Goal: Task Accomplishment & Management: Complete application form

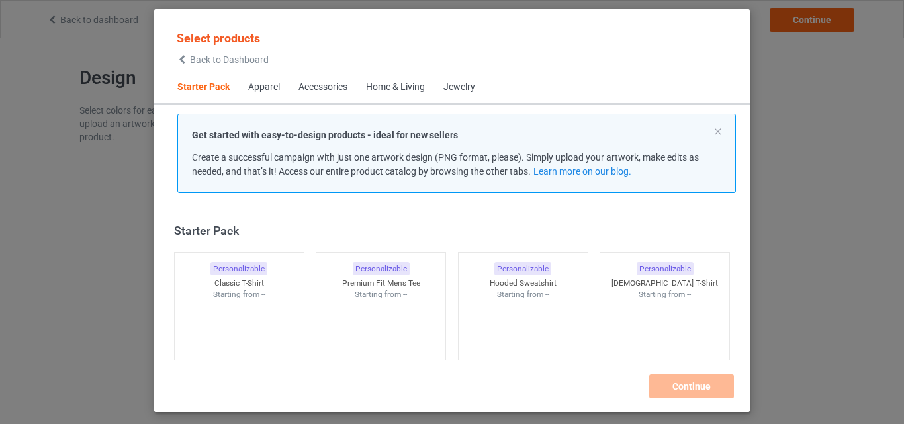
scroll to position [17, 0]
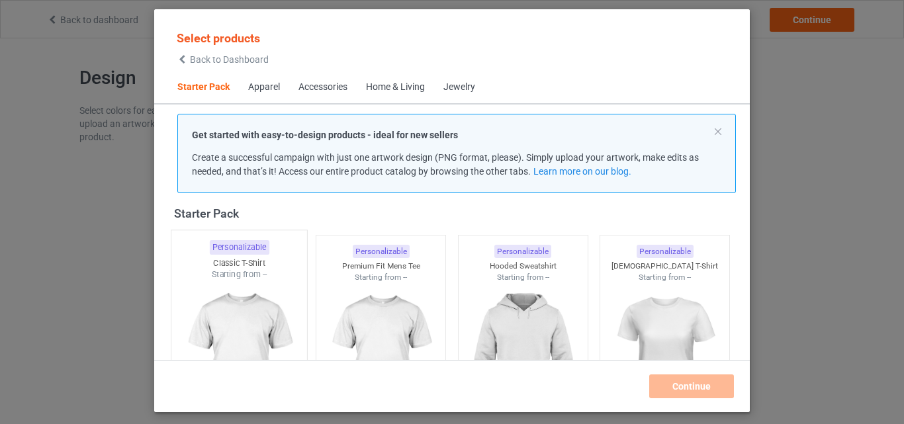
click at [241, 266] on div "Classic T-Shirt" at bounding box center [239, 263] width 136 height 11
click at [367, 283] on img at bounding box center [381, 357] width 118 height 148
click at [537, 308] on img at bounding box center [523, 357] width 118 height 148
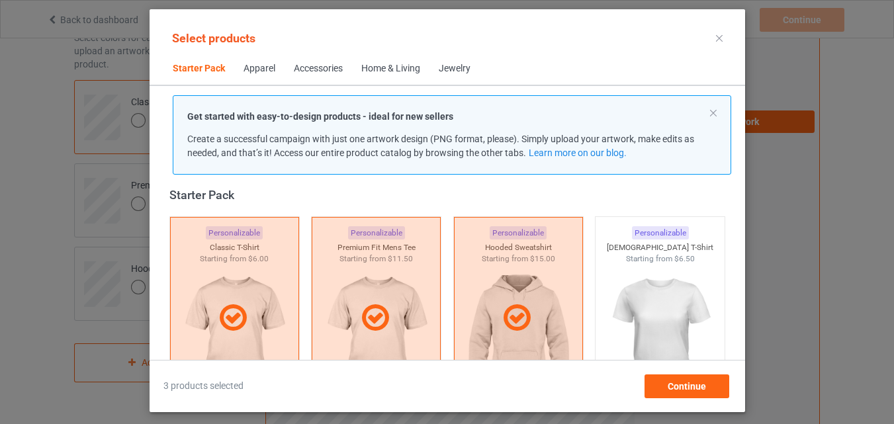
scroll to position [282, 0]
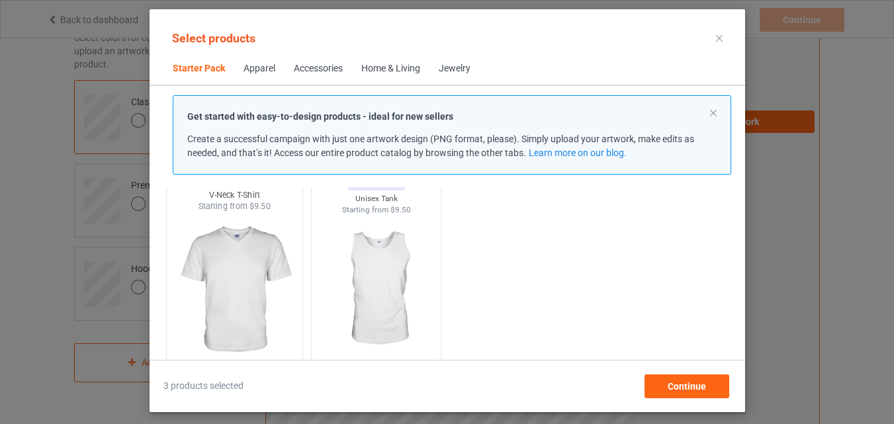
click at [363, 265] on img at bounding box center [376, 289] width 118 height 148
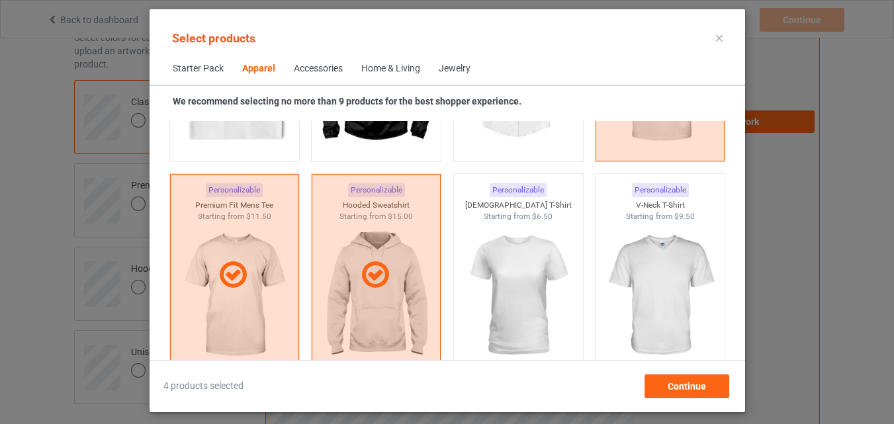
scroll to position [679, 0]
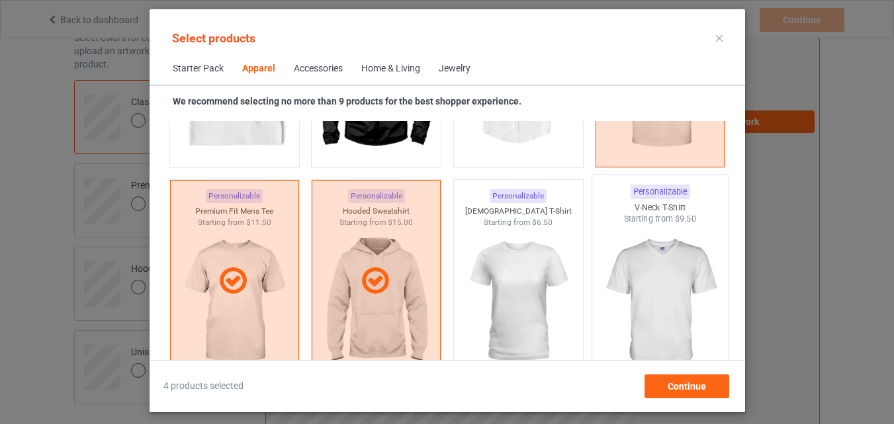
click at [661, 245] on img at bounding box center [660, 303] width 124 height 156
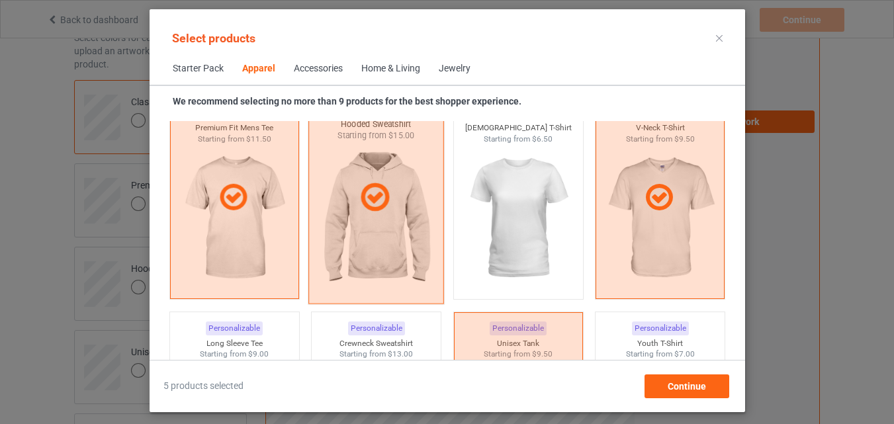
scroll to position [812, 0]
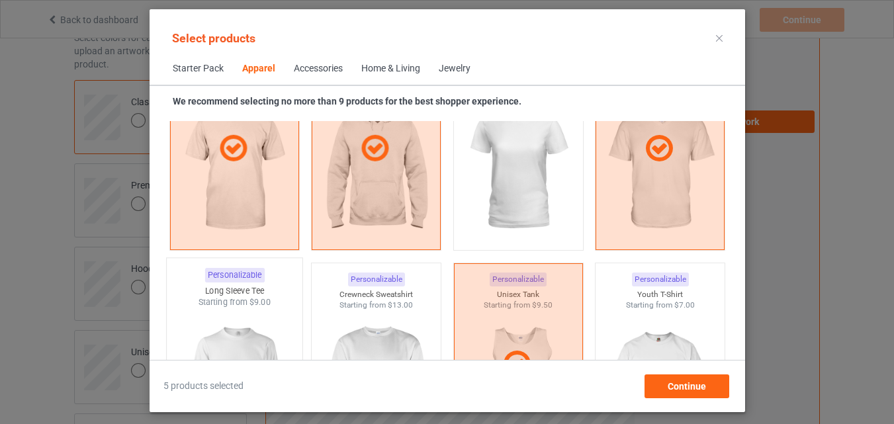
click at [232, 301] on div "Starting from $9.00" at bounding box center [234, 302] width 136 height 11
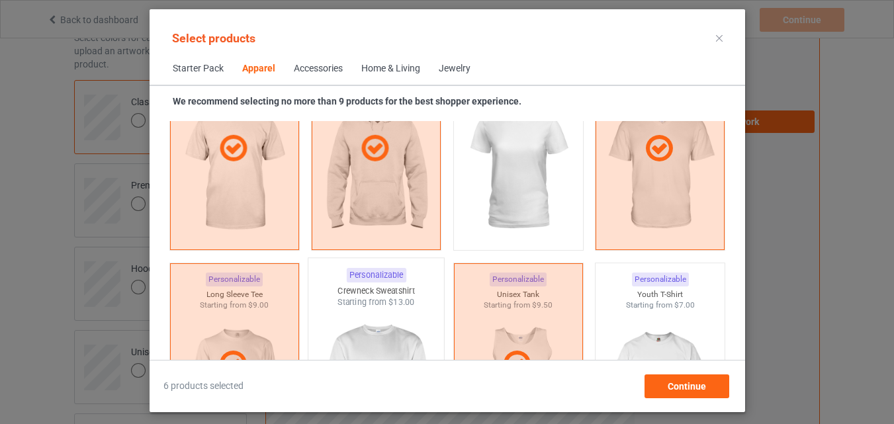
click at [334, 293] on div "Crewneck Sweatshirt" at bounding box center [376, 290] width 136 height 11
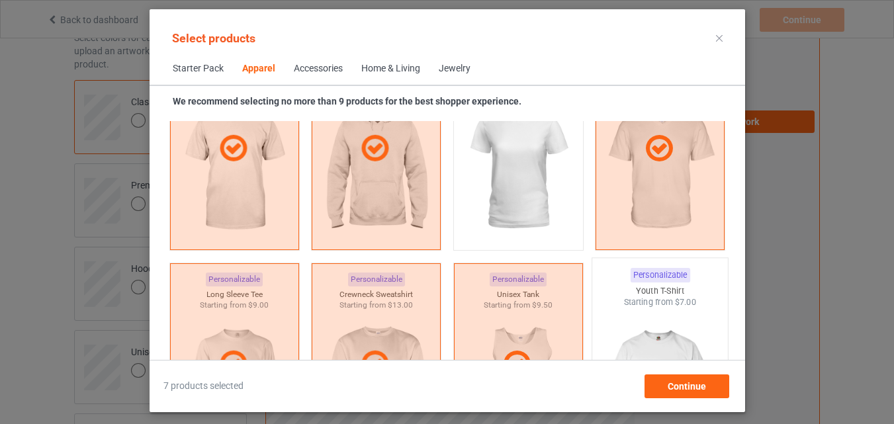
click at [656, 304] on div "Starting from $7.00" at bounding box center [660, 302] width 136 height 11
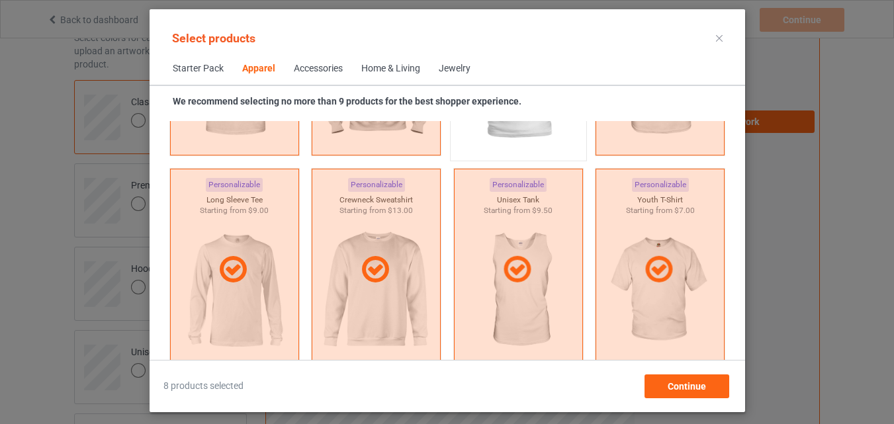
scroll to position [1076, 0]
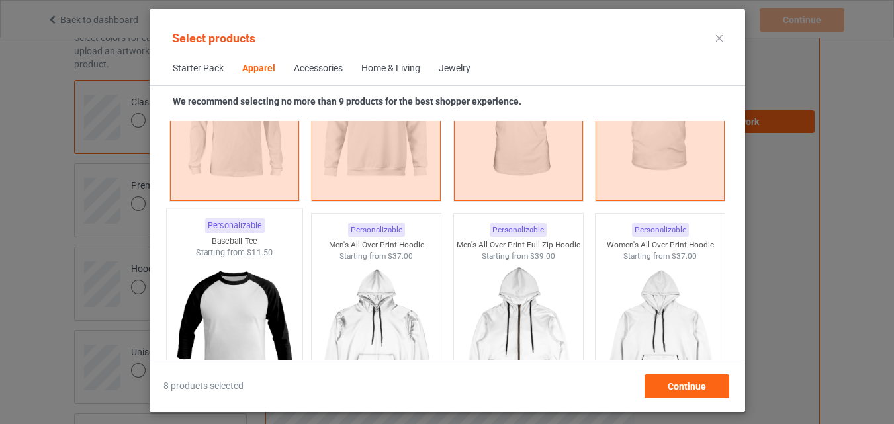
click at [253, 264] on img at bounding box center [234, 337] width 124 height 156
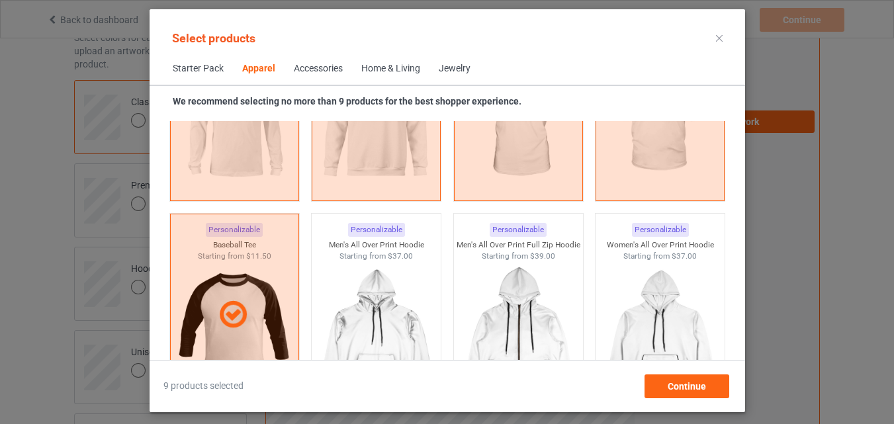
click at [374, 60] on span "Home & Living" at bounding box center [390, 69] width 77 height 32
click at [381, 66] on div "Home & Living" at bounding box center [390, 68] width 61 height 13
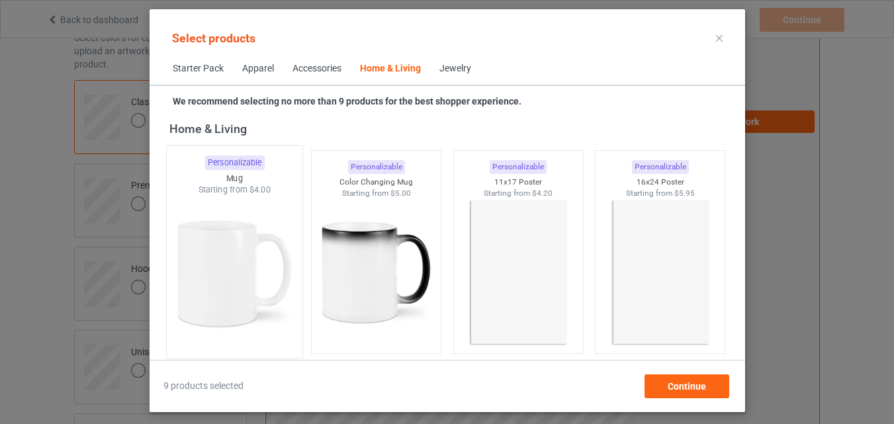
click at [197, 258] on img at bounding box center [234, 274] width 124 height 156
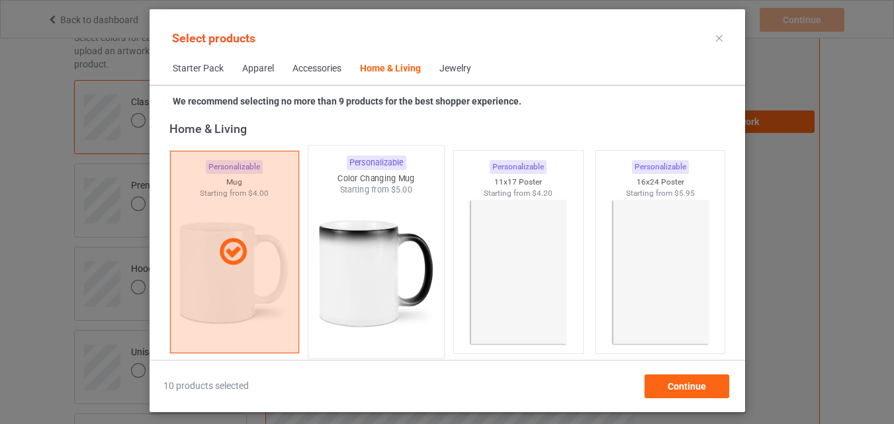
click at [355, 251] on img at bounding box center [376, 274] width 124 height 156
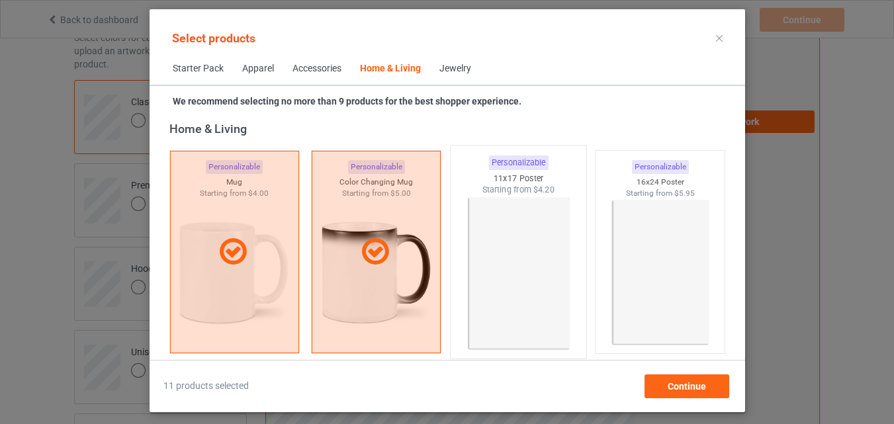
click at [534, 243] on img at bounding box center [518, 274] width 124 height 156
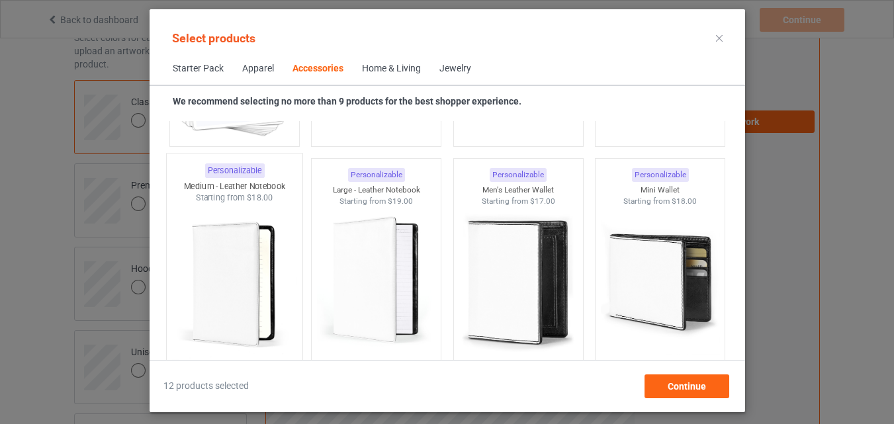
scroll to position [5242, 0]
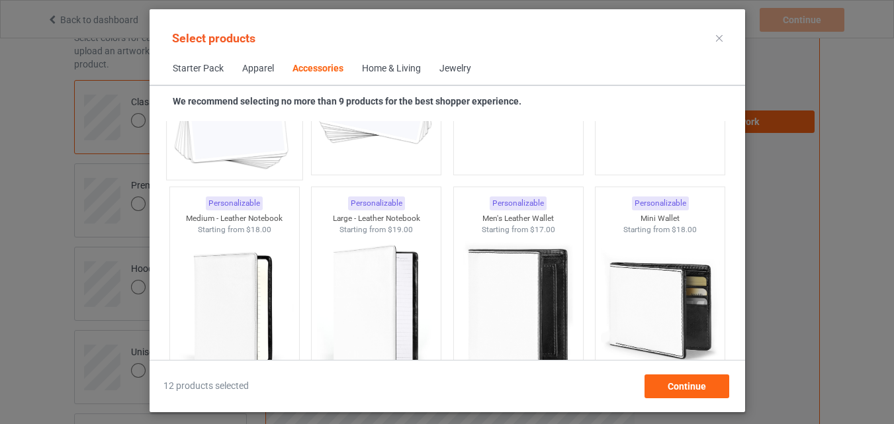
click at [246, 144] on img at bounding box center [234, 95] width 124 height 156
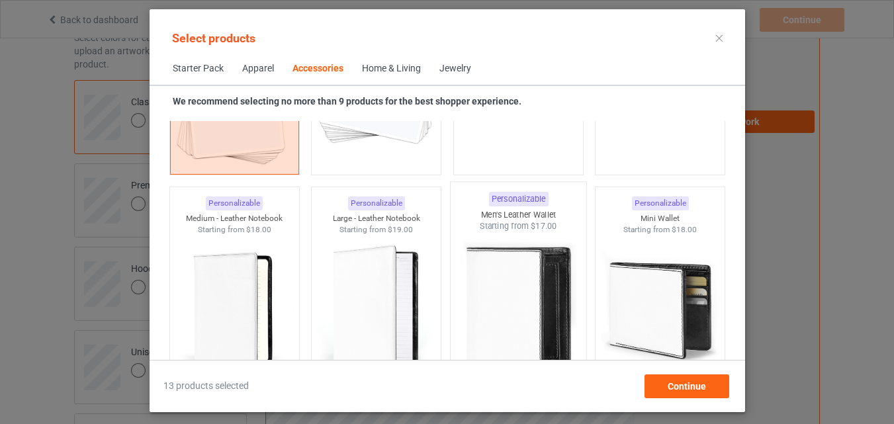
click at [395, 149] on img at bounding box center [376, 94] width 118 height 148
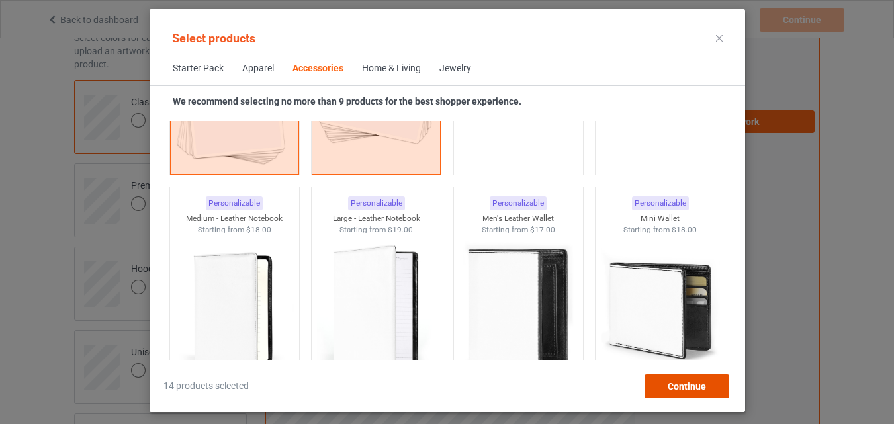
click at [692, 383] on span "Continue" at bounding box center [686, 386] width 38 height 11
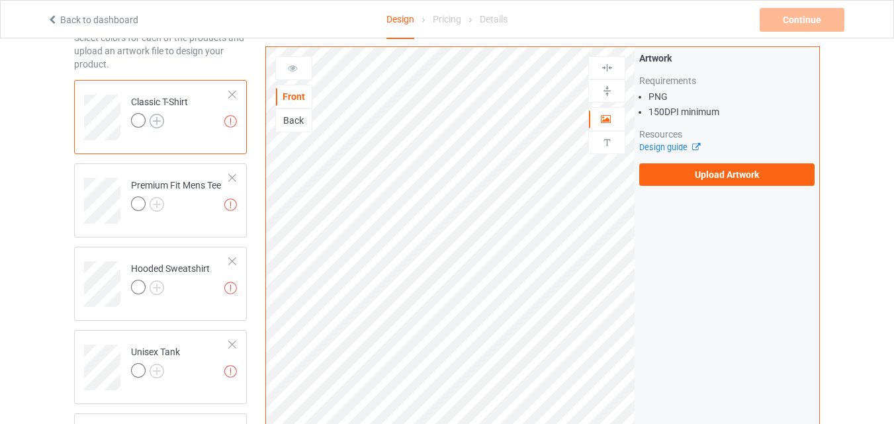
click at [160, 118] on img at bounding box center [157, 121] width 15 height 15
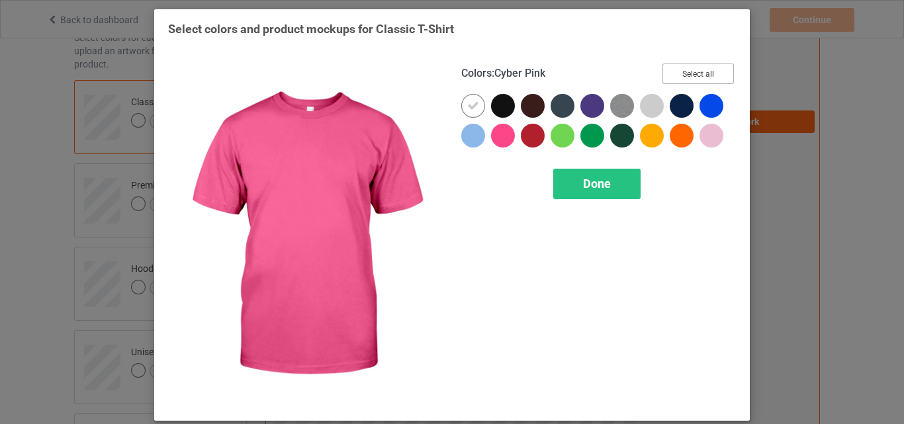
click at [695, 71] on button "Select all" at bounding box center [698, 74] width 71 height 21
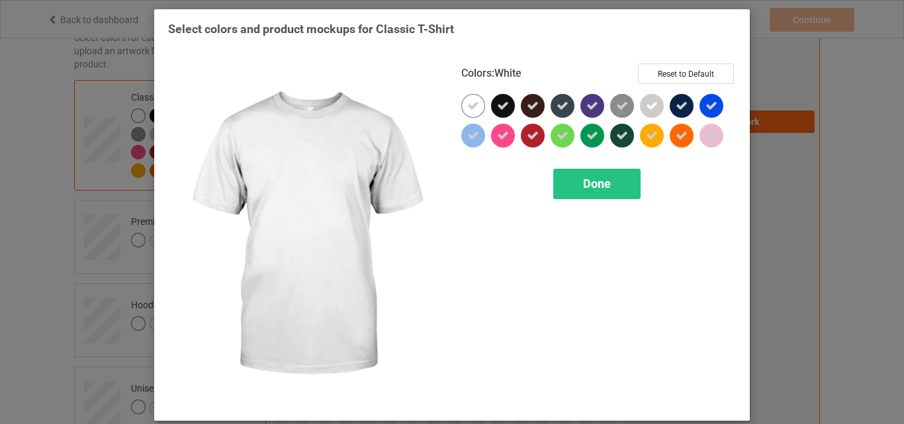
click at [461, 106] on div at bounding box center [473, 106] width 24 height 24
click at [630, 177] on div "Done" at bounding box center [596, 184] width 87 height 30
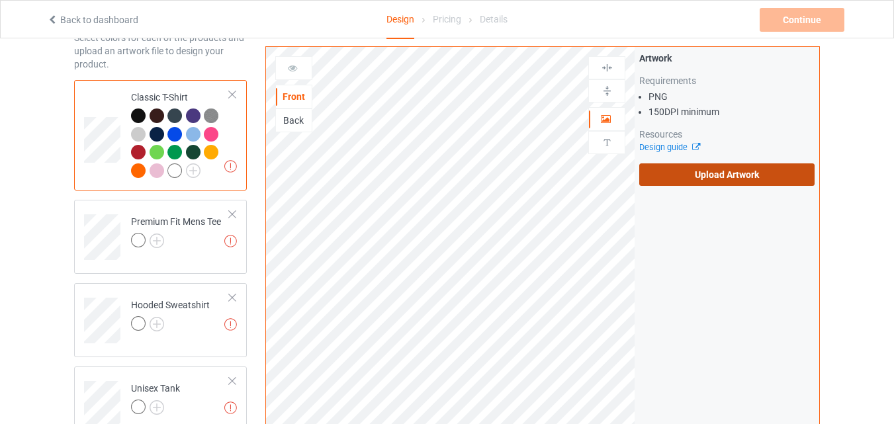
click at [729, 164] on label "Upload Artwork" at bounding box center [726, 175] width 175 height 23
click at [0, 0] on input "Upload Artwork" at bounding box center [0, 0] width 0 height 0
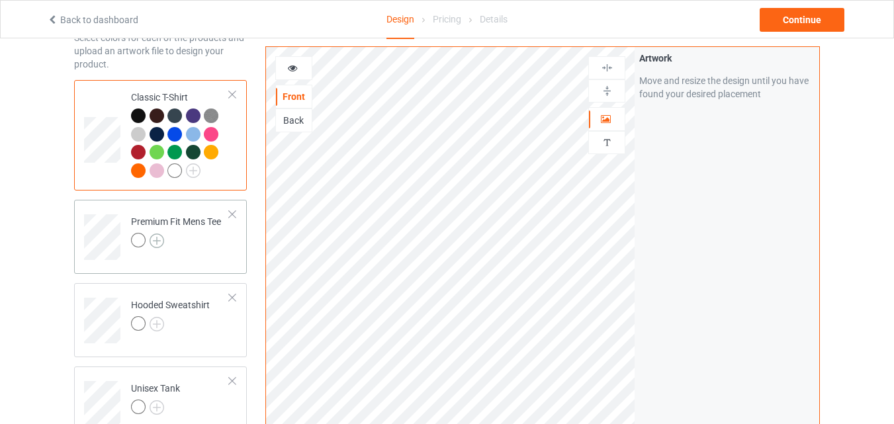
click at [155, 243] on img at bounding box center [157, 241] width 15 height 15
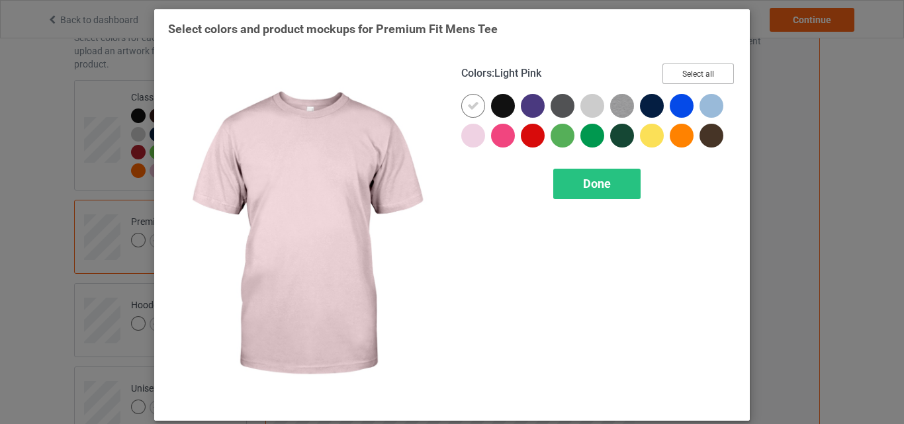
click at [673, 69] on button "Select all" at bounding box center [698, 74] width 71 height 21
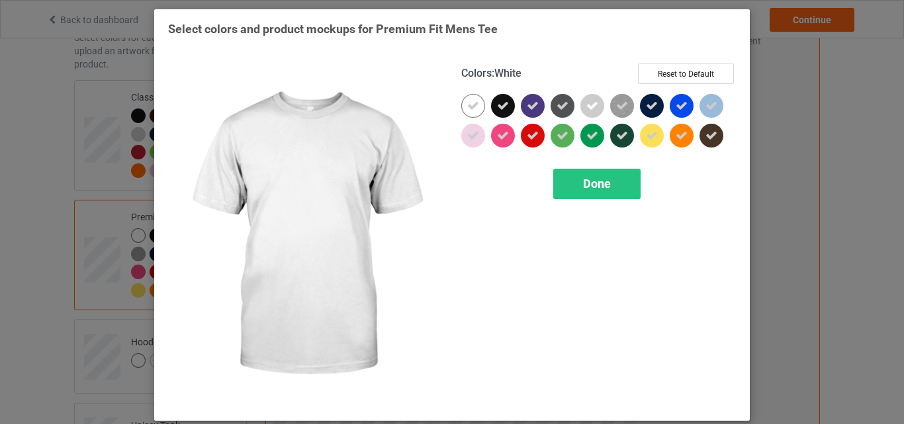
click at [475, 106] on div at bounding box center [473, 106] width 24 height 24
click at [571, 178] on div "Done" at bounding box center [596, 184] width 87 height 30
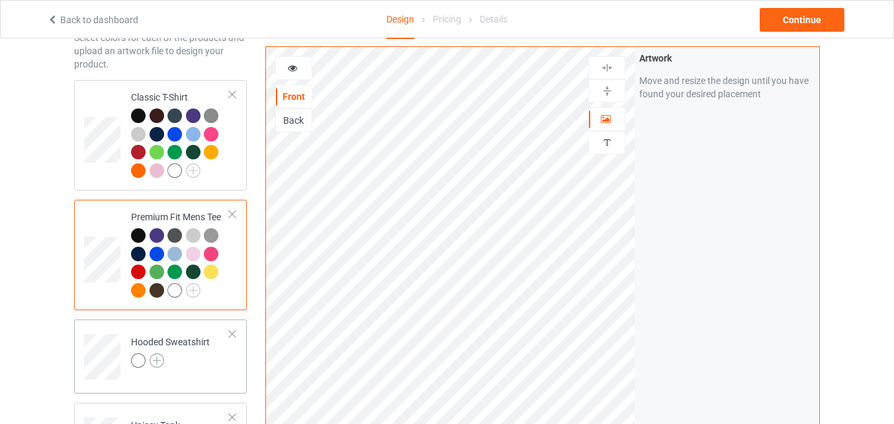
click at [161, 360] on img at bounding box center [157, 360] width 15 height 15
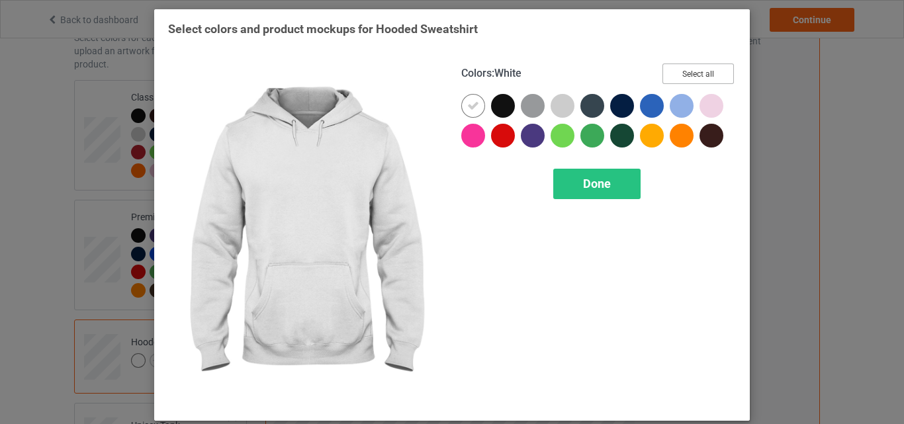
click at [666, 79] on button "Select all" at bounding box center [698, 74] width 71 height 21
click at [478, 105] on div at bounding box center [473, 106] width 24 height 24
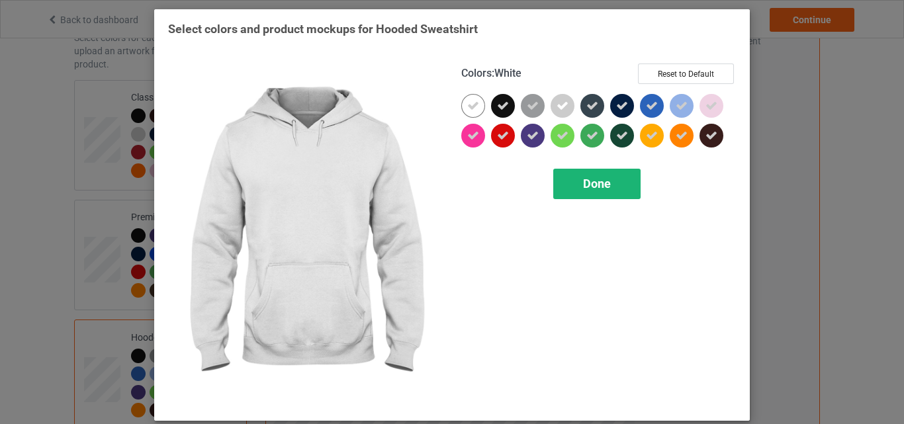
click at [567, 179] on div "Done" at bounding box center [596, 184] width 87 height 30
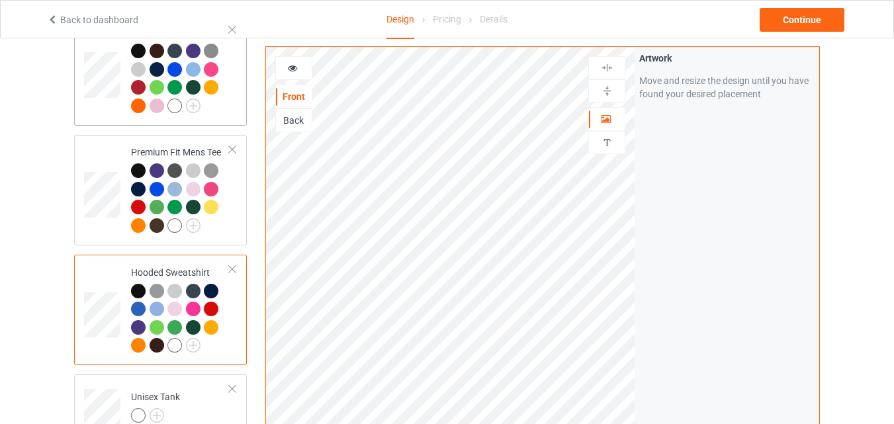
scroll to position [338, 0]
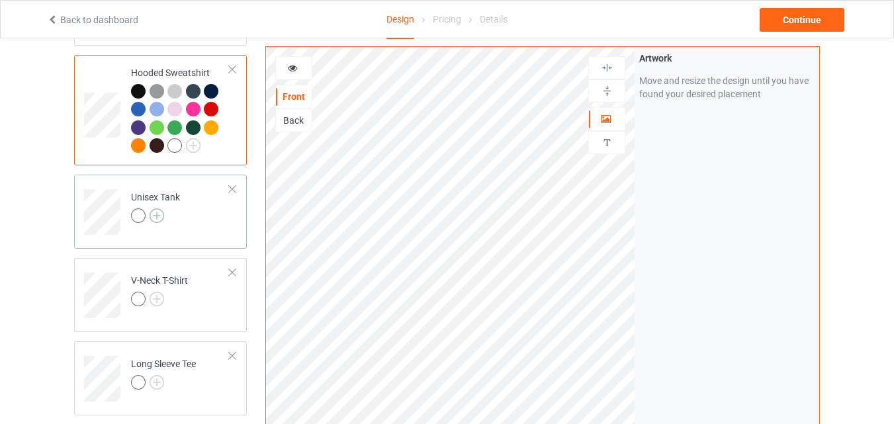
click at [160, 214] on img at bounding box center [157, 216] width 15 height 15
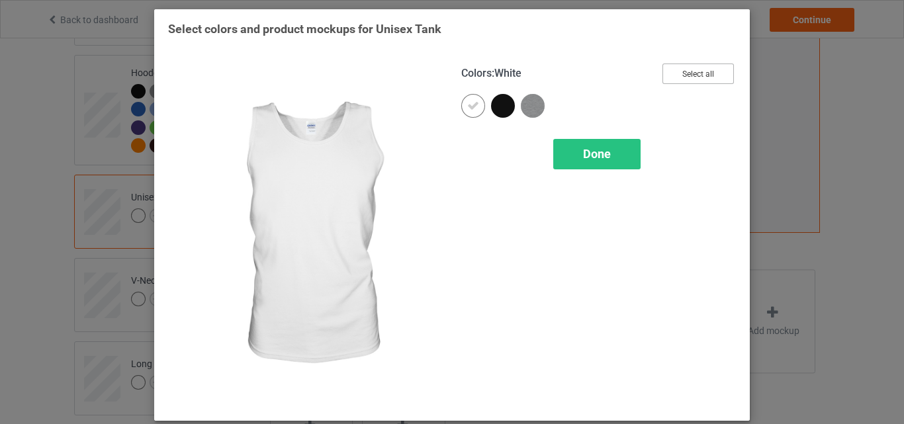
drag, startPoint x: 670, startPoint y: 72, endPoint x: 594, endPoint y: 89, distance: 78.0
click at [671, 72] on button "Select all" at bounding box center [698, 74] width 71 height 21
click at [462, 107] on div at bounding box center [473, 106] width 24 height 24
click at [584, 144] on div "Done" at bounding box center [596, 154] width 87 height 30
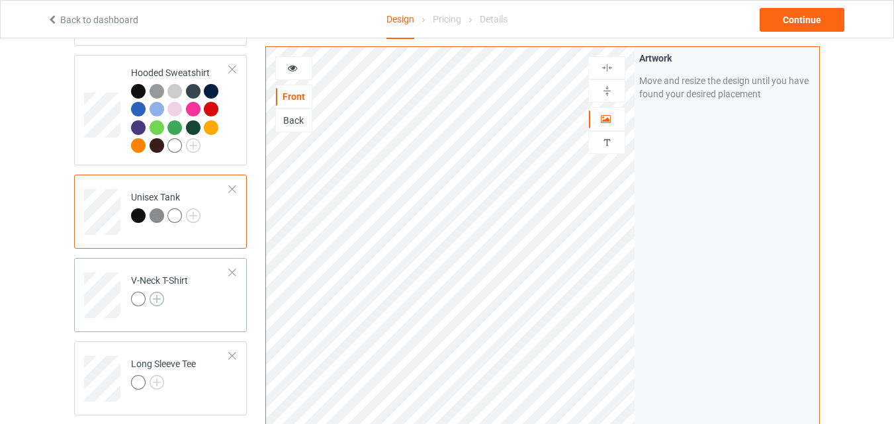
click at [153, 302] on img at bounding box center [157, 299] width 15 height 15
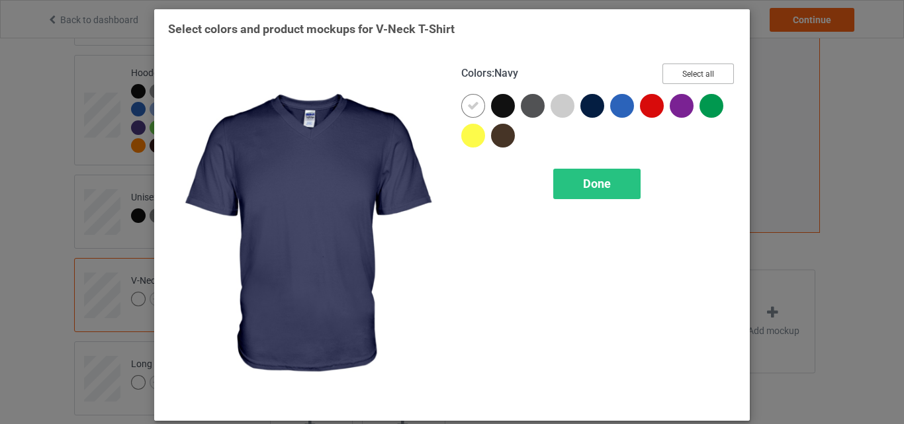
click at [672, 77] on button "Select all" at bounding box center [698, 74] width 71 height 21
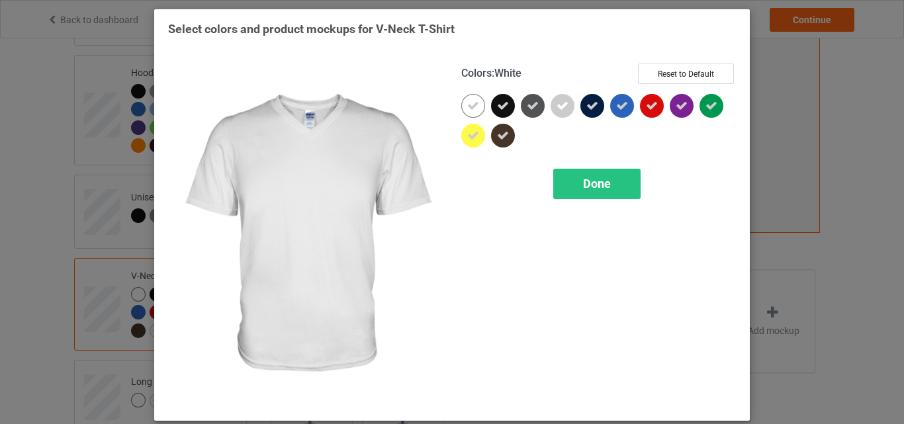
click at [467, 102] on icon at bounding box center [473, 106] width 12 height 12
click at [463, 102] on div at bounding box center [473, 106] width 24 height 24
click at [554, 173] on div "Done" at bounding box center [596, 184] width 87 height 30
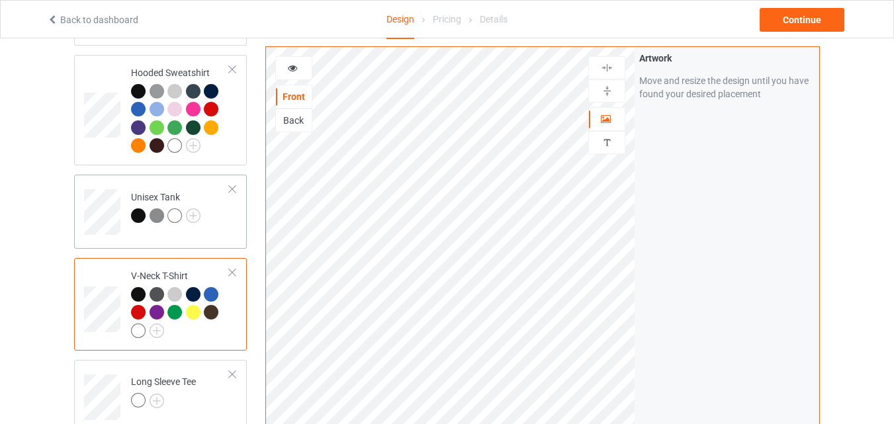
scroll to position [602, 0]
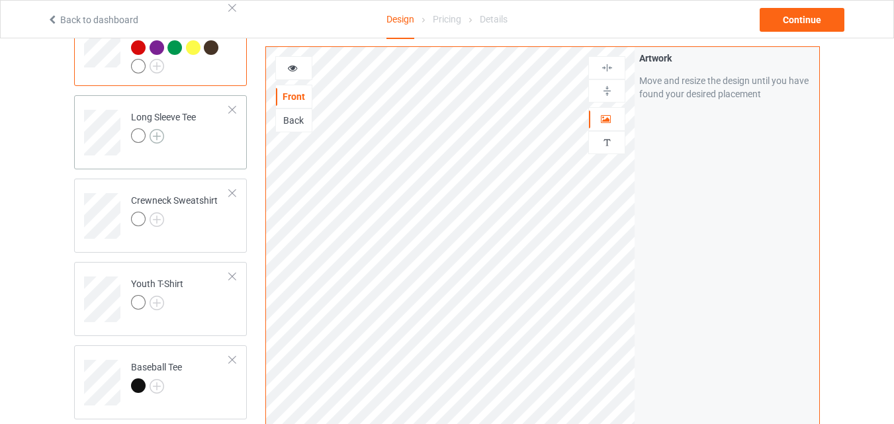
click at [154, 139] on img at bounding box center [157, 136] width 15 height 15
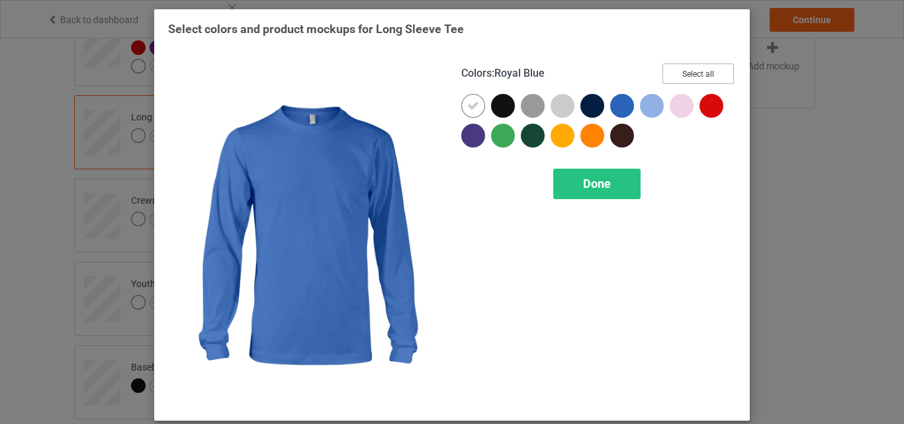
click at [673, 77] on button "Select all" at bounding box center [698, 74] width 71 height 21
click at [467, 110] on icon at bounding box center [473, 106] width 12 height 12
click at [467, 110] on div at bounding box center [473, 106] width 24 height 24
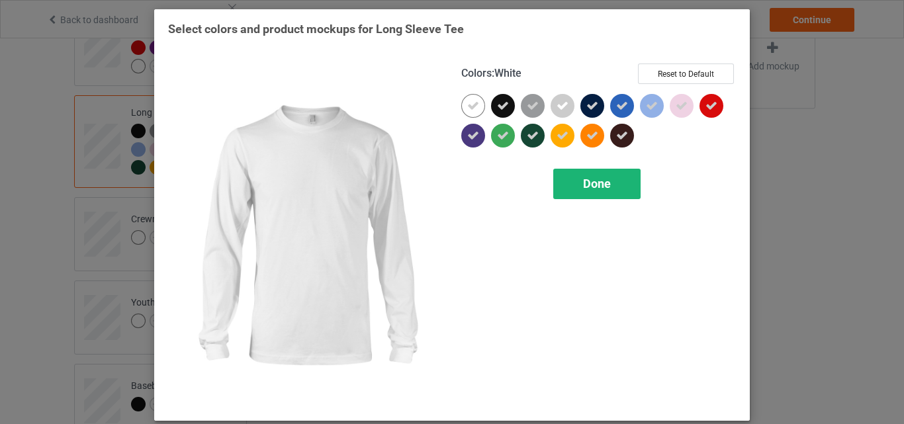
click at [566, 178] on div "Done" at bounding box center [596, 184] width 87 height 30
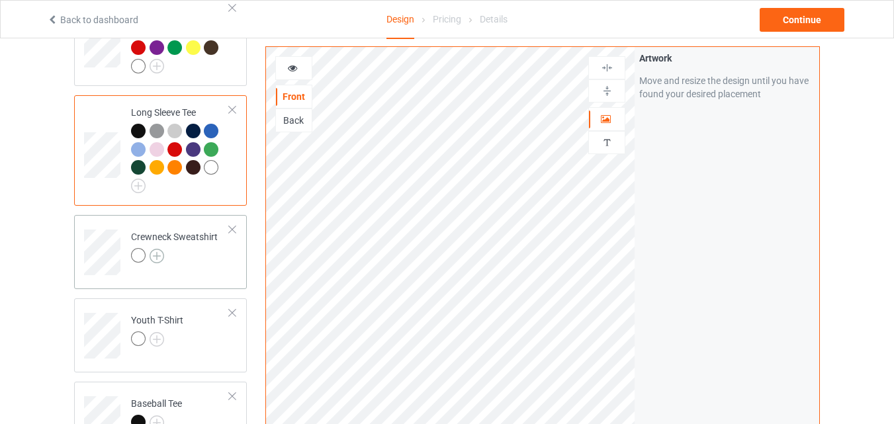
click at [157, 256] on img at bounding box center [157, 256] width 15 height 15
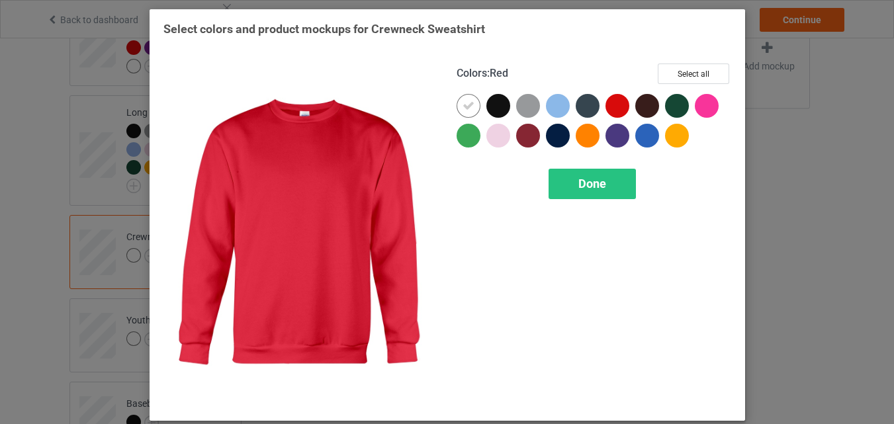
click at [617, 96] on div at bounding box center [618, 106] width 24 height 24
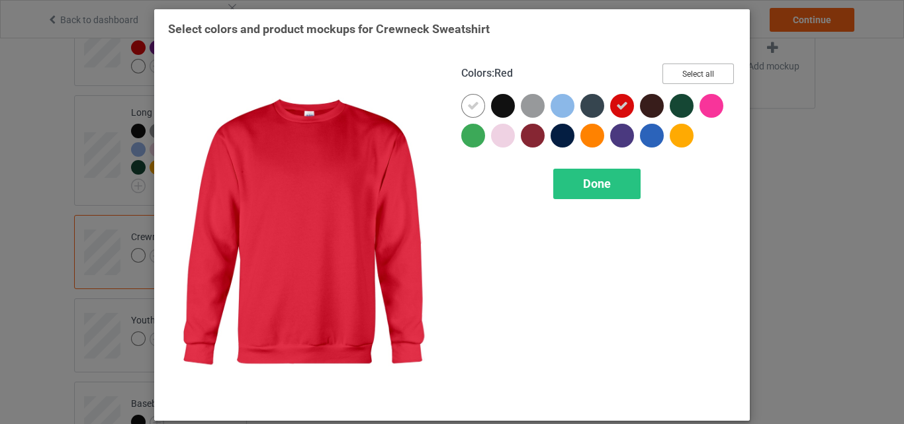
click at [689, 70] on button "Select all" at bounding box center [698, 74] width 71 height 21
click at [689, 69] on button "Reset to Default" at bounding box center [686, 74] width 96 height 21
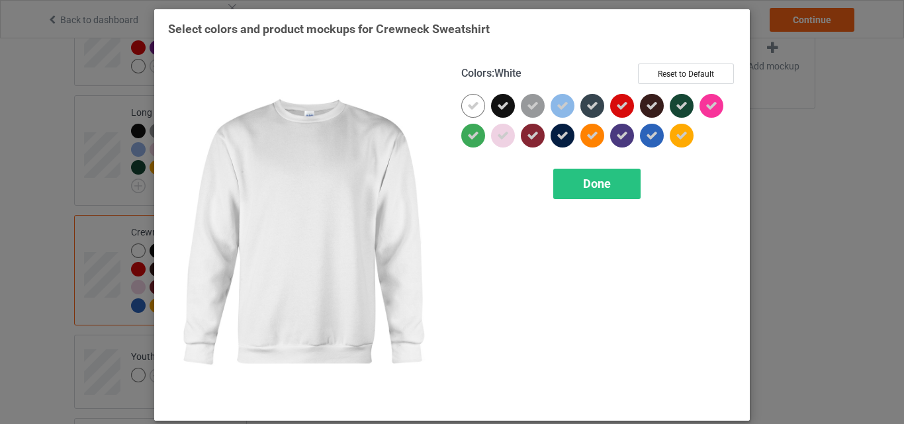
click at [461, 104] on div at bounding box center [473, 106] width 24 height 24
click at [471, 107] on div at bounding box center [473, 106] width 24 height 24
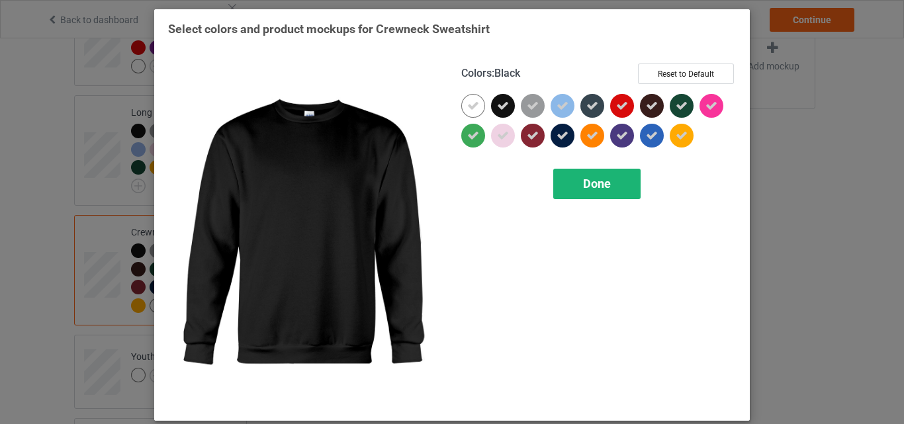
click at [566, 180] on div "Done" at bounding box center [596, 184] width 87 height 30
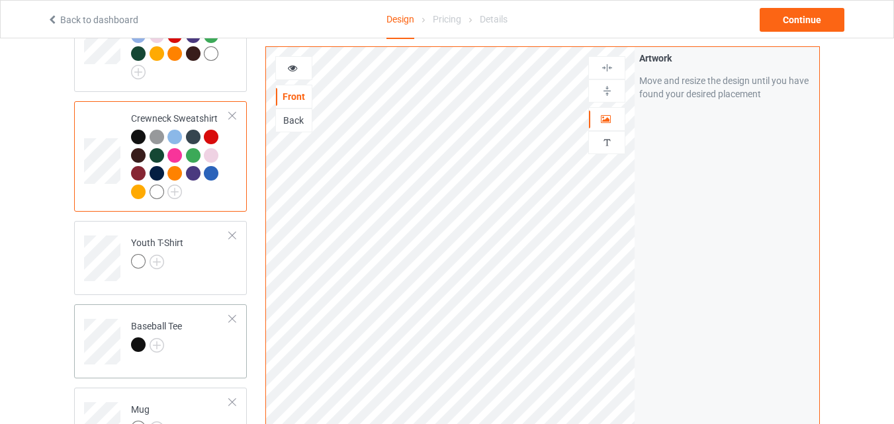
scroll to position [735, 0]
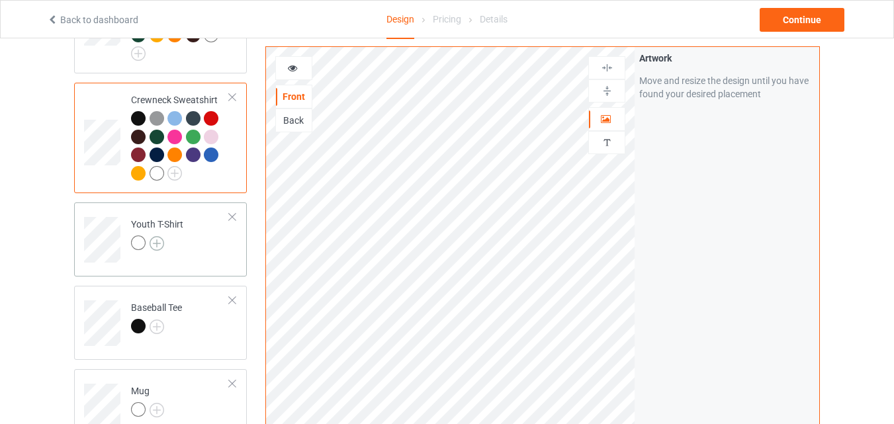
click at [156, 251] on img at bounding box center [157, 243] width 15 height 15
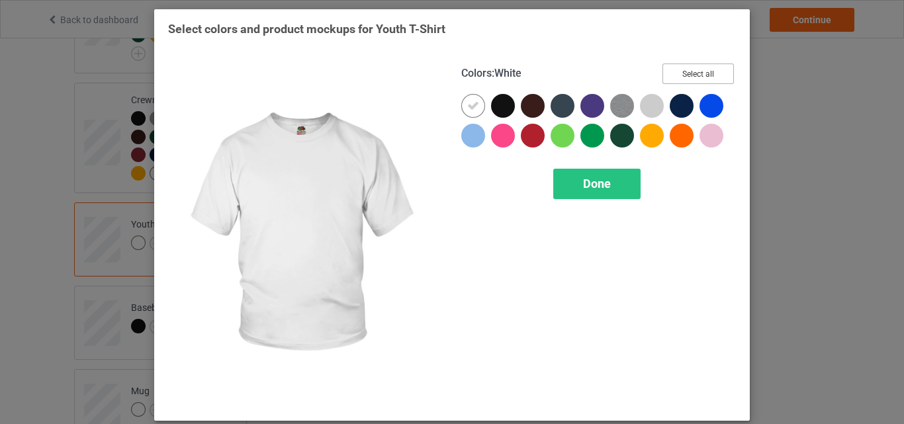
click at [690, 73] on button "Select all" at bounding box center [698, 74] width 71 height 21
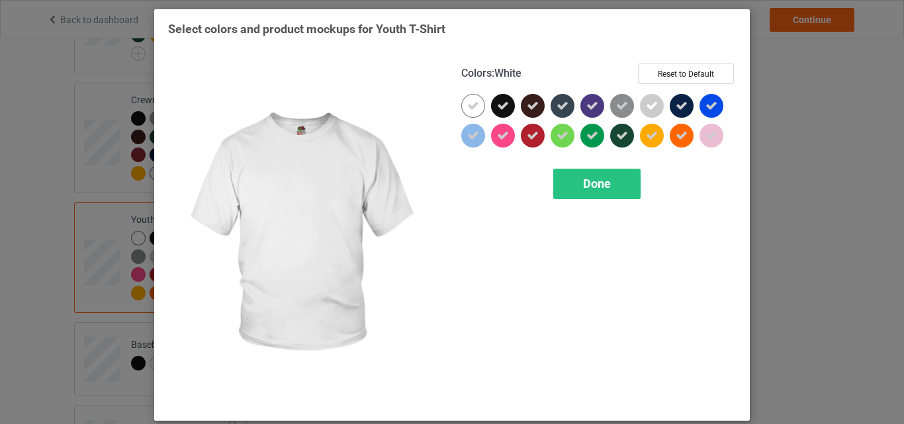
click at [467, 106] on icon at bounding box center [473, 106] width 12 height 12
click at [466, 106] on div at bounding box center [473, 106] width 24 height 24
click at [582, 198] on div "Done" at bounding box center [596, 184] width 87 height 30
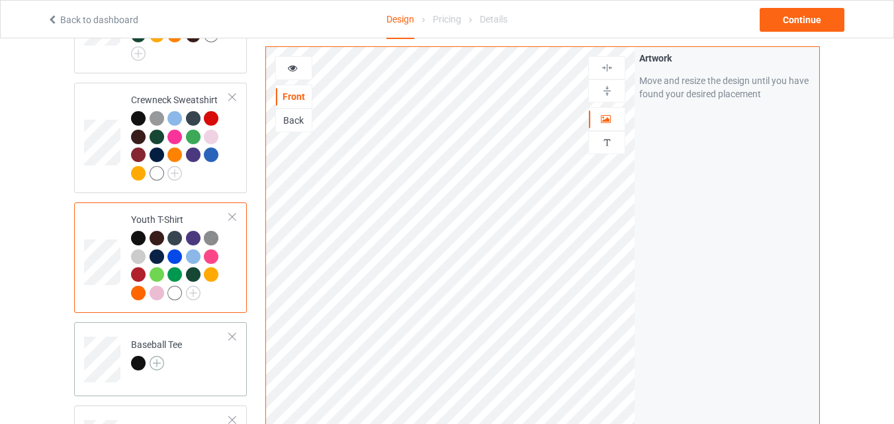
click at [162, 368] on img at bounding box center [157, 363] width 15 height 15
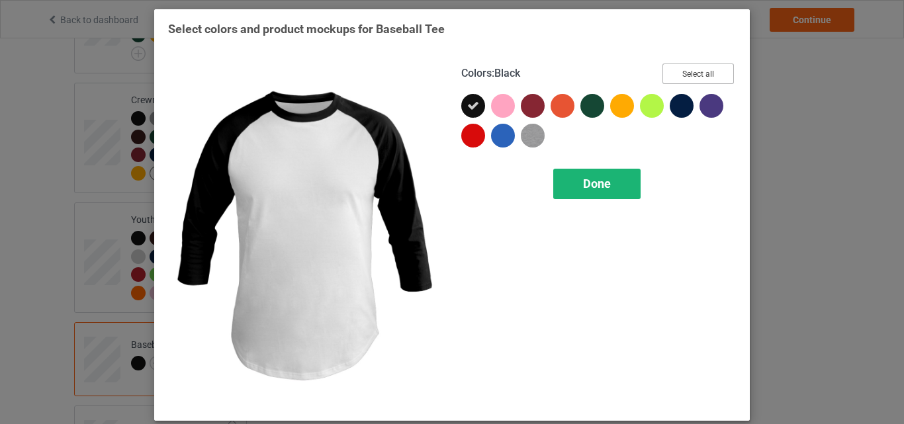
drag, startPoint x: 162, startPoint y: 368, endPoint x: 587, endPoint y: 176, distance: 466.3
click at [721, 73] on button "Select all" at bounding box center [698, 74] width 71 height 21
click at [587, 179] on span "Done" at bounding box center [597, 184] width 28 height 14
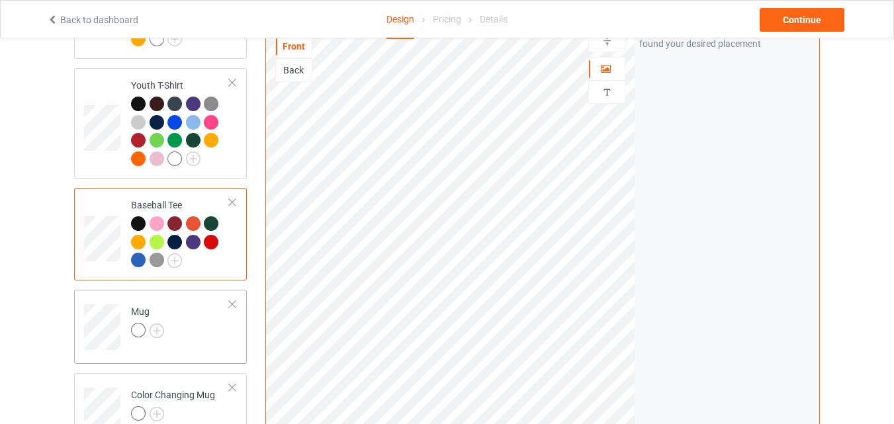
scroll to position [933, 0]
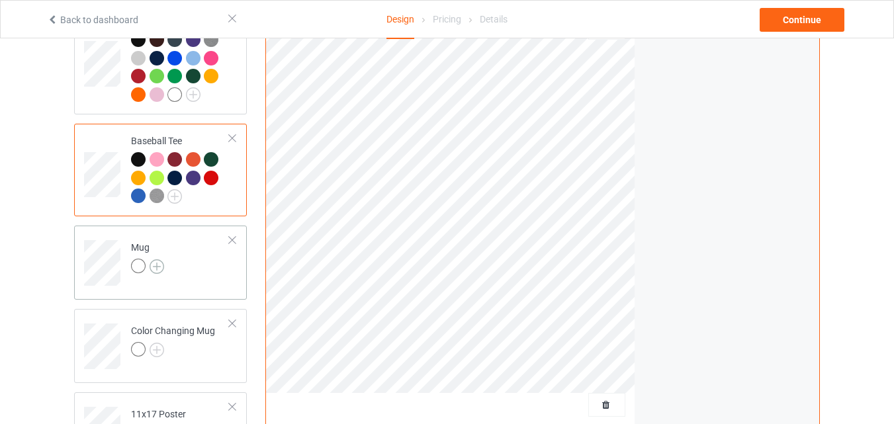
click at [156, 273] on img at bounding box center [157, 266] width 15 height 15
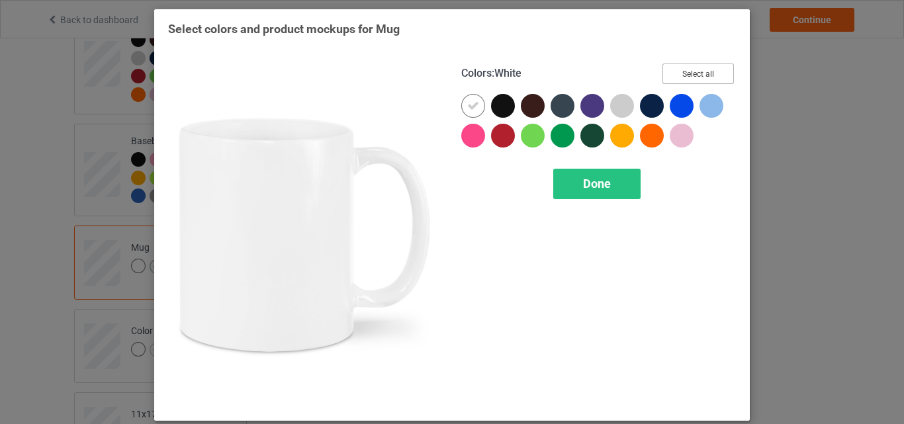
click at [696, 77] on button "Select all" at bounding box center [698, 74] width 71 height 21
click at [472, 101] on icon at bounding box center [473, 106] width 12 height 12
click at [472, 101] on div at bounding box center [473, 106] width 24 height 24
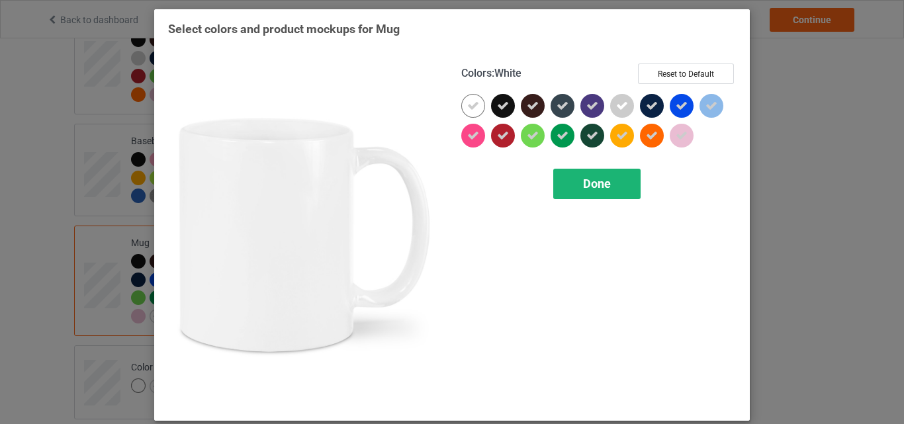
click at [602, 177] on span "Done" at bounding box center [597, 184] width 28 height 14
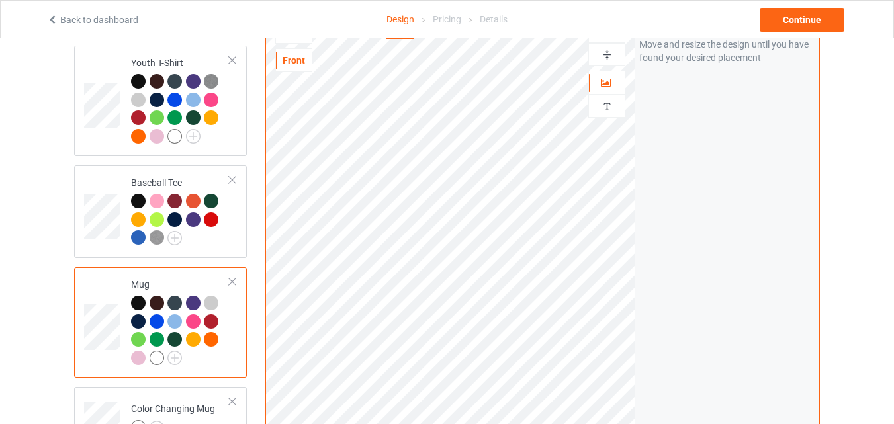
scroll to position [867, 0]
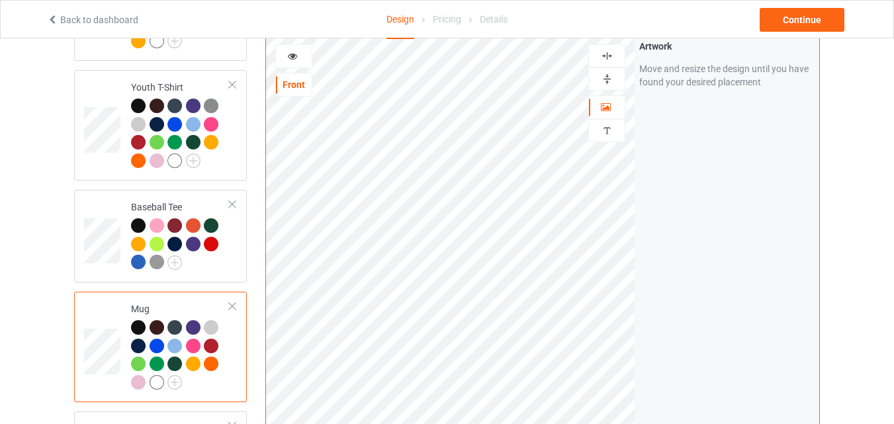
click at [602, 80] on img at bounding box center [607, 79] width 13 height 13
click at [302, 62] on div at bounding box center [294, 56] width 36 height 13
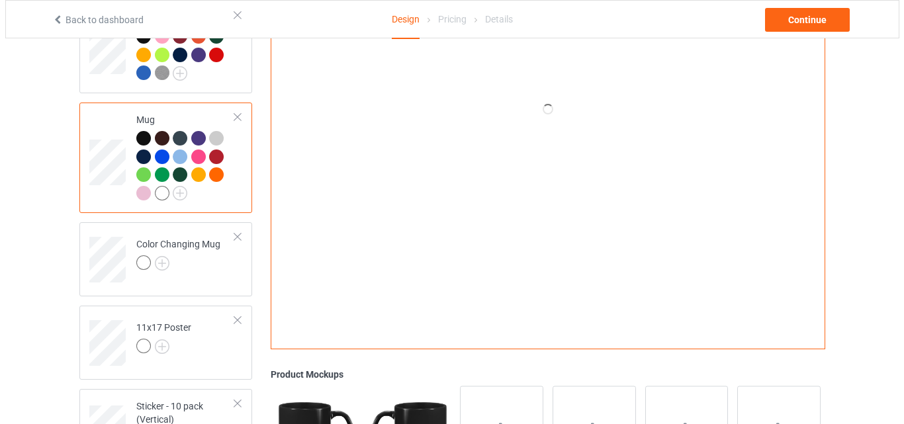
scroll to position [1066, 0]
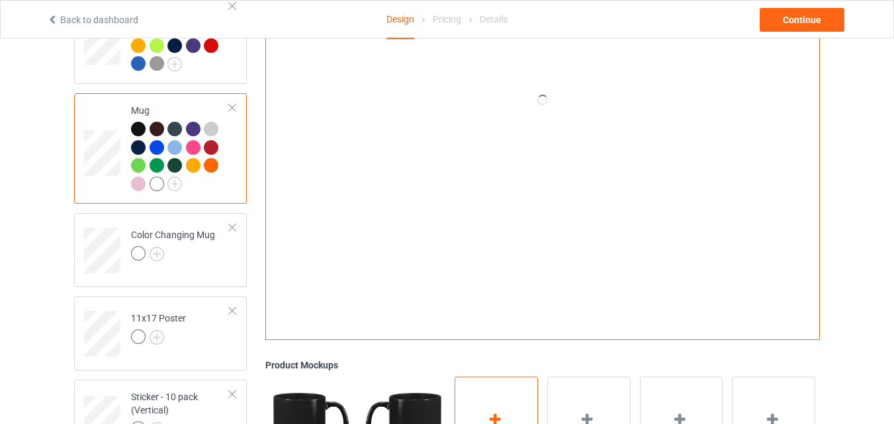
click at [493, 410] on div "Add mockup" at bounding box center [496, 429] width 83 height 104
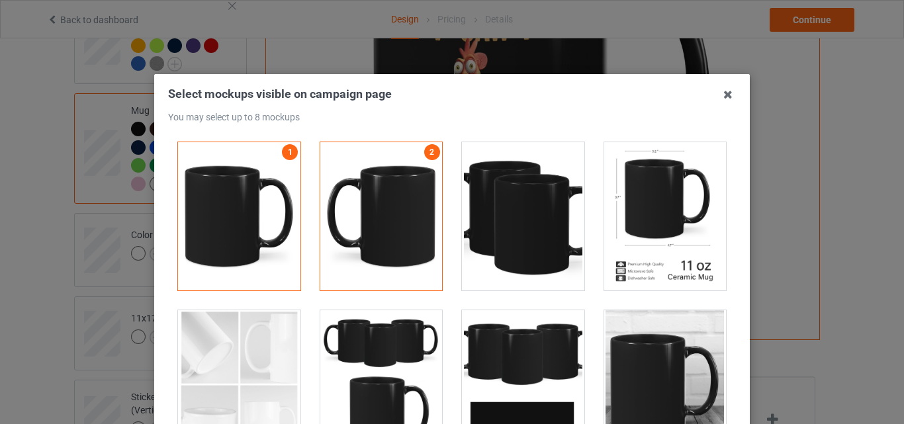
scroll to position [2052, 0]
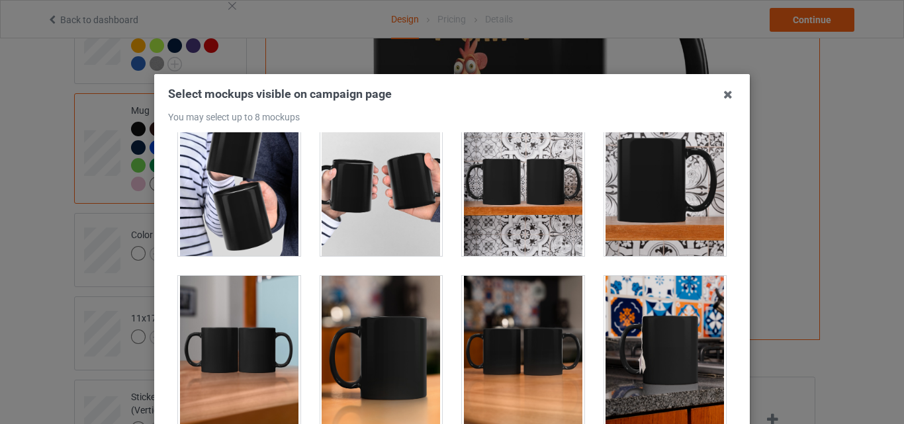
click at [220, 340] on div at bounding box center [239, 350] width 122 height 148
drag, startPoint x: 375, startPoint y: 354, endPoint x: 498, endPoint y: 352, distance: 122.5
click at [376, 354] on div at bounding box center [381, 350] width 122 height 148
click at [526, 350] on div at bounding box center [523, 350] width 122 height 148
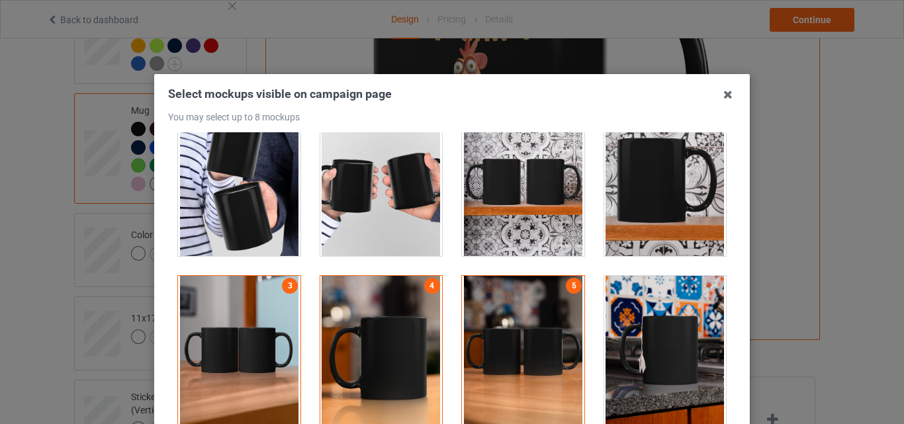
drag, startPoint x: 643, startPoint y: 334, endPoint x: 613, endPoint y: 327, distance: 31.2
click at [644, 334] on div at bounding box center [665, 350] width 122 height 148
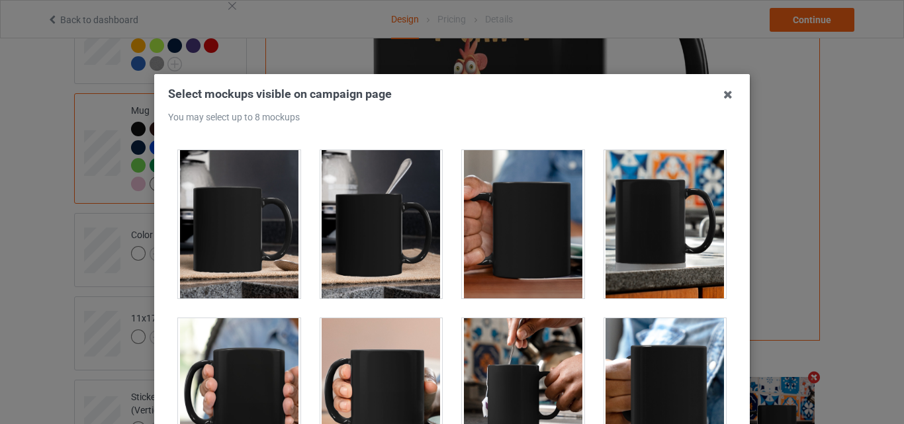
scroll to position [2317, 0]
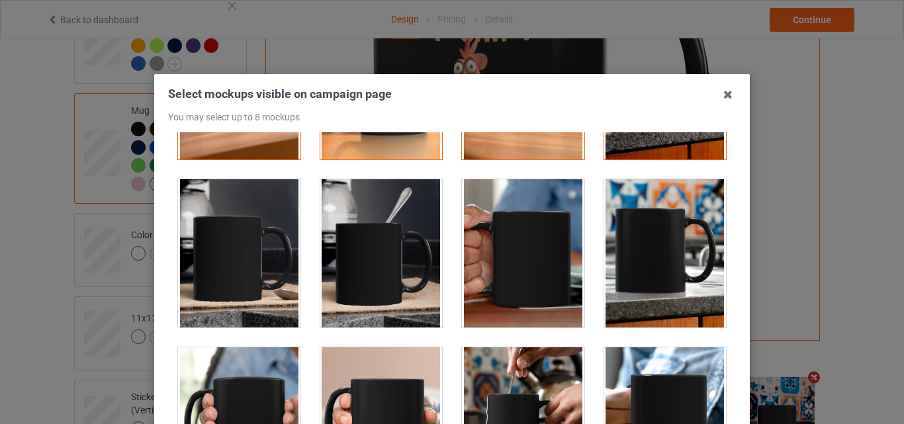
click at [512, 228] on div at bounding box center [523, 253] width 122 height 148
click at [416, 238] on div at bounding box center [381, 253] width 122 height 148
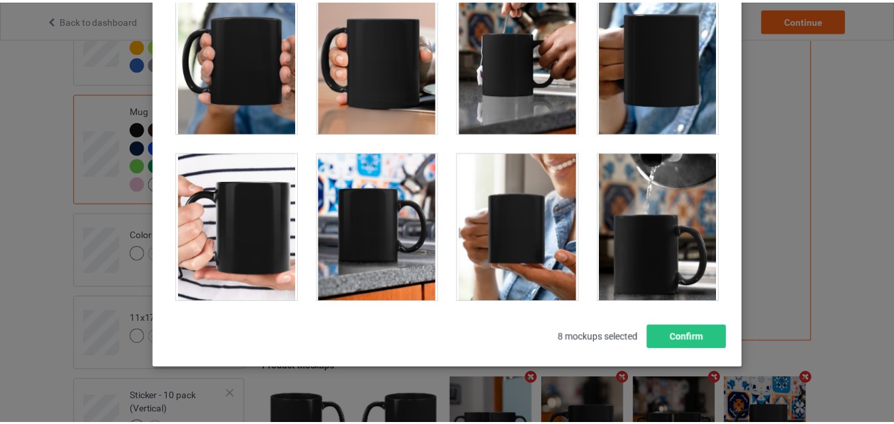
scroll to position [182, 0]
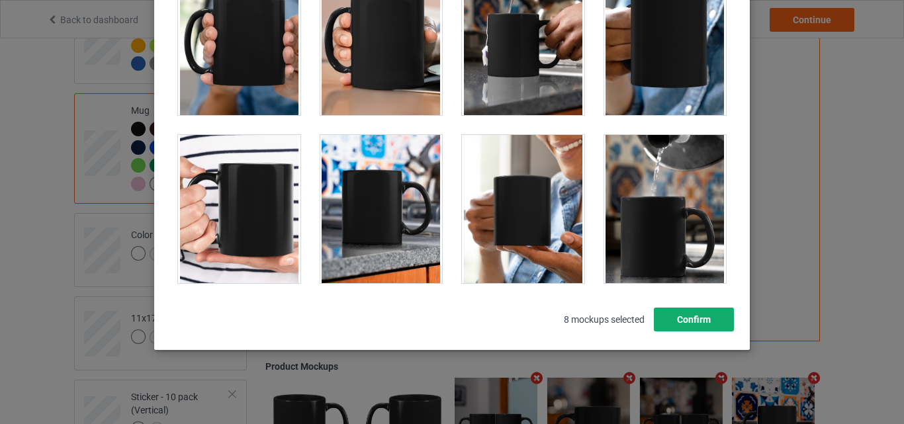
click at [681, 318] on button "Confirm" at bounding box center [694, 320] width 80 height 24
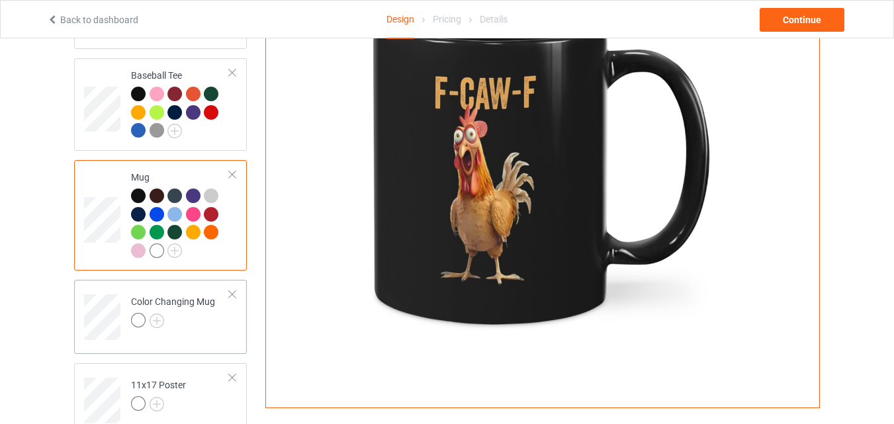
scroll to position [1000, 0]
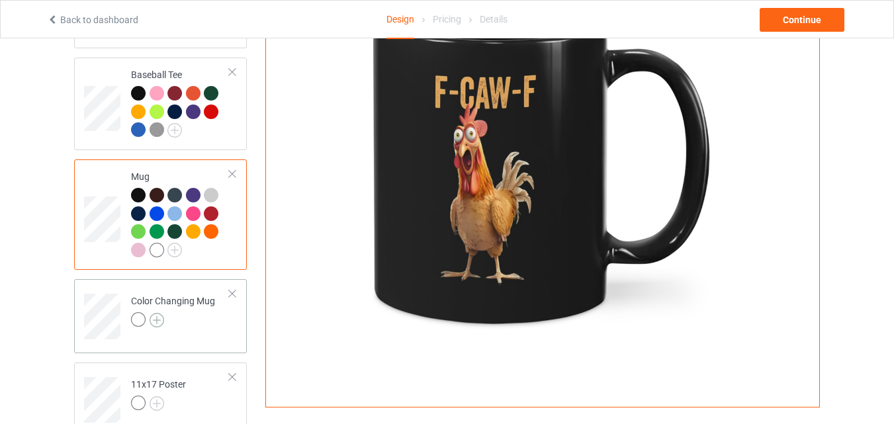
click at [156, 325] on img at bounding box center [157, 320] width 15 height 15
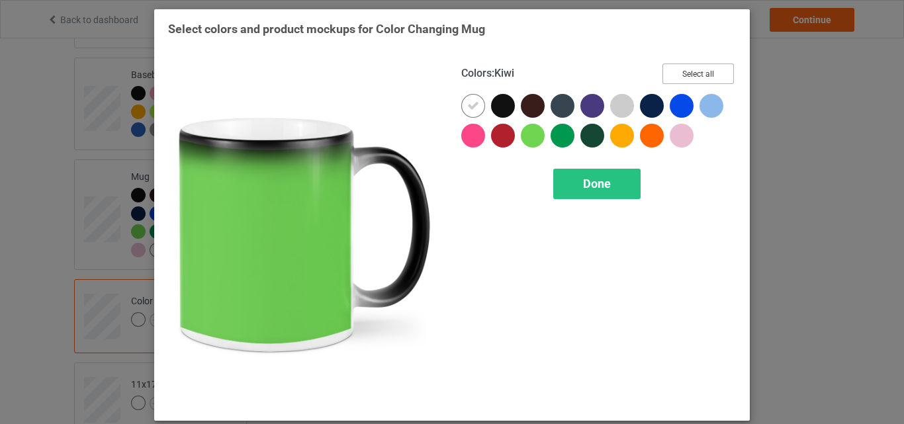
click at [677, 64] on button "Select all" at bounding box center [698, 74] width 71 height 21
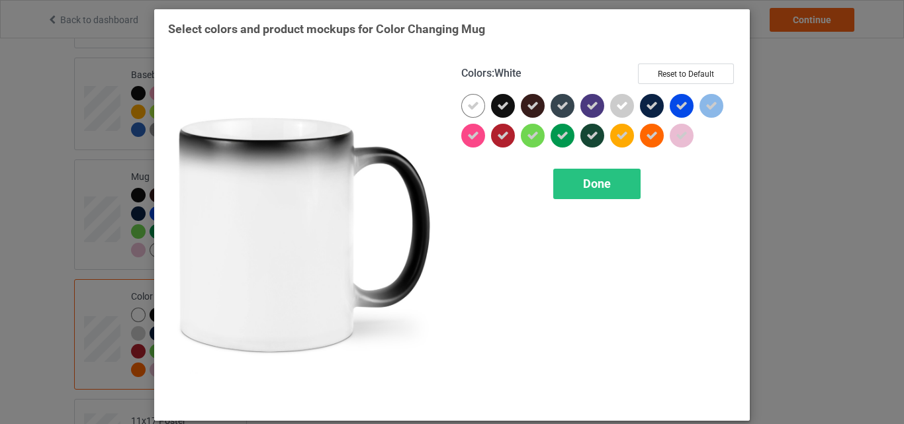
click at [455, 107] on div "Colors : White Reset to Default Done" at bounding box center [598, 235] width 293 height 362
click at [467, 112] on icon at bounding box center [473, 106] width 12 height 12
click at [467, 112] on div at bounding box center [473, 106] width 24 height 24
drag, startPoint x: 567, startPoint y: 178, endPoint x: 733, endPoint y: 244, distance: 178.0
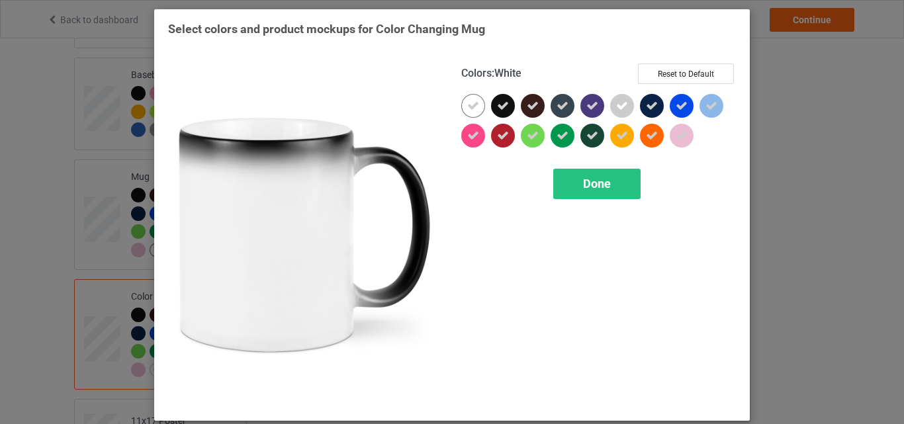
click at [568, 178] on div "Done" at bounding box center [596, 184] width 87 height 30
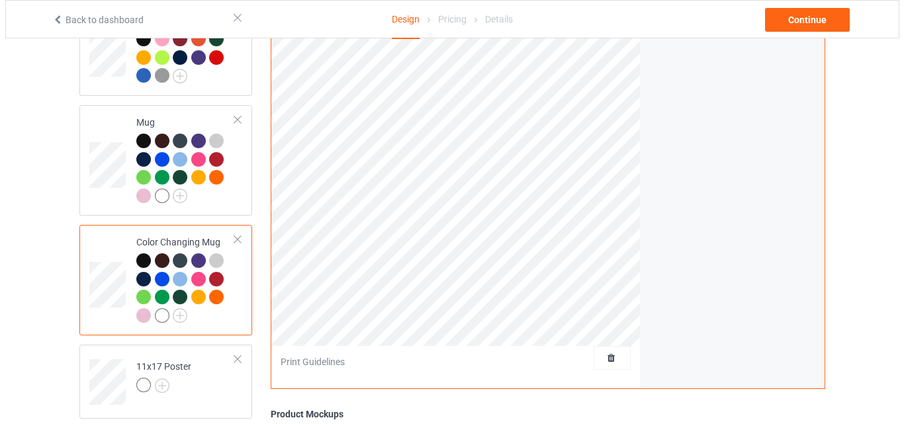
scroll to position [1312, 0]
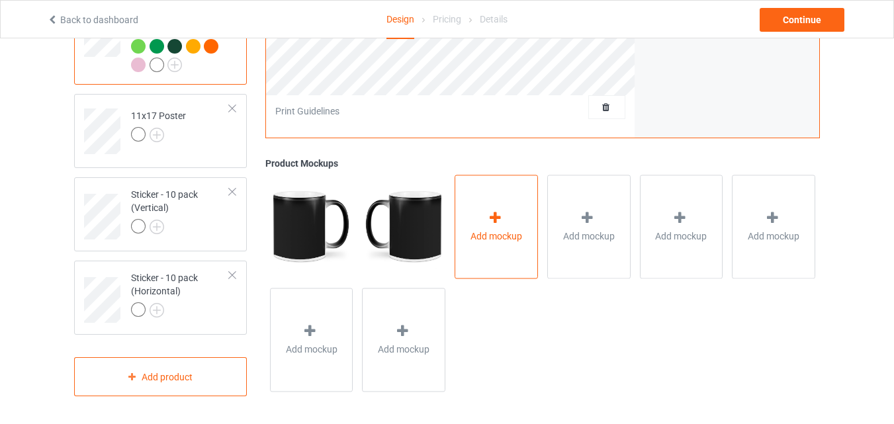
click at [511, 222] on div "Add mockup" at bounding box center [496, 227] width 83 height 104
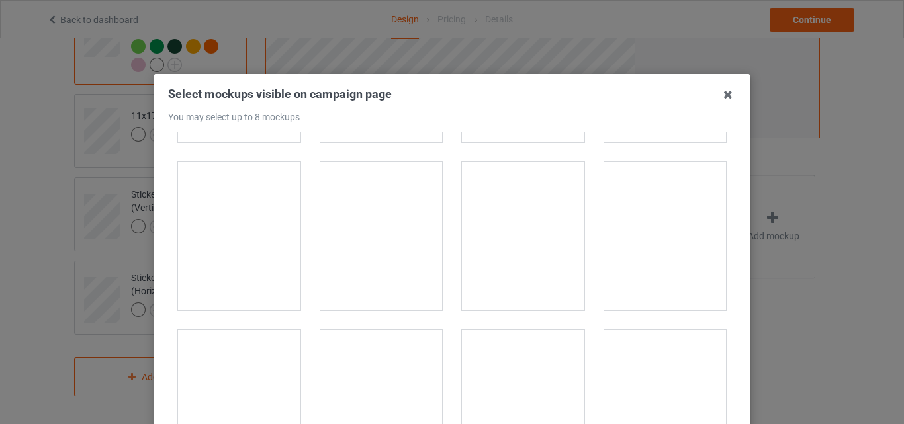
scroll to position [2383, 0]
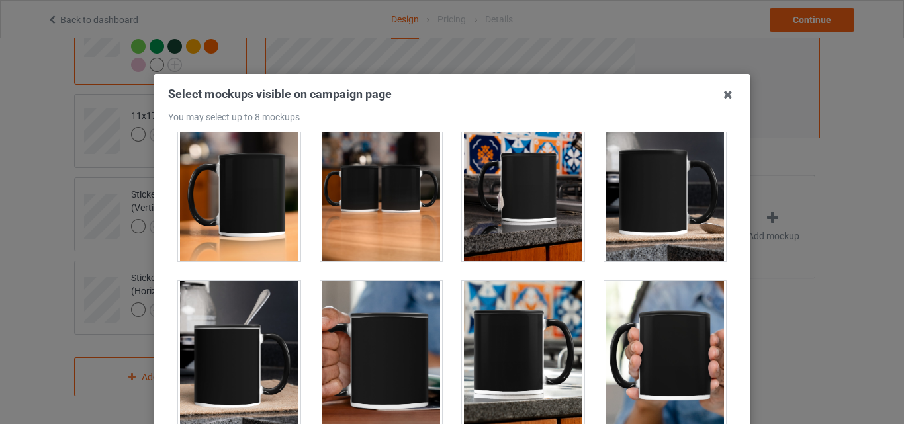
click at [252, 202] on div at bounding box center [239, 187] width 122 height 148
click at [433, 200] on div at bounding box center [382, 188] width 124 height 150
click at [391, 199] on div at bounding box center [381, 187] width 122 height 148
click at [505, 200] on div at bounding box center [523, 187] width 122 height 148
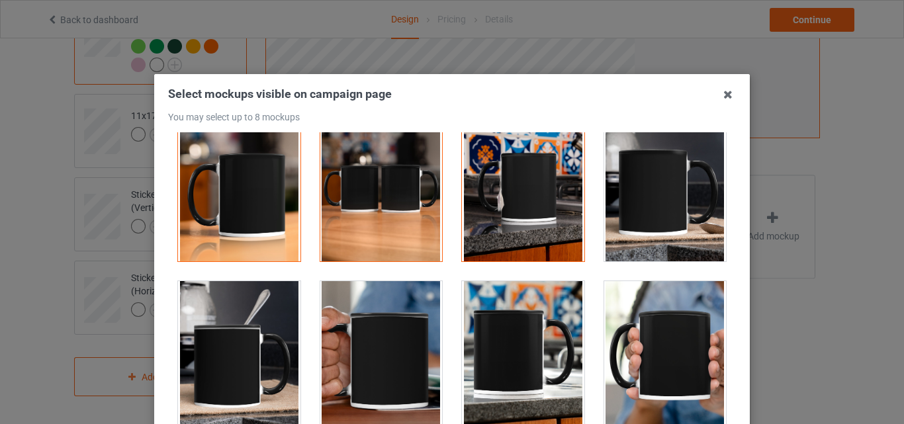
click at [612, 197] on div at bounding box center [665, 187] width 122 height 148
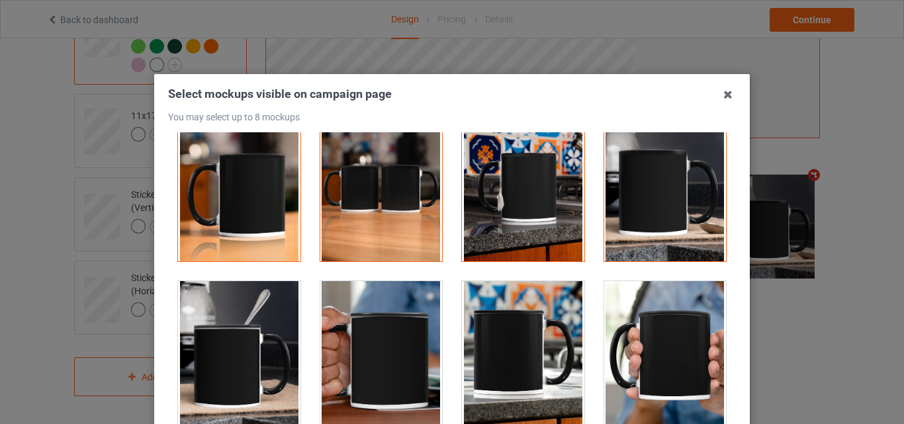
click at [514, 335] on div at bounding box center [523, 355] width 122 height 148
click at [381, 338] on div at bounding box center [381, 355] width 122 height 148
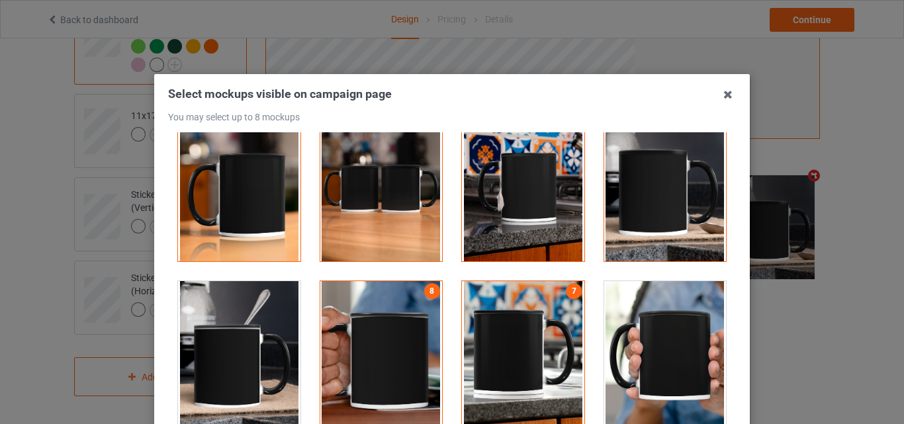
click at [510, 362] on div at bounding box center [523, 355] width 122 height 148
click at [250, 340] on div at bounding box center [239, 355] width 122 height 148
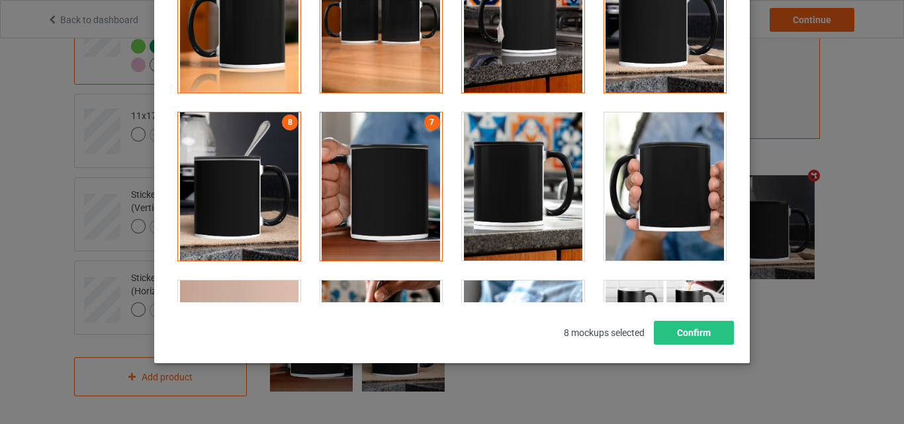
scroll to position [182, 0]
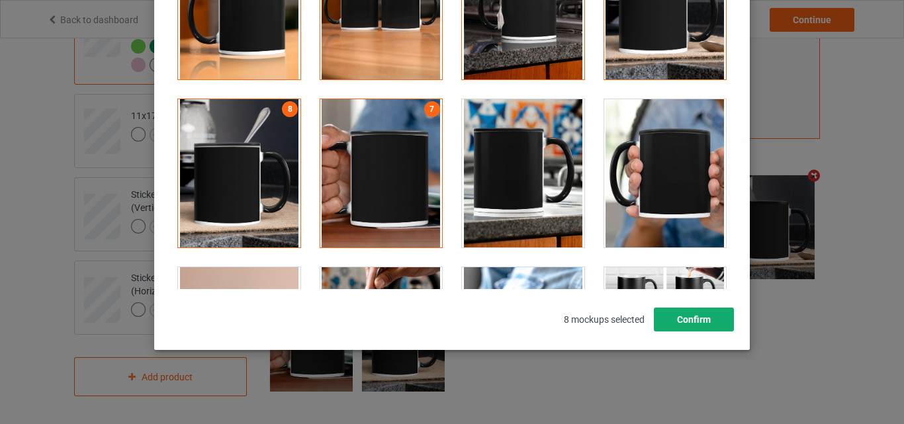
click at [673, 316] on button "Confirm" at bounding box center [694, 320] width 80 height 24
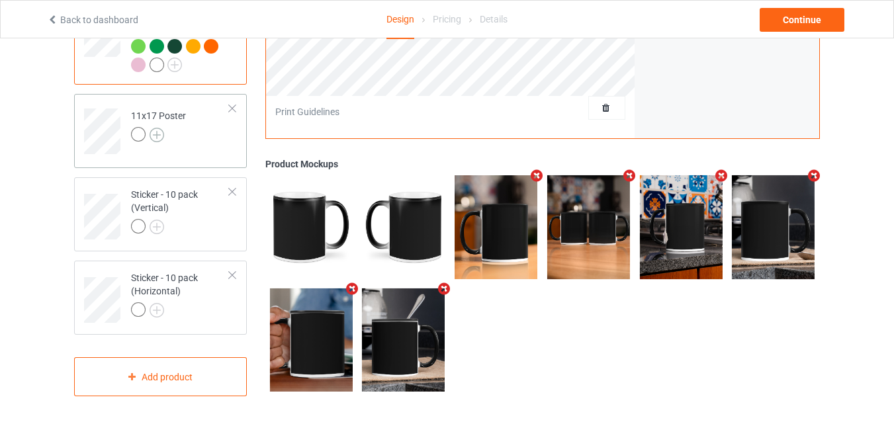
click at [162, 138] on img at bounding box center [157, 135] width 15 height 15
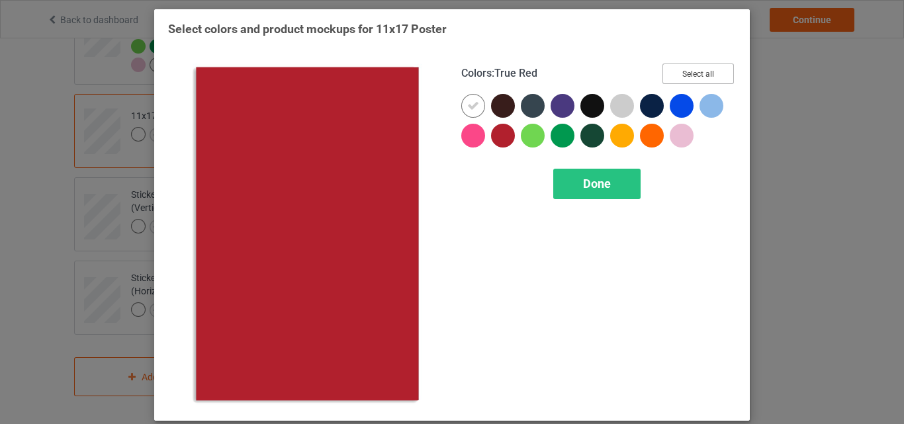
click at [669, 73] on button "Select all" at bounding box center [698, 74] width 71 height 21
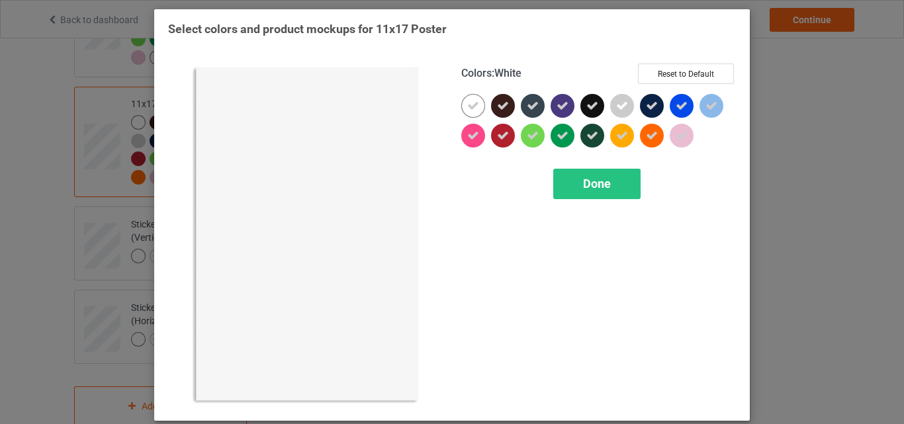
click at [469, 107] on icon at bounding box center [473, 106] width 12 height 12
click at [469, 107] on div at bounding box center [473, 106] width 24 height 24
click at [567, 180] on div "Done" at bounding box center [596, 184] width 87 height 30
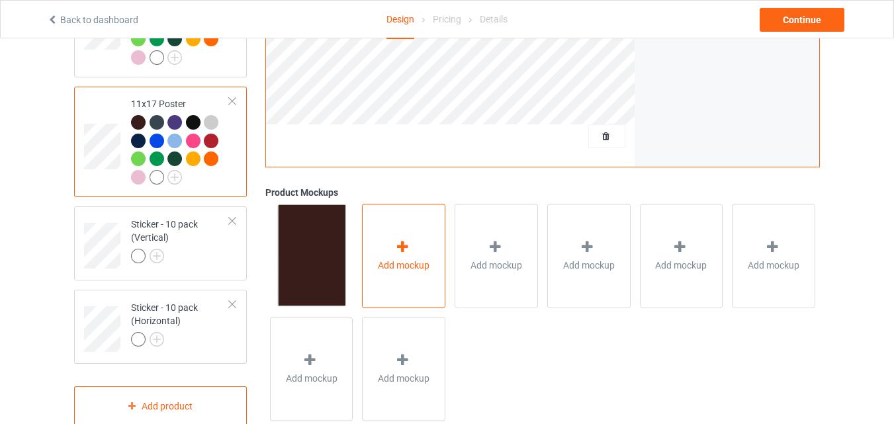
click at [379, 272] on span "Add mockup" at bounding box center [404, 265] width 52 height 13
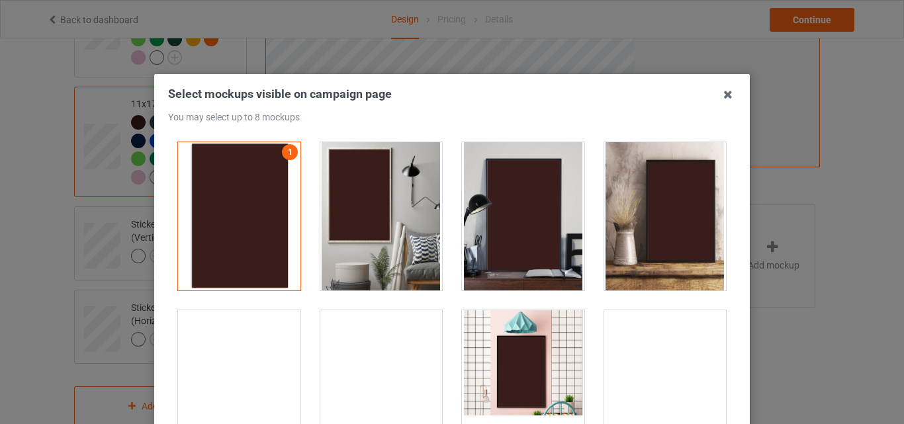
click at [354, 217] on div at bounding box center [381, 216] width 122 height 148
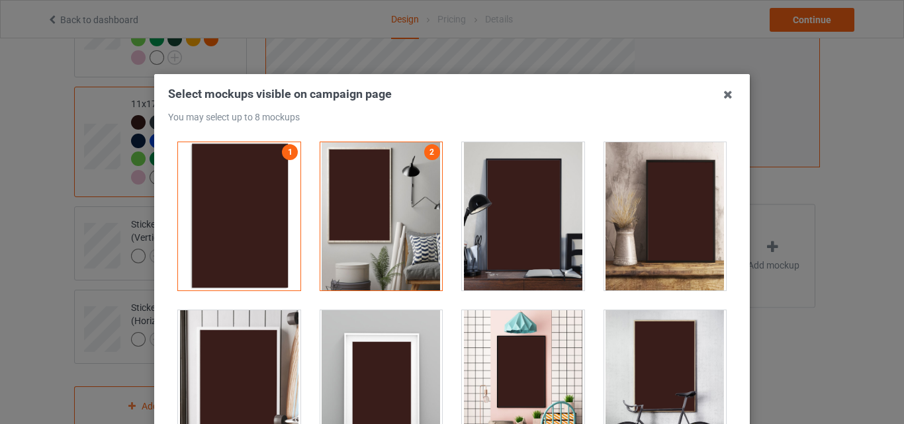
drag, startPoint x: 487, startPoint y: 220, endPoint x: 386, endPoint y: 376, distance: 185.6
click at [488, 220] on div at bounding box center [523, 216] width 122 height 148
click at [386, 377] on div at bounding box center [381, 384] width 122 height 148
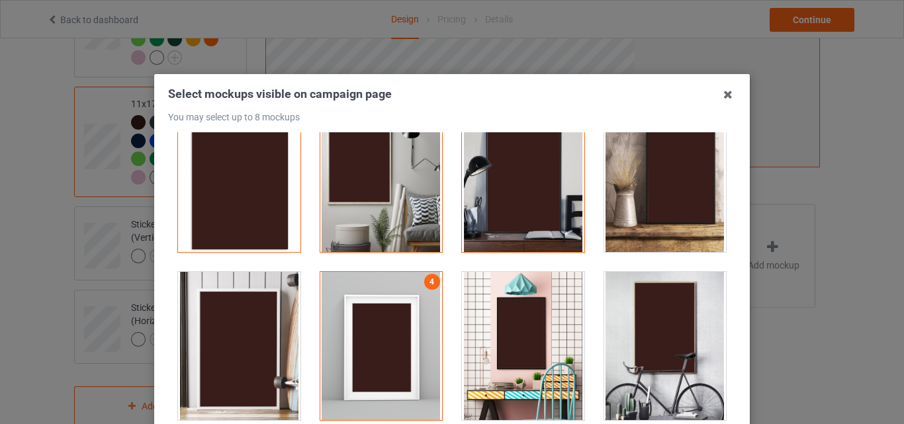
scroll to position [199, 0]
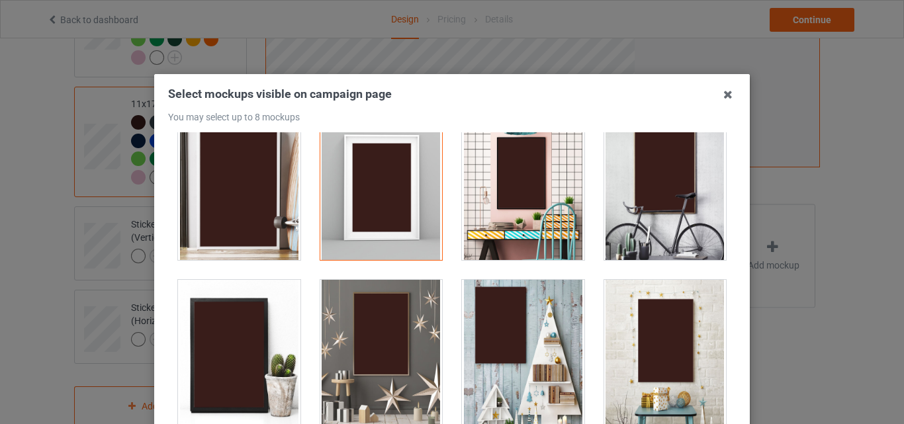
click at [384, 334] on div at bounding box center [381, 354] width 122 height 148
click at [470, 332] on div at bounding box center [523, 354] width 122 height 148
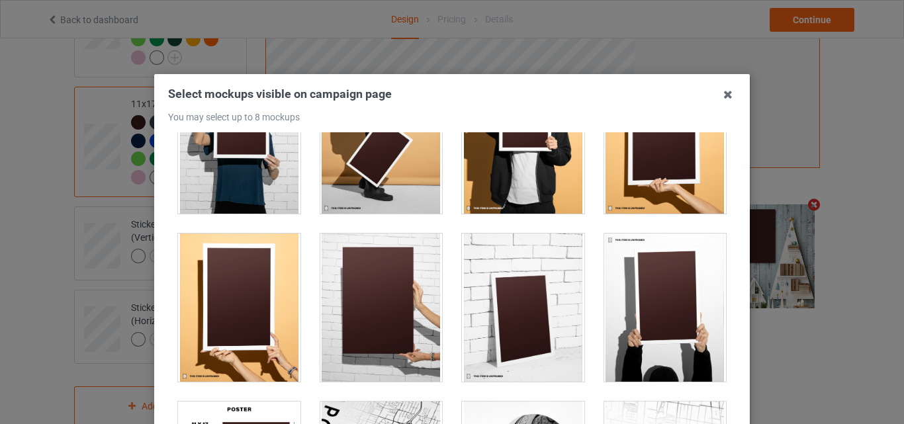
scroll to position [1245, 0]
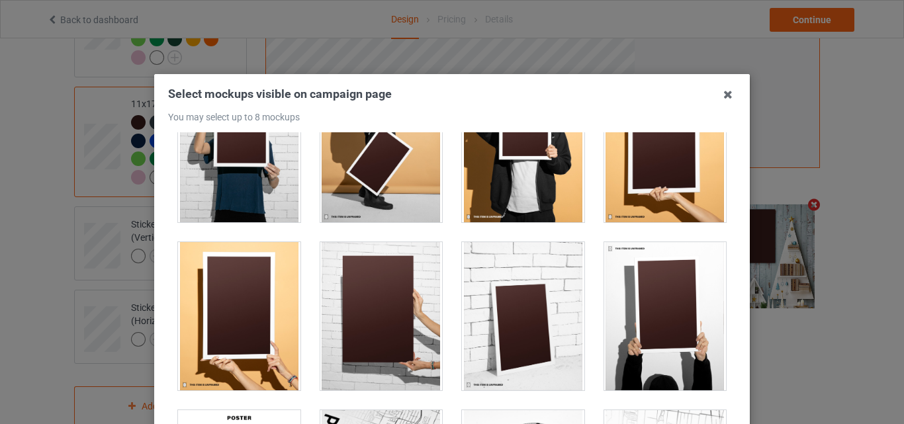
click at [362, 280] on div at bounding box center [381, 316] width 122 height 148
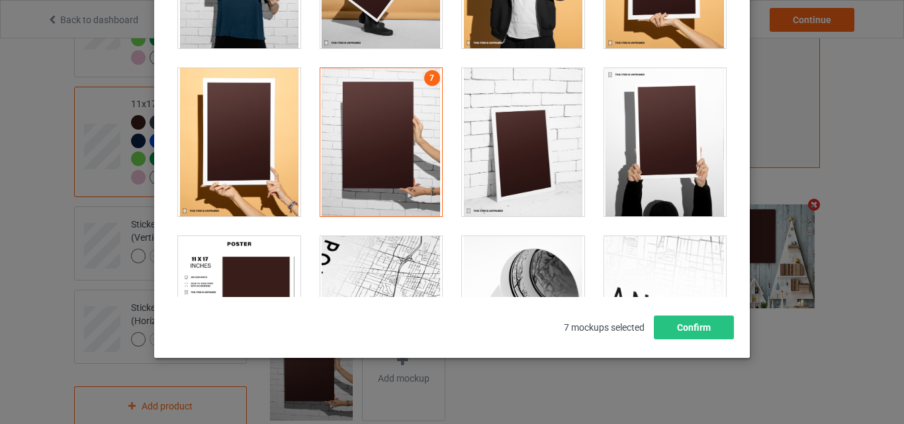
scroll to position [182, 0]
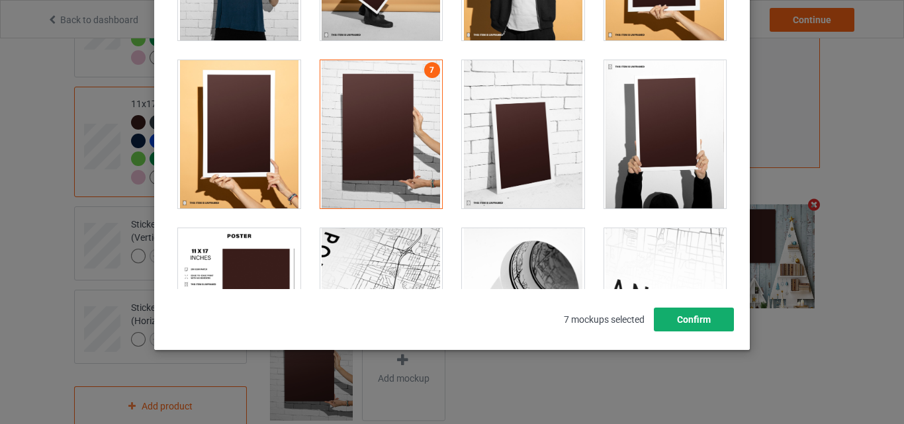
click at [712, 325] on button "Confirm" at bounding box center [694, 320] width 80 height 24
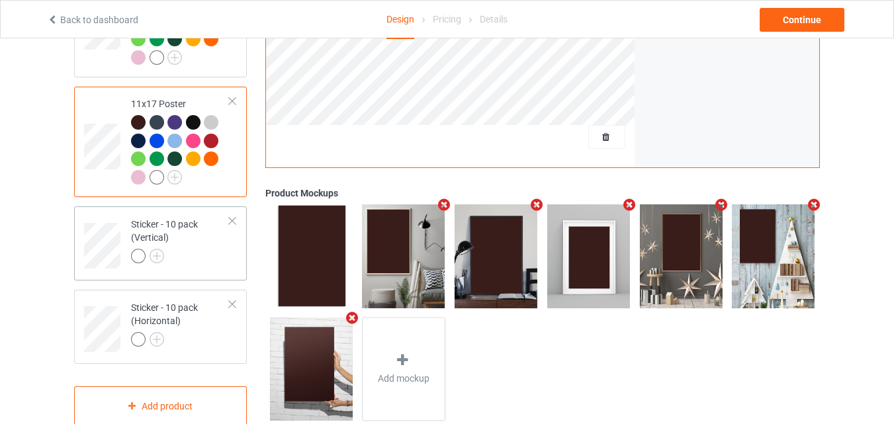
click at [193, 254] on div "Sticker - 10 pack (Vertical)" at bounding box center [180, 240] width 99 height 45
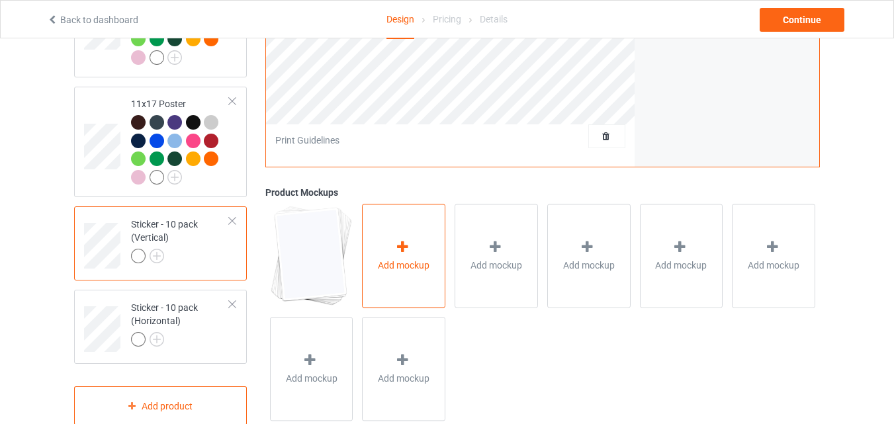
click at [385, 242] on div "Add mockup" at bounding box center [403, 256] width 83 height 104
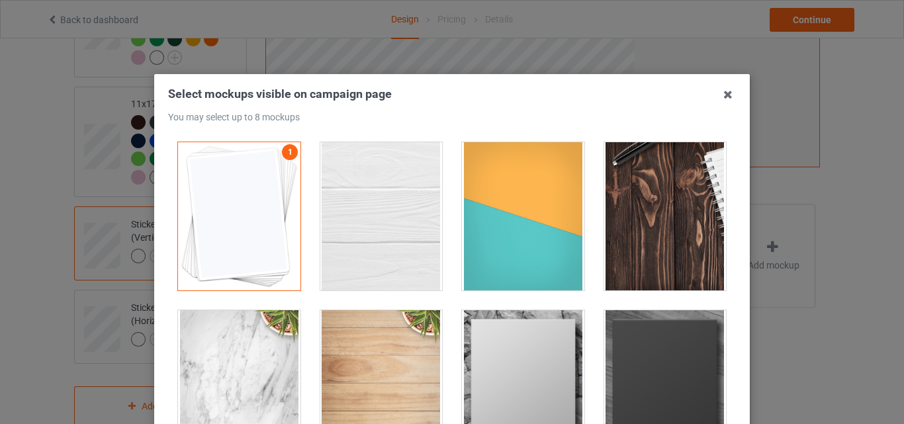
click at [401, 216] on div at bounding box center [381, 216] width 122 height 148
click at [535, 214] on div at bounding box center [523, 216] width 122 height 148
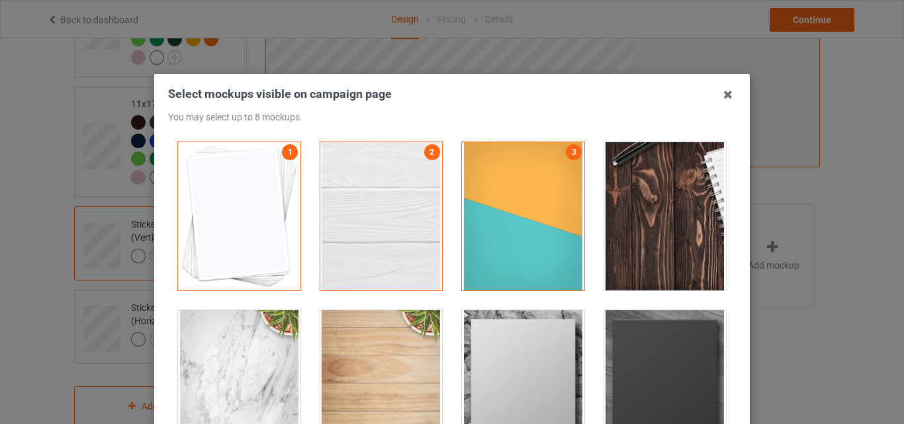
click at [657, 206] on div at bounding box center [665, 216] width 122 height 148
click at [542, 338] on div at bounding box center [523, 384] width 122 height 148
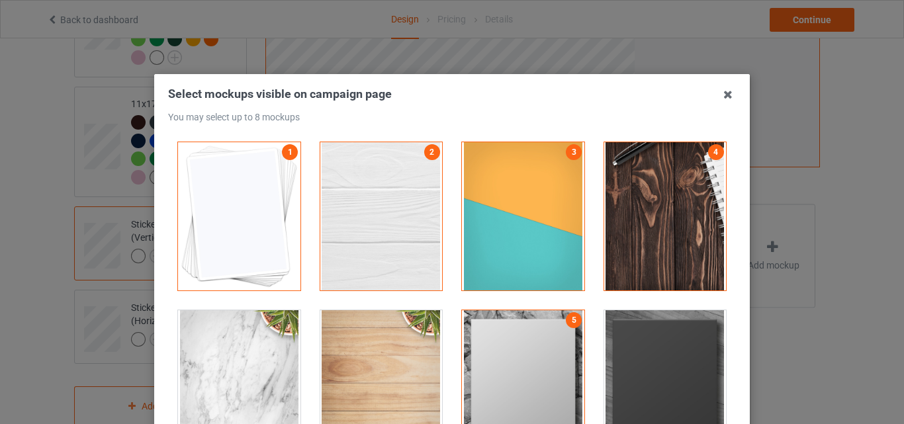
click at [657, 355] on div at bounding box center [665, 384] width 122 height 148
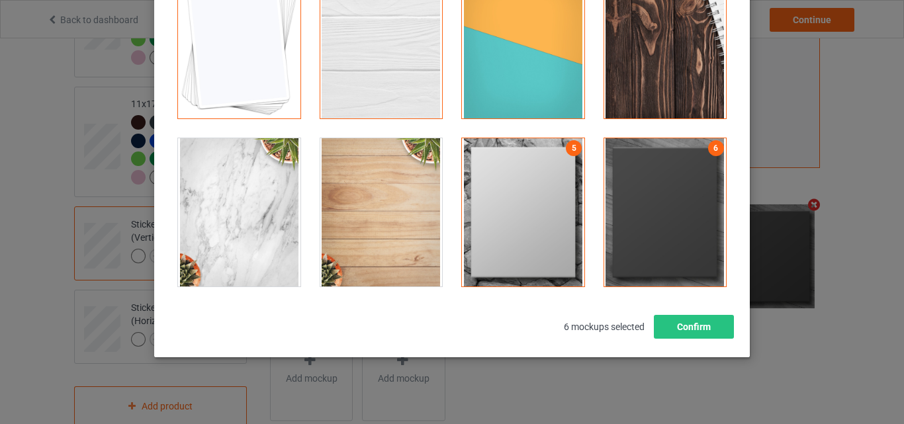
scroll to position [179, 0]
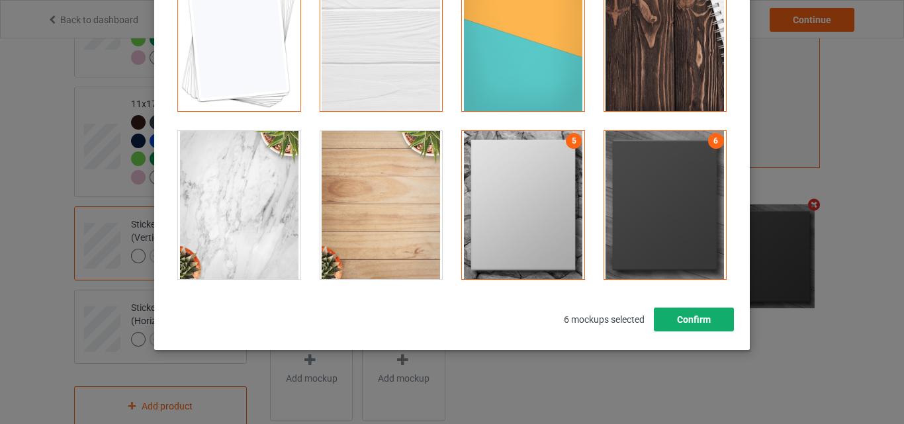
click at [698, 319] on button "Confirm" at bounding box center [694, 320] width 80 height 24
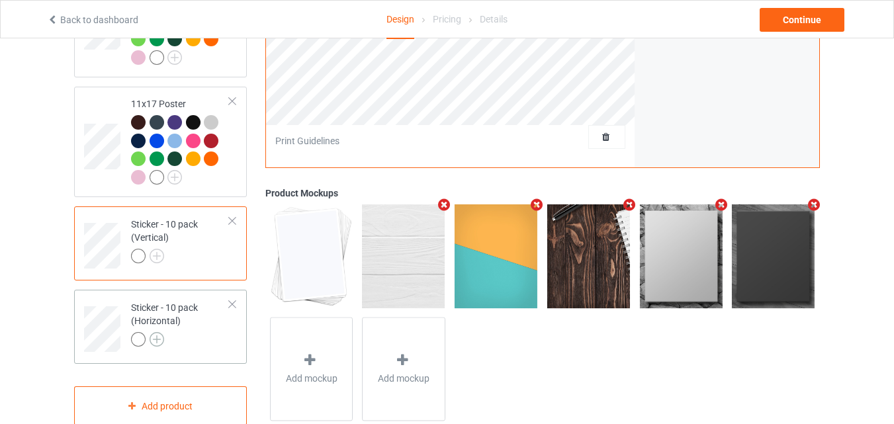
click at [152, 345] on img at bounding box center [157, 339] width 15 height 15
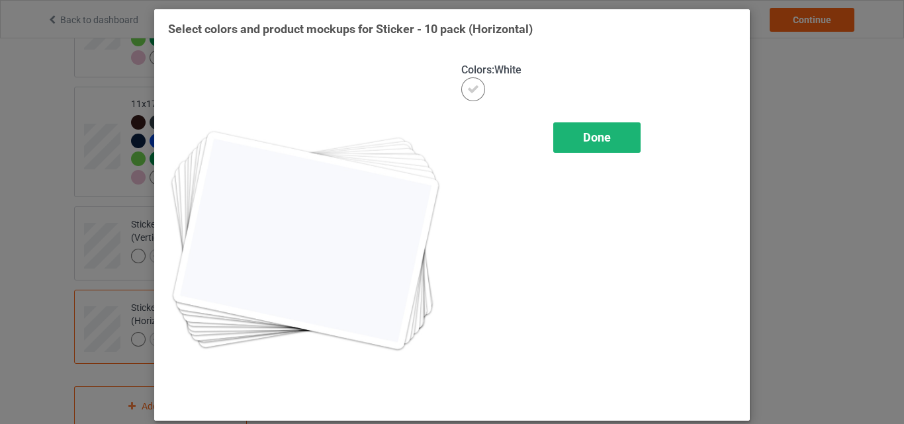
click at [587, 134] on span "Done" at bounding box center [597, 137] width 28 height 14
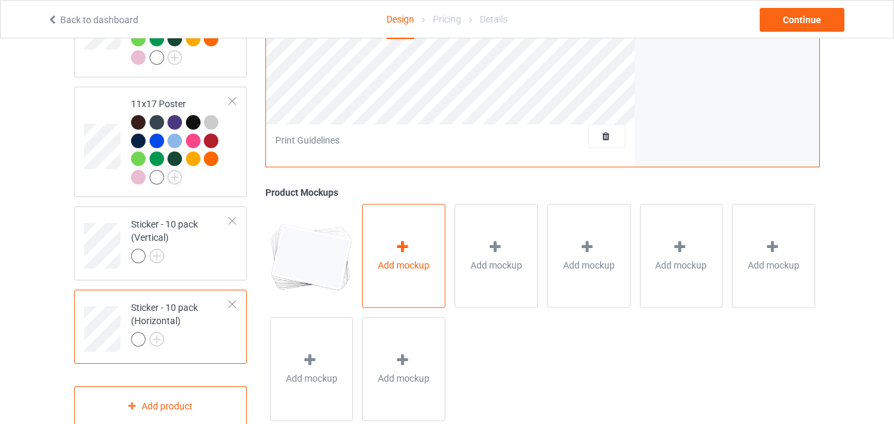
click at [404, 267] on span "Add mockup" at bounding box center [404, 265] width 52 height 13
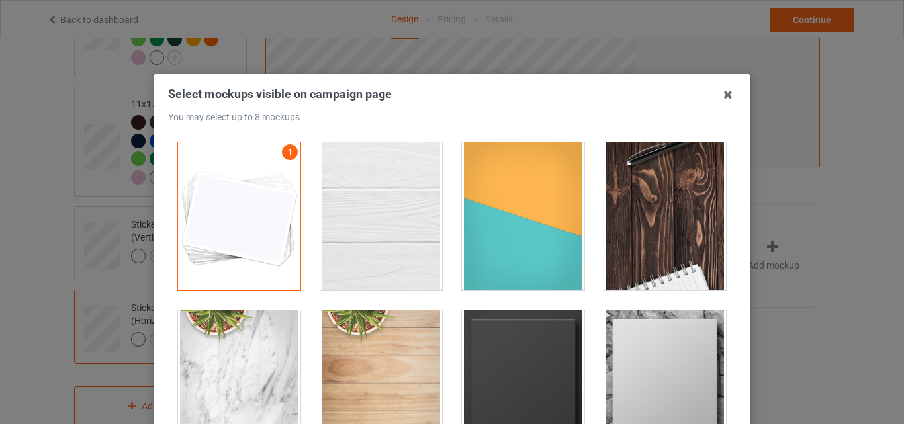
drag, startPoint x: 404, startPoint y: 242, endPoint x: 524, endPoint y: 238, distance: 120.5
click at [404, 241] on div at bounding box center [381, 216] width 122 height 148
drag, startPoint x: 524, startPoint y: 238, endPoint x: 661, endPoint y: 238, distance: 137.0
click at [525, 238] on div at bounding box center [523, 216] width 122 height 148
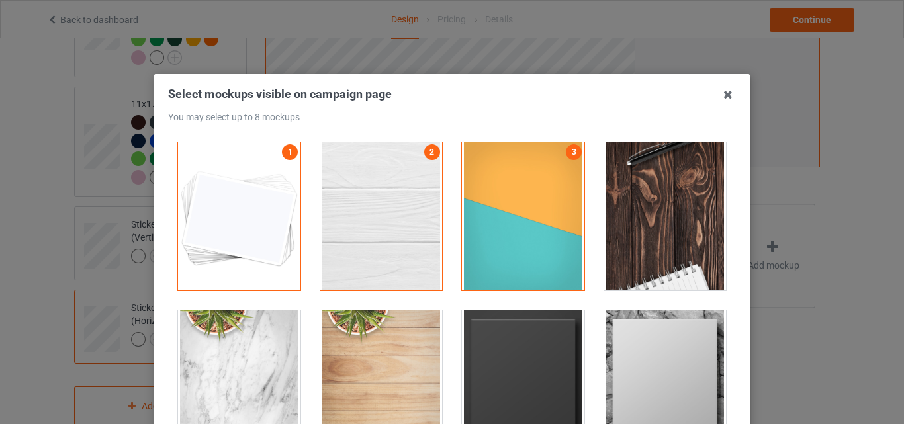
click at [679, 238] on div at bounding box center [665, 216] width 122 height 148
drag, startPoint x: 518, startPoint y: 361, endPoint x: 657, endPoint y: 361, distance: 139.0
click at [519, 361] on div at bounding box center [523, 384] width 122 height 148
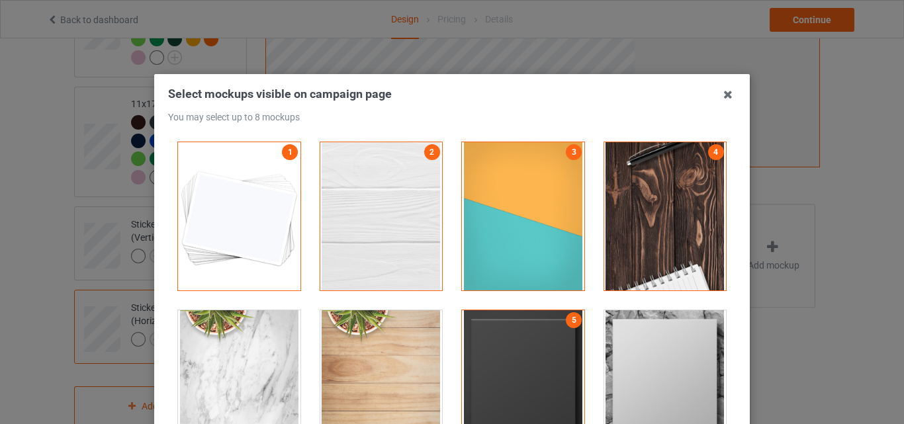
click at [657, 361] on div at bounding box center [665, 384] width 122 height 148
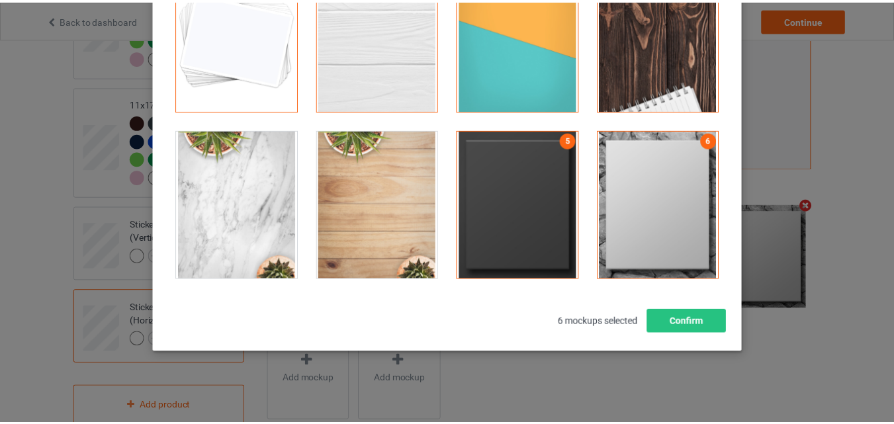
scroll to position [182, 0]
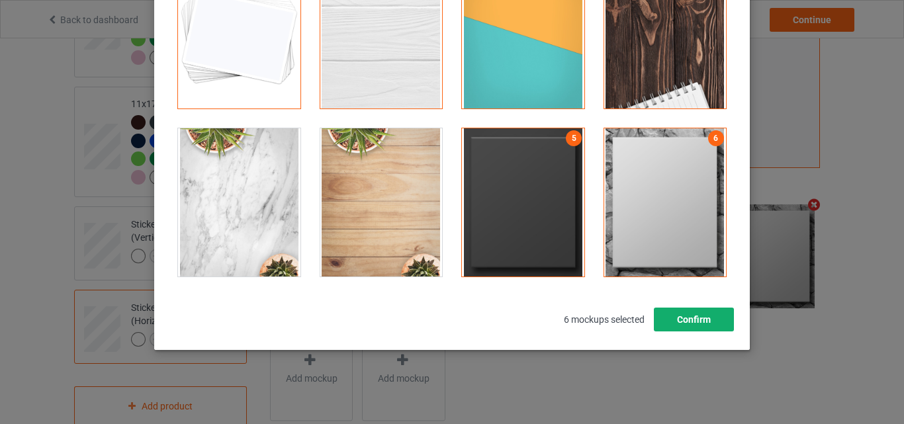
click at [716, 320] on button "Confirm" at bounding box center [694, 320] width 80 height 24
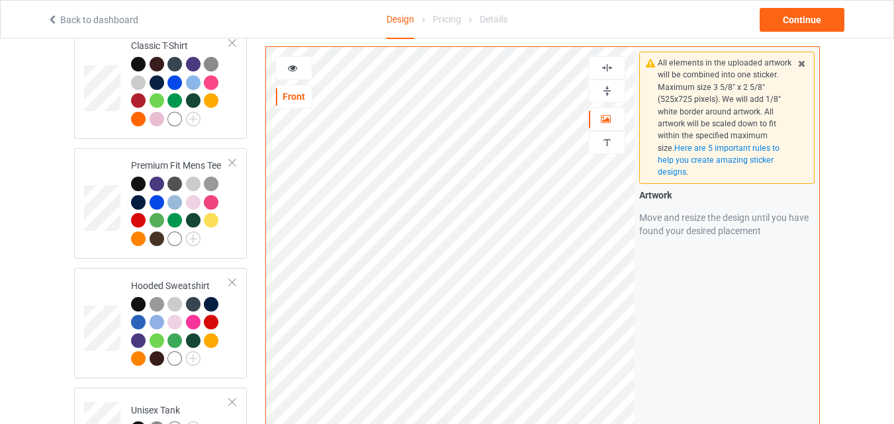
scroll to position [0, 0]
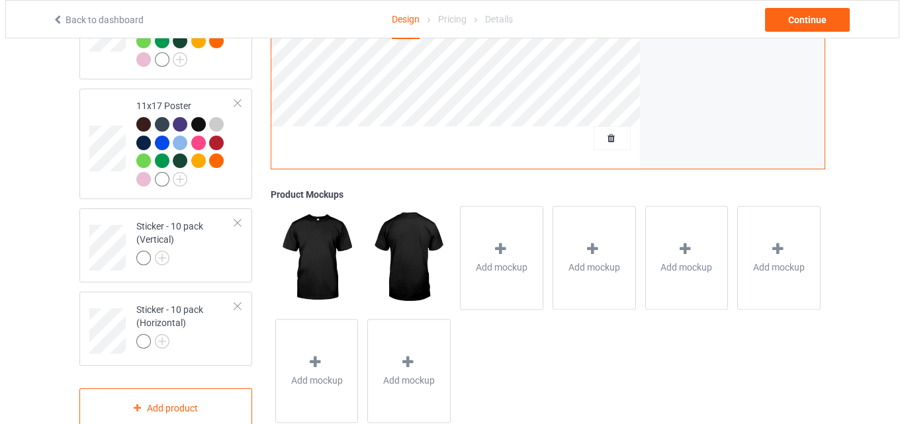
scroll to position [1349, 0]
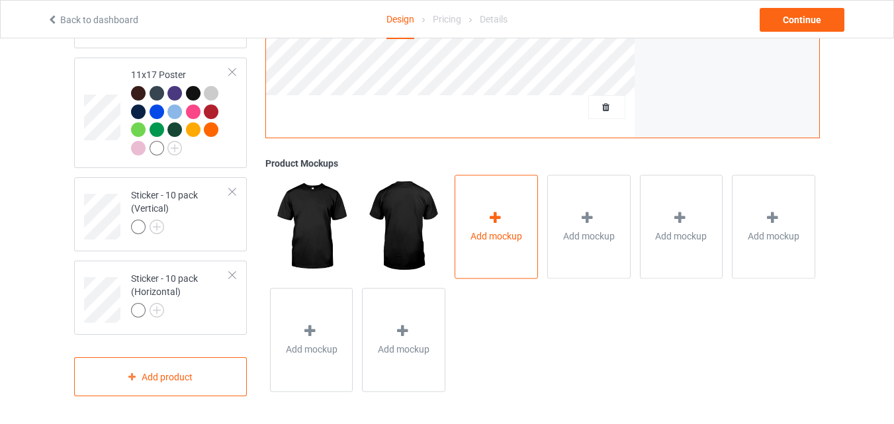
click at [498, 220] on icon at bounding box center [495, 218] width 17 height 14
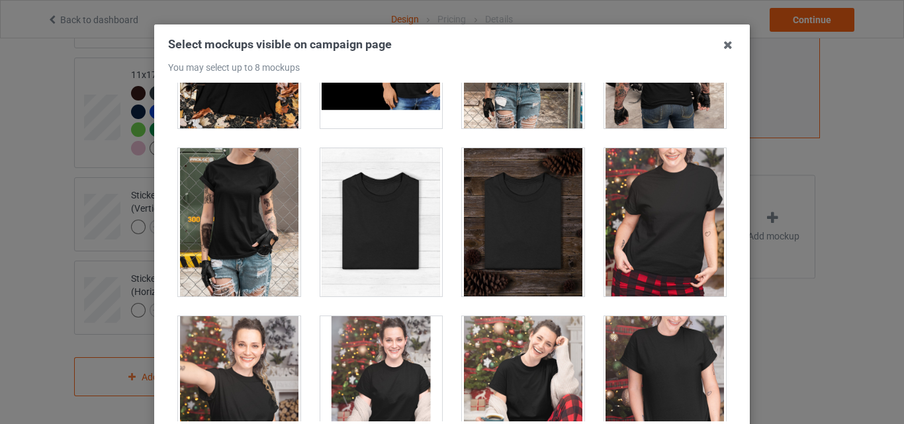
scroll to position [13370, 0]
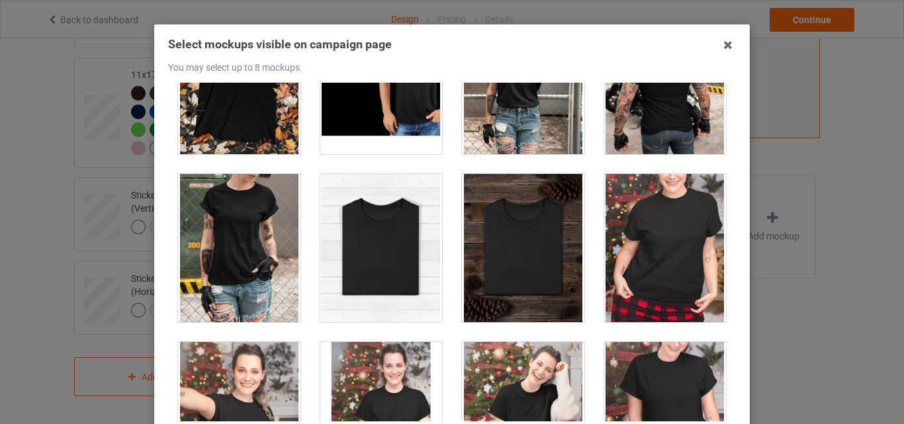
click at [404, 234] on div at bounding box center [381, 248] width 122 height 148
click at [513, 245] on div at bounding box center [523, 248] width 122 height 148
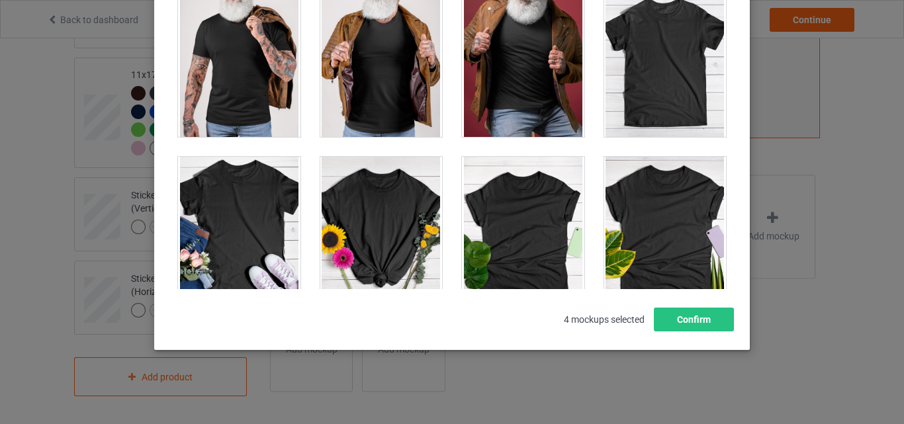
scroll to position [18401, 0]
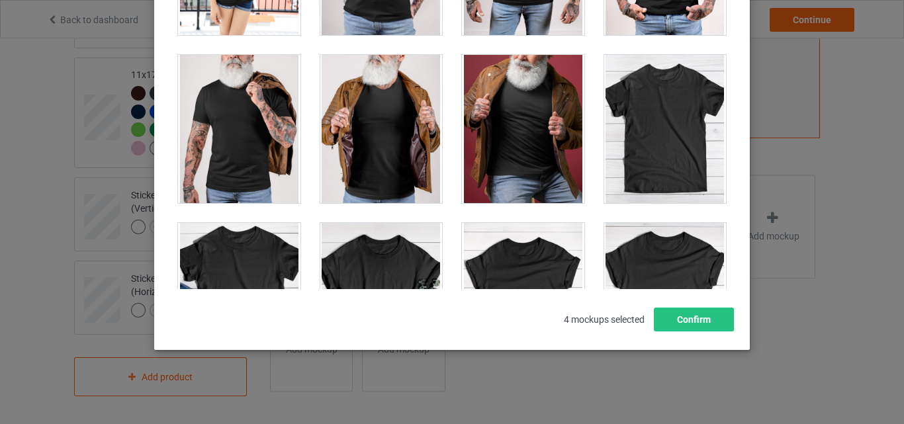
click at [642, 116] on div at bounding box center [665, 129] width 122 height 148
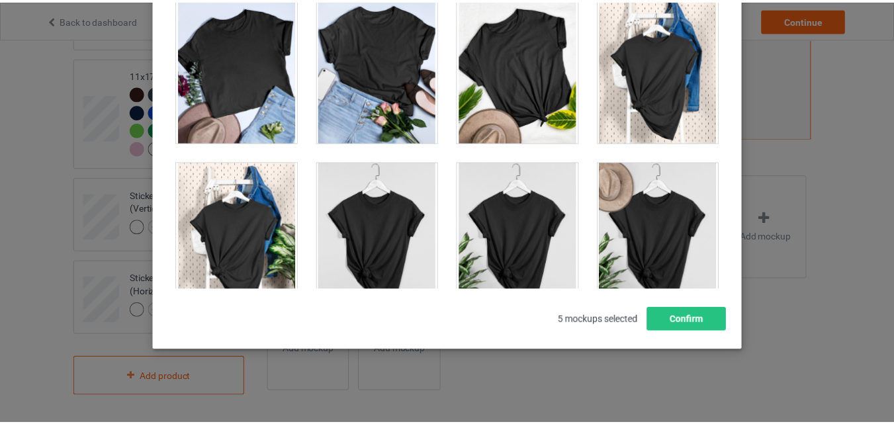
scroll to position [18997, 0]
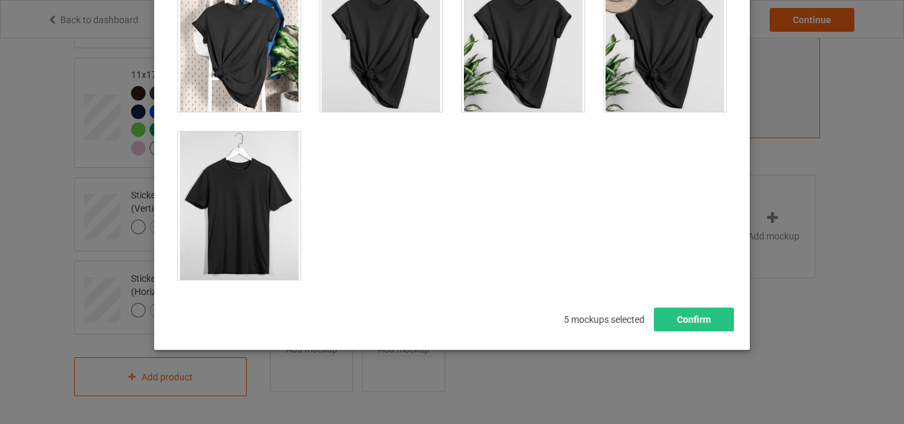
click at [252, 213] on div at bounding box center [239, 206] width 122 height 148
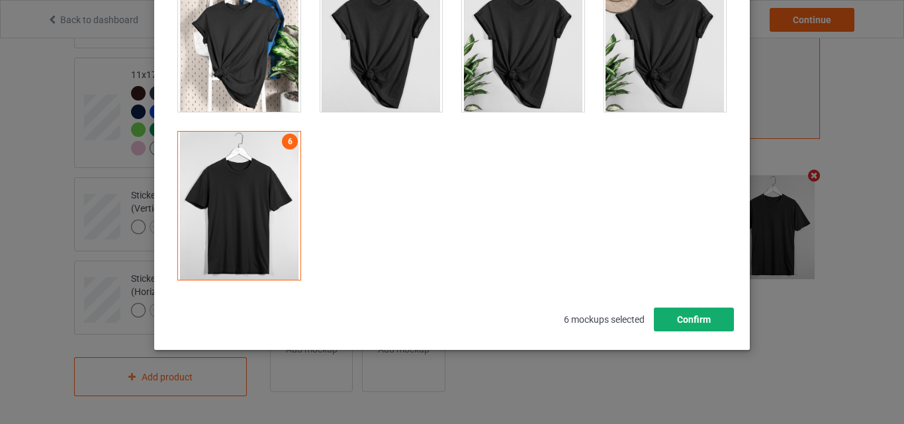
click at [716, 316] on button "Confirm" at bounding box center [694, 320] width 80 height 24
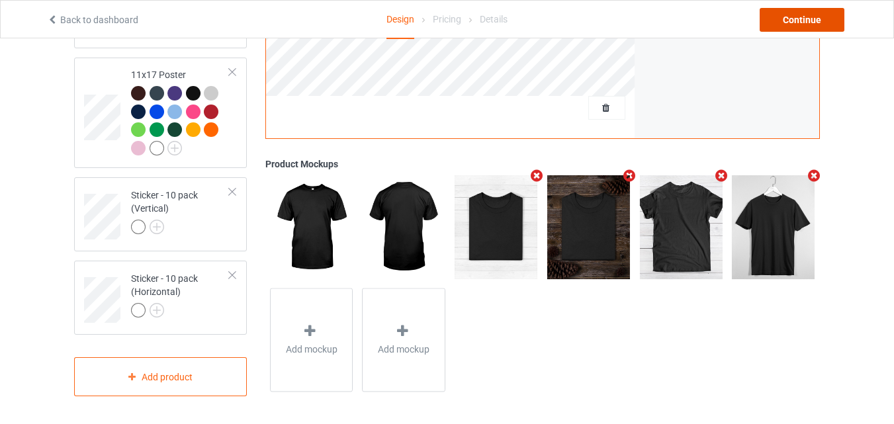
click at [808, 11] on div "Continue" at bounding box center [802, 20] width 85 height 24
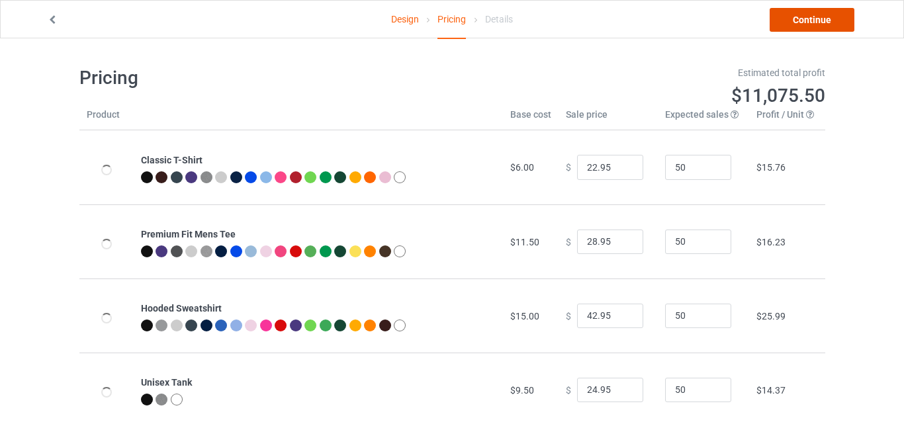
click at [819, 19] on link "Continue" at bounding box center [812, 20] width 85 height 24
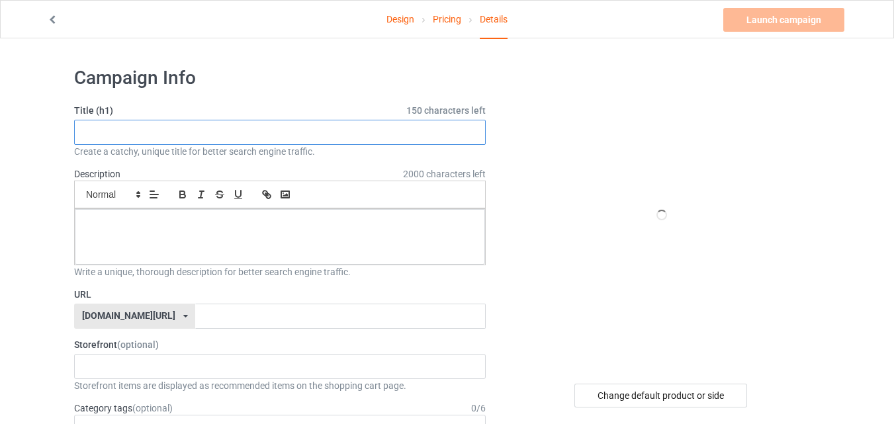
click at [215, 136] on input "text" at bounding box center [280, 132] width 412 height 25
paste input "Quote Rooster Meme"
type input "Quote Rooster Meme"
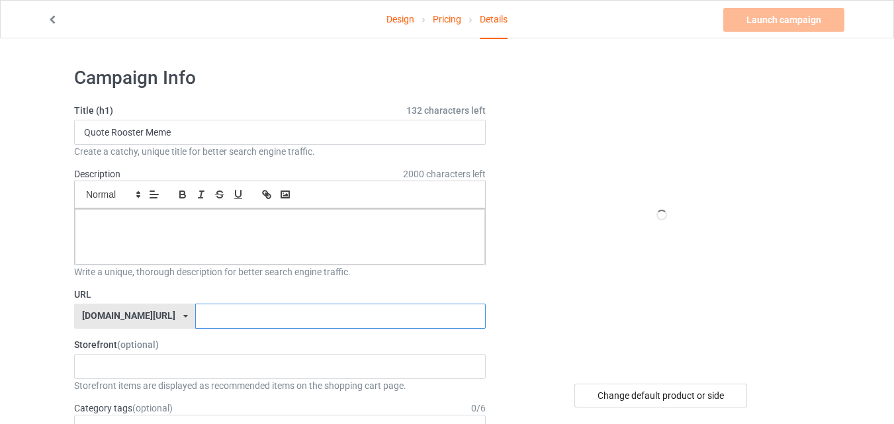
click at [222, 315] on input "text" at bounding box center [340, 316] width 290 height 25
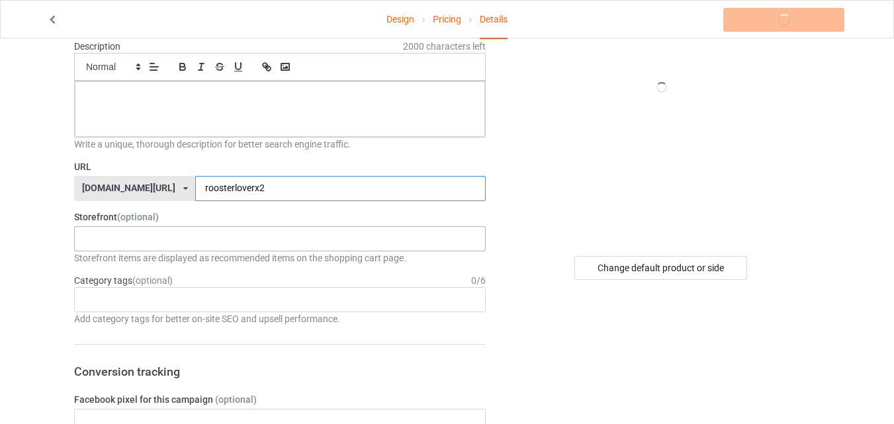
scroll to position [132, 0]
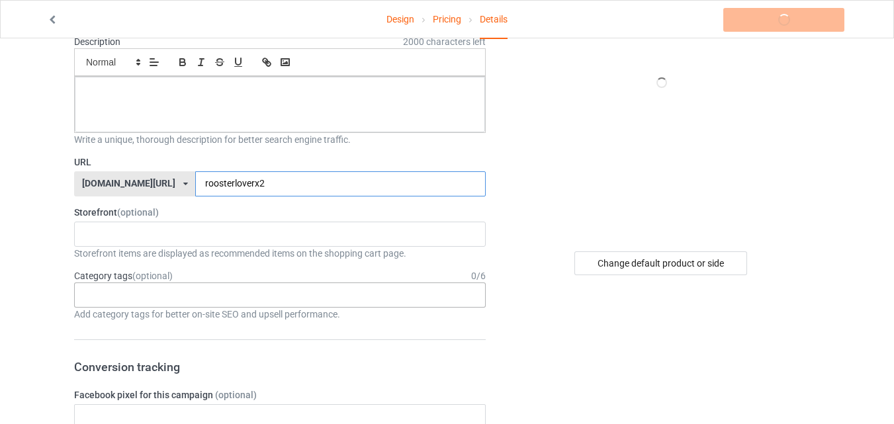
type input "roosterloverx2"
click at [296, 290] on div "No result found" at bounding box center [280, 295] width 412 height 25
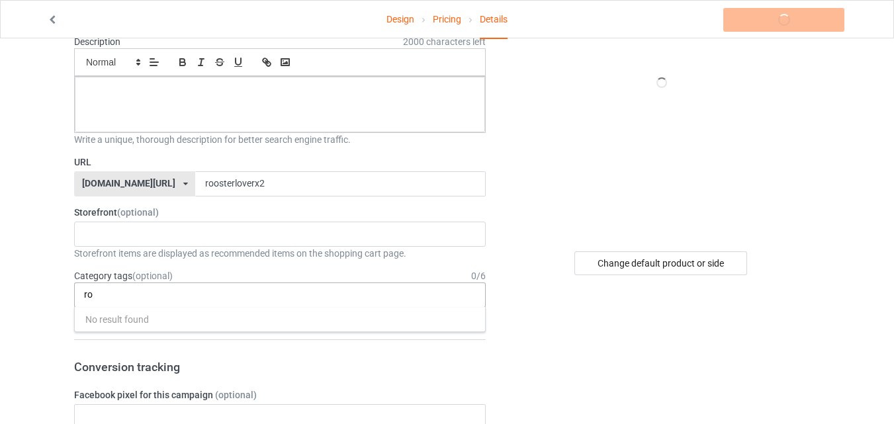
type input "r"
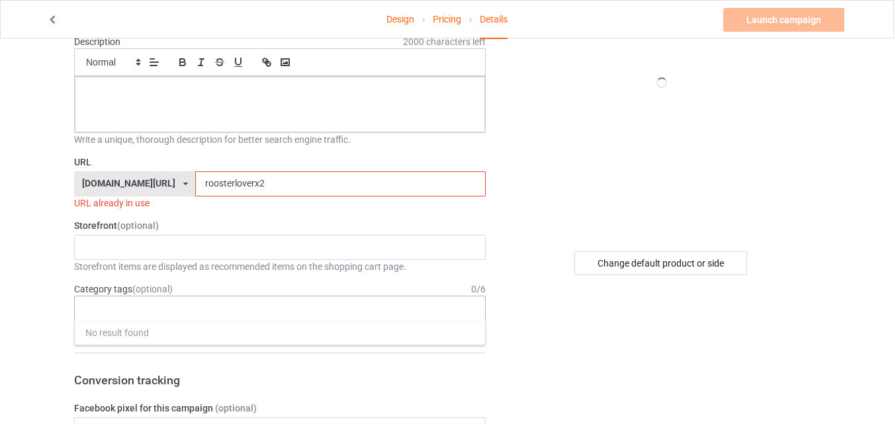
type input "f"
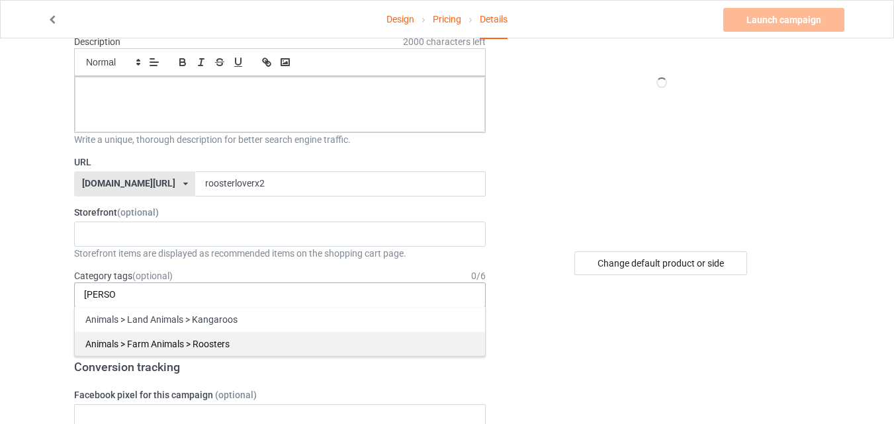
type input "[PERSON_NAME]"
click at [301, 341] on div "Animals > Farm Animals > Roosters" at bounding box center [280, 344] width 410 height 24
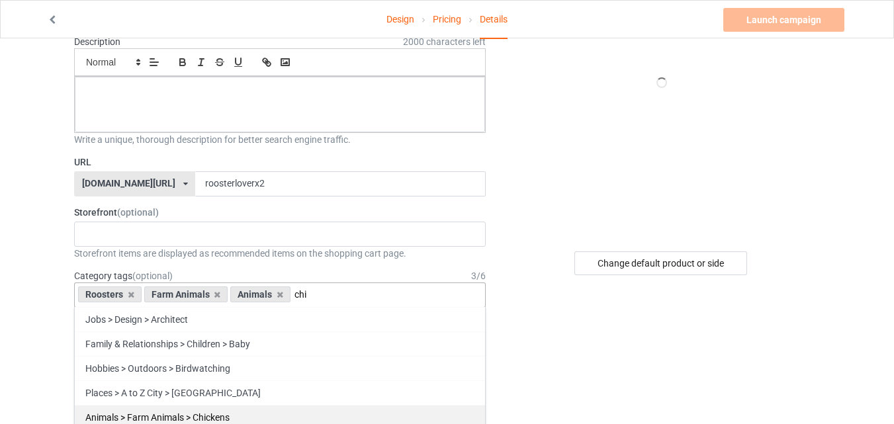
type input "chi"
click at [359, 415] on div "Animals > Farm Animals > Chickens" at bounding box center [280, 417] width 410 height 24
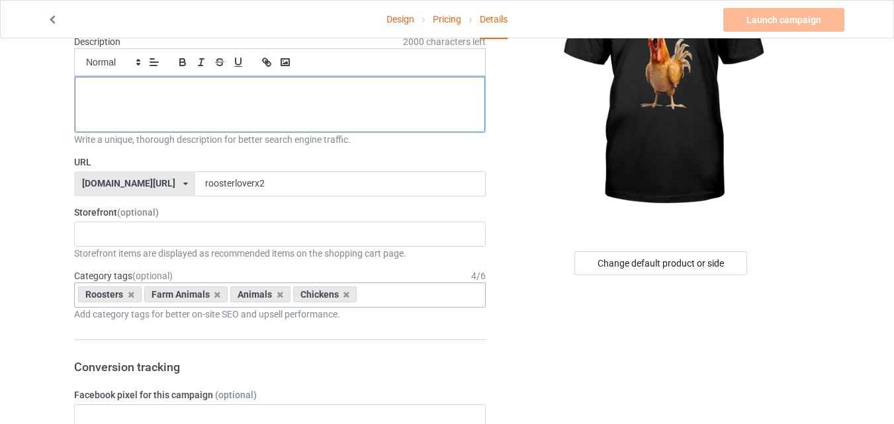
click at [281, 92] on p at bounding box center [279, 91] width 389 height 13
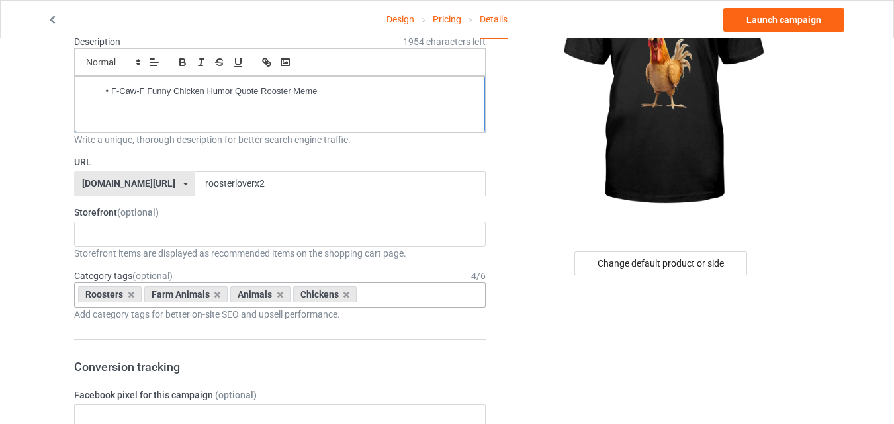
scroll to position [0, 0]
drag, startPoint x: 111, startPoint y: 88, endPoint x: 32, endPoint y: 89, distance: 78.8
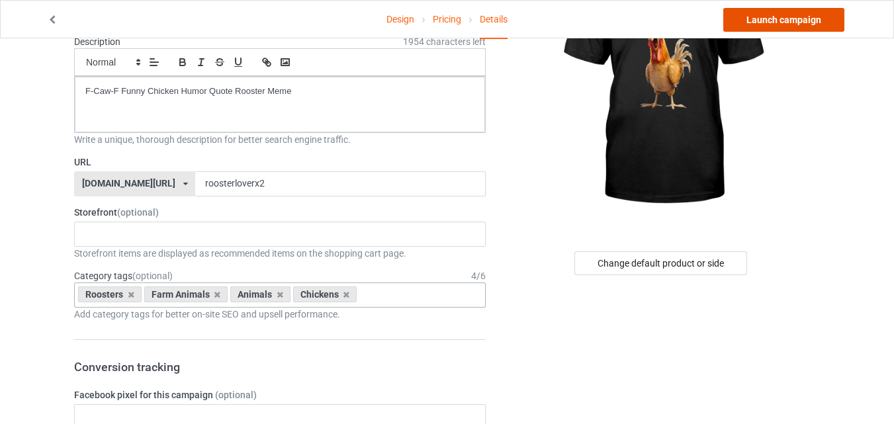
click at [743, 23] on link "Launch campaign" at bounding box center [784, 20] width 121 height 24
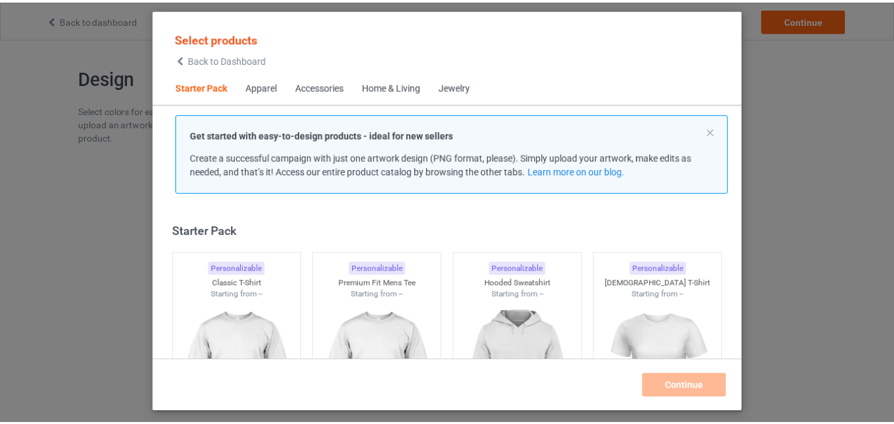
scroll to position [17, 0]
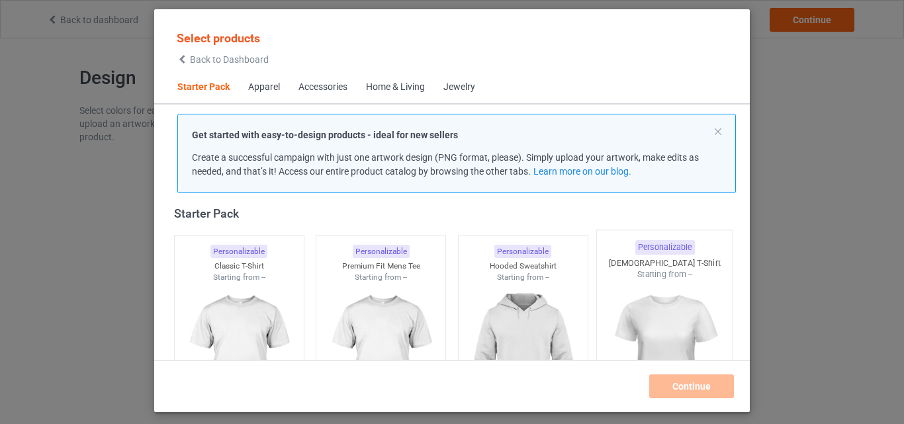
click at [221, 274] on div "Starting from --" at bounding box center [239, 277] width 129 height 11
click at [412, 298] on img at bounding box center [381, 357] width 118 height 148
click at [553, 298] on img at bounding box center [523, 357] width 118 height 148
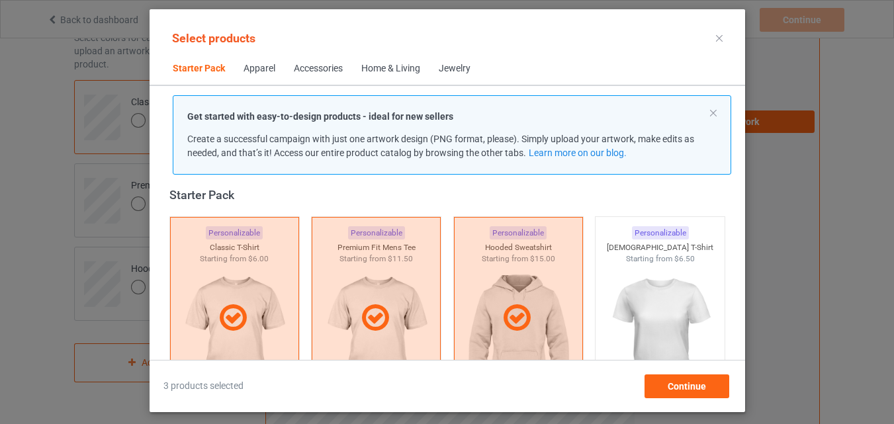
scroll to position [282, 0]
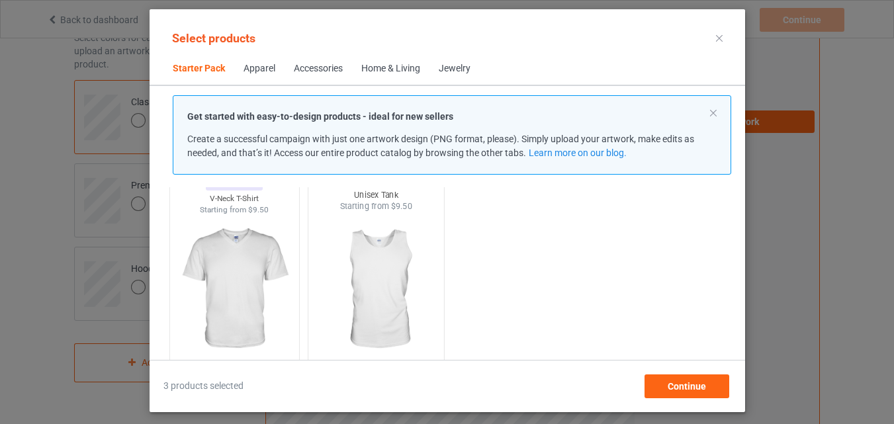
click at [215, 249] on img at bounding box center [234, 289] width 118 height 148
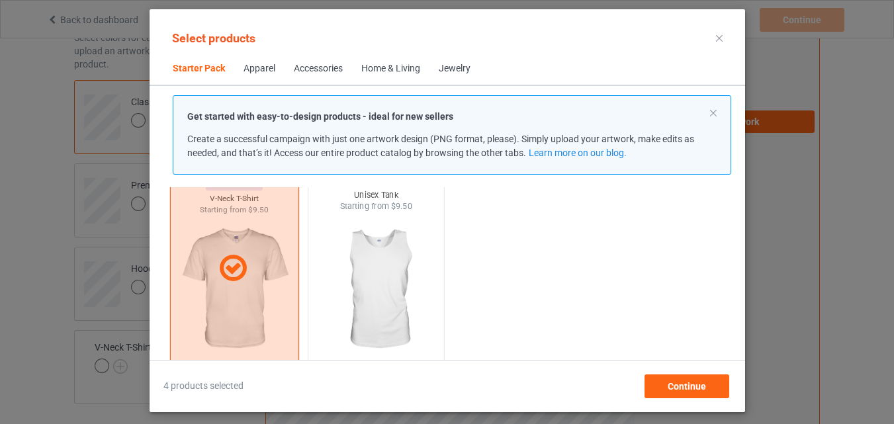
click at [361, 258] on img at bounding box center [376, 290] width 124 height 156
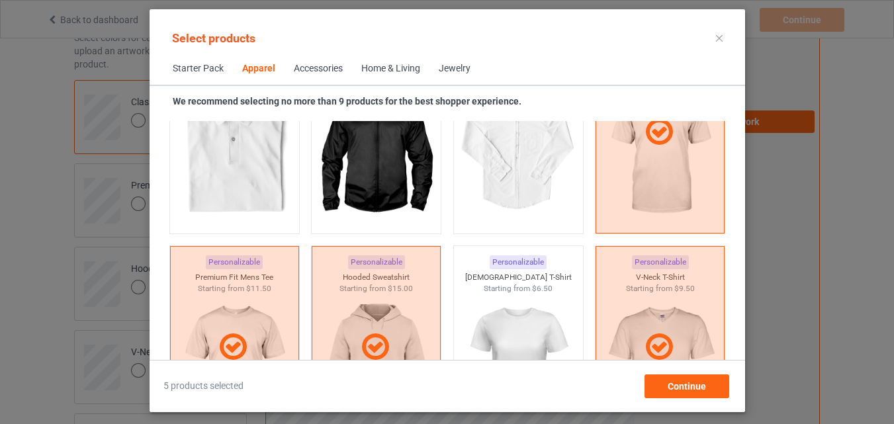
scroll to position [812, 0]
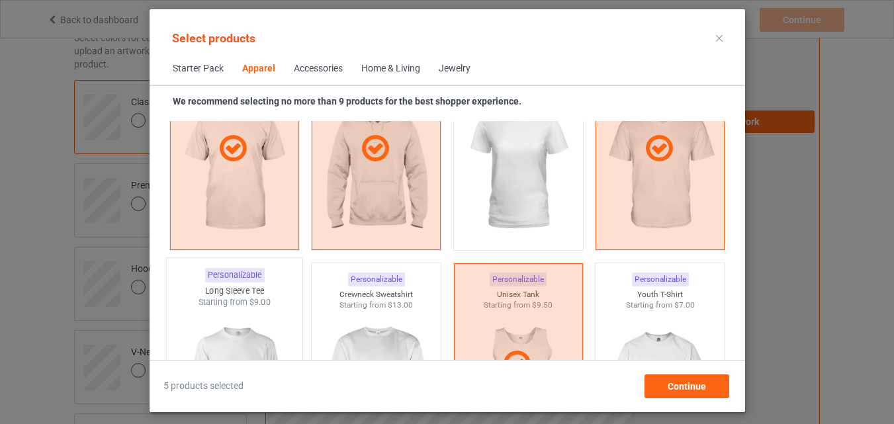
click at [254, 283] on div "Personalizable Long Sleeve Tee Starting from $9.00" at bounding box center [233, 365] width 137 height 214
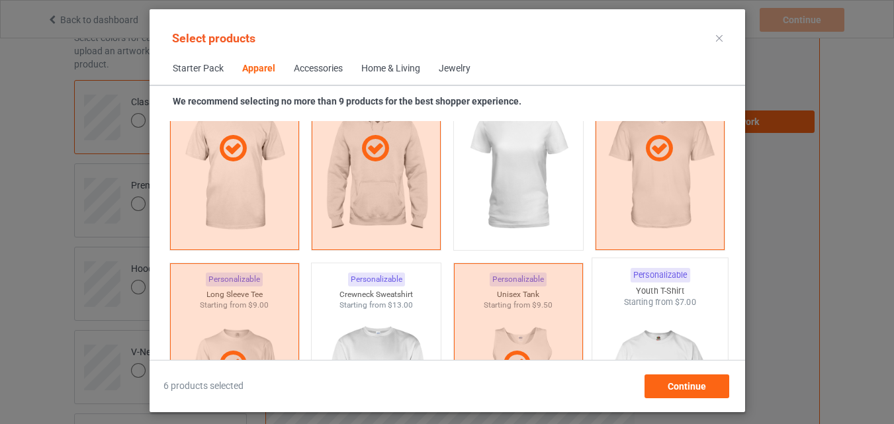
drag, startPoint x: 340, startPoint y: 297, endPoint x: 591, endPoint y: 311, distance: 251.9
click at [341, 297] on div "Personalizable Crewneck Sweatshirt Starting from $13.00" at bounding box center [376, 365] width 130 height 204
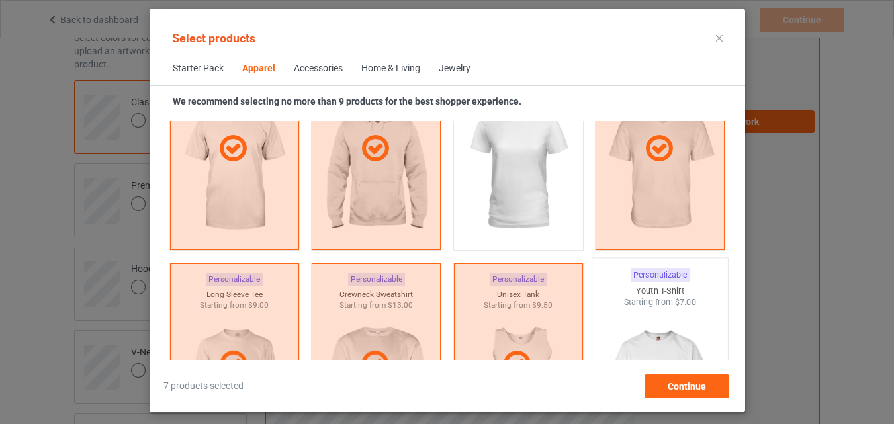
click at [667, 312] on img at bounding box center [660, 386] width 124 height 156
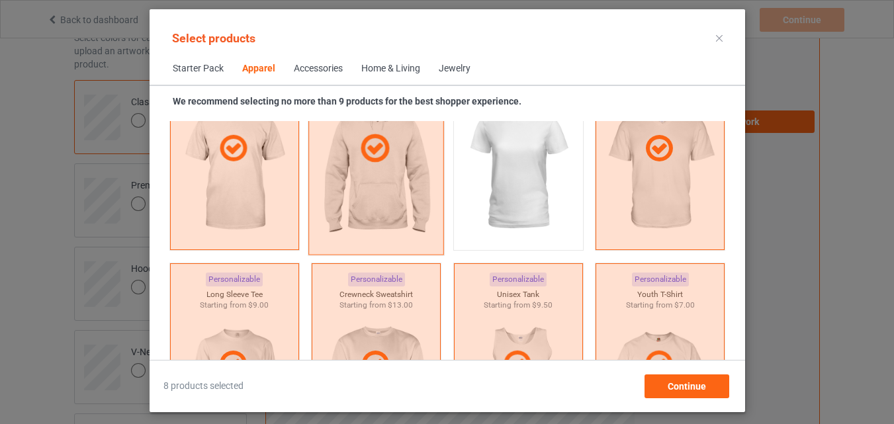
scroll to position [1076, 0]
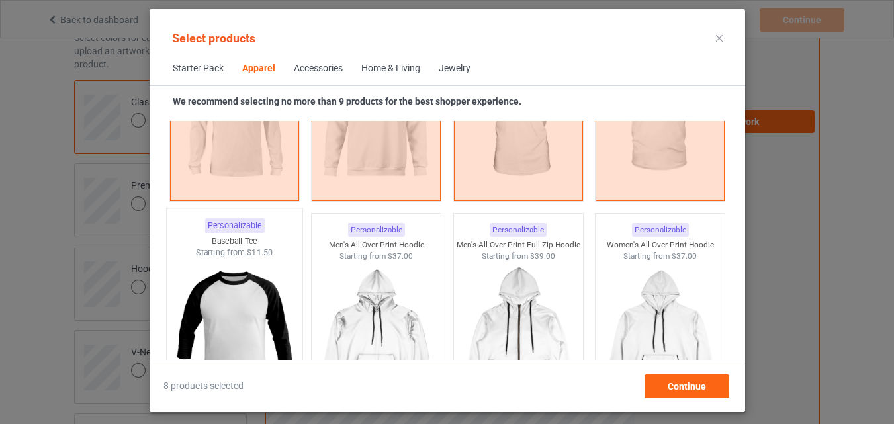
click at [242, 249] on div "Starting from $11.50" at bounding box center [234, 253] width 136 height 11
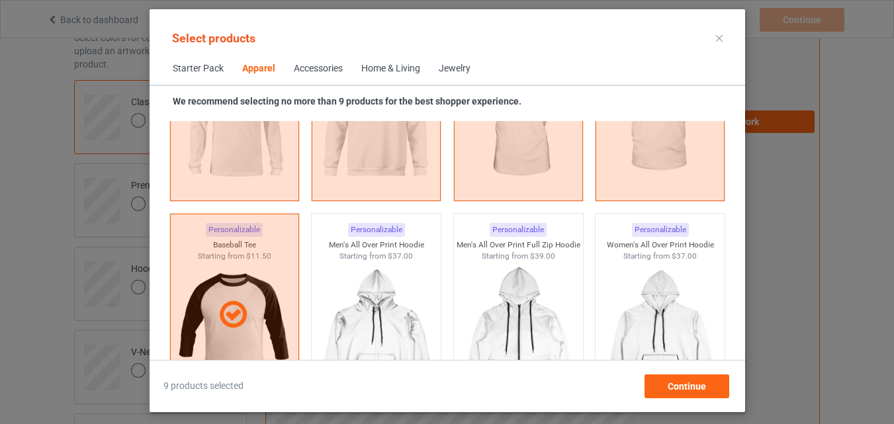
click at [384, 70] on div "Home & Living" at bounding box center [390, 68] width 59 height 13
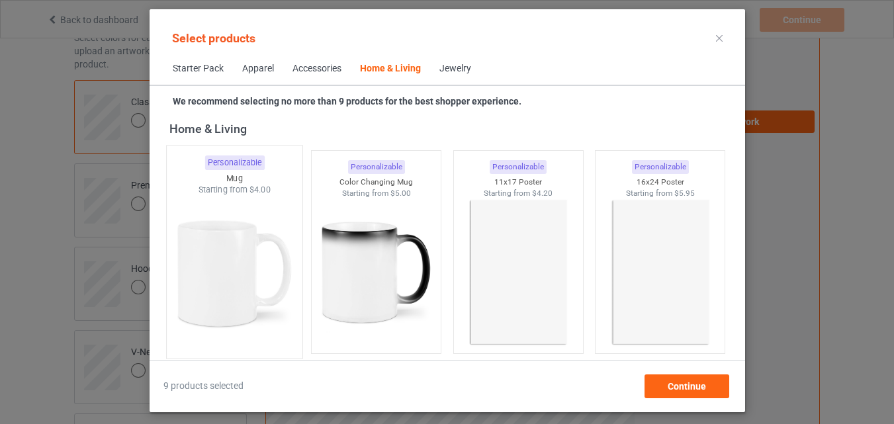
click at [277, 217] on img at bounding box center [234, 274] width 124 height 156
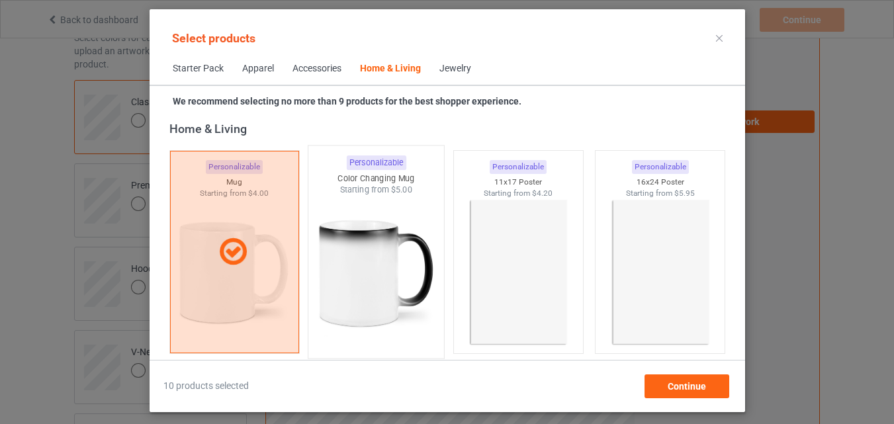
click at [359, 225] on img at bounding box center [376, 274] width 124 height 156
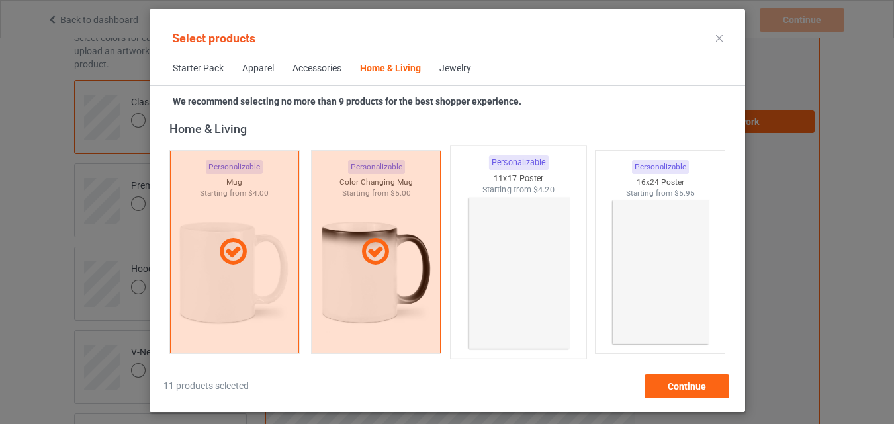
click at [502, 231] on img at bounding box center [518, 274] width 124 height 156
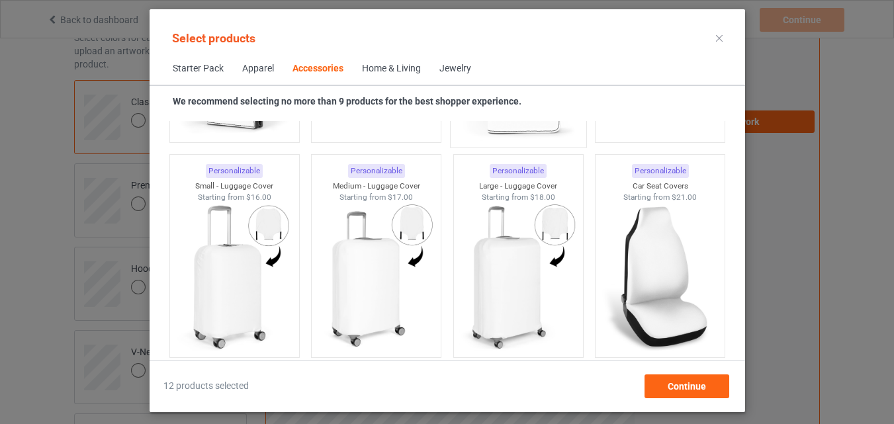
scroll to position [5110, 0]
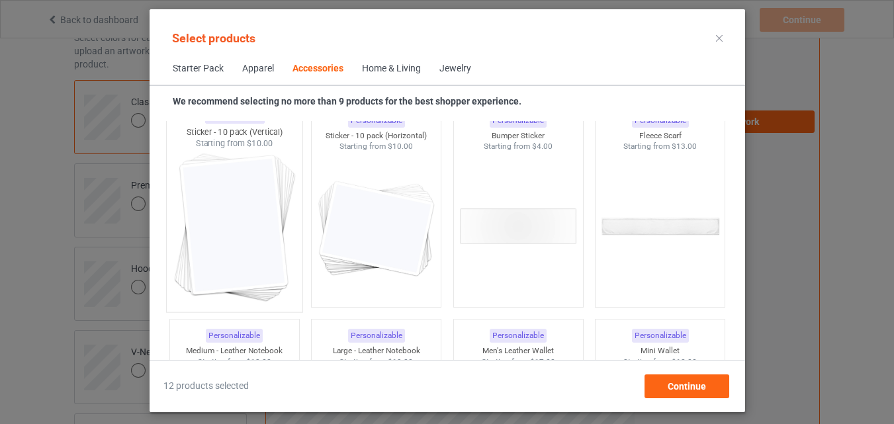
click at [267, 194] on img at bounding box center [234, 228] width 124 height 156
click at [376, 200] on img at bounding box center [376, 228] width 124 height 156
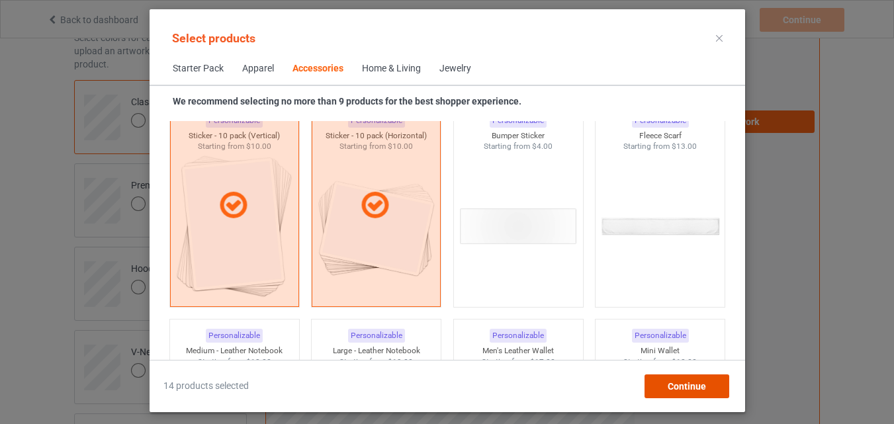
click at [675, 382] on span "Continue" at bounding box center [686, 386] width 38 height 11
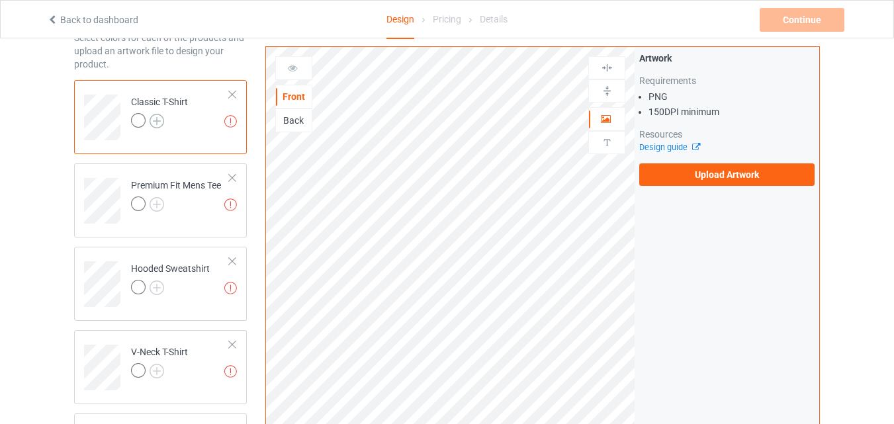
click at [160, 120] on img at bounding box center [157, 121] width 15 height 15
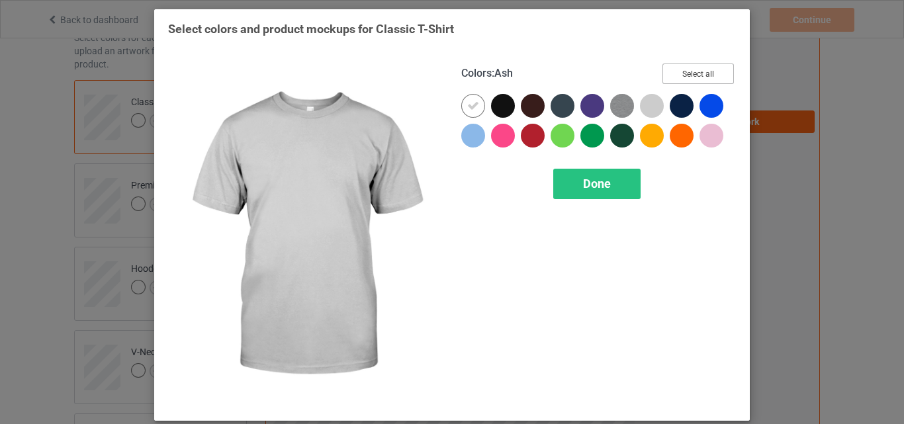
click at [686, 79] on button "Select all" at bounding box center [698, 74] width 71 height 21
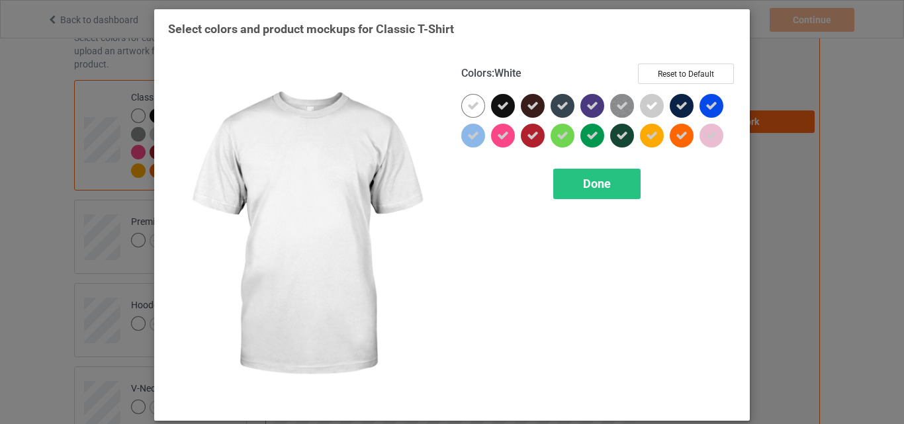
click at [462, 105] on div at bounding box center [473, 106] width 24 height 24
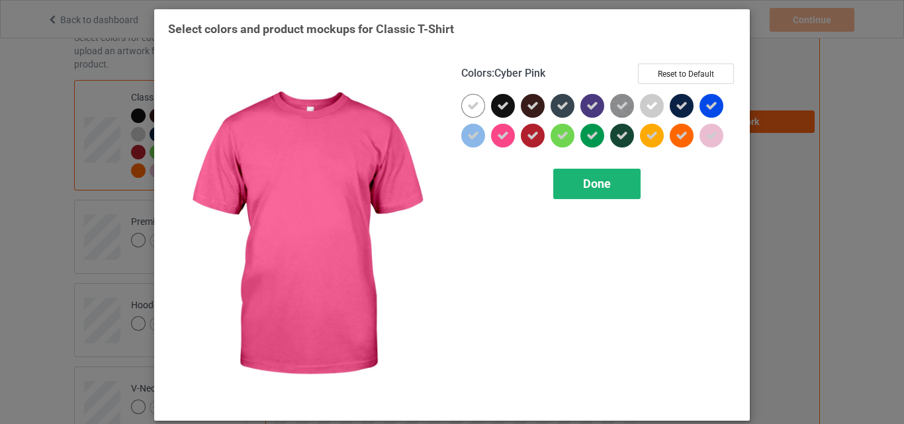
click at [585, 173] on div "Done" at bounding box center [596, 184] width 87 height 30
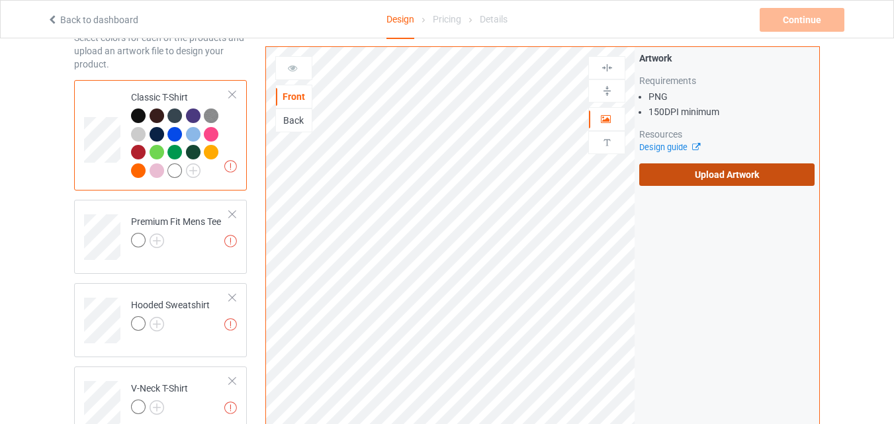
click at [724, 170] on label "Upload Artwork" at bounding box center [726, 175] width 175 height 23
click at [0, 0] on input "Upload Artwork" at bounding box center [0, 0] width 0 height 0
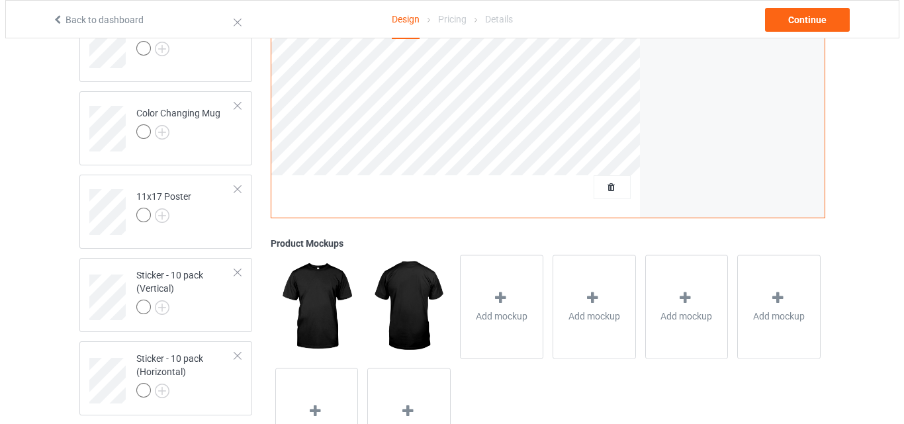
scroll to position [1014, 0]
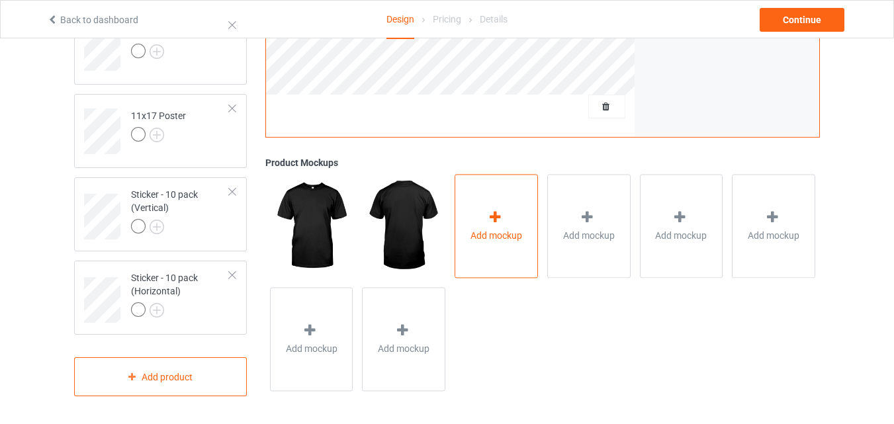
click at [487, 210] on div "Add mockup" at bounding box center [496, 227] width 83 height 104
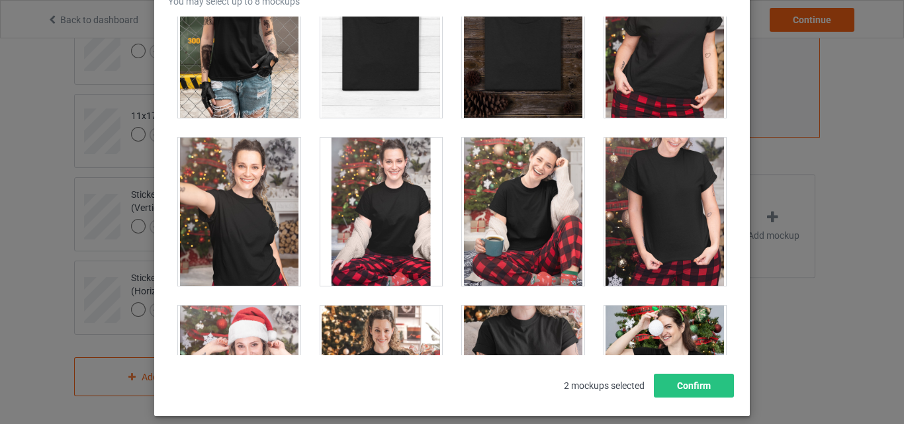
scroll to position [13376, 0]
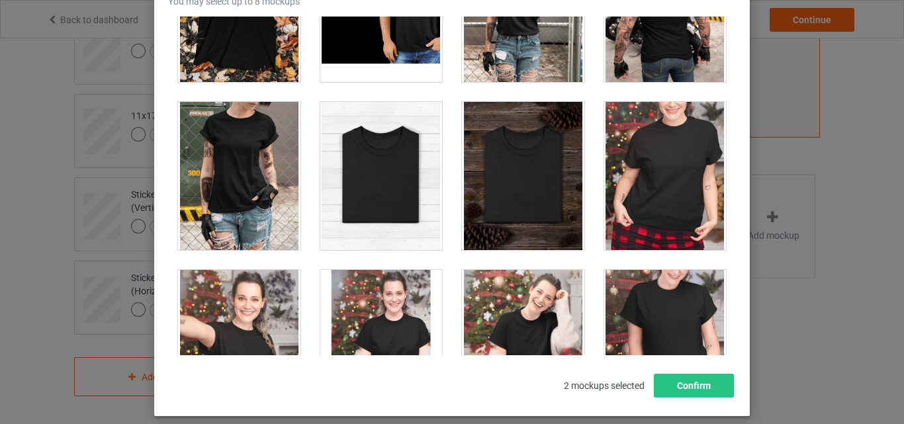
click at [381, 180] on div at bounding box center [381, 176] width 122 height 148
click at [510, 177] on div at bounding box center [523, 176] width 122 height 148
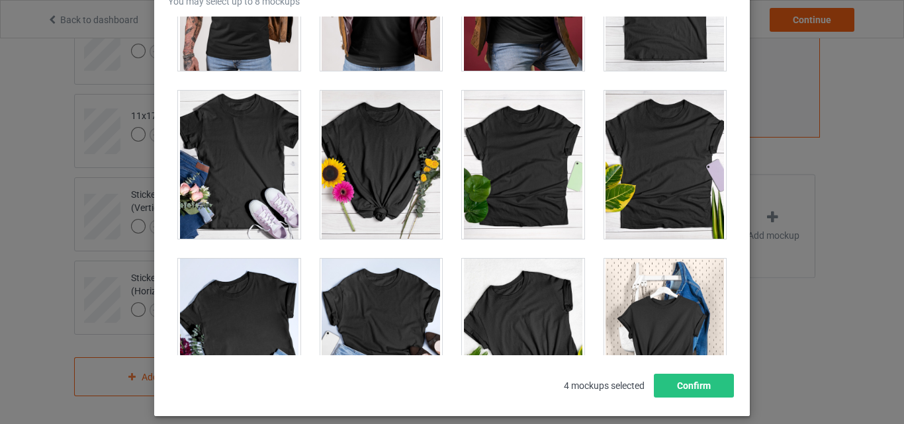
scroll to position [18269, 0]
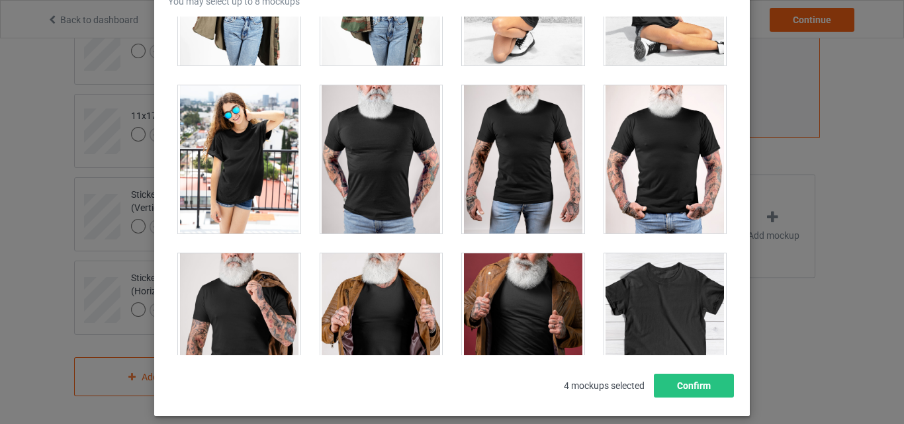
click at [686, 293] on div at bounding box center [665, 328] width 122 height 148
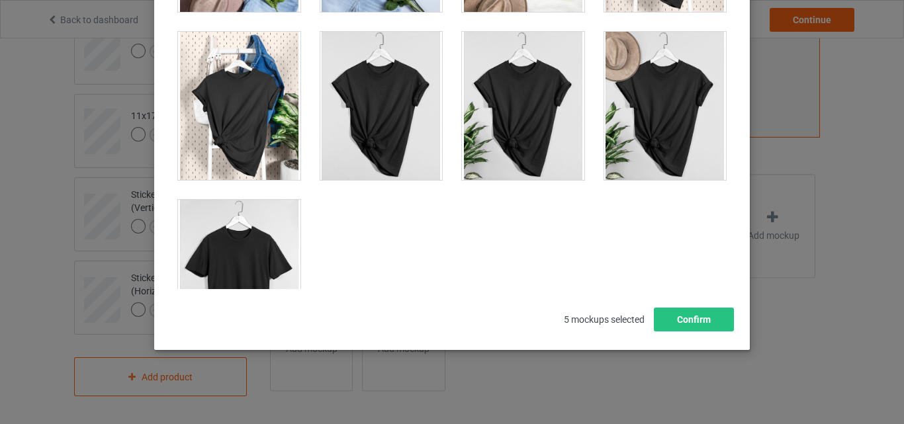
scroll to position [18931, 0]
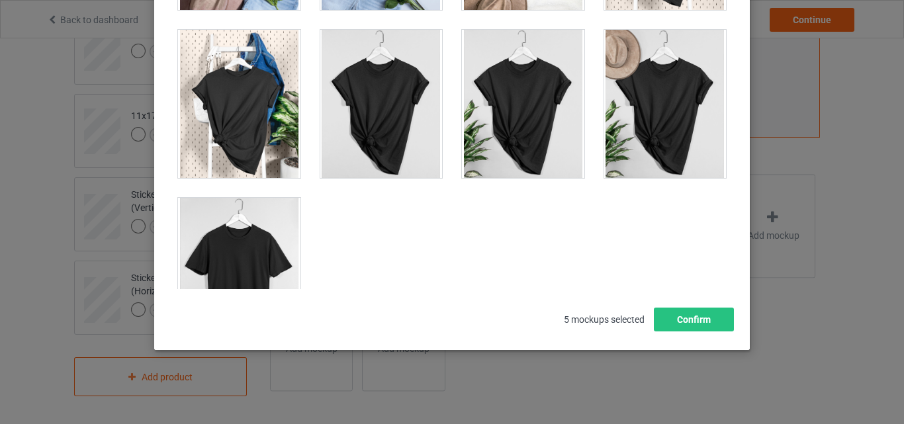
click at [257, 223] on div at bounding box center [239, 272] width 122 height 148
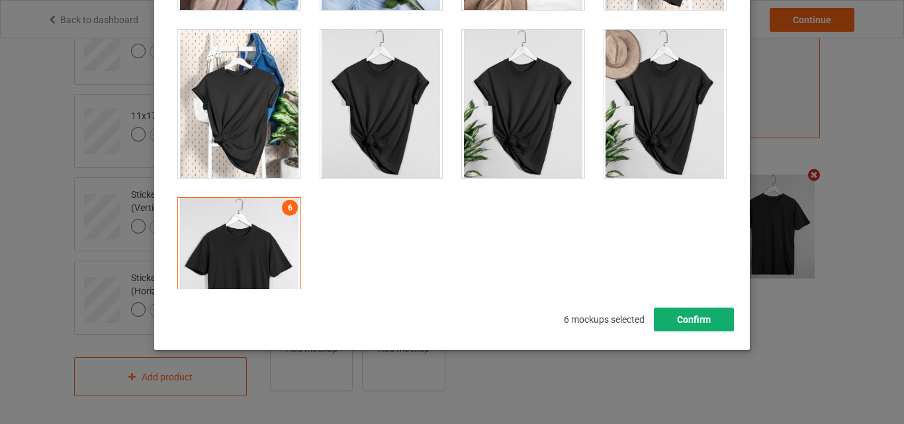
click at [707, 314] on button "Confirm" at bounding box center [694, 320] width 80 height 24
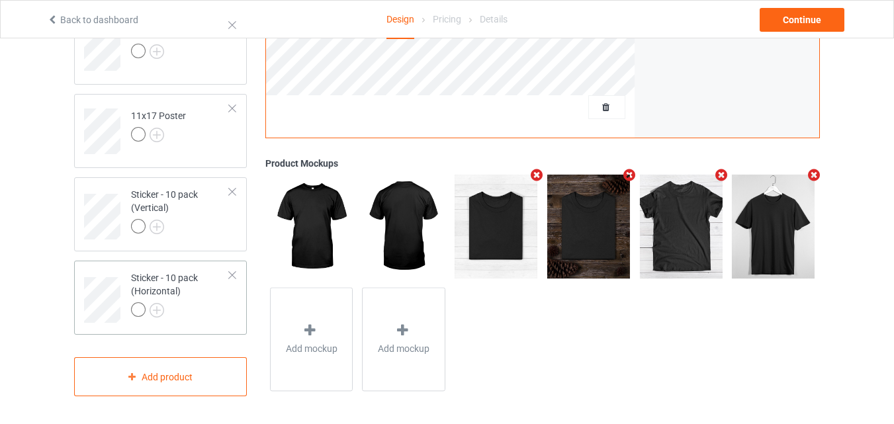
click at [186, 289] on div "Sticker - 10 pack (Horizontal)" at bounding box center [180, 293] width 99 height 45
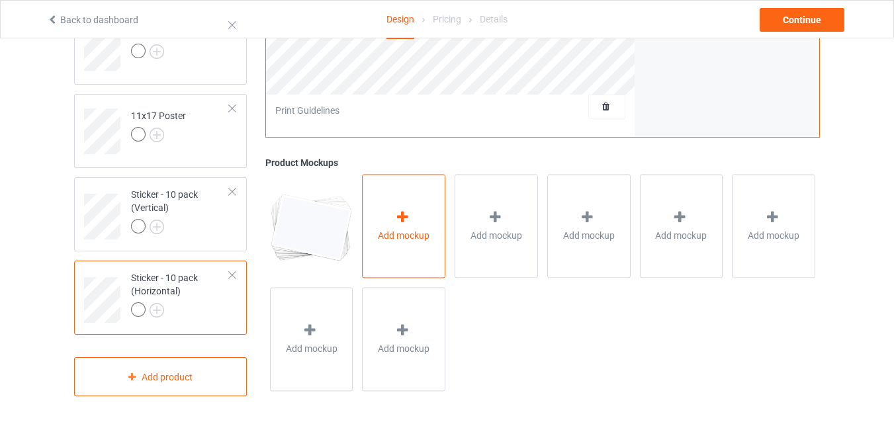
click at [424, 246] on div "Add mockup" at bounding box center [403, 227] width 83 height 104
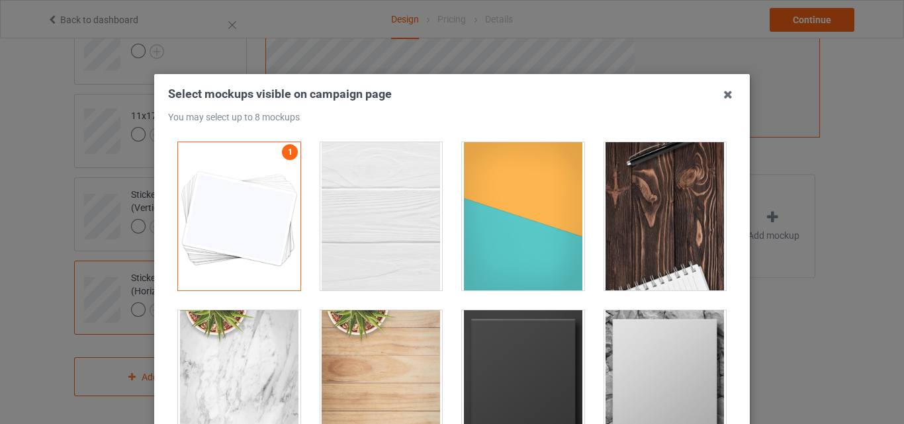
click at [393, 209] on div at bounding box center [381, 216] width 122 height 148
drag, startPoint x: 475, startPoint y: 209, endPoint x: 487, endPoint y: 209, distance: 11.9
click at [477, 209] on div at bounding box center [523, 216] width 122 height 148
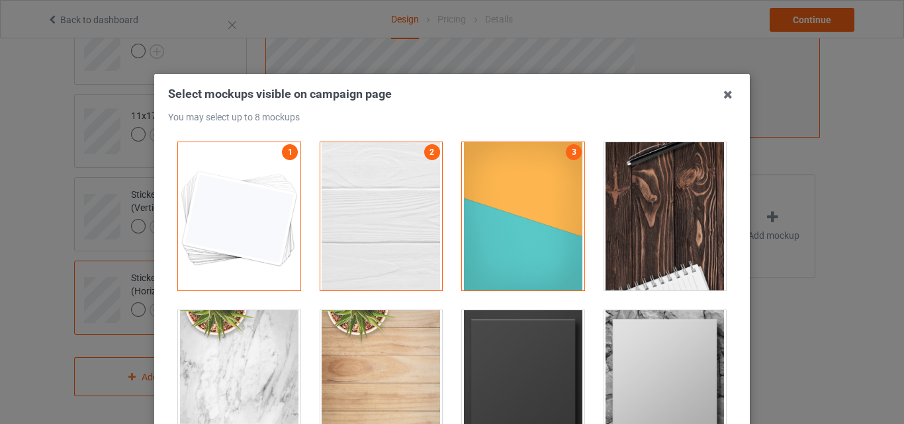
click at [636, 200] on div at bounding box center [665, 216] width 122 height 148
drag, startPoint x: 511, startPoint y: 340, endPoint x: 641, endPoint y: 348, distance: 130.0
click at [511, 341] on div at bounding box center [523, 384] width 122 height 148
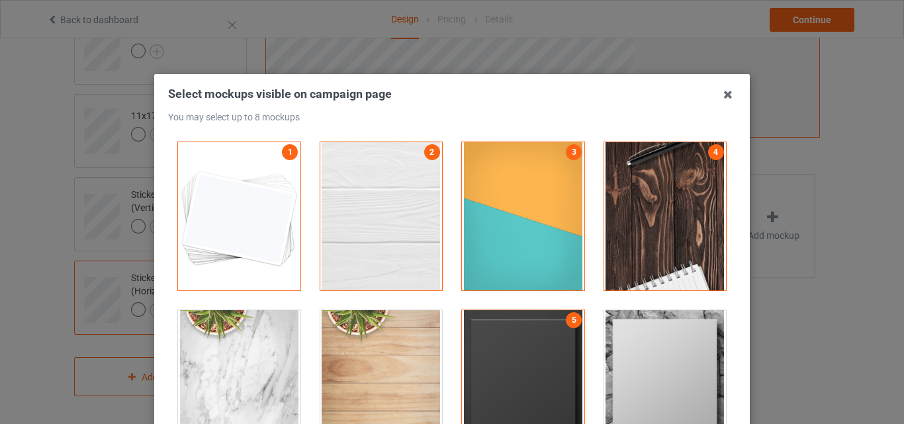
click at [643, 348] on div at bounding box center [665, 384] width 122 height 148
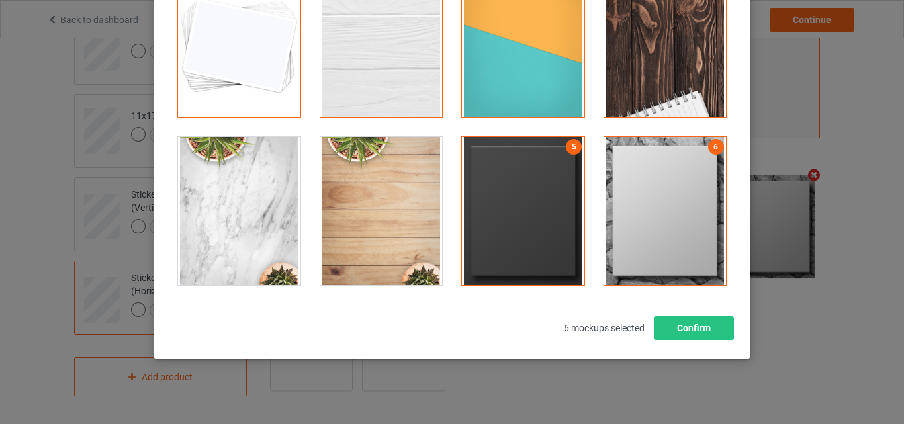
scroll to position [182, 0]
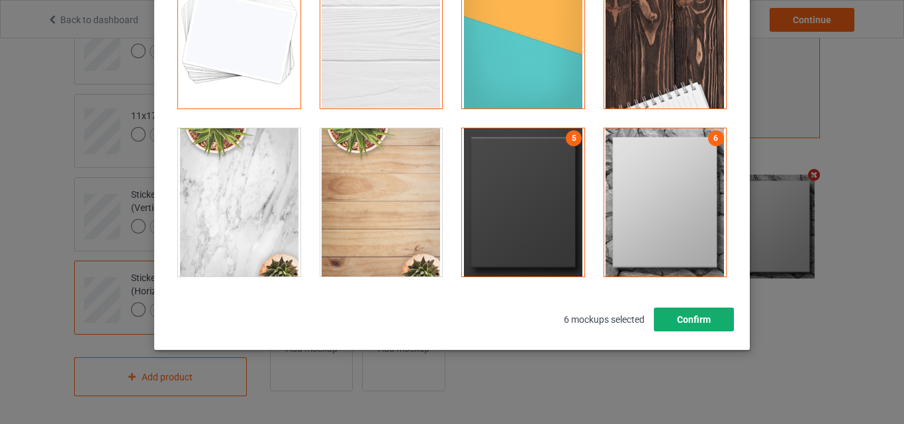
click at [681, 322] on button "Confirm" at bounding box center [694, 320] width 80 height 24
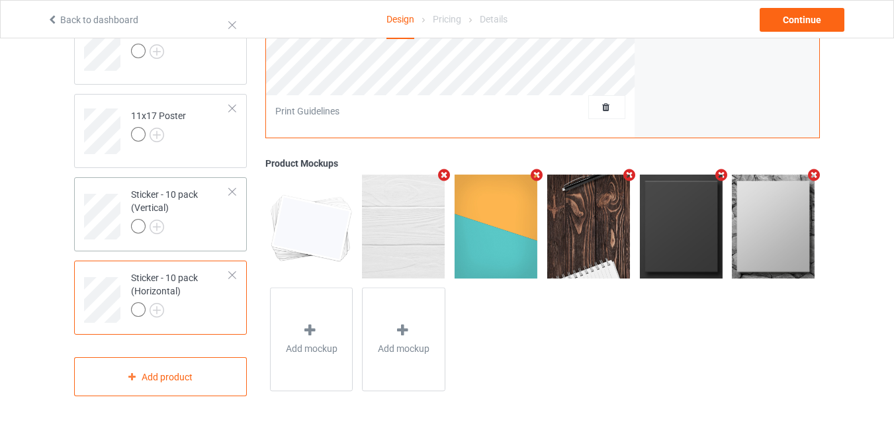
click at [175, 211] on div "Sticker - 10 pack (Vertical)" at bounding box center [180, 210] width 99 height 45
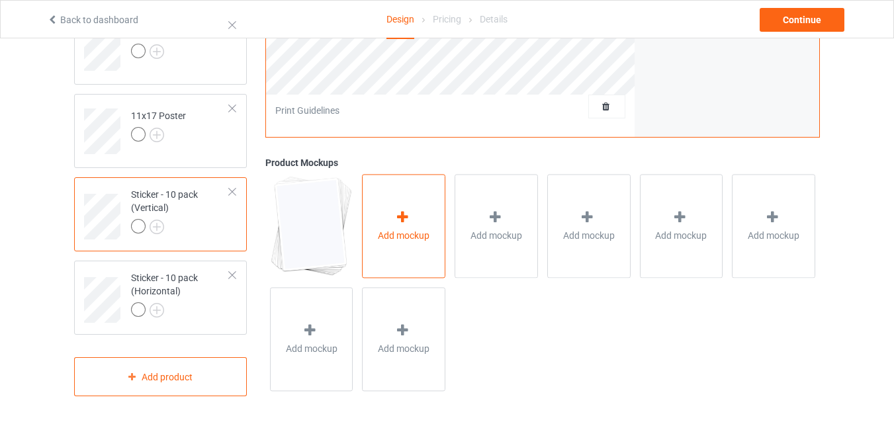
click at [392, 227] on div "Add mockup" at bounding box center [403, 227] width 83 height 104
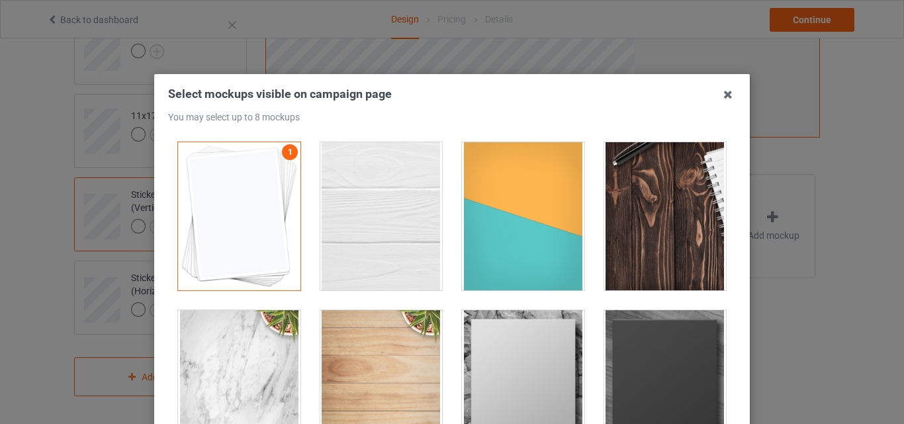
click at [406, 217] on div at bounding box center [381, 216] width 122 height 148
click at [524, 222] on div at bounding box center [523, 216] width 122 height 148
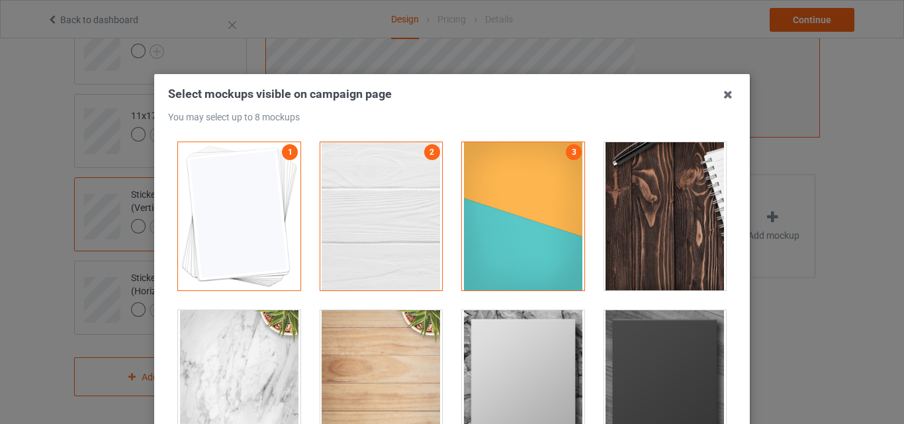
click at [726, 222] on div at bounding box center [665, 216] width 142 height 168
click at [634, 254] on div at bounding box center [665, 216] width 122 height 148
drag, startPoint x: 532, startPoint y: 334, endPoint x: 644, endPoint y: 338, distance: 111.9
click at [534, 334] on div at bounding box center [523, 384] width 122 height 148
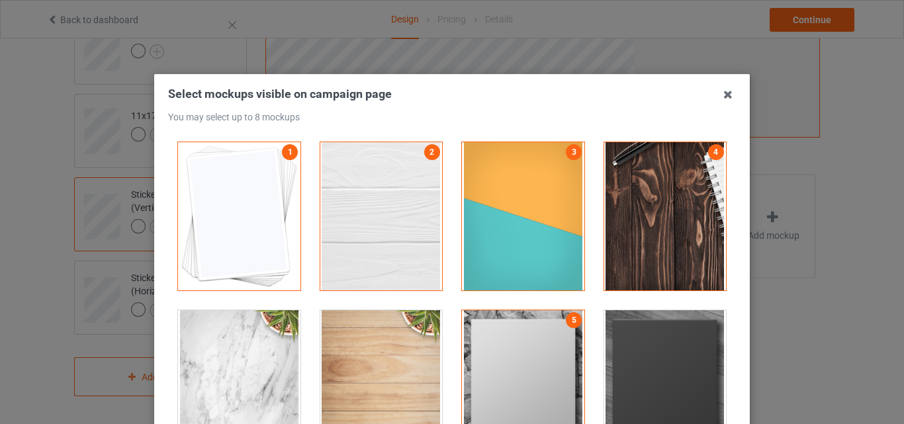
drag, startPoint x: 644, startPoint y: 338, endPoint x: 667, endPoint y: 334, distance: 23.5
click at [645, 338] on div at bounding box center [665, 384] width 122 height 148
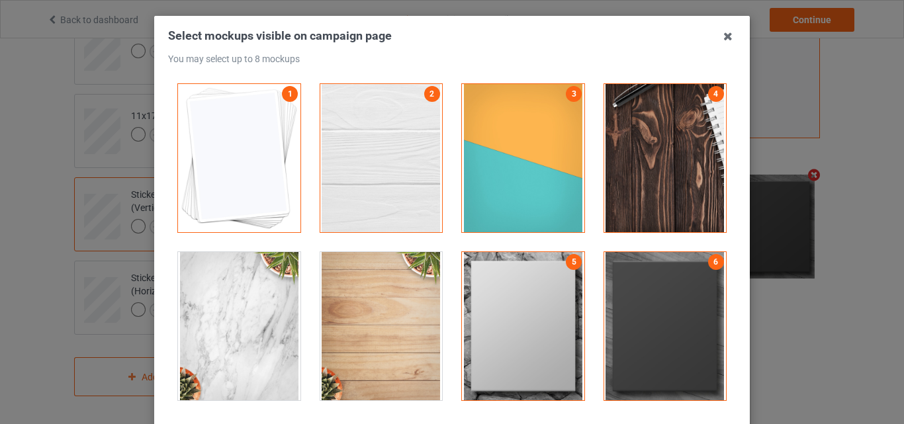
scroll to position [132, 0]
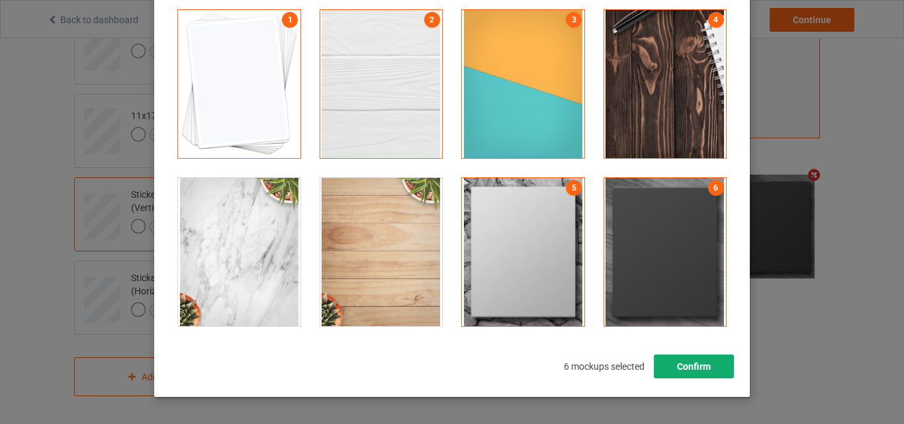
click at [690, 359] on button "Confirm" at bounding box center [694, 367] width 80 height 24
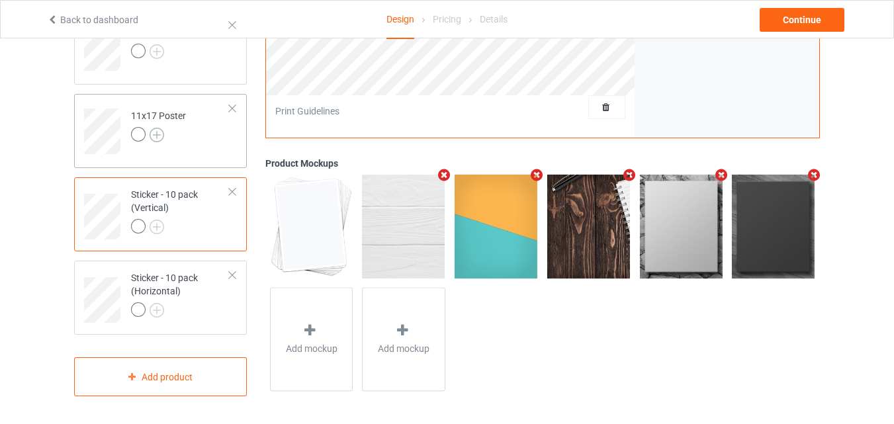
click at [156, 131] on img at bounding box center [157, 135] width 15 height 15
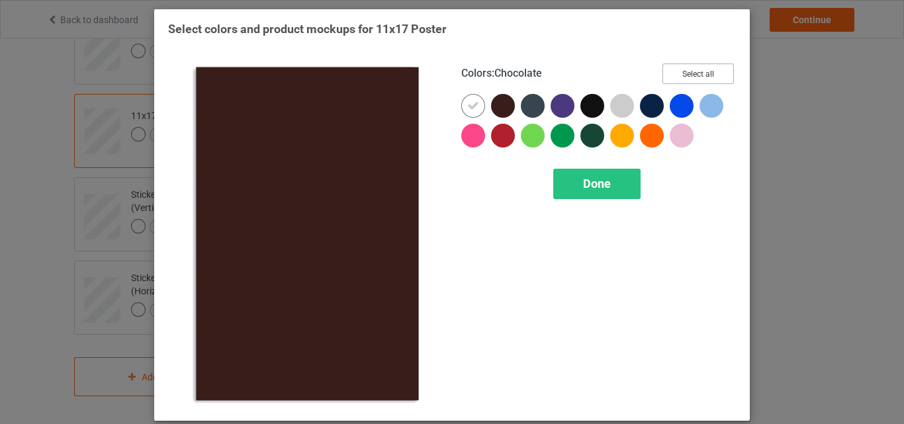
click at [671, 71] on button "Select all" at bounding box center [698, 74] width 71 height 21
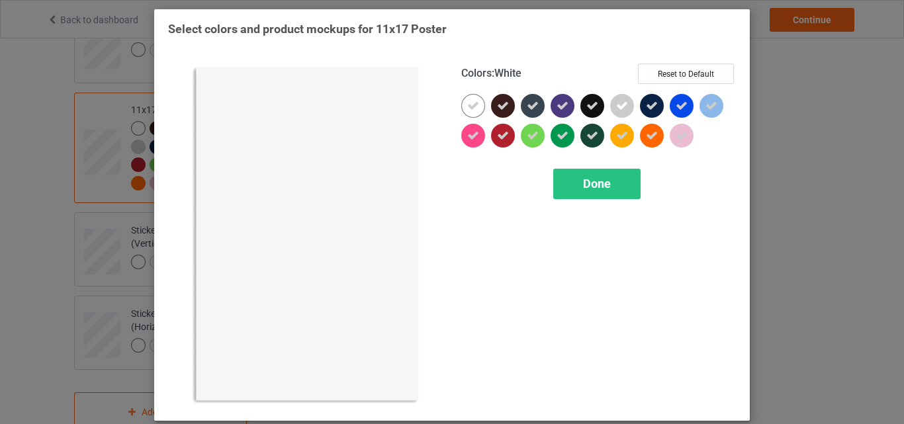
click at [467, 106] on icon at bounding box center [473, 106] width 12 height 12
click at [464, 106] on div at bounding box center [473, 106] width 24 height 24
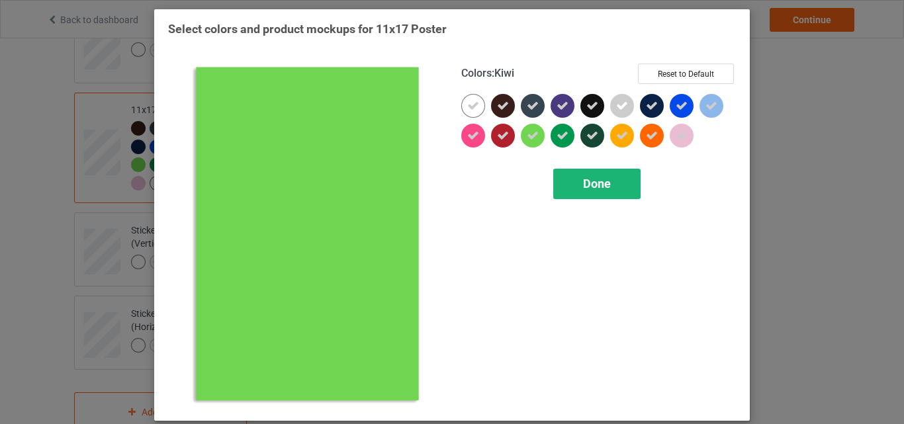
click at [571, 190] on div "Done" at bounding box center [596, 184] width 87 height 30
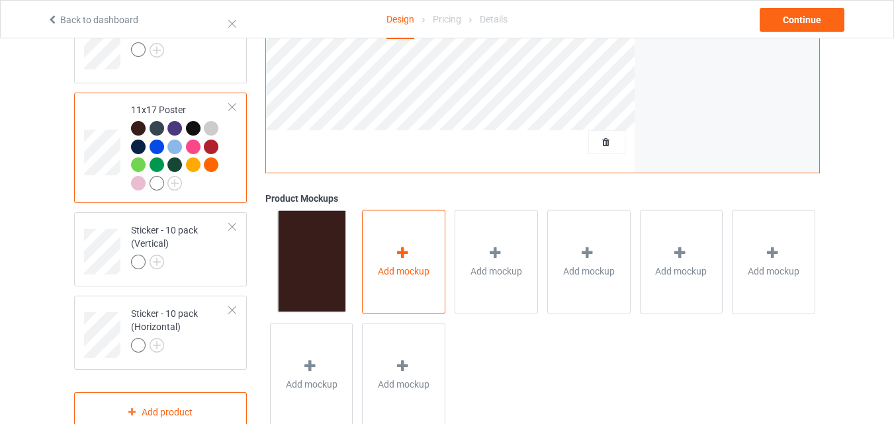
click at [401, 228] on div "Add mockup" at bounding box center [403, 262] width 83 height 104
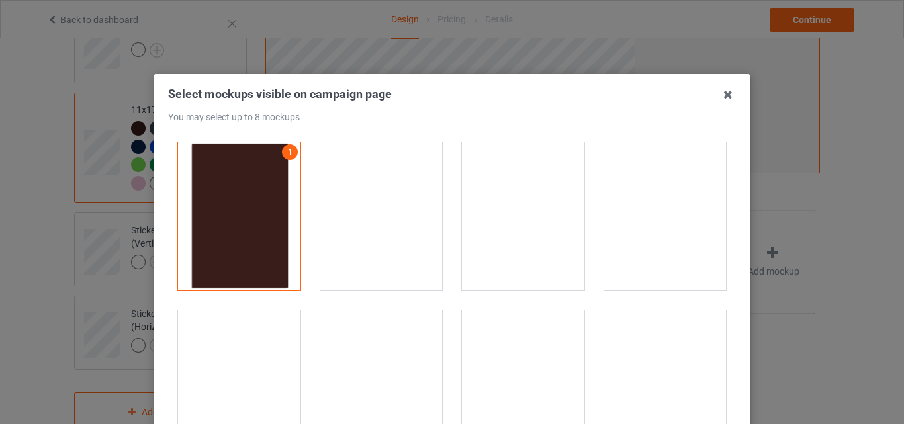
click at [387, 192] on div at bounding box center [381, 216] width 122 height 148
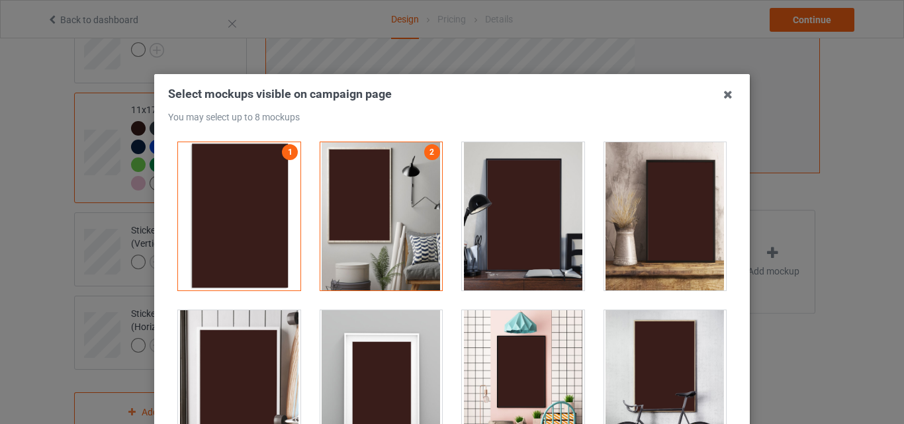
click at [481, 205] on div at bounding box center [523, 216] width 122 height 148
click at [395, 328] on div at bounding box center [381, 384] width 122 height 148
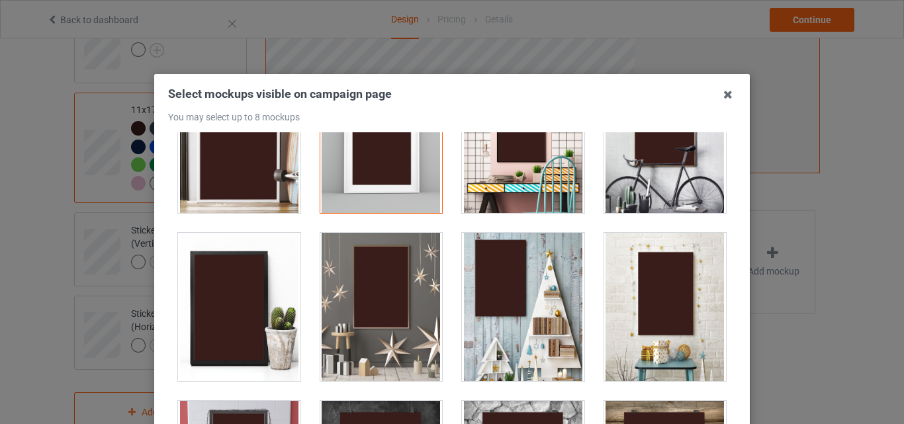
scroll to position [265, 0]
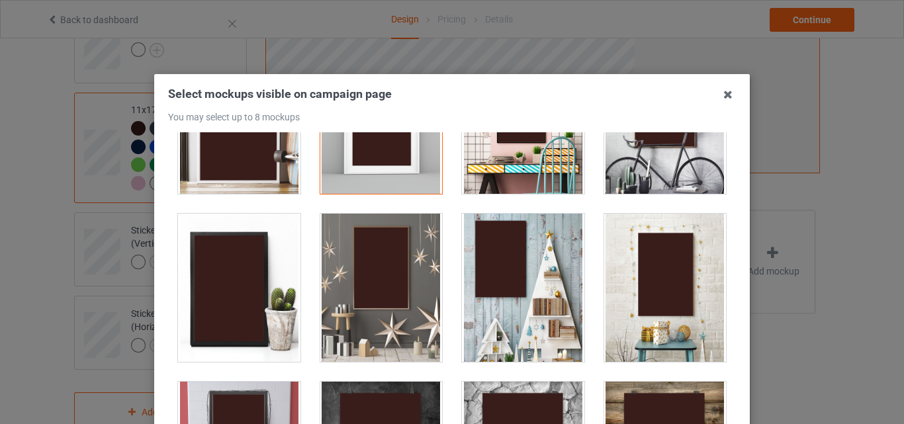
click at [400, 289] on div at bounding box center [381, 288] width 122 height 148
click at [483, 292] on div at bounding box center [523, 288] width 122 height 148
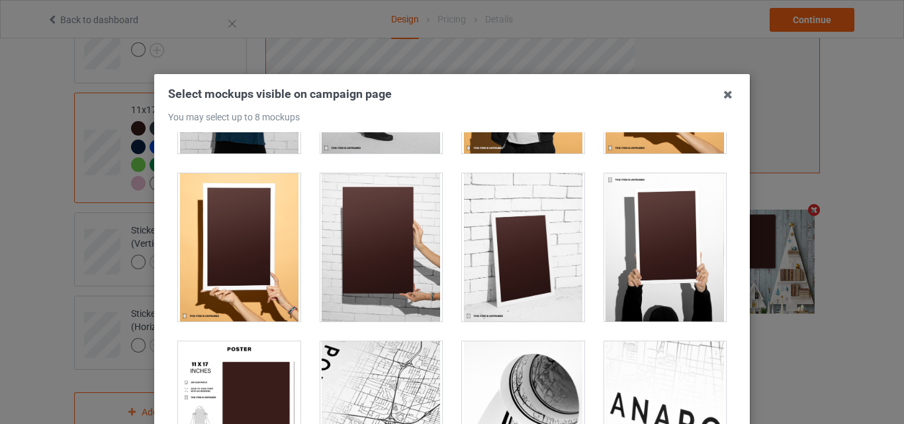
scroll to position [1324, 0]
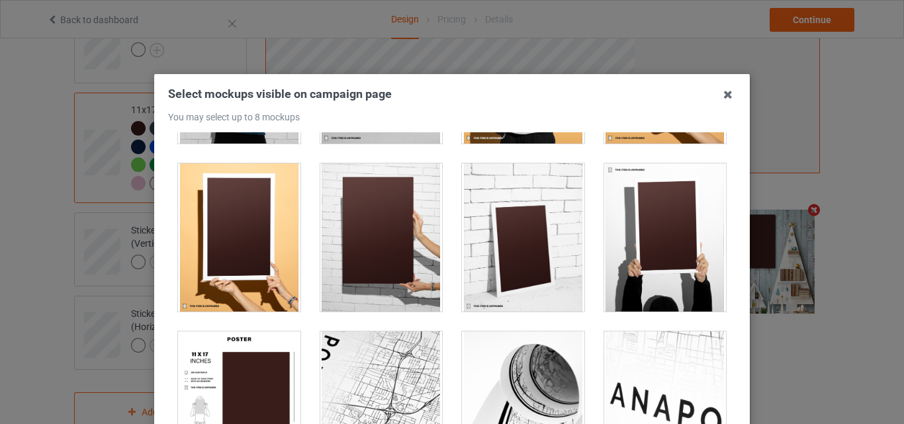
click at [375, 212] on div at bounding box center [381, 238] width 122 height 148
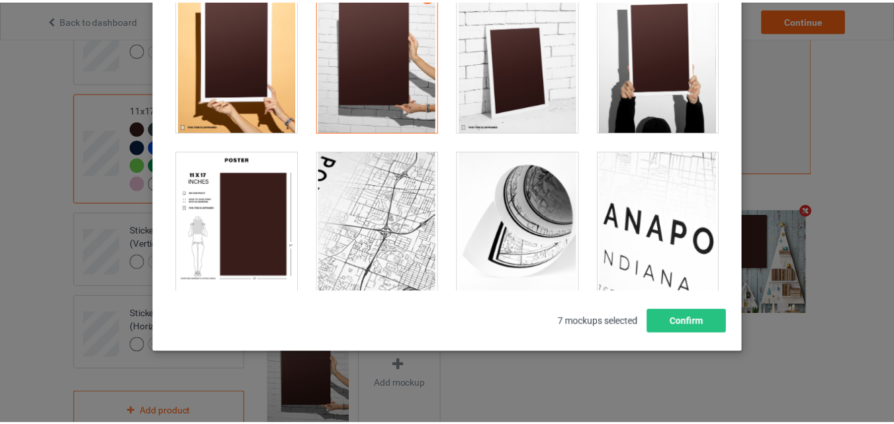
scroll to position [182, 0]
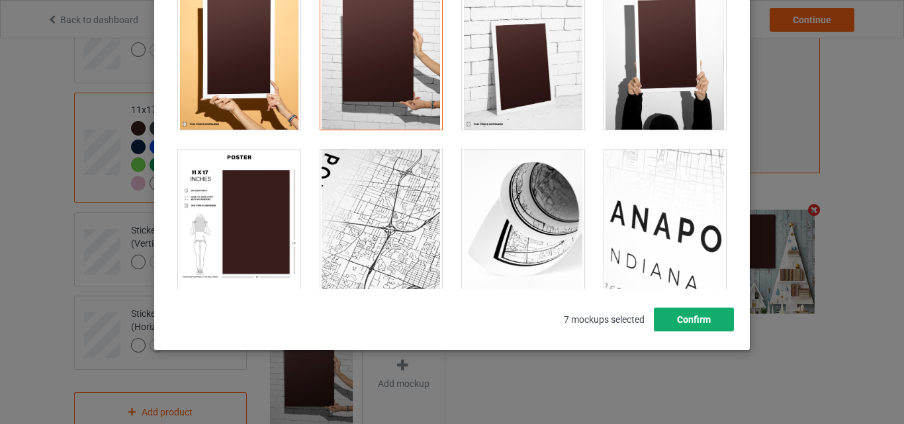
click at [706, 319] on button "Confirm" at bounding box center [694, 320] width 80 height 24
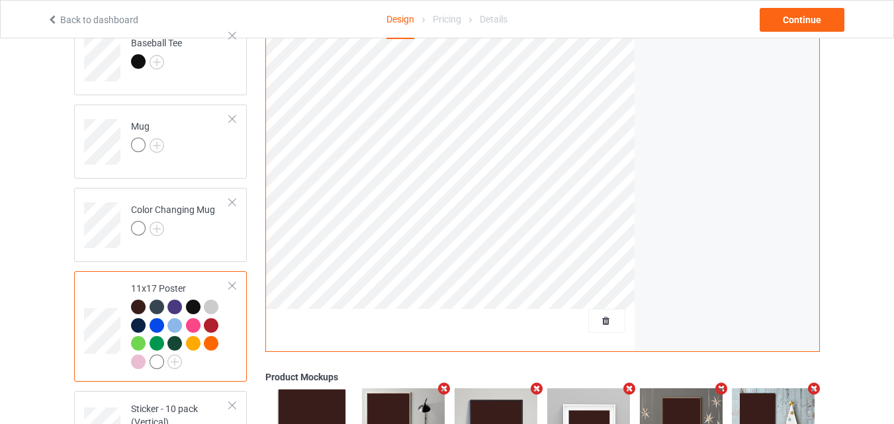
scroll to position [816, 0]
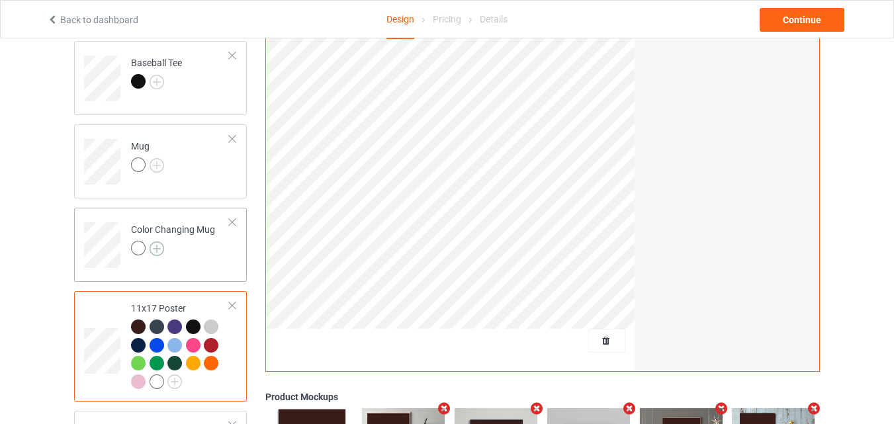
click at [161, 244] on img at bounding box center [157, 249] width 15 height 15
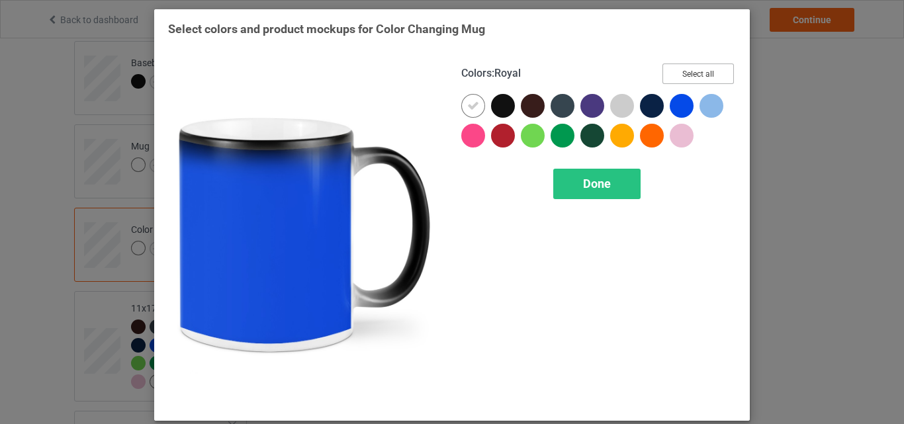
click at [688, 73] on button "Select all" at bounding box center [698, 74] width 71 height 21
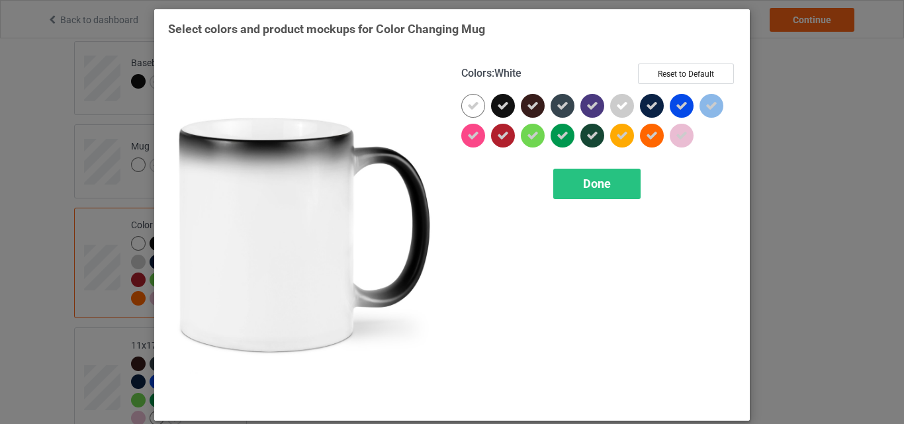
click at [470, 105] on icon at bounding box center [473, 106] width 12 height 12
click at [470, 105] on div at bounding box center [473, 106] width 24 height 24
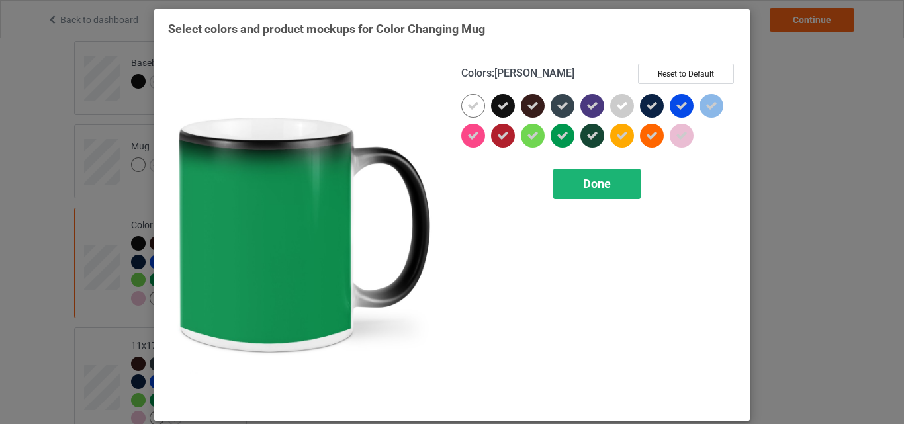
click at [596, 187] on span "Done" at bounding box center [597, 184] width 28 height 14
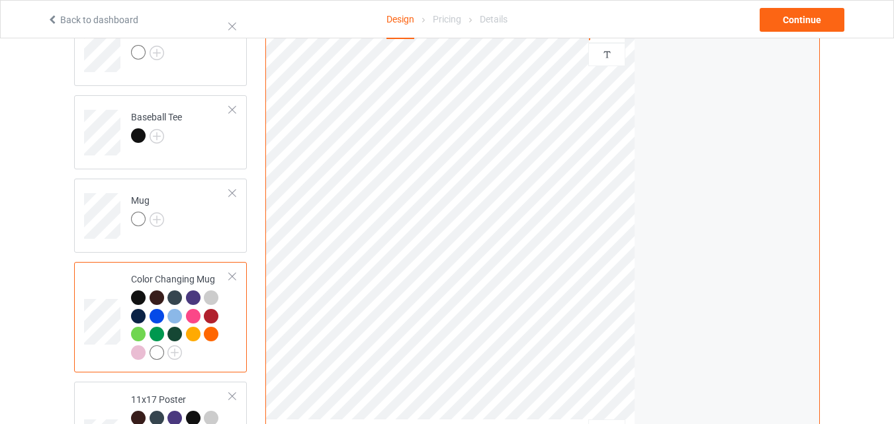
scroll to position [683, 0]
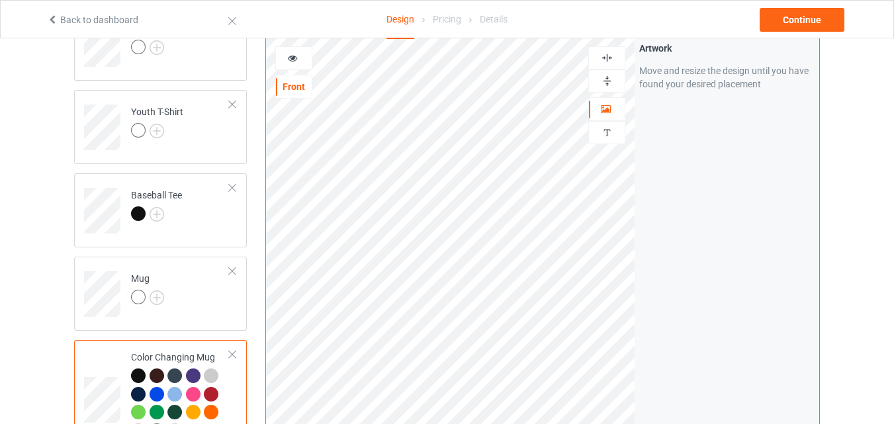
click at [603, 87] on img at bounding box center [607, 81] width 13 height 13
click at [295, 61] on icon at bounding box center [292, 56] width 11 height 9
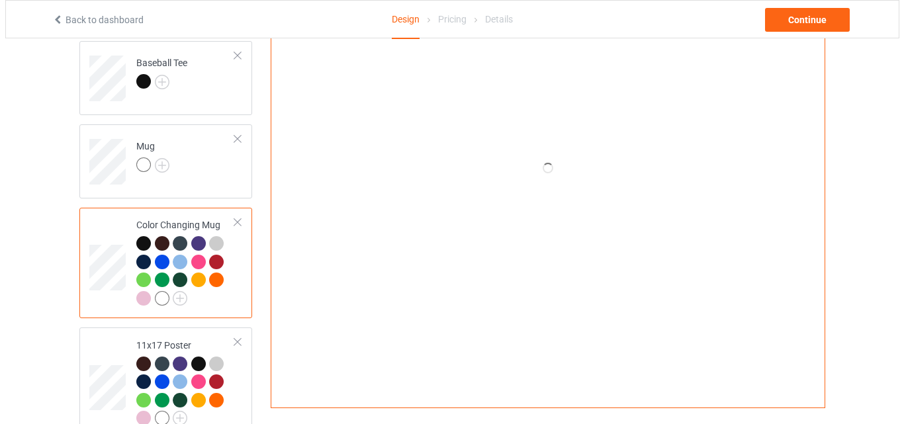
scroll to position [948, 0]
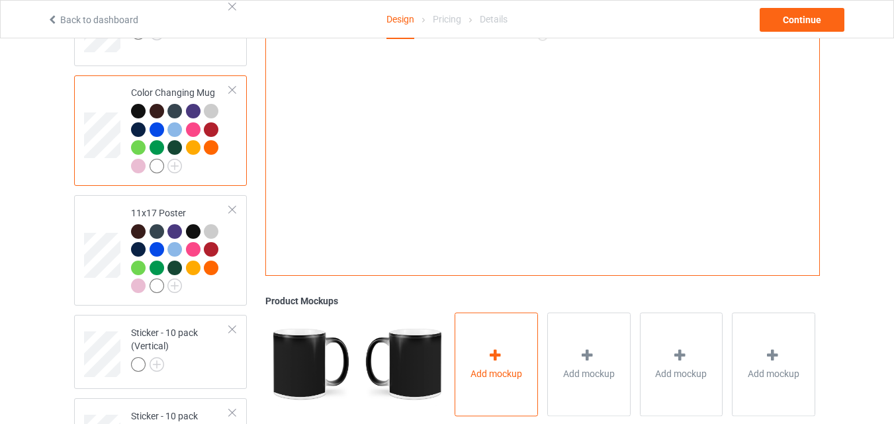
click at [488, 361] on icon at bounding box center [495, 356] width 17 height 14
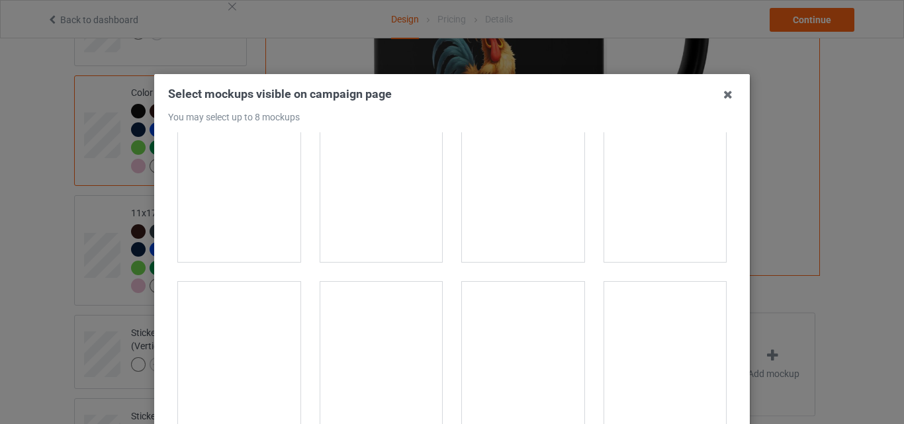
scroll to position [2251, 0]
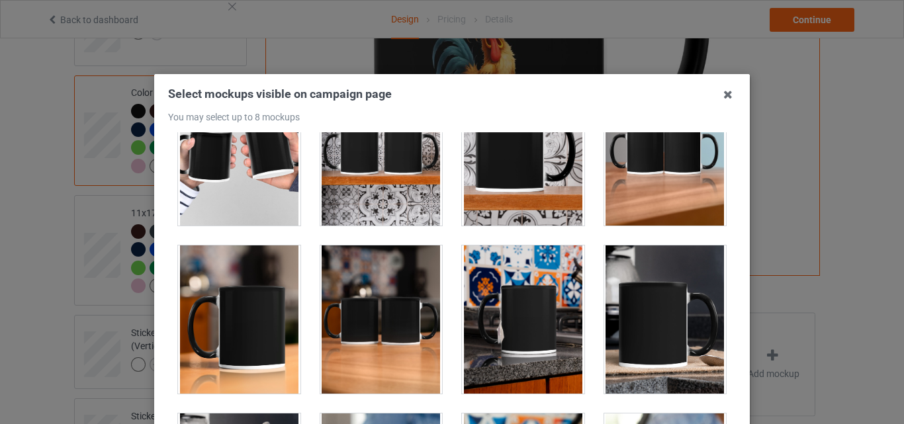
click at [256, 286] on div at bounding box center [239, 320] width 122 height 148
click at [420, 286] on div at bounding box center [381, 320] width 122 height 148
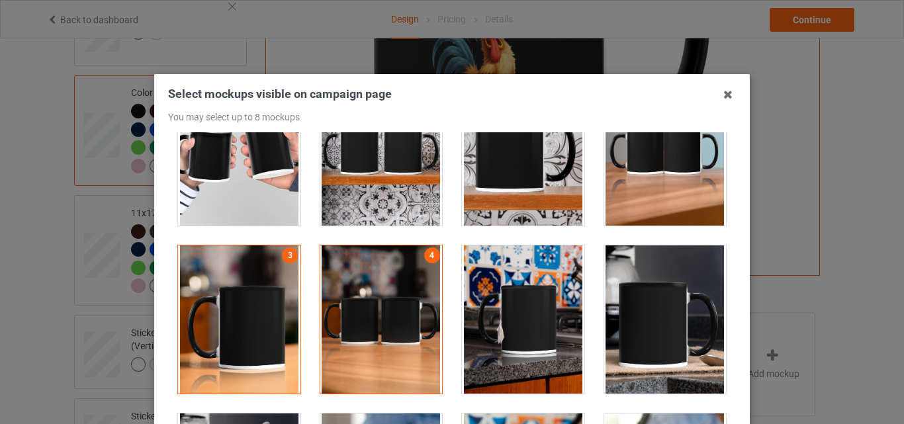
drag, startPoint x: 502, startPoint y: 287, endPoint x: 675, endPoint y: 308, distance: 174.1
click at [502, 287] on div at bounding box center [523, 320] width 122 height 148
click at [681, 309] on div at bounding box center [665, 320] width 122 height 148
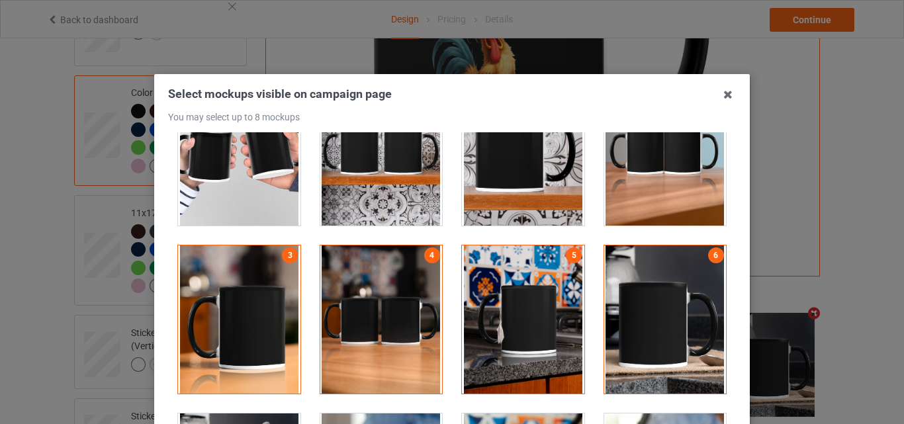
click at [399, 181] on div at bounding box center [381, 151] width 122 height 148
click at [495, 177] on div at bounding box center [523, 151] width 122 height 148
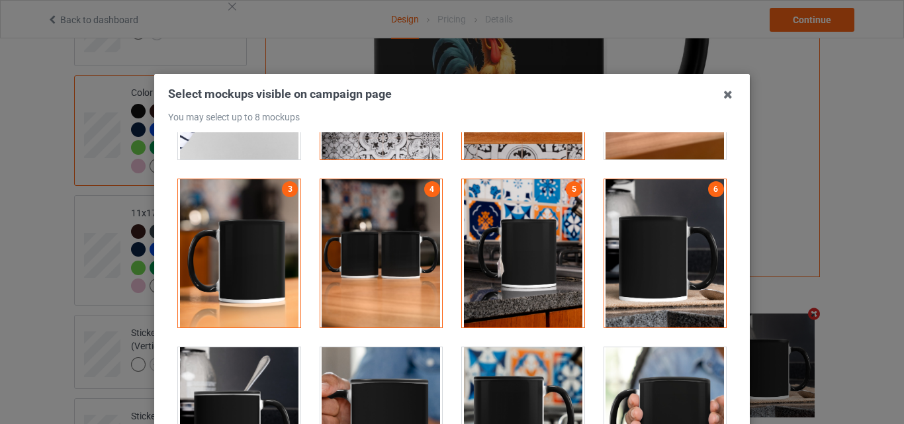
scroll to position [2449, 0]
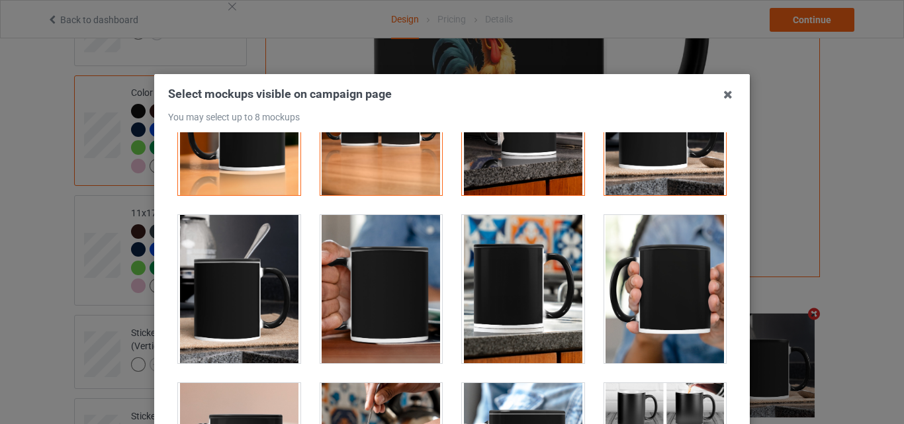
click at [243, 281] on div at bounding box center [239, 289] width 122 height 148
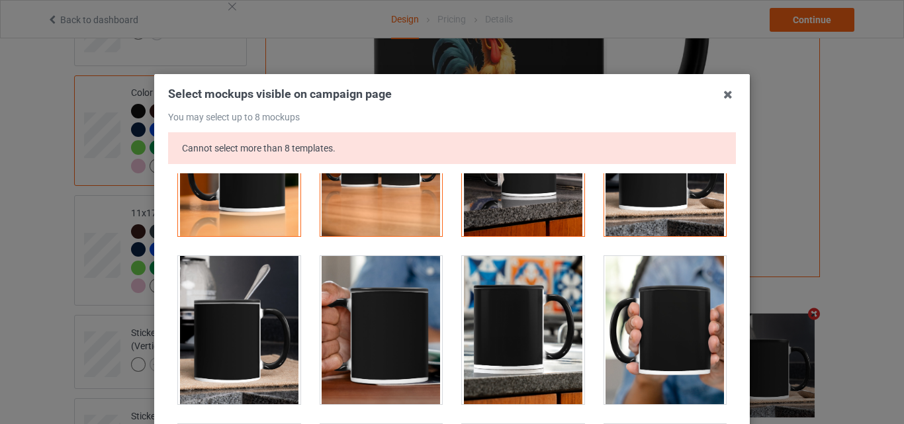
click at [404, 283] on div at bounding box center [381, 330] width 122 height 148
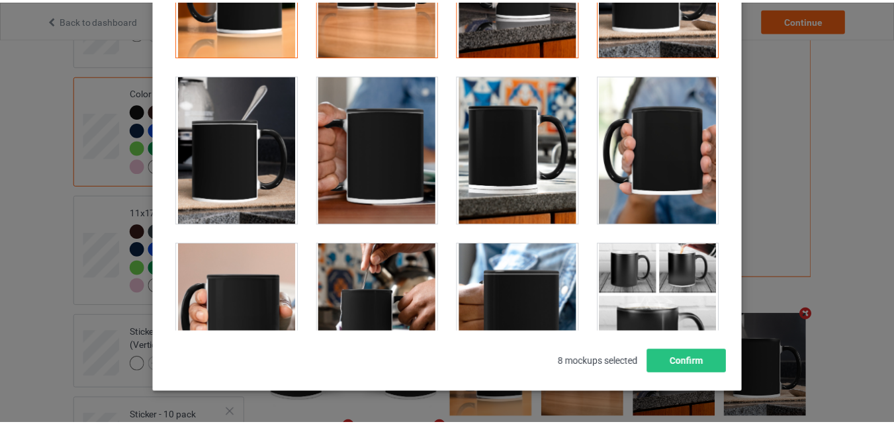
scroll to position [199, 0]
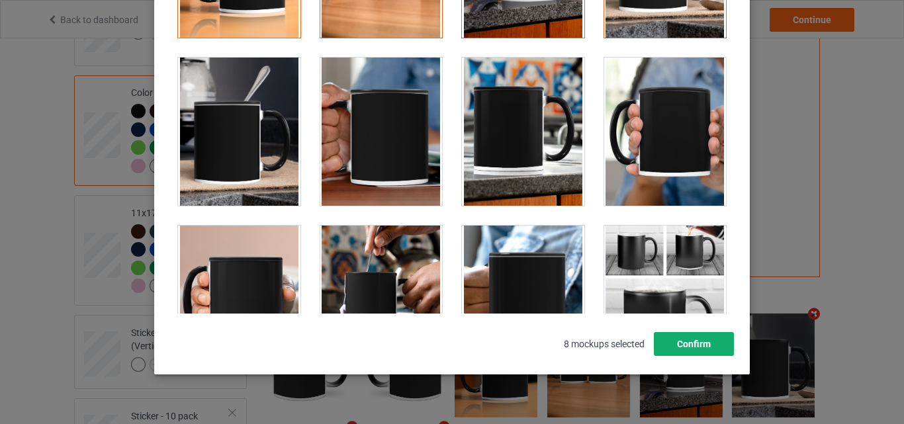
click at [699, 341] on button "Confirm" at bounding box center [694, 344] width 80 height 24
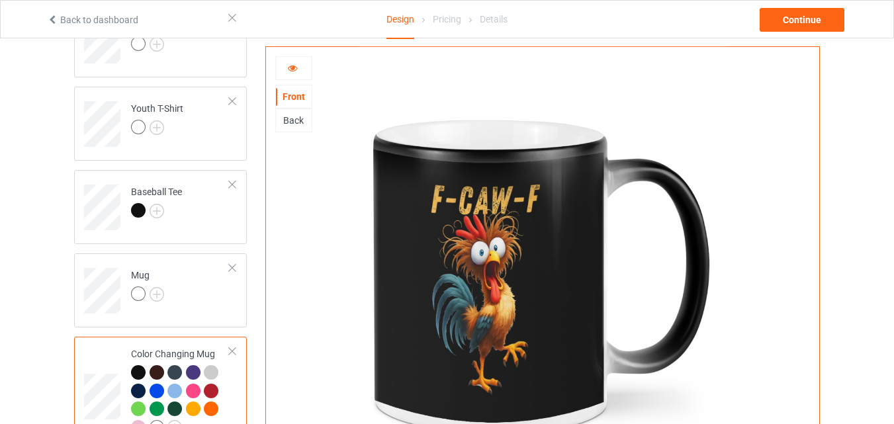
scroll to position [683, 0]
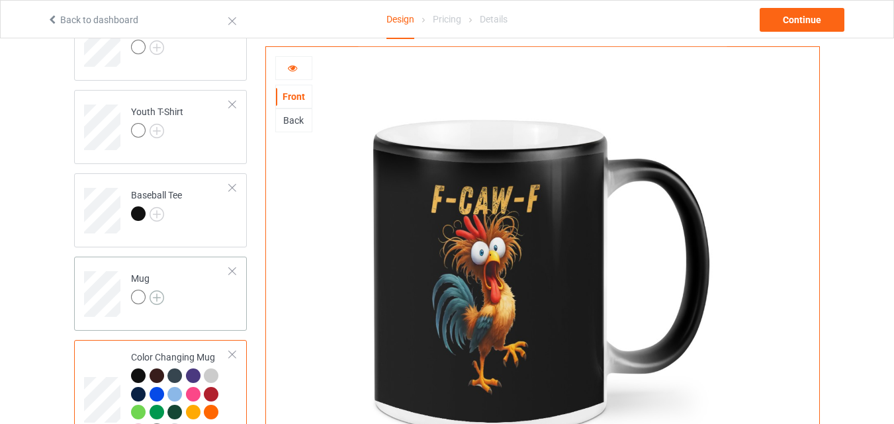
click at [157, 299] on img at bounding box center [157, 298] width 15 height 15
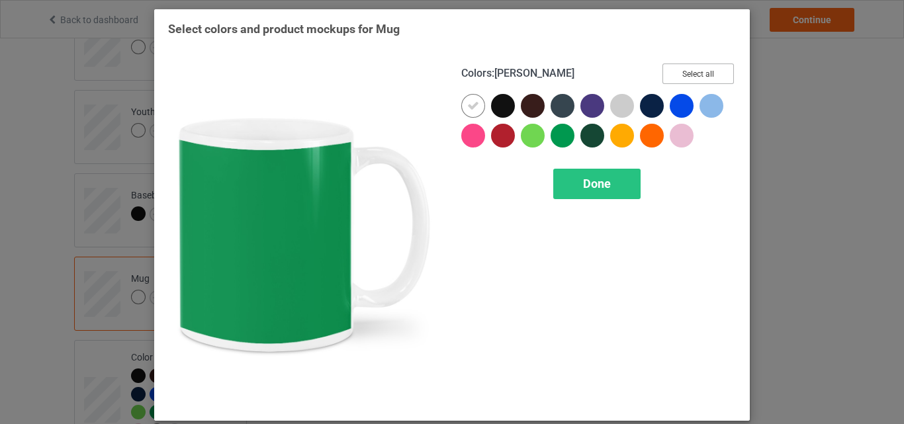
click at [672, 79] on button "Select all" at bounding box center [698, 74] width 71 height 21
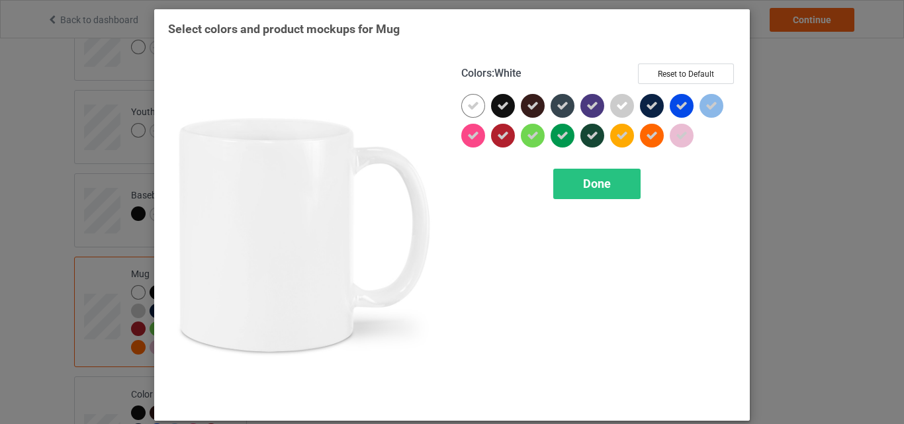
click at [471, 110] on icon at bounding box center [473, 106] width 12 height 12
click at [471, 110] on div at bounding box center [473, 106] width 24 height 24
click at [624, 194] on div "Done" at bounding box center [596, 184] width 87 height 30
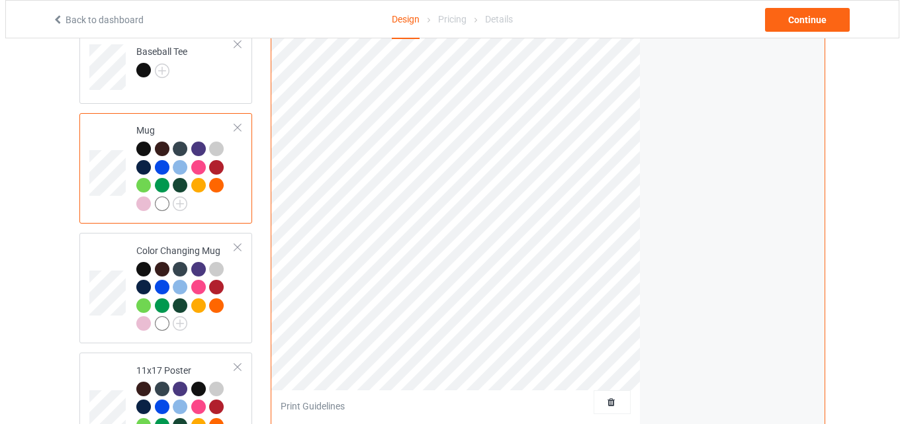
scroll to position [1014, 0]
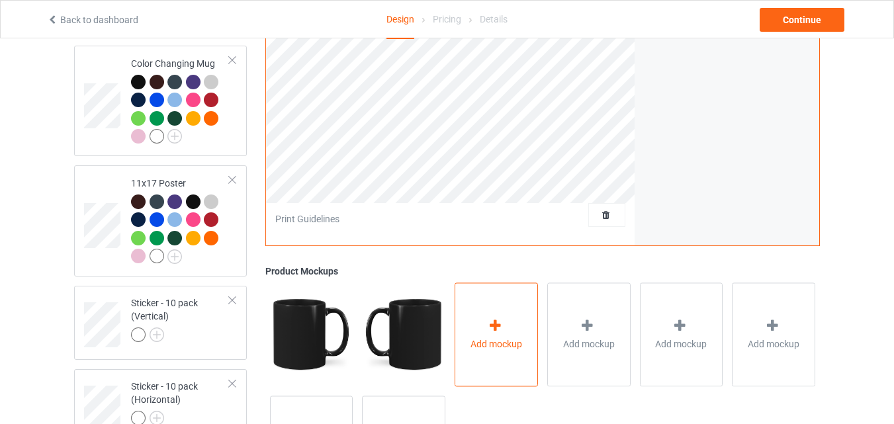
click at [502, 299] on div "Add mockup" at bounding box center [496, 335] width 83 height 104
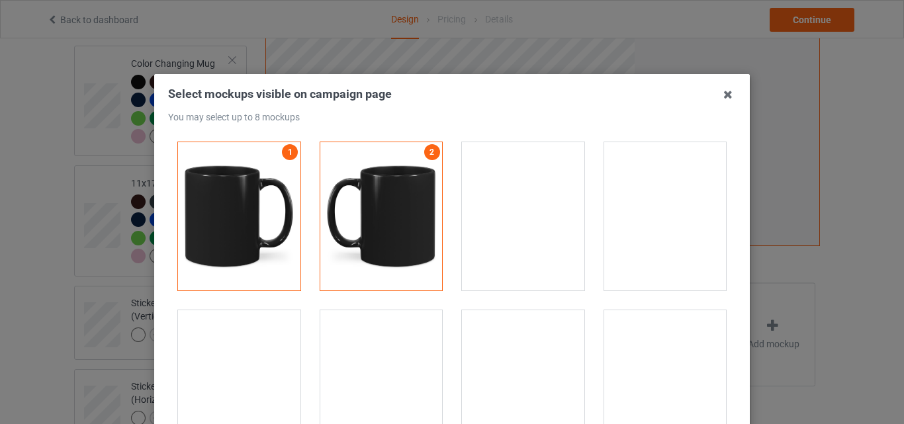
scroll to position [2251, 0]
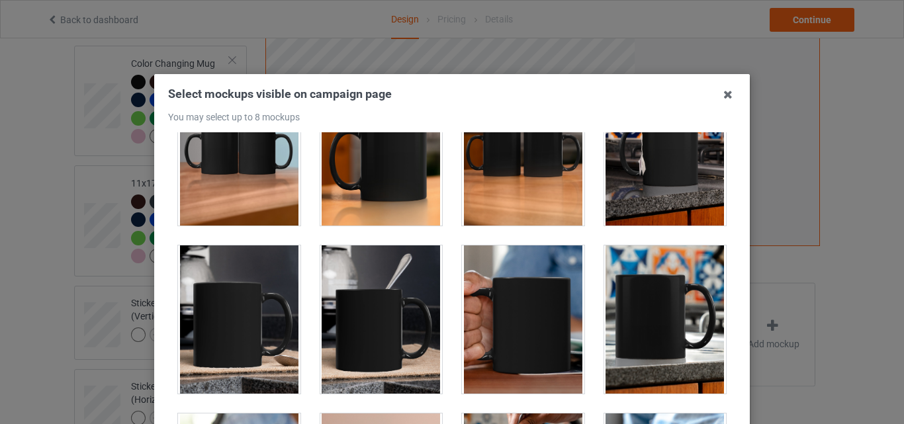
click at [251, 169] on div at bounding box center [239, 151] width 122 height 148
drag, startPoint x: 360, startPoint y: 174, endPoint x: 535, endPoint y: 181, distance: 174.9
click at [361, 174] on div at bounding box center [381, 151] width 122 height 148
click at [535, 181] on div at bounding box center [523, 151] width 122 height 148
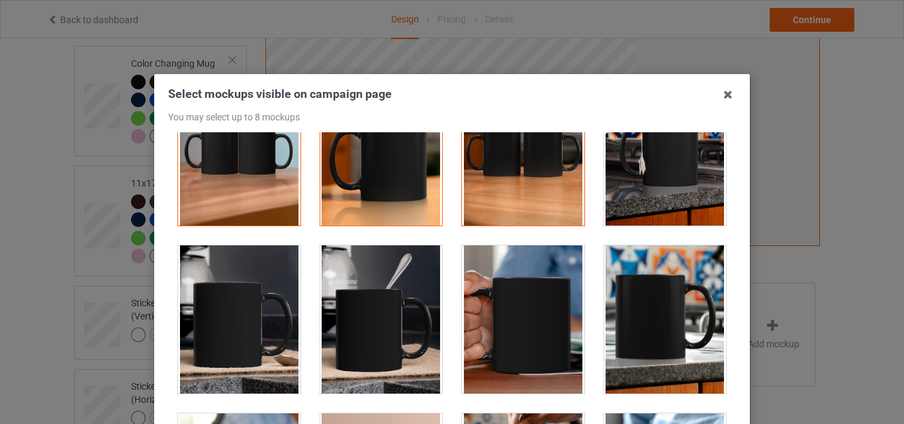
click at [620, 179] on div at bounding box center [665, 151] width 122 height 148
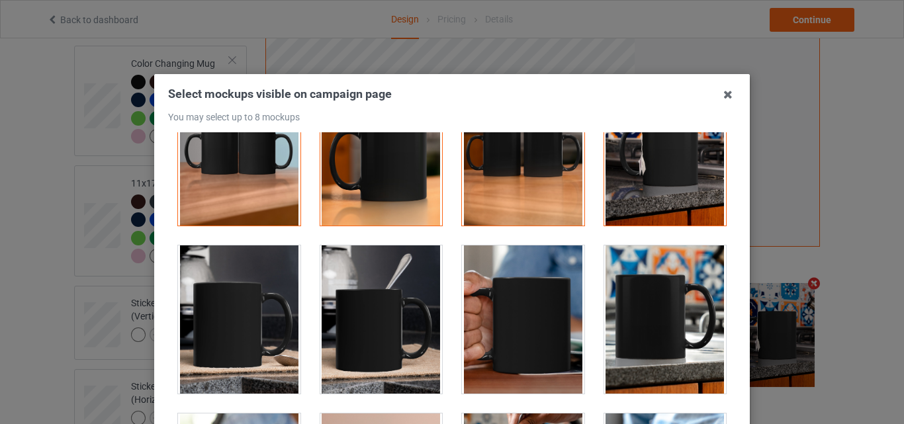
click at [383, 277] on div at bounding box center [381, 320] width 122 height 148
click at [479, 309] on div at bounding box center [523, 320] width 122 height 148
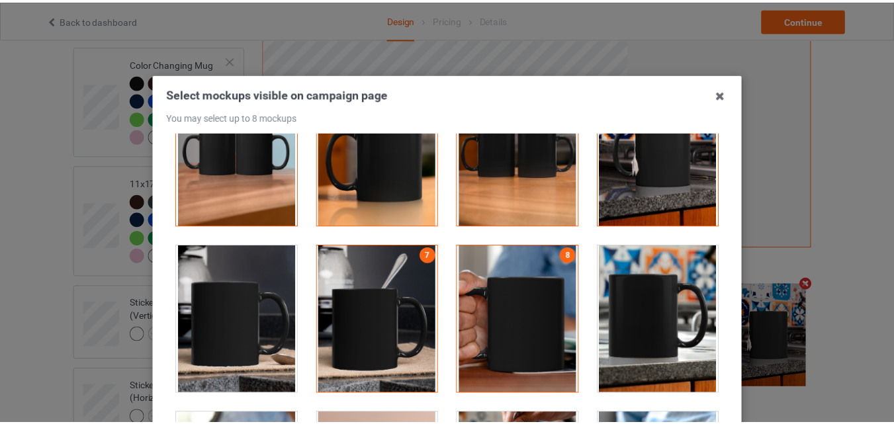
scroll to position [182, 0]
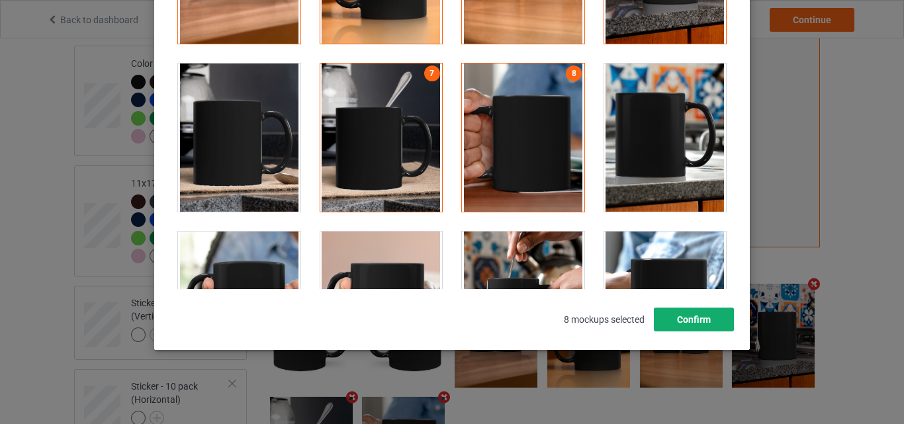
click at [711, 322] on button "Confirm" at bounding box center [694, 320] width 80 height 24
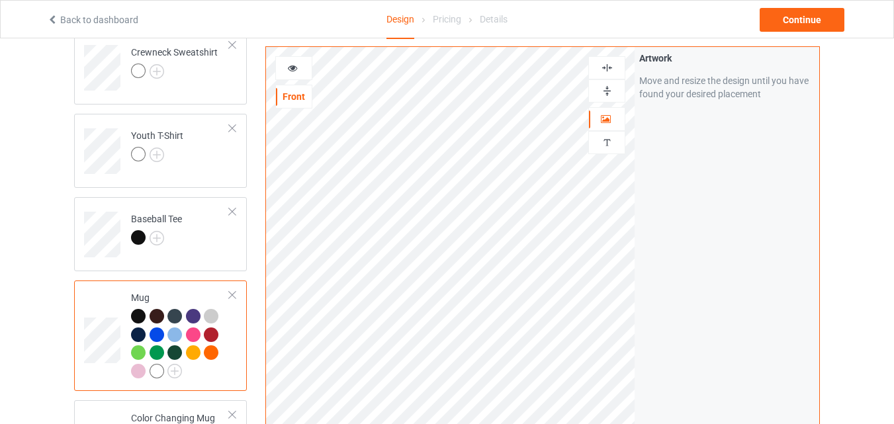
scroll to position [617, 0]
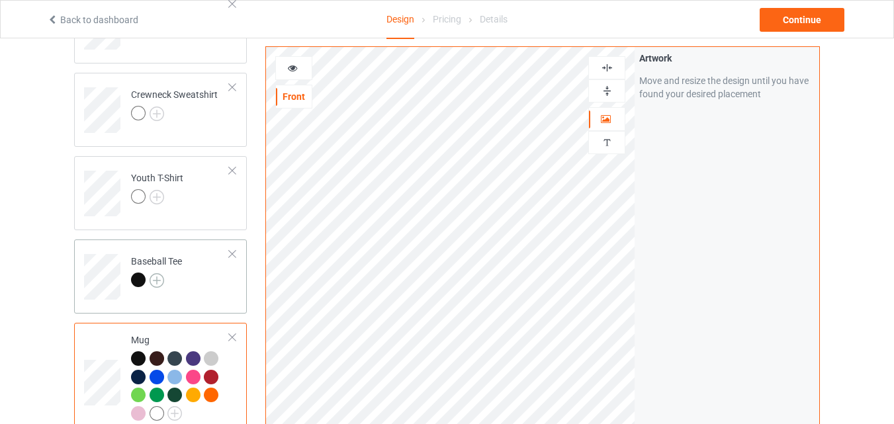
click at [158, 283] on img at bounding box center [157, 280] width 15 height 15
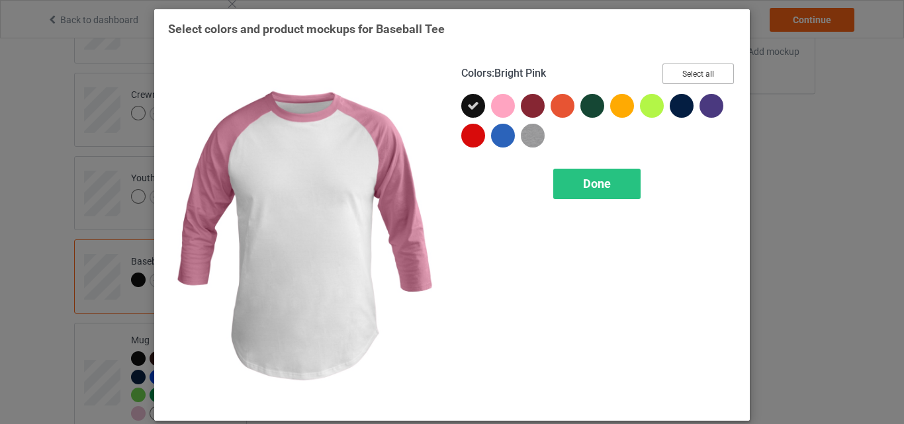
click at [680, 78] on button "Select all" at bounding box center [698, 74] width 71 height 21
click at [585, 182] on span "Done" at bounding box center [597, 184] width 28 height 14
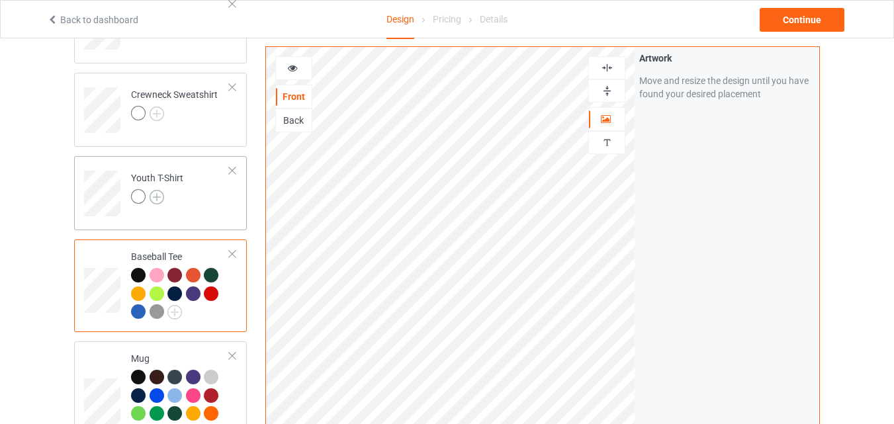
click at [159, 199] on img at bounding box center [157, 197] width 15 height 15
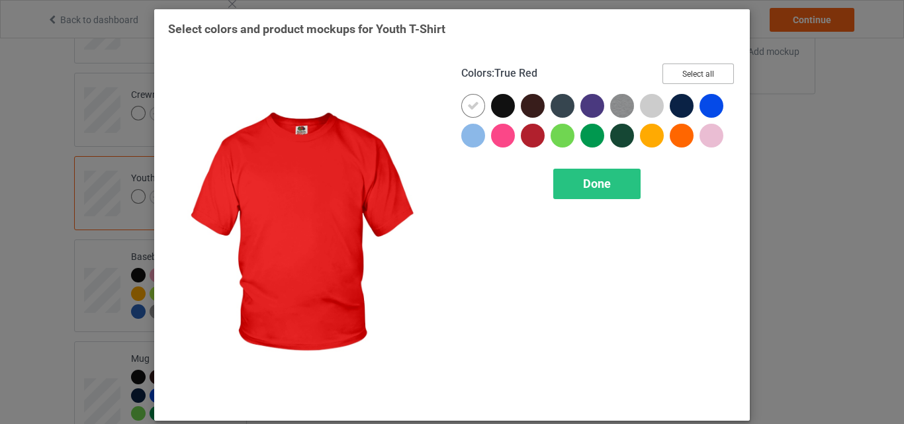
click at [677, 79] on button "Select all" at bounding box center [698, 74] width 71 height 21
click at [709, 79] on button "Select all" at bounding box center [698, 74] width 71 height 21
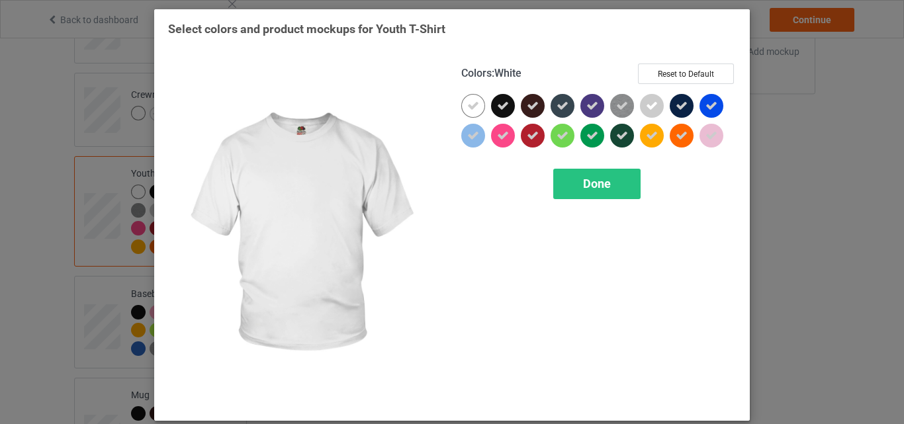
click at [465, 99] on div at bounding box center [473, 106] width 24 height 24
click at [565, 176] on div "Done" at bounding box center [596, 184] width 87 height 30
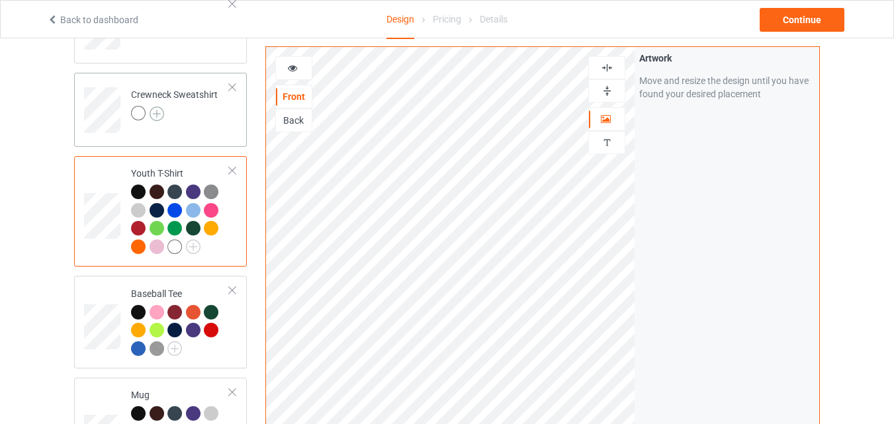
click at [155, 113] on img at bounding box center [157, 114] width 15 height 15
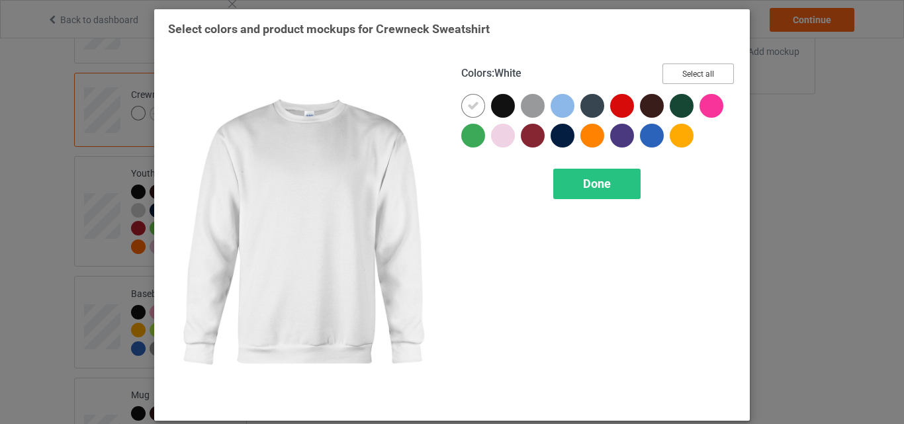
click at [675, 76] on button "Select all" at bounding box center [698, 74] width 71 height 21
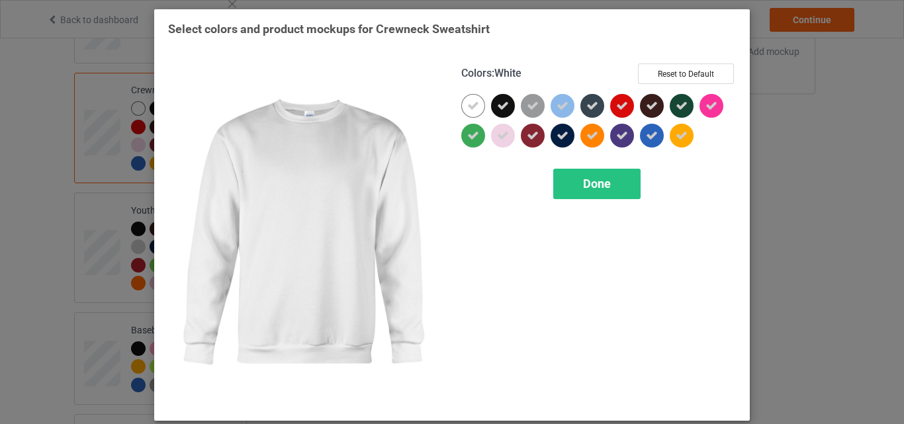
click at [469, 102] on icon at bounding box center [473, 106] width 12 height 12
click at [469, 103] on div at bounding box center [473, 106] width 24 height 24
click at [616, 175] on div "Done" at bounding box center [596, 184] width 87 height 30
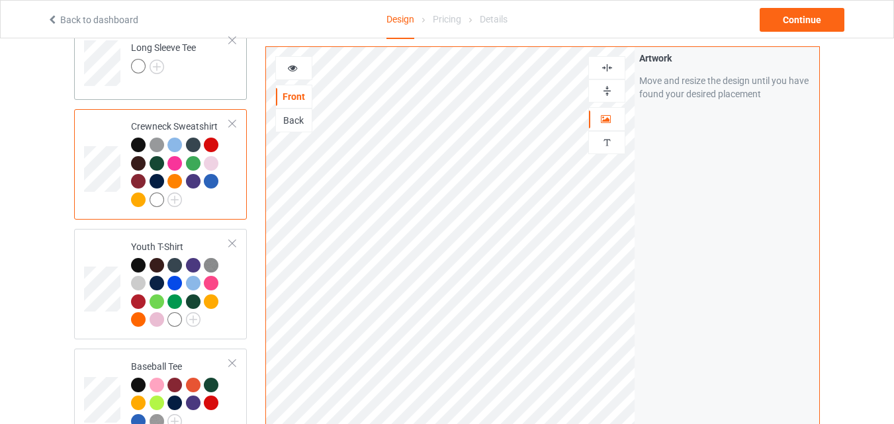
scroll to position [551, 0]
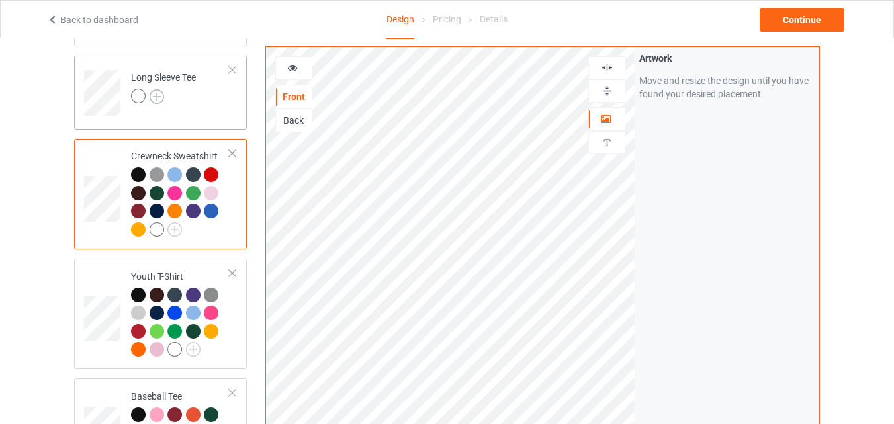
click at [157, 99] on img at bounding box center [157, 96] width 15 height 15
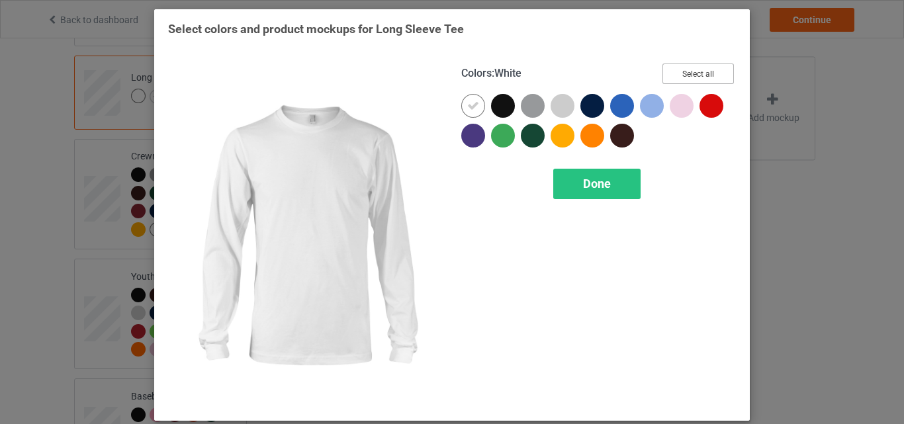
click at [700, 73] on button "Select all" at bounding box center [698, 74] width 71 height 21
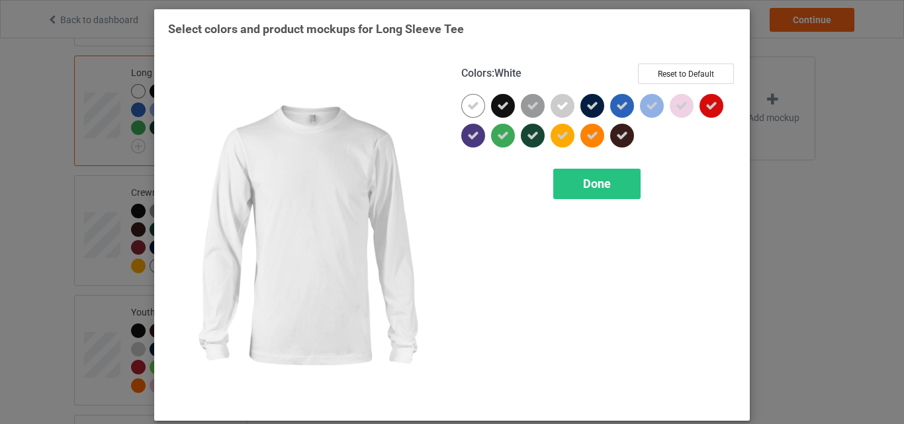
click at [472, 104] on icon at bounding box center [473, 106] width 12 height 12
click at [472, 104] on div at bounding box center [473, 106] width 24 height 24
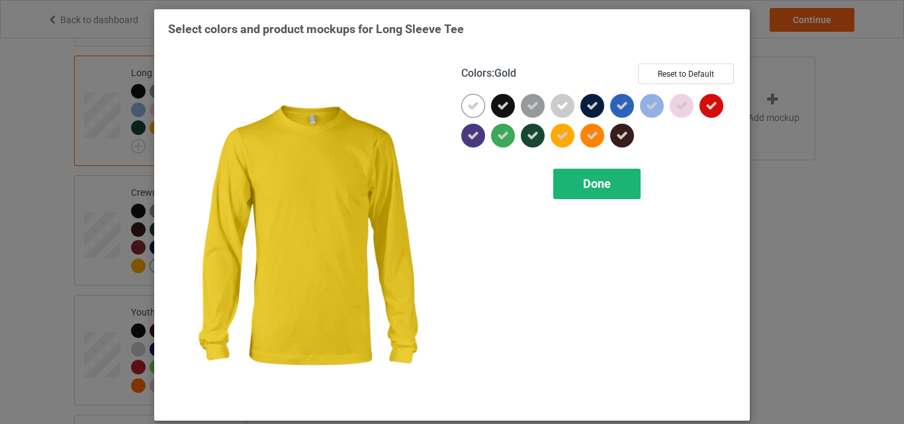
click at [576, 175] on div "Done" at bounding box center [596, 184] width 87 height 30
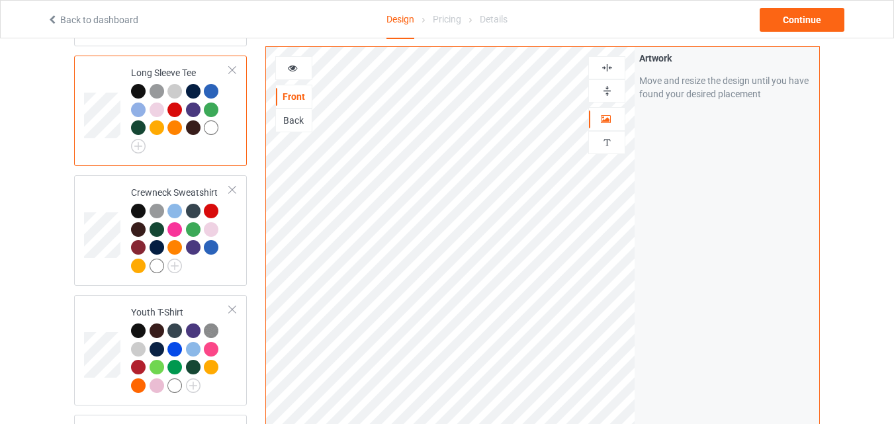
scroll to position [286, 0]
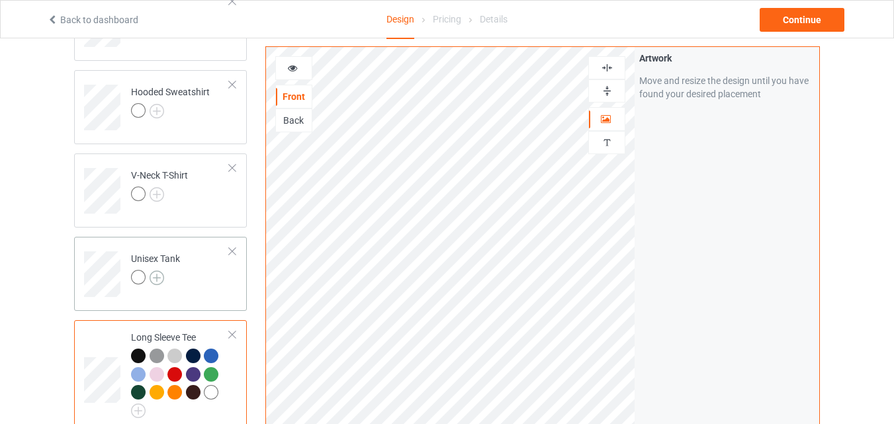
click at [160, 279] on img at bounding box center [157, 278] width 15 height 15
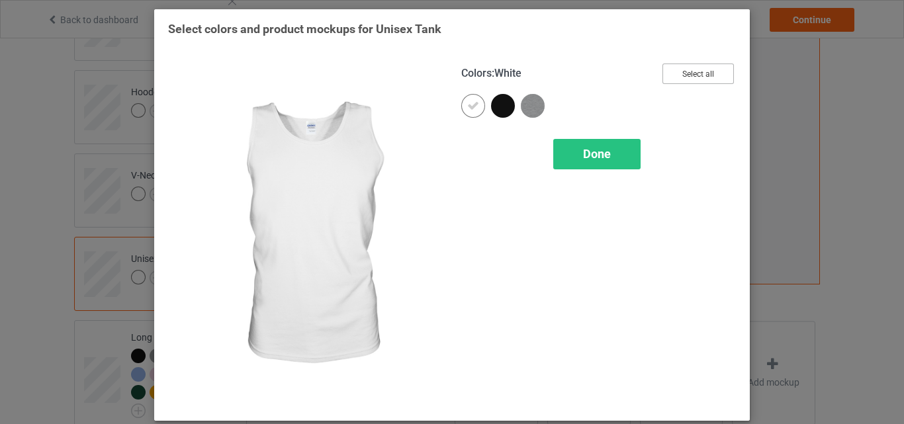
click at [699, 77] on button "Select all" at bounding box center [698, 74] width 71 height 21
click at [608, 146] on div "Done" at bounding box center [596, 154] width 87 height 30
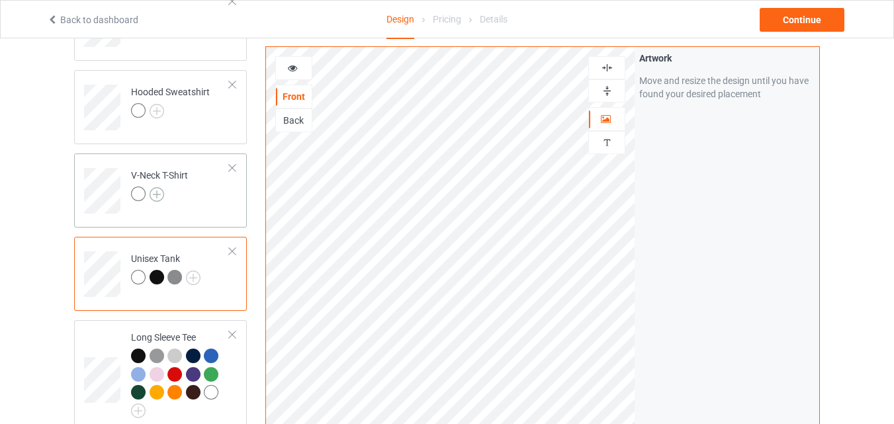
click at [160, 196] on img at bounding box center [157, 194] width 15 height 15
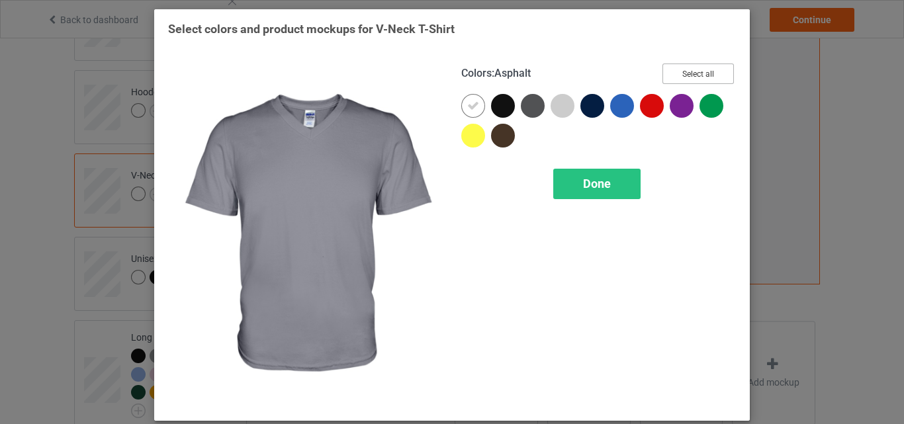
click at [703, 78] on button "Select all" at bounding box center [698, 74] width 71 height 21
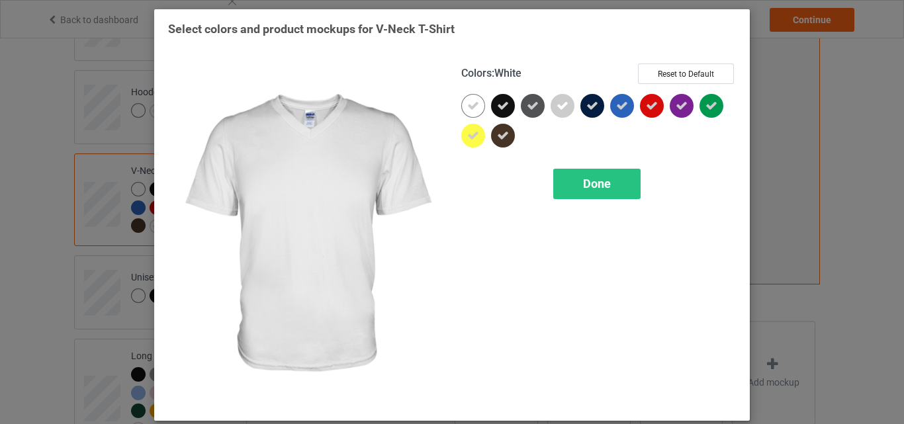
click at [475, 98] on div at bounding box center [473, 106] width 24 height 24
click at [575, 178] on div "Done" at bounding box center [596, 184] width 87 height 30
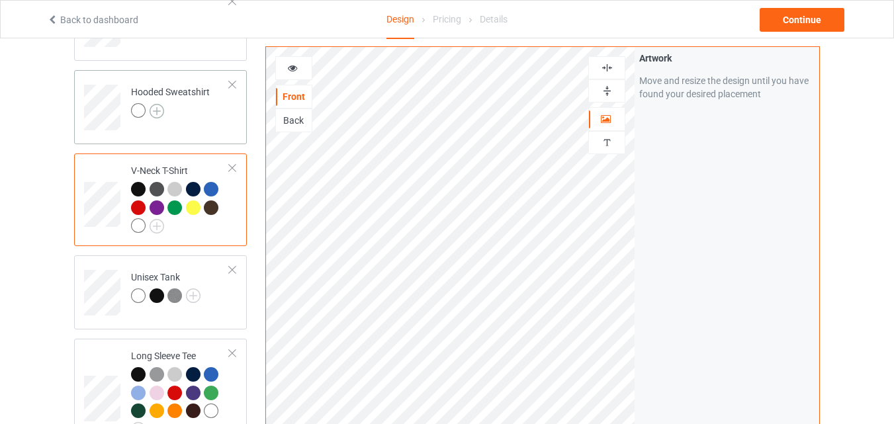
click at [157, 109] on img at bounding box center [157, 111] width 15 height 15
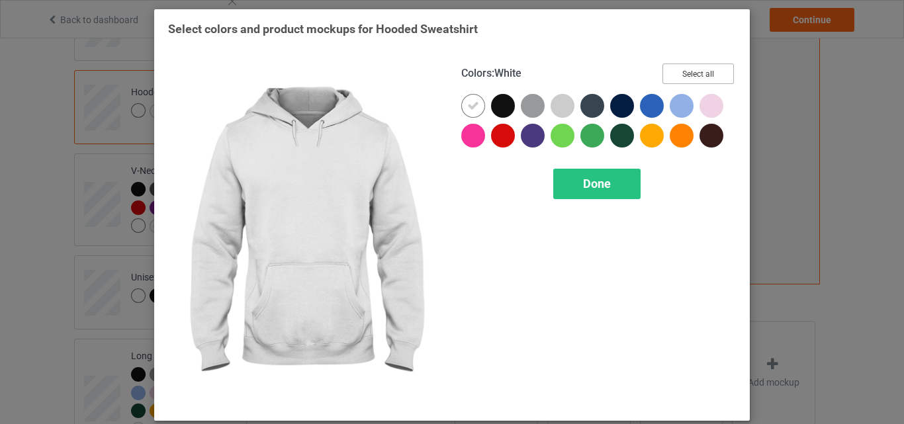
click at [670, 70] on button "Select all" at bounding box center [698, 74] width 71 height 21
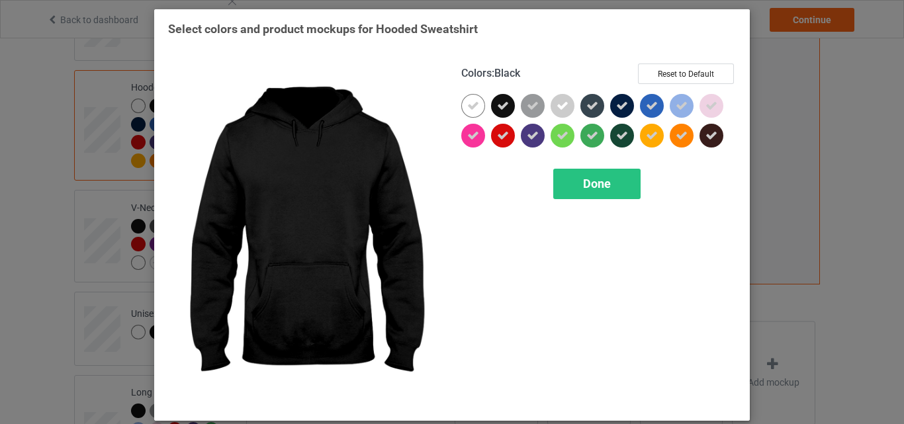
click at [467, 103] on icon at bounding box center [473, 106] width 12 height 12
click at [463, 103] on div at bounding box center [473, 106] width 24 height 24
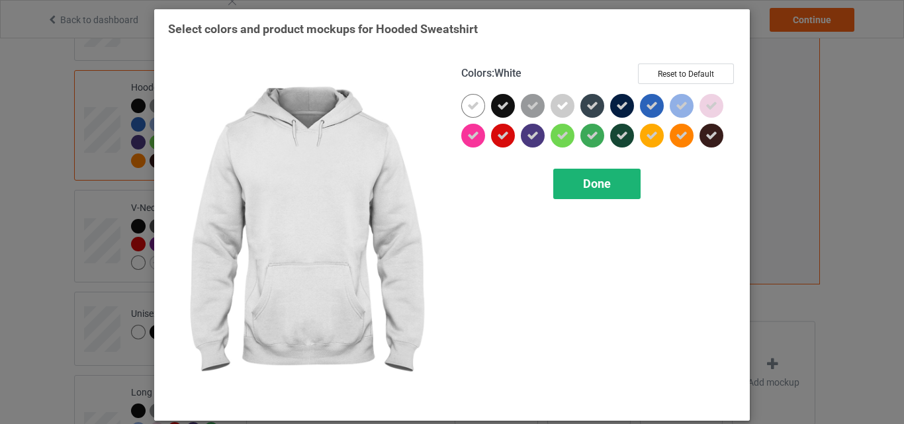
click at [593, 183] on span "Done" at bounding box center [597, 184] width 28 height 14
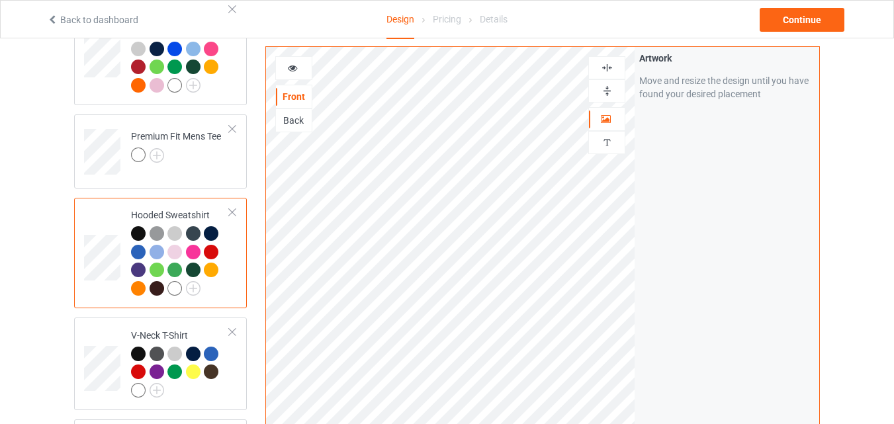
scroll to position [87, 0]
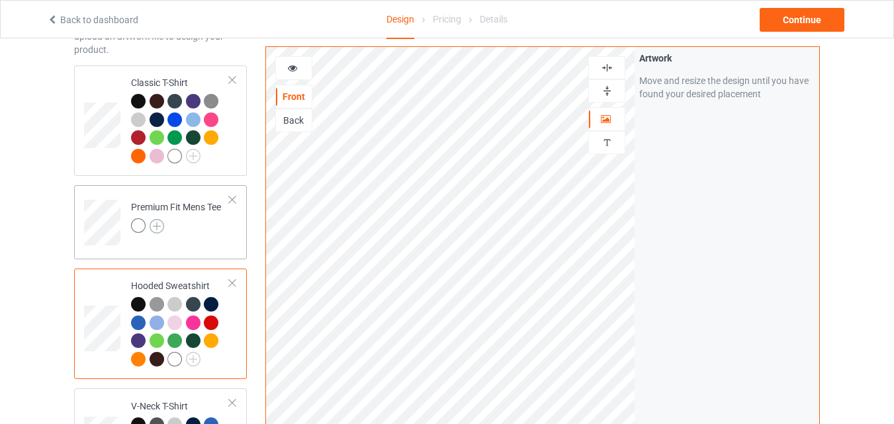
click at [156, 223] on img at bounding box center [157, 226] width 15 height 15
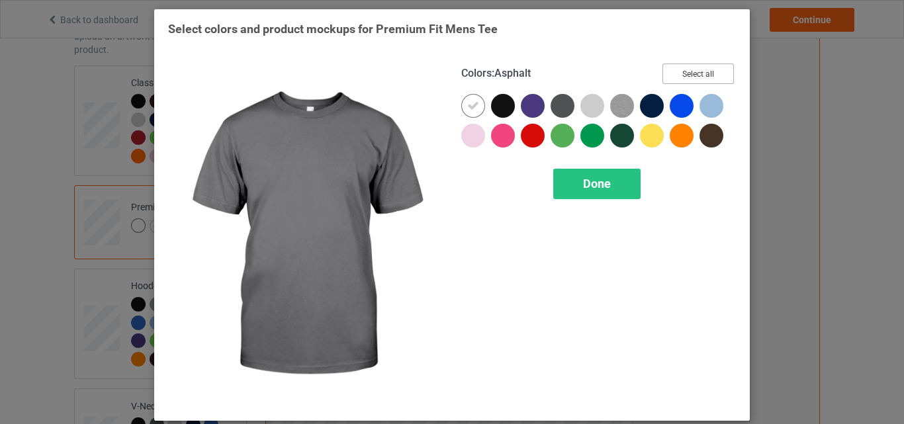
click at [669, 73] on button "Select all" at bounding box center [698, 74] width 71 height 21
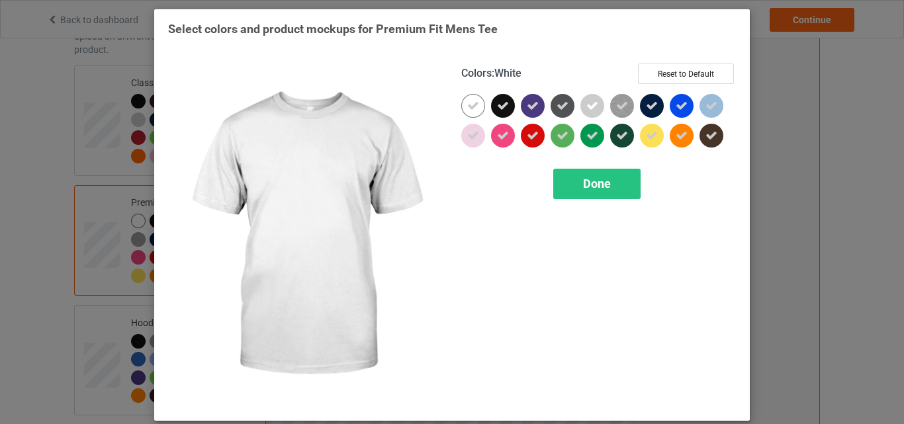
click at [471, 107] on icon at bounding box center [473, 106] width 12 height 12
click at [471, 107] on div at bounding box center [473, 106] width 24 height 24
click at [577, 177] on div "Done" at bounding box center [596, 184] width 87 height 30
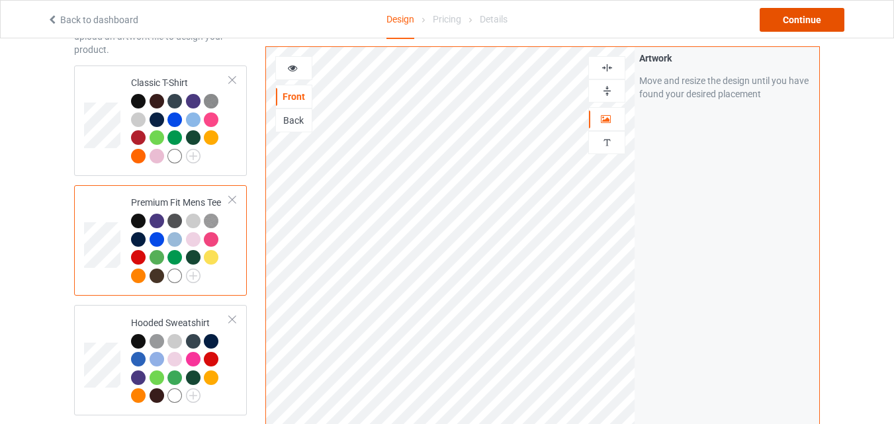
click at [770, 23] on div "Continue" at bounding box center [802, 20] width 85 height 24
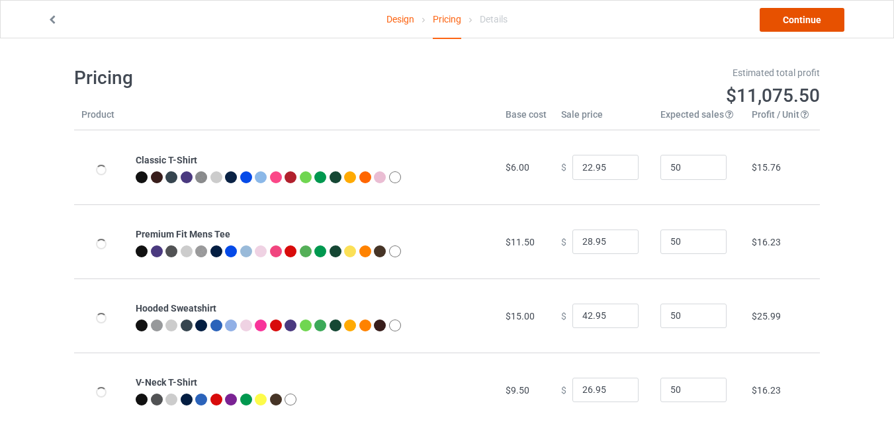
click at [796, 24] on link "Continue" at bounding box center [802, 20] width 85 height 24
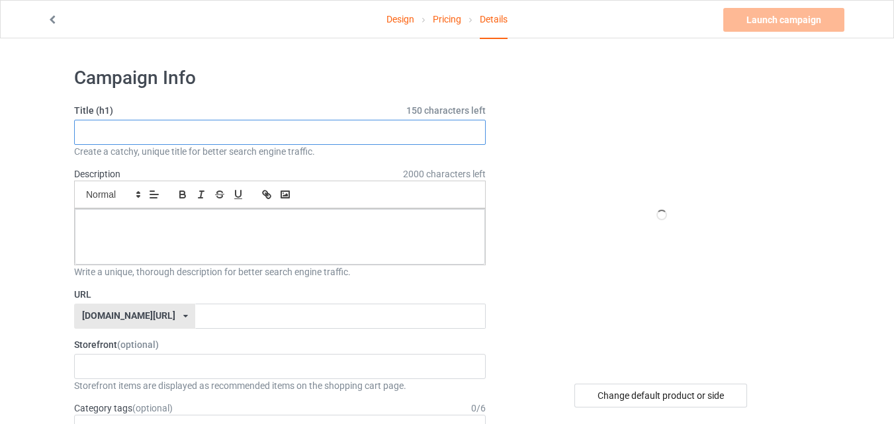
click at [273, 132] on input "text" at bounding box center [280, 132] width 412 height 25
paste input "F-Caw-F Eagerlys Colorful"
type input "F-Caw-F Eagerlys Colorful"
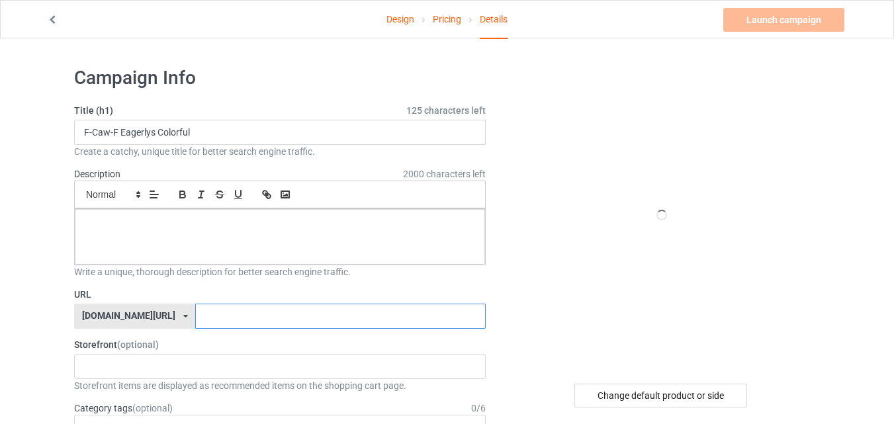
click at [257, 322] on input "text" at bounding box center [340, 316] width 290 height 25
type input "roosterloverx3"
click at [318, 415] on div "Age > [DEMOGRAPHIC_DATA] > 1 Age > [DEMOGRAPHIC_DATA] Months > 1 Month Age > [D…" at bounding box center [280, 427] width 412 height 25
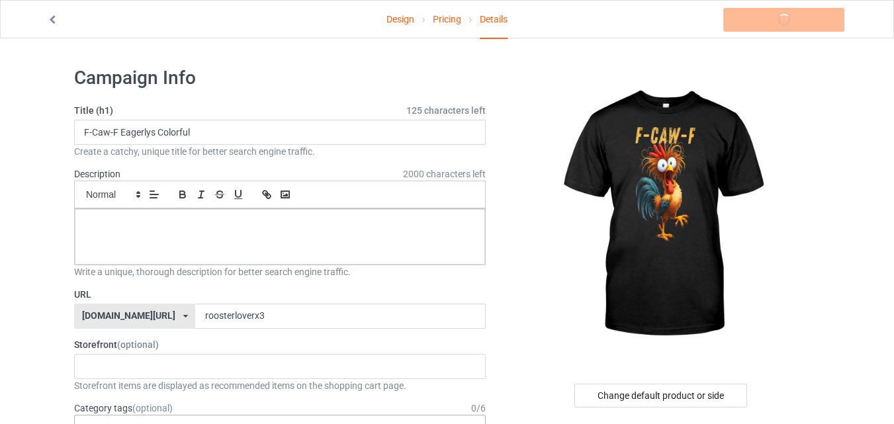
scroll to position [132, 0]
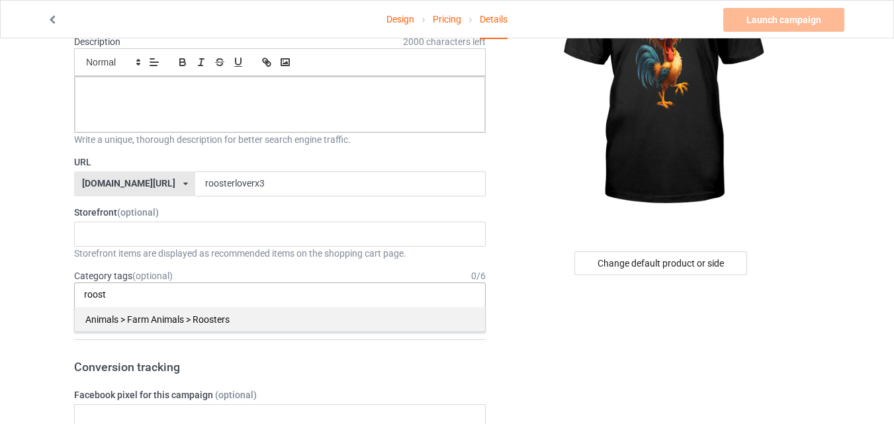
type input "roost"
click at [326, 316] on div "Animals > Farm Animals > Roosters" at bounding box center [280, 319] width 410 height 24
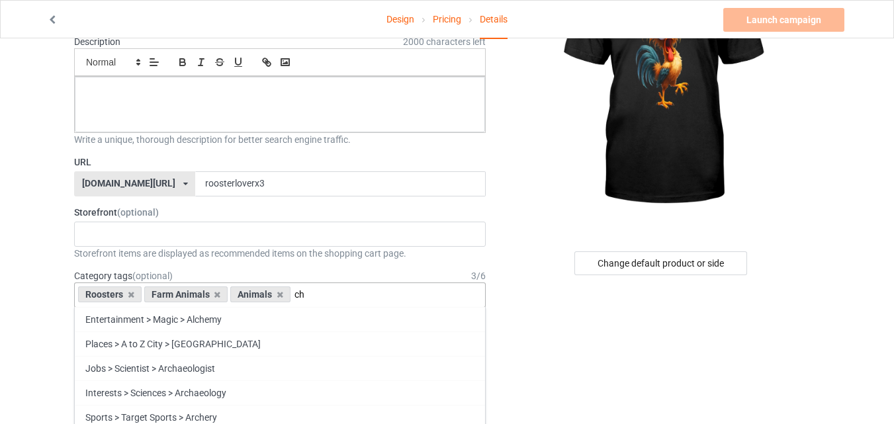
type input "c"
type input "k"
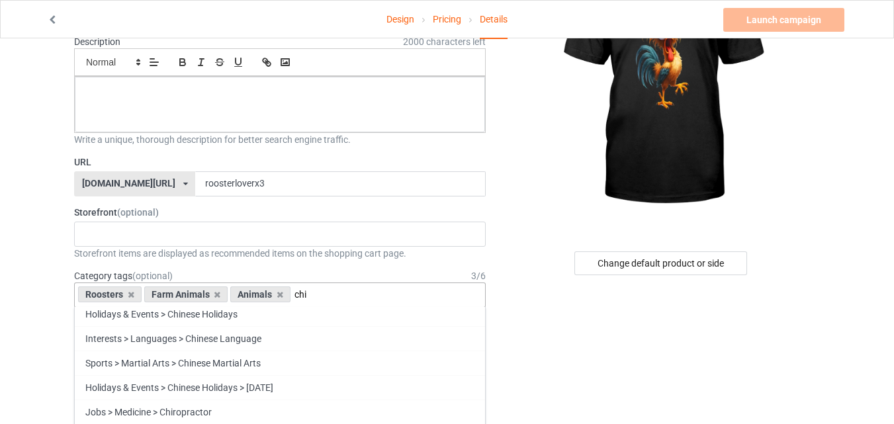
scroll to position [0, 0]
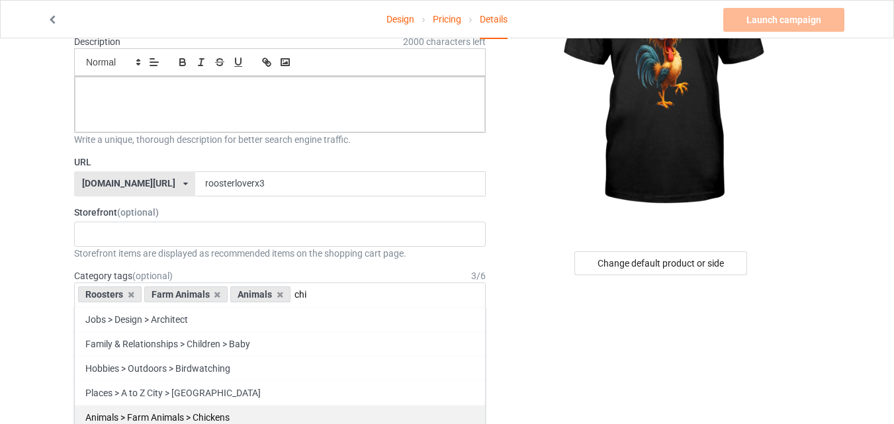
type input "chi"
click at [318, 419] on div "Animals > Farm Animals > Chickens" at bounding box center [280, 417] width 410 height 24
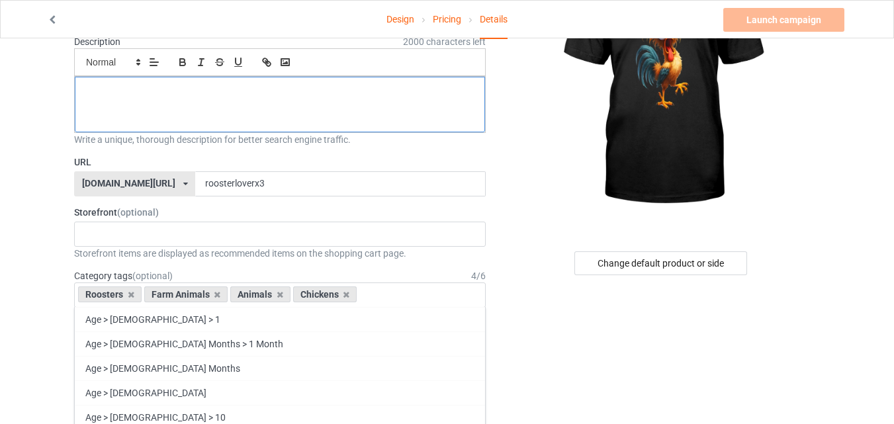
click at [274, 109] on div at bounding box center [280, 105] width 410 height 56
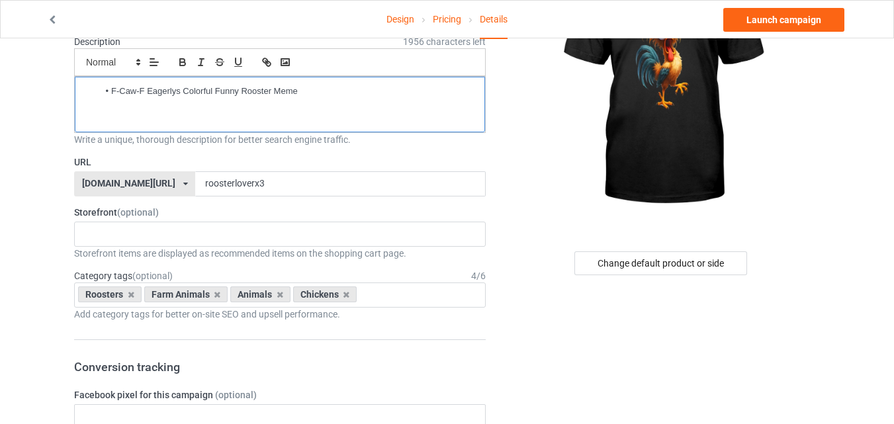
drag, startPoint x: 111, startPoint y: 89, endPoint x: 49, endPoint y: 90, distance: 62.2
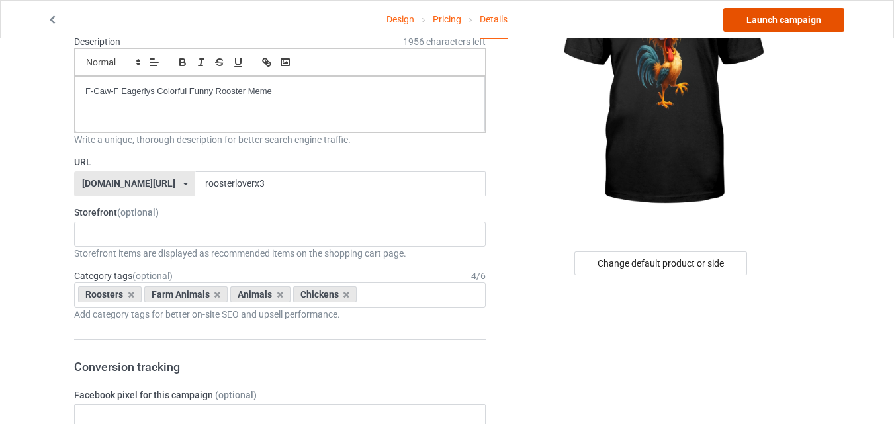
click at [747, 21] on link "Launch campaign" at bounding box center [784, 20] width 121 height 24
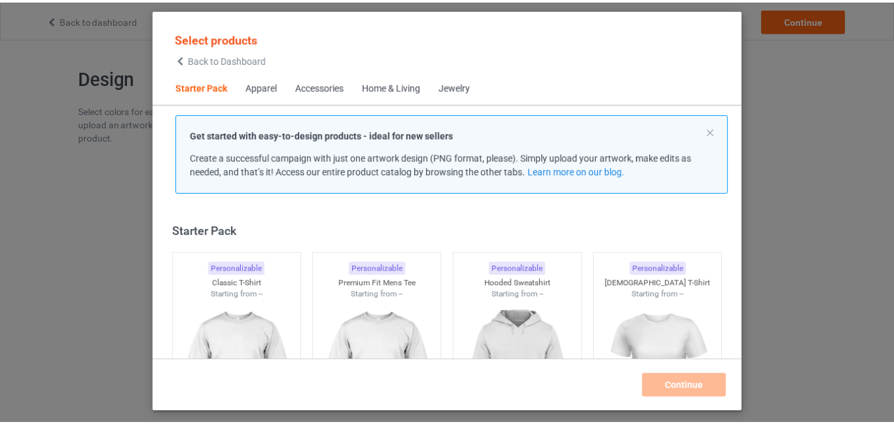
scroll to position [17, 0]
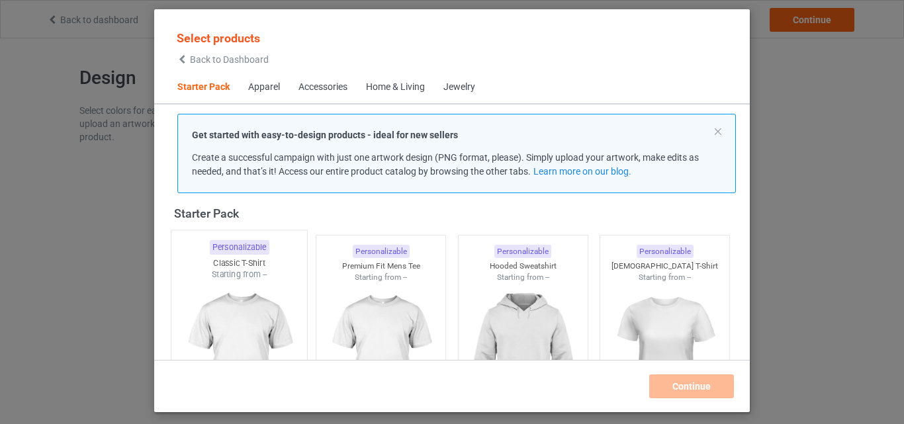
click at [252, 269] on div "Classic T-Shirt" at bounding box center [239, 263] width 136 height 11
click at [391, 299] on img at bounding box center [381, 357] width 118 height 148
click at [507, 296] on img at bounding box center [523, 357] width 118 height 148
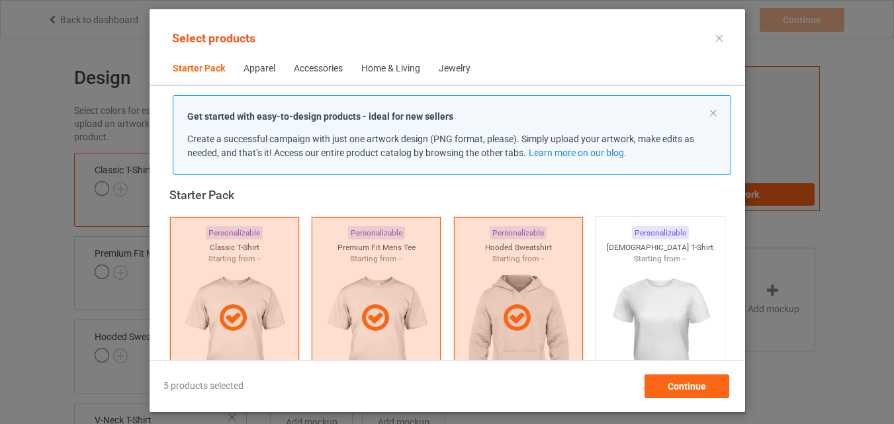
scroll to position [282, 0]
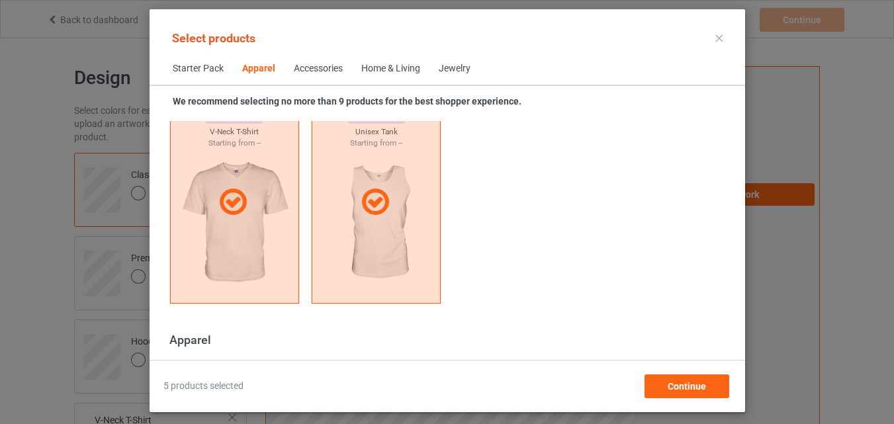
scroll to position [878, 0]
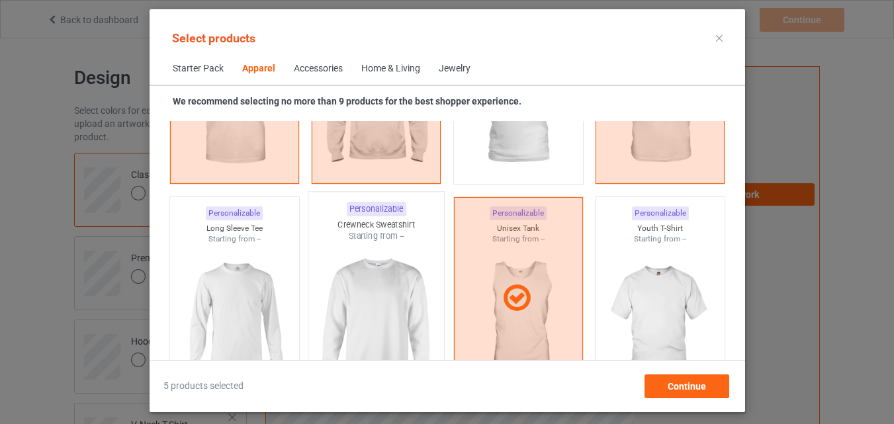
drag, startPoint x: 259, startPoint y: 276, endPoint x: 361, endPoint y: 277, distance: 102.6
click at [259, 276] on img at bounding box center [234, 319] width 118 height 148
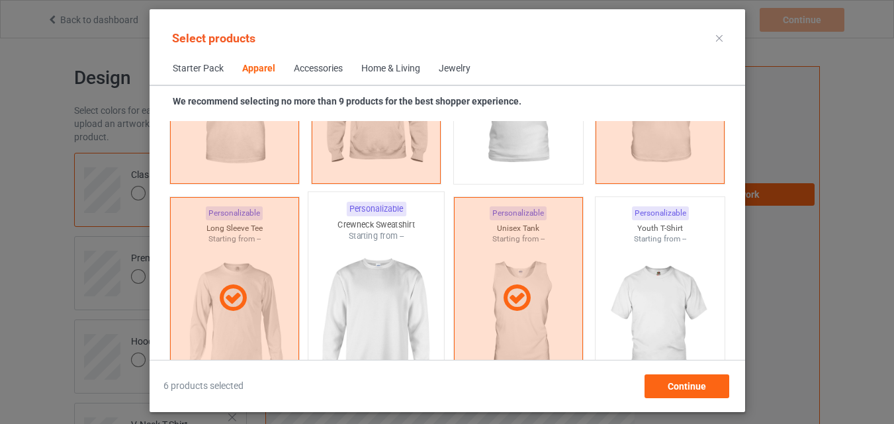
click at [361, 277] on img at bounding box center [376, 320] width 124 height 156
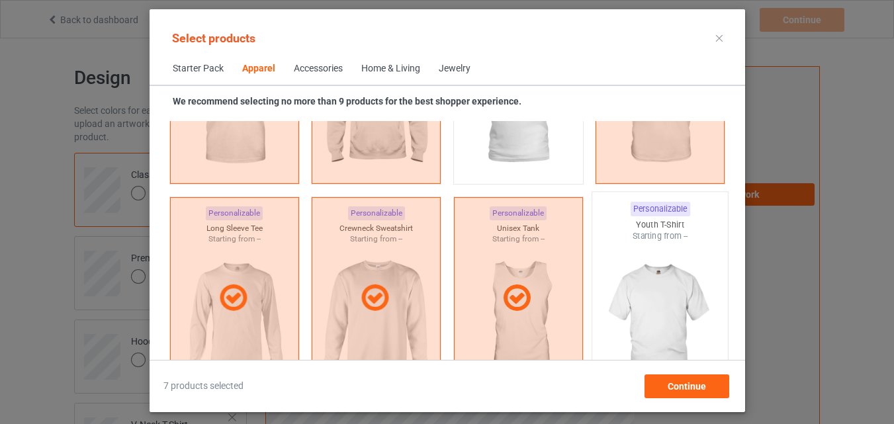
click at [684, 275] on img at bounding box center [660, 320] width 124 height 156
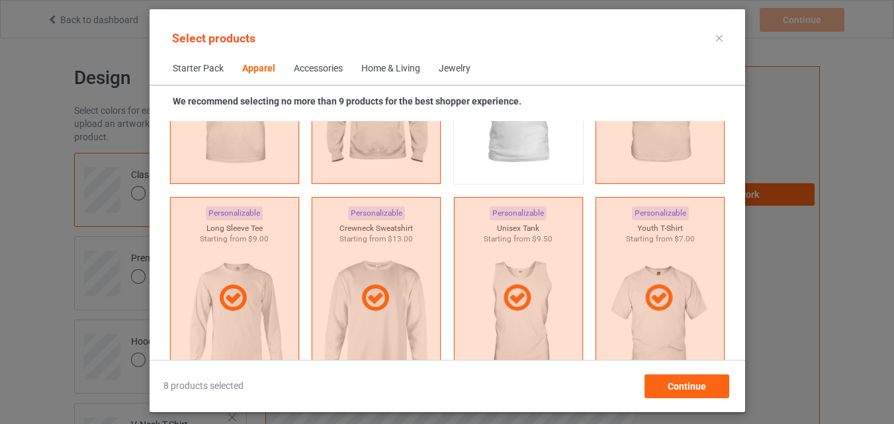
scroll to position [1076, 0]
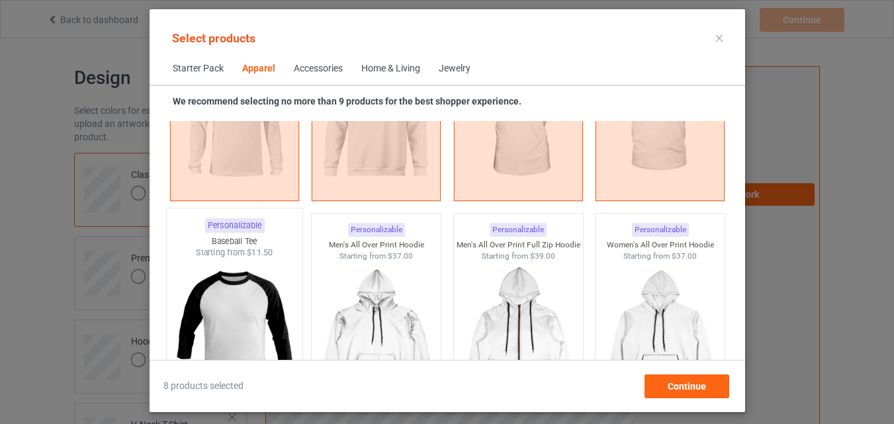
click at [254, 298] on img at bounding box center [234, 337] width 124 height 156
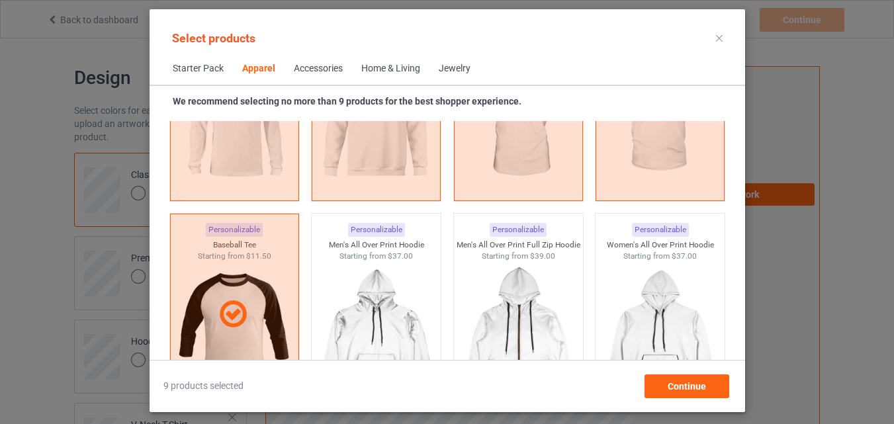
click at [406, 68] on div "Home & Living" at bounding box center [390, 68] width 59 height 13
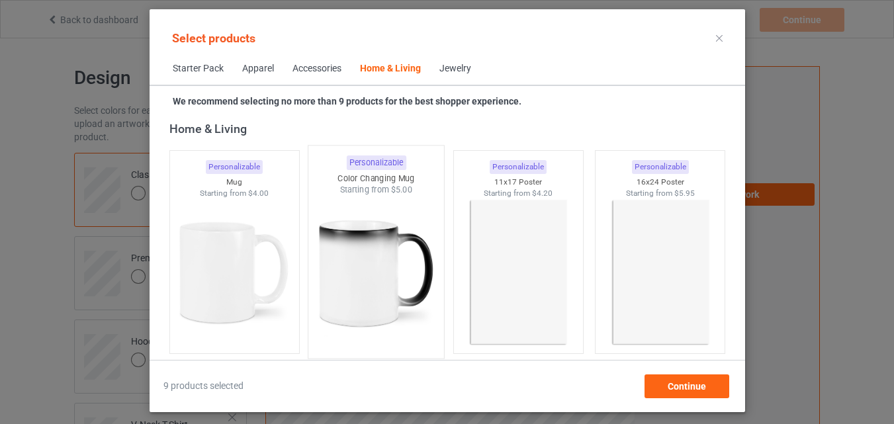
drag, startPoint x: 228, startPoint y: 209, endPoint x: 332, endPoint y: 230, distance: 106.1
click at [229, 209] on img at bounding box center [234, 273] width 118 height 148
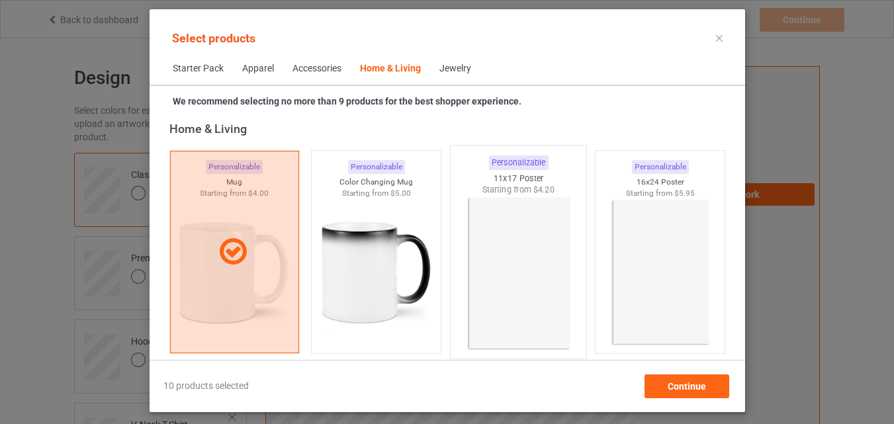
drag, startPoint x: 335, startPoint y: 230, endPoint x: 498, endPoint y: 246, distance: 164.3
click at [336, 230] on img at bounding box center [376, 273] width 118 height 148
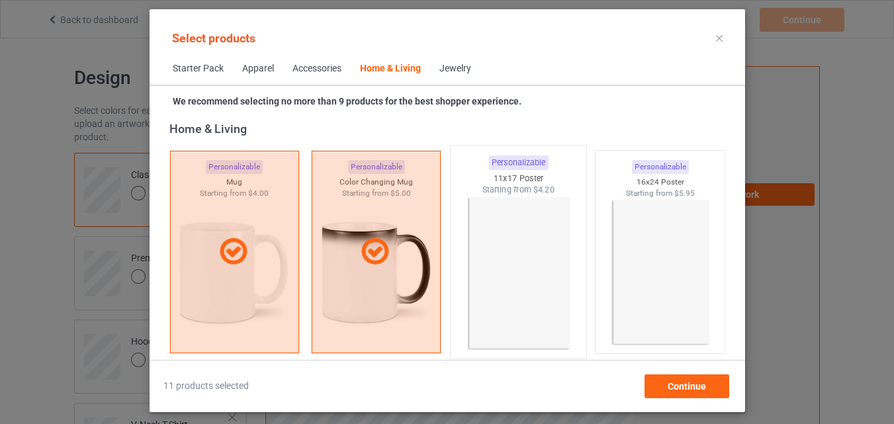
click at [522, 246] on img at bounding box center [518, 274] width 124 height 156
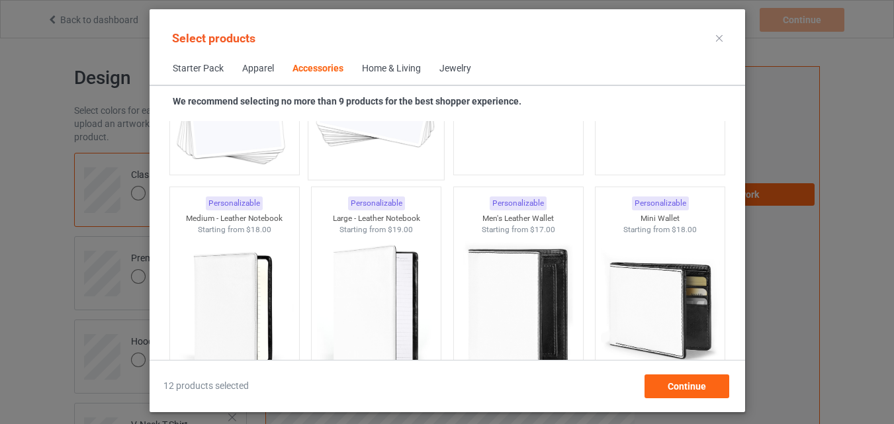
scroll to position [4977, 0]
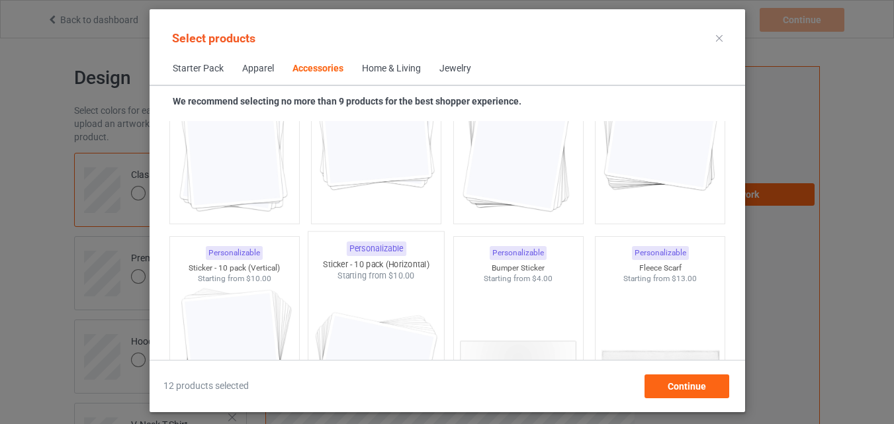
drag, startPoint x: 247, startPoint y: 294, endPoint x: 358, endPoint y: 289, distance: 111.3
click at [248, 294] on img at bounding box center [234, 359] width 118 height 148
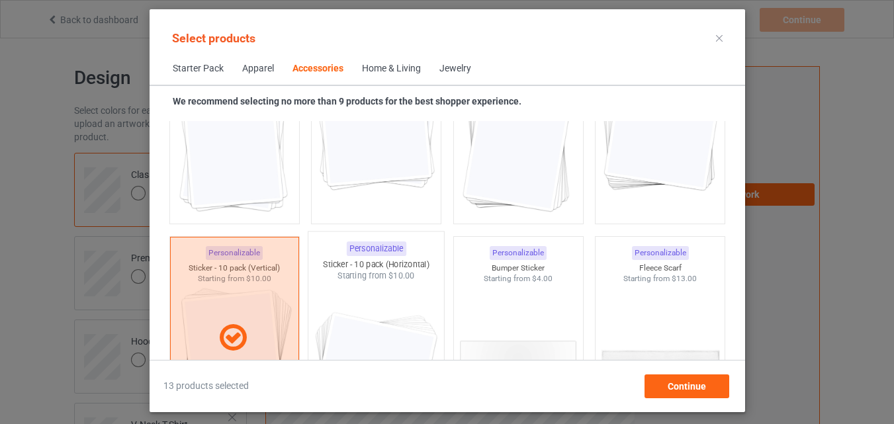
click at [358, 289] on img at bounding box center [376, 360] width 124 height 156
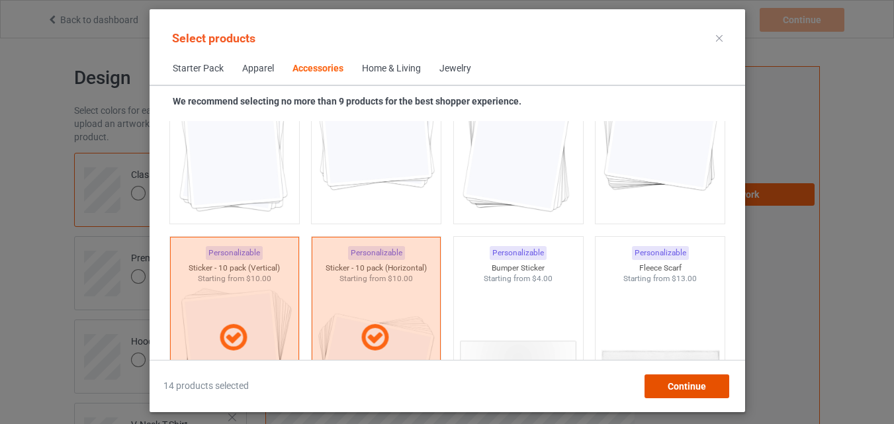
click at [688, 385] on span "Continue" at bounding box center [686, 386] width 38 height 11
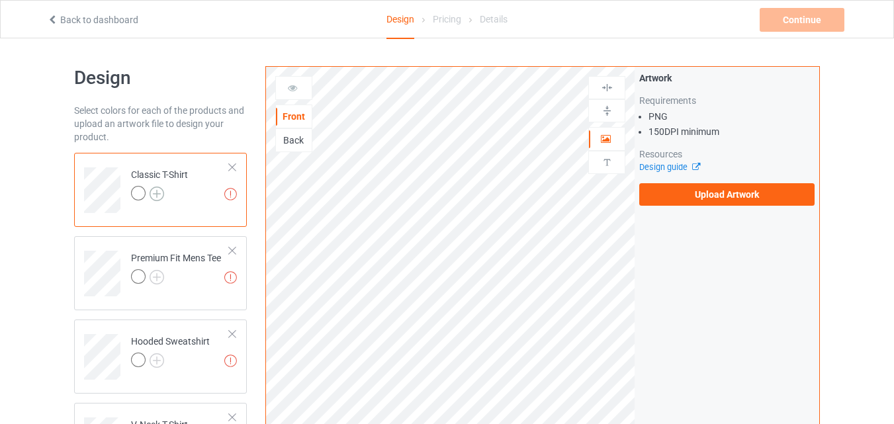
click at [156, 193] on img at bounding box center [157, 194] width 15 height 15
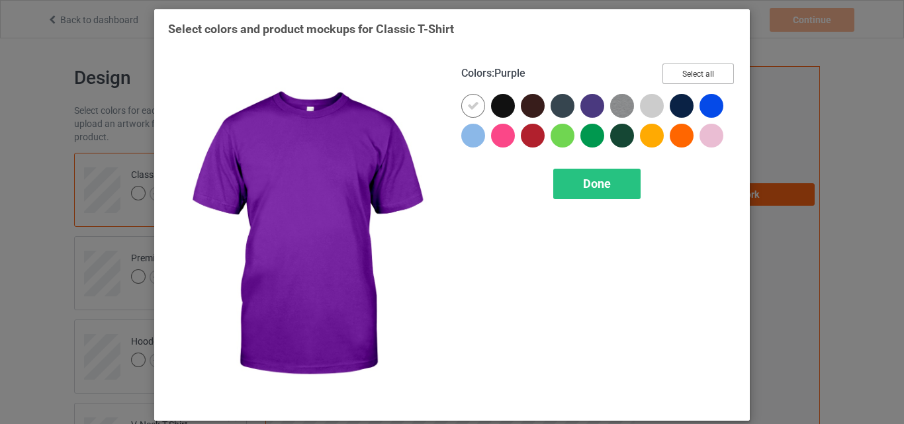
click at [710, 66] on button "Select all" at bounding box center [698, 74] width 71 height 21
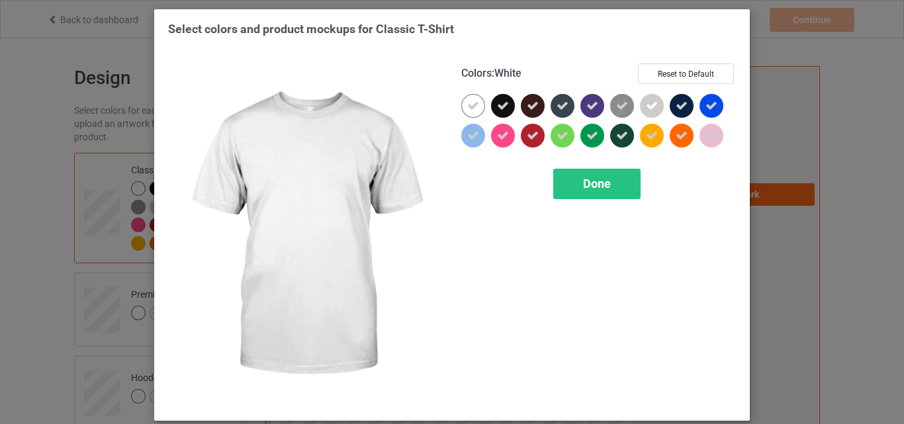
click at [469, 104] on icon at bounding box center [473, 106] width 12 height 12
click at [469, 104] on div at bounding box center [473, 106] width 24 height 24
drag, startPoint x: 563, startPoint y: 177, endPoint x: 704, endPoint y: 177, distance: 141.0
click at [564, 177] on div "Done" at bounding box center [596, 184] width 87 height 30
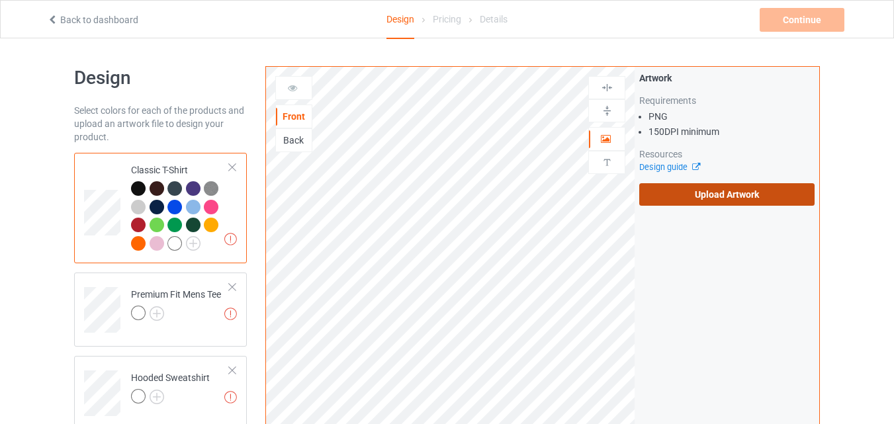
click at [735, 195] on label "Upload Artwork" at bounding box center [726, 194] width 175 height 23
click at [0, 0] on input "Upload Artwork" at bounding box center [0, 0] width 0 height 0
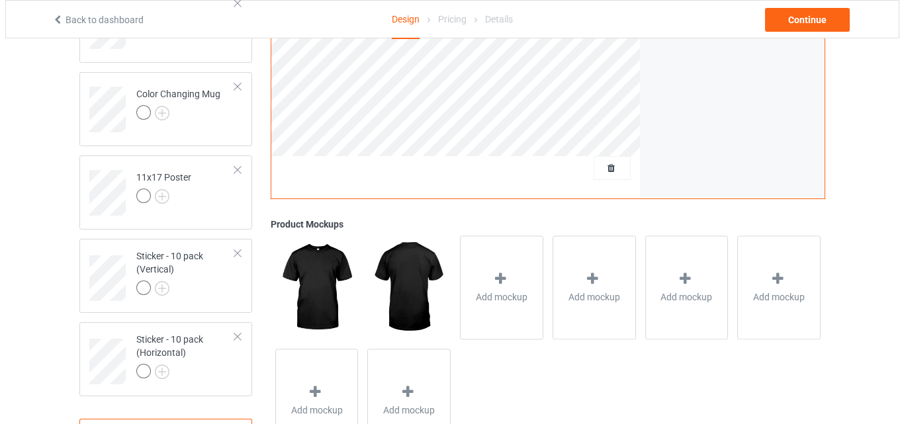
scroll to position [1014, 0]
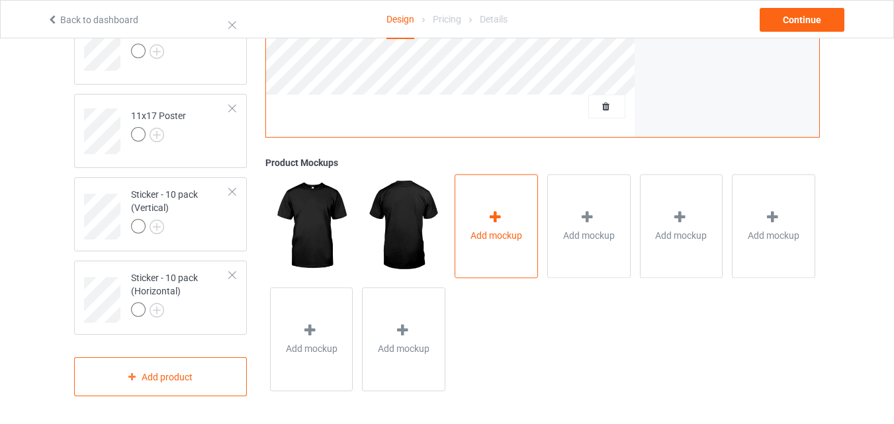
click at [496, 216] on icon at bounding box center [495, 218] width 17 height 14
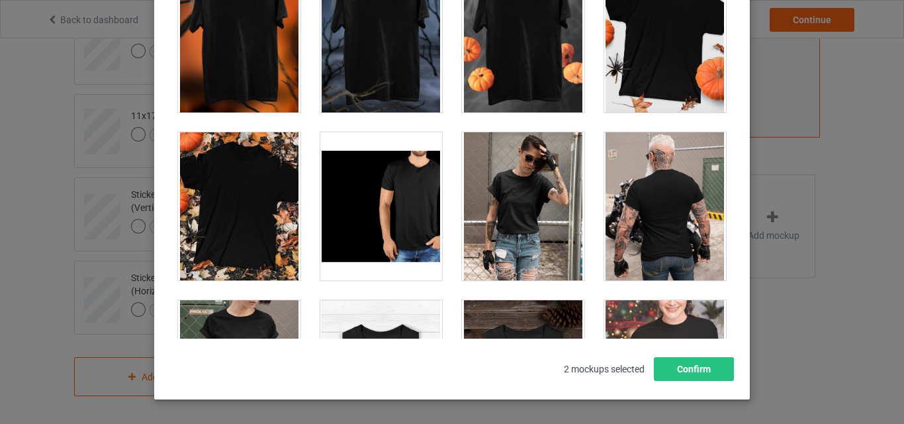
scroll to position [13227, 0]
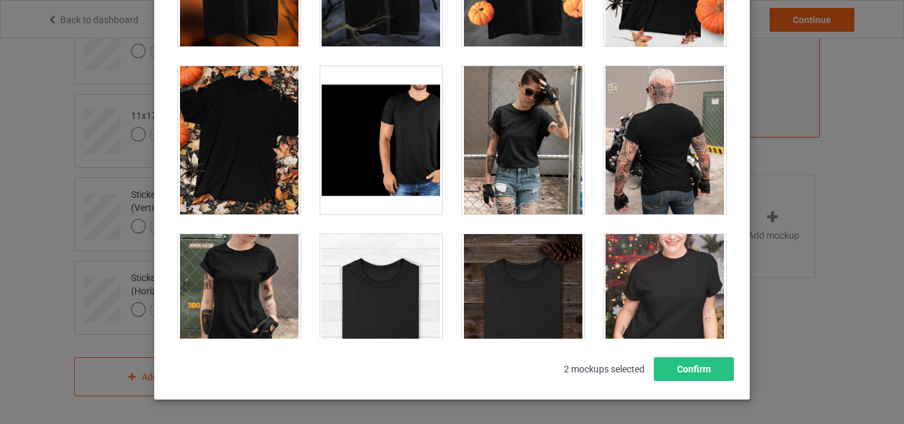
click at [381, 280] on div at bounding box center [381, 308] width 122 height 148
click at [485, 277] on div at bounding box center [523, 308] width 122 height 148
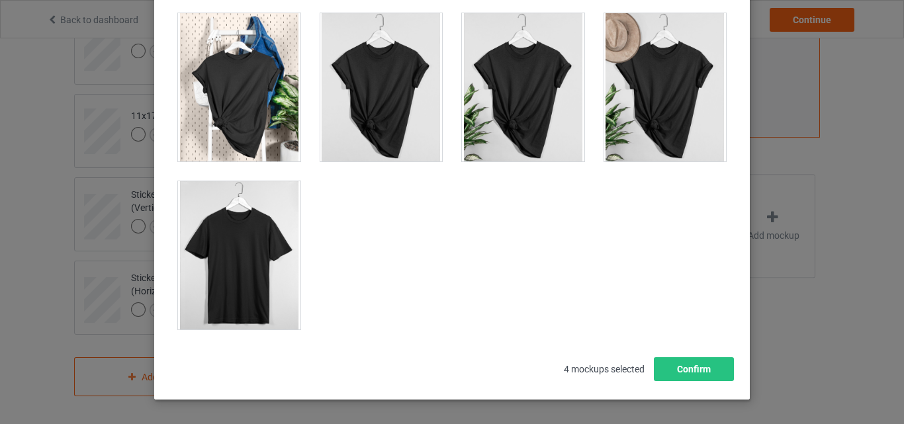
scroll to position [18600, 0]
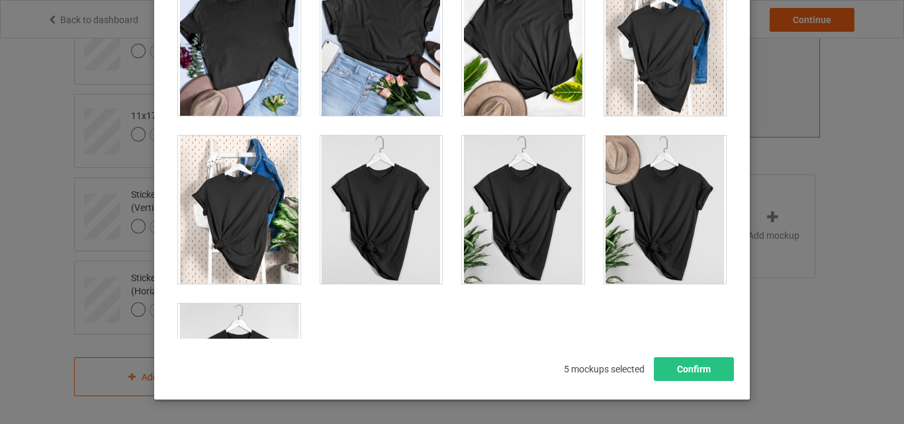
scroll to position [18997, 0]
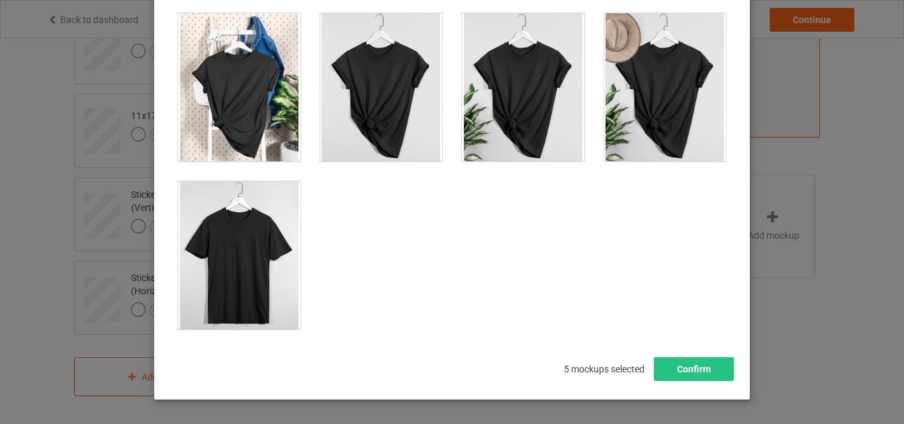
click at [261, 249] on div at bounding box center [239, 255] width 122 height 148
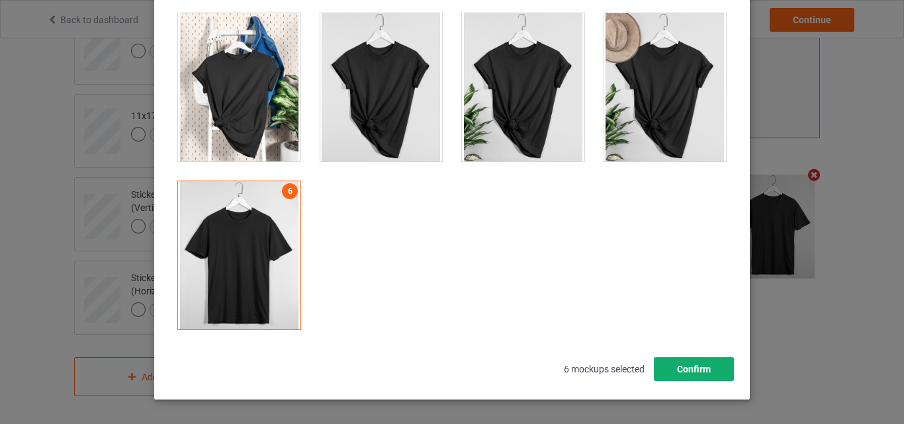
click at [702, 377] on button "Confirm" at bounding box center [694, 369] width 80 height 24
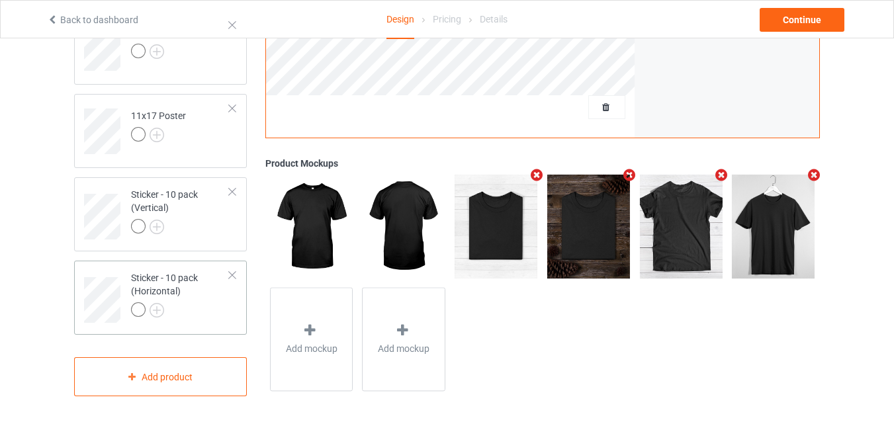
click at [201, 303] on div at bounding box center [180, 312] width 99 height 19
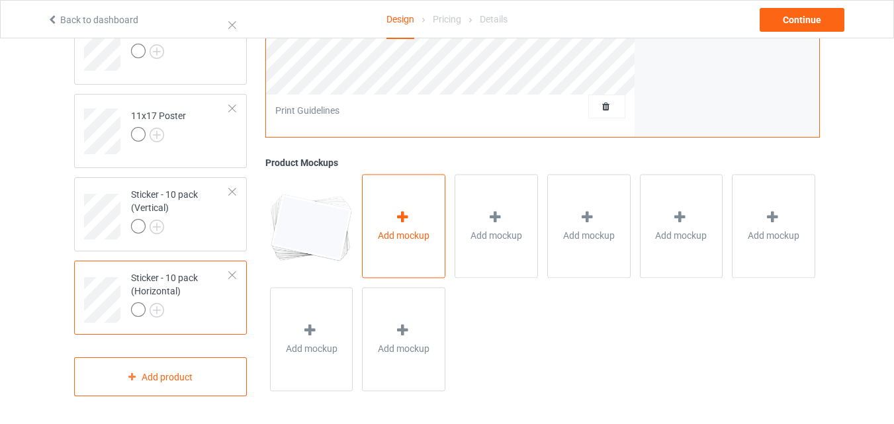
click at [399, 226] on div at bounding box center [404, 220] width 19 height 19
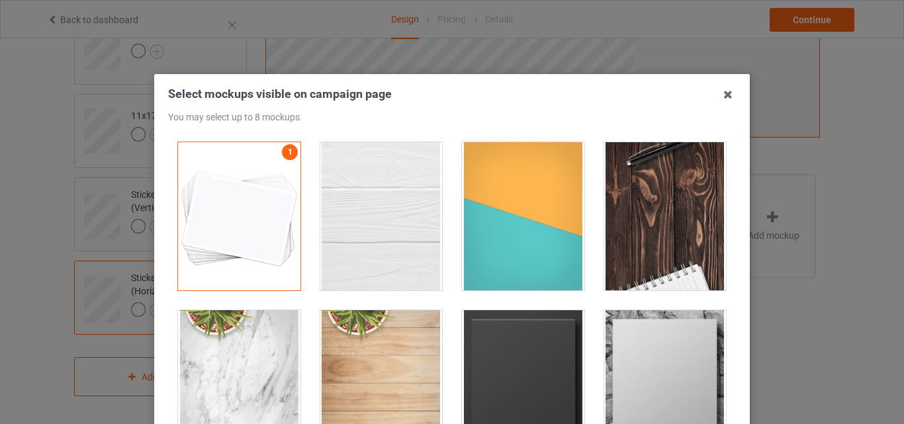
click at [395, 211] on div at bounding box center [381, 216] width 122 height 148
click at [474, 215] on div at bounding box center [523, 216] width 122 height 148
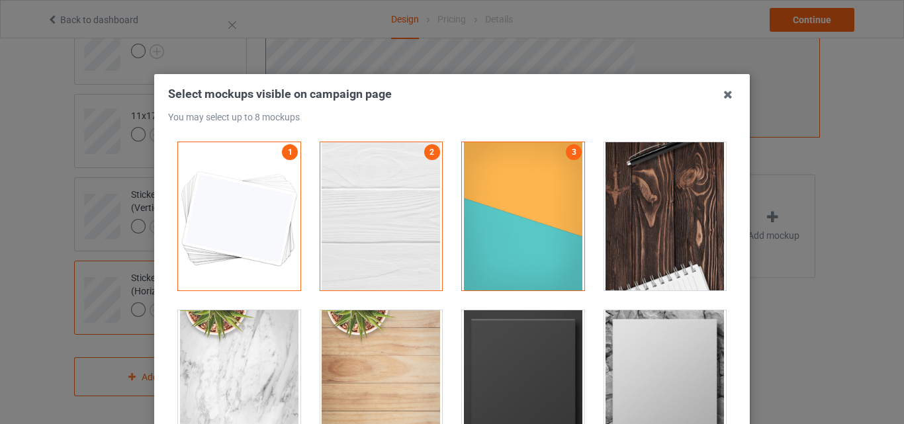
click at [618, 216] on div at bounding box center [665, 216] width 122 height 148
click at [546, 338] on div at bounding box center [523, 384] width 122 height 148
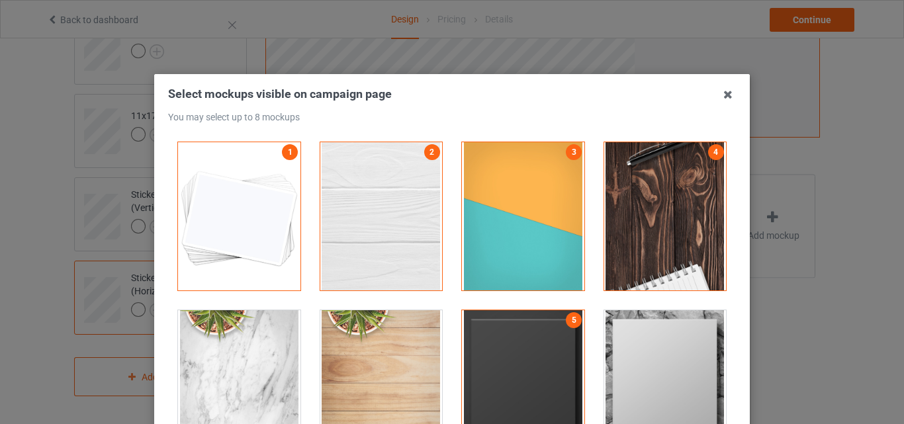
click at [651, 348] on div at bounding box center [665, 384] width 122 height 148
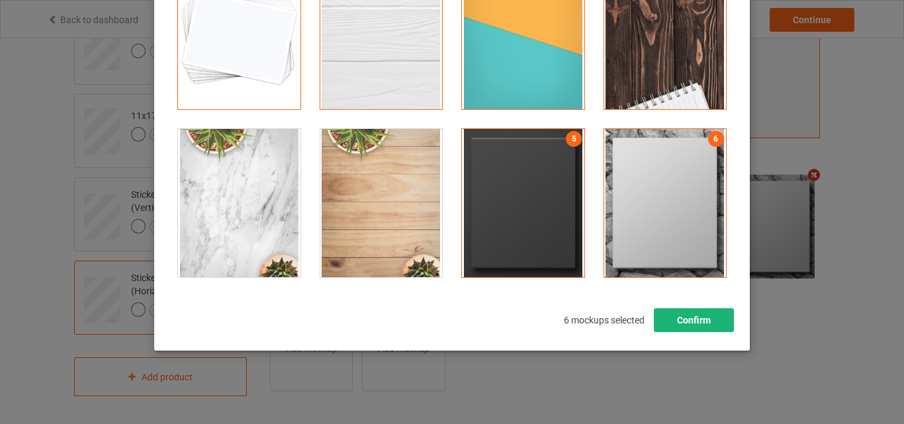
scroll to position [182, 0]
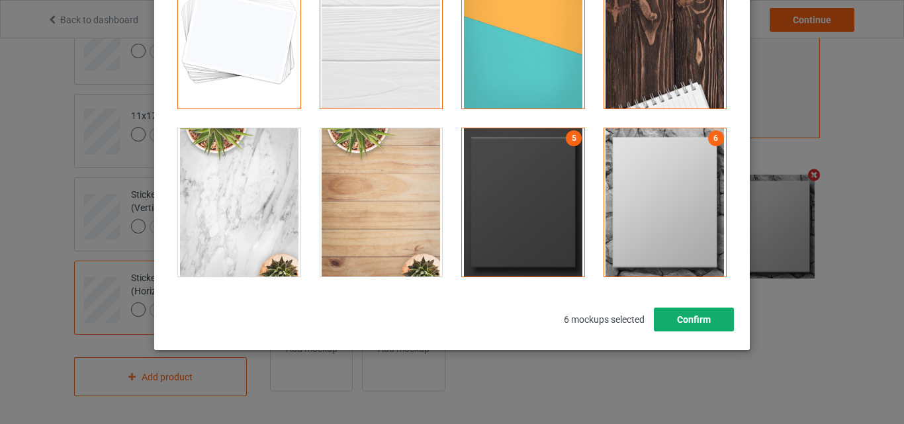
click at [701, 324] on button "Confirm" at bounding box center [694, 320] width 80 height 24
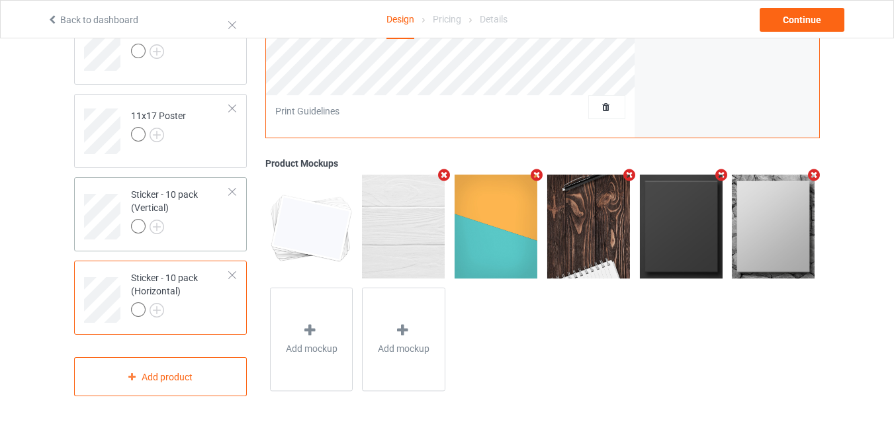
click at [207, 215] on div "Sticker - 10 pack (Vertical)" at bounding box center [180, 210] width 99 height 45
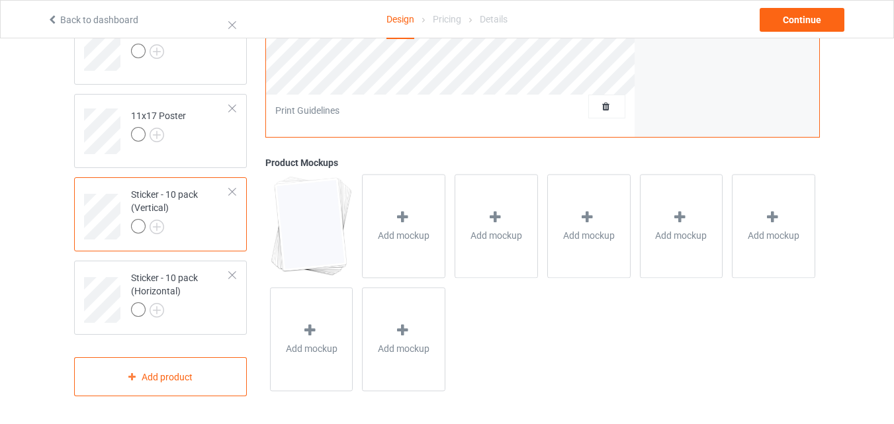
click at [402, 236] on span "Add mockup" at bounding box center [404, 236] width 52 height 13
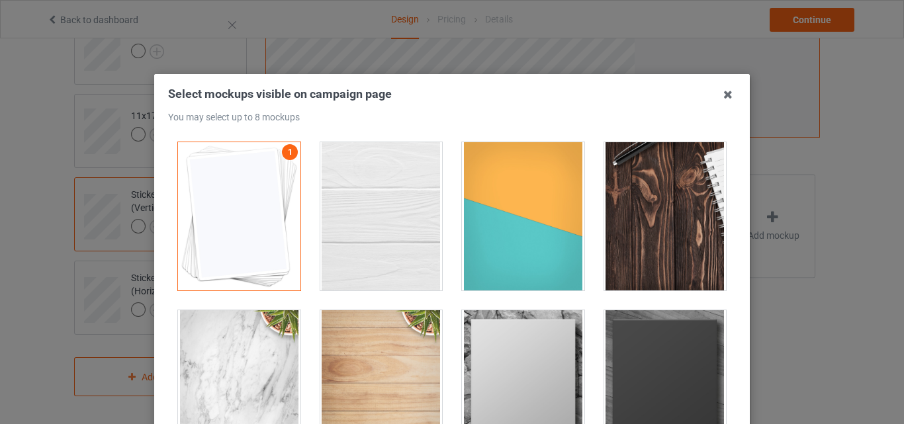
click at [415, 222] on div at bounding box center [381, 216] width 122 height 148
click at [528, 238] on div at bounding box center [523, 216] width 122 height 148
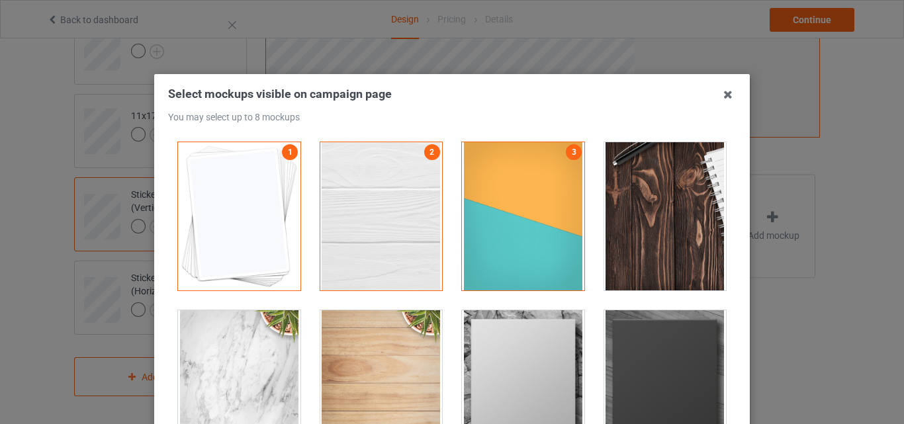
click at [612, 238] on div at bounding box center [665, 216] width 122 height 148
click at [539, 337] on div at bounding box center [523, 384] width 122 height 148
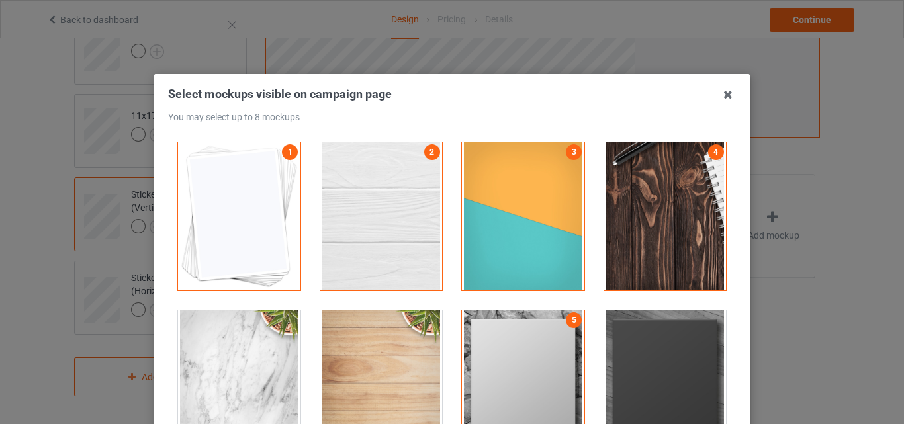
drag, startPoint x: 637, startPoint y: 338, endPoint x: 653, endPoint y: 331, distance: 17.2
click at [638, 338] on div at bounding box center [665, 384] width 122 height 148
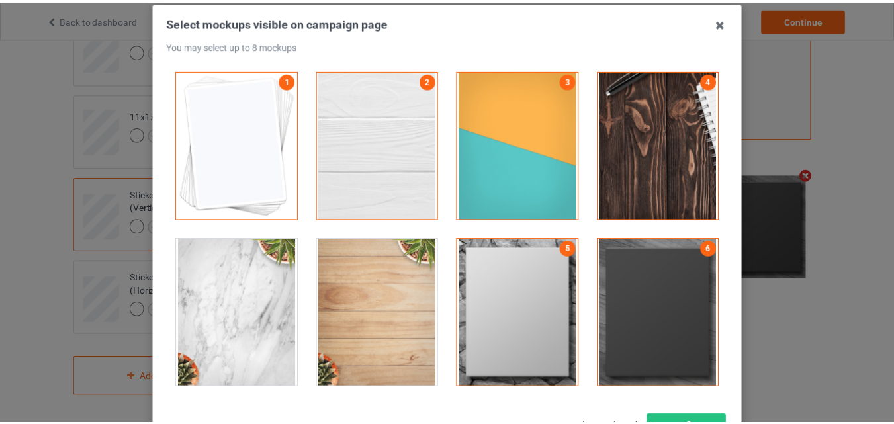
scroll to position [179, 0]
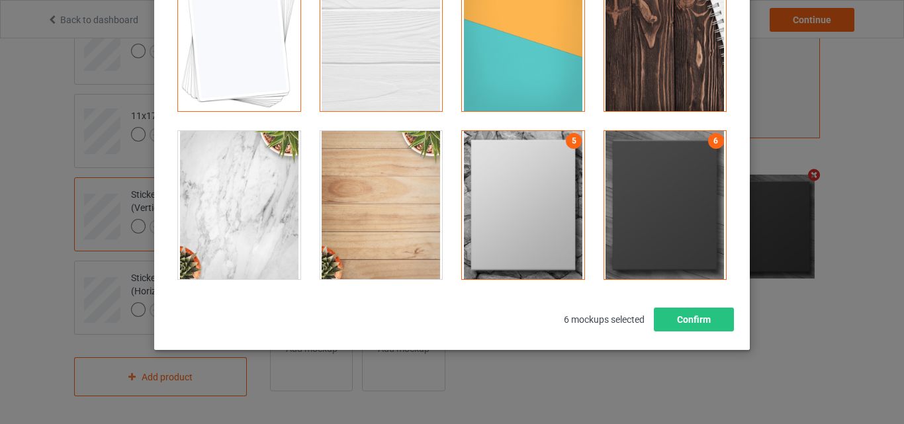
click at [692, 306] on div "Select mockups visible on campaign page You may select up to 8 mockups 1 2 3 4 …" at bounding box center [452, 119] width 568 height 424
click at [692, 312] on button "Confirm" at bounding box center [694, 320] width 80 height 24
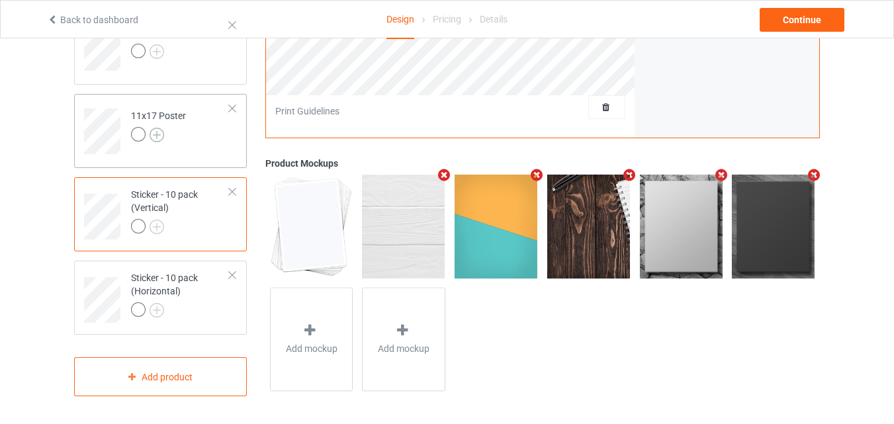
click at [159, 132] on img at bounding box center [157, 135] width 15 height 15
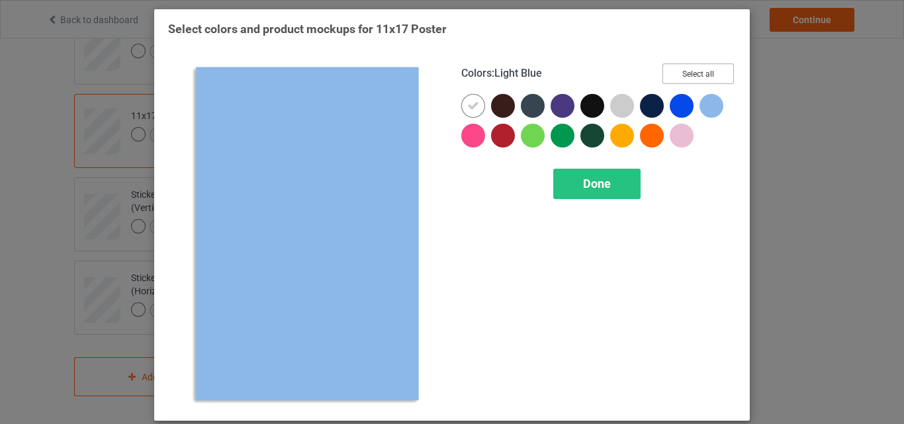
click at [696, 73] on button "Select all" at bounding box center [698, 74] width 71 height 21
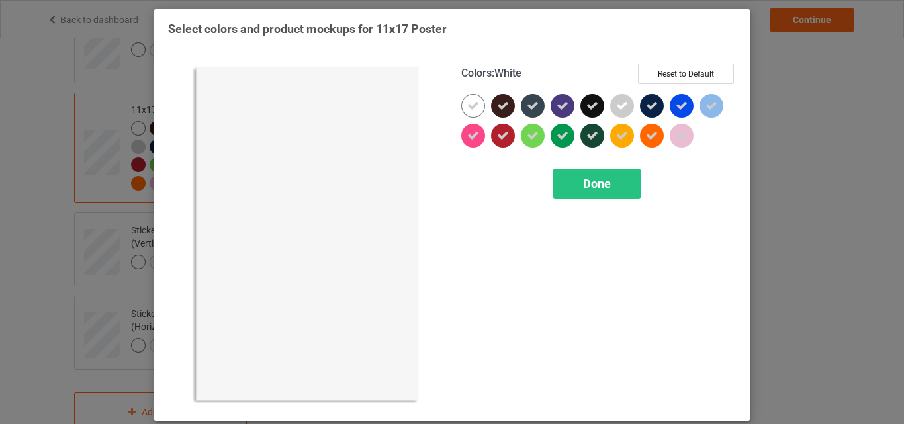
click at [471, 104] on icon at bounding box center [473, 106] width 12 height 12
click at [471, 104] on div at bounding box center [473, 106] width 24 height 24
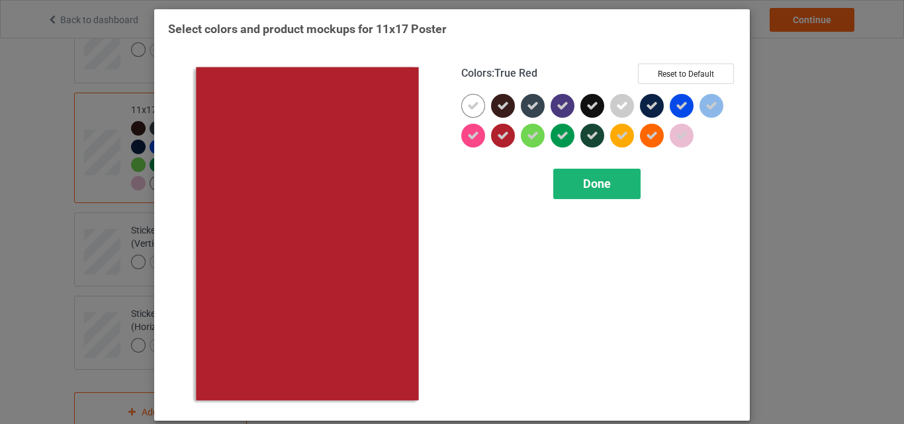
click at [590, 183] on span "Done" at bounding box center [597, 184] width 28 height 14
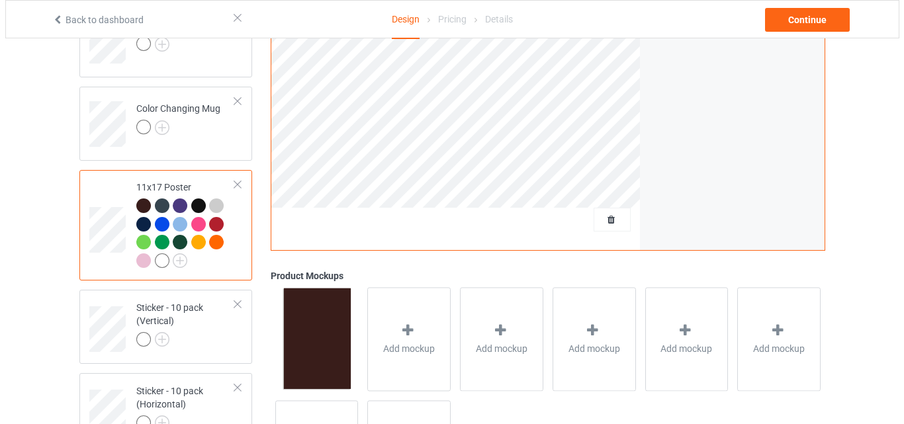
scroll to position [1051, 0]
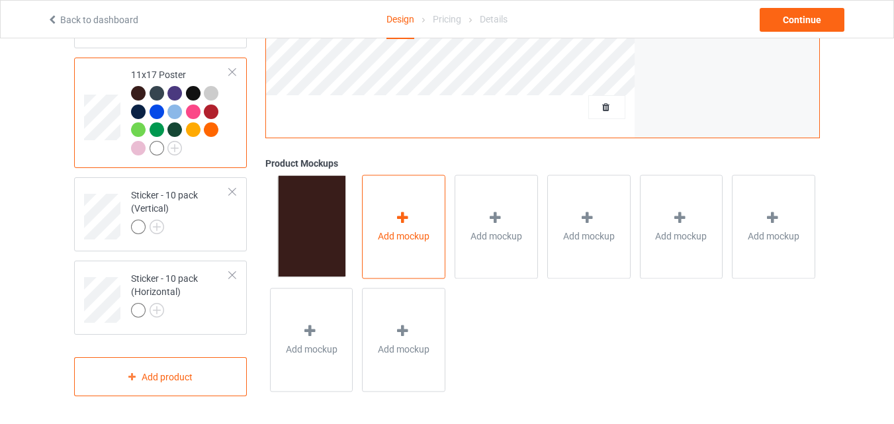
click at [428, 195] on div "Add mockup" at bounding box center [403, 227] width 83 height 104
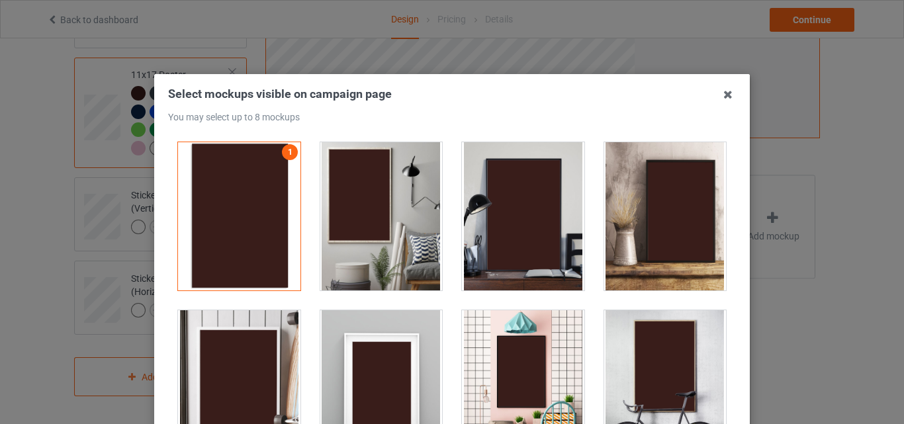
click at [406, 193] on div at bounding box center [381, 216] width 122 height 148
click at [498, 203] on div at bounding box center [523, 216] width 122 height 148
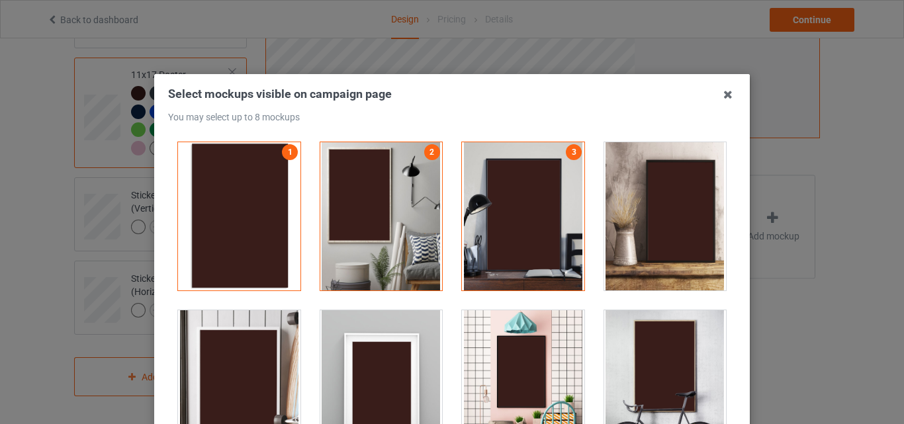
click at [373, 333] on div at bounding box center [381, 384] width 122 height 148
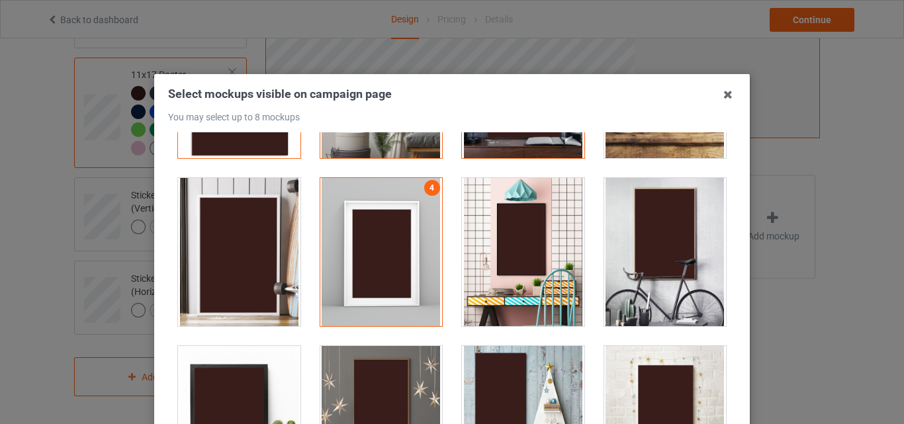
click at [389, 376] on div at bounding box center [381, 420] width 122 height 148
click at [506, 361] on div at bounding box center [523, 420] width 122 height 148
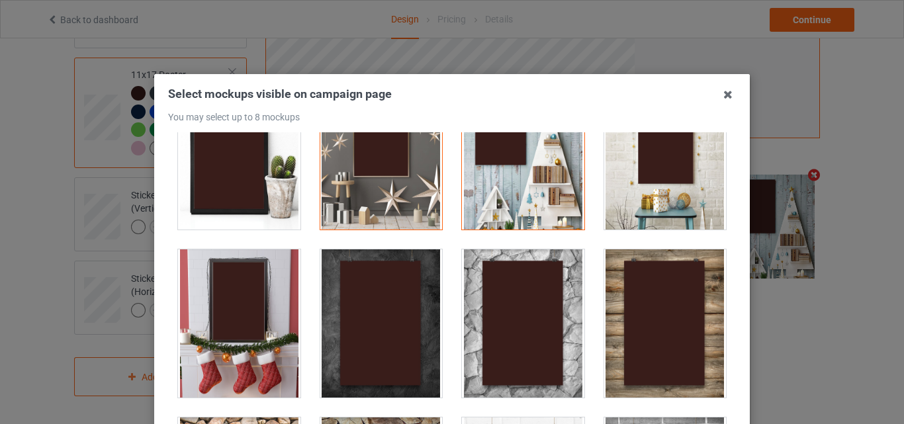
scroll to position [530, 0]
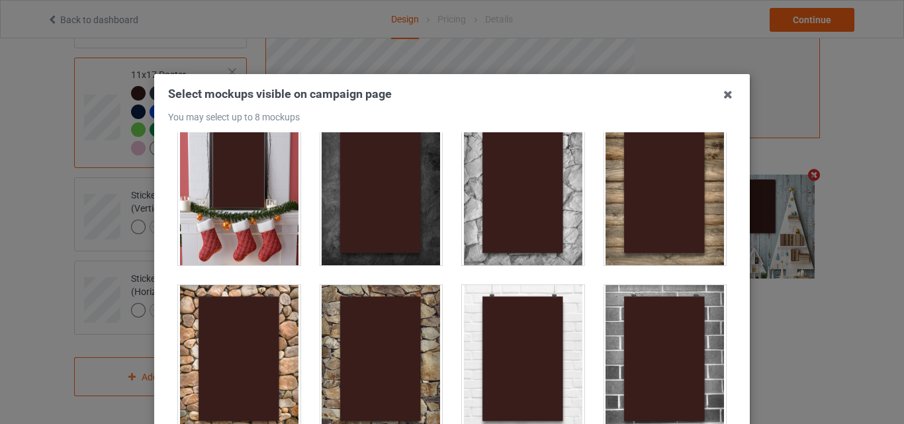
click at [479, 238] on div at bounding box center [523, 191] width 122 height 148
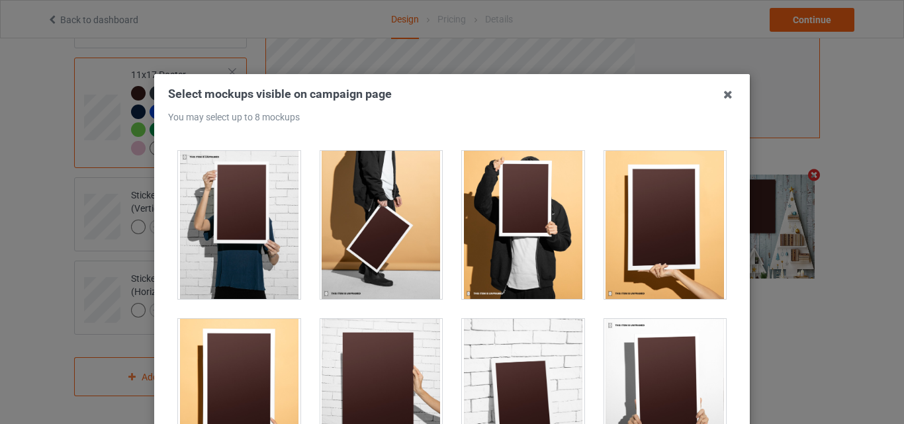
scroll to position [1192, 0]
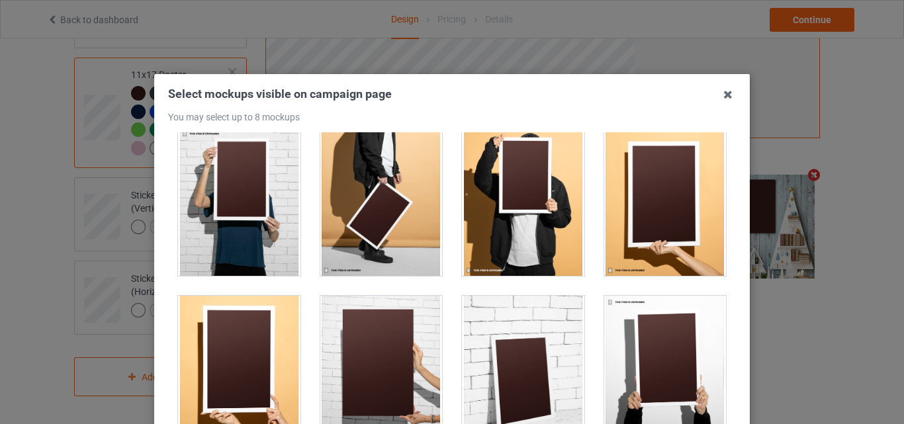
click at [353, 329] on div at bounding box center [381, 370] width 122 height 148
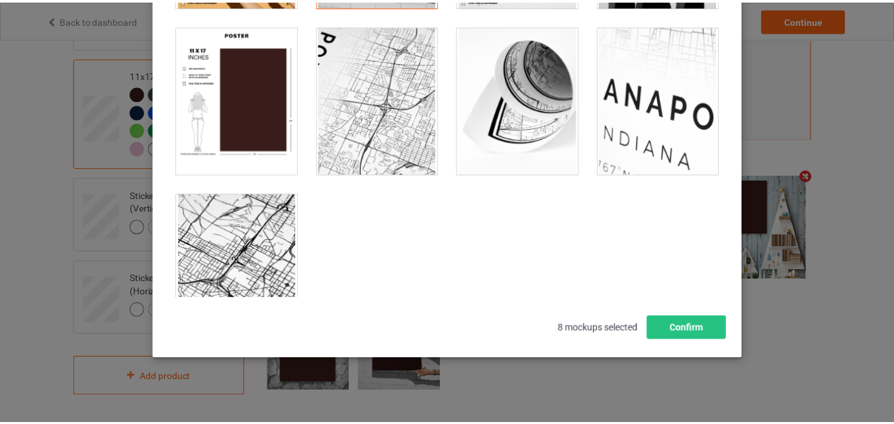
scroll to position [182, 0]
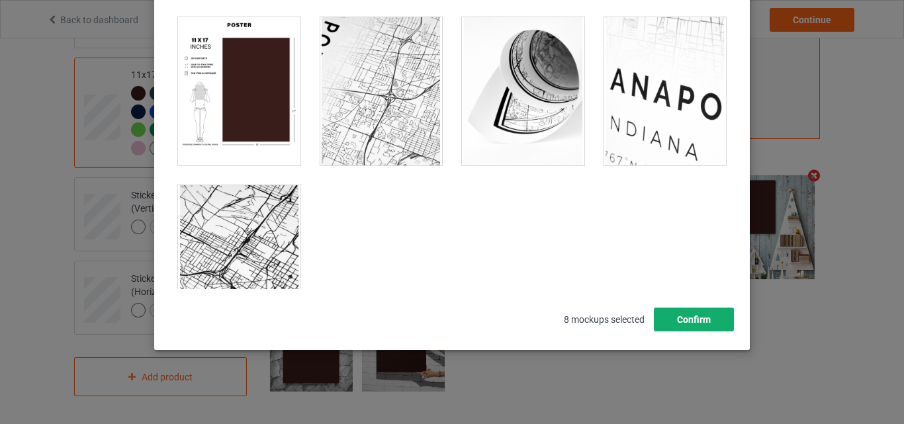
click at [714, 321] on button "Confirm" at bounding box center [694, 320] width 80 height 24
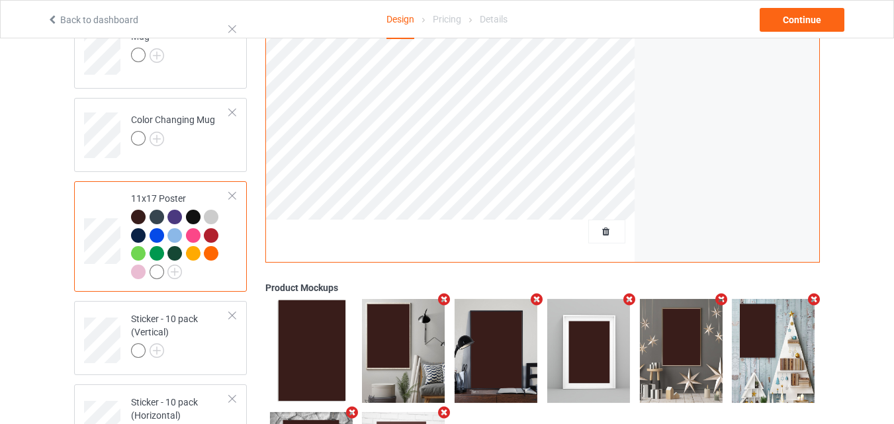
scroll to position [853, 0]
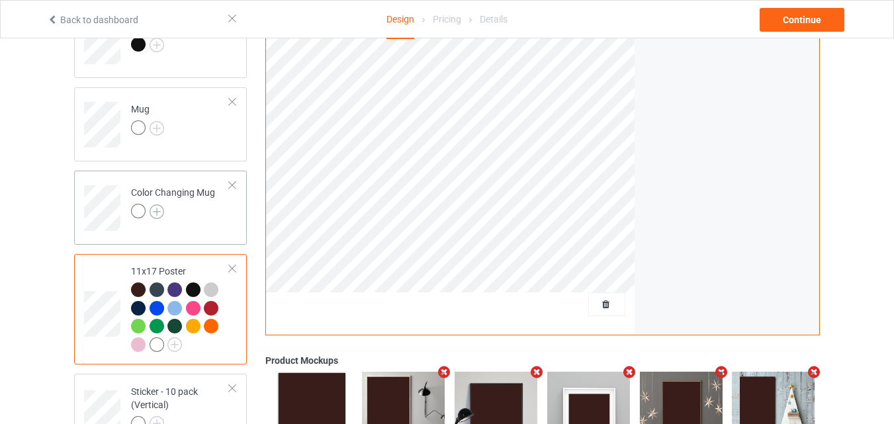
click at [157, 213] on img at bounding box center [157, 212] width 15 height 15
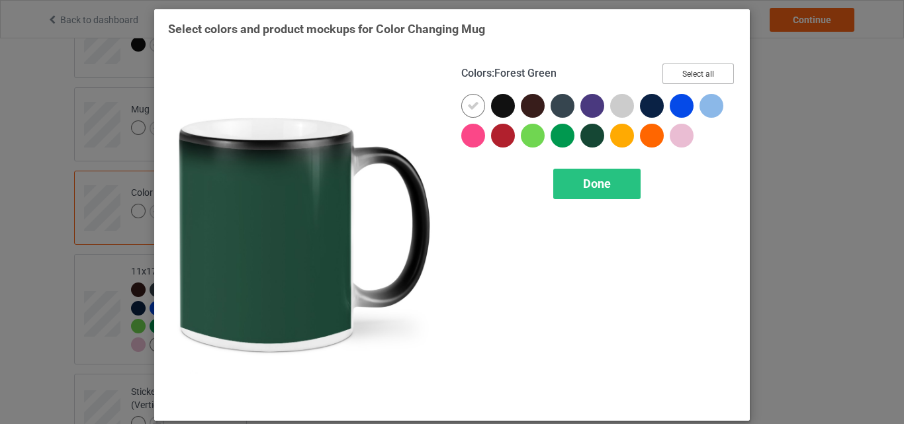
click at [681, 68] on button "Select all" at bounding box center [698, 74] width 71 height 21
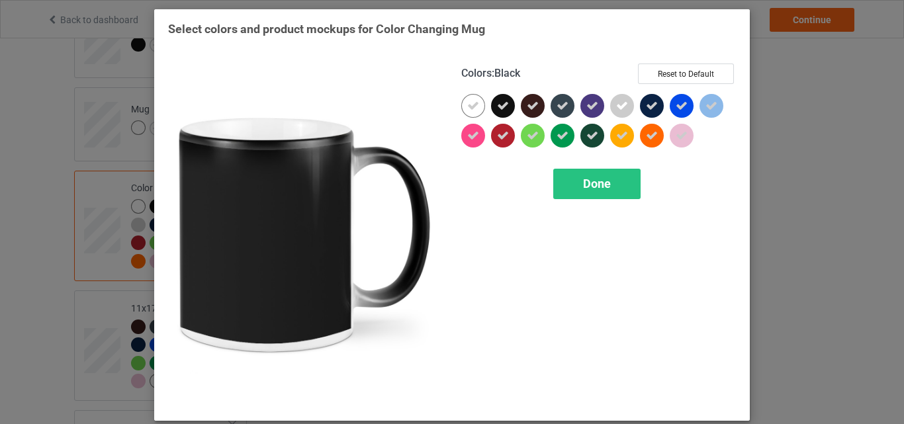
click at [474, 102] on icon at bounding box center [473, 106] width 12 height 12
click at [474, 102] on div at bounding box center [473, 106] width 24 height 24
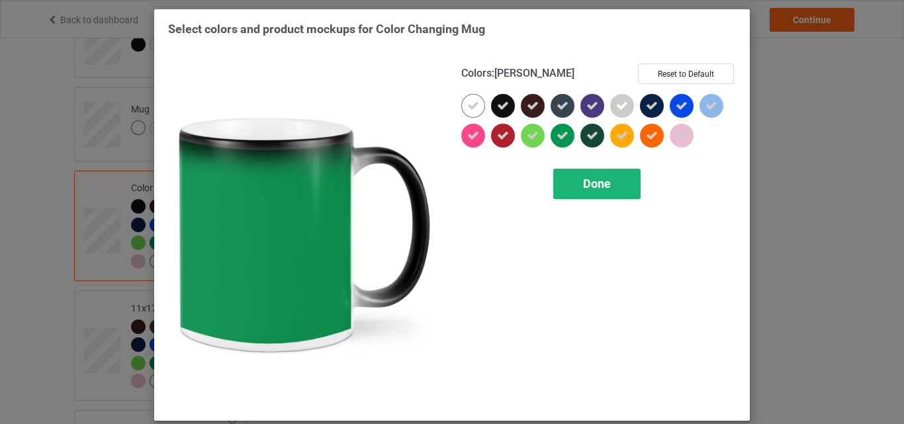
click at [587, 195] on div "Done" at bounding box center [596, 184] width 87 height 30
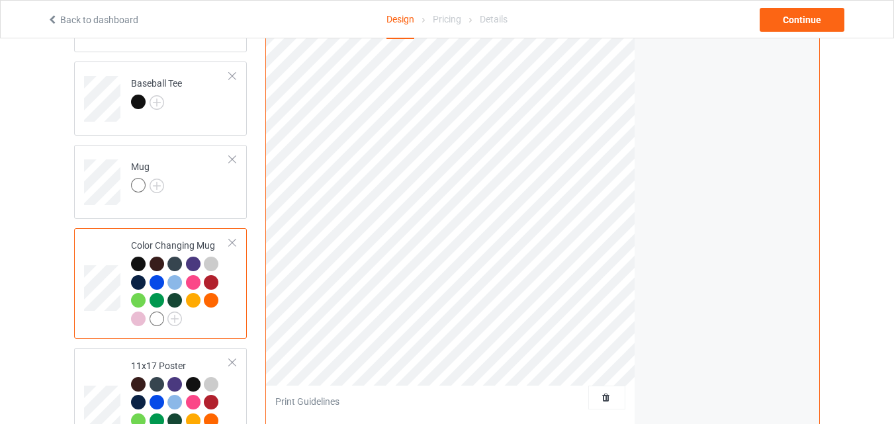
scroll to position [720, 0]
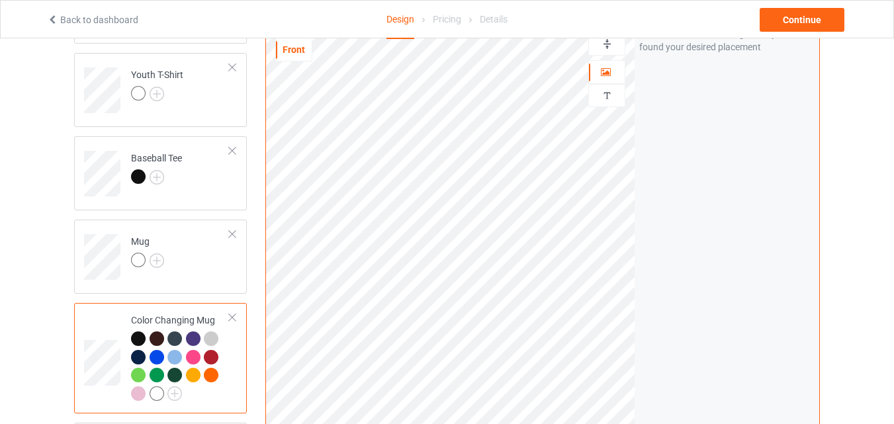
click at [604, 50] on img at bounding box center [607, 44] width 13 height 13
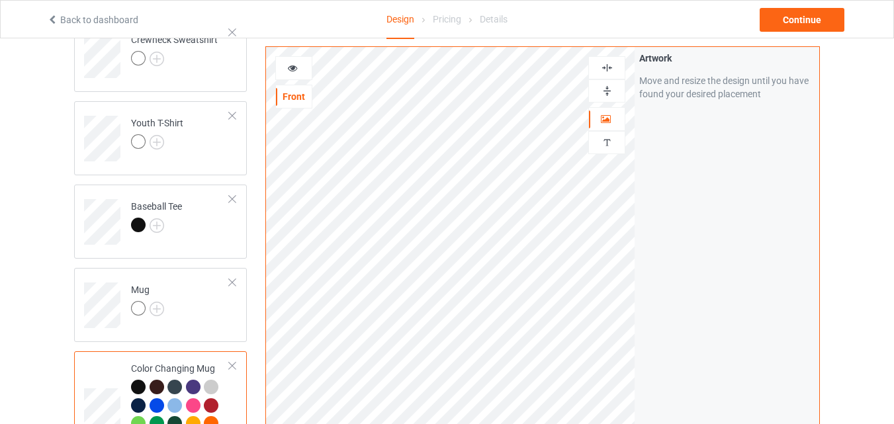
scroll to position [588, 0]
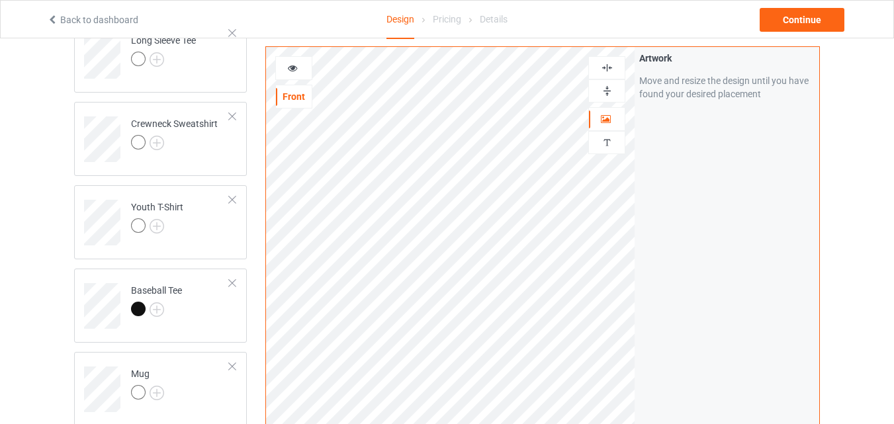
click at [289, 73] on div at bounding box center [294, 68] width 36 height 13
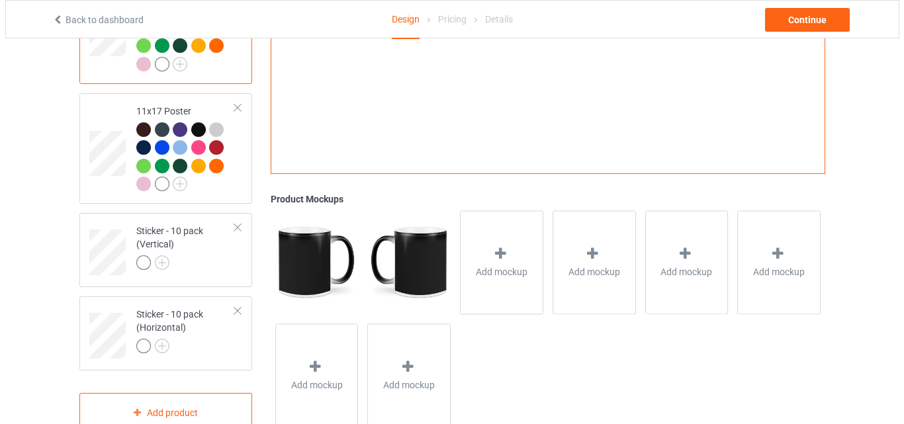
scroll to position [1051, 0]
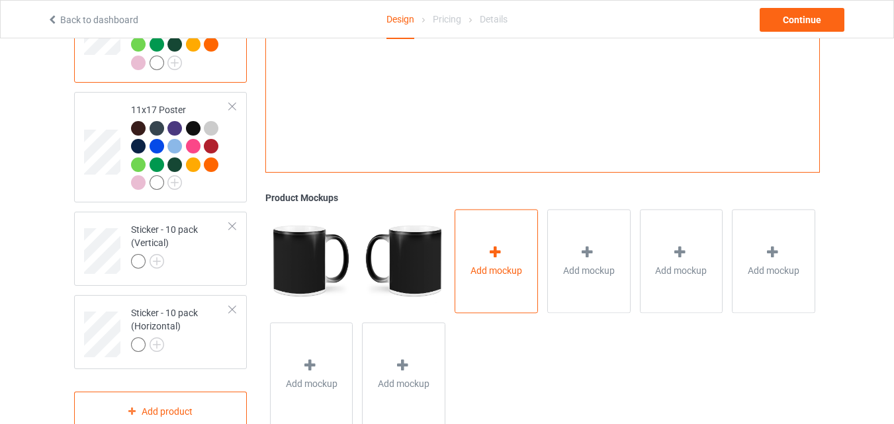
click at [496, 240] on div "Add mockup" at bounding box center [496, 261] width 83 height 104
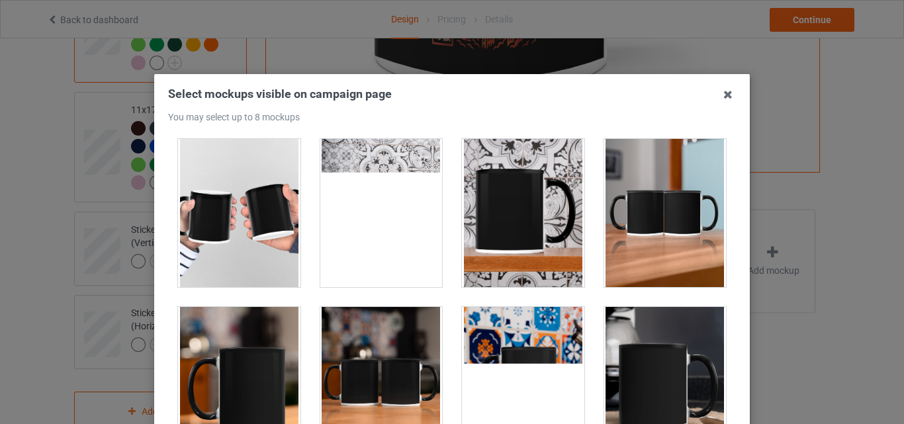
scroll to position [2251, 0]
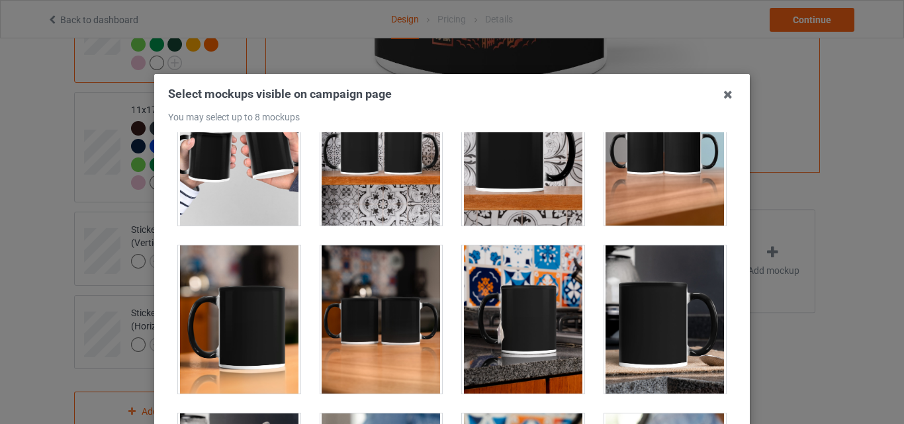
click at [265, 289] on div at bounding box center [239, 320] width 122 height 148
click at [338, 293] on div at bounding box center [381, 320] width 122 height 148
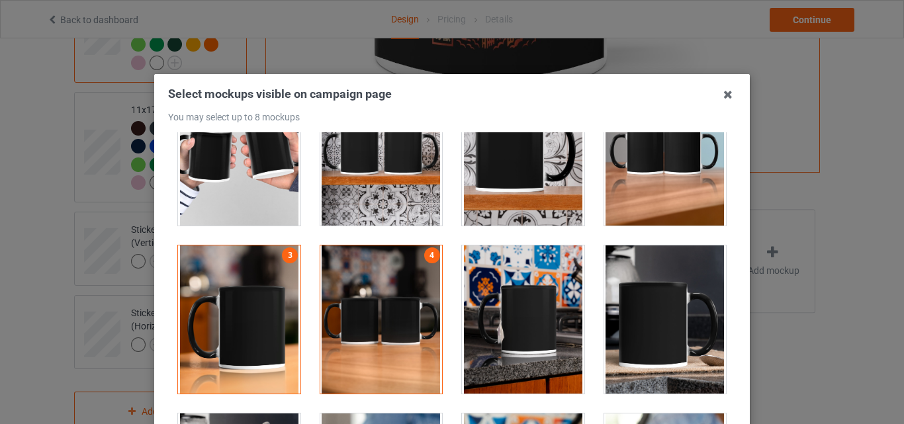
click at [525, 302] on div at bounding box center [523, 320] width 122 height 148
click at [659, 318] on div at bounding box center [665, 320] width 122 height 148
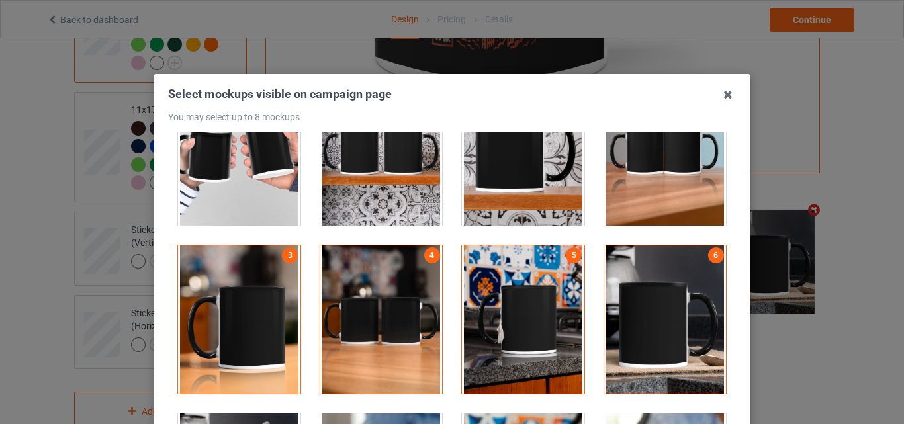
click at [389, 173] on div at bounding box center [381, 151] width 122 height 148
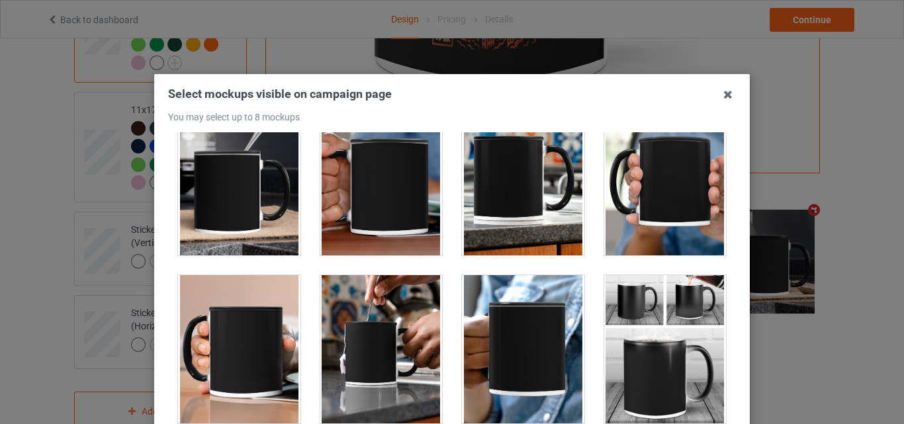
scroll to position [2582, 0]
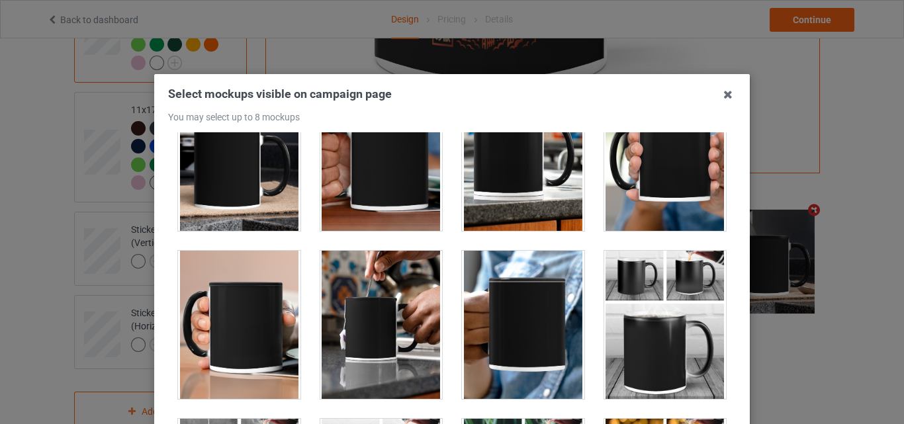
click at [266, 185] on div at bounding box center [239, 157] width 122 height 148
click at [360, 187] on div at bounding box center [381, 157] width 122 height 148
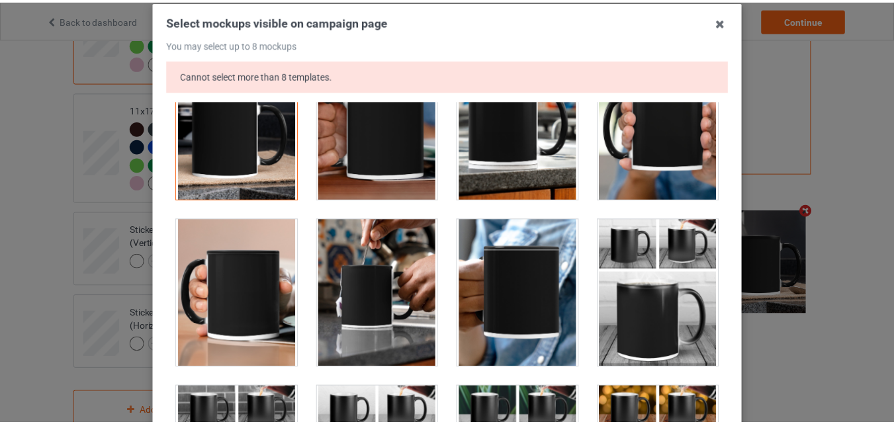
scroll to position [199, 0]
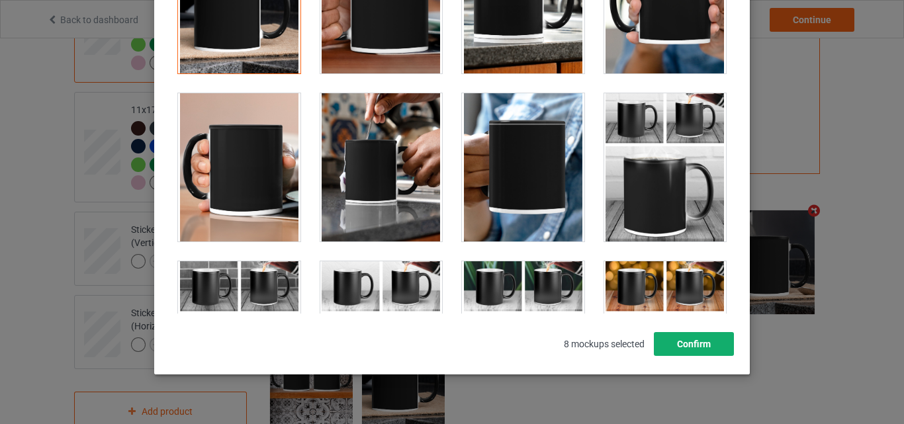
click at [681, 352] on button "Confirm" at bounding box center [694, 344] width 80 height 24
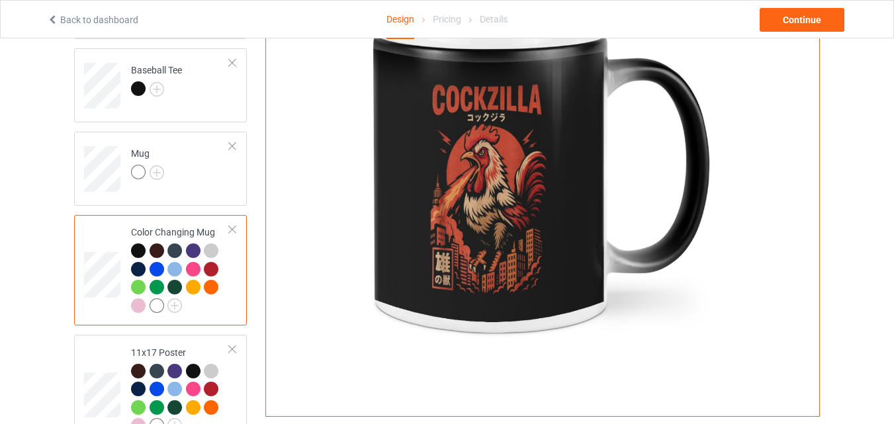
scroll to position [786, 0]
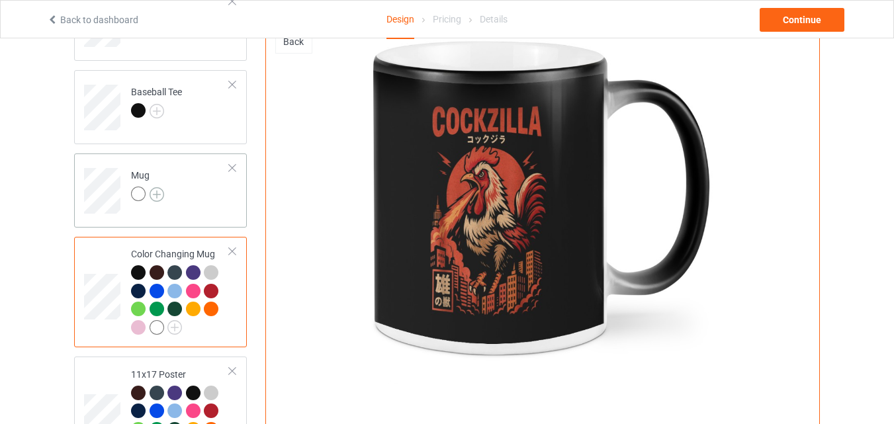
click at [162, 193] on img at bounding box center [157, 194] width 15 height 15
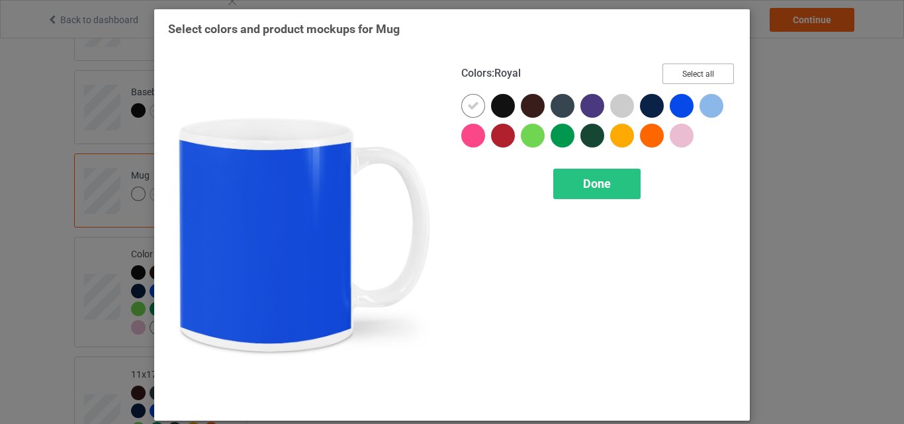
click at [688, 70] on button "Select all" at bounding box center [698, 74] width 71 height 21
click at [472, 105] on icon at bounding box center [473, 106] width 12 height 12
click at [472, 105] on div at bounding box center [473, 106] width 24 height 24
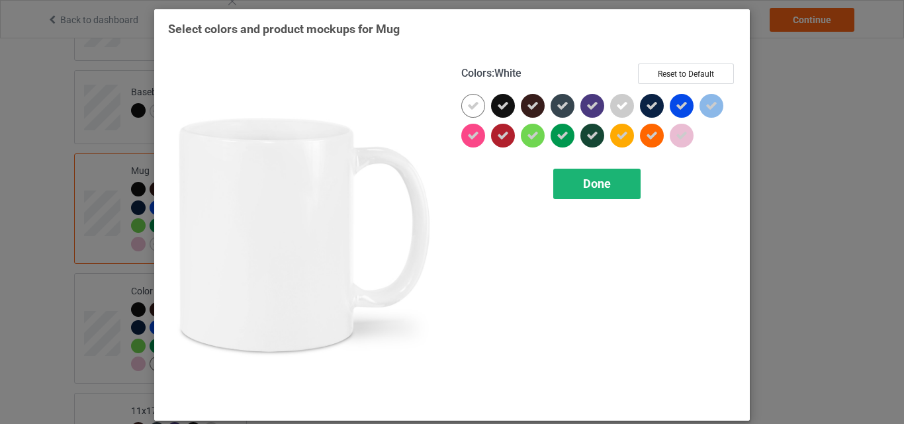
click at [613, 176] on div "Done" at bounding box center [596, 184] width 87 height 30
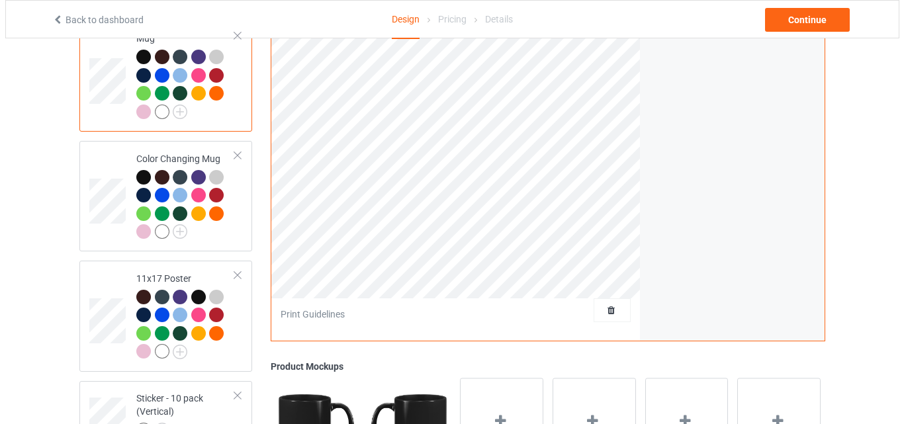
scroll to position [985, 0]
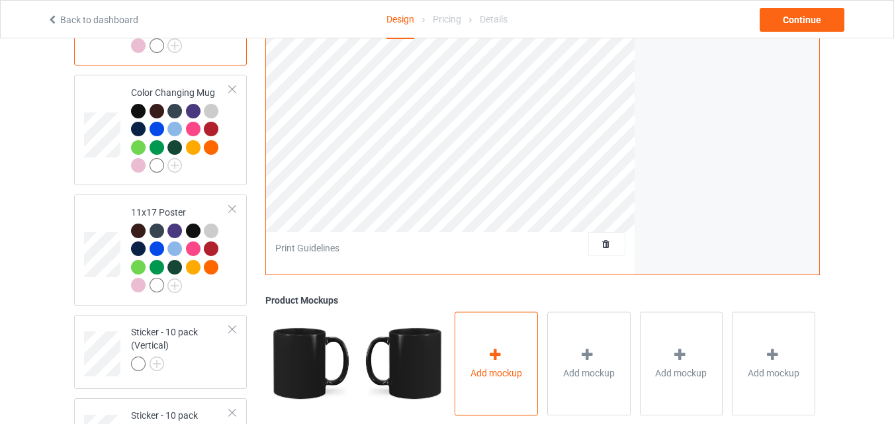
click at [463, 337] on div "Add mockup" at bounding box center [496, 364] width 83 height 104
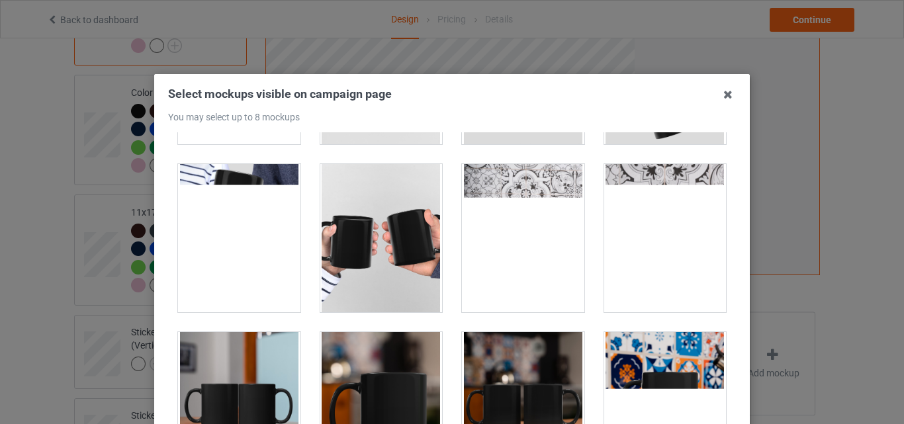
scroll to position [2118, 0]
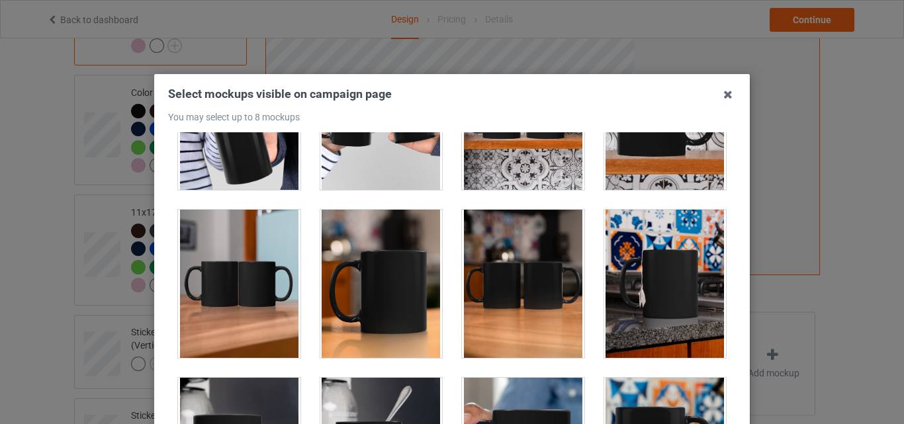
click at [271, 258] on div at bounding box center [239, 284] width 122 height 148
click at [359, 269] on div at bounding box center [381, 284] width 122 height 148
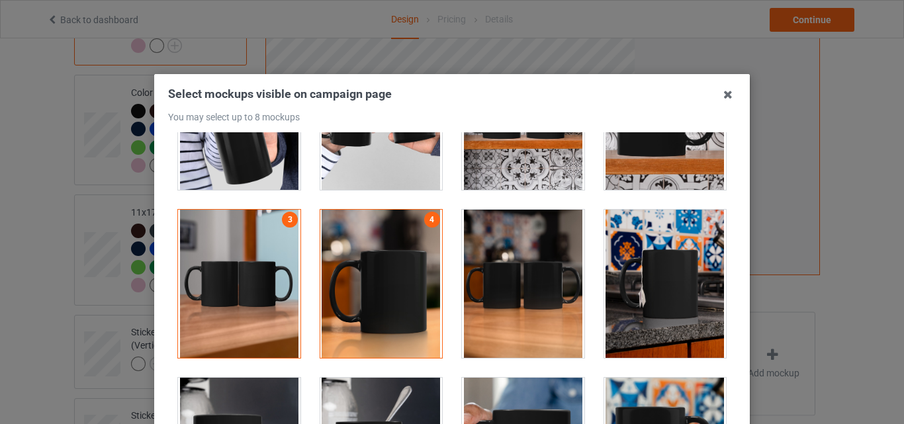
click at [511, 275] on div at bounding box center [523, 284] width 122 height 148
click at [679, 289] on div at bounding box center [665, 284] width 122 height 148
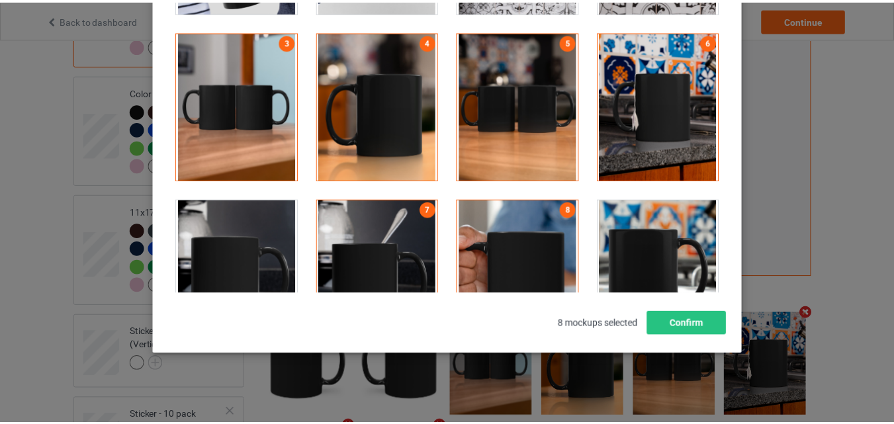
scroll to position [182, 0]
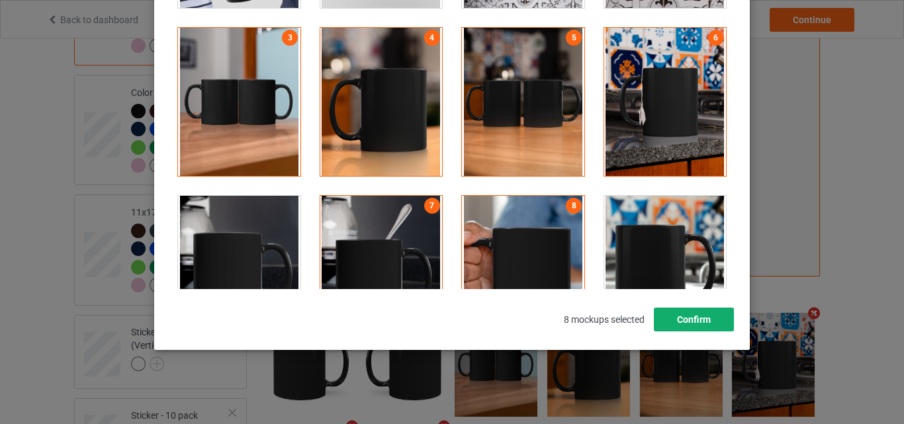
click at [706, 321] on button "Confirm" at bounding box center [694, 320] width 80 height 24
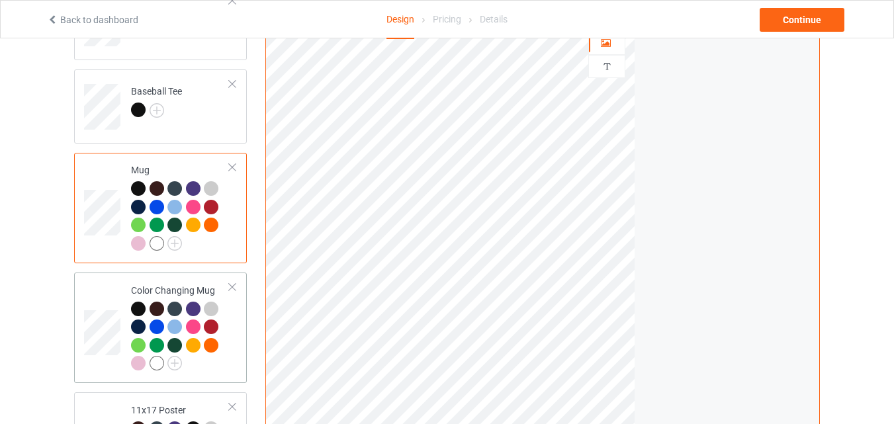
scroll to position [786, 0]
click at [161, 107] on img at bounding box center [157, 111] width 15 height 15
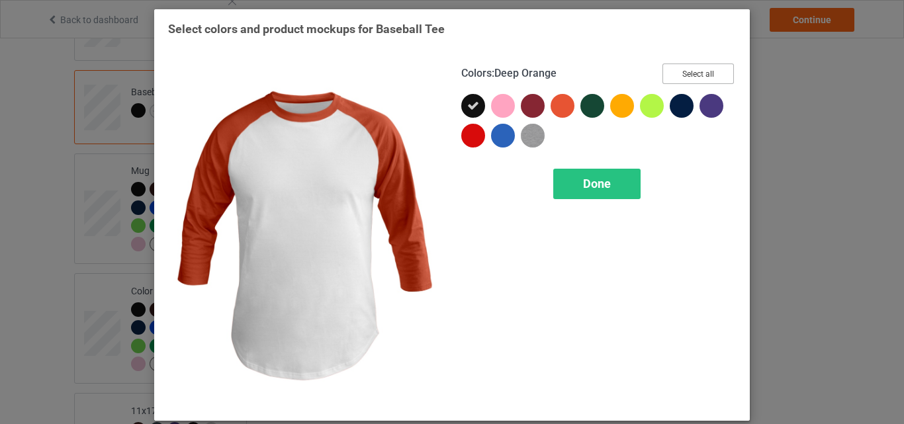
click at [683, 74] on button "Select all" at bounding box center [698, 74] width 71 height 21
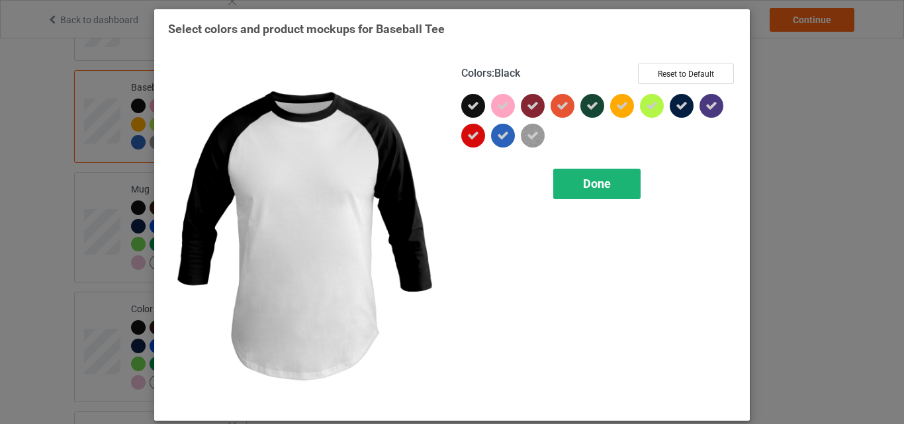
click at [610, 197] on div "Done" at bounding box center [596, 184] width 87 height 30
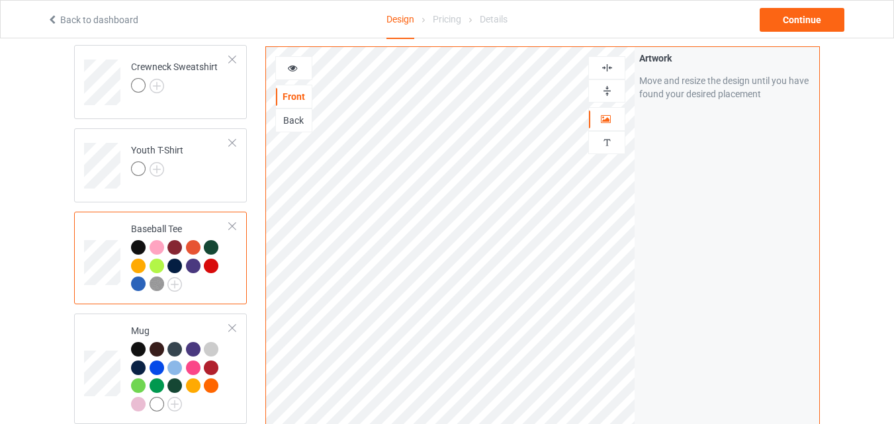
scroll to position [588, 0]
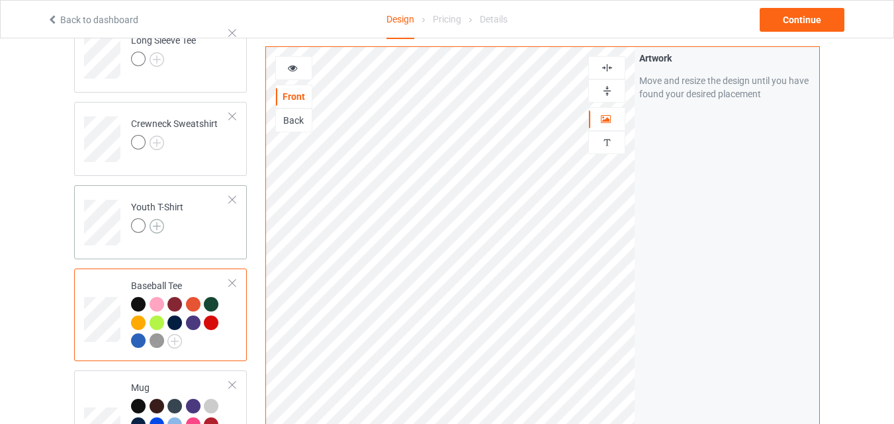
click at [155, 226] on img at bounding box center [157, 226] width 15 height 15
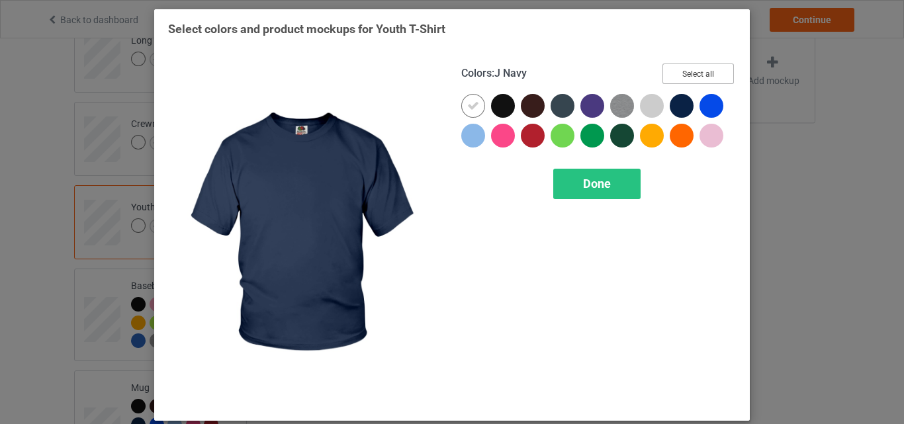
click at [694, 71] on button "Select all" at bounding box center [698, 74] width 71 height 21
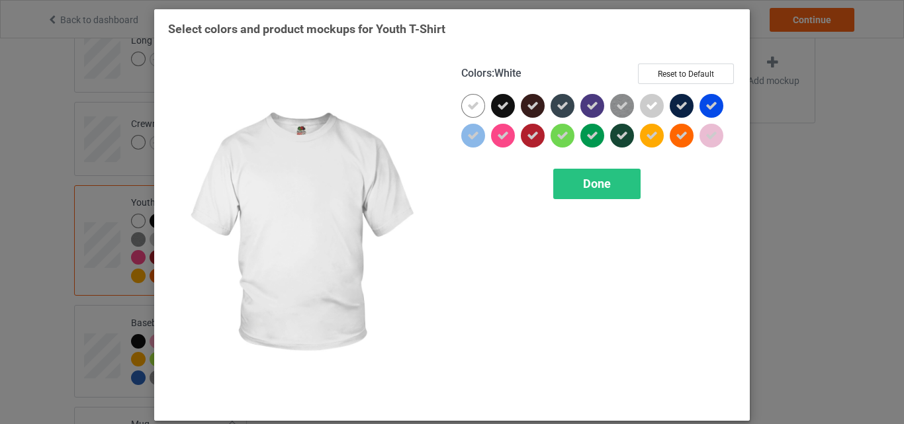
click at [469, 104] on icon at bounding box center [473, 106] width 12 height 12
click at [469, 104] on div at bounding box center [473, 106] width 24 height 24
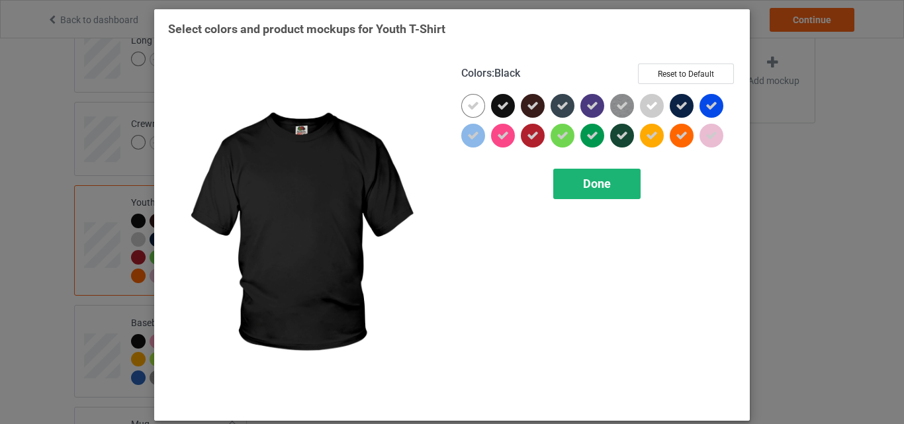
click at [574, 191] on div "Done" at bounding box center [596, 184] width 87 height 30
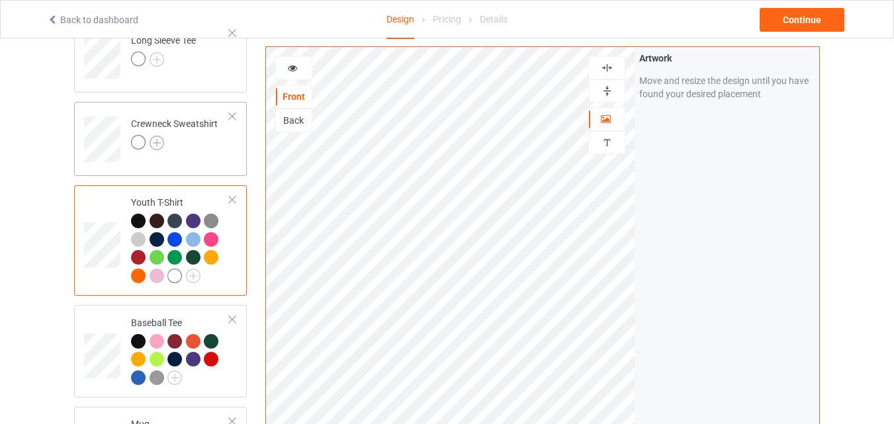
click at [152, 142] on img at bounding box center [157, 143] width 15 height 15
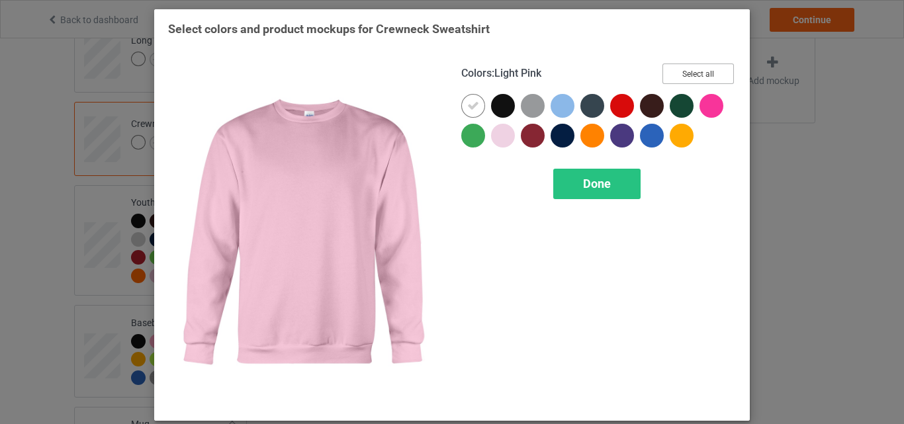
click at [684, 70] on button "Select all" at bounding box center [698, 74] width 71 height 21
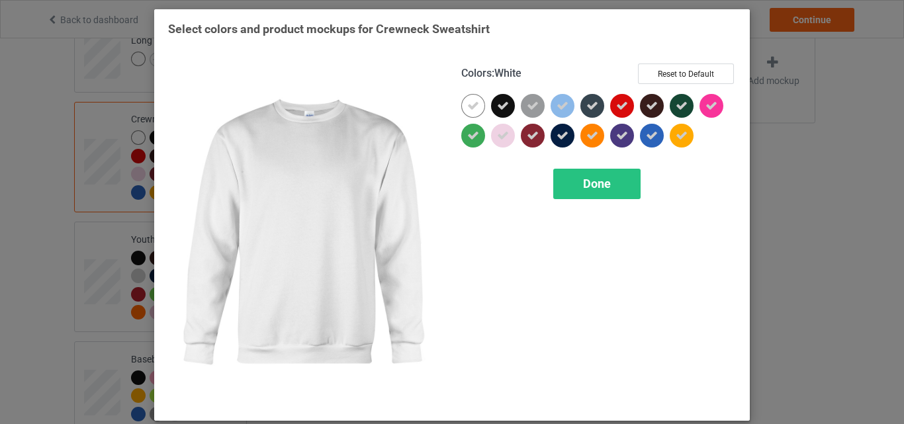
click at [469, 108] on icon at bounding box center [473, 106] width 12 height 12
click at [469, 108] on div at bounding box center [473, 106] width 24 height 24
click at [577, 181] on div "Done" at bounding box center [596, 184] width 87 height 30
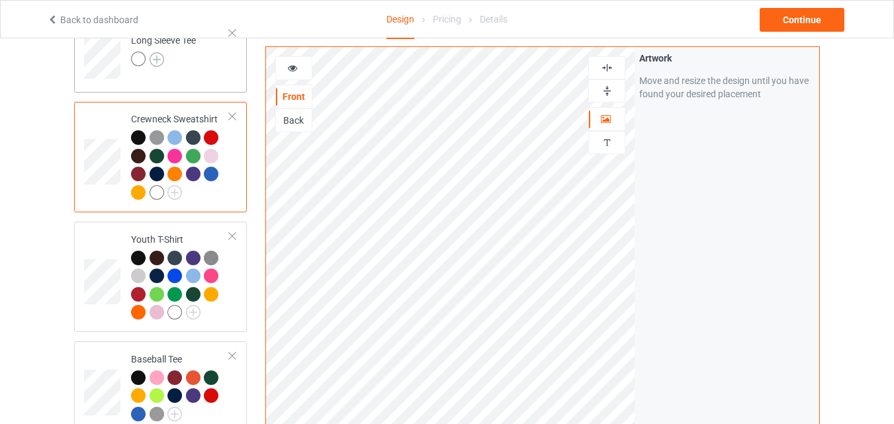
scroll to position [455, 0]
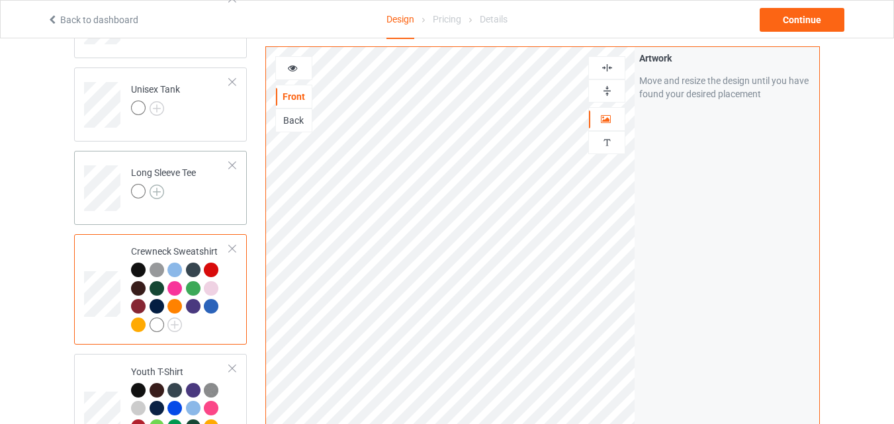
click at [157, 191] on img at bounding box center [157, 192] width 15 height 15
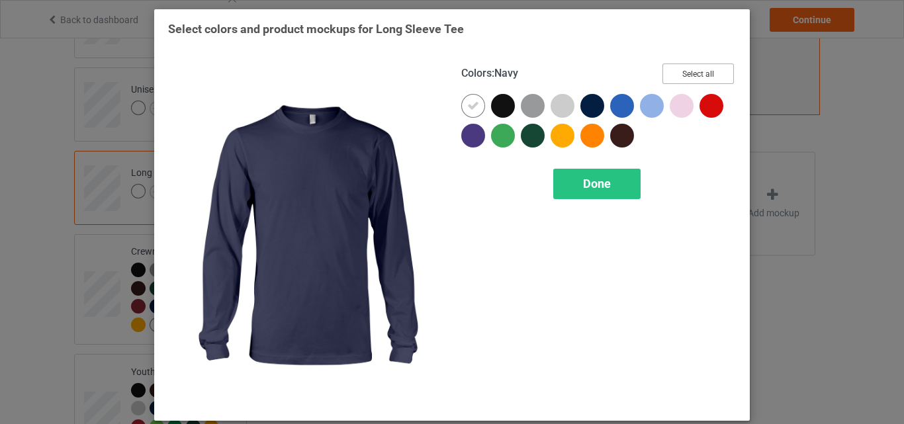
click at [685, 74] on button "Select all" at bounding box center [698, 74] width 71 height 21
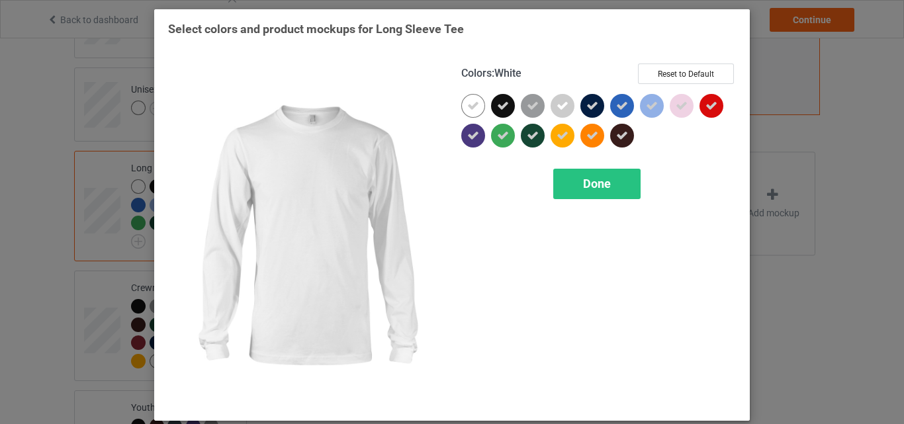
click at [467, 103] on icon at bounding box center [473, 106] width 12 height 12
click at [465, 103] on div at bounding box center [473, 106] width 24 height 24
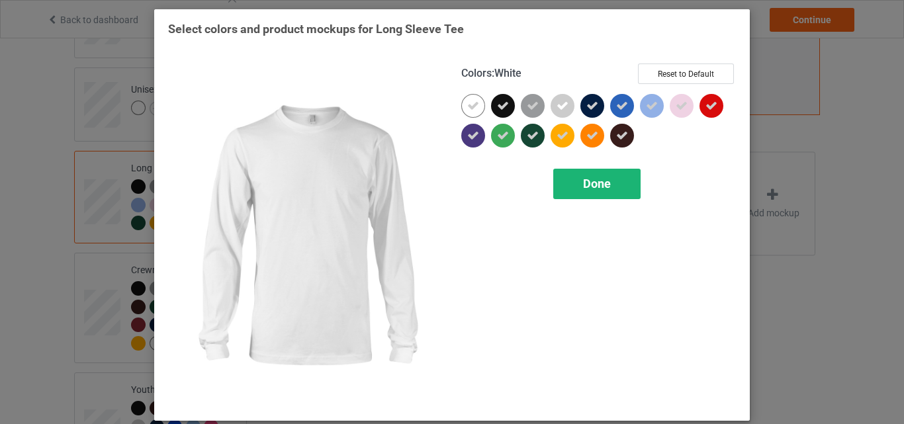
click at [583, 180] on span "Done" at bounding box center [597, 184] width 28 height 14
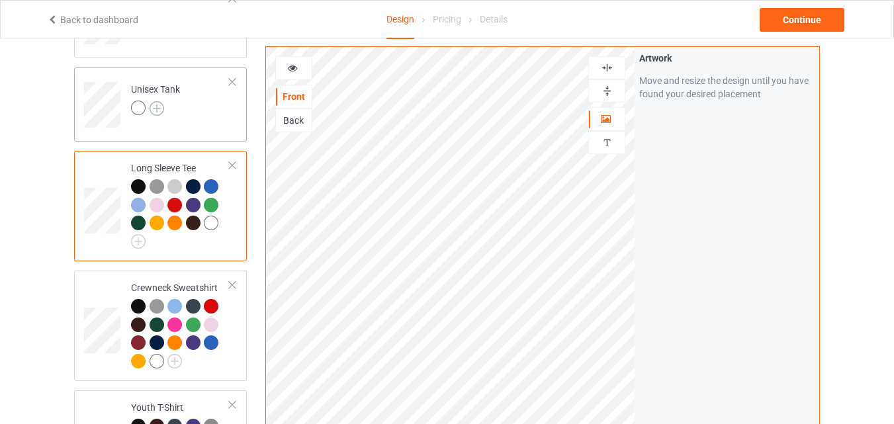
click at [162, 107] on img at bounding box center [157, 108] width 15 height 15
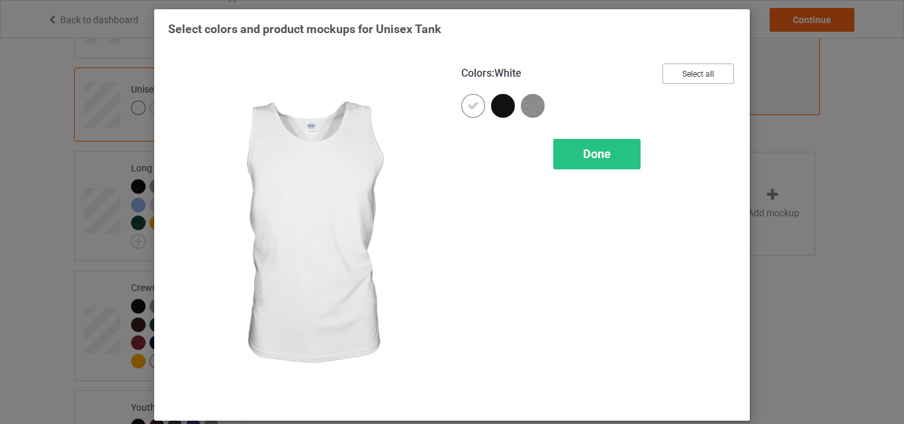
click at [674, 83] on button "Select all" at bounding box center [698, 74] width 71 height 21
click at [462, 102] on div at bounding box center [473, 106] width 24 height 24
click at [589, 157] on span "Done" at bounding box center [597, 154] width 28 height 14
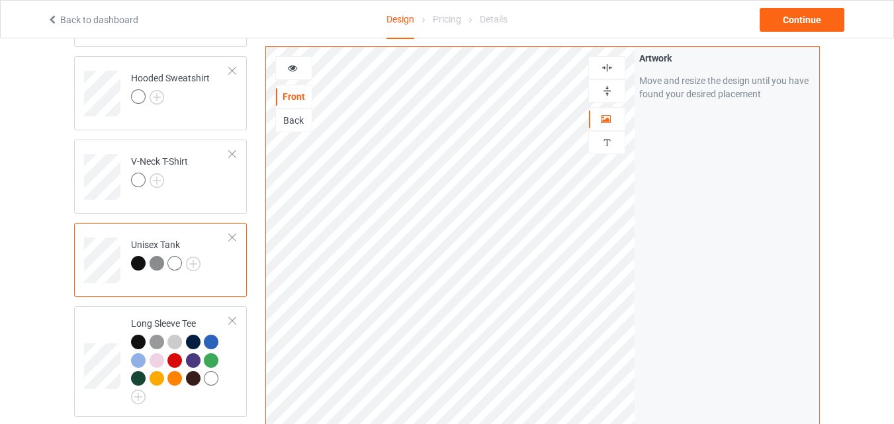
scroll to position [257, 0]
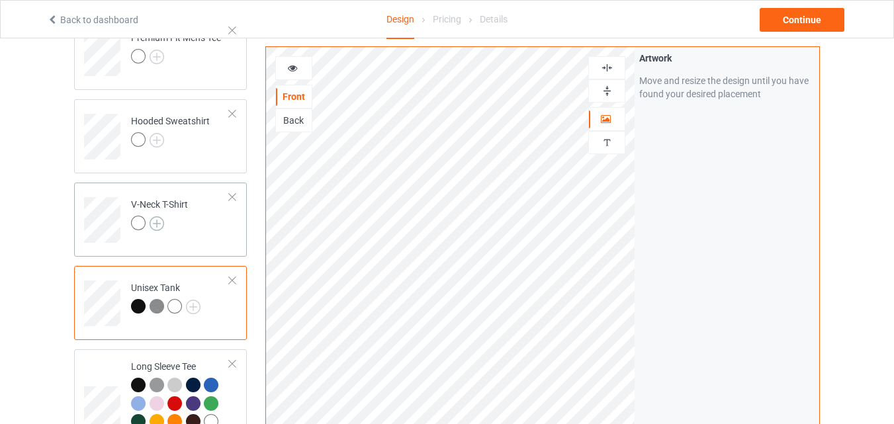
click at [161, 216] on img at bounding box center [157, 223] width 15 height 15
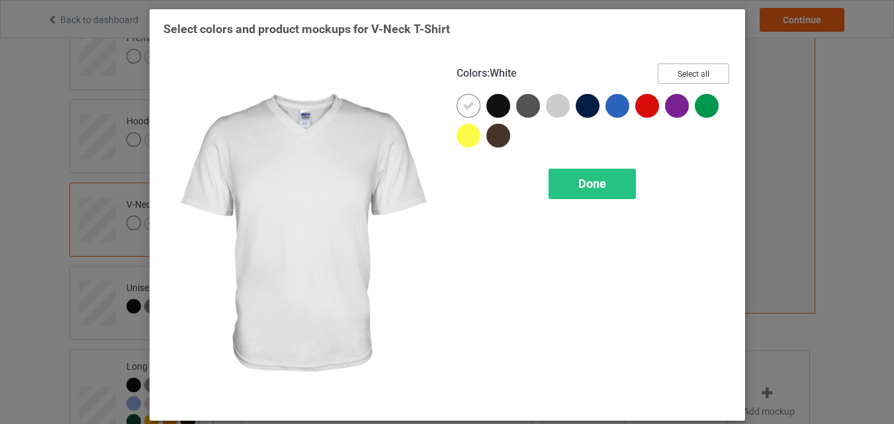
click at [719, 66] on button "Select all" at bounding box center [693, 74] width 71 height 21
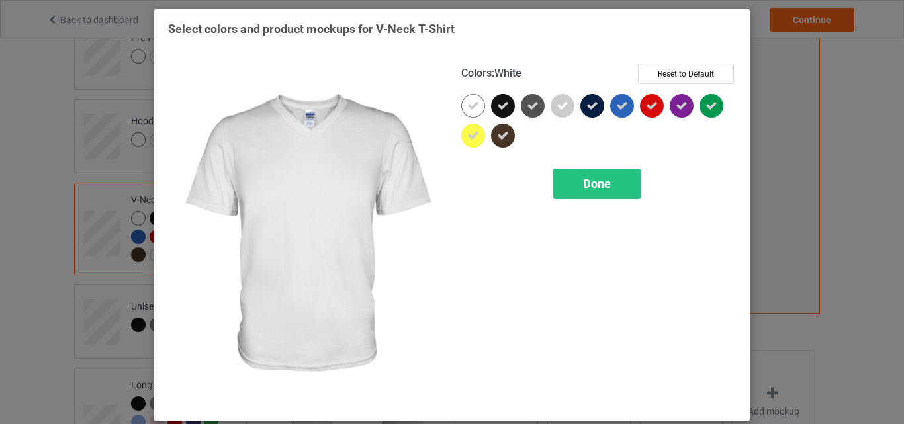
click at [467, 108] on icon at bounding box center [473, 106] width 12 height 12
click at [463, 107] on div at bounding box center [473, 106] width 24 height 24
click at [575, 179] on div "Done" at bounding box center [596, 184] width 87 height 30
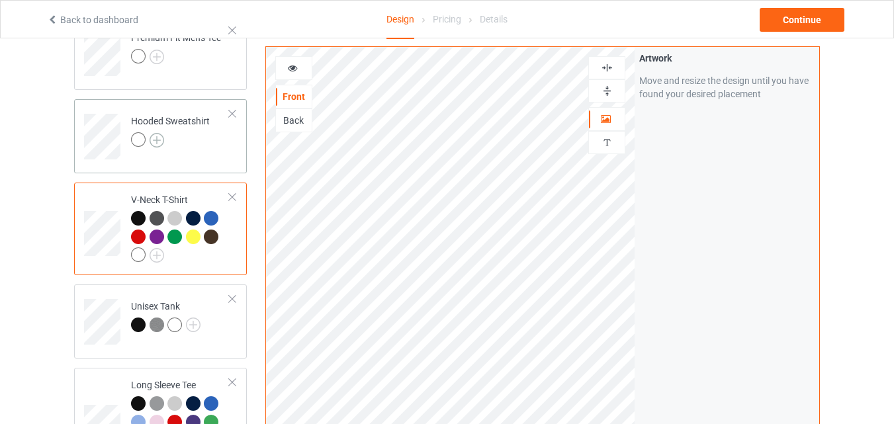
click at [156, 134] on img at bounding box center [157, 140] width 15 height 15
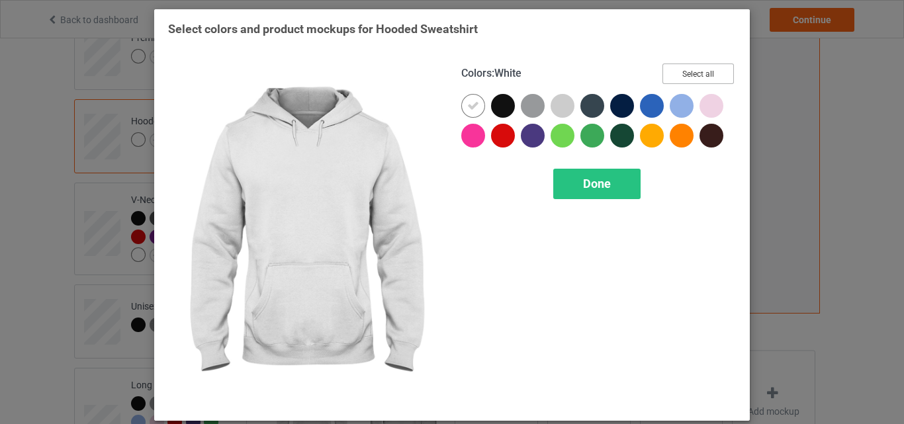
click at [696, 81] on button "Select all" at bounding box center [698, 74] width 71 height 21
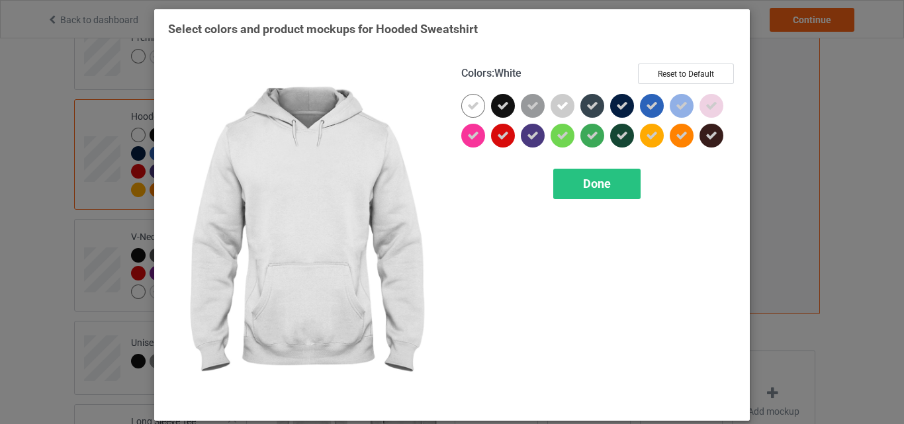
click at [472, 103] on icon at bounding box center [473, 106] width 12 height 12
click at [472, 103] on div at bounding box center [473, 106] width 24 height 24
click at [613, 183] on div "Done" at bounding box center [596, 184] width 87 height 30
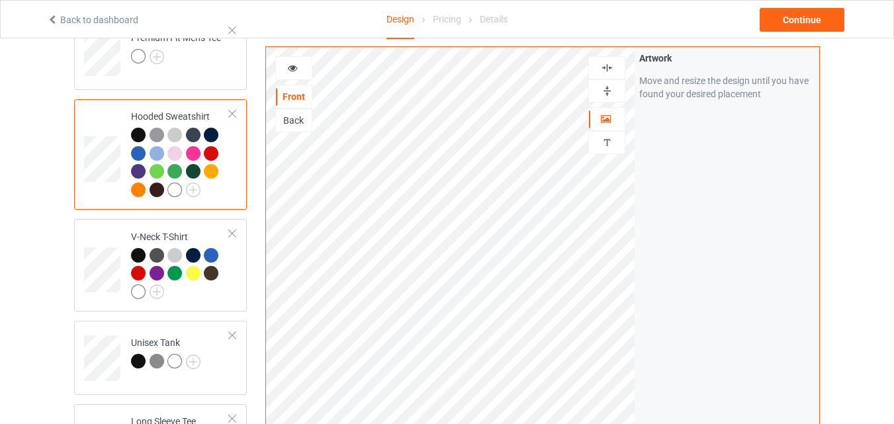
scroll to position [58, 0]
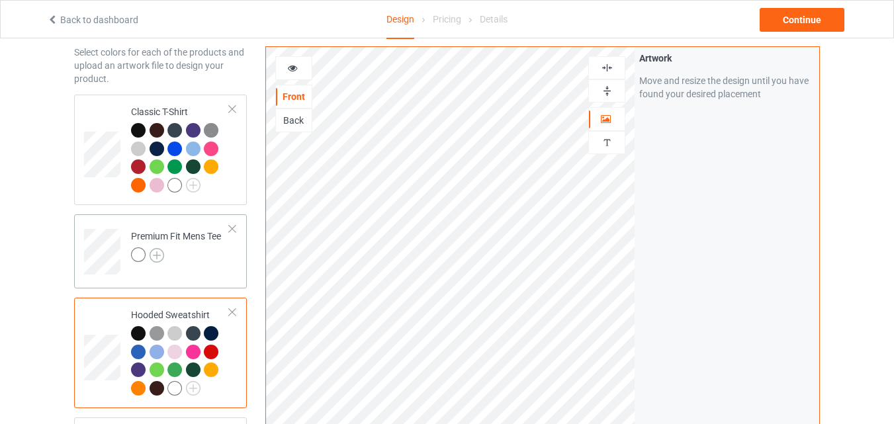
click at [160, 258] on img at bounding box center [157, 255] width 15 height 15
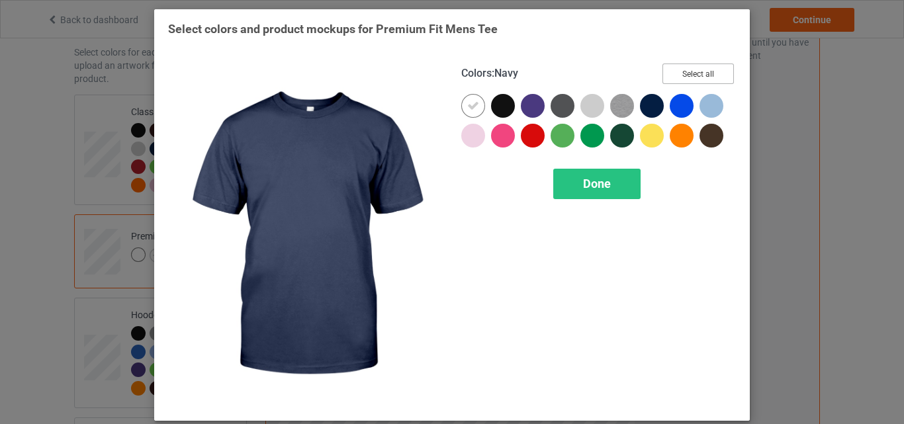
click at [704, 70] on button "Select all" at bounding box center [698, 74] width 71 height 21
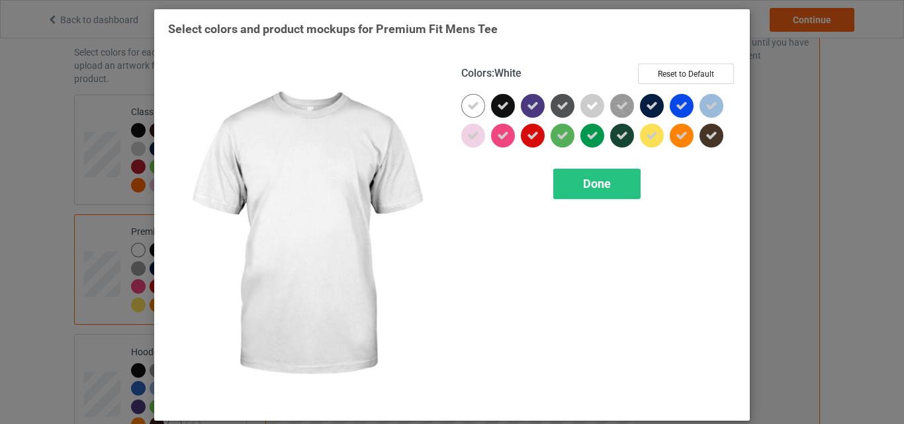
click at [468, 101] on icon at bounding box center [473, 106] width 12 height 12
drag, startPoint x: 468, startPoint y: 101, endPoint x: 577, endPoint y: 193, distance: 142.3
click at [467, 101] on div at bounding box center [473, 106] width 24 height 24
click at [580, 195] on div "Done" at bounding box center [596, 184] width 87 height 30
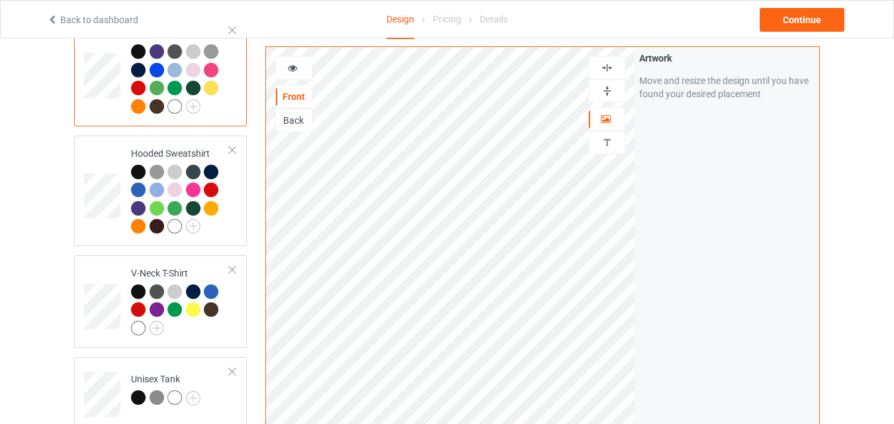
scroll to position [389, 0]
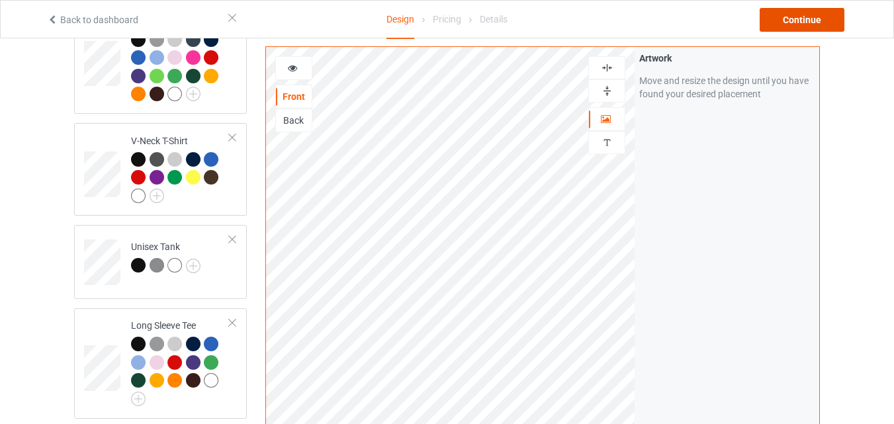
click at [804, 19] on div "Continue" at bounding box center [802, 20] width 85 height 24
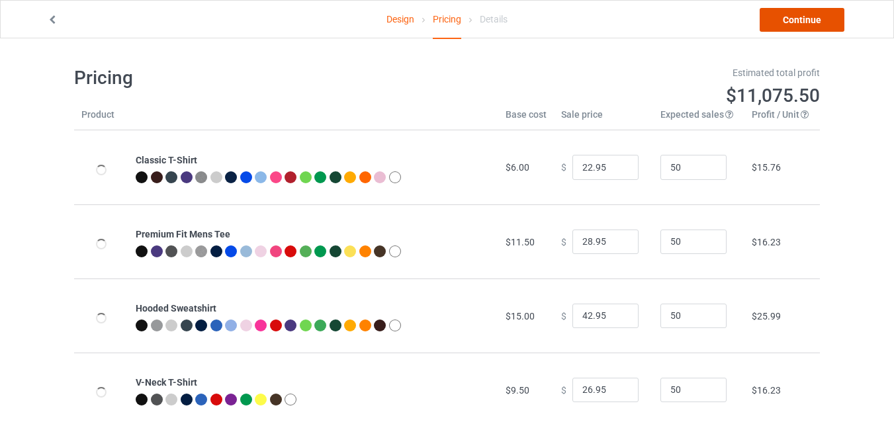
click at [775, 15] on link "Continue" at bounding box center [802, 20] width 85 height 24
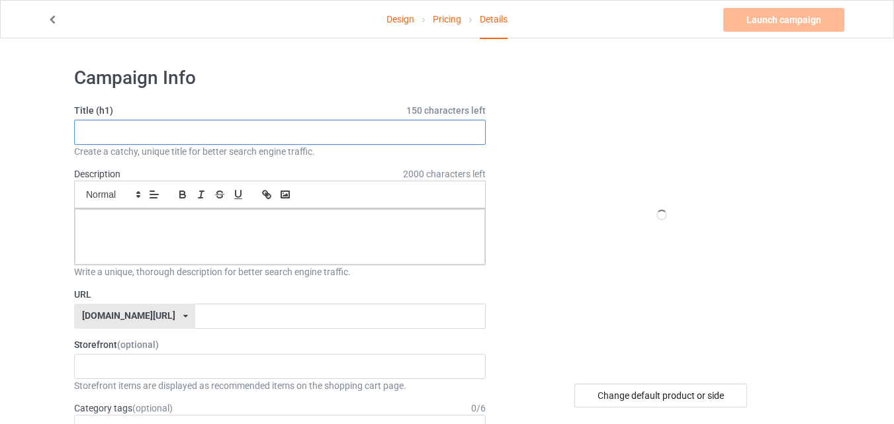
click at [264, 123] on input "text" at bounding box center [280, 132] width 412 height 25
paste input "Funny Chicken for Men Distressed"
type input "Funny Chicken for Men Distressed"
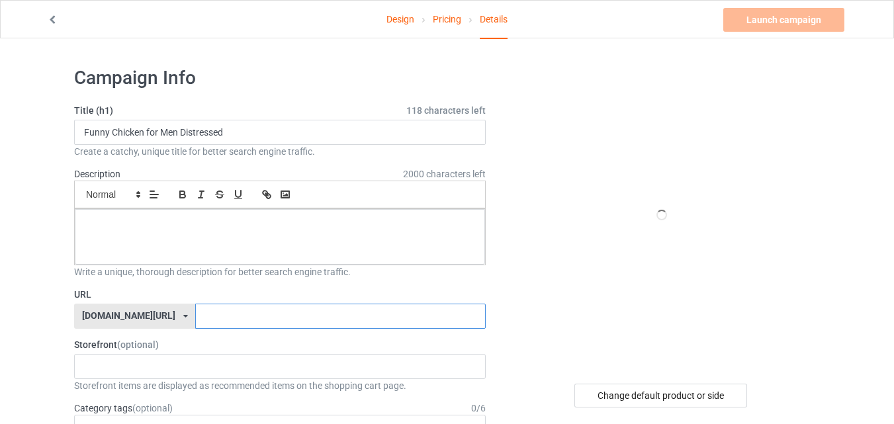
click at [232, 313] on input "text" at bounding box center [340, 316] width 290 height 25
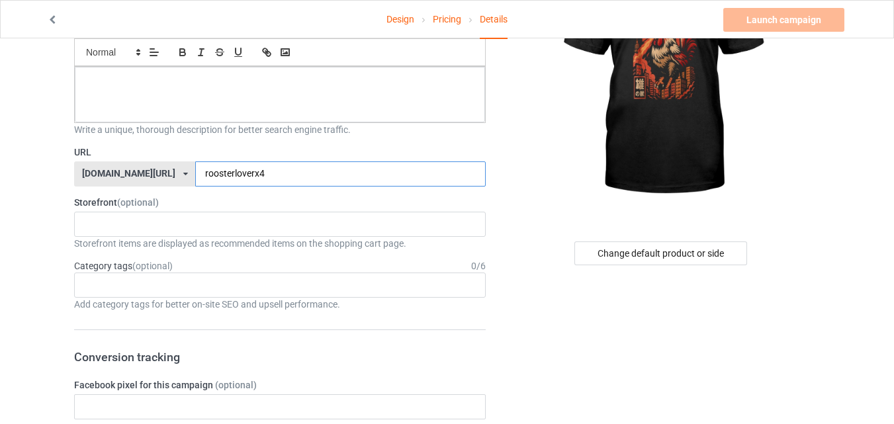
scroll to position [199, 0]
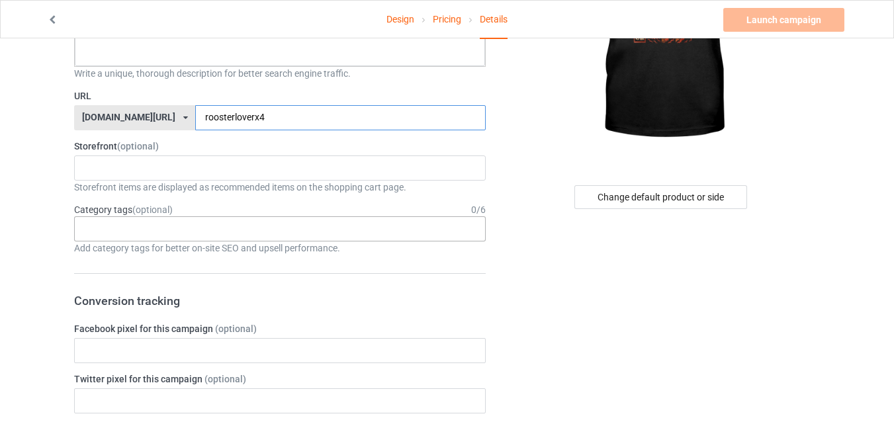
type input "roosterloverx4"
click at [381, 226] on div "Age > 1-19 > 1 Age > 1-12 Months > 1 Month Age > 1-12 Months Age > 1-19 Age > 1…" at bounding box center [280, 228] width 412 height 25
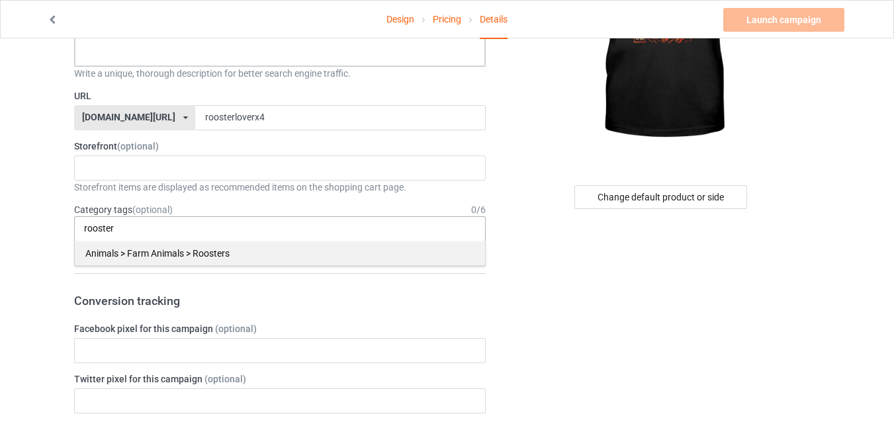
type input "rooster"
click at [403, 254] on div "Animals > Farm Animals > Roosters" at bounding box center [280, 253] width 410 height 24
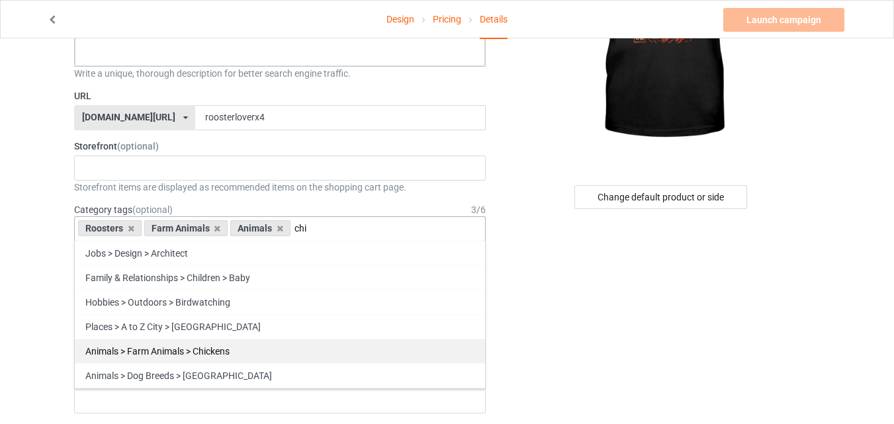
type input "chi"
click at [339, 350] on div "Animals > Farm Animals > Chickens" at bounding box center [280, 351] width 410 height 24
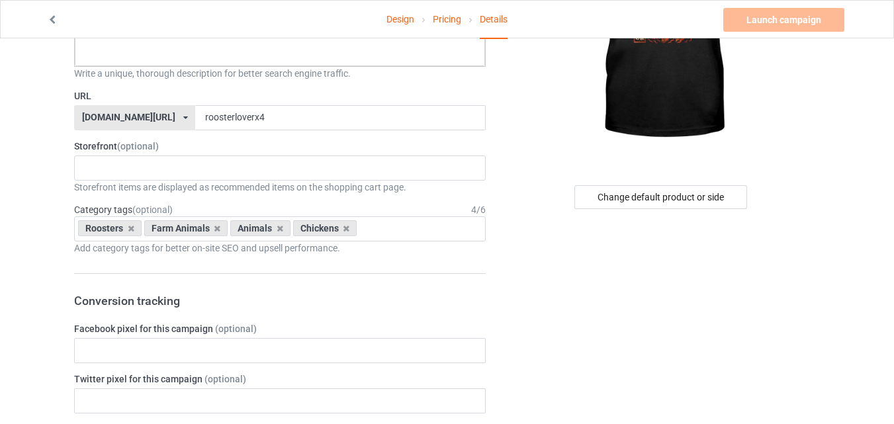
scroll to position [66, 0]
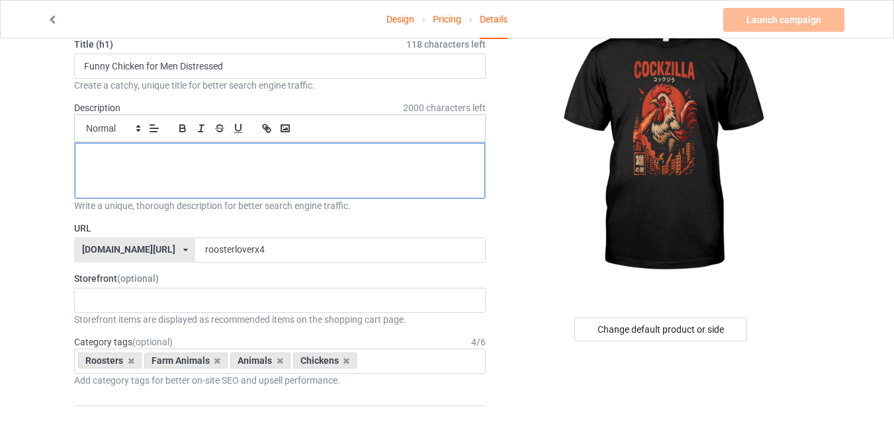
click at [259, 158] on p at bounding box center [279, 158] width 389 height 13
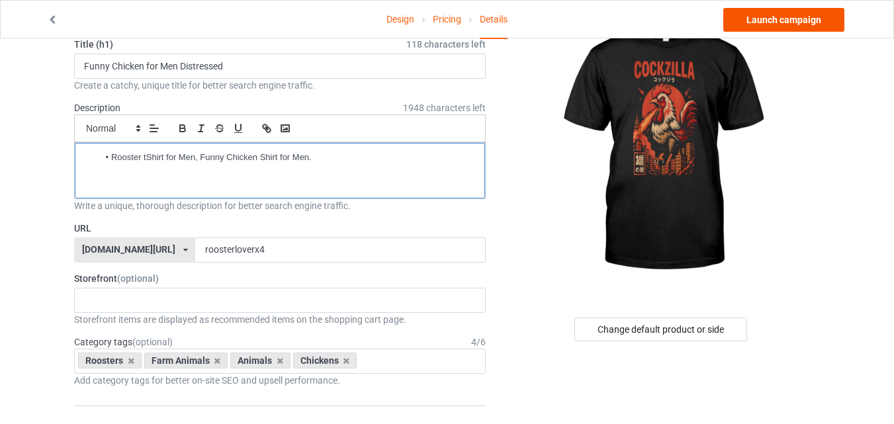
scroll to position [0, 0]
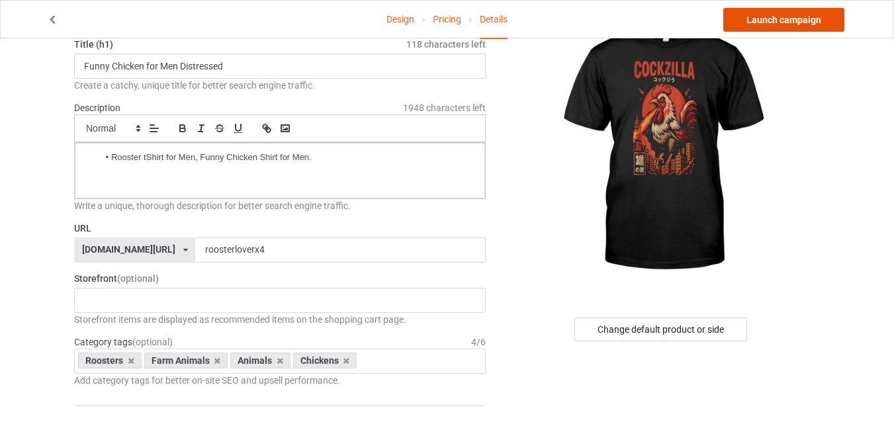
click at [762, 20] on link "Launch campaign" at bounding box center [784, 20] width 121 height 24
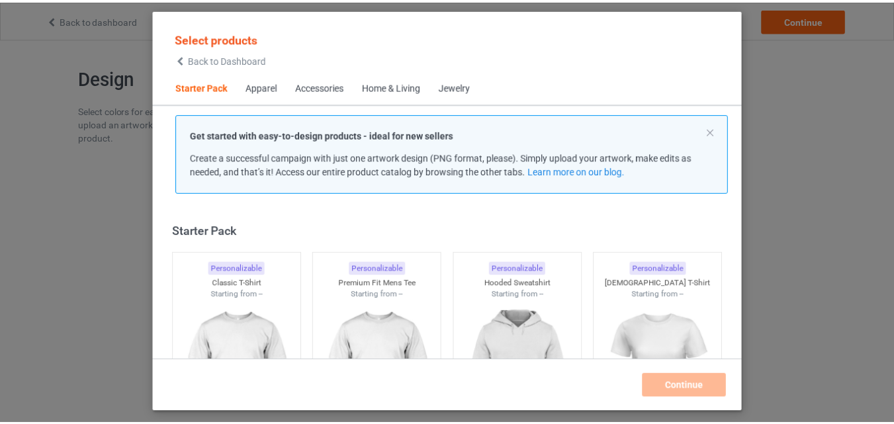
scroll to position [17, 0]
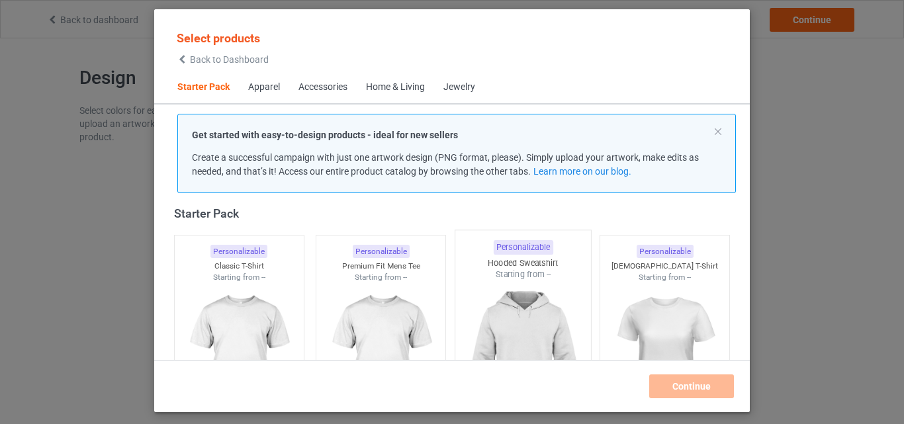
click at [224, 291] on img at bounding box center [239, 357] width 118 height 148
click at [350, 302] on img at bounding box center [381, 357] width 118 height 148
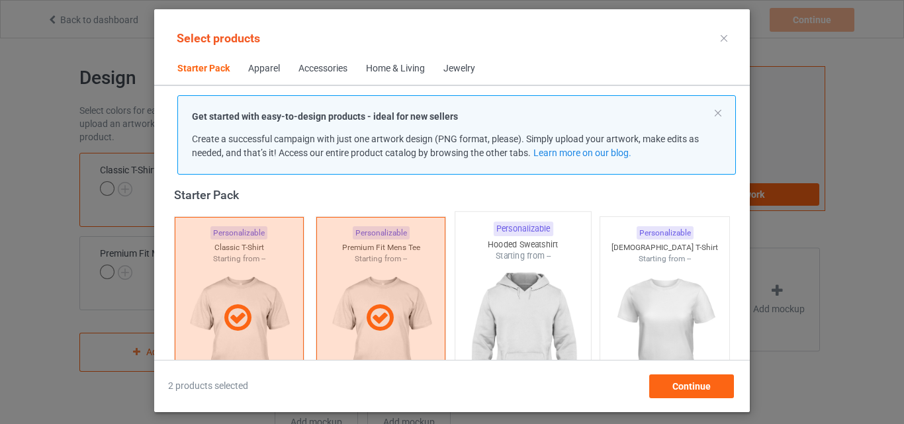
click at [485, 289] on img at bounding box center [523, 340] width 124 height 156
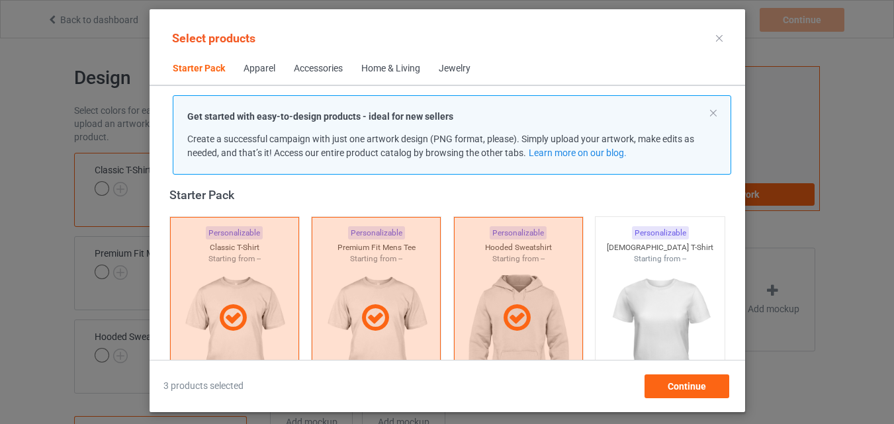
scroll to position [282, 0]
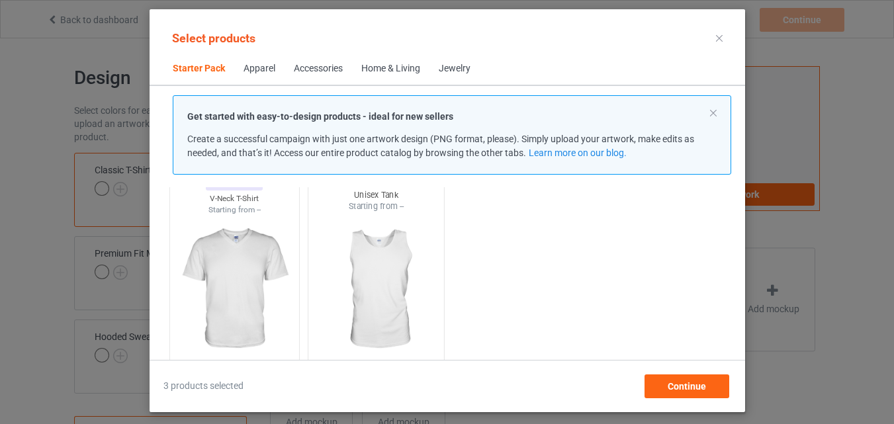
click at [269, 271] on img at bounding box center [234, 289] width 118 height 148
click at [377, 289] on img at bounding box center [376, 290] width 124 height 156
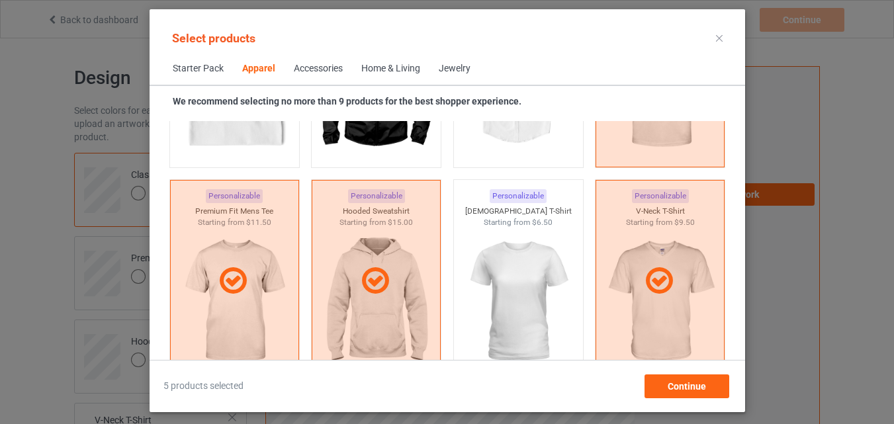
scroll to position [812, 0]
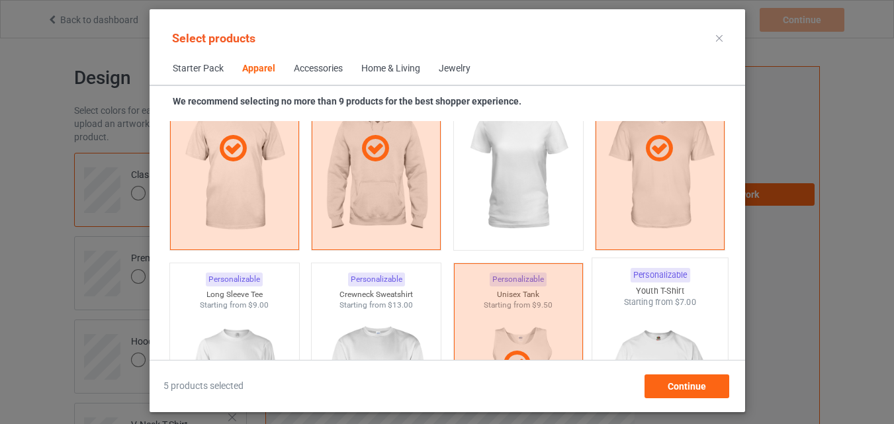
click at [252, 300] on div "Starting from $9.00" at bounding box center [233, 305] width 129 height 11
click at [332, 305] on div "Starting from $13.00" at bounding box center [376, 305] width 129 height 11
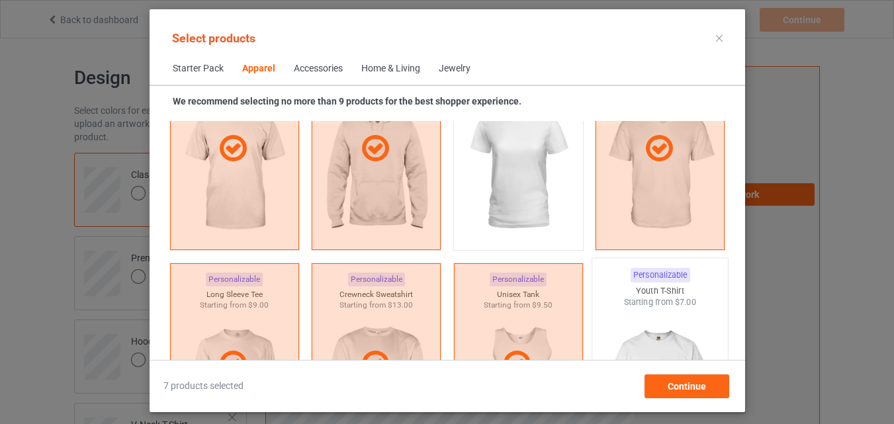
click at [646, 323] on img at bounding box center [660, 386] width 124 height 156
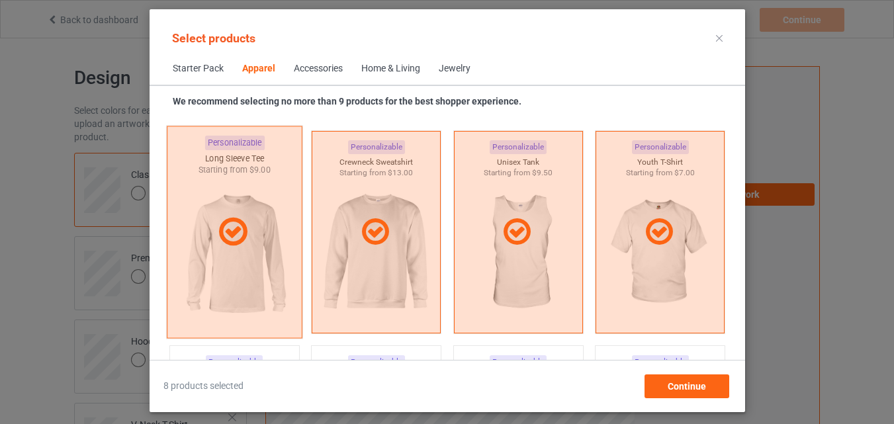
scroll to position [1143, 0]
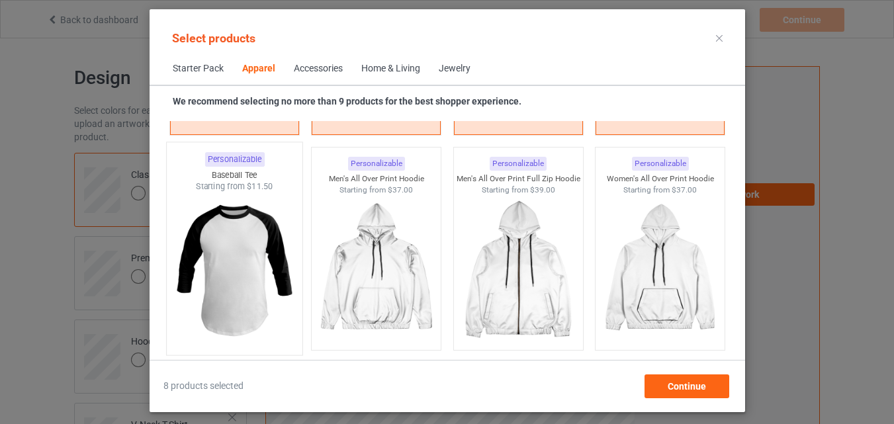
click at [246, 230] on img at bounding box center [234, 271] width 124 height 156
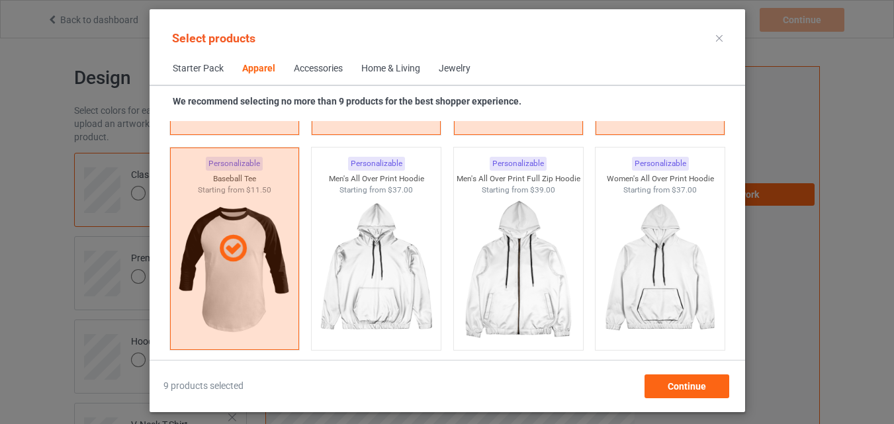
click at [380, 70] on div "Home & Living" at bounding box center [390, 68] width 59 height 13
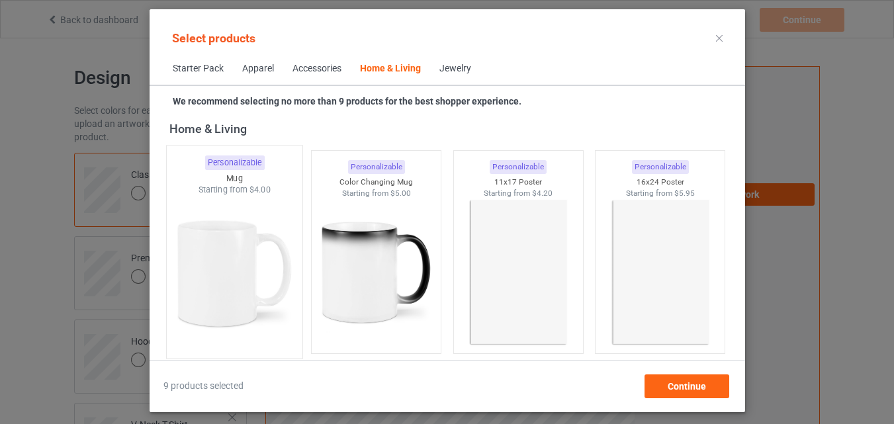
click at [269, 222] on img at bounding box center [234, 274] width 124 height 156
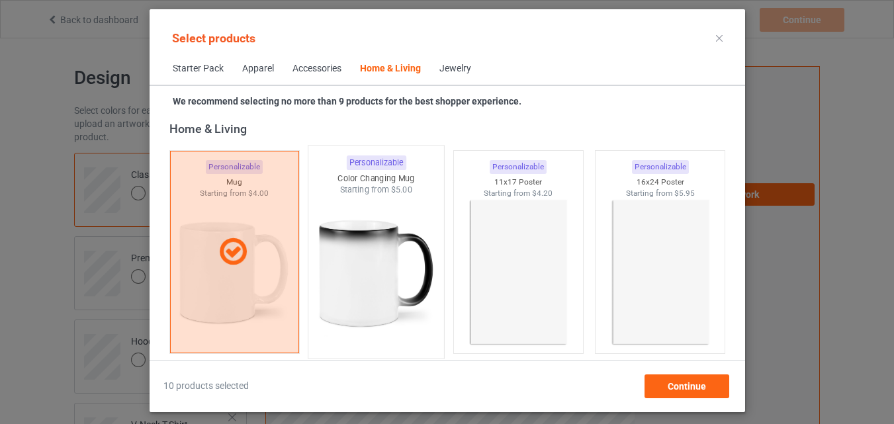
click at [394, 245] on img at bounding box center [376, 274] width 124 height 156
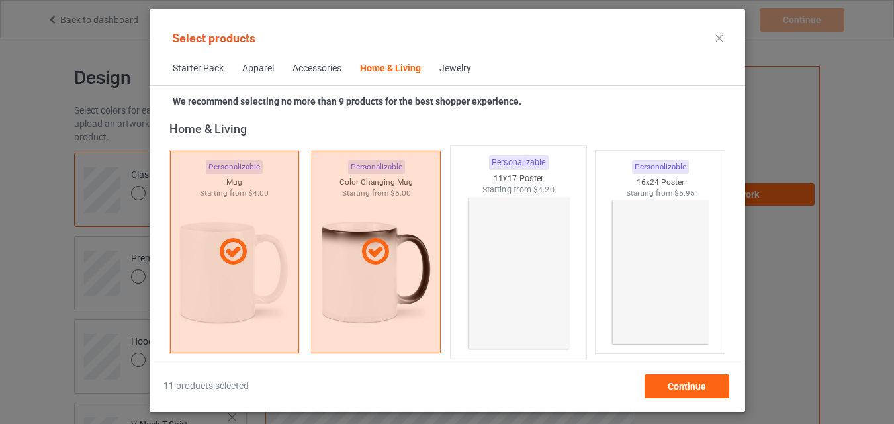
click at [490, 248] on img at bounding box center [518, 274] width 124 height 156
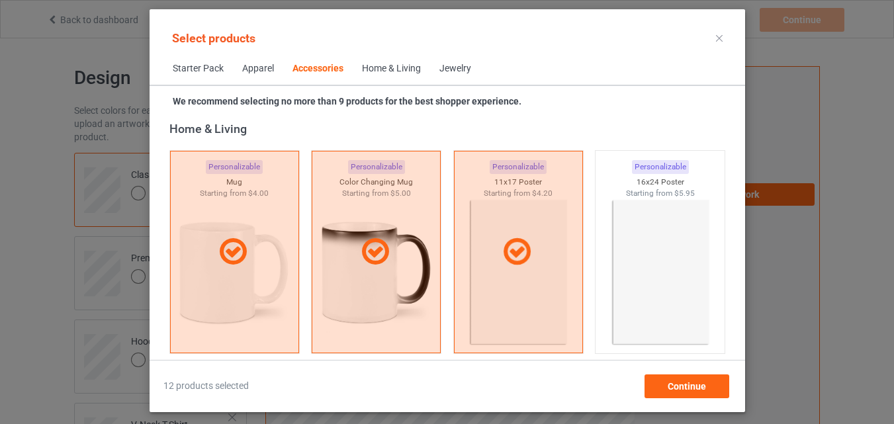
scroll to position [5176, 0]
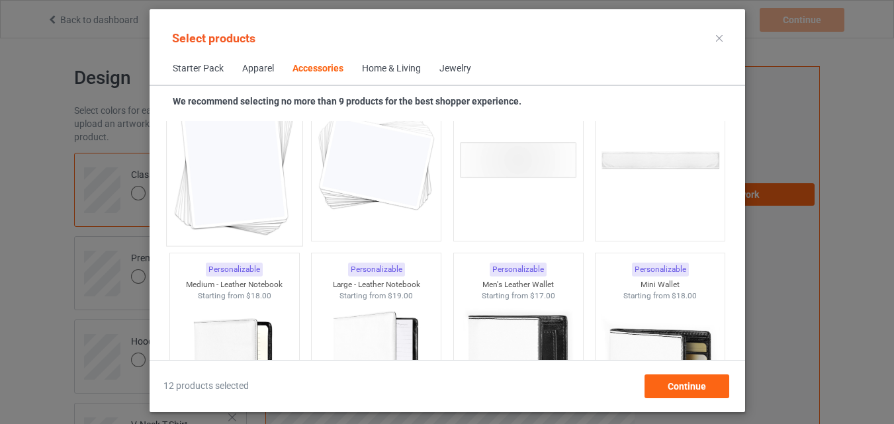
click at [269, 170] on img at bounding box center [234, 161] width 124 height 156
click at [369, 182] on img at bounding box center [376, 160] width 118 height 148
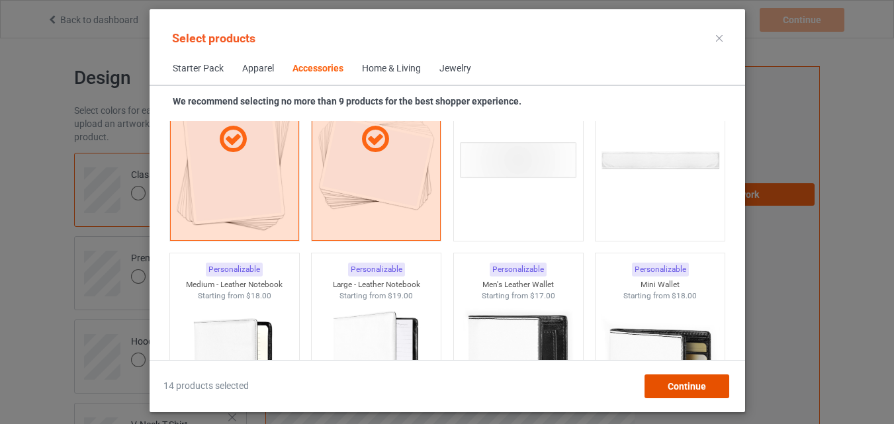
click at [696, 386] on span "Continue" at bounding box center [686, 386] width 38 height 11
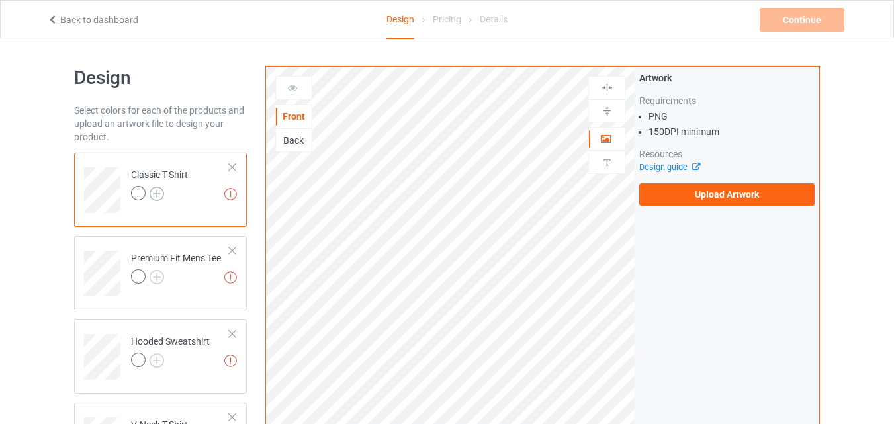
click at [152, 191] on img at bounding box center [157, 194] width 15 height 15
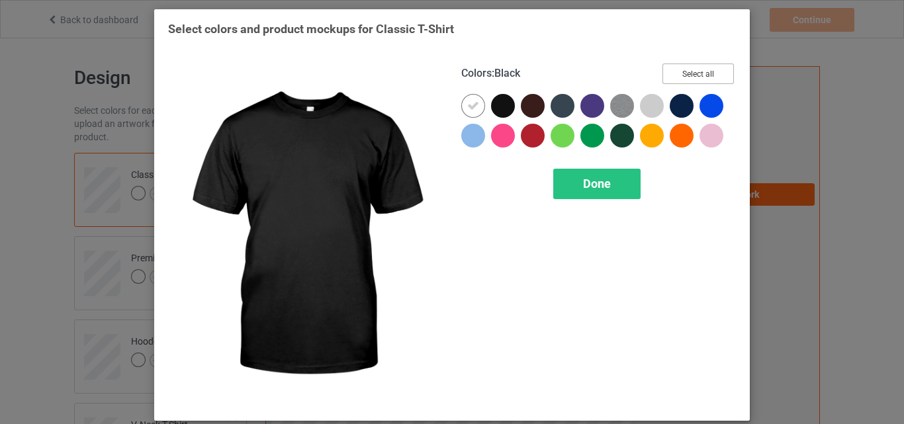
click at [677, 77] on button "Select all" at bounding box center [698, 74] width 71 height 21
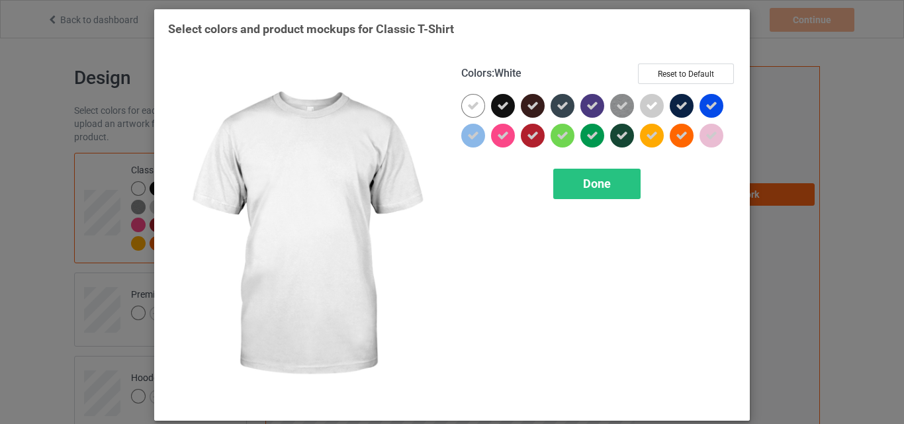
click at [474, 103] on icon at bounding box center [473, 106] width 12 height 12
click at [474, 103] on div at bounding box center [473, 106] width 24 height 24
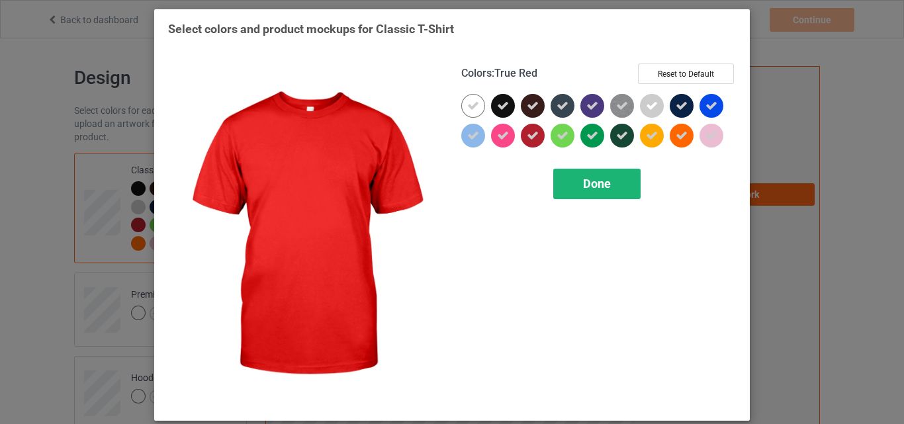
click at [577, 175] on div "Done" at bounding box center [596, 184] width 87 height 30
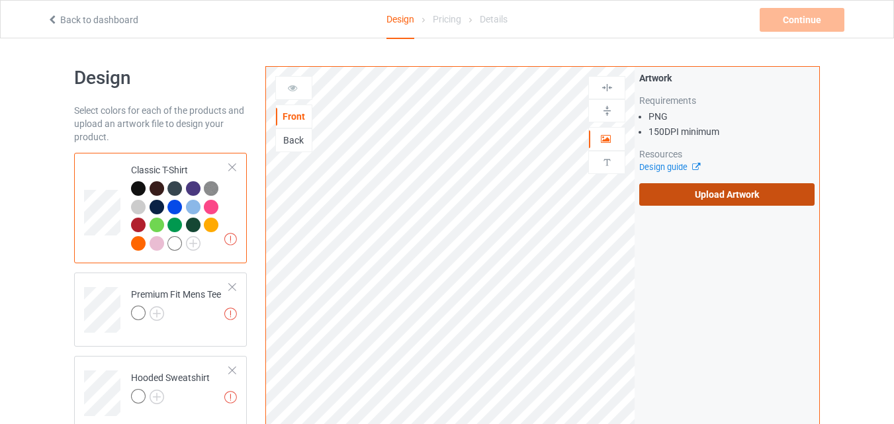
click at [702, 199] on label "Upload Artwork" at bounding box center [726, 194] width 175 height 23
click at [0, 0] on input "Upload Artwork" at bounding box center [0, 0] width 0 height 0
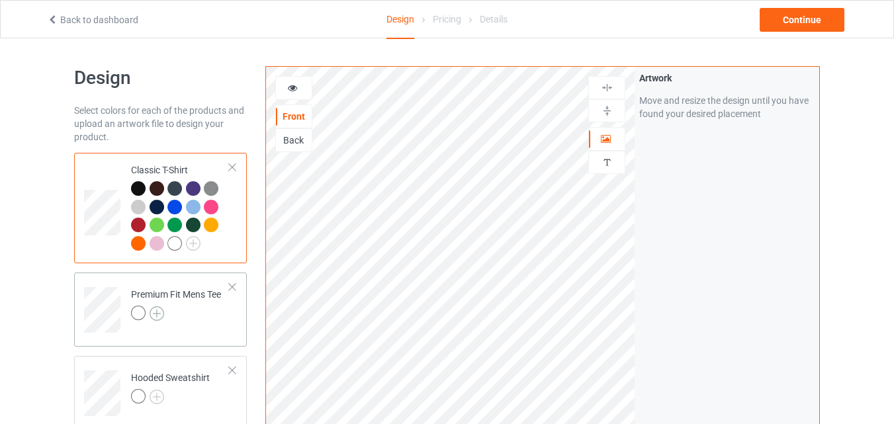
click at [158, 311] on img at bounding box center [157, 313] width 15 height 15
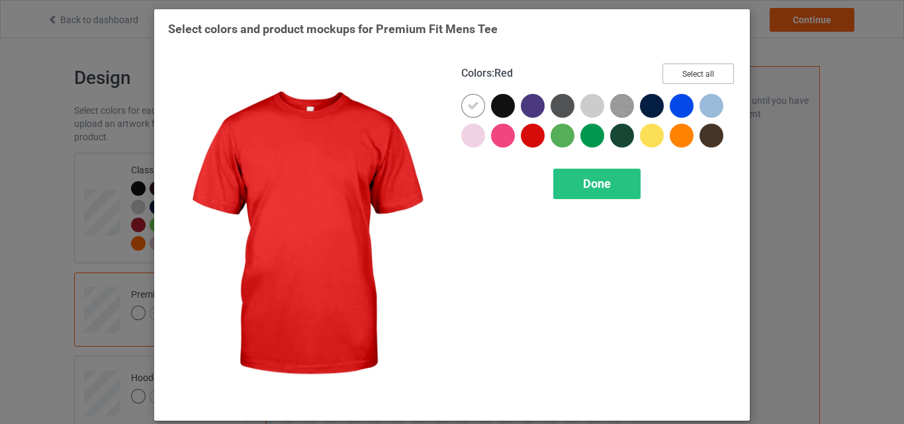
click at [694, 77] on button "Select all" at bounding box center [698, 74] width 71 height 21
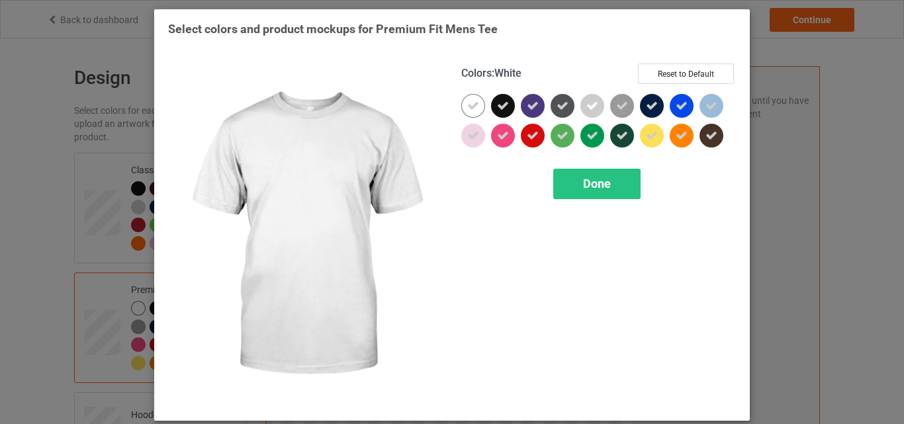
click at [470, 103] on icon at bounding box center [473, 106] width 12 height 12
click at [470, 103] on div at bounding box center [473, 106] width 24 height 24
click at [569, 179] on div "Done" at bounding box center [596, 184] width 87 height 30
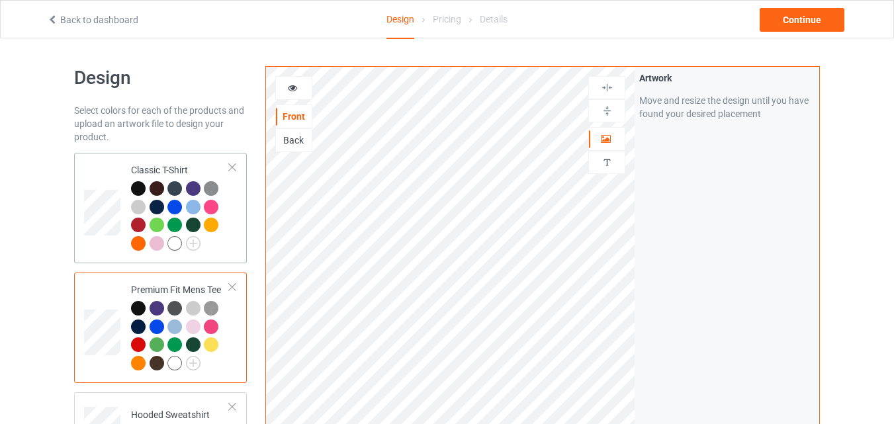
click at [100, 172] on td at bounding box center [104, 208] width 40 height 100
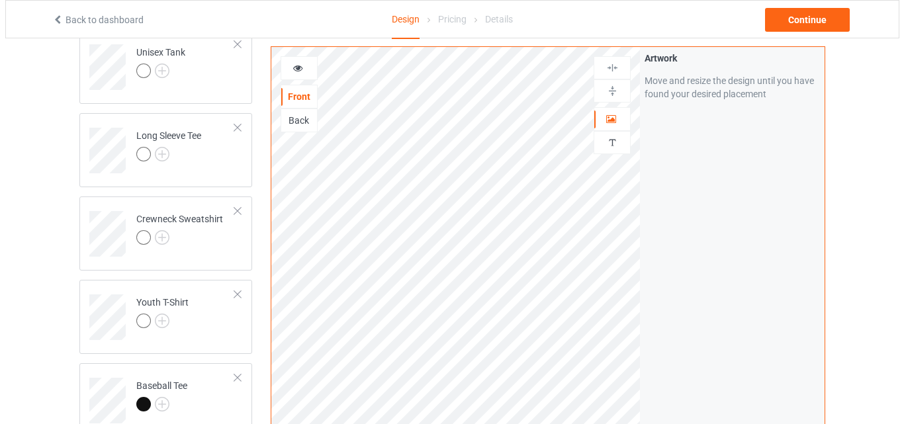
scroll to position [1051, 0]
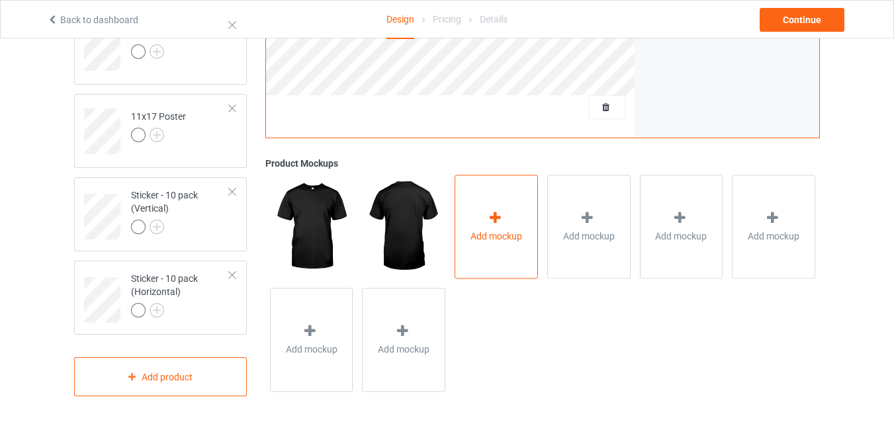
click at [503, 212] on icon at bounding box center [495, 218] width 17 height 14
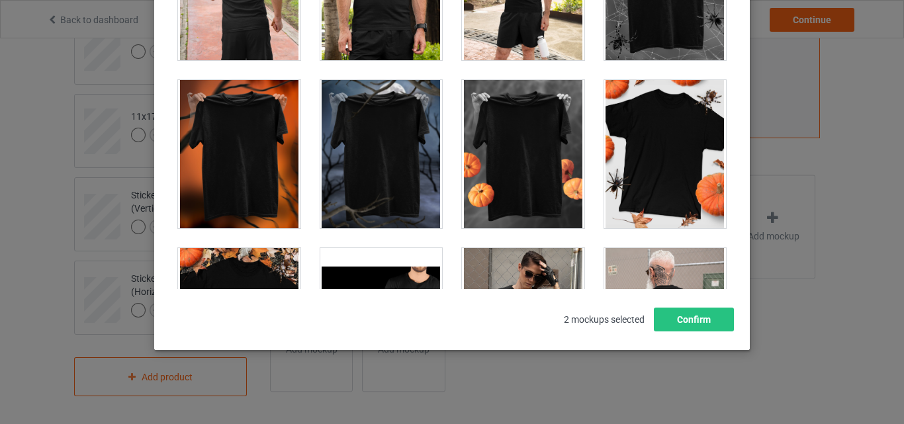
scroll to position [13393, 0]
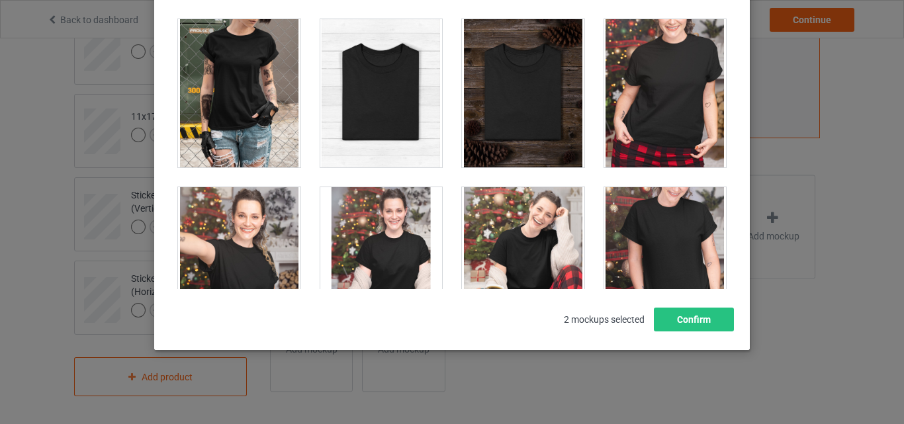
click at [404, 108] on div at bounding box center [381, 93] width 122 height 148
click at [499, 114] on div at bounding box center [523, 93] width 122 height 148
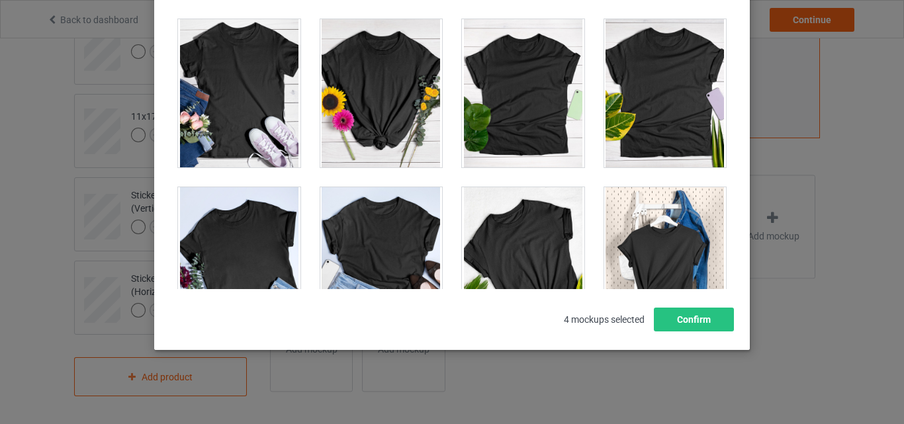
scroll to position [18401, 0]
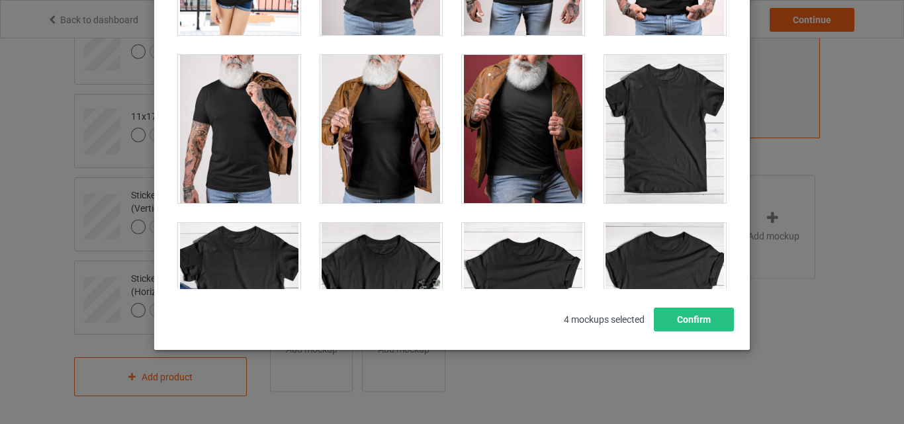
click at [645, 144] on div at bounding box center [665, 129] width 122 height 148
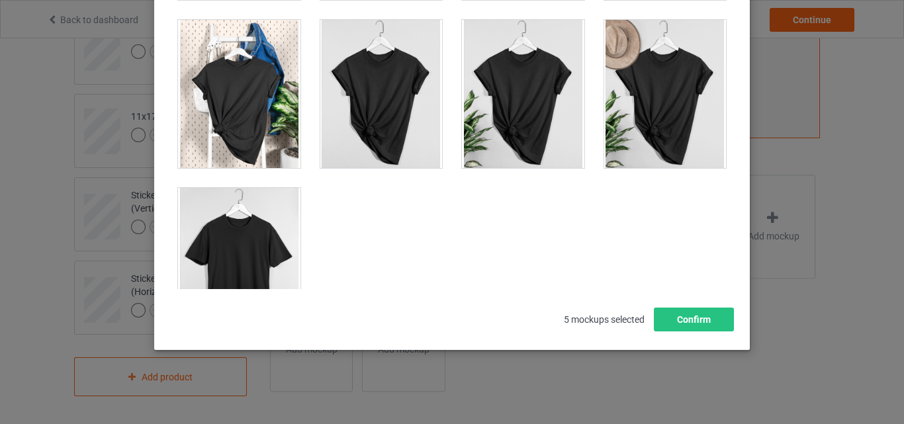
scroll to position [18997, 0]
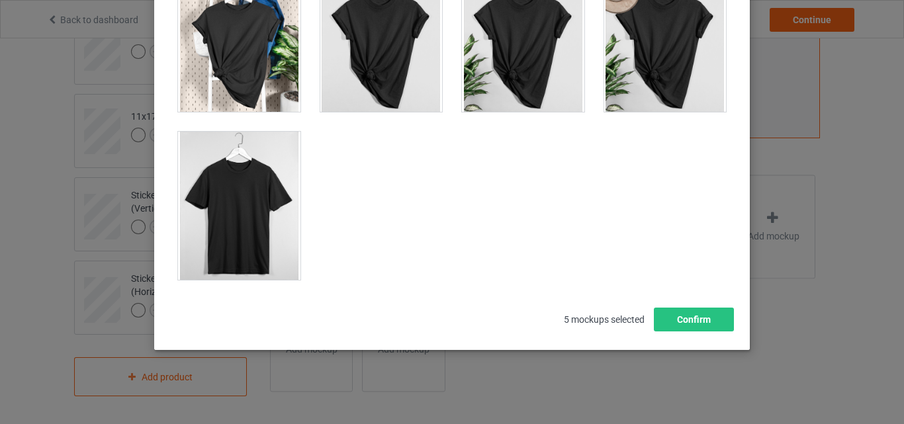
click at [214, 234] on div at bounding box center [239, 206] width 122 height 148
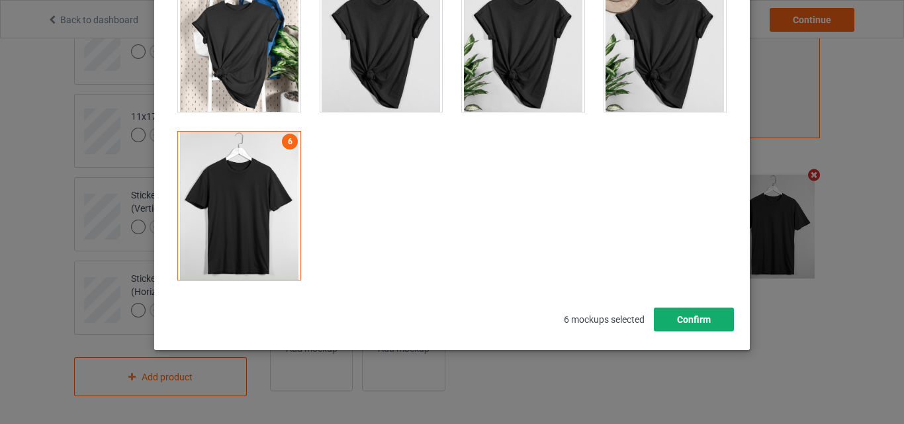
click at [692, 319] on button "Confirm" at bounding box center [694, 320] width 80 height 24
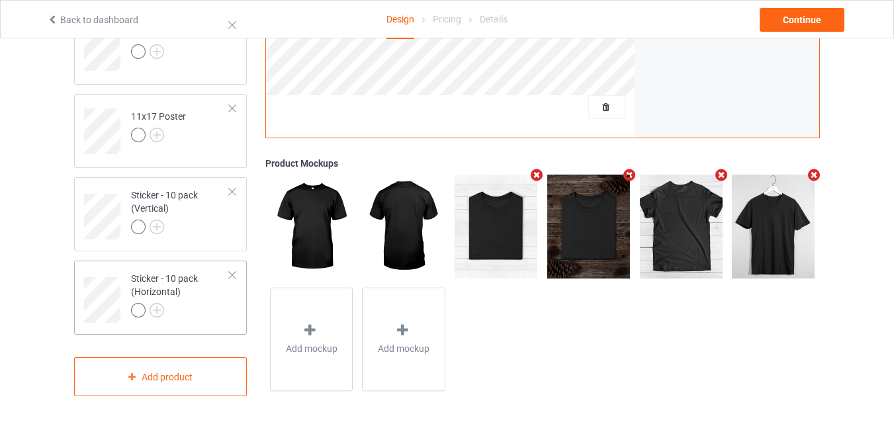
click at [199, 291] on div "Sticker - 10 pack (Horizontal)" at bounding box center [180, 294] width 99 height 45
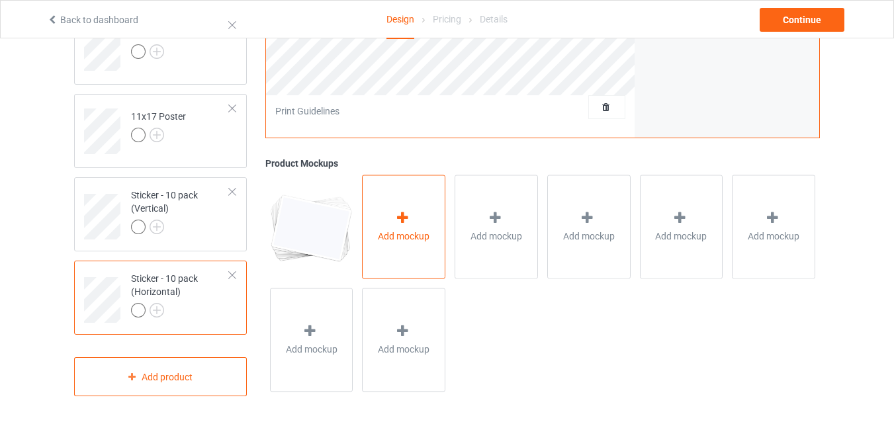
click at [412, 208] on div "Add mockup" at bounding box center [403, 227] width 83 height 104
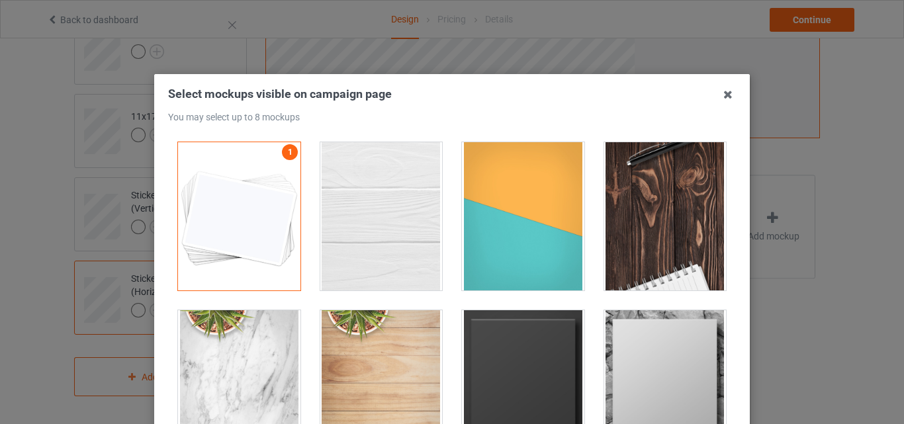
click at [367, 222] on div at bounding box center [381, 216] width 122 height 148
click at [506, 231] on div at bounding box center [523, 216] width 122 height 148
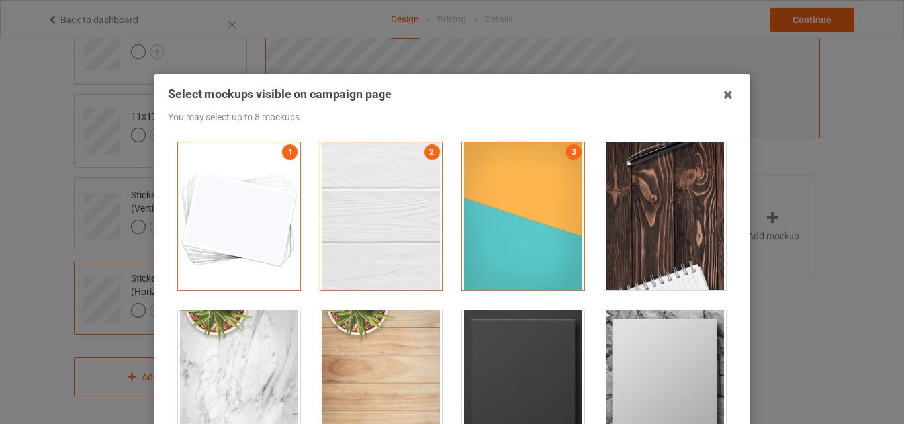
click at [710, 226] on div at bounding box center [665, 216] width 122 height 148
drag, startPoint x: 522, startPoint y: 363, endPoint x: 616, endPoint y: 365, distance: 94.7
click at [522, 363] on div at bounding box center [523, 384] width 122 height 148
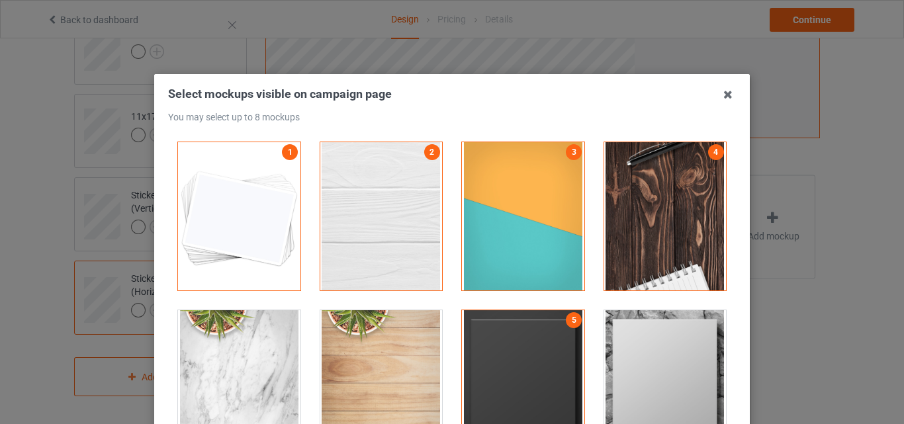
click at [620, 365] on div at bounding box center [665, 384] width 122 height 148
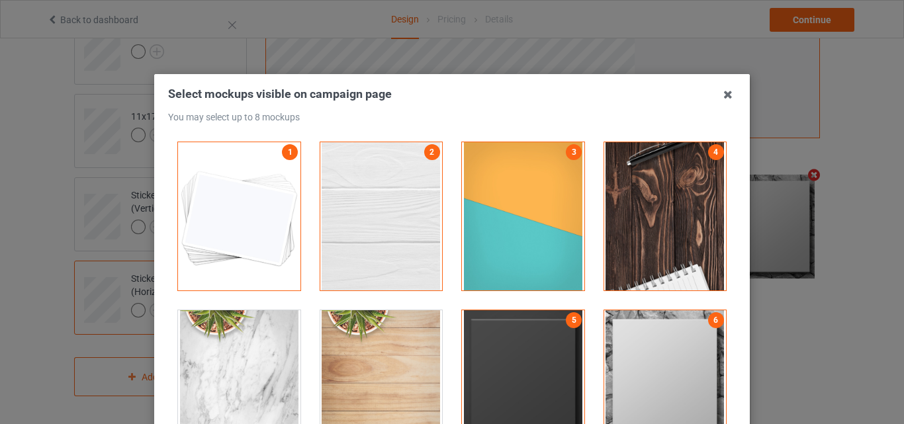
scroll to position [182, 0]
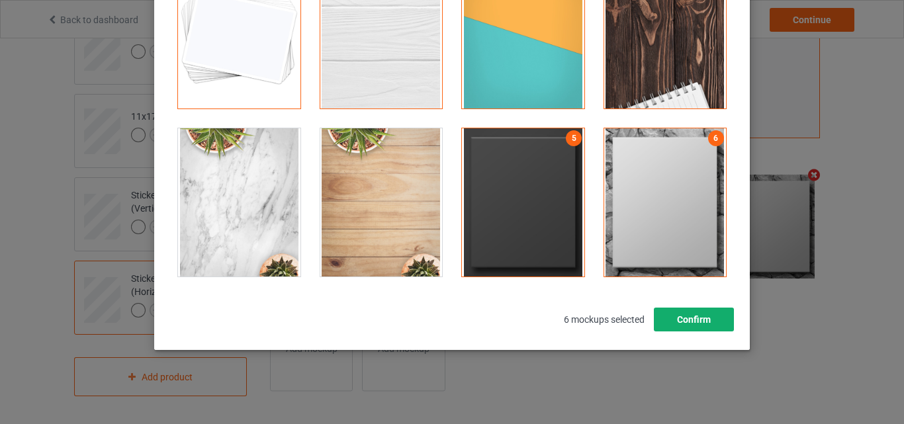
click at [694, 327] on button "Confirm" at bounding box center [694, 320] width 80 height 24
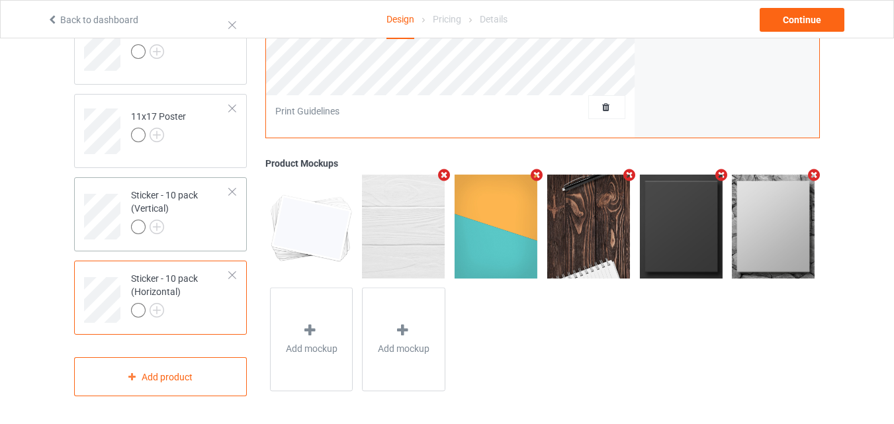
click at [181, 216] on div "Sticker - 10 pack (Vertical)" at bounding box center [180, 211] width 99 height 45
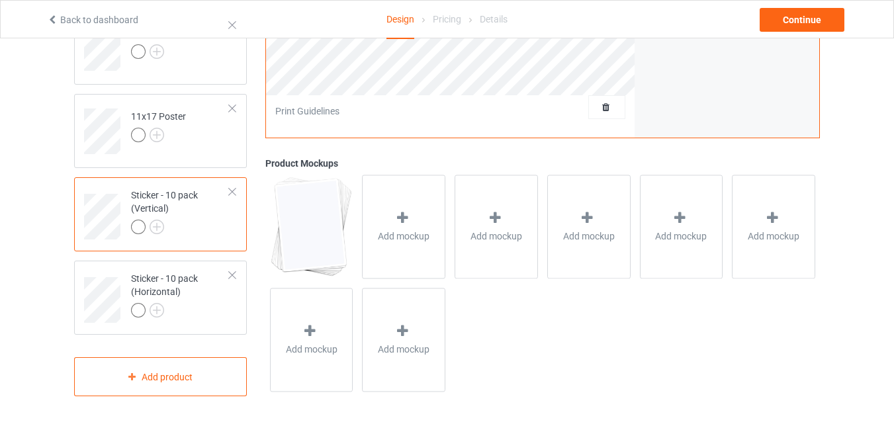
click at [425, 230] on span "Add mockup" at bounding box center [404, 236] width 52 height 13
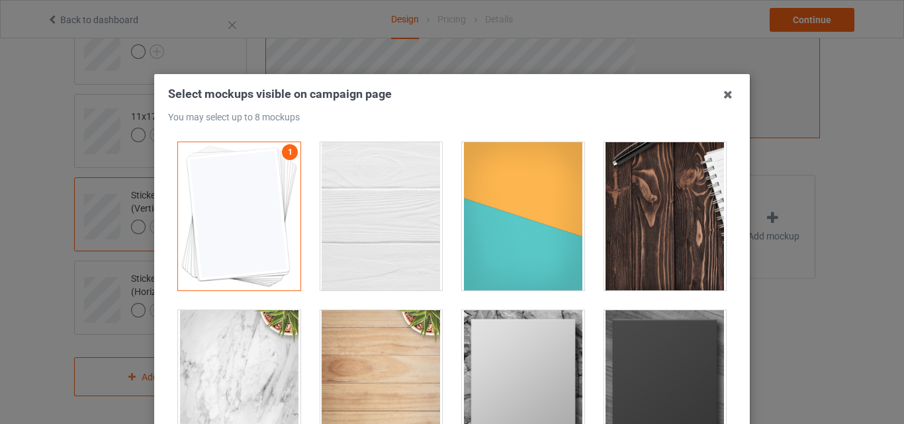
click at [399, 205] on div at bounding box center [381, 216] width 122 height 148
click at [579, 209] on div at bounding box center [523, 216] width 122 height 148
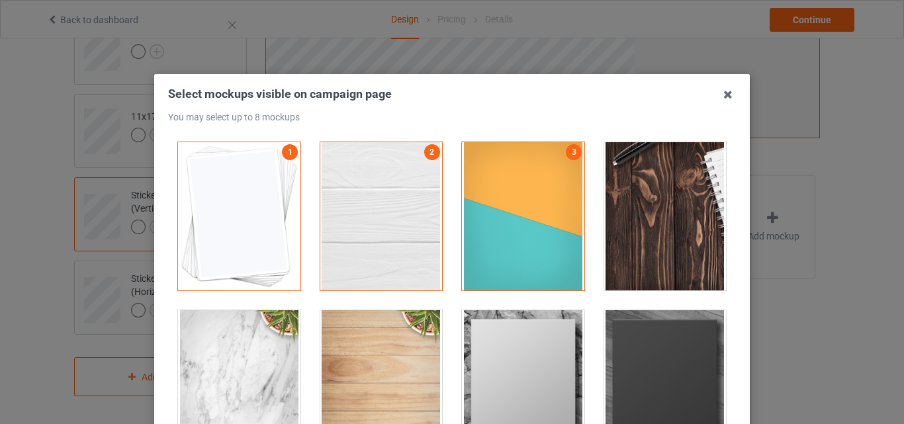
click at [635, 209] on div at bounding box center [665, 216] width 122 height 148
click at [543, 314] on div at bounding box center [523, 384] width 122 height 148
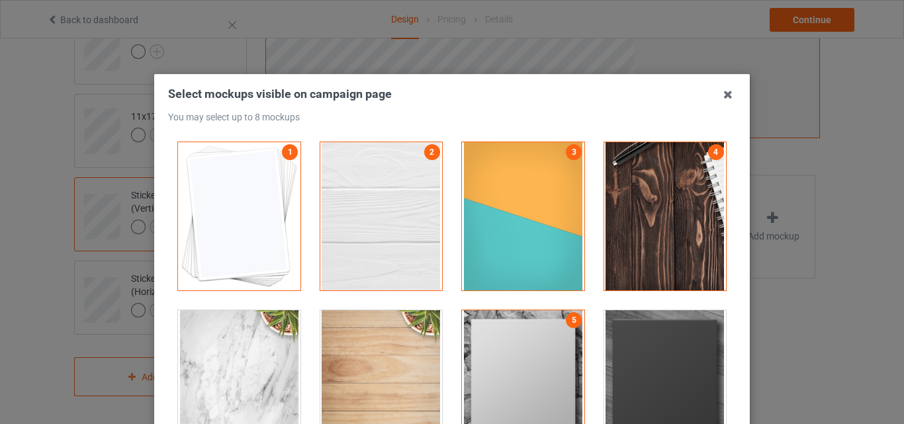
click at [705, 344] on div at bounding box center [665, 384] width 122 height 148
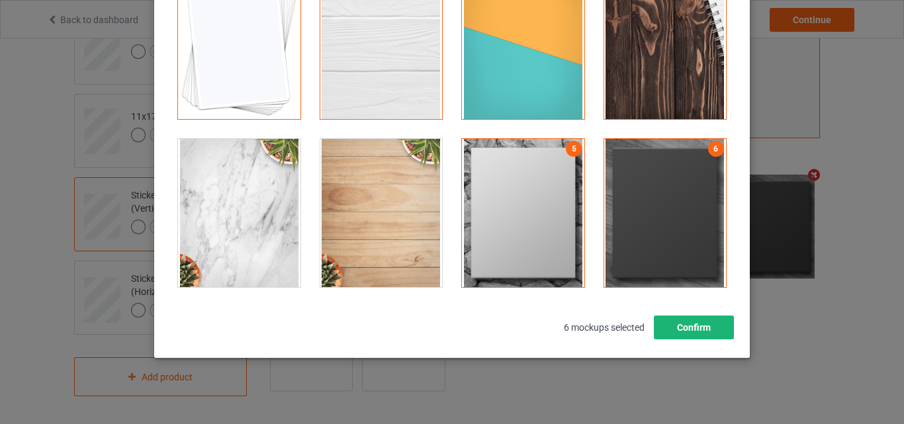
scroll to position [179, 0]
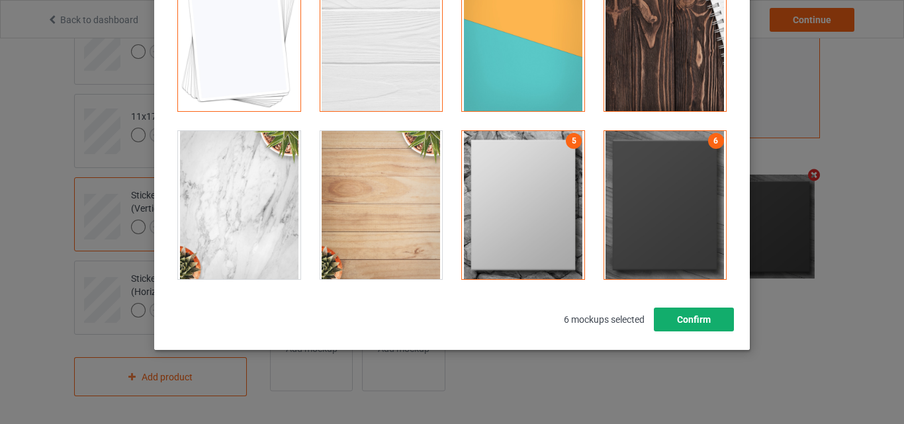
click at [692, 322] on button "Confirm" at bounding box center [694, 320] width 80 height 24
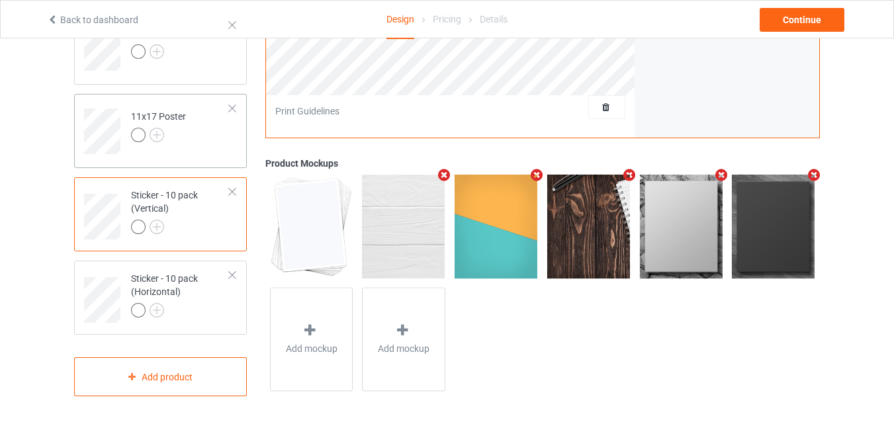
click at [176, 148] on td "11x17 Poster" at bounding box center [180, 126] width 113 height 55
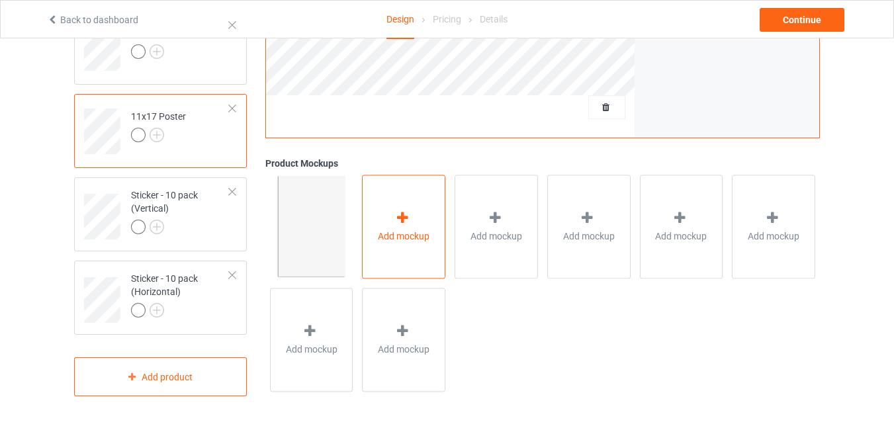
click at [381, 211] on div "Add mockup" at bounding box center [403, 227] width 83 height 104
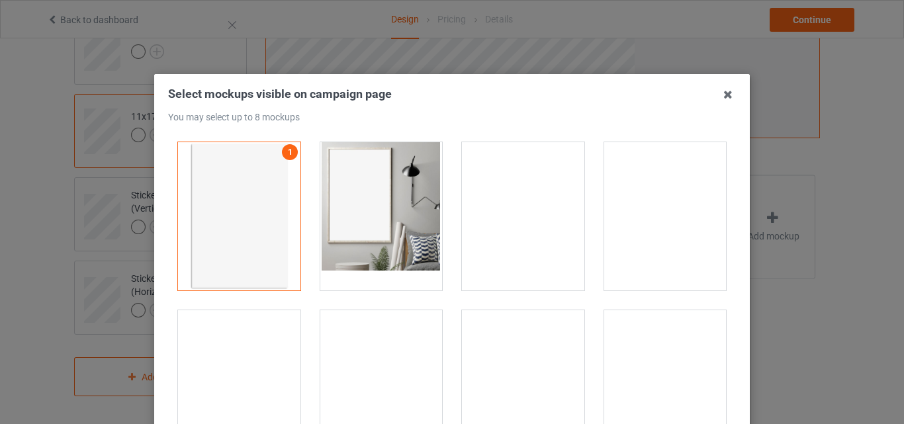
click at [393, 203] on div at bounding box center [381, 216] width 122 height 148
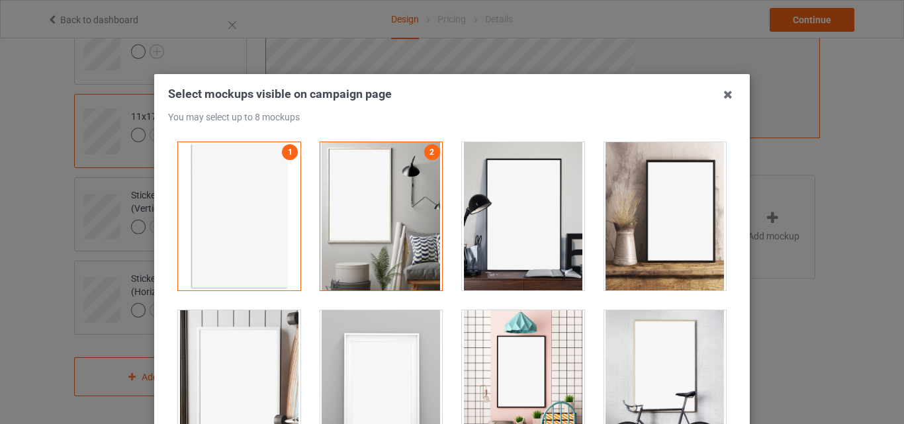
click at [465, 211] on div at bounding box center [523, 216] width 122 height 148
click at [413, 332] on div at bounding box center [381, 384] width 122 height 148
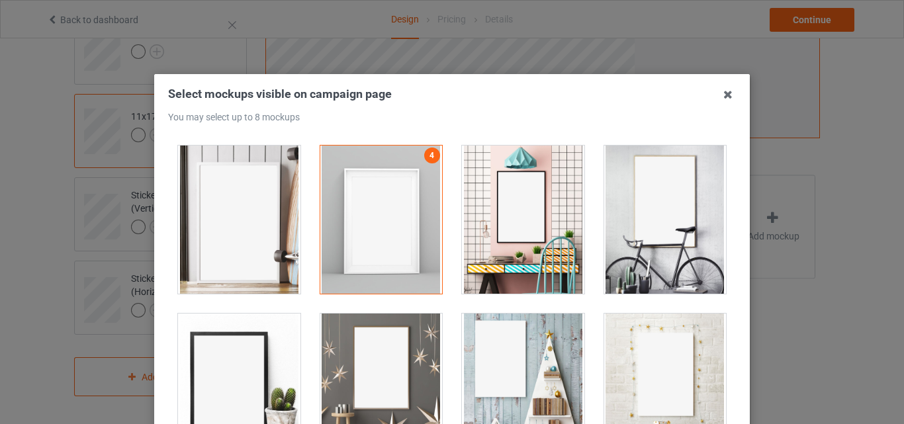
scroll to position [199, 0]
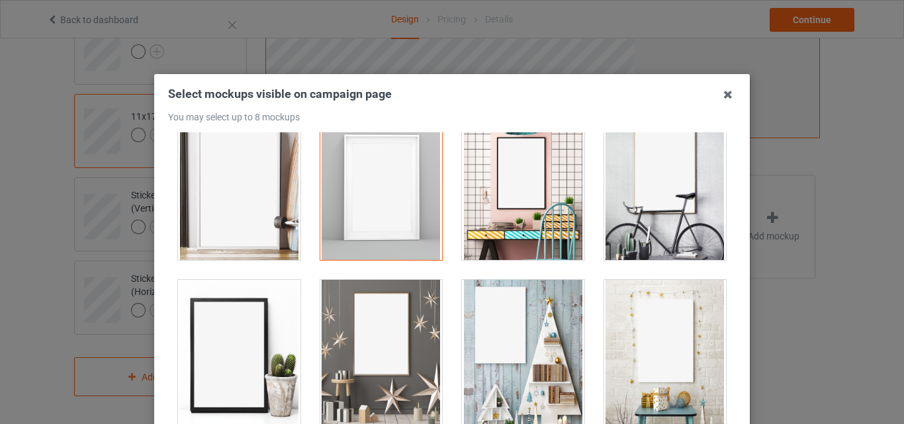
click at [391, 328] on div at bounding box center [381, 354] width 122 height 148
click at [481, 330] on div at bounding box center [523, 354] width 122 height 148
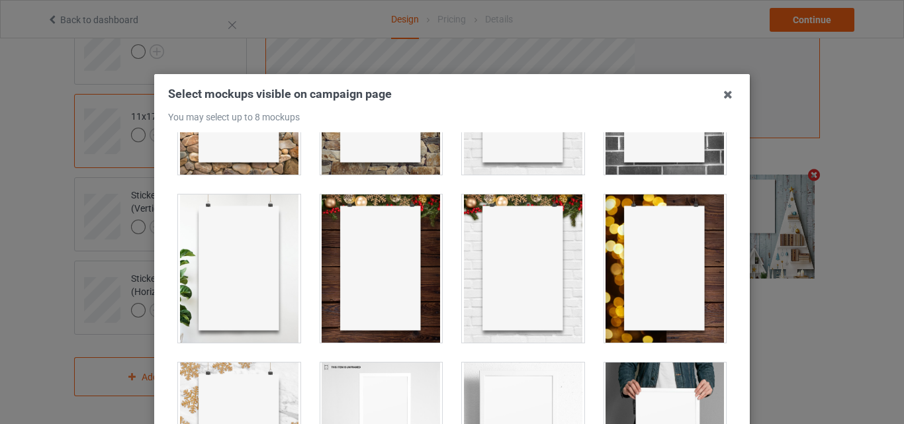
scroll to position [728, 0]
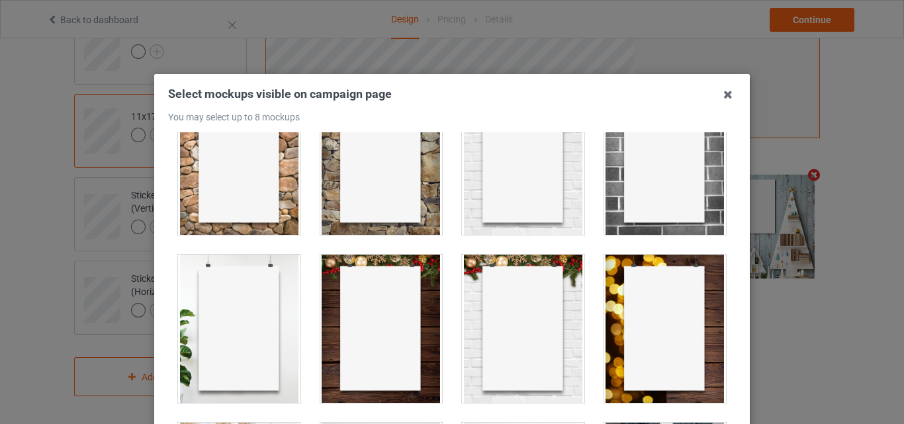
click at [673, 195] on div at bounding box center [665, 161] width 122 height 148
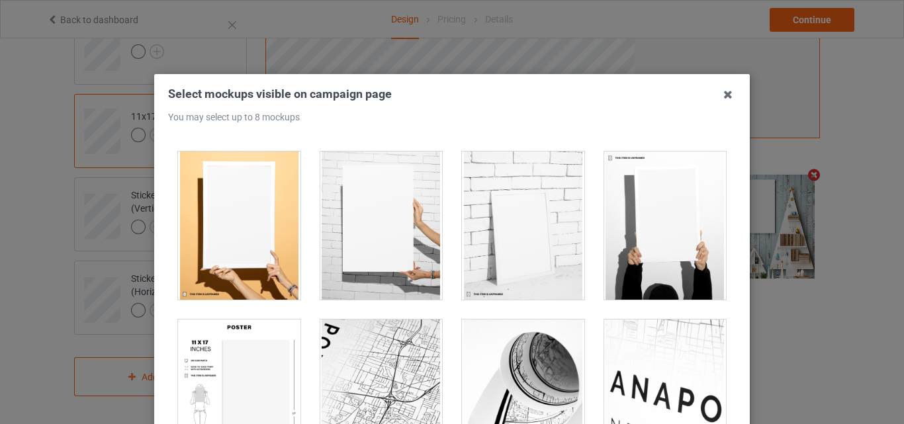
scroll to position [1258, 0]
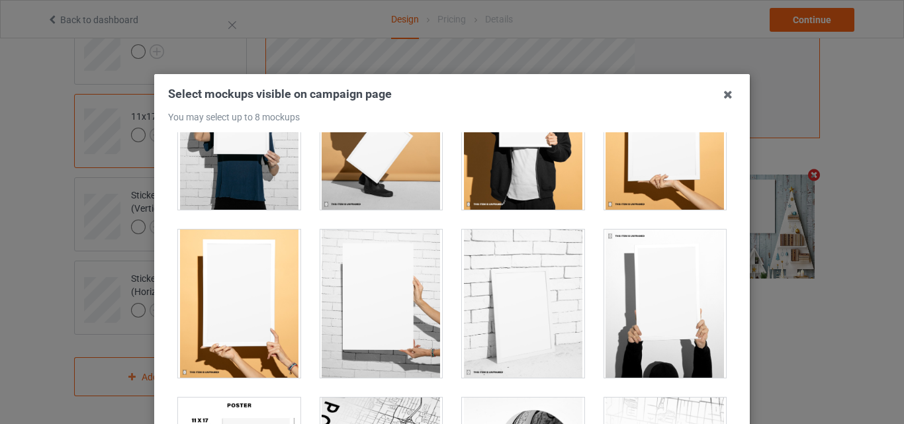
click at [352, 285] on div at bounding box center [381, 304] width 122 height 148
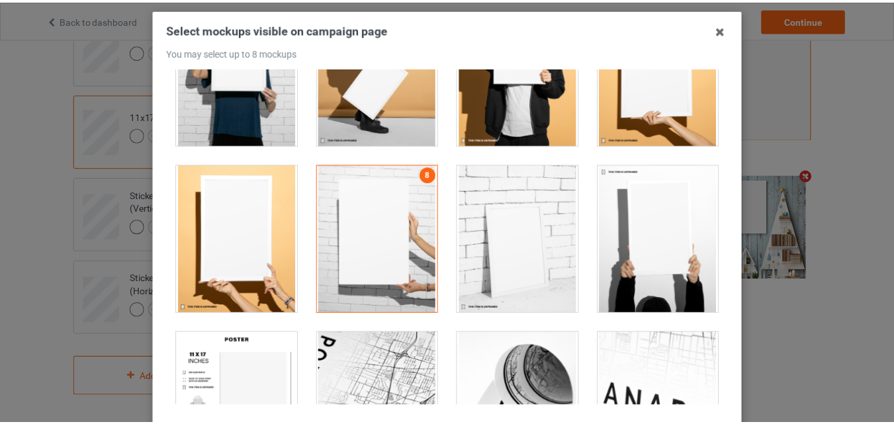
scroll to position [132, 0]
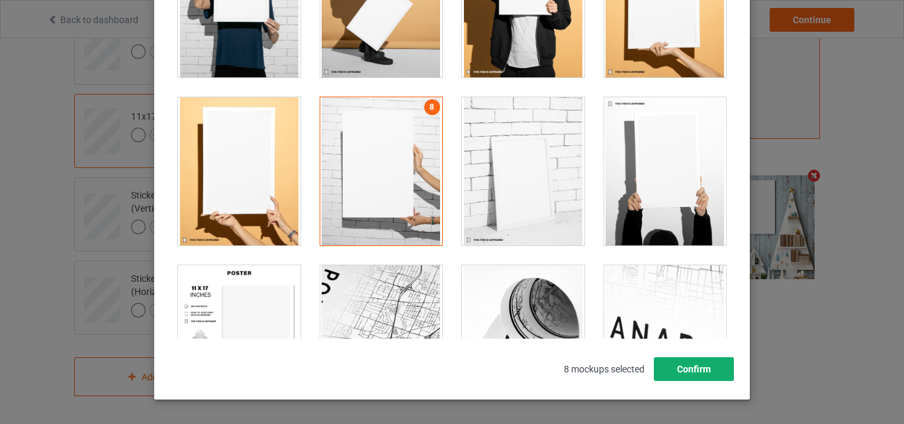
click at [697, 359] on button "Confirm" at bounding box center [694, 369] width 80 height 24
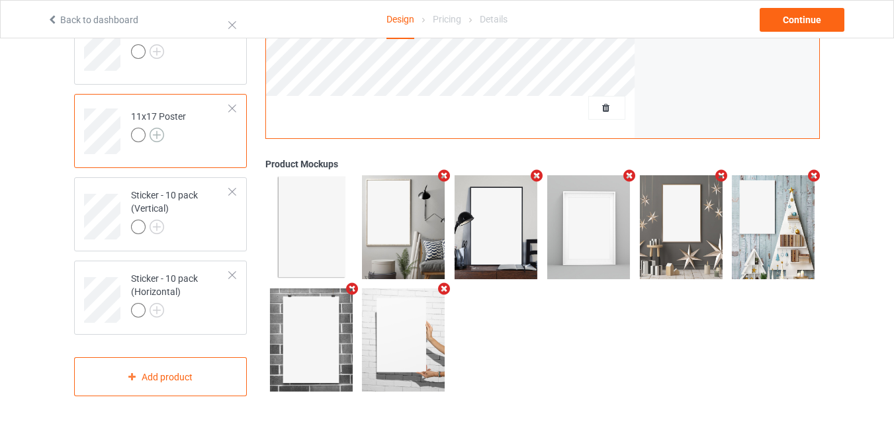
click at [163, 132] on img at bounding box center [157, 135] width 15 height 15
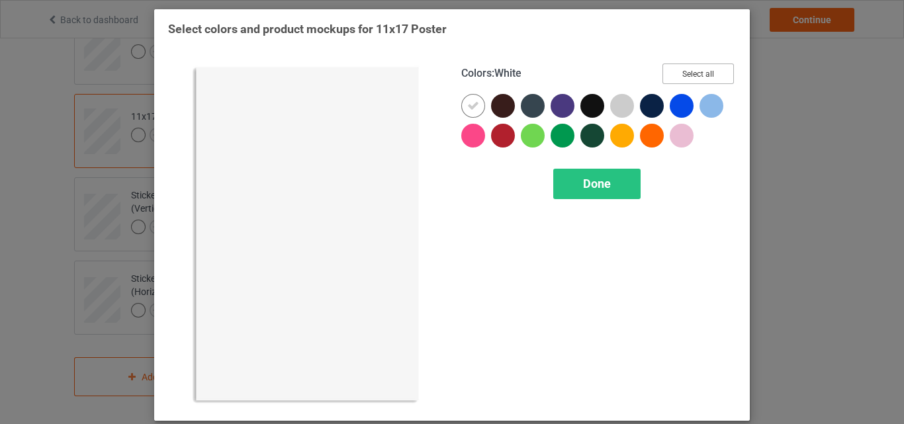
click at [668, 78] on button "Select all" at bounding box center [698, 74] width 71 height 21
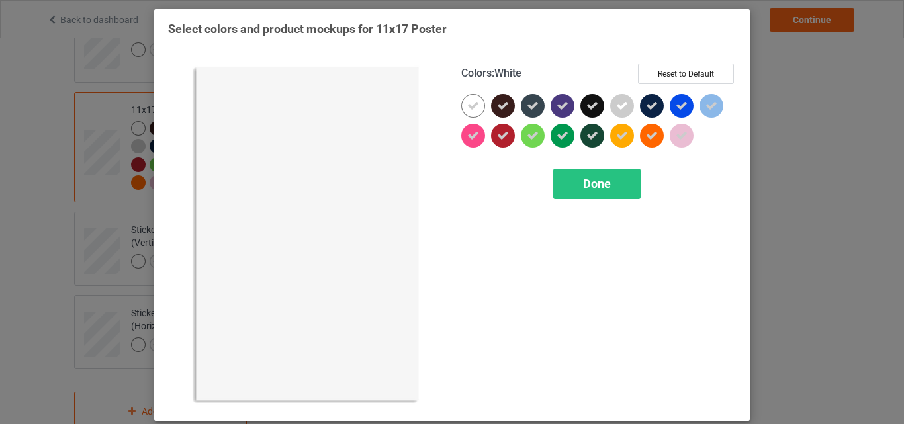
click at [477, 107] on div at bounding box center [473, 106] width 24 height 24
click at [593, 182] on span "Done" at bounding box center [597, 184] width 28 height 14
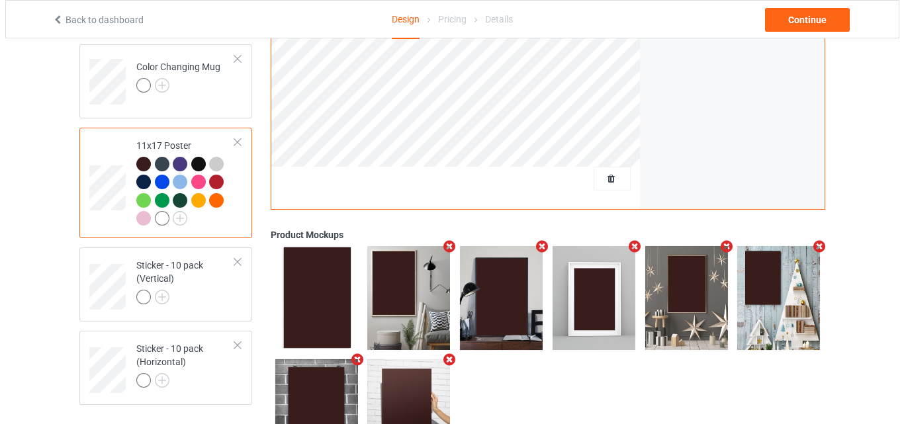
scroll to position [985, 0]
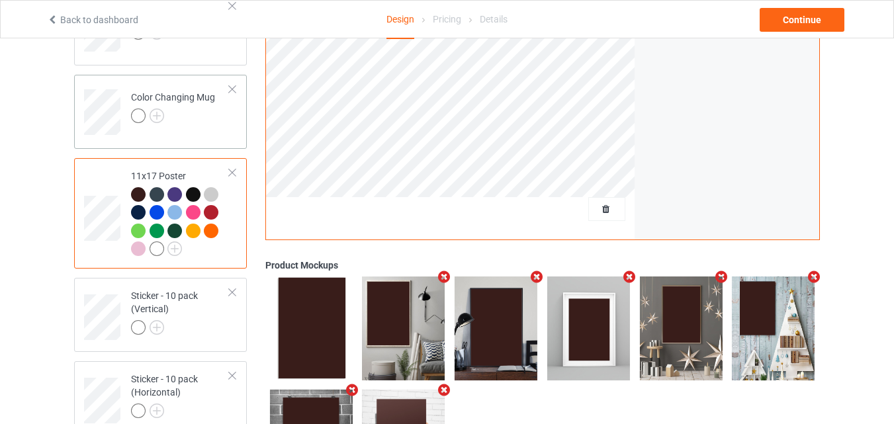
click at [157, 109] on div "Color Changing Mug" at bounding box center [173, 107] width 84 height 32
click at [158, 115] on img at bounding box center [157, 116] width 15 height 15
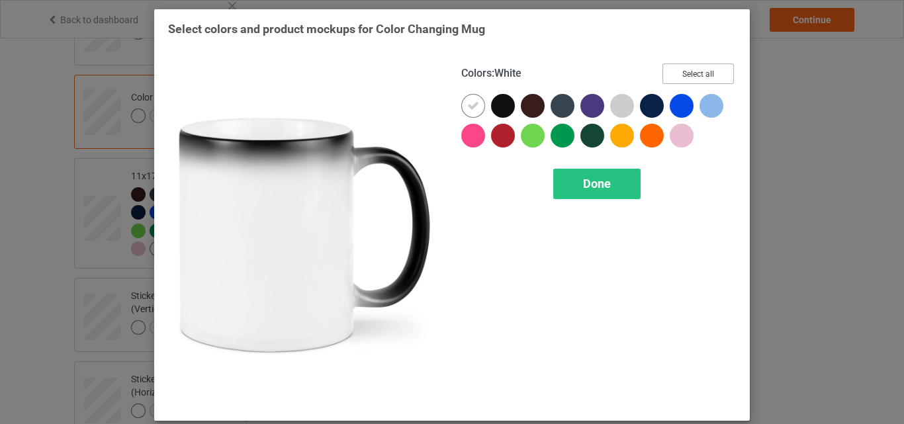
click at [673, 75] on button "Select all" at bounding box center [698, 74] width 71 height 21
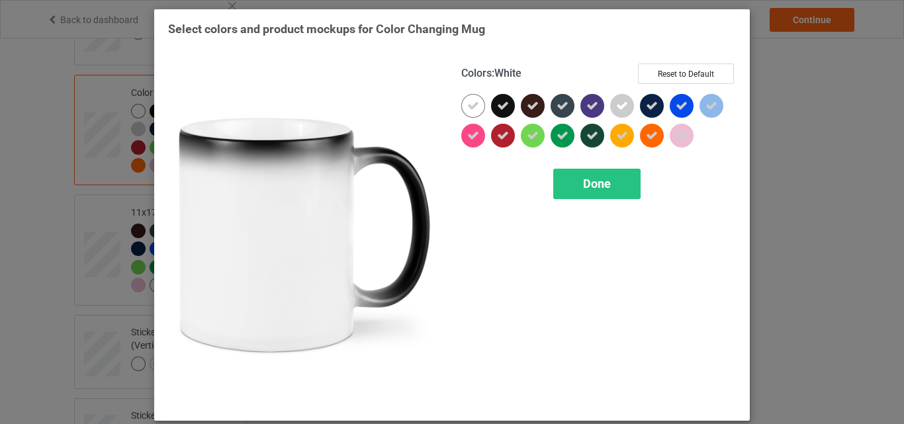
click at [476, 100] on div at bounding box center [473, 106] width 24 height 24
click at [566, 174] on div "Done" at bounding box center [596, 184] width 87 height 30
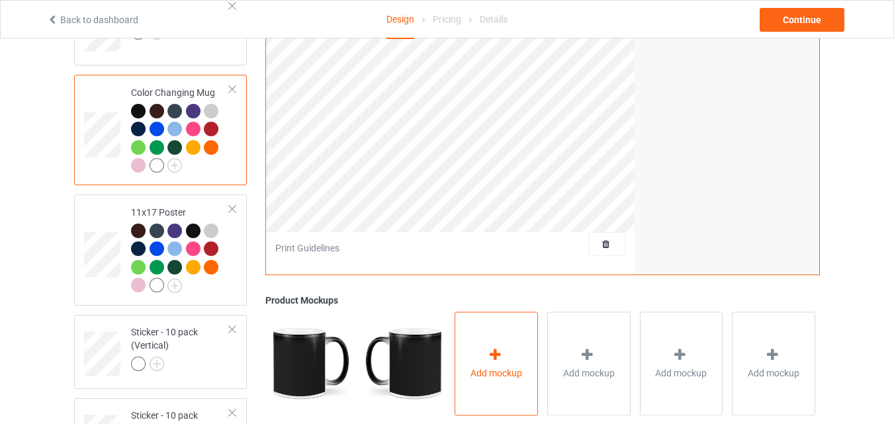
click at [493, 339] on div "Add mockup" at bounding box center [496, 364] width 83 height 104
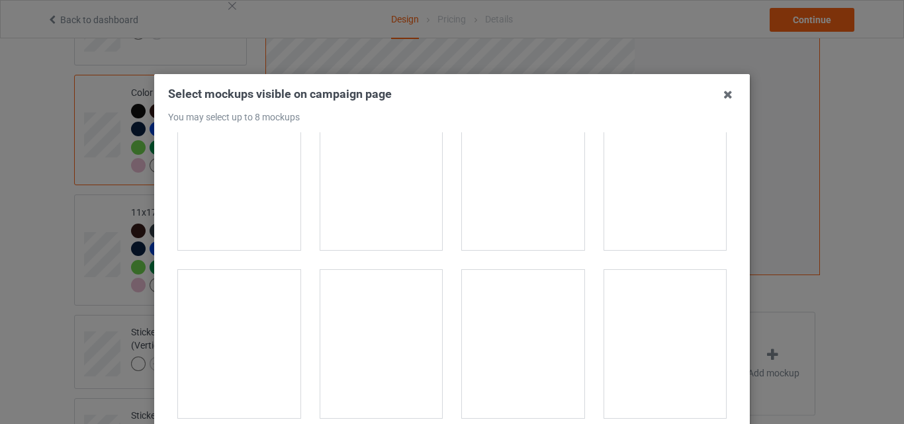
scroll to position [2118, 0]
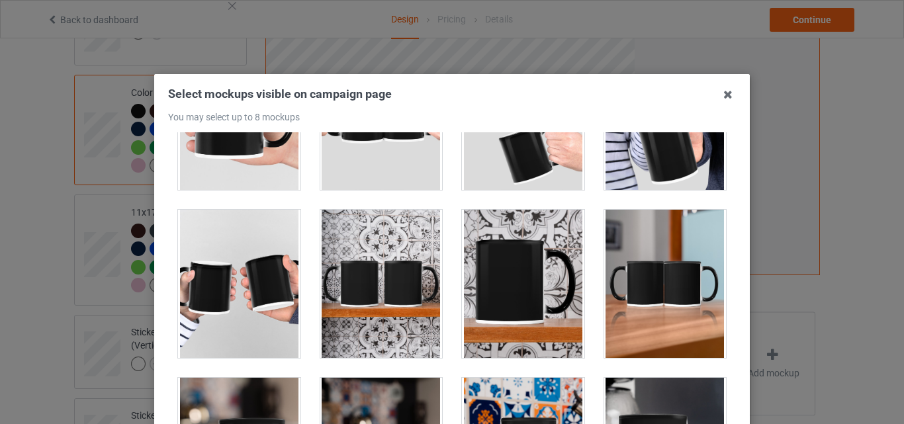
click at [376, 293] on div at bounding box center [381, 284] width 122 height 148
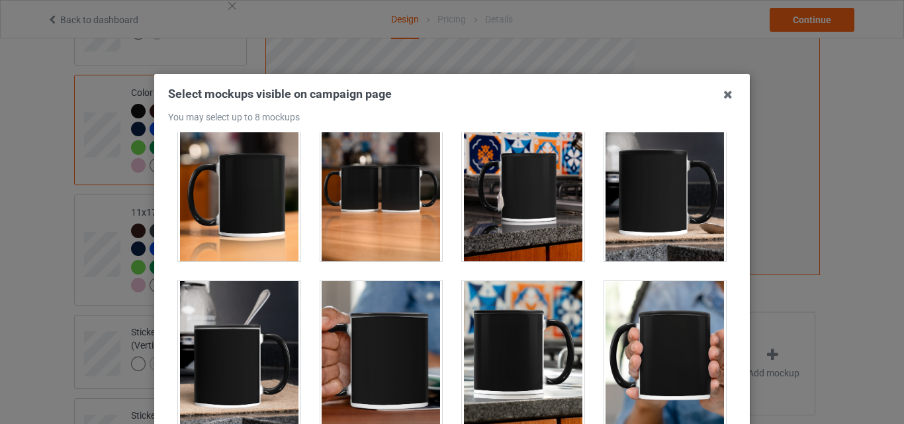
click at [383, 202] on div at bounding box center [381, 187] width 122 height 148
click at [488, 215] on div at bounding box center [523, 187] width 122 height 148
click at [653, 216] on div at bounding box center [665, 187] width 122 height 148
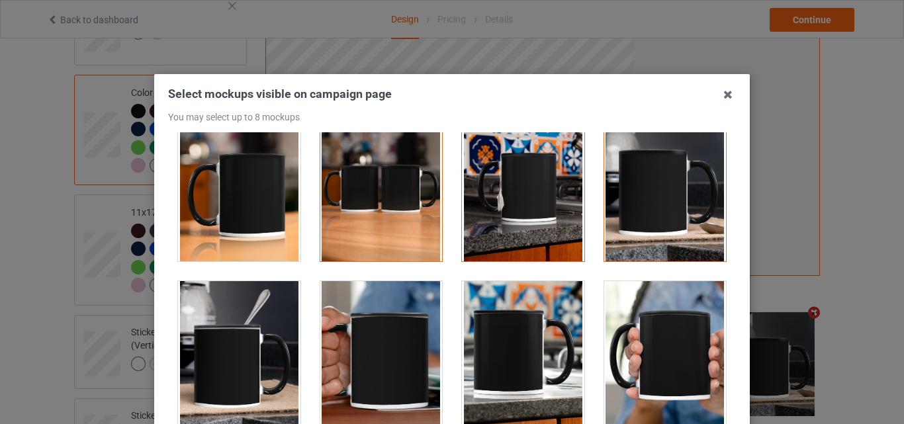
click at [248, 206] on div at bounding box center [239, 187] width 122 height 148
click at [242, 339] on div at bounding box center [239, 355] width 122 height 148
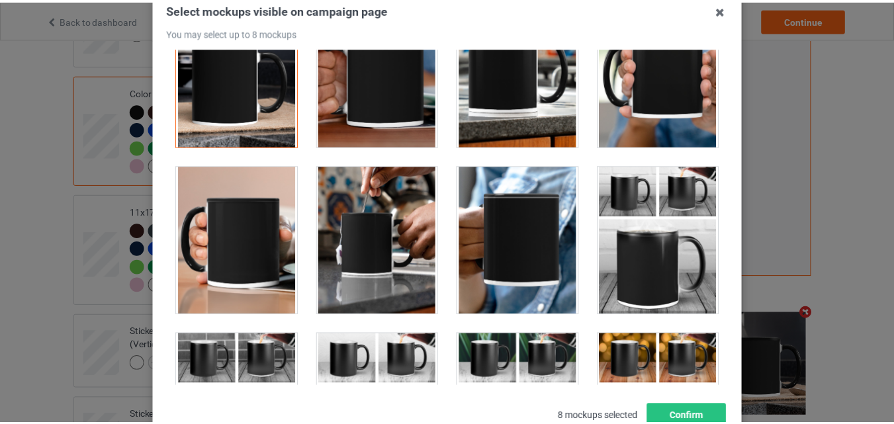
scroll to position [182, 0]
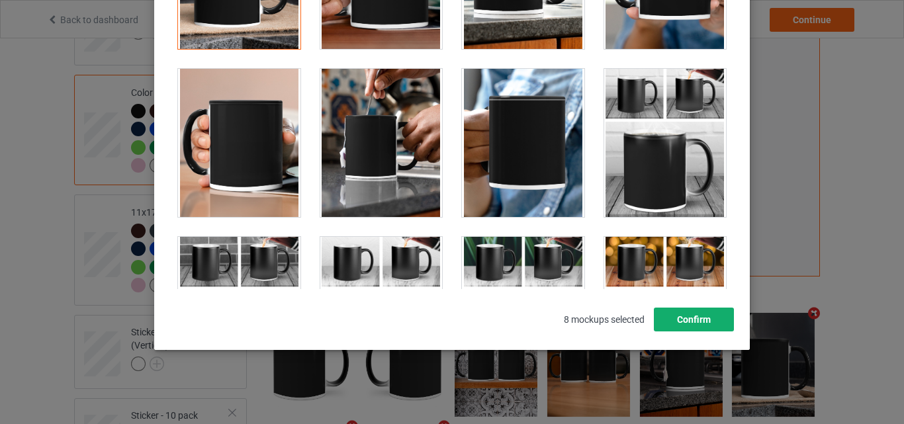
click at [694, 310] on button "Confirm" at bounding box center [694, 320] width 80 height 24
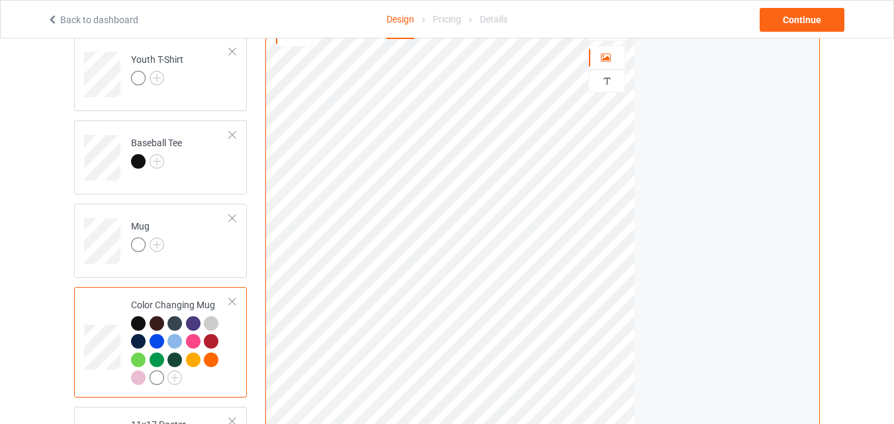
scroll to position [654, 0]
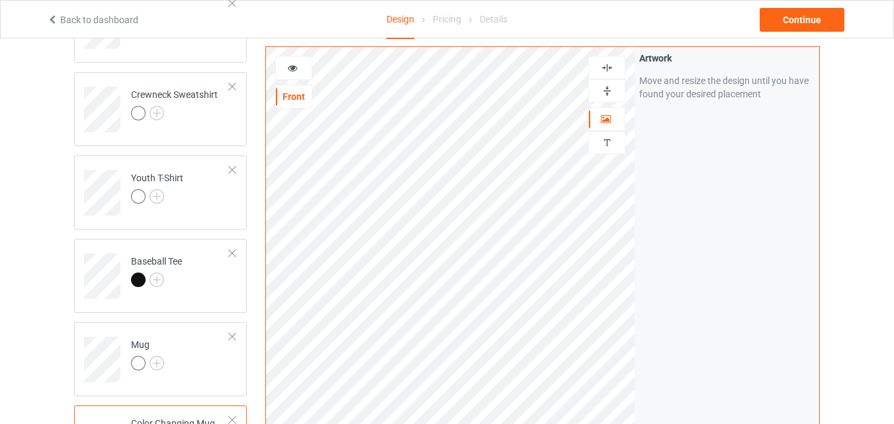
click at [610, 95] on img at bounding box center [607, 91] width 13 height 13
click at [160, 363] on img at bounding box center [157, 363] width 15 height 15
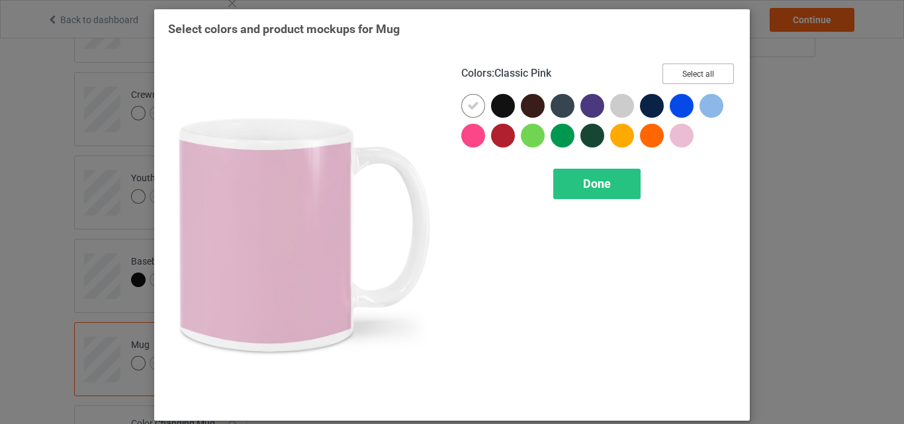
click at [696, 74] on button "Select all" at bounding box center [698, 74] width 71 height 21
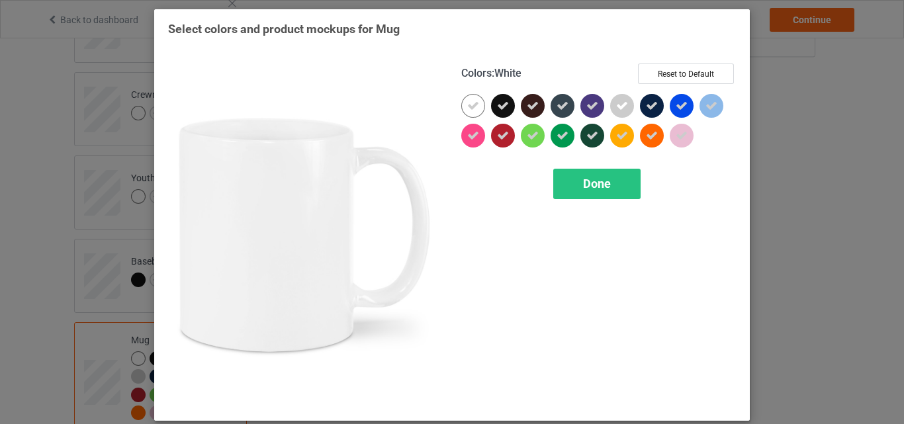
click at [469, 105] on icon at bounding box center [473, 106] width 12 height 12
click at [469, 105] on div at bounding box center [473, 106] width 24 height 24
click at [630, 185] on div "Done" at bounding box center [596, 184] width 87 height 30
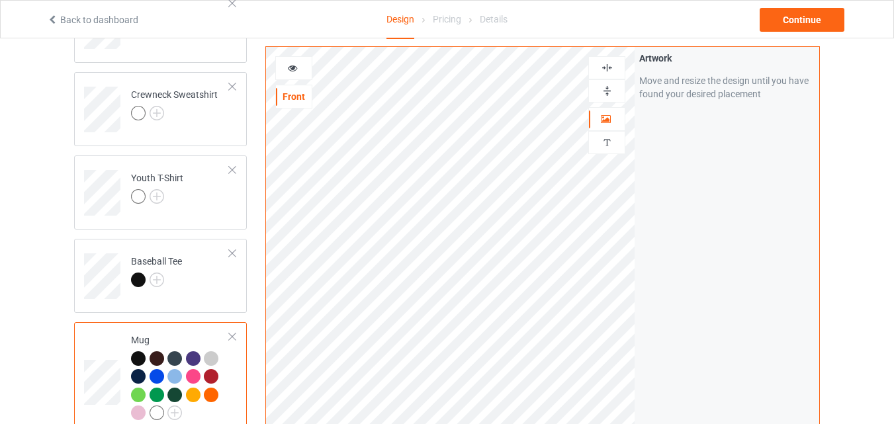
click at [281, 69] on div at bounding box center [294, 68] width 36 height 13
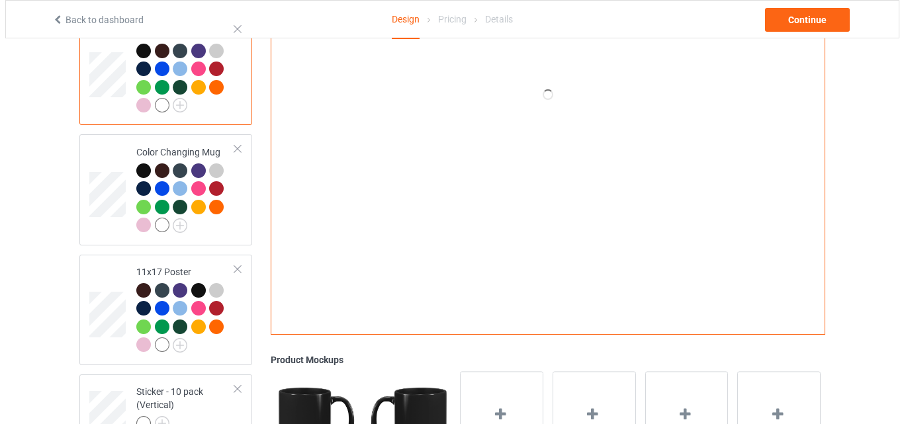
scroll to position [1051, 0]
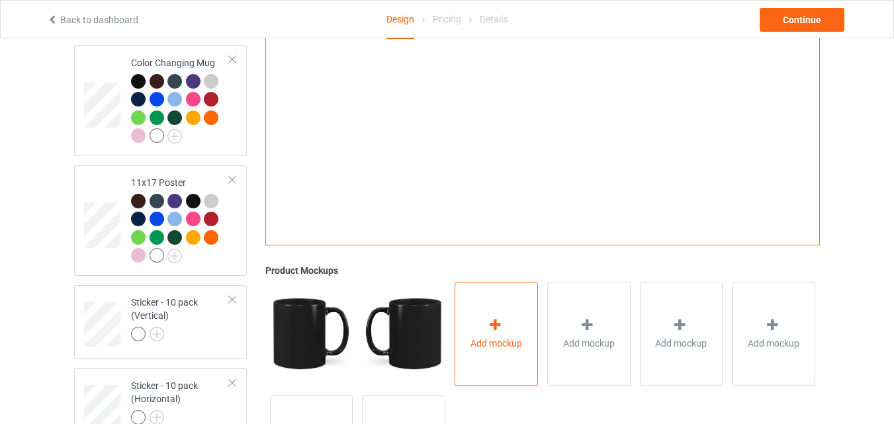
click at [504, 297] on div "Add mockup" at bounding box center [496, 334] width 83 height 104
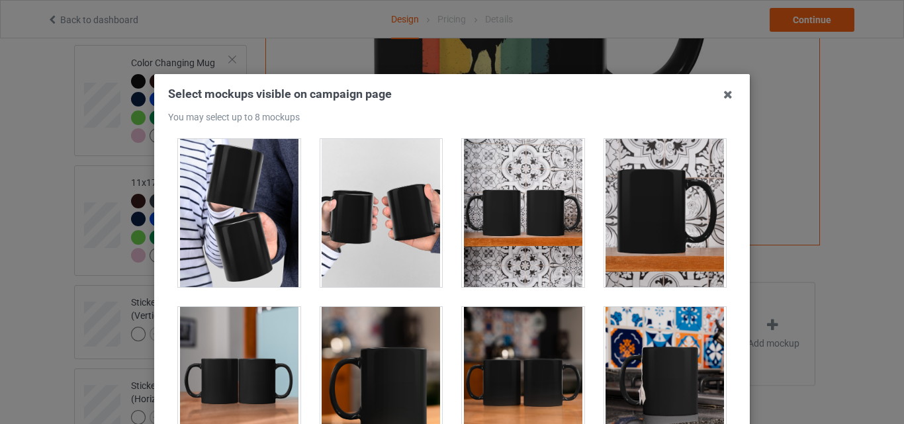
scroll to position [2052, 0]
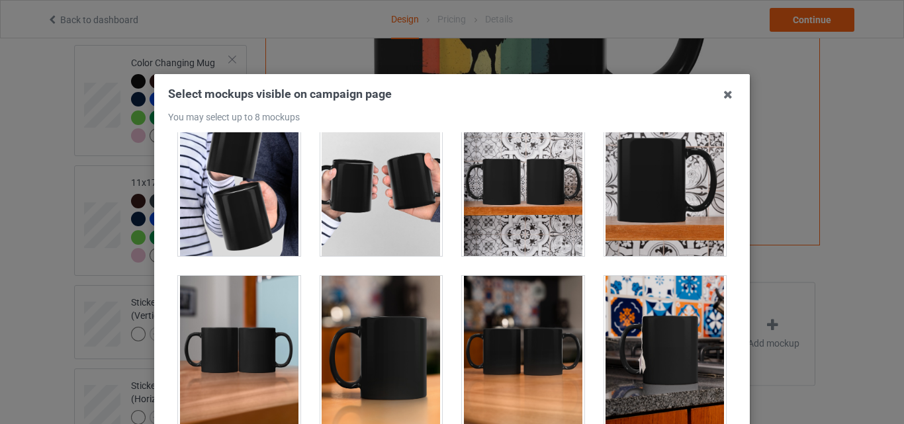
click at [262, 336] on div at bounding box center [239, 350] width 122 height 148
click at [361, 338] on div at bounding box center [381, 350] width 122 height 148
click at [506, 336] on div at bounding box center [523, 350] width 122 height 148
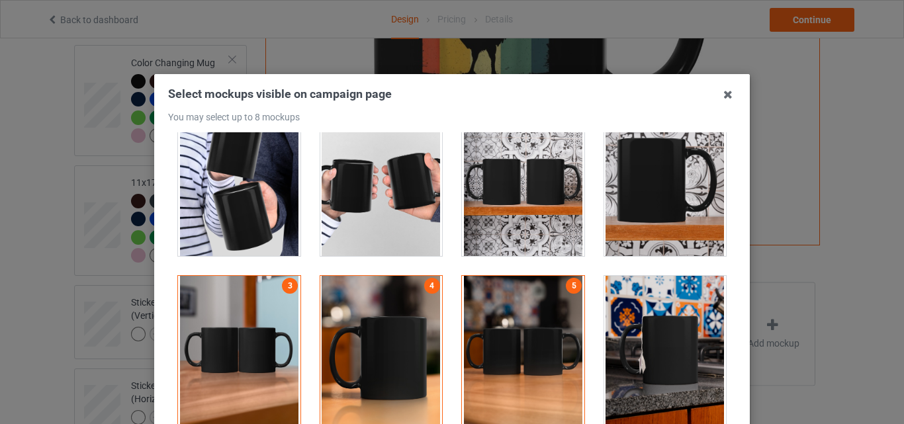
click at [669, 328] on div at bounding box center [665, 350] width 122 height 148
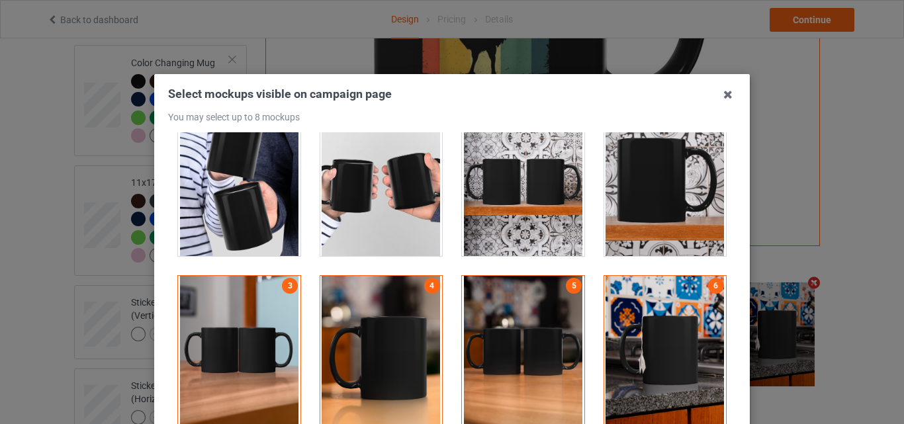
click at [500, 169] on div at bounding box center [523, 182] width 122 height 148
click at [391, 190] on div at bounding box center [381, 182] width 122 height 148
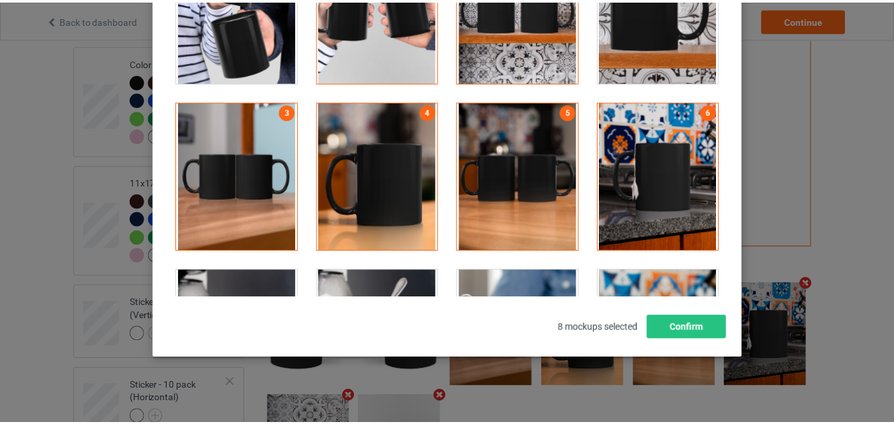
scroll to position [182, 0]
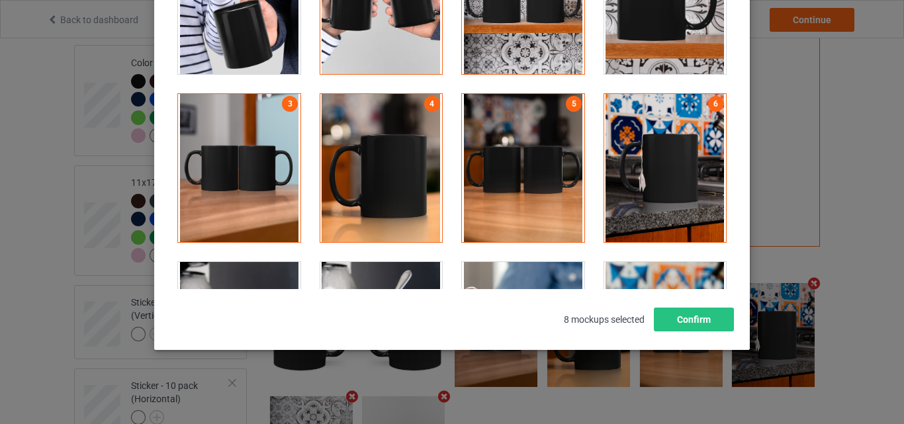
click at [669, 305] on div "Select mockups visible on campaign page You may select up to 8 mockups 1 2 8 7 …" at bounding box center [452, 118] width 568 height 428
click at [676, 318] on button "Confirm" at bounding box center [694, 320] width 80 height 24
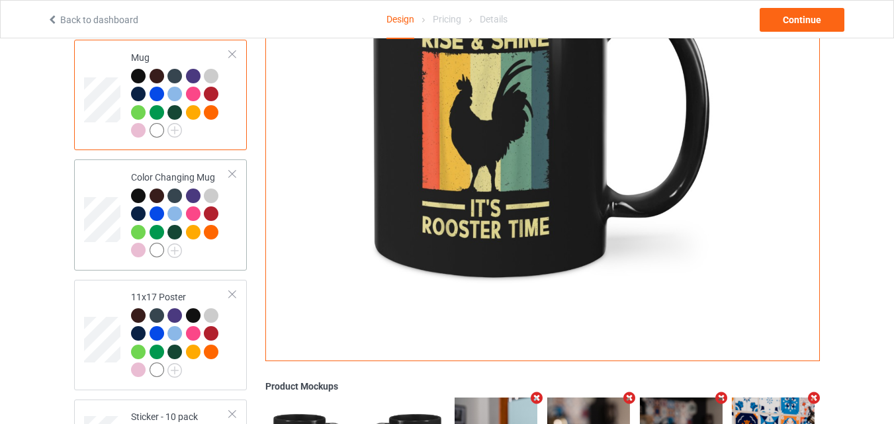
scroll to position [786, 0]
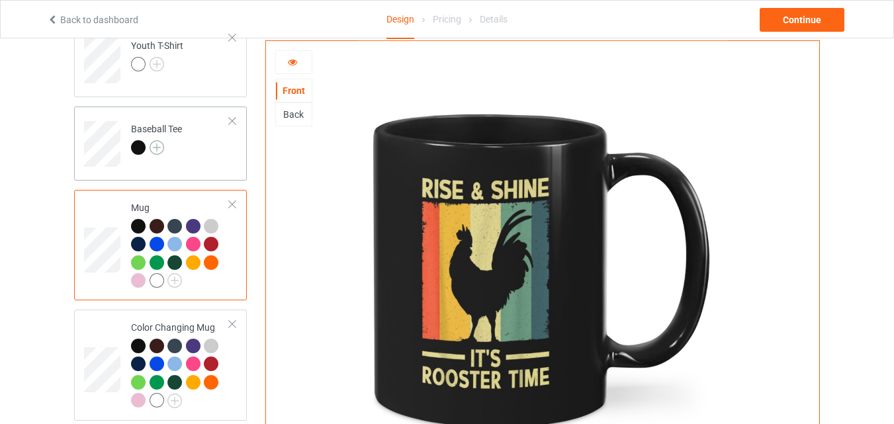
click at [160, 150] on img at bounding box center [157, 147] width 15 height 15
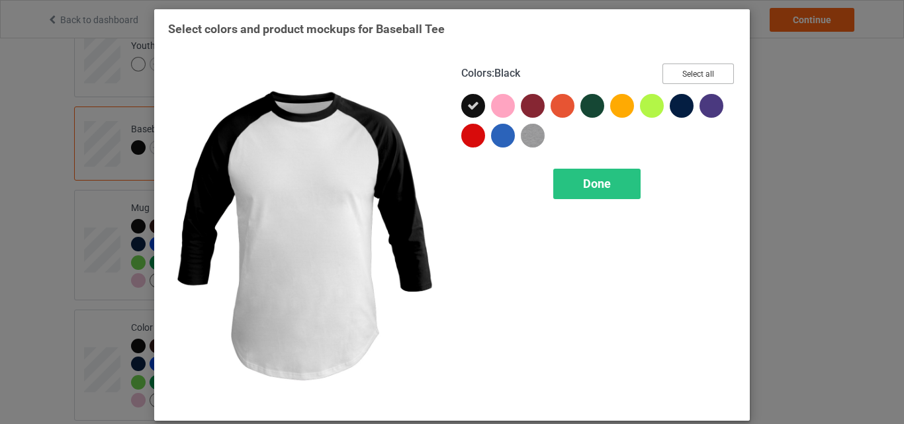
click at [684, 71] on button "Select all" at bounding box center [698, 74] width 71 height 21
click at [595, 166] on div "Colors : Black Reset to Default Done" at bounding box center [598, 235] width 293 height 362
click at [592, 175] on div "Done" at bounding box center [596, 184] width 87 height 30
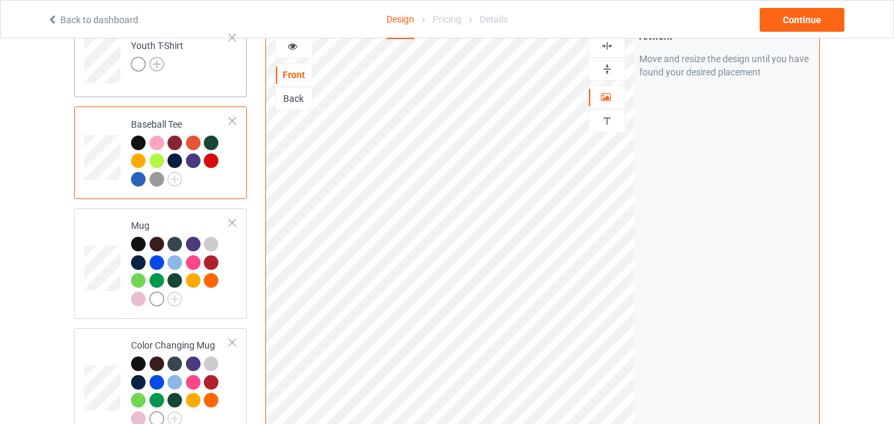
click at [154, 66] on img at bounding box center [157, 64] width 15 height 15
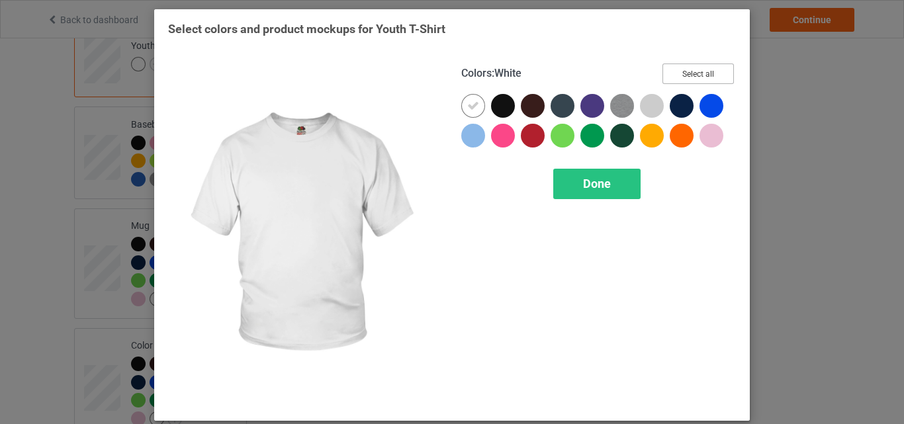
click at [700, 77] on button "Select all" at bounding box center [698, 74] width 71 height 21
click at [472, 102] on icon at bounding box center [473, 106] width 12 height 12
click at [472, 102] on div at bounding box center [473, 106] width 24 height 24
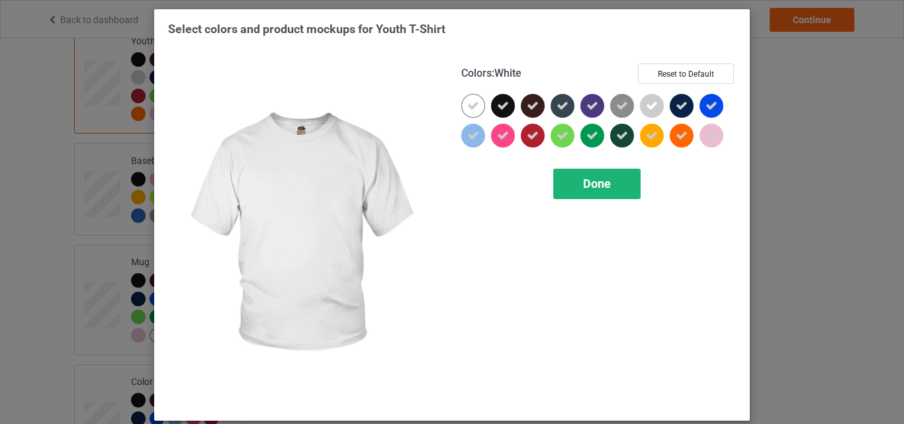
click at [583, 181] on span "Done" at bounding box center [597, 184] width 28 height 14
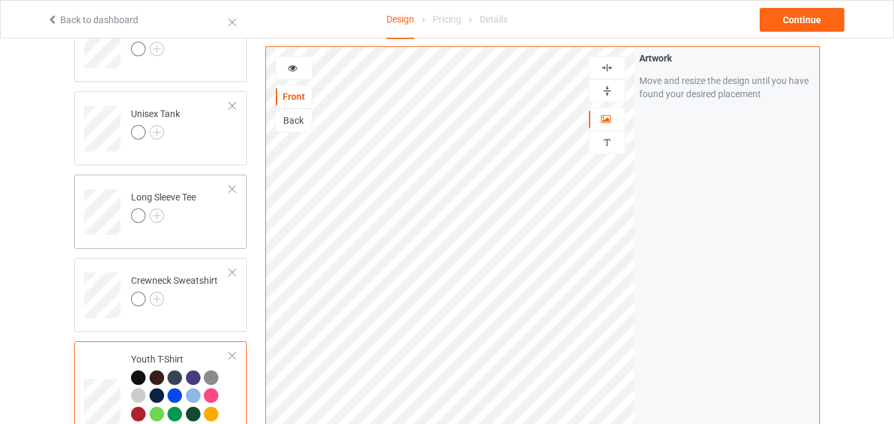
scroll to position [455, 0]
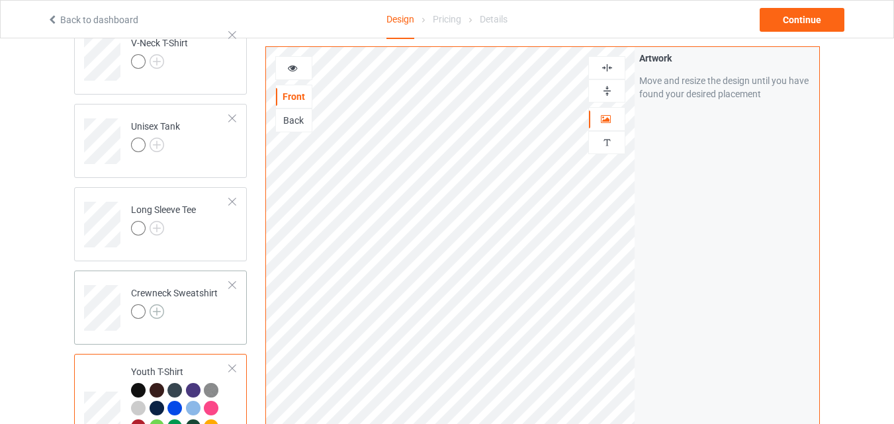
click at [160, 312] on img at bounding box center [157, 312] width 15 height 15
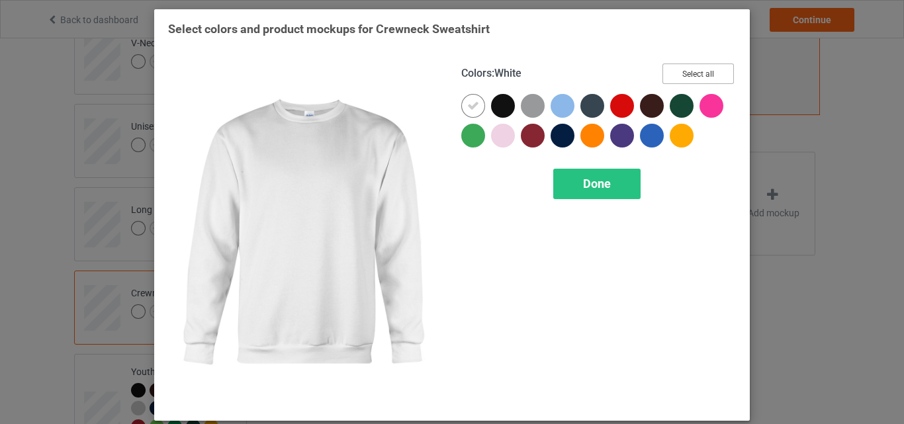
click at [683, 79] on button "Select all" at bounding box center [698, 74] width 71 height 21
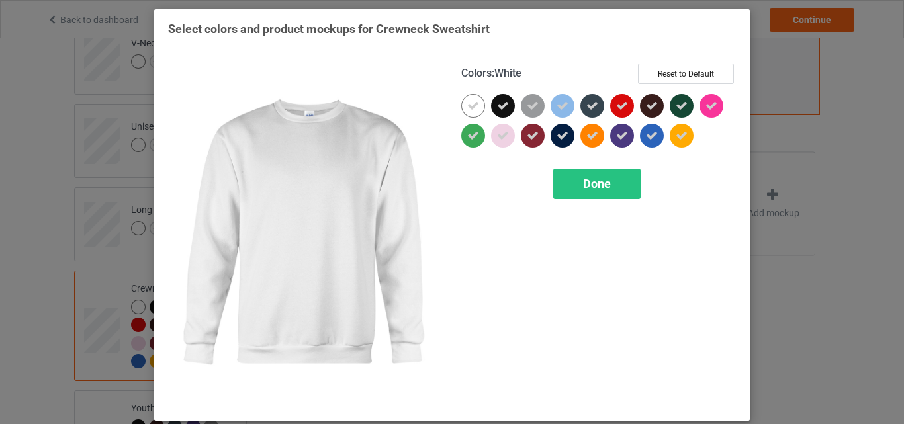
click at [467, 111] on icon at bounding box center [473, 106] width 12 height 12
click at [467, 111] on div at bounding box center [473, 106] width 24 height 24
click at [583, 179] on span "Done" at bounding box center [597, 184] width 28 height 14
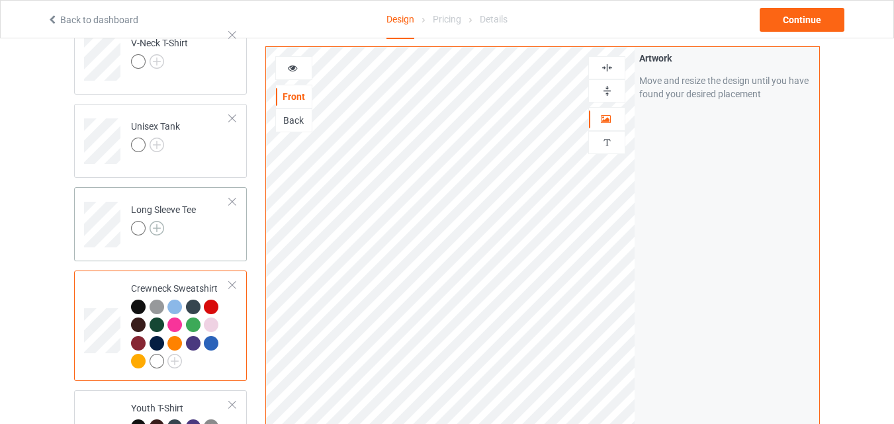
click at [163, 228] on img at bounding box center [157, 228] width 15 height 15
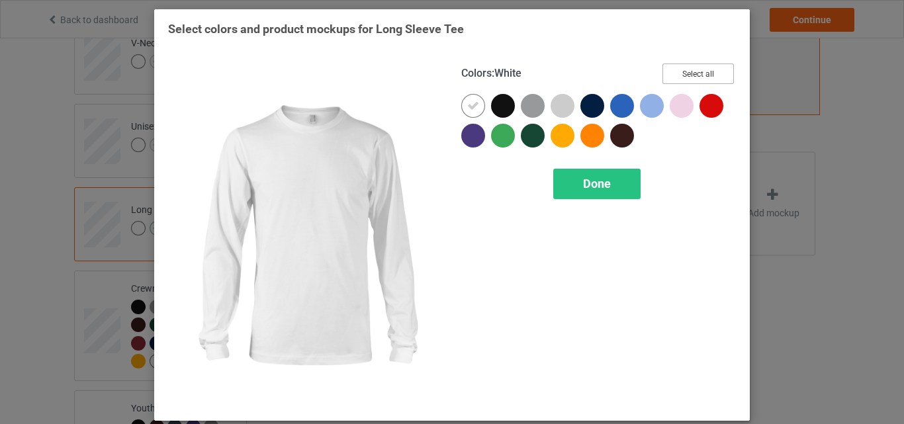
click at [720, 66] on button "Select all" at bounding box center [698, 74] width 71 height 21
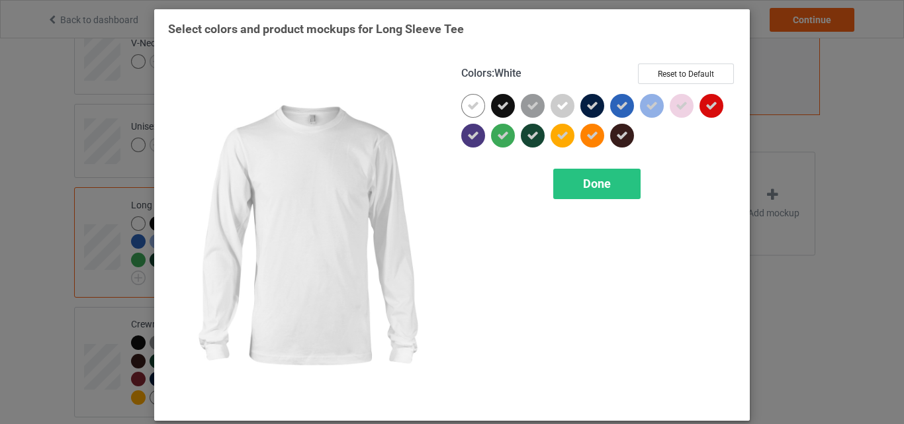
click at [472, 101] on icon at bounding box center [473, 106] width 12 height 12
click at [472, 101] on div at bounding box center [473, 106] width 24 height 24
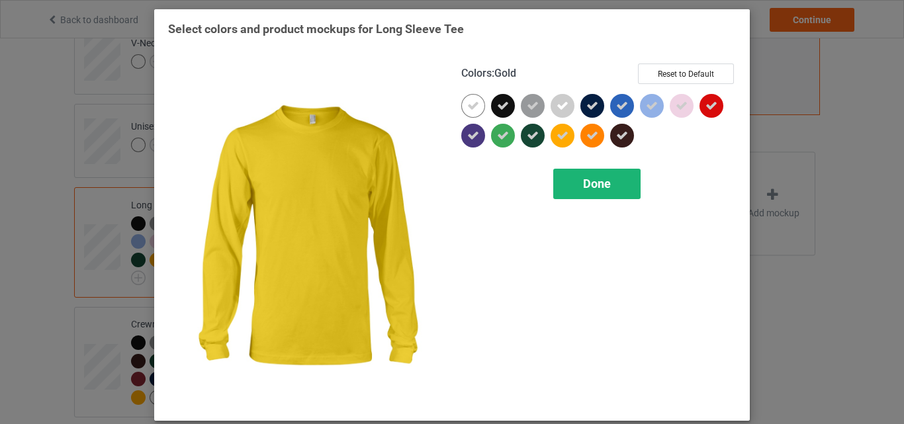
click at [571, 175] on div "Done" at bounding box center [596, 184] width 87 height 30
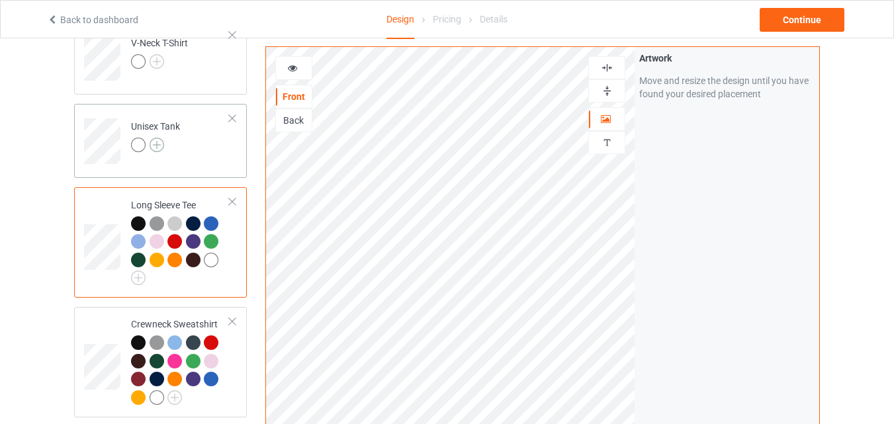
click at [156, 141] on img at bounding box center [157, 145] width 15 height 15
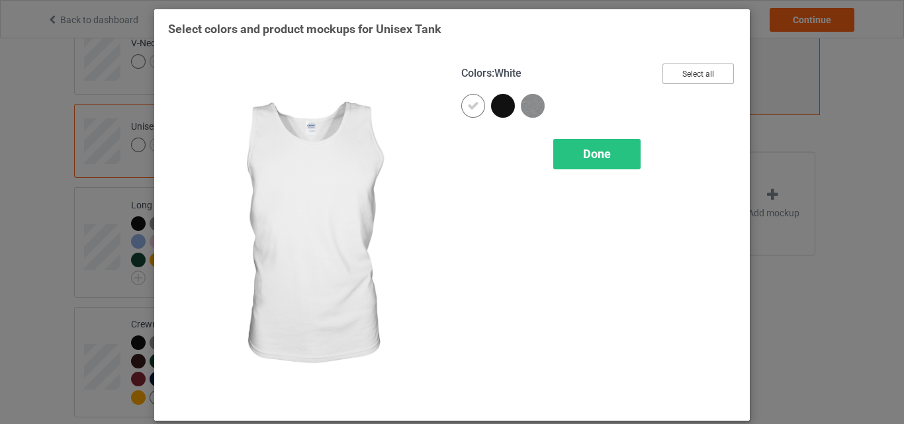
drag, startPoint x: 683, startPoint y: 71, endPoint x: 585, endPoint y: 101, distance: 102.4
click at [683, 70] on button "Select all" at bounding box center [698, 74] width 71 height 21
click at [477, 110] on div at bounding box center [473, 106] width 24 height 24
click at [600, 160] on span "Done" at bounding box center [597, 154] width 28 height 14
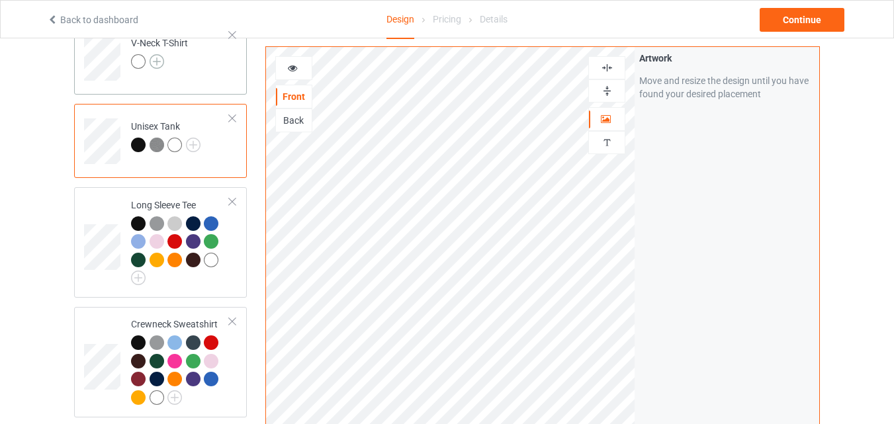
click at [158, 65] on img at bounding box center [157, 61] width 15 height 15
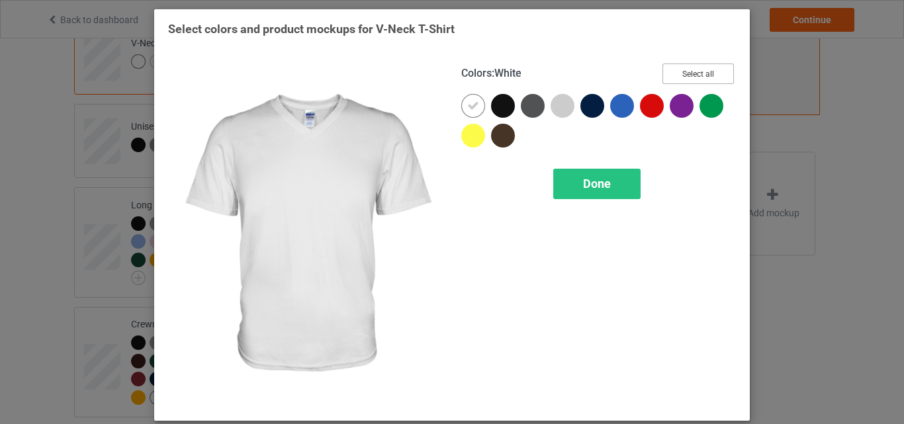
click at [685, 68] on button "Select all" at bounding box center [698, 74] width 71 height 21
click at [471, 101] on icon at bounding box center [473, 106] width 12 height 12
click at [471, 101] on div at bounding box center [473, 106] width 24 height 24
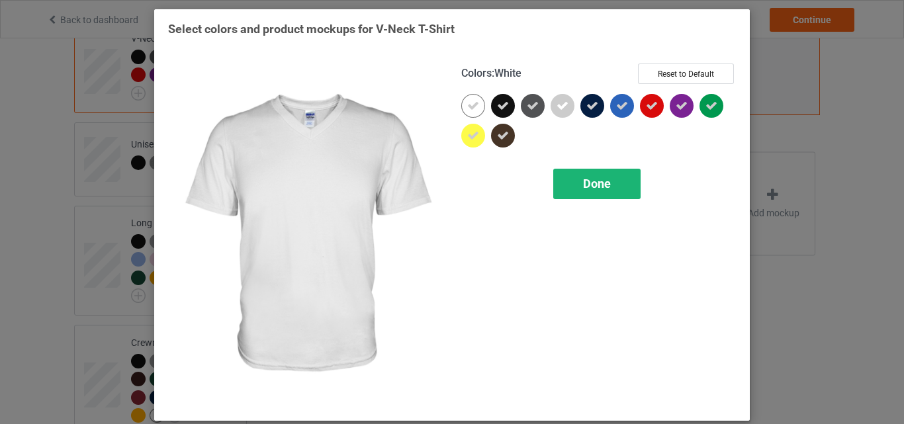
click at [590, 177] on span "Done" at bounding box center [597, 184] width 28 height 14
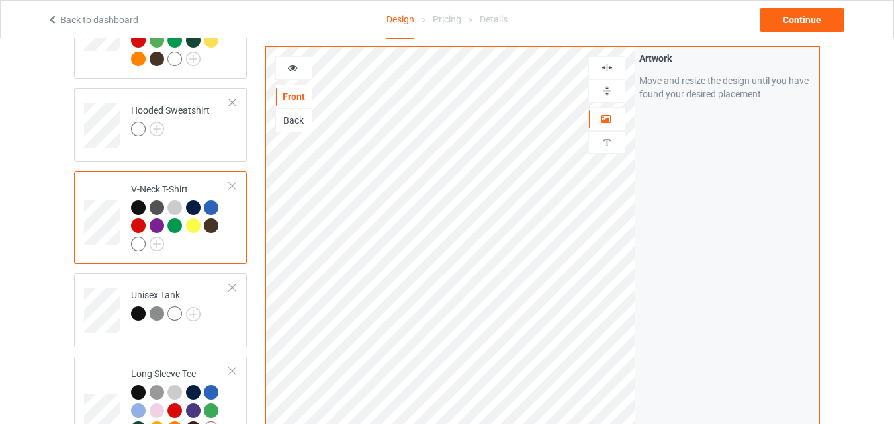
scroll to position [257, 0]
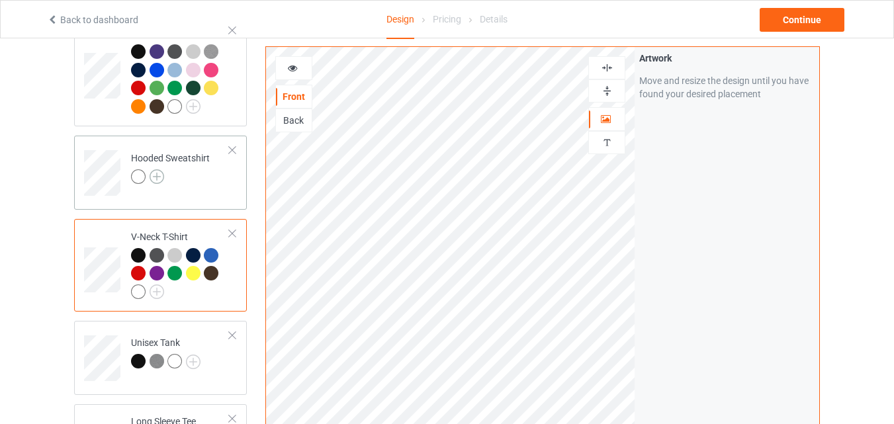
click at [157, 175] on img at bounding box center [157, 176] width 15 height 15
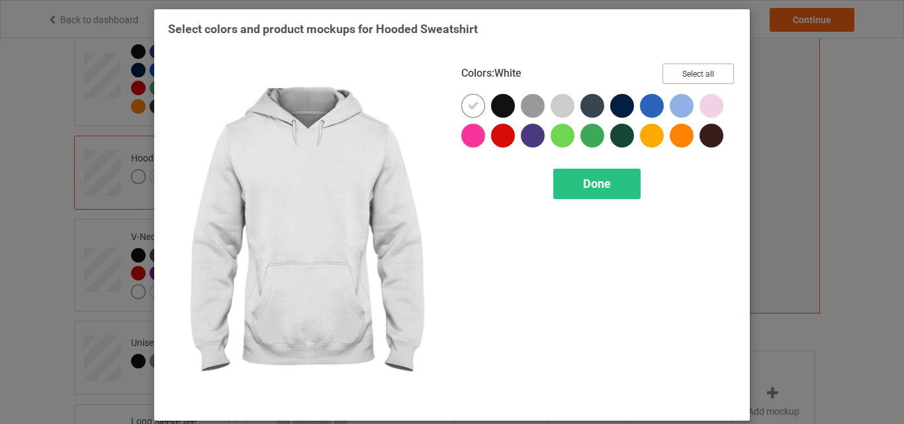
click at [683, 73] on button "Select all" at bounding box center [698, 74] width 71 height 21
click at [468, 103] on icon at bounding box center [473, 106] width 12 height 12
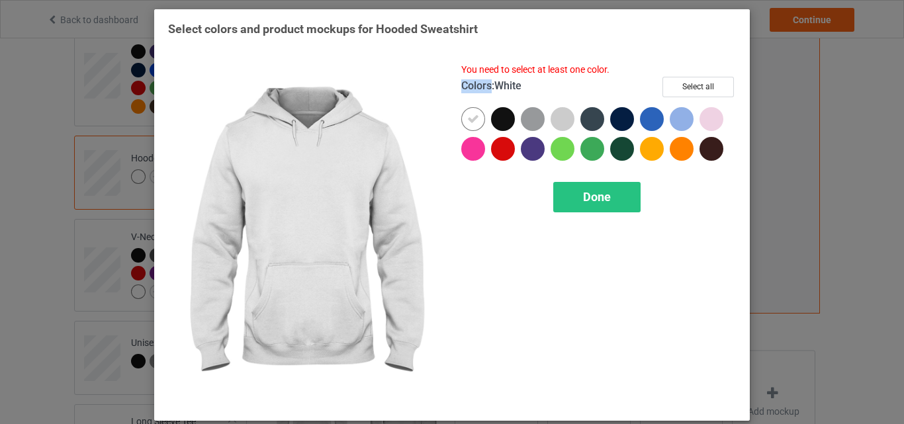
click at [468, 103] on div "Colors : White Select all" at bounding box center [598, 92] width 275 height 30
click at [691, 85] on button "Select all" at bounding box center [698, 87] width 71 height 21
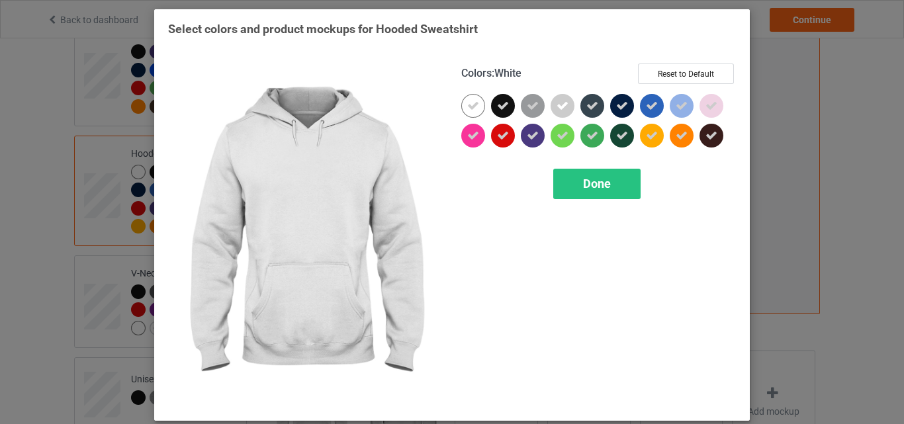
click at [475, 101] on div at bounding box center [473, 106] width 24 height 24
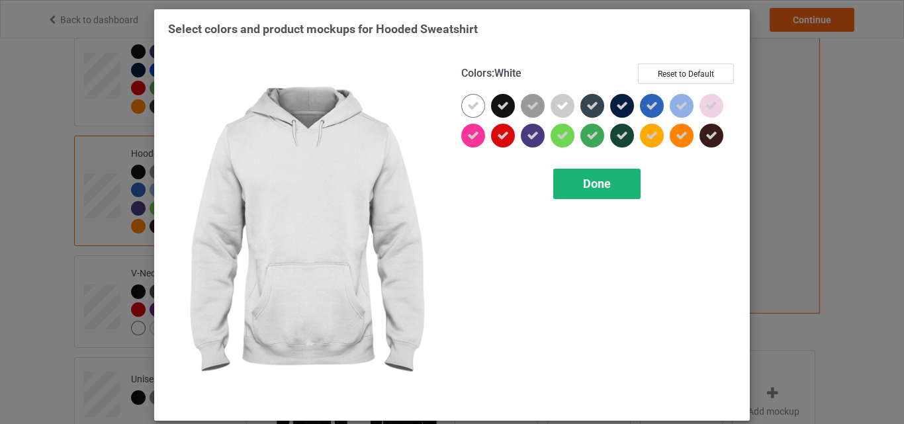
click at [590, 177] on span "Done" at bounding box center [597, 184] width 28 height 14
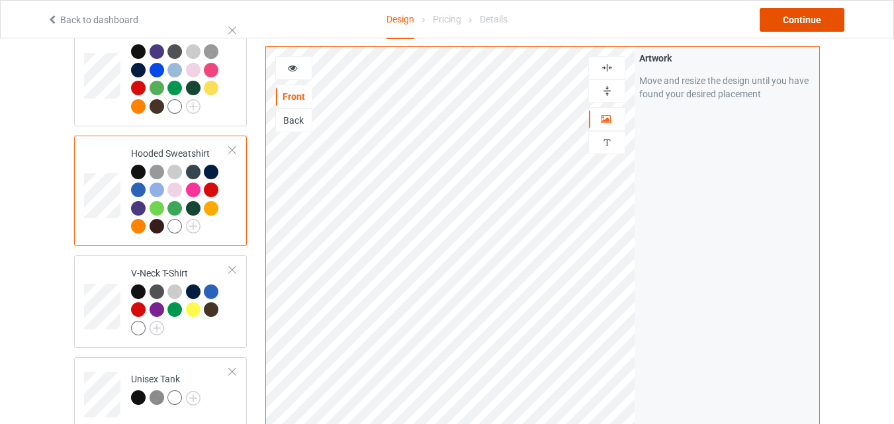
click at [823, 21] on div "Continue" at bounding box center [802, 20] width 85 height 24
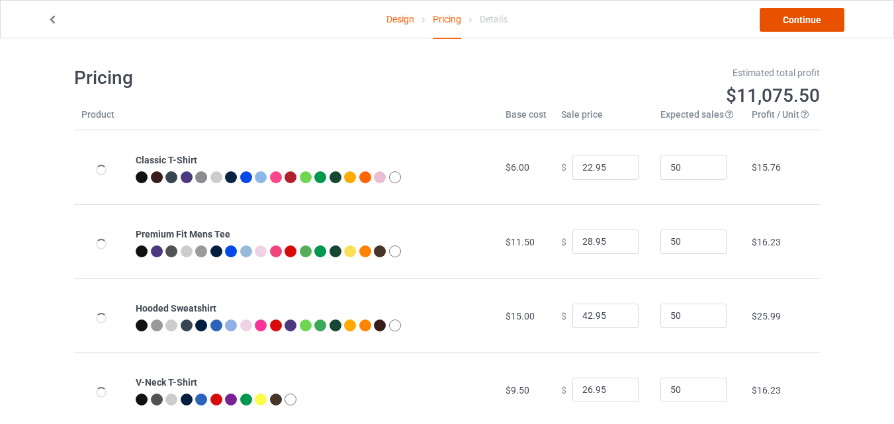
click at [763, 23] on link "Continue" at bounding box center [802, 20] width 85 height 24
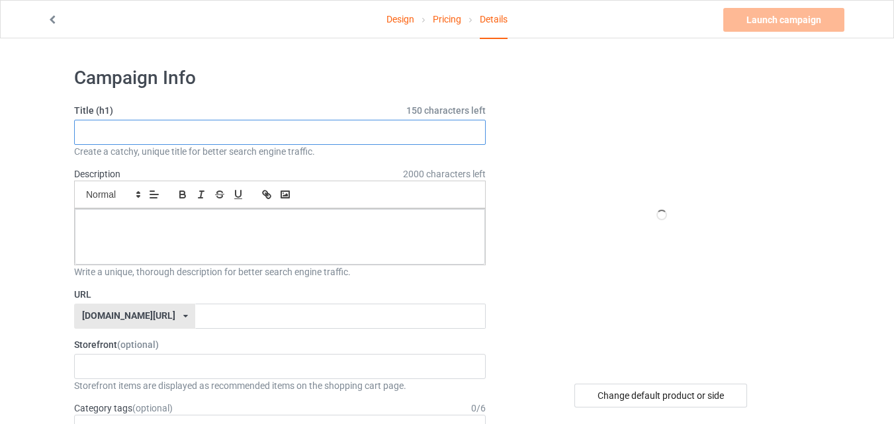
click at [204, 124] on input "text" at bounding box center [280, 132] width 412 height 25
paste input "Rise & shine It's rooster time""
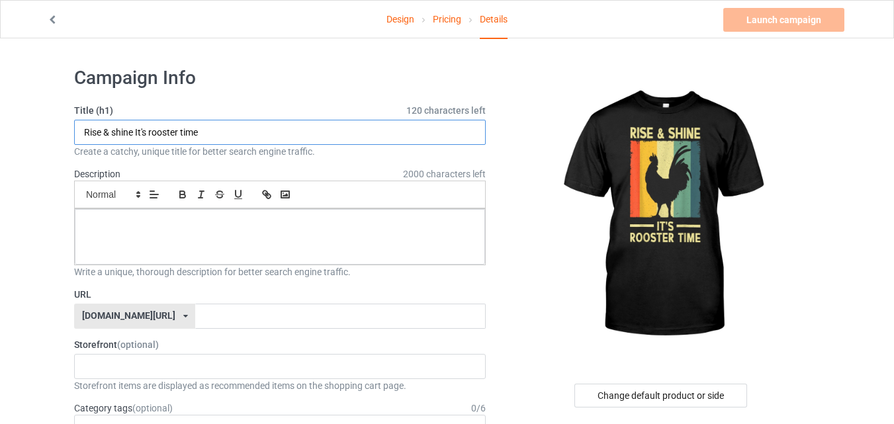
type input "Rise & shine It's rooster time"
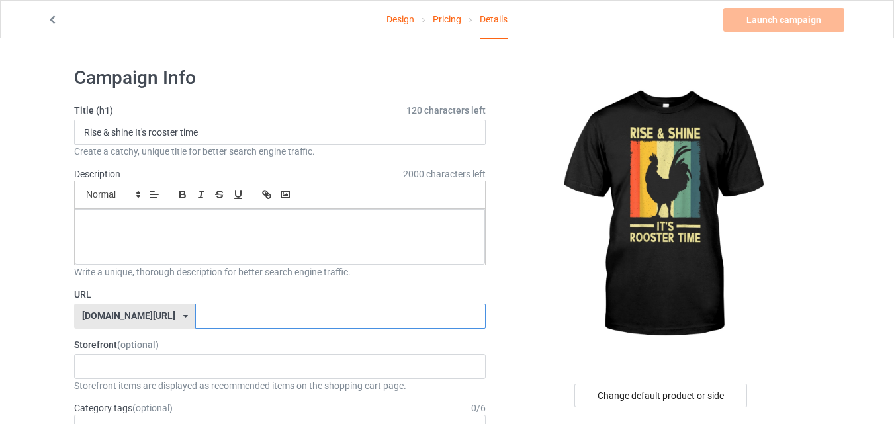
click at [195, 316] on input "text" at bounding box center [340, 316] width 290 height 25
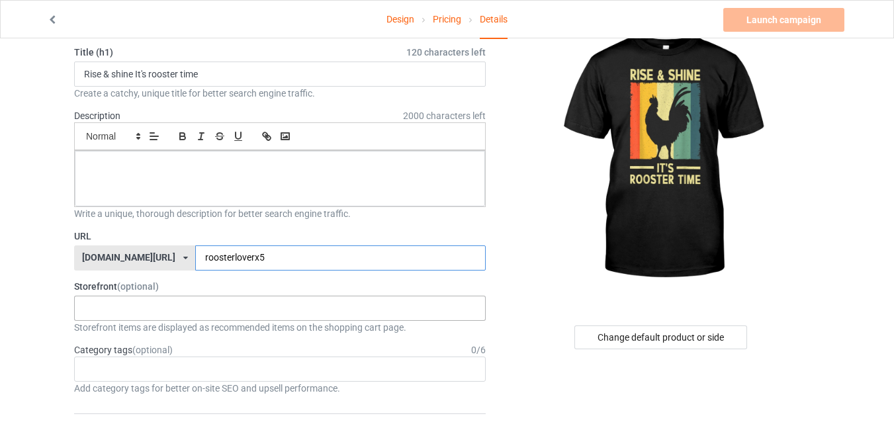
scroll to position [66, 0]
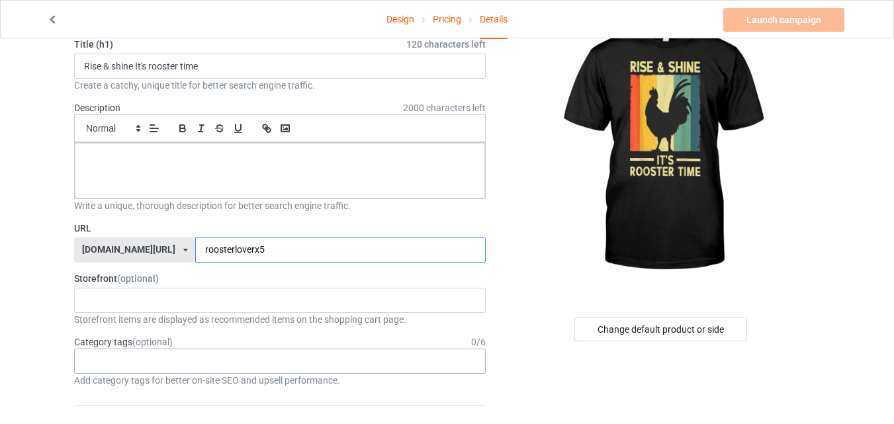
type input "roosterloverx5"
click at [326, 360] on div "Age > 1-19 > 1 Age > 1-12 Months > 1 Month Age > 1-12 Months Age > 1-19 Age > 1…" at bounding box center [280, 361] width 412 height 25
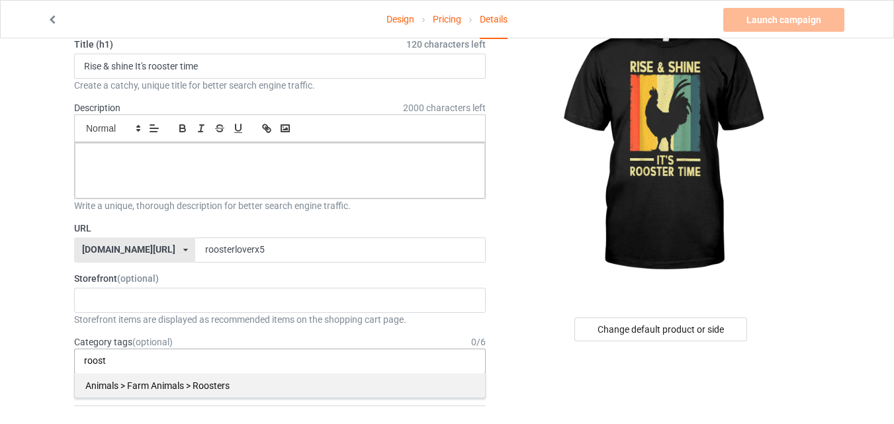
type input "roost"
click at [330, 387] on div "Animals > Farm Animals > Roosters" at bounding box center [280, 385] width 410 height 24
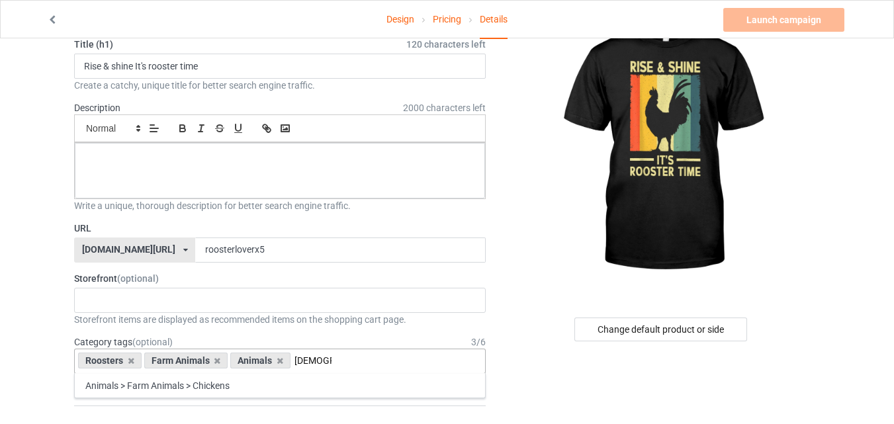
type input "chick"
click at [337, 373] on div "Animals > Farm Animals > Chickens" at bounding box center [280, 385] width 410 height 24
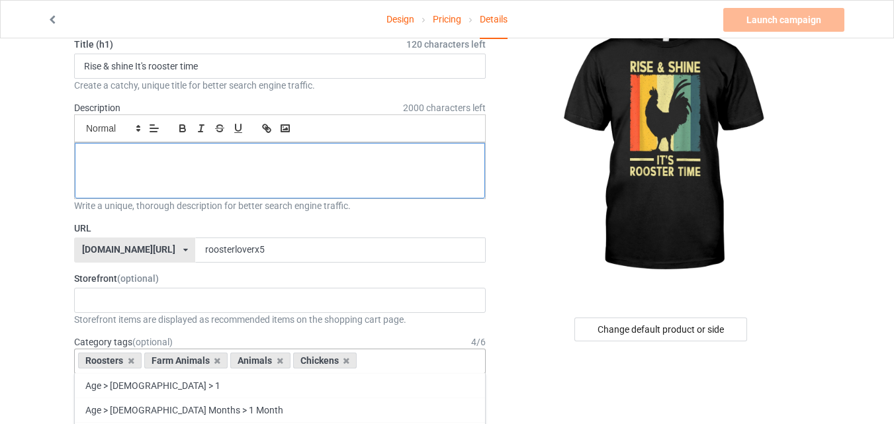
click at [177, 154] on p at bounding box center [279, 158] width 389 height 13
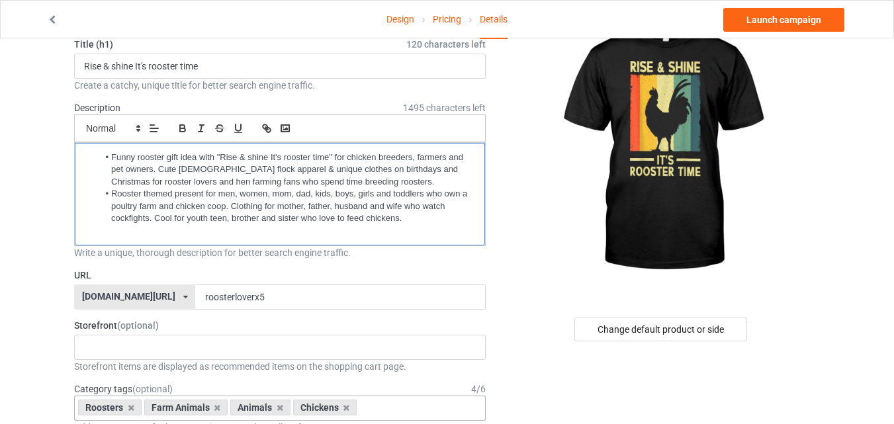
scroll to position [0, 0]
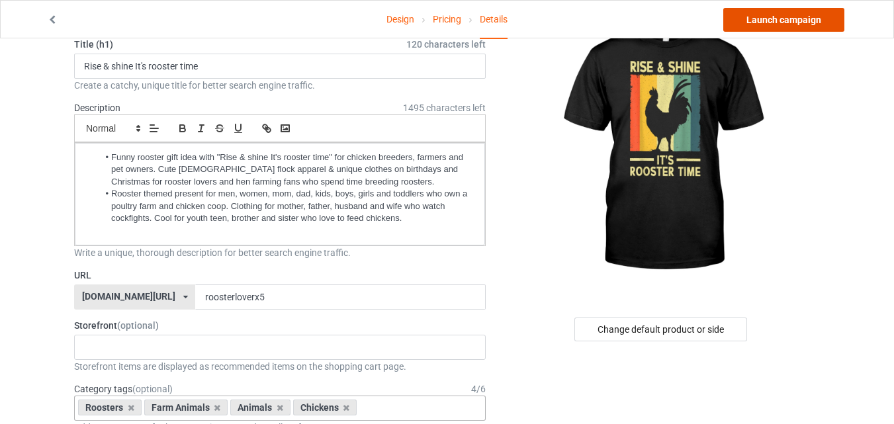
click at [776, 28] on link "Launch campaign" at bounding box center [784, 20] width 121 height 24
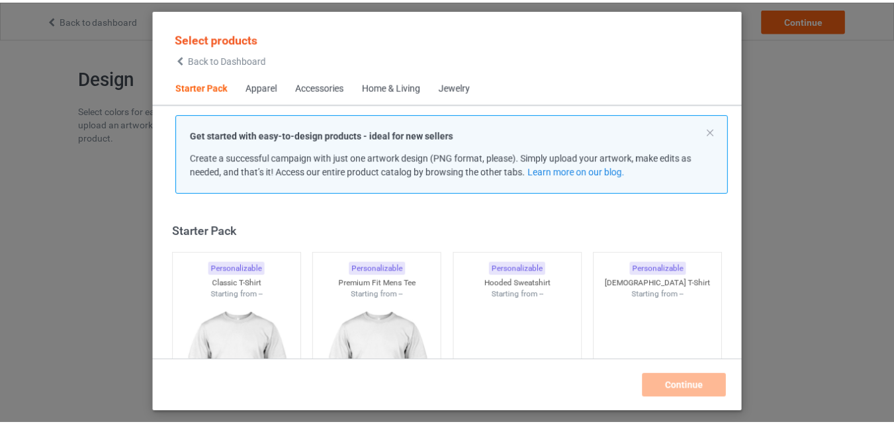
scroll to position [17, 0]
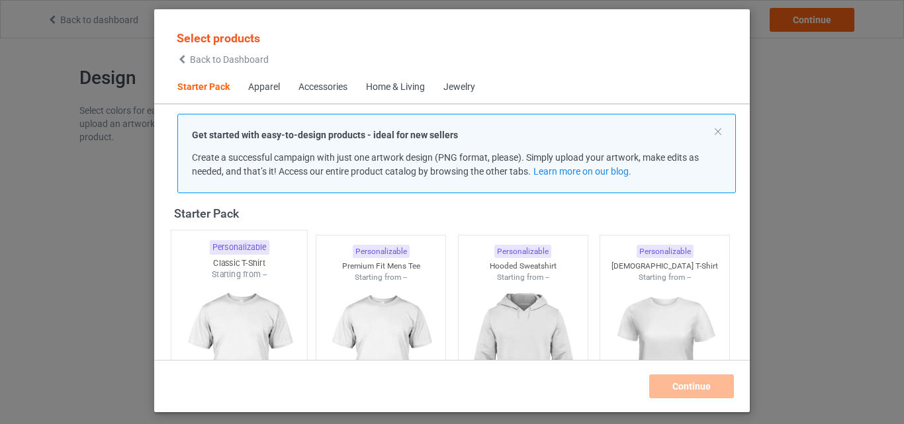
click at [239, 283] on img at bounding box center [239, 359] width 124 height 156
click at [371, 300] on img at bounding box center [381, 357] width 118 height 148
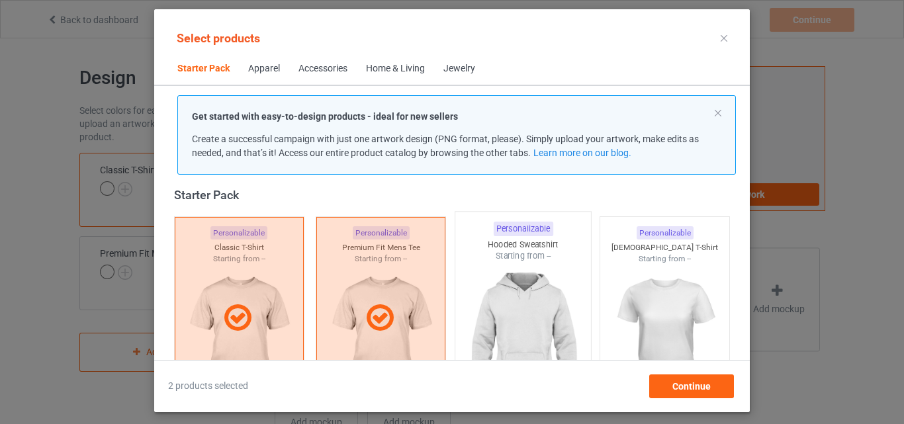
click at [469, 312] on img at bounding box center [523, 340] width 124 height 156
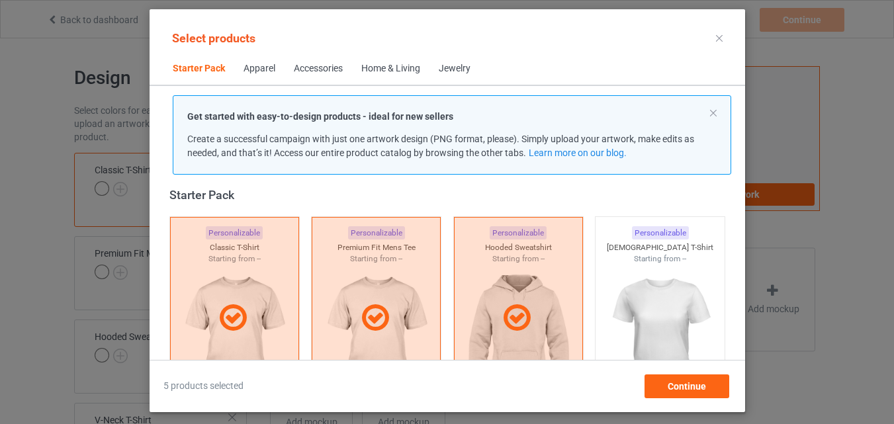
scroll to position [282, 0]
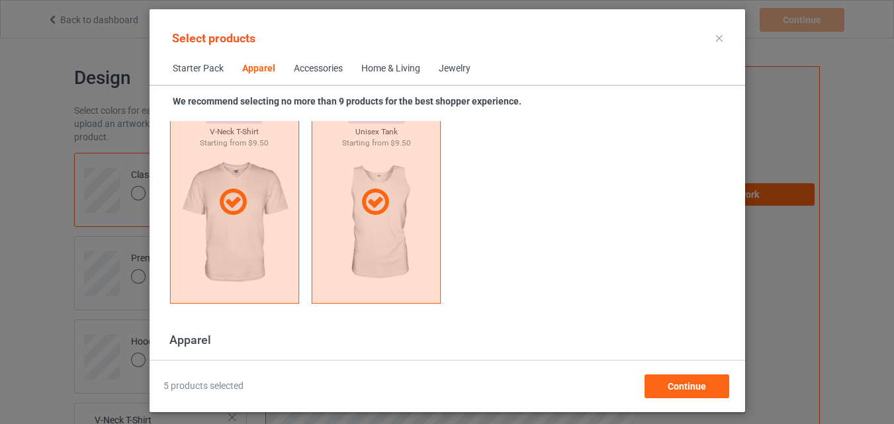
scroll to position [1010, 0]
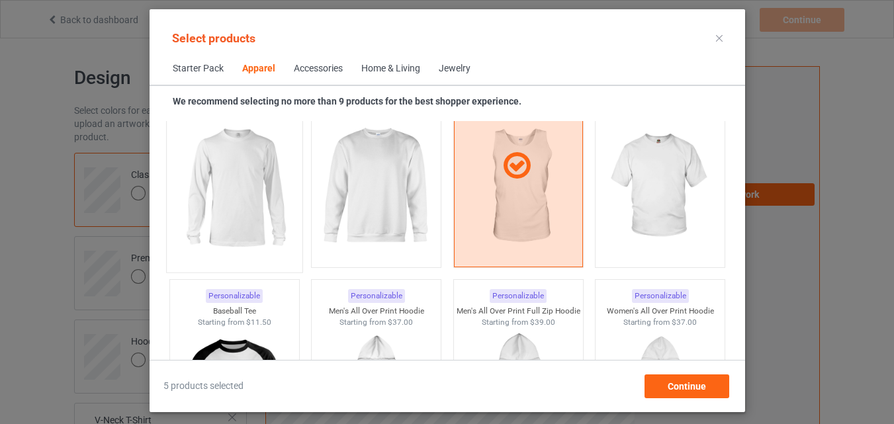
click at [256, 219] on img at bounding box center [234, 188] width 124 height 156
click at [341, 220] on img at bounding box center [376, 187] width 118 height 148
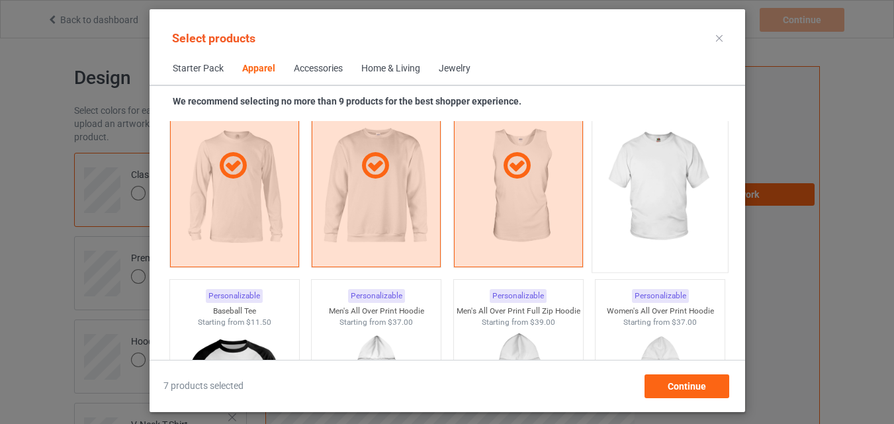
click at [624, 220] on img at bounding box center [660, 188] width 124 height 156
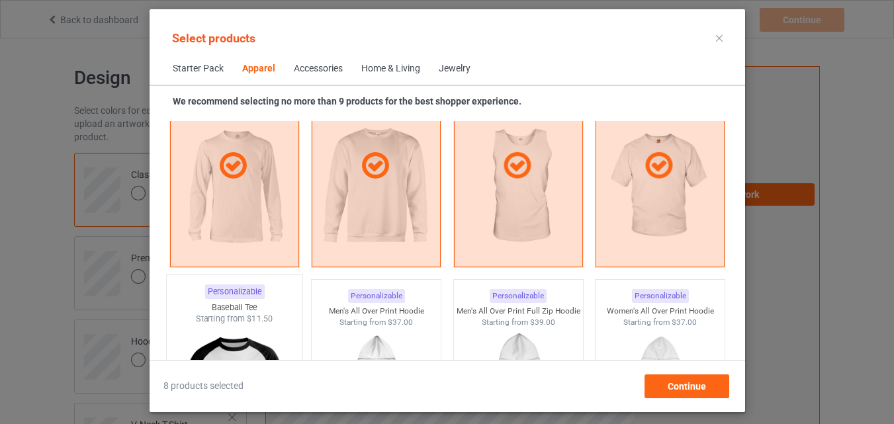
click at [237, 297] on div "Personalizable" at bounding box center [235, 292] width 60 height 15
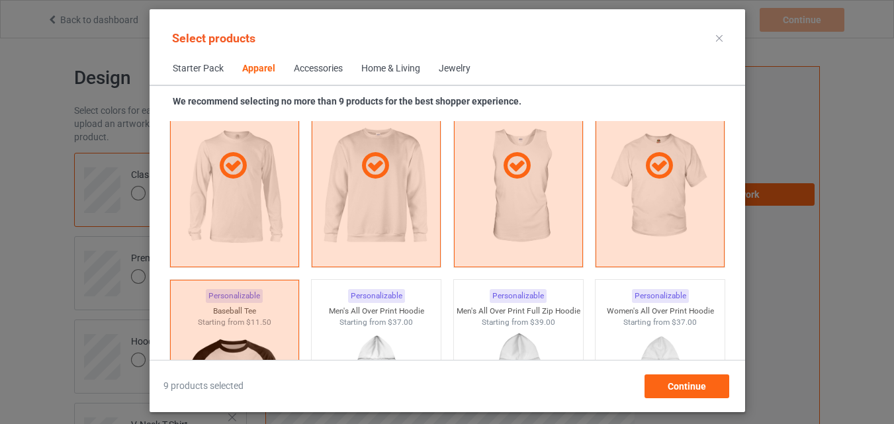
click at [388, 69] on div "Home & Living" at bounding box center [390, 68] width 59 height 13
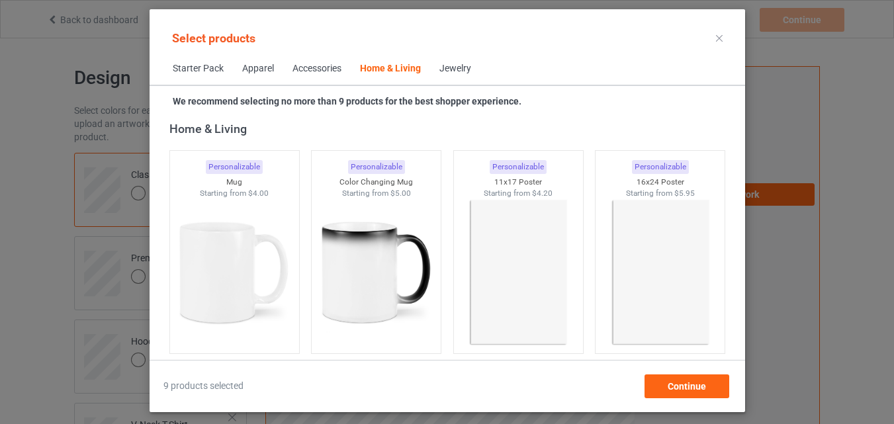
drag, startPoint x: 231, startPoint y: 288, endPoint x: 444, endPoint y: 288, distance: 212.5
click at [233, 288] on img at bounding box center [234, 273] width 118 height 148
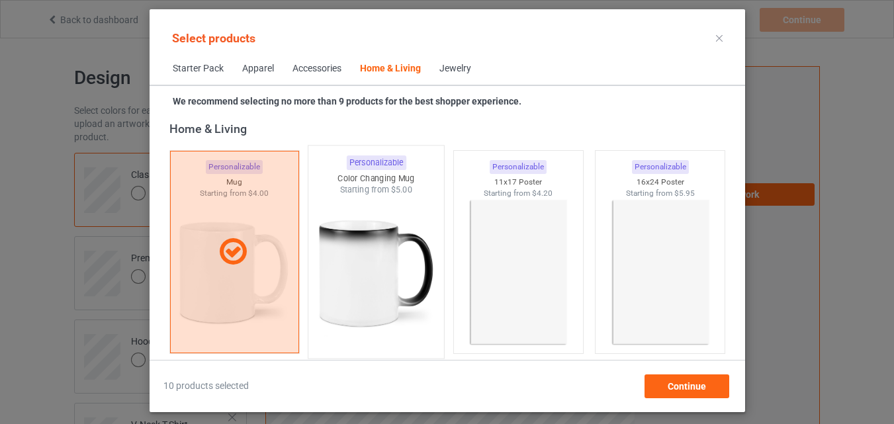
click at [410, 279] on img at bounding box center [376, 274] width 124 height 156
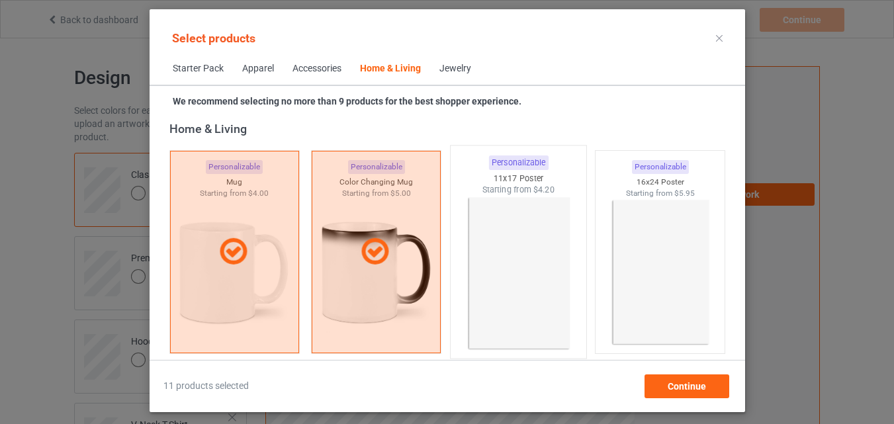
click at [475, 271] on img at bounding box center [518, 274] width 124 height 156
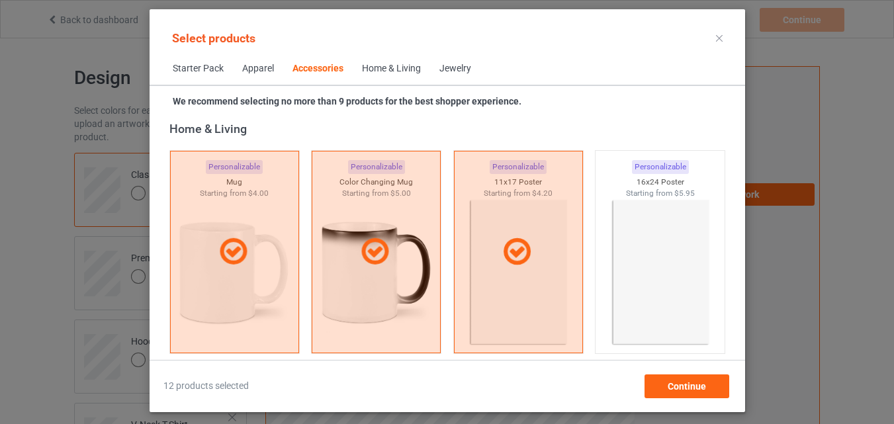
scroll to position [5242, 0]
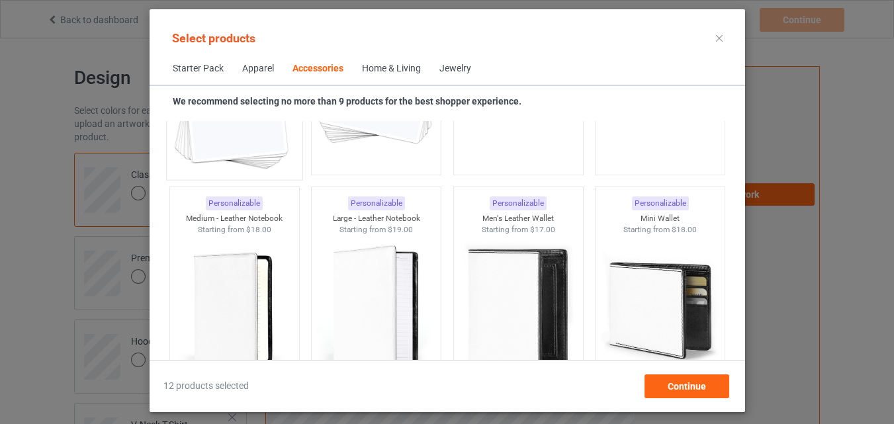
click at [235, 150] on img at bounding box center [234, 95] width 124 height 156
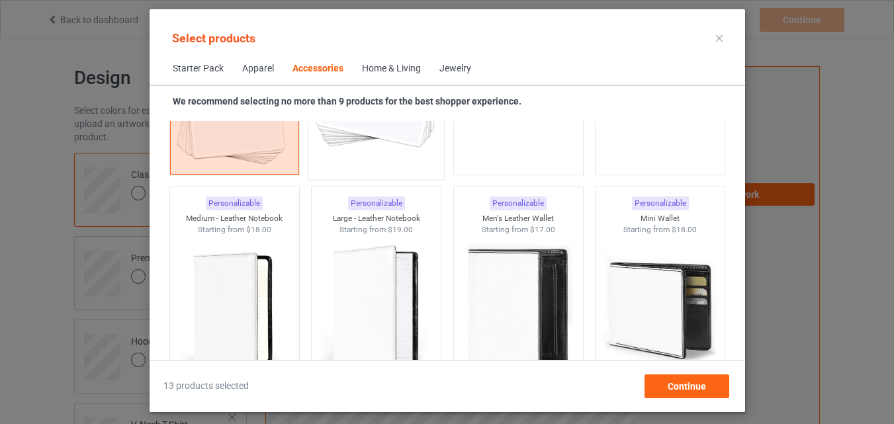
click at [373, 171] on div "Personalizable Sticker - 10 pack (Horizontal) Starting from $10.00" at bounding box center [376, 73] width 137 height 214
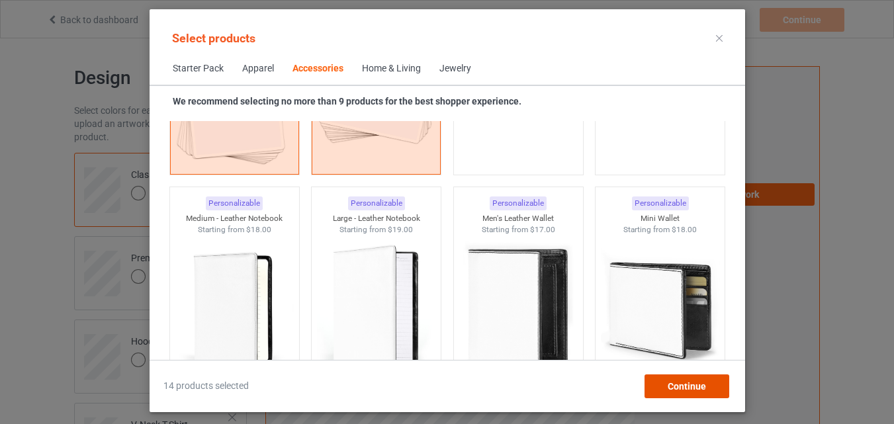
click at [674, 385] on span "Continue" at bounding box center [686, 386] width 38 height 11
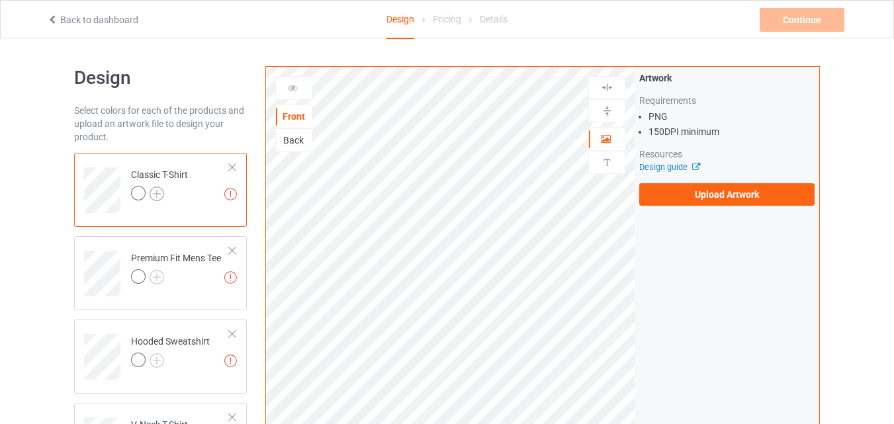
click at [157, 189] on img at bounding box center [157, 194] width 15 height 15
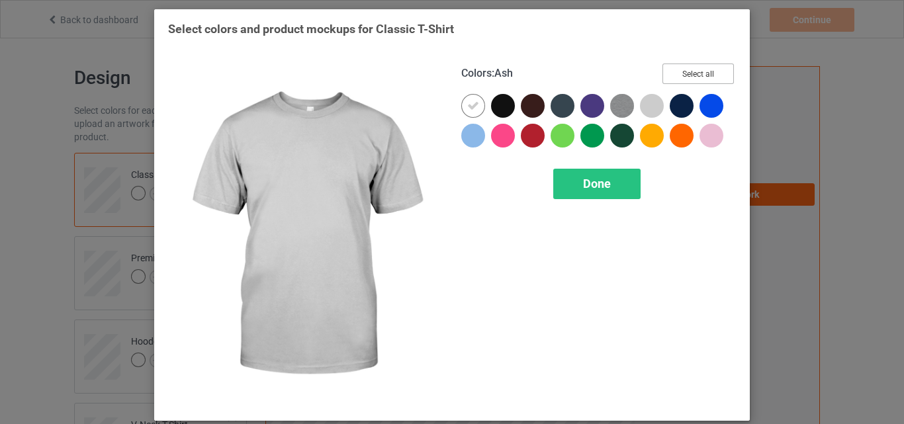
click at [673, 76] on button "Select all" at bounding box center [698, 74] width 71 height 21
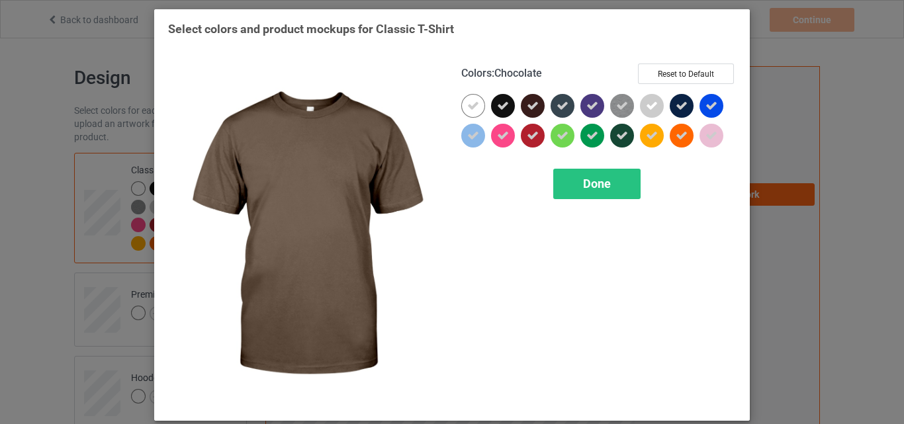
click at [467, 100] on icon at bounding box center [473, 106] width 12 height 12
click at [466, 100] on div at bounding box center [473, 106] width 24 height 24
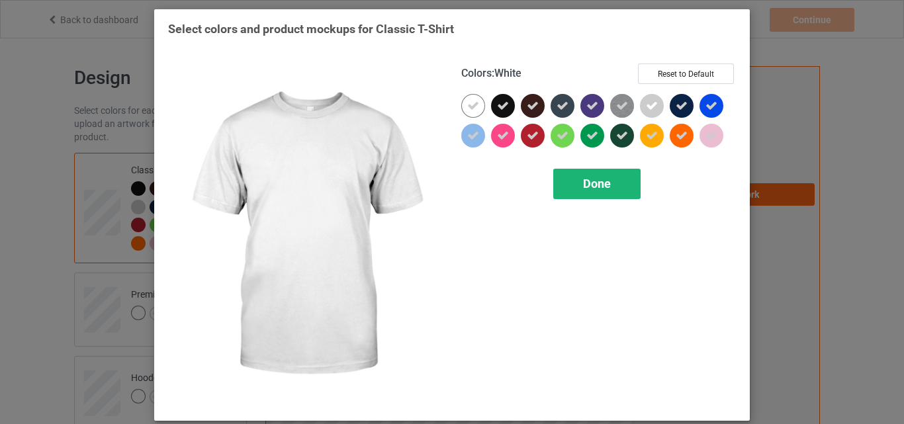
click at [594, 179] on span "Done" at bounding box center [597, 184] width 28 height 14
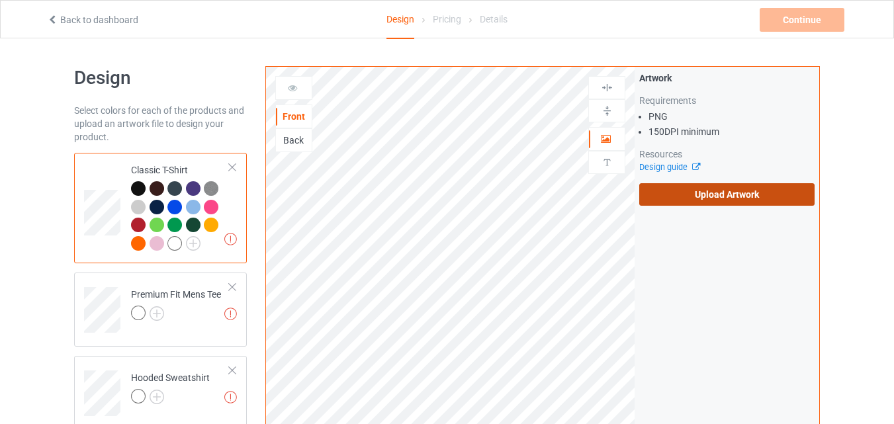
click at [698, 192] on label "Upload Artwork" at bounding box center [726, 194] width 175 height 23
click at [0, 0] on input "Upload Artwork" at bounding box center [0, 0] width 0 height 0
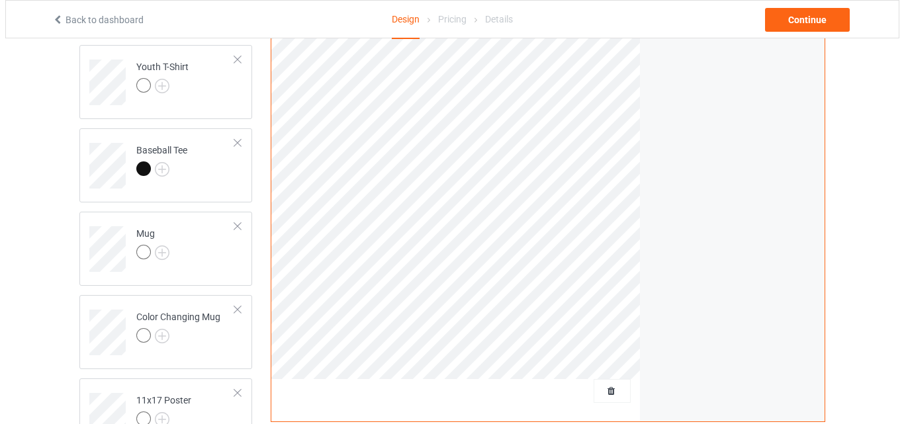
scroll to position [1014, 0]
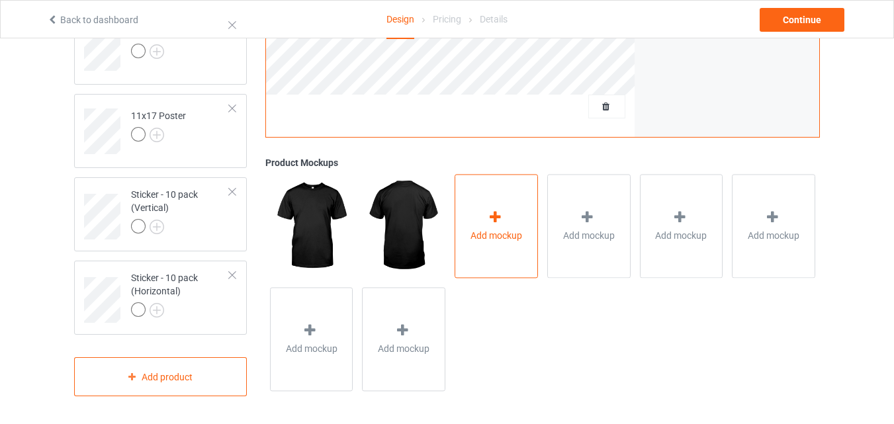
click at [465, 246] on div "Add mockup" at bounding box center [496, 227] width 83 height 104
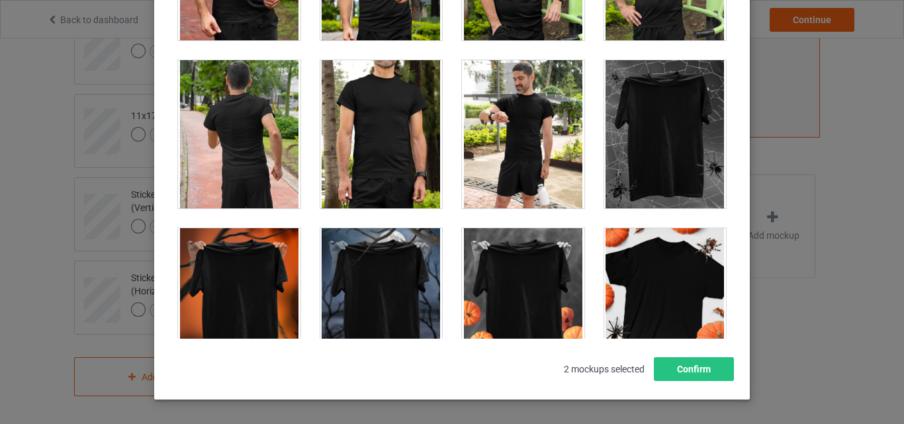
scroll to position [13162, 0]
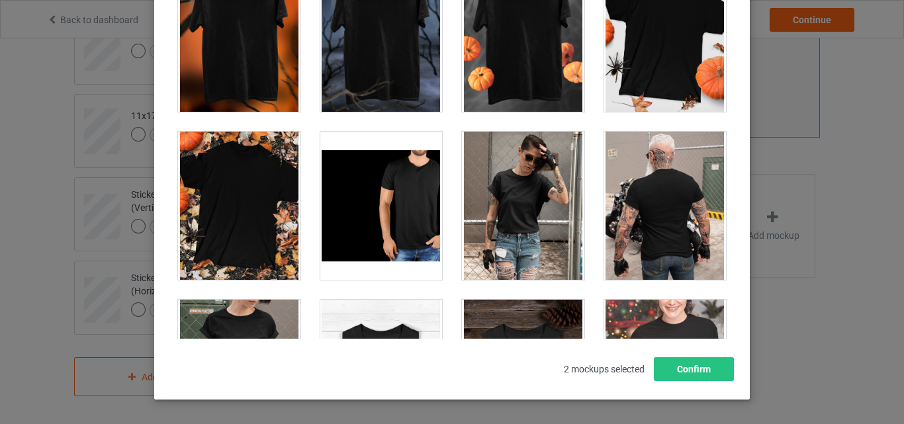
drag, startPoint x: 385, startPoint y: 296, endPoint x: 405, endPoint y: 301, distance: 21.2
click at [386, 296] on div at bounding box center [381, 374] width 142 height 168
click at [418, 308] on div at bounding box center [381, 374] width 122 height 148
click at [479, 308] on div at bounding box center [523, 374] width 122 height 148
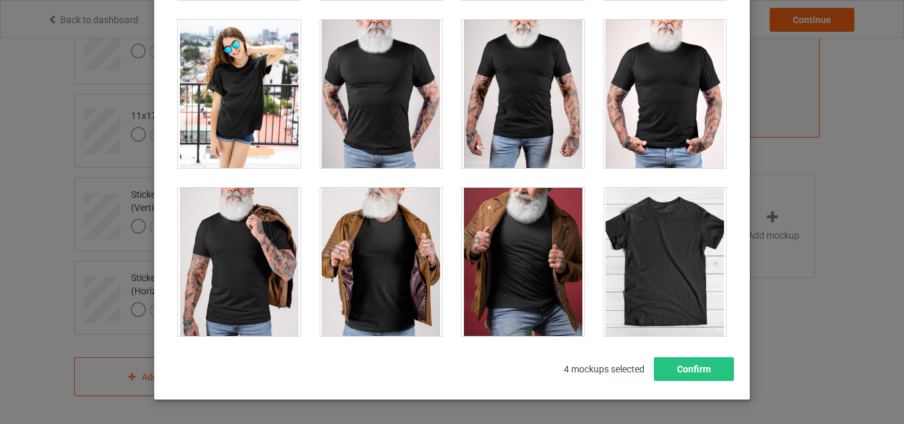
scroll to position [18534, 0]
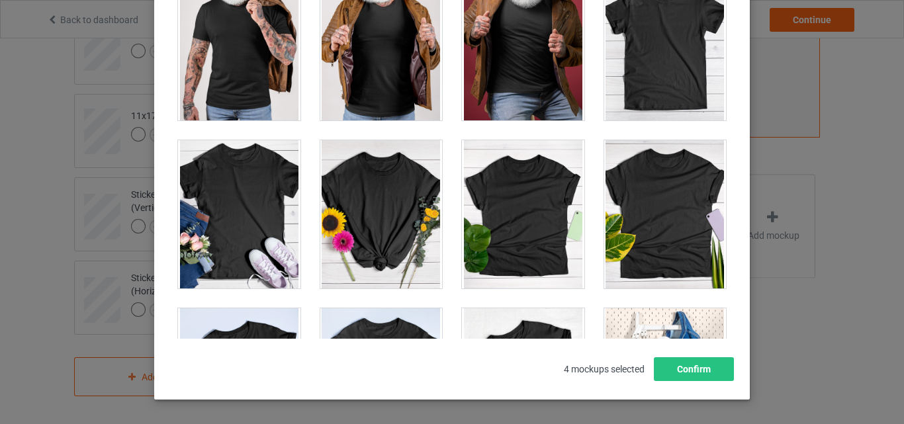
click at [665, 117] on div at bounding box center [665, 46] width 122 height 148
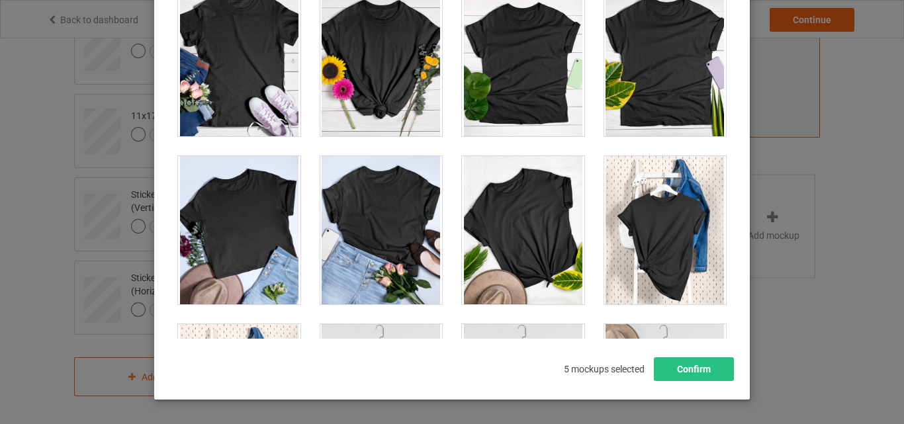
scroll to position [18931, 0]
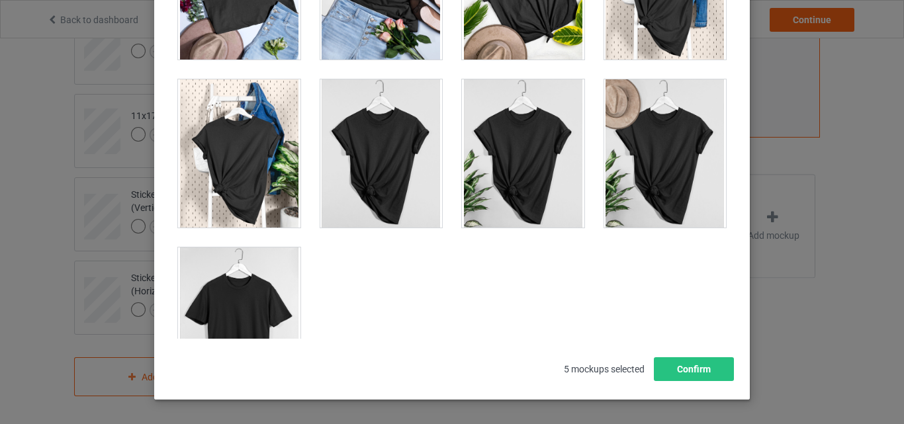
drag, startPoint x: 201, startPoint y: 326, endPoint x: 465, endPoint y: 340, distance: 264.5
click at [201, 326] on div at bounding box center [239, 322] width 122 height 148
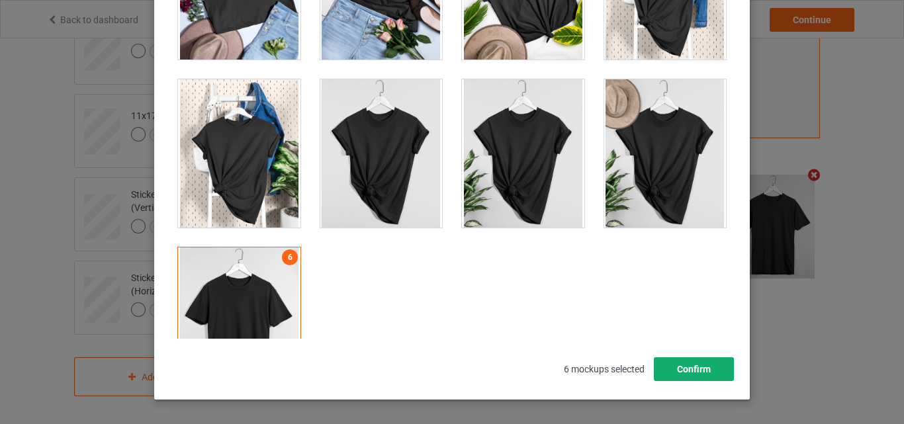
click at [683, 369] on button "Confirm" at bounding box center [694, 369] width 80 height 24
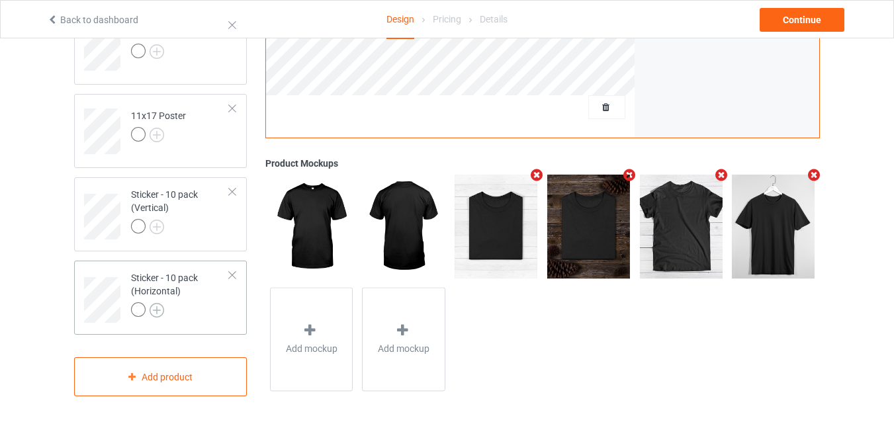
click at [162, 306] on img at bounding box center [157, 310] width 15 height 15
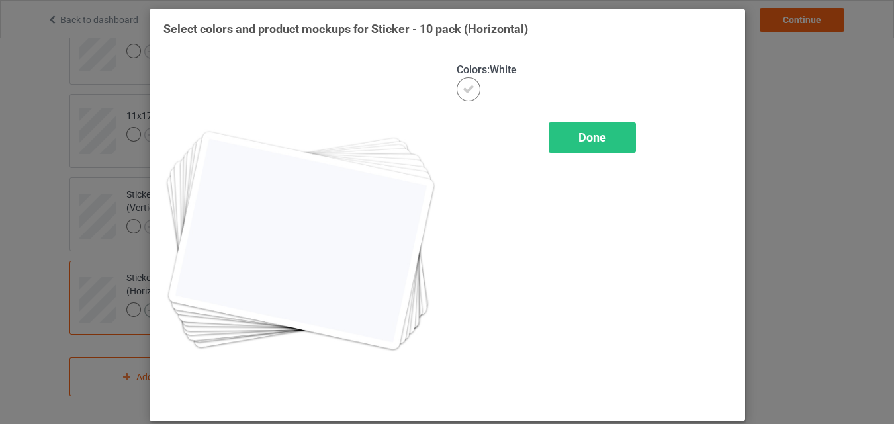
click at [211, 295] on img at bounding box center [301, 236] width 275 height 344
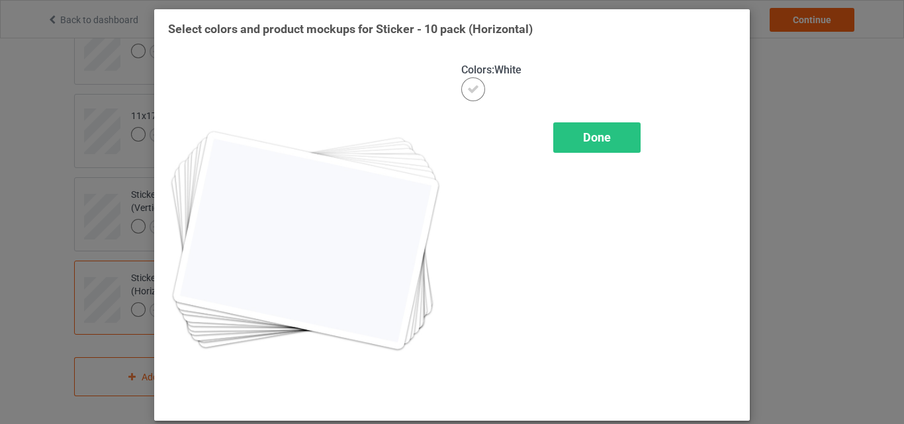
click at [577, 135] on div "Done" at bounding box center [596, 137] width 87 height 30
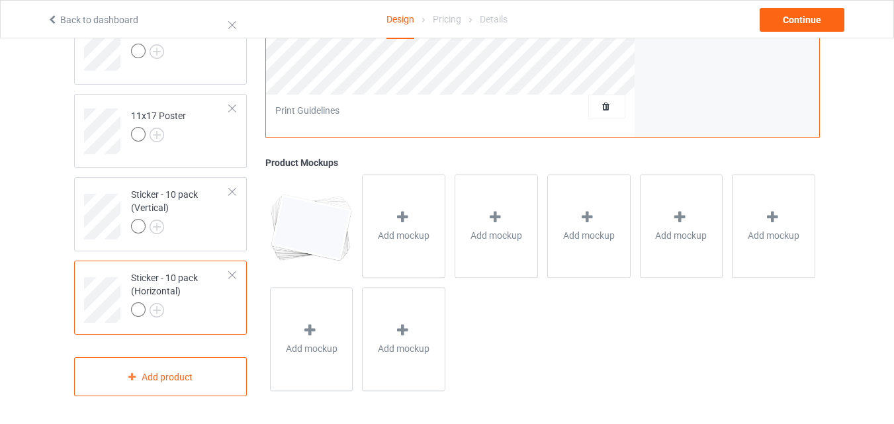
click at [187, 315] on div at bounding box center [180, 312] width 99 height 19
click at [424, 242] on span "Add mockup" at bounding box center [404, 236] width 52 height 13
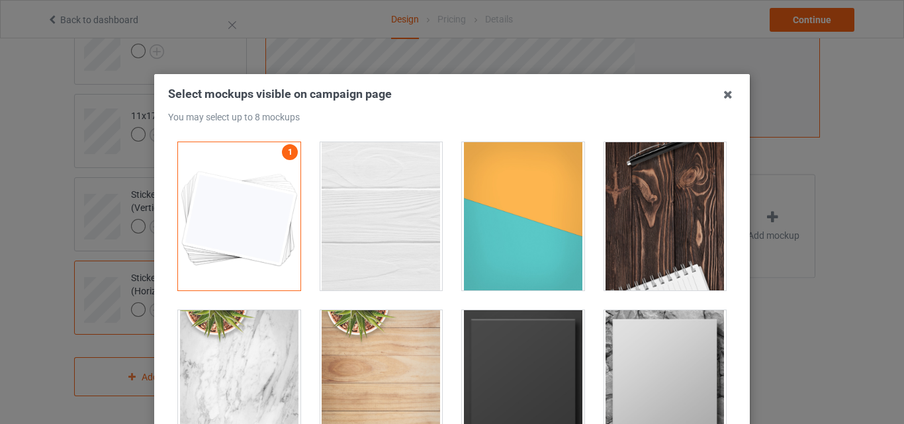
click at [405, 238] on div at bounding box center [381, 216] width 122 height 148
click at [481, 238] on div at bounding box center [523, 216] width 122 height 148
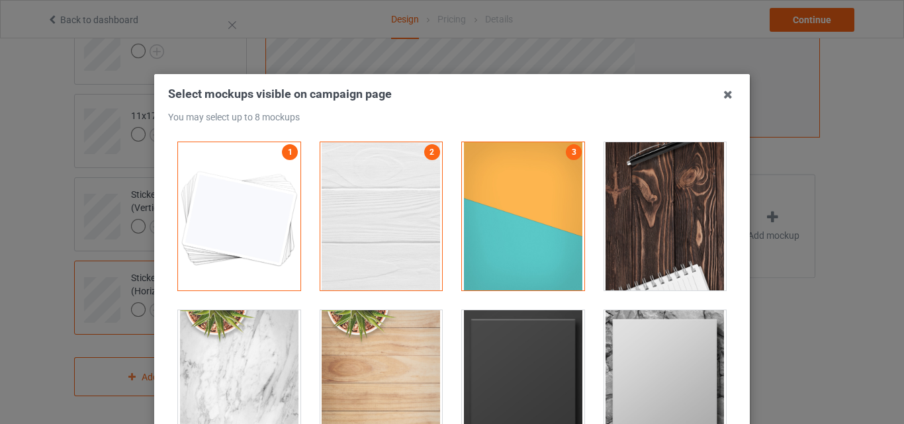
click at [645, 228] on div at bounding box center [665, 216] width 122 height 148
drag, startPoint x: 464, startPoint y: 361, endPoint x: 528, endPoint y: 353, distance: 64.1
click at [464, 362] on div at bounding box center [523, 384] width 122 height 148
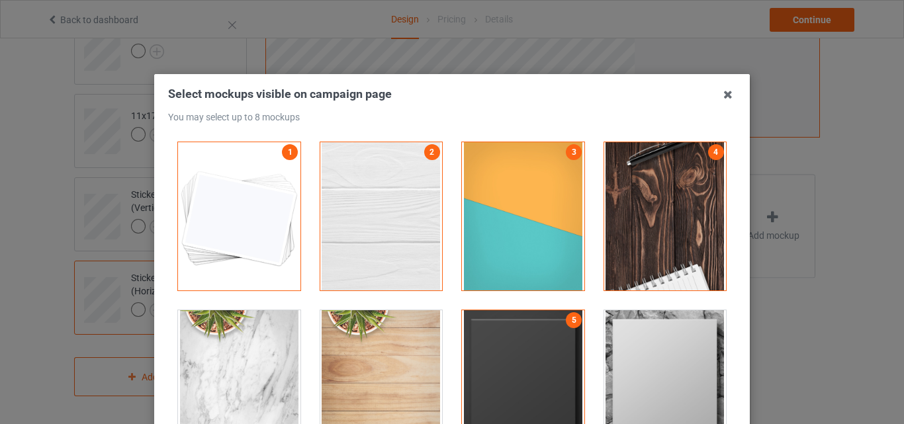
click at [604, 357] on div at bounding box center [665, 384] width 122 height 148
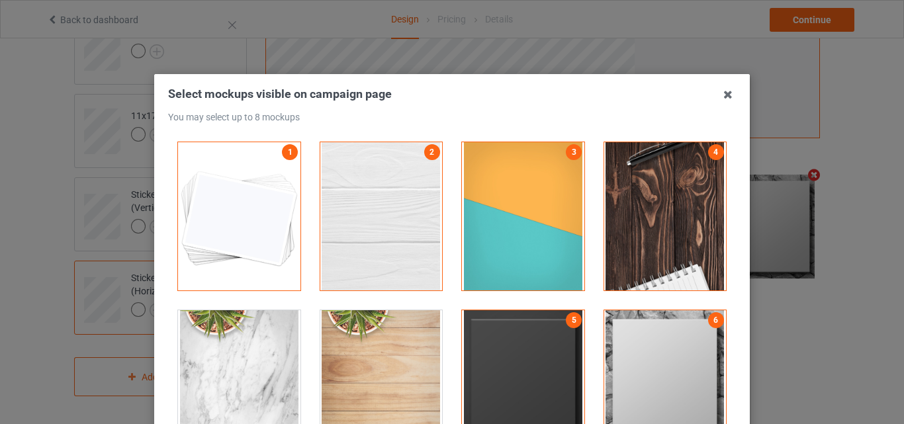
scroll to position [132, 0]
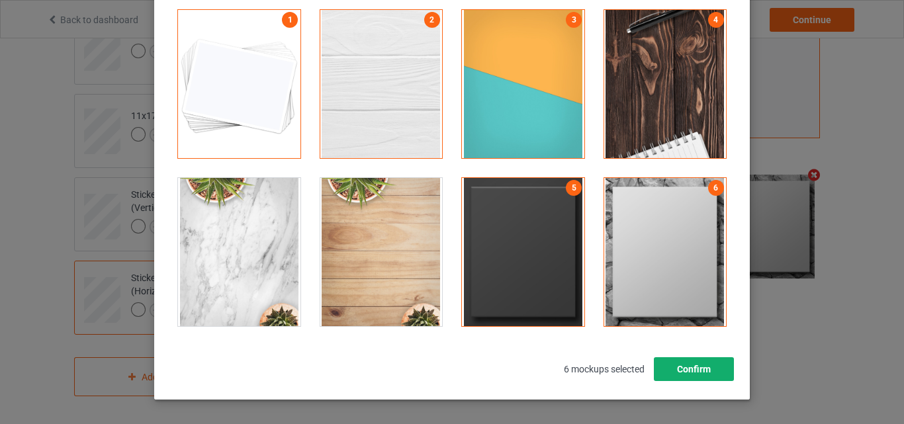
click at [707, 359] on button "Confirm" at bounding box center [694, 369] width 80 height 24
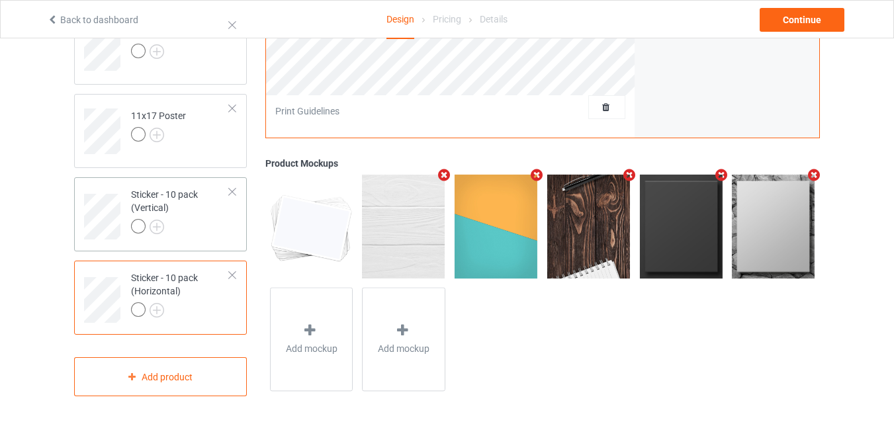
click at [190, 221] on div at bounding box center [180, 228] width 99 height 19
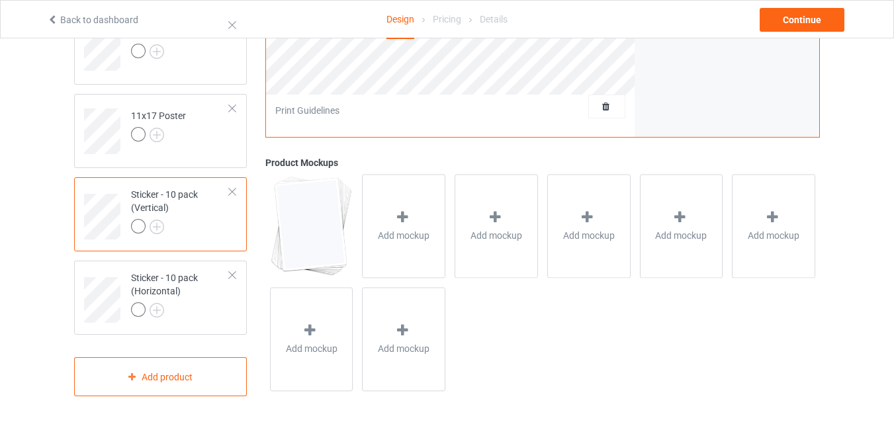
click at [415, 228] on div "Add mockup" at bounding box center [403, 227] width 83 height 104
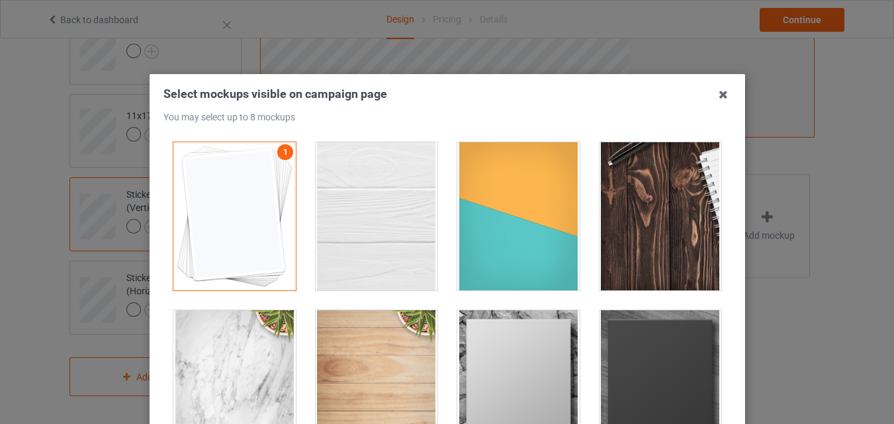
click at [465, 231] on div at bounding box center [518, 216] width 122 height 148
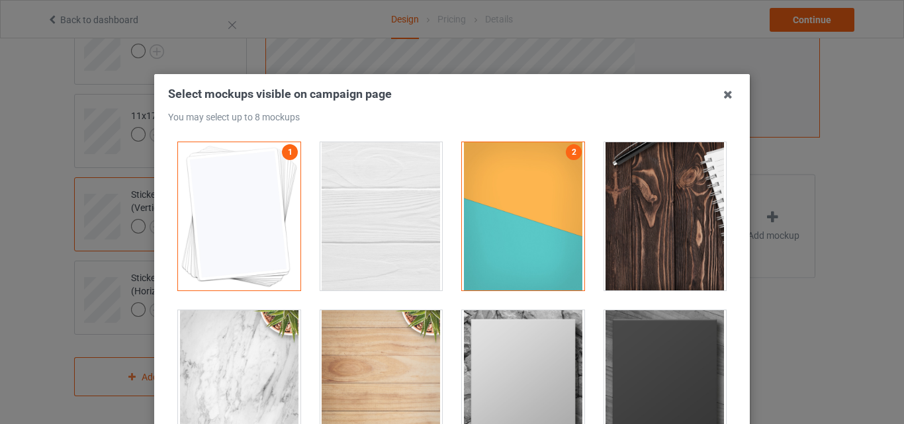
click at [389, 236] on div at bounding box center [381, 216] width 122 height 148
click at [620, 232] on div at bounding box center [665, 216] width 122 height 148
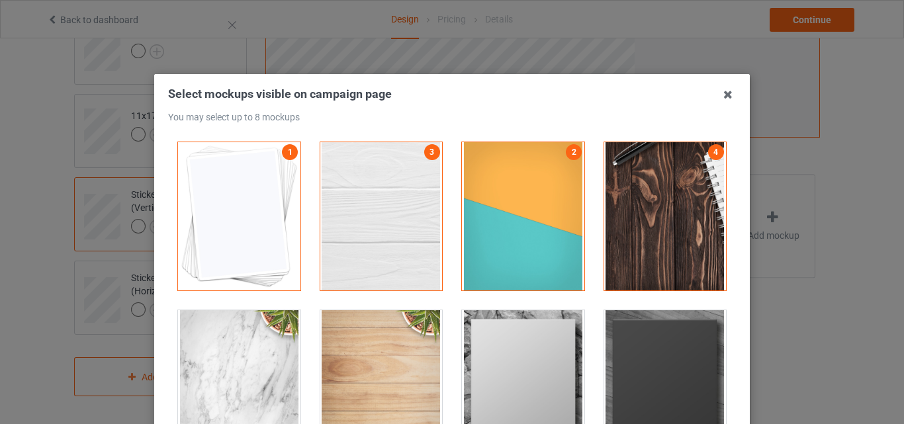
click at [548, 347] on div at bounding box center [523, 384] width 122 height 148
click at [651, 351] on div at bounding box center [665, 384] width 122 height 148
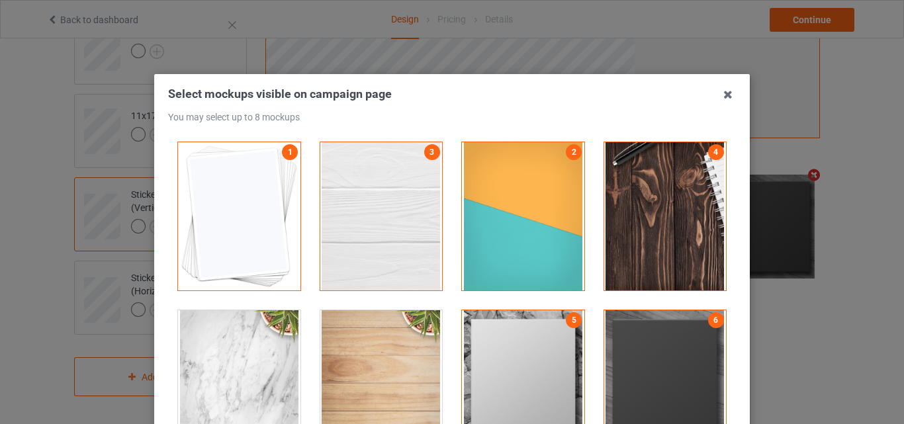
scroll to position [132, 0]
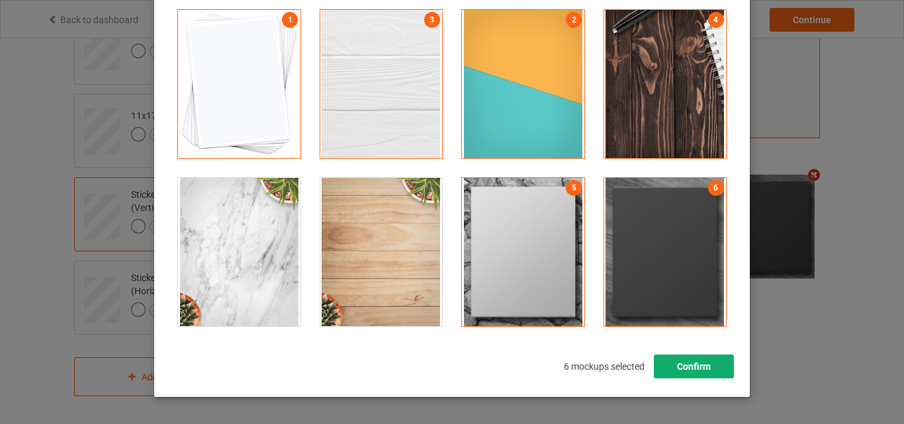
click at [709, 364] on button "Confirm" at bounding box center [694, 367] width 80 height 24
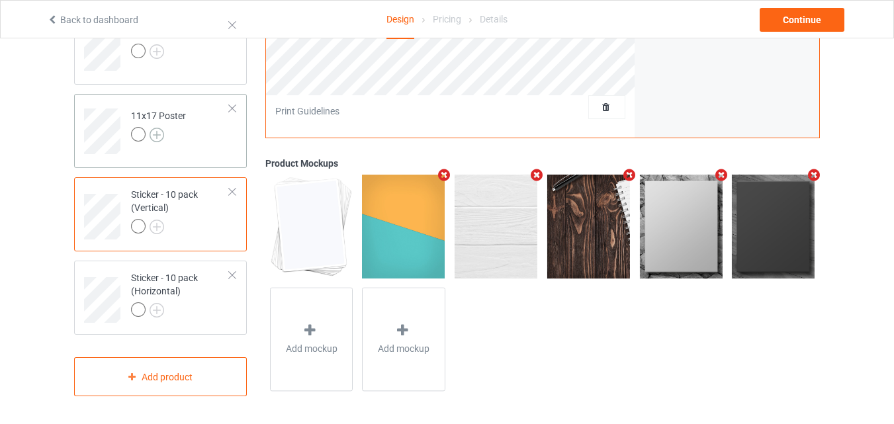
click at [162, 135] on img at bounding box center [157, 135] width 15 height 15
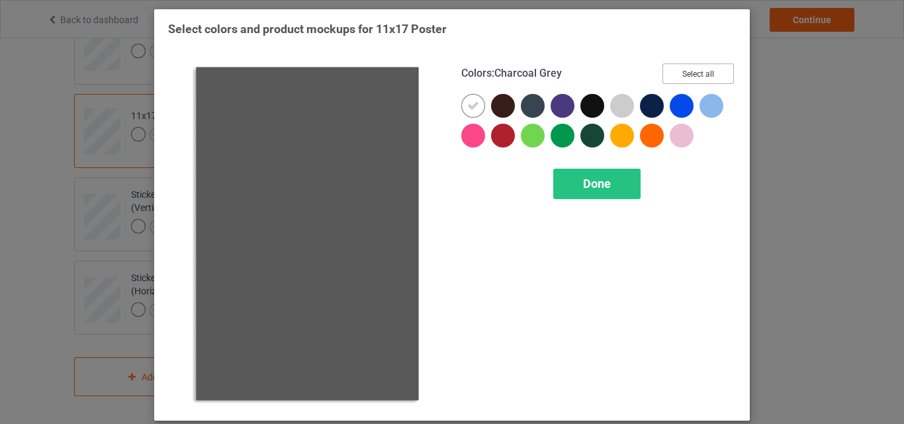
click at [691, 73] on button "Select all" at bounding box center [698, 74] width 71 height 21
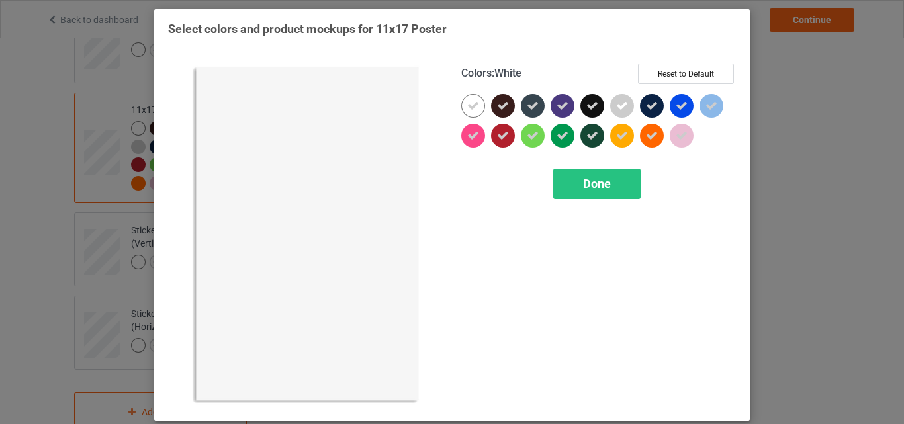
click at [463, 115] on div at bounding box center [473, 106] width 24 height 24
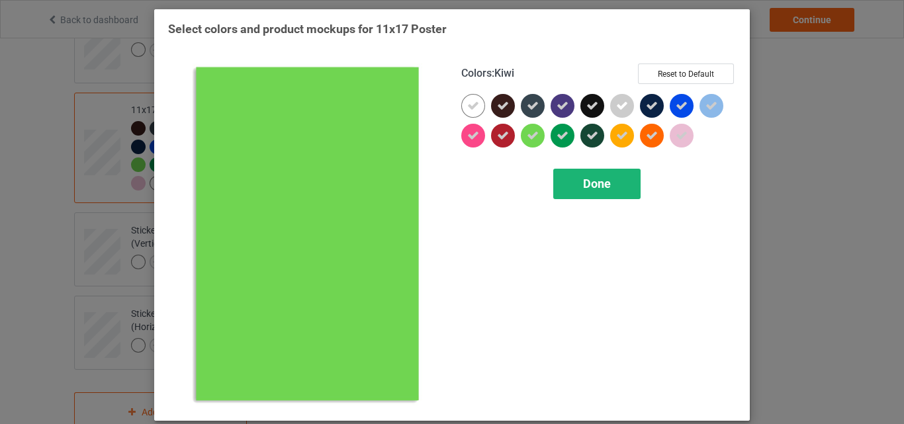
click at [583, 182] on span "Done" at bounding box center [597, 184] width 28 height 14
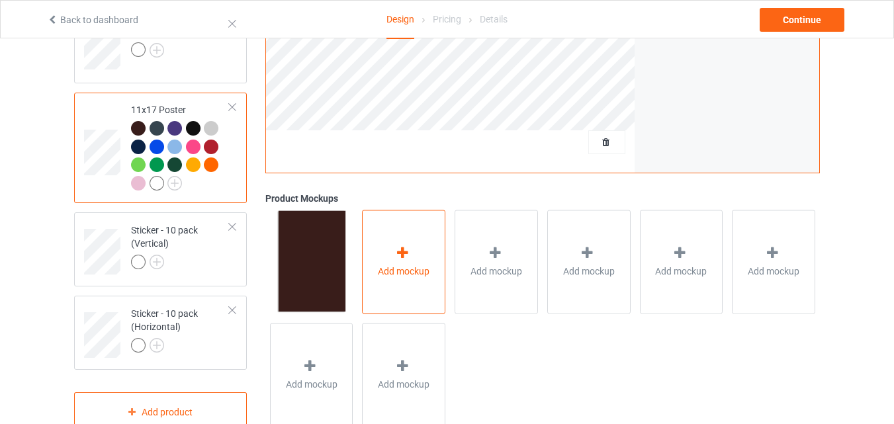
click at [384, 236] on div "Add mockup" at bounding box center [403, 262] width 83 height 104
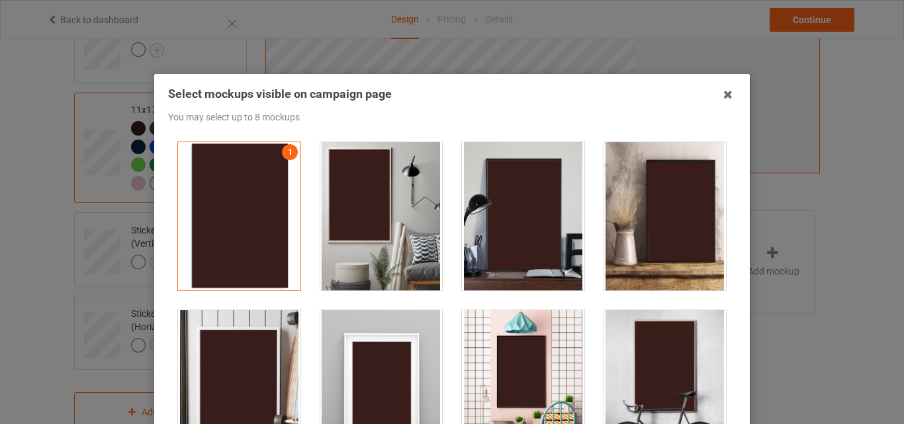
click at [397, 199] on div at bounding box center [381, 216] width 122 height 148
click at [496, 205] on div at bounding box center [523, 216] width 122 height 148
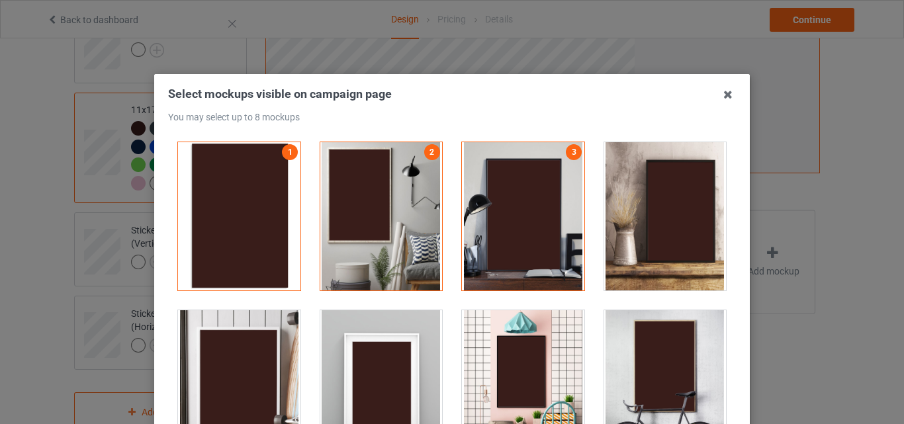
click at [408, 335] on div at bounding box center [381, 384] width 122 height 148
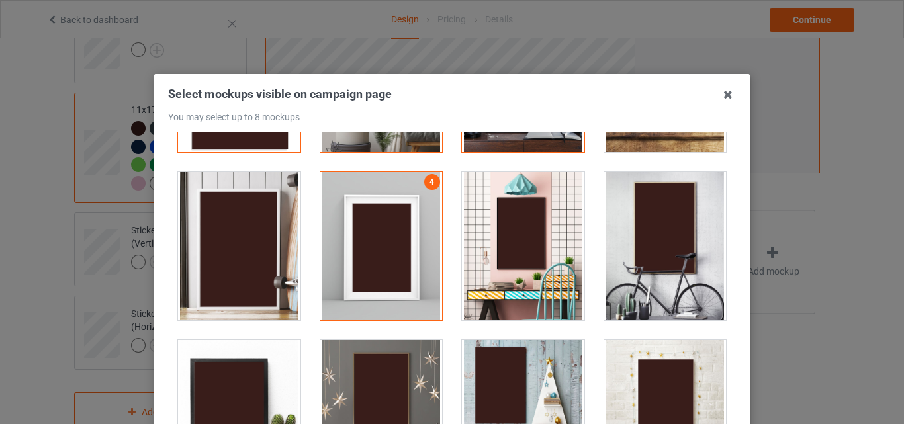
scroll to position [265, 0]
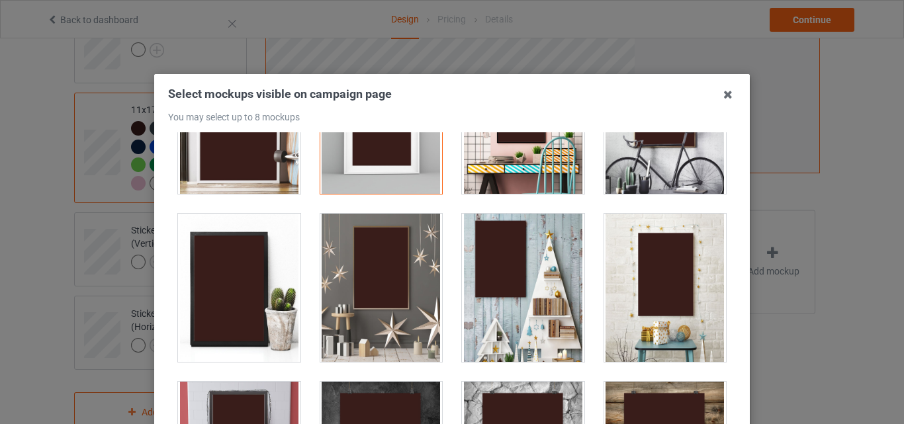
click at [386, 306] on div at bounding box center [381, 288] width 122 height 148
click at [477, 306] on div at bounding box center [523, 288] width 122 height 148
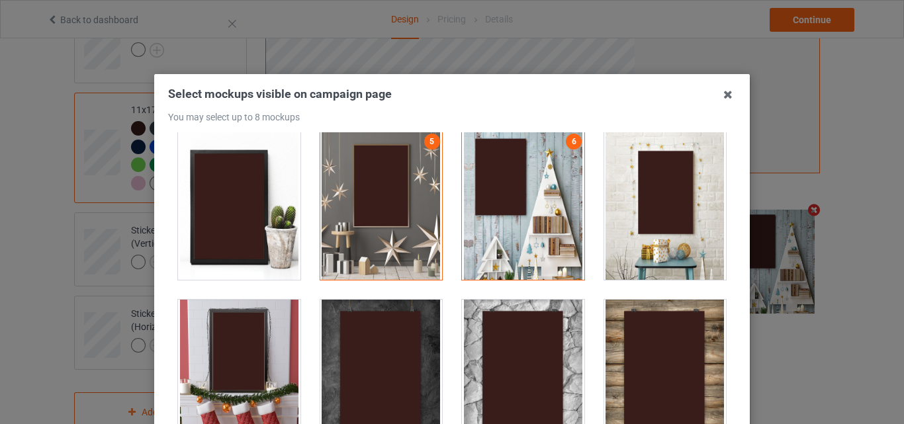
scroll to position [530, 0]
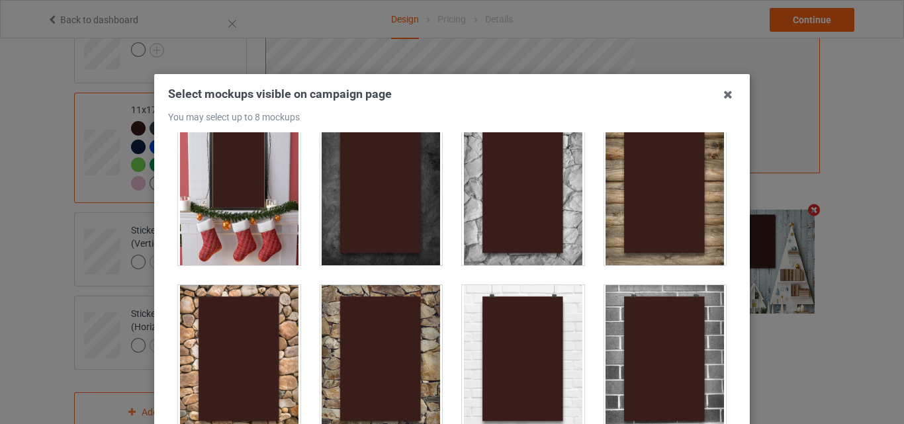
click at [628, 301] on div at bounding box center [665, 359] width 122 height 148
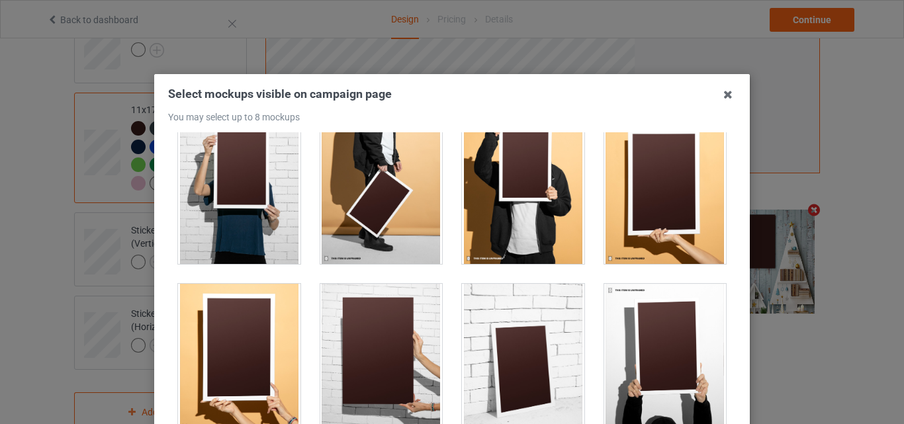
scroll to position [1324, 0]
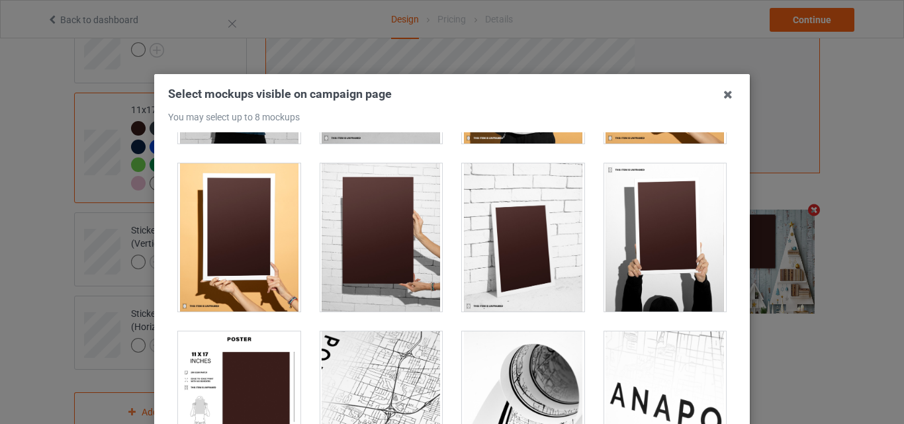
click at [365, 248] on div at bounding box center [381, 238] width 122 height 148
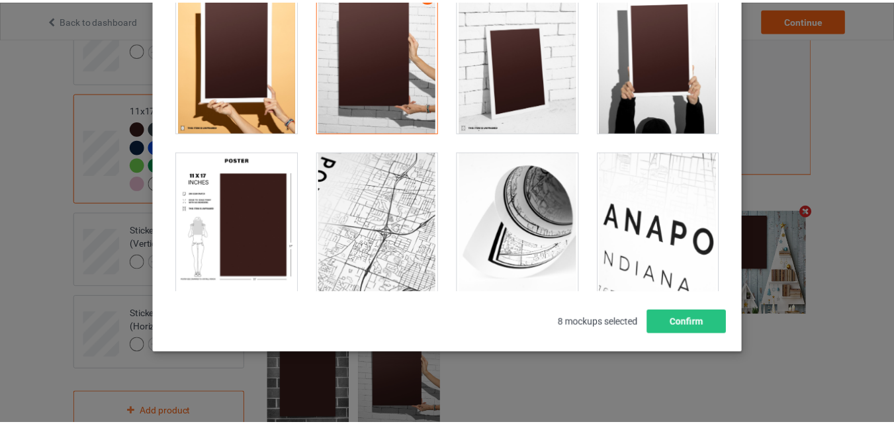
scroll to position [182, 0]
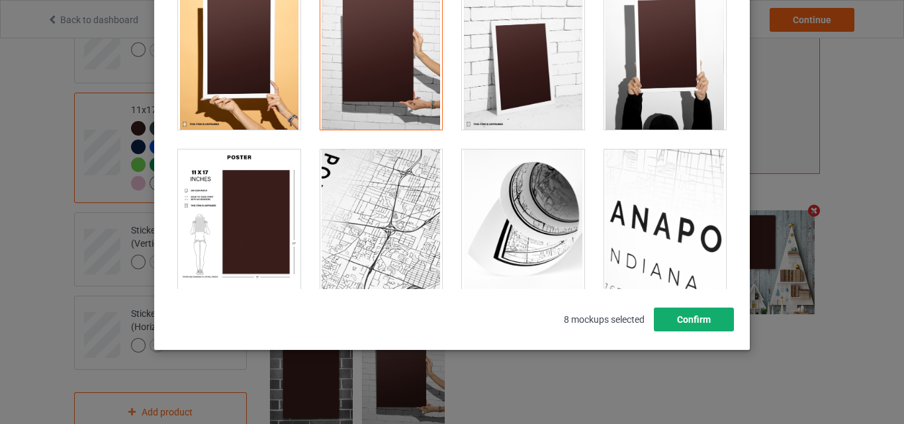
click at [706, 311] on button "Confirm" at bounding box center [694, 320] width 80 height 24
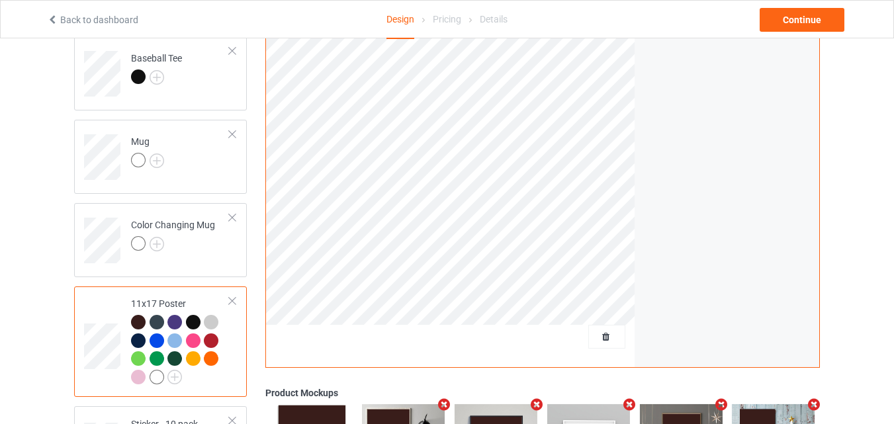
scroll to position [816, 0]
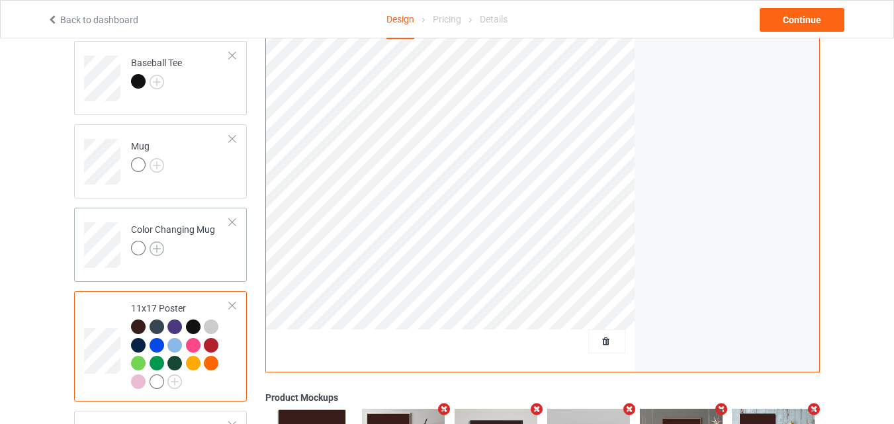
click at [156, 249] on img at bounding box center [157, 249] width 15 height 15
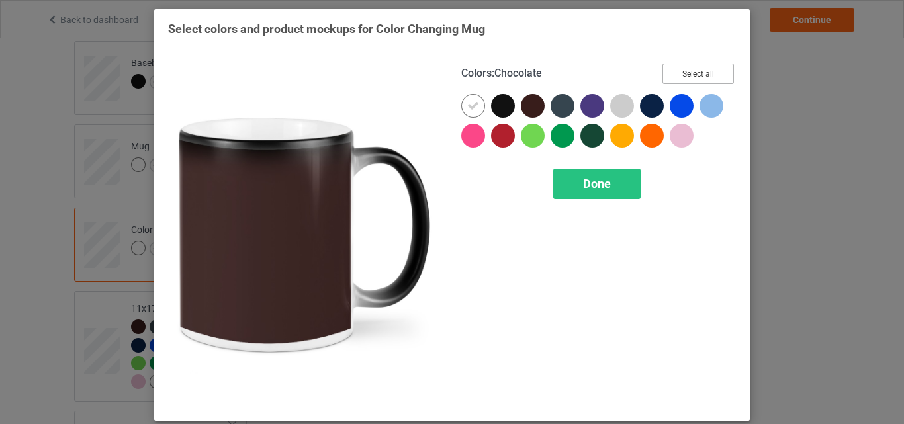
click at [694, 73] on button "Select all" at bounding box center [698, 74] width 71 height 21
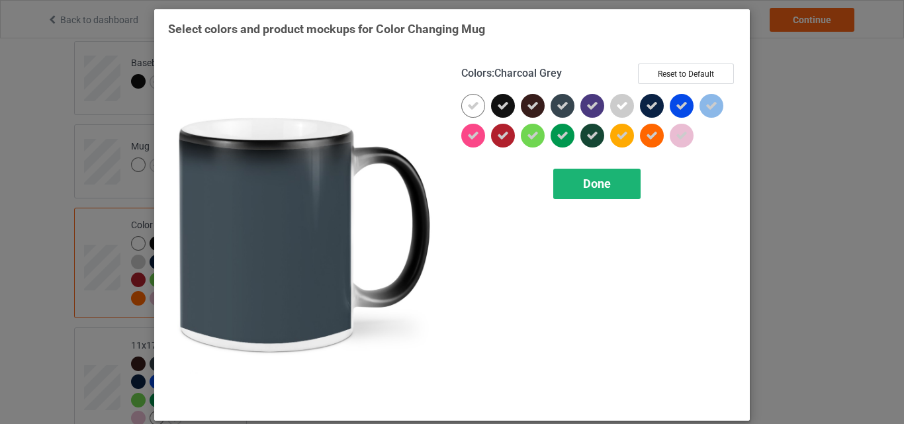
click at [470, 105] on icon at bounding box center [473, 106] width 12 height 12
click at [470, 105] on div at bounding box center [473, 106] width 24 height 24
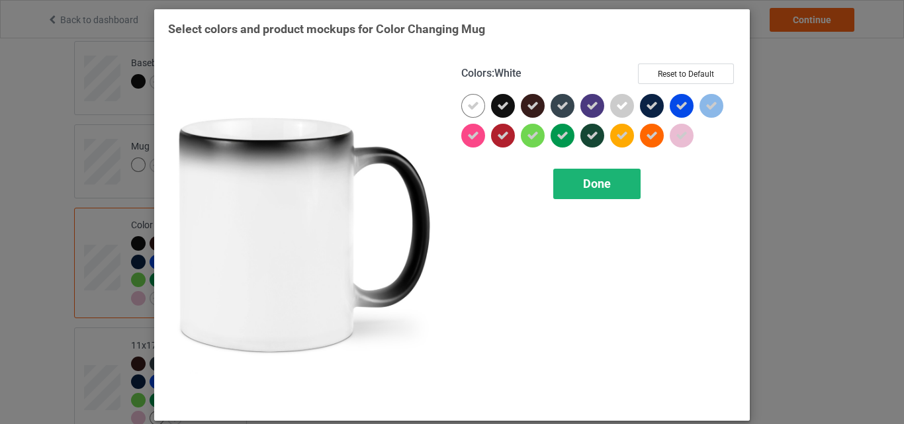
click at [573, 178] on div "Done" at bounding box center [596, 184] width 87 height 30
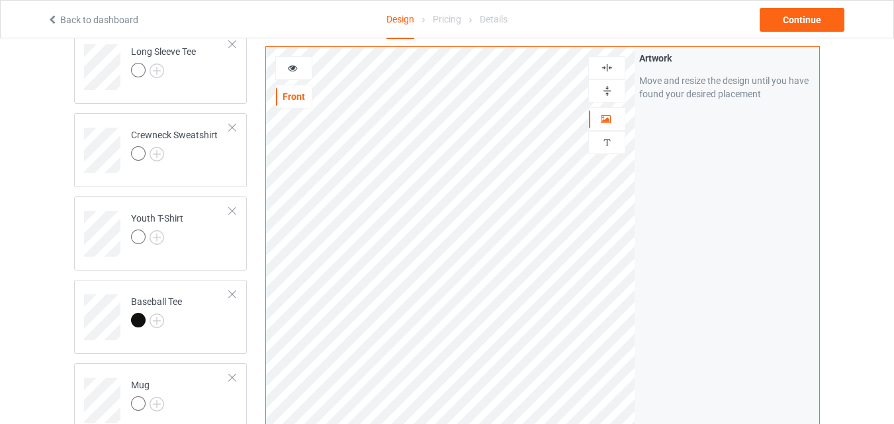
scroll to position [551, 0]
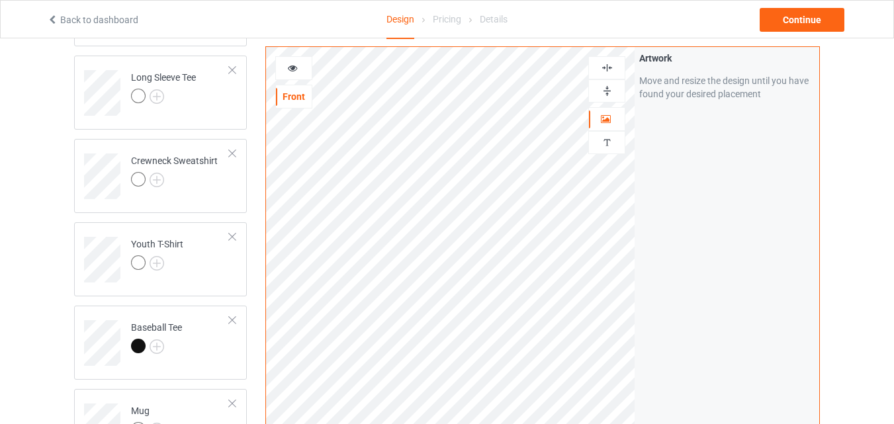
click at [604, 85] on img at bounding box center [607, 91] width 13 height 13
click at [303, 71] on div at bounding box center [294, 68] width 36 height 13
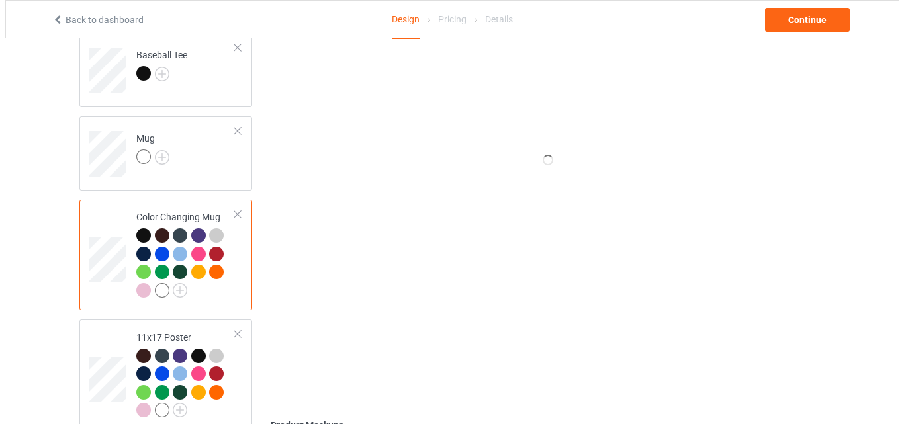
scroll to position [1014, 0]
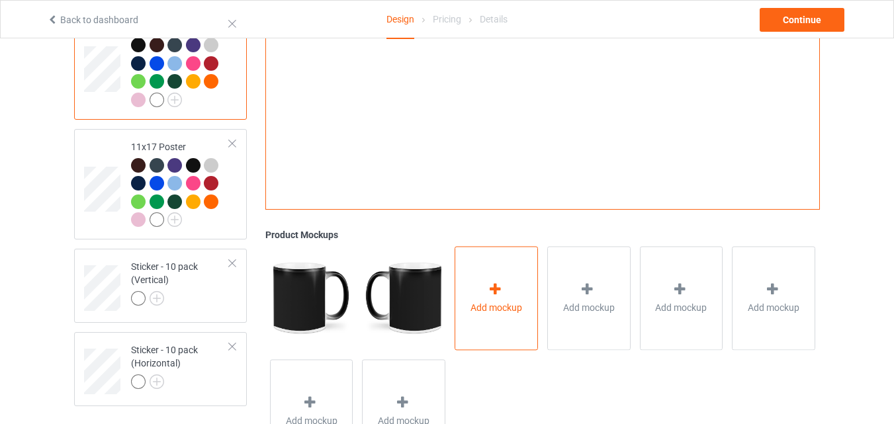
click at [487, 287] on icon at bounding box center [495, 290] width 17 height 14
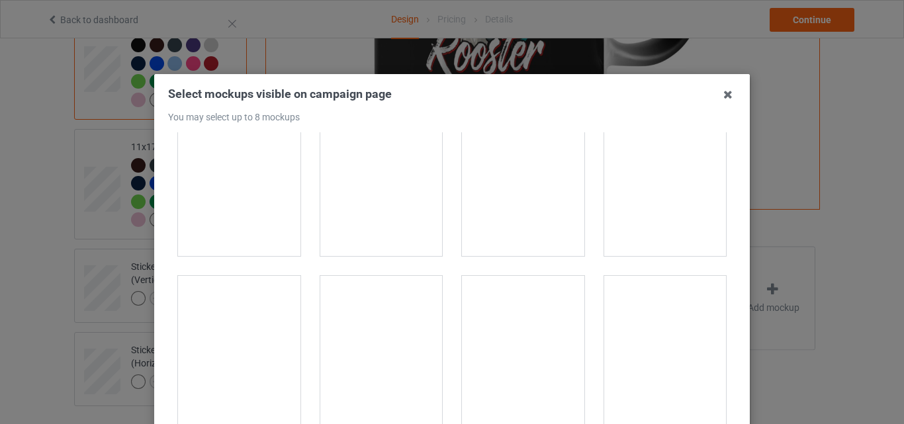
scroll to position [2251, 0]
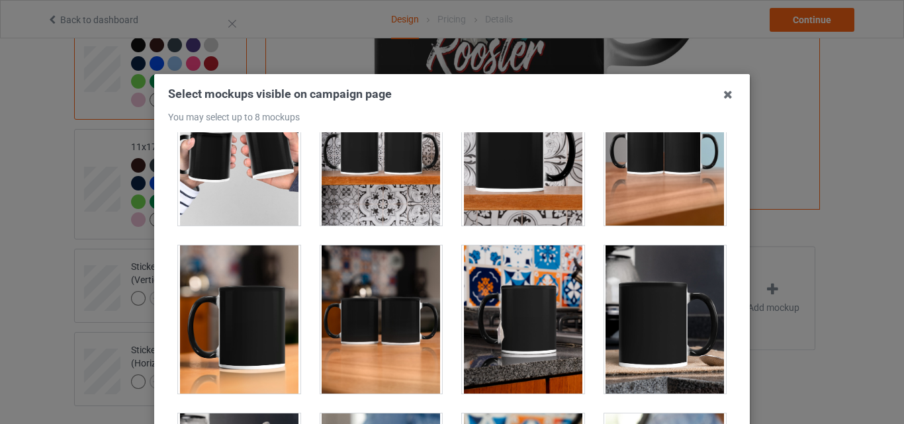
click at [254, 319] on div at bounding box center [239, 320] width 122 height 148
click at [389, 313] on div at bounding box center [381, 320] width 122 height 148
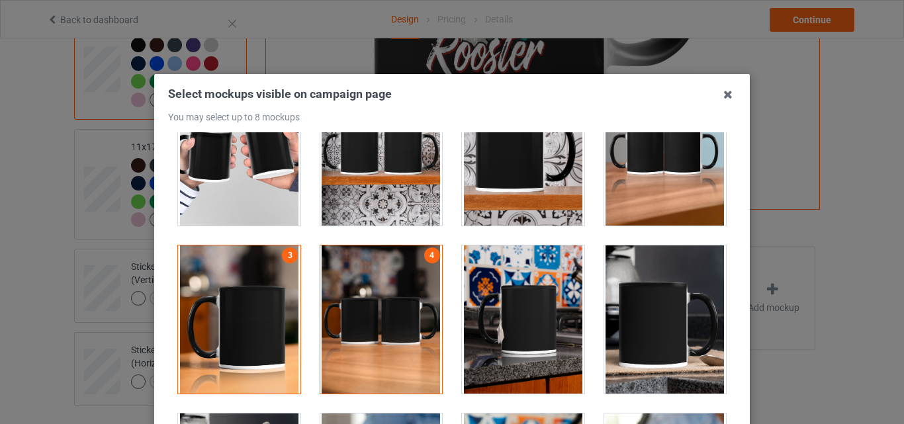
click at [477, 310] on div at bounding box center [523, 320] width 122 height 148
click at [633, 308] on div at bounding box center [665, 320] width 122 height 148
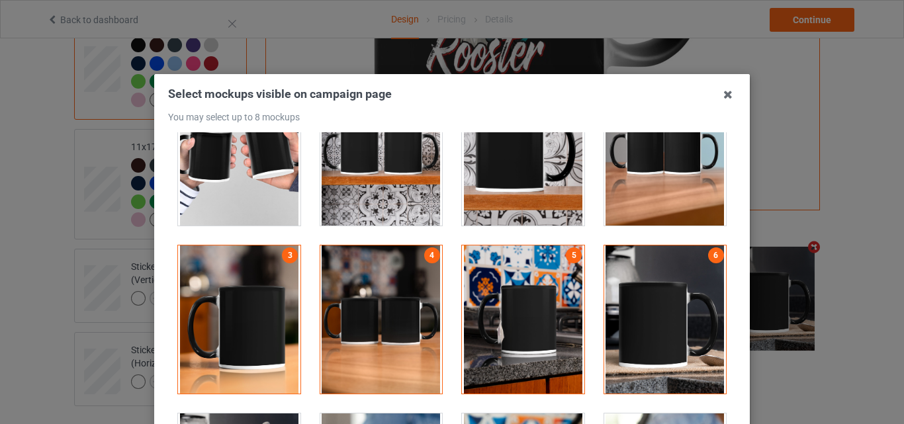
click at [388, 177] on div at bounding box center [381, 151] width 122 height 148
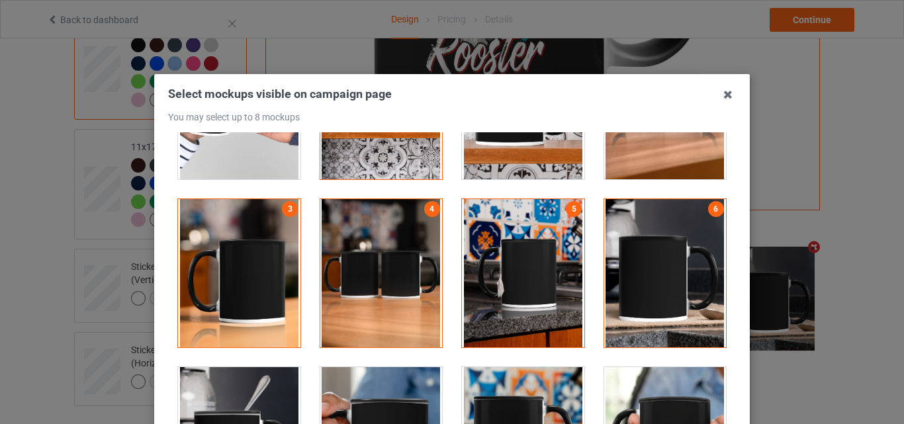
scroll to position [2449, 0]
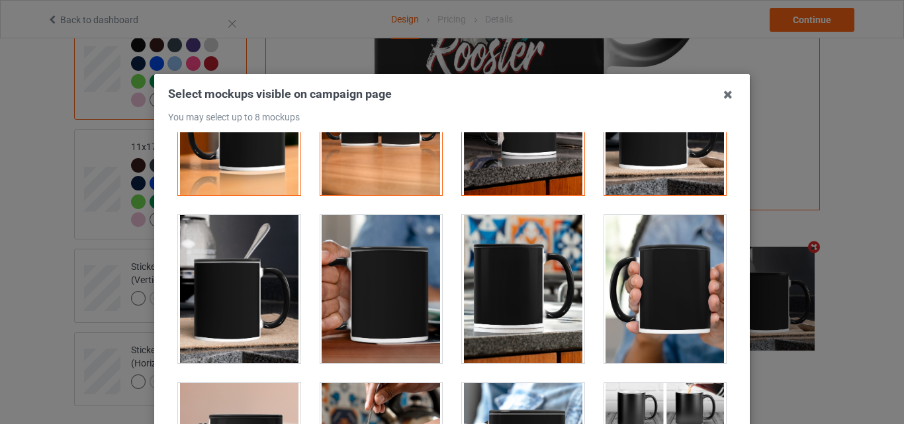
drag, startPoint x: 261, startPoint y: 293, endPoint x: 369, endPoint y: 294, distance: 107.9
click at [262, 293] on div at bounding box center [239, 289] width 122 height 148
click at [372, 294] on div at bounding box center [381, 289] width 122 height 148
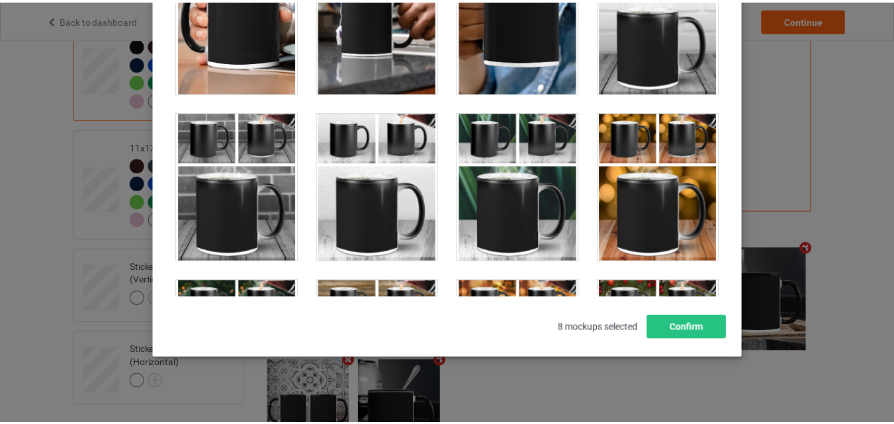
scroll to position [223, 0]
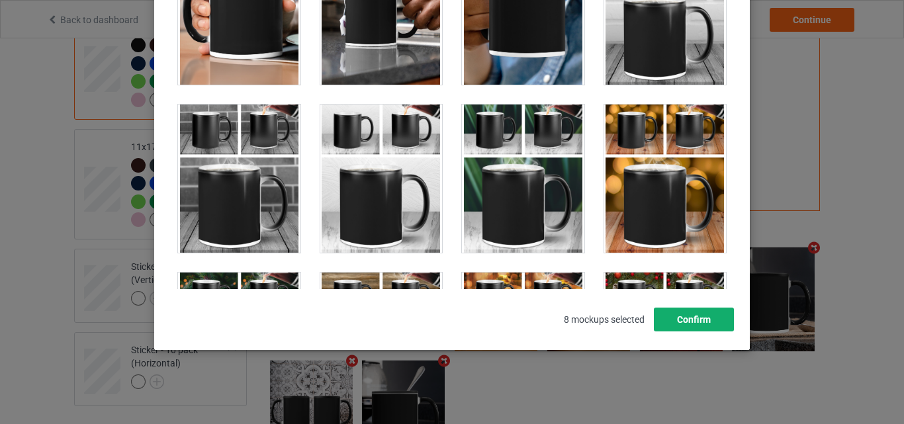
click at [678, 322] on button "Confirm" at bounding box center [694, 320] width 80 height 24
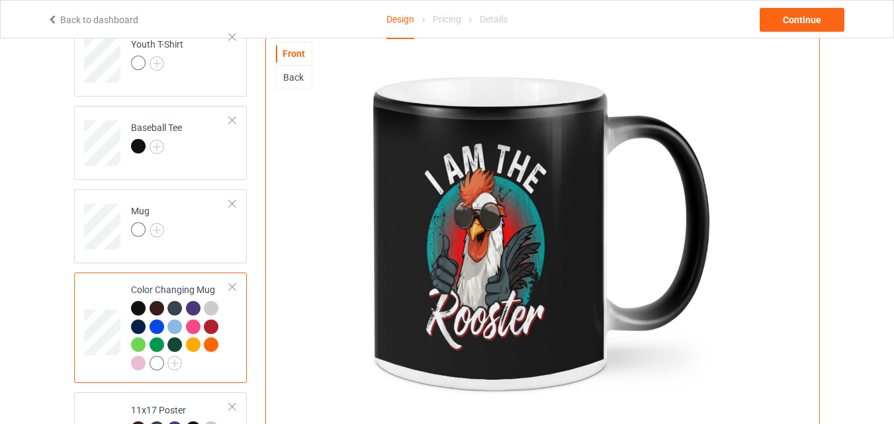
scroll to position [749, 0]
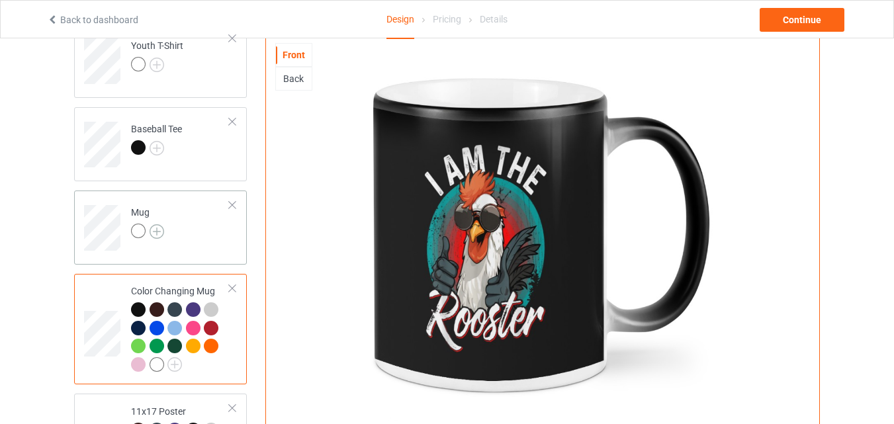
click at [159, 228] on img at bounding box center [157, 231] width 15 height 15
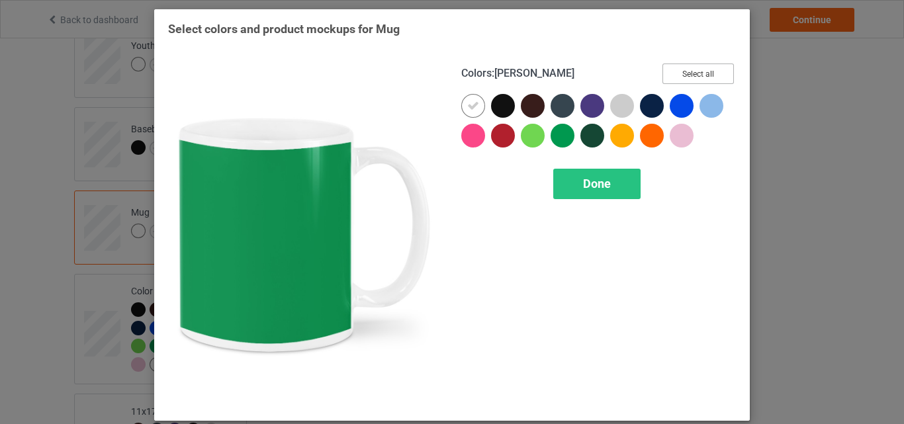
click at [711, 66] on button "Select all" at bounding box center [698, 74] width 71 height 21
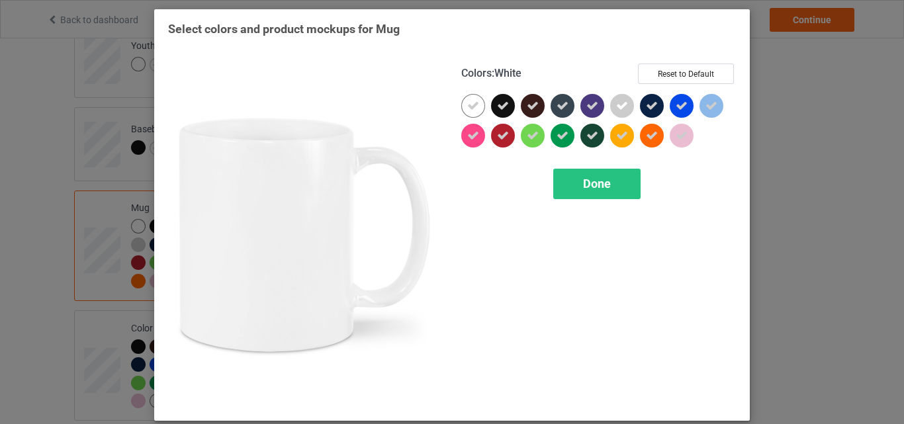
click at [467, 105] on icon at bounding box center [473, 106] width 12 height 12
drag, startPoint x: 464, startPoint y: 105, endPoint x: 611, endPoint y: 183, distance: 166.4
click at [463, 105] on div at bounding box center [473, 106] width 24 height 24
click at [611, 183] on div "Done" at bounding box center [596, 184] width 87 height 30
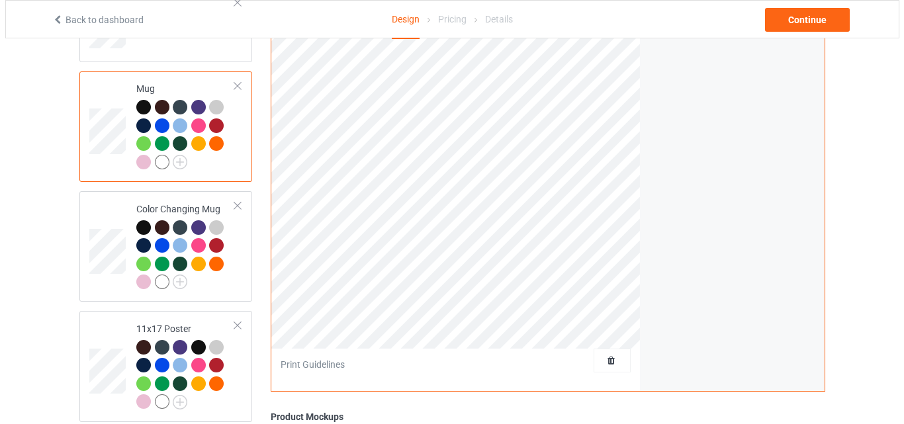
scroll to position [1014, 0]
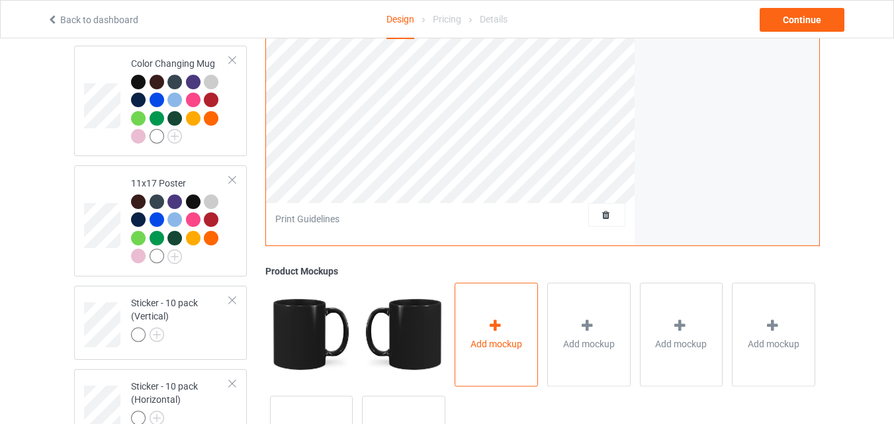
click at [474, 319] on div "Add mockup" at bounding box center [496, 335] width 83 height 104
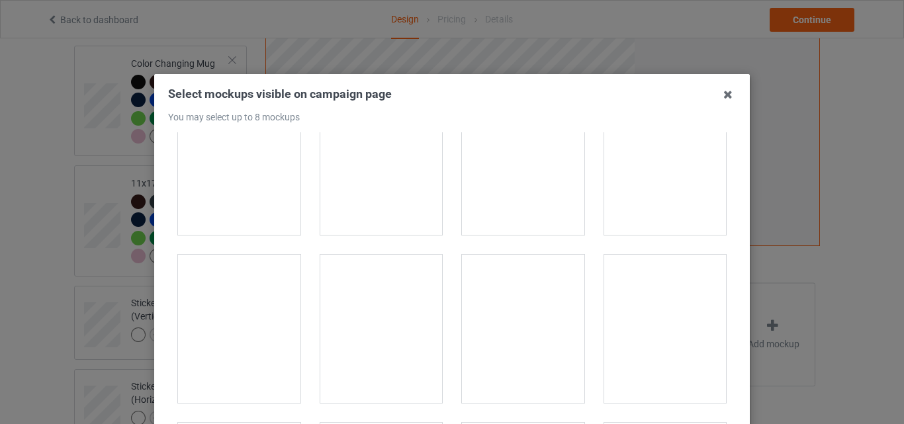
scroll to position [2118, 0]
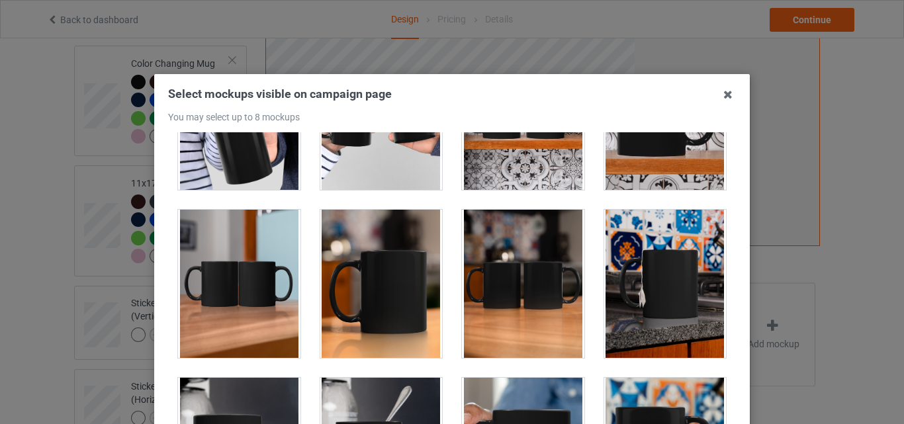
click at [241, 305] on div at bounding box center [239, 284] width 122 height 148
click at [377, 287] on div at bounding box center [381, 284] width 122 height 148
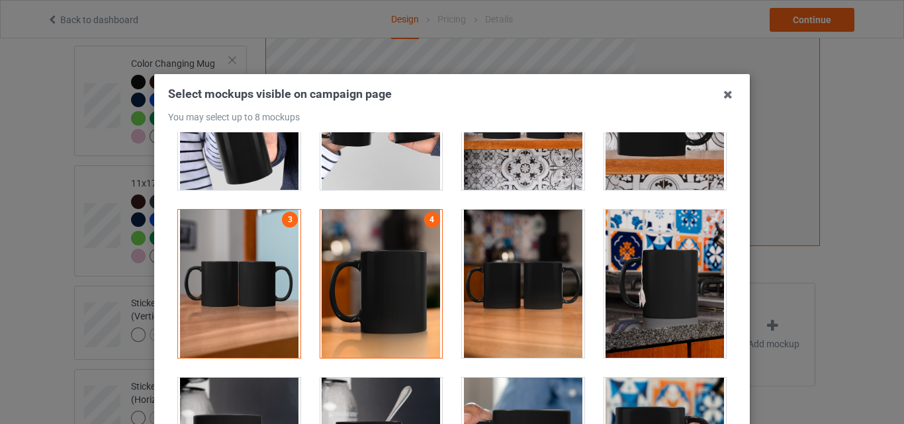
drag, startPoint x: 477, startPoint y: 287, endPoint x: 612, endPoint y: 273, distance: 135.8
click at [477, 287] on div at bounding box center [523, 284] width 122 height 148
click at [655, 264] on div at bounding box center [665, 284] width 122 height 148
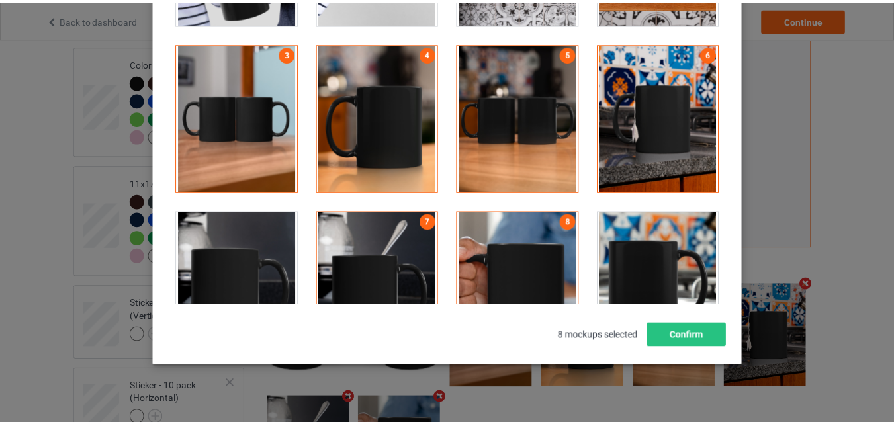
scroll to position [182, 0]
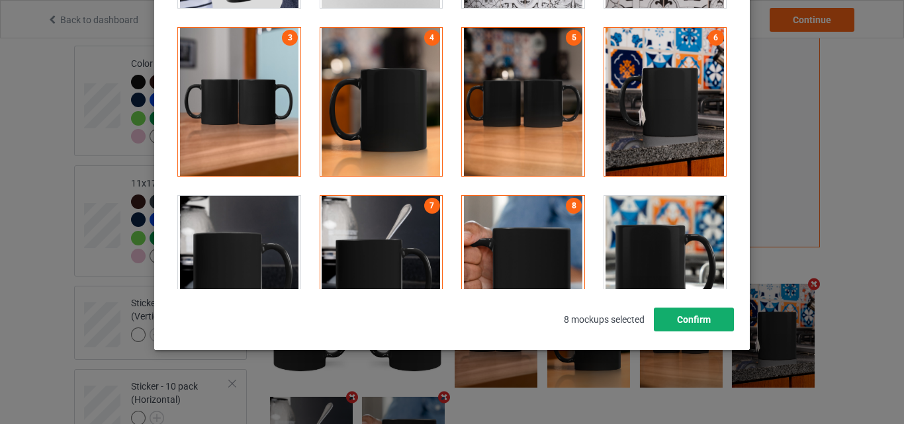
click at [688, 317] on button "Confirm" at bounding box center [694, 320] width 80 height 24
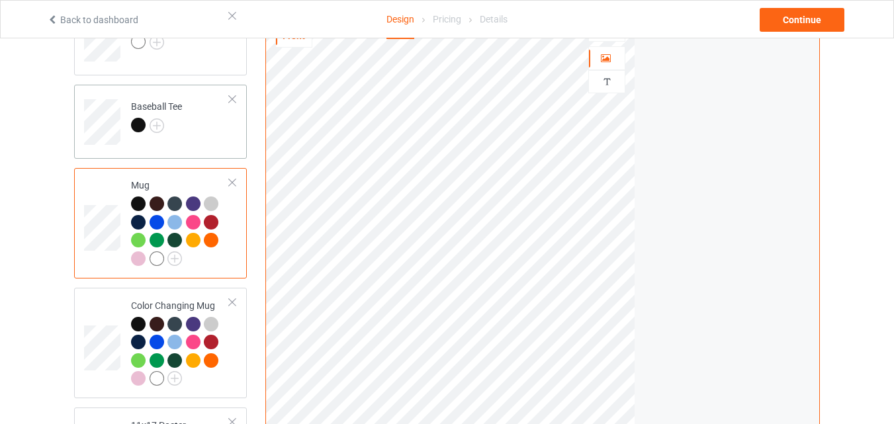
scroll to position [749, 0]
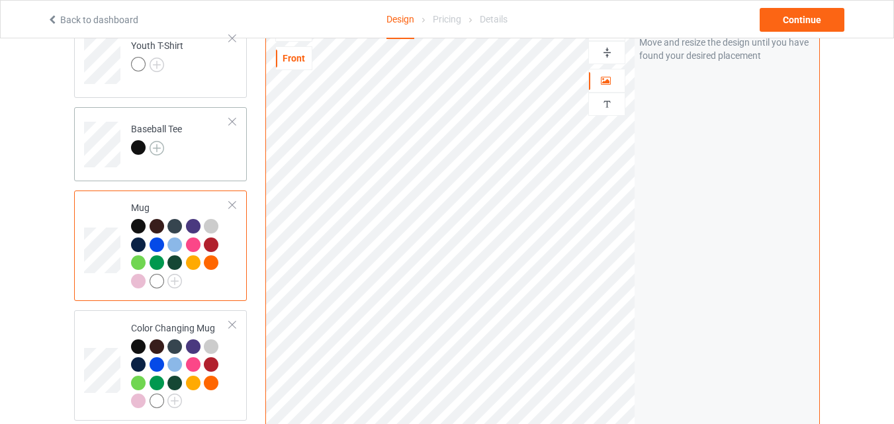
click at [156, 144] on img at bounding box center [157, 148] width 15 height 15
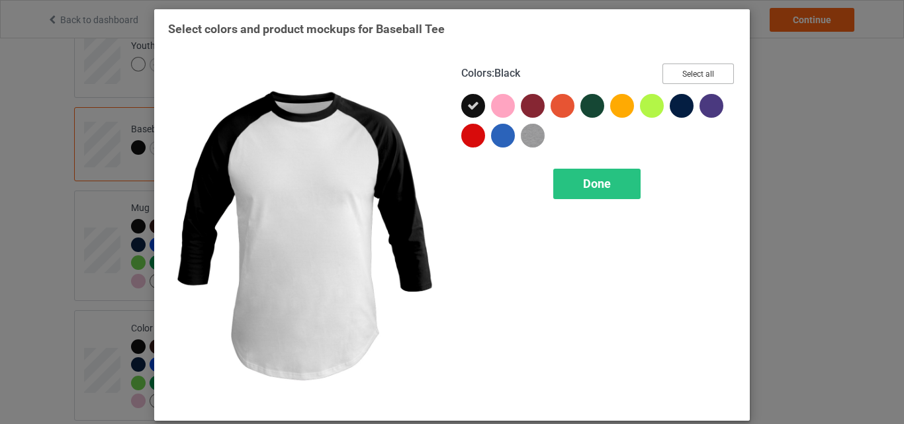
click at [708, 73] on button "Select all" at bounding box center [698, 74] width 71 height 21
click at [563, 177] on div "Done" at bounding box center [596, 184] width 87 height 30
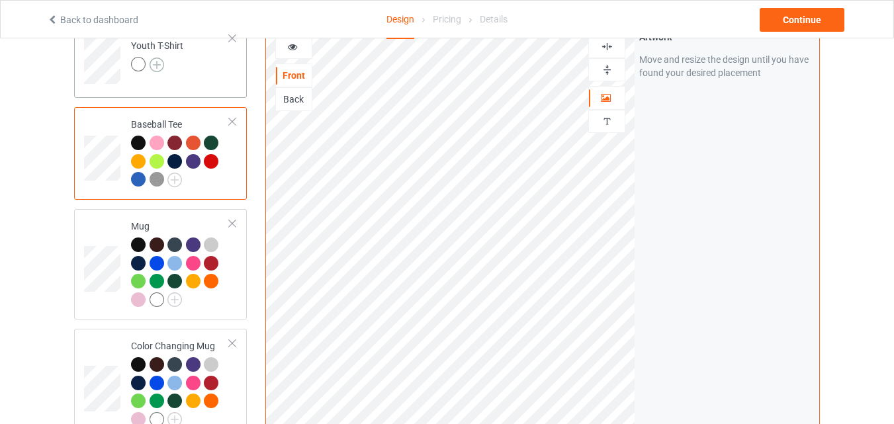
click at [151, 61] on img at bounding box center [157, 65] width 15 height 15
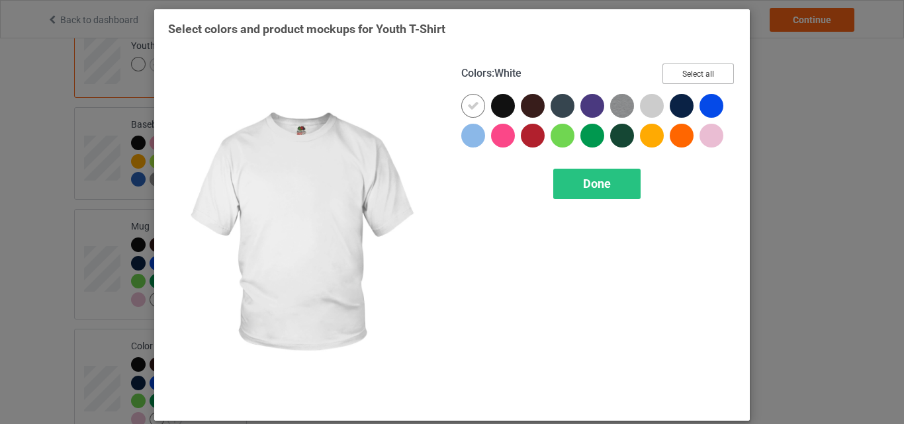
click at [720, 66] on button "Select all" at bounding box center [698, 74] width 71 height 21
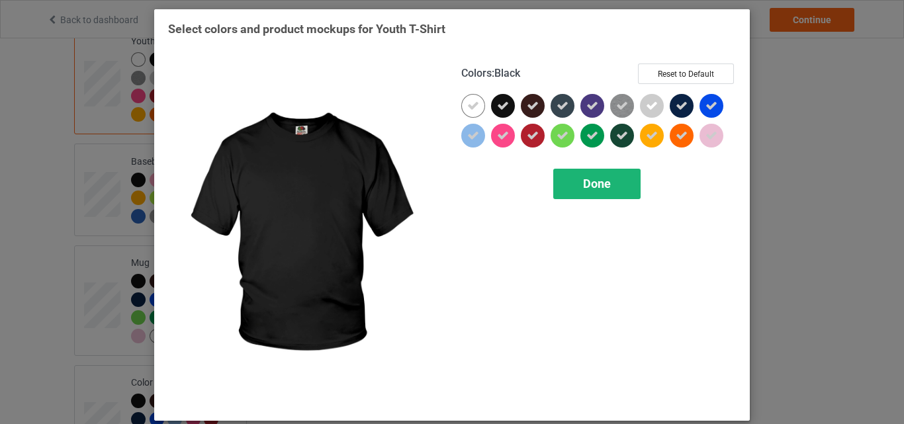
click at [471, 108] on icon at bounding box center [473, 106] width 12 height 12
click at [471, 108] on div at bounding box center [473, 106] width 24 height 24
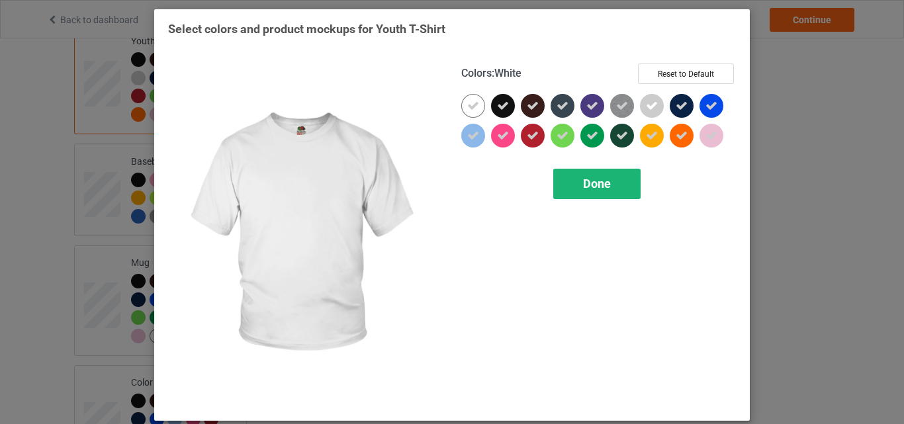
click at [585, 187] on span "Done" at bounding box center [597, 184] width 28 height 14
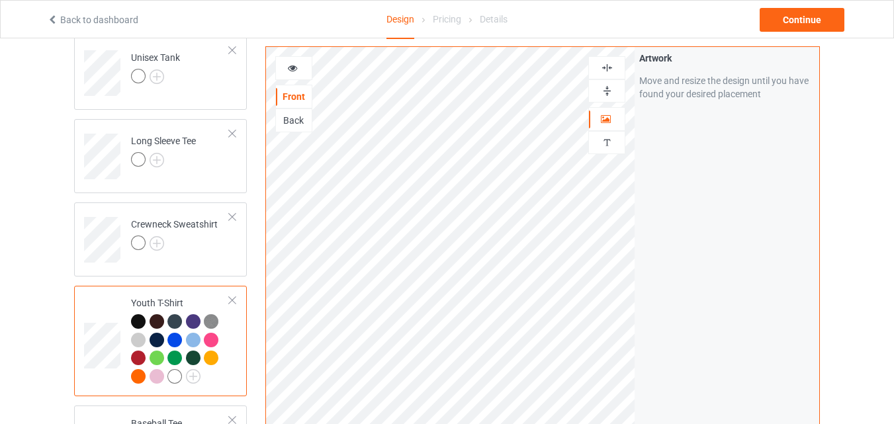
scroll to position [485, 0]
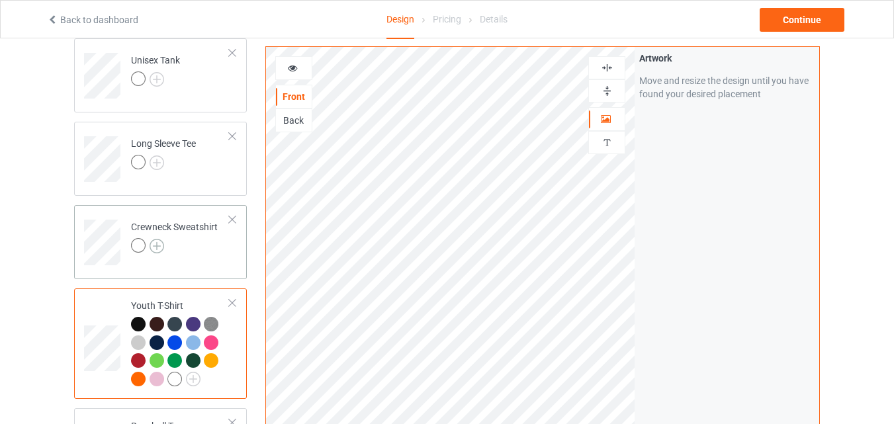
click at [159, 246] on img at bounding box center [157, 246] width 15 height 15
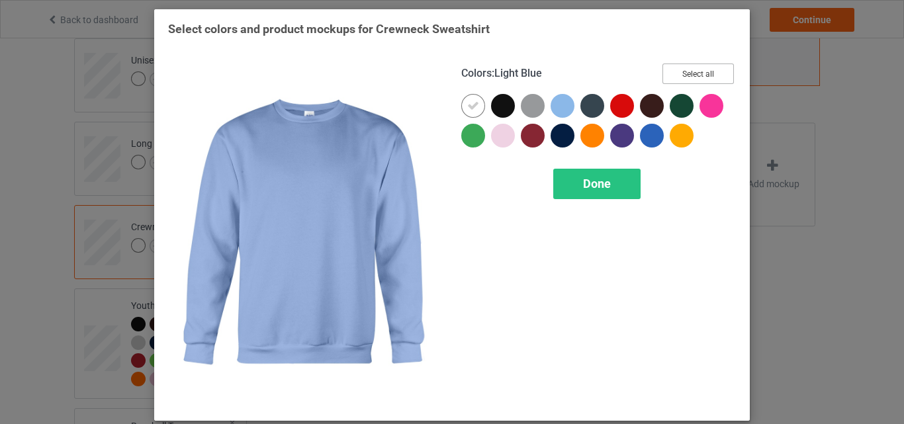
click at [714, 73] on button "Select all" at bounding box center [698, 74] width 71 height 21
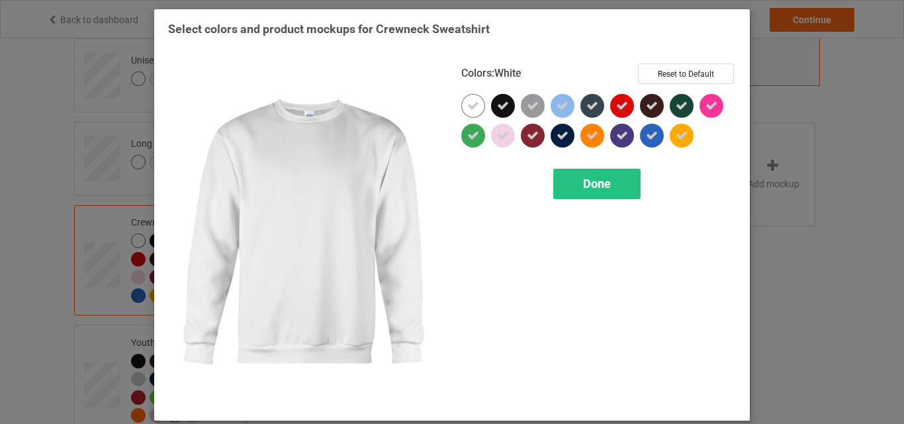
click at [472, 101] on icon at bounding box center [473, 106] width 12 height 12
click at [472, 101] on div at bounding box center [473, 106] width 24 height 24
click at [569, 189] on div "Done" at bounding box center [596, 184] width 87 height 30
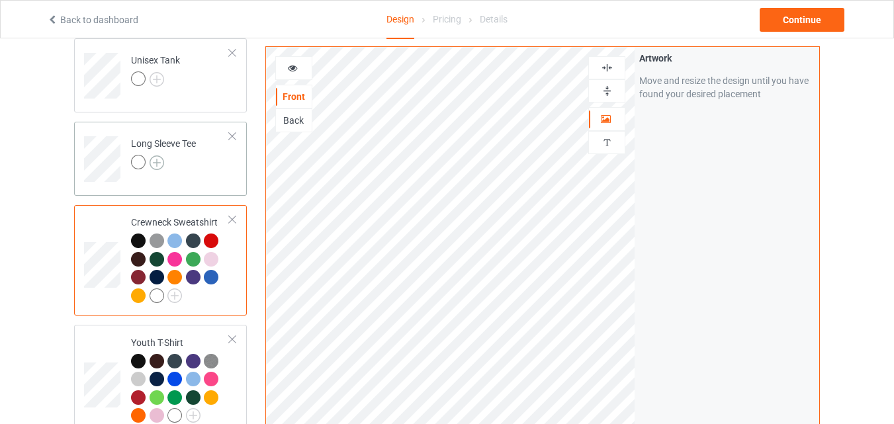
click at [162, 164] on img at bounding box center [157, 163] width 15 height 15
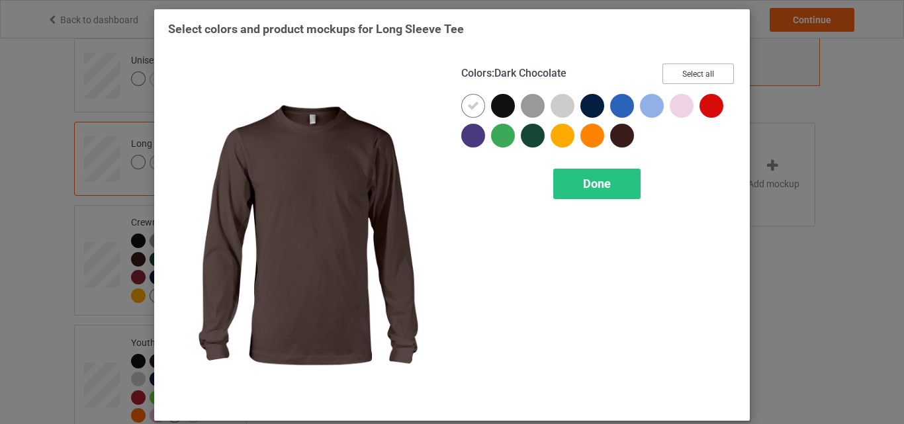
click at [702, 73] on button "Select all" at bounding box center [698, 74] width 71 height 21
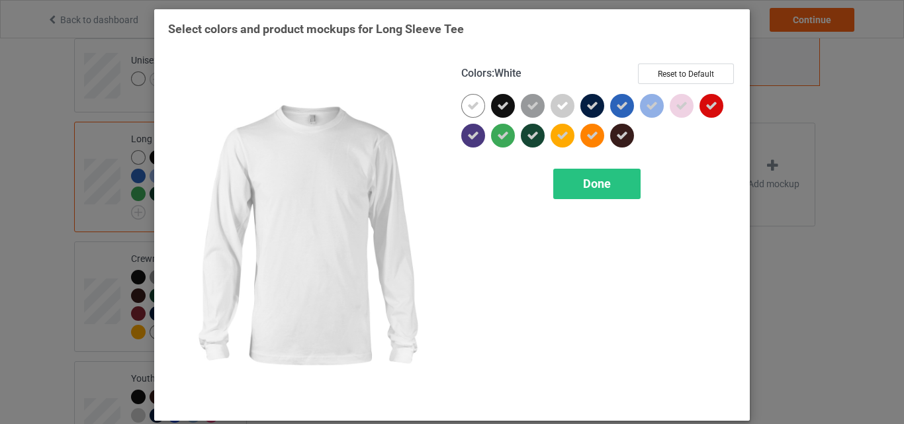
click at [461, 100] on div at bounding box center [473, 106] width 24 height 24
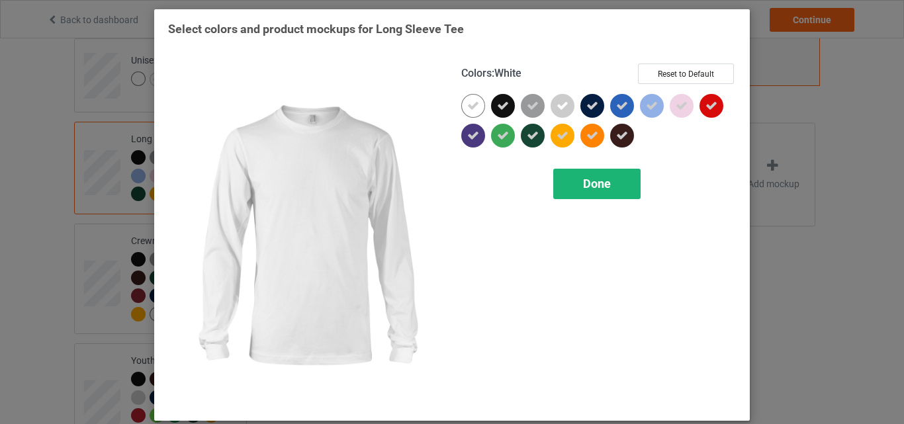
click at [606, 194] on div "Done" at bounding box center [596, 184] width 87 height 30
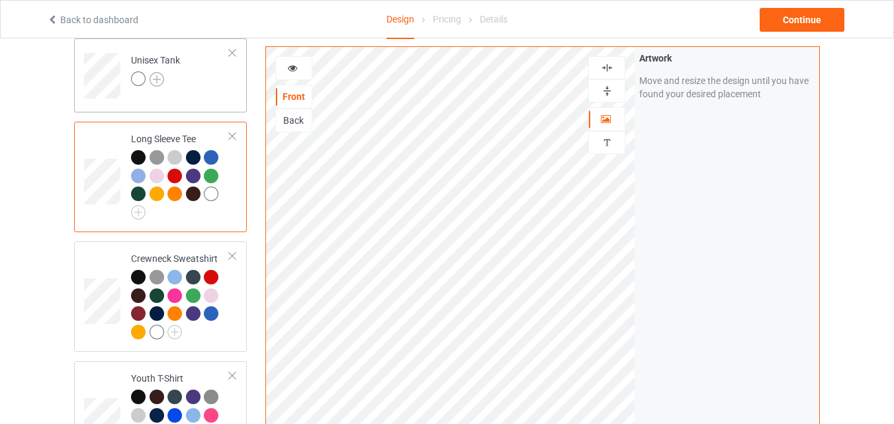
click at [158, 79] on img at bounding box center [157, 79] width 15 height 15
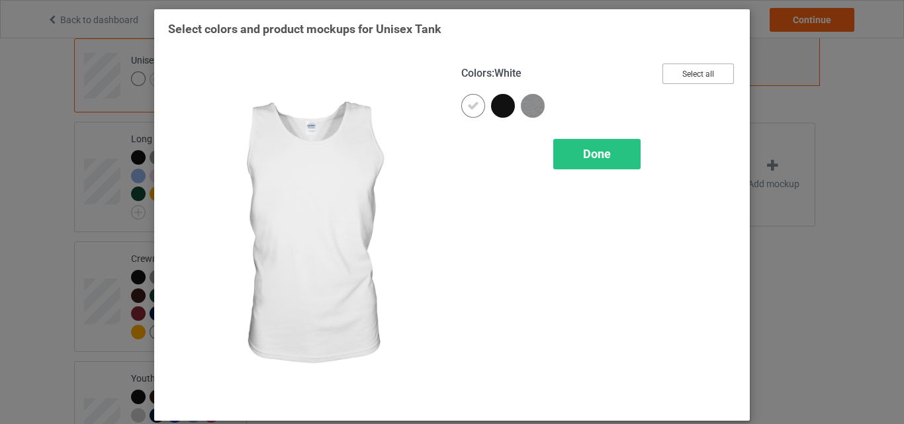
click at [704, 74] on button "Select all" at bounding box center [698, 74] width 71 height 21
click at [470, 113] on div at bounding box center [473, 106] width 24 height 24
click at [595, 165] on div "Done" at bounding box center [596, 154] width 87 height 30
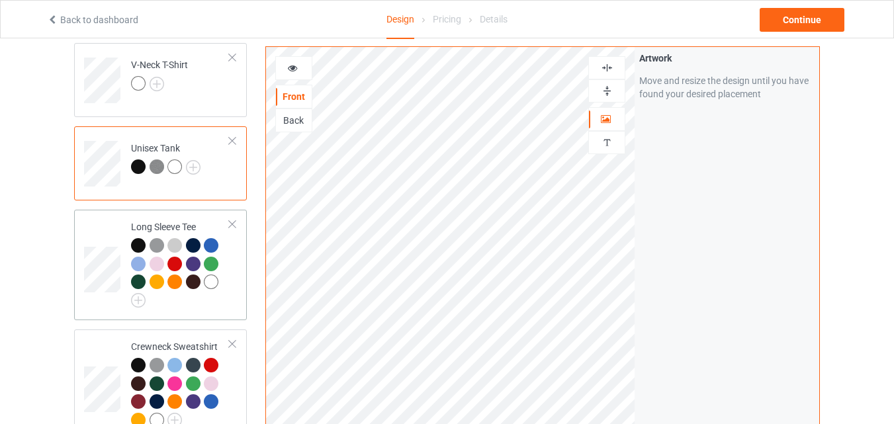
scroll to position [286, 0]
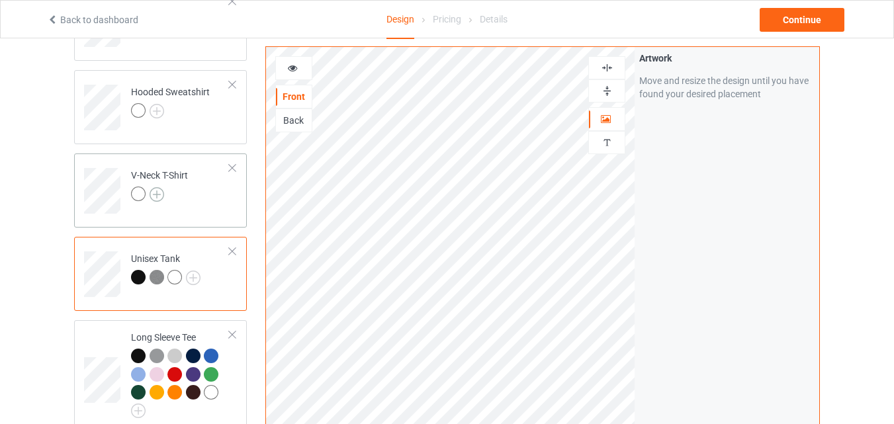
click at [158, 195] on img at bounding box center [157, 194] width 15 height 15
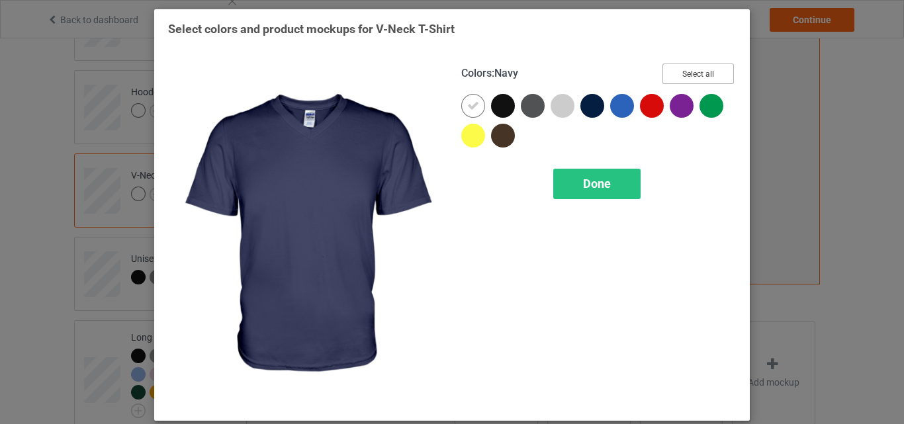
click at [692, 73] on button "Select all" at bounding box center [698, 74] width 71 height 21
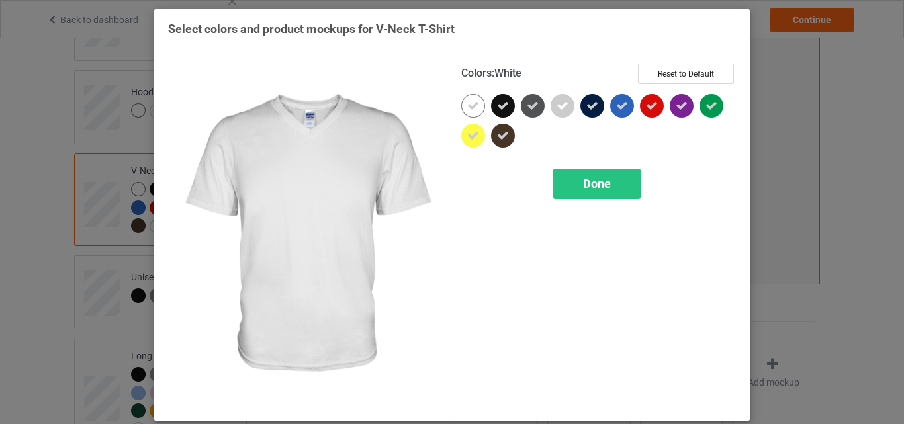
click at [477, 101] on div at bounding box center [473, 106] width 24 height 24
click at [590, 175] on div "Done" at bounding box center [596, 184] width 87 height 30
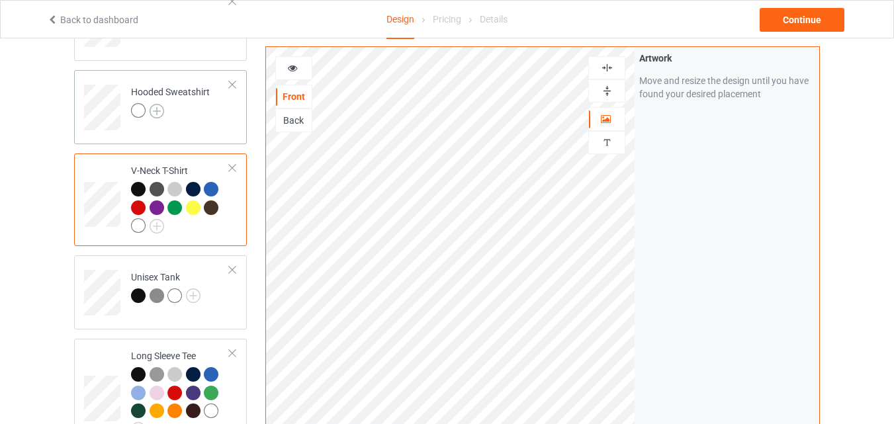
click at [157, 109] on img at bounding box center [157, 111] width 15 height 15
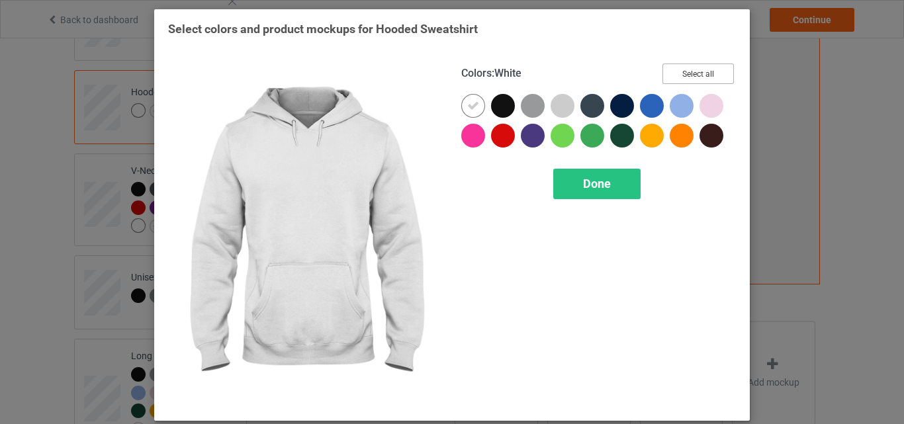
click at [671, 70] on button "Select all" at bounding box center [698, 74] width 71 height 21
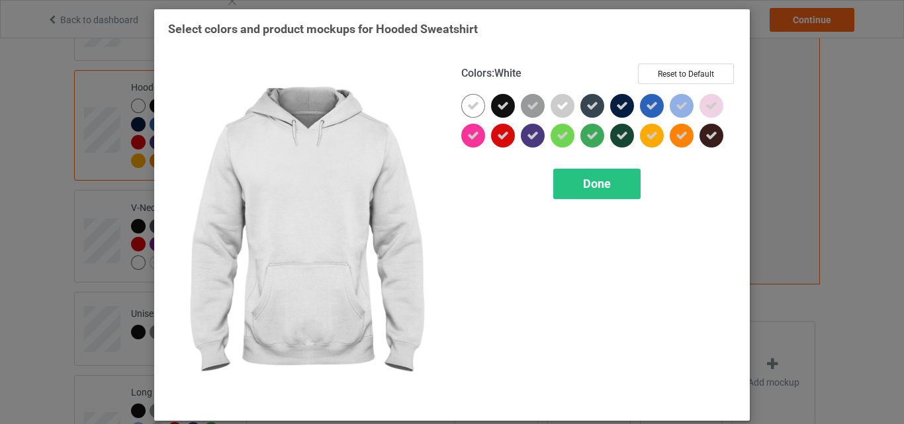
click at [467, 103] on icon at bounding box center [473, 106] width 12 height 12
click at [467, 103] on div at bounding box center [473, 106] width 24 height 24
click at [576, 176] on div "Done" at bounding box center [596, 184] width 87 height 30
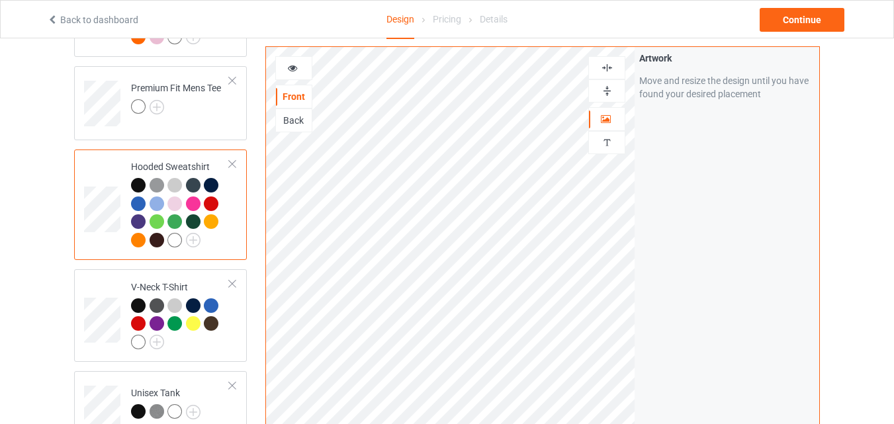
scroll to position [87, 0]
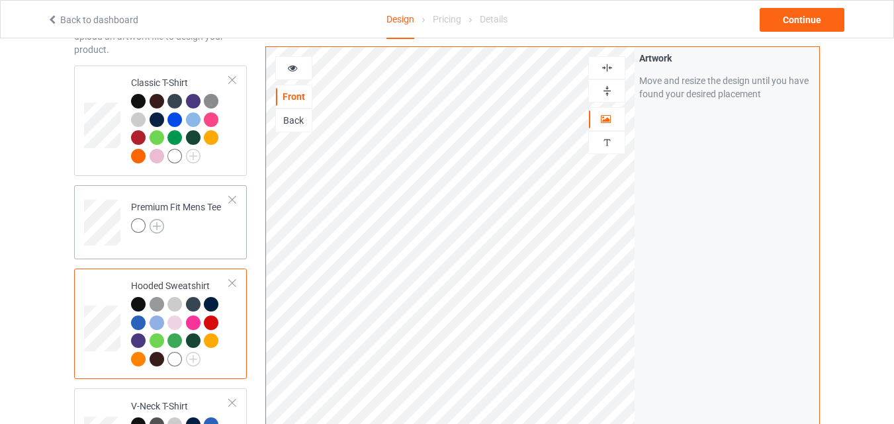
click at [158, 227] on img at bounding box center [157, 226] width 15 height 15
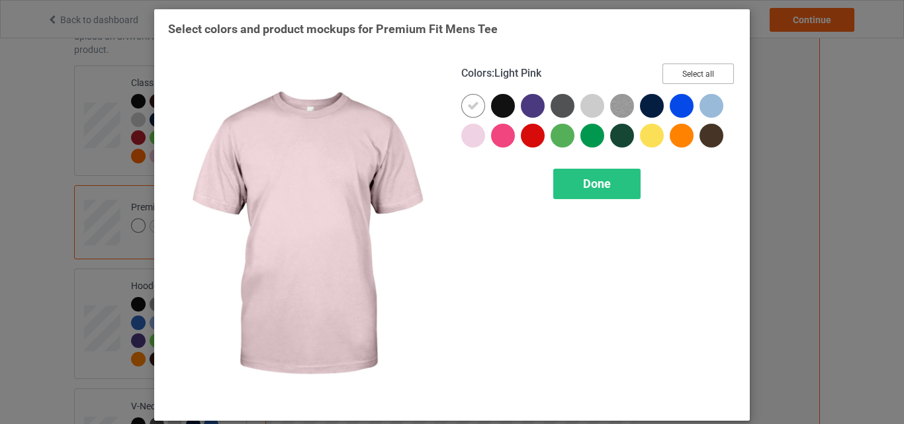
click at [690, 72] on button "Select all" at bounding box center [698, 74] width 71 height 21
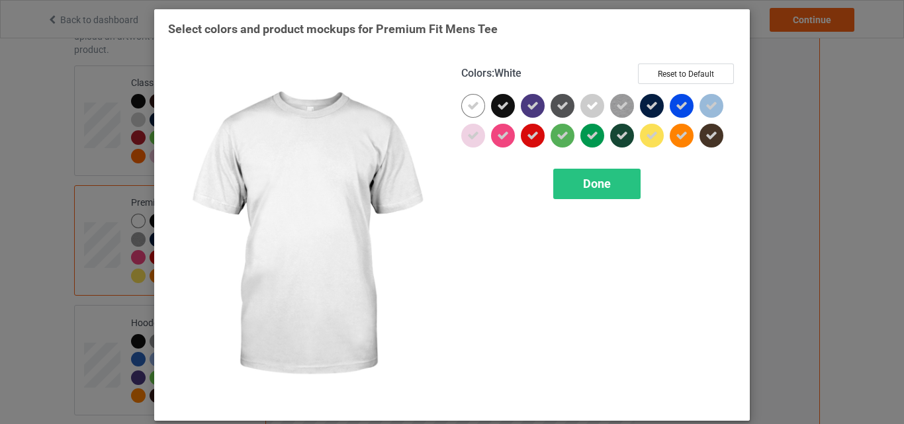
click at [467, 108] on icon at bounding box center [473, 106] width 12 height 12
click at [465, 108] on div at bounding box center [473, 106] width 24 height 24
click at [590, 187] on span "Done" at bounding box center [597, 184] width 28 height 14
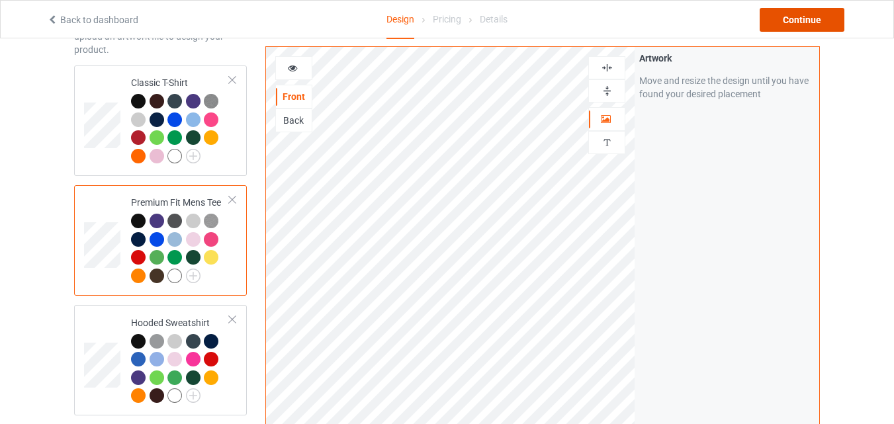
click at [800, 13] on div "Continue" at bounding box center [802, 20] width 85 height 24
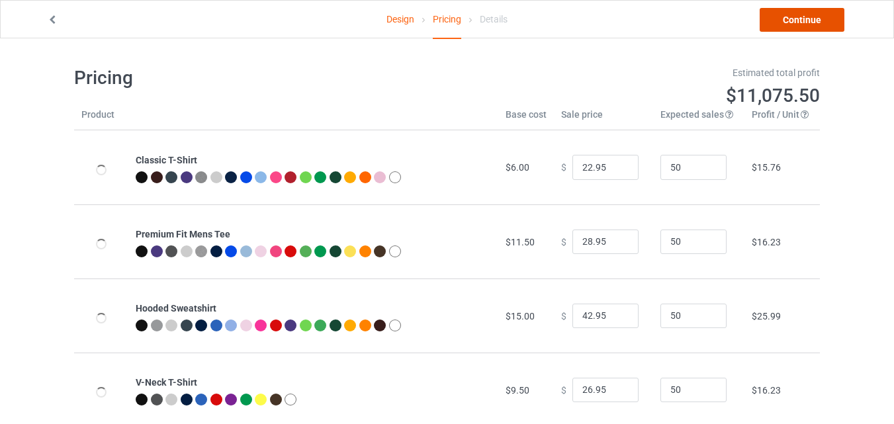
click at [806, 18] on link "Continue" at bounding box center [802, 20] width 85 height 24
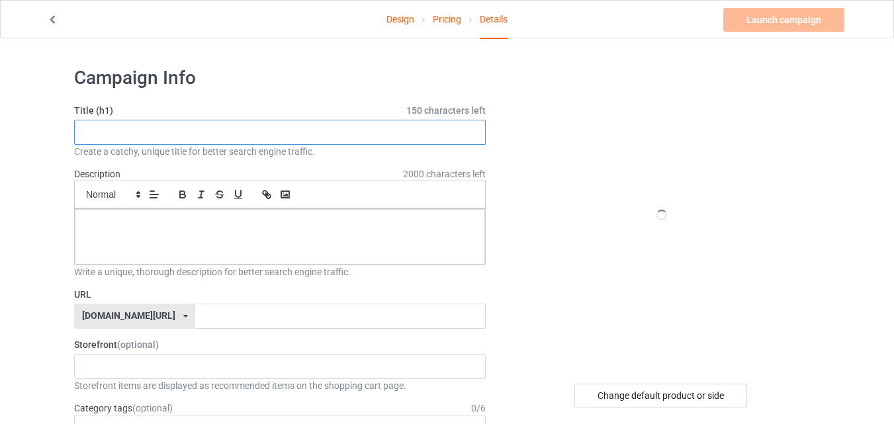
click at [293, 124] on input "text" at bounding box center [280, 132] width 412 height 25
paste input "I Am The ROOSTER"
type input "I Am The ROOSTER"
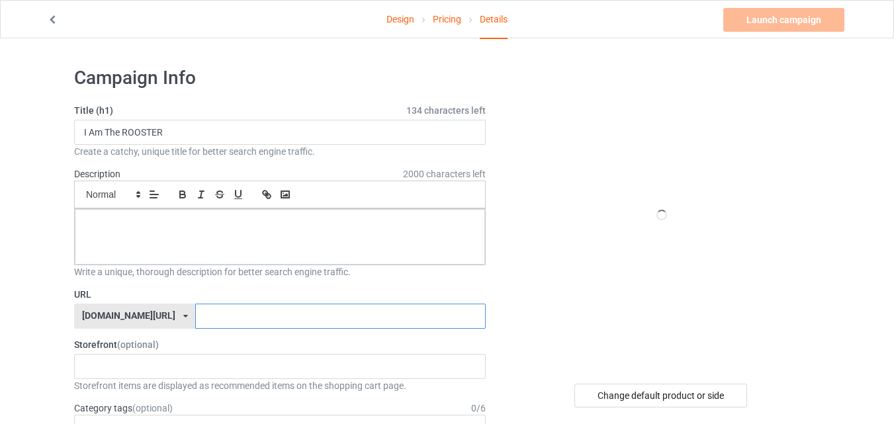
click at [252, 314] on input "text" at bounding box center [340, 316] width 290 height 25
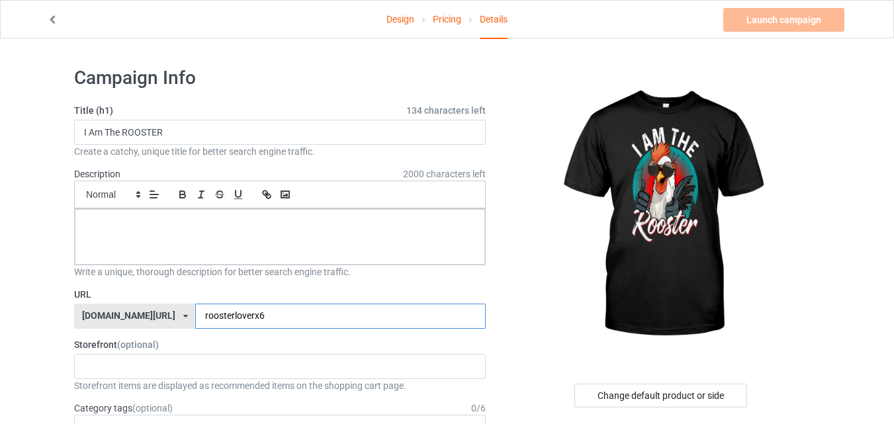
type input "roosterloverx6"
click at [573, 330] on img at bounding box center [662, 215] width 238 height 298
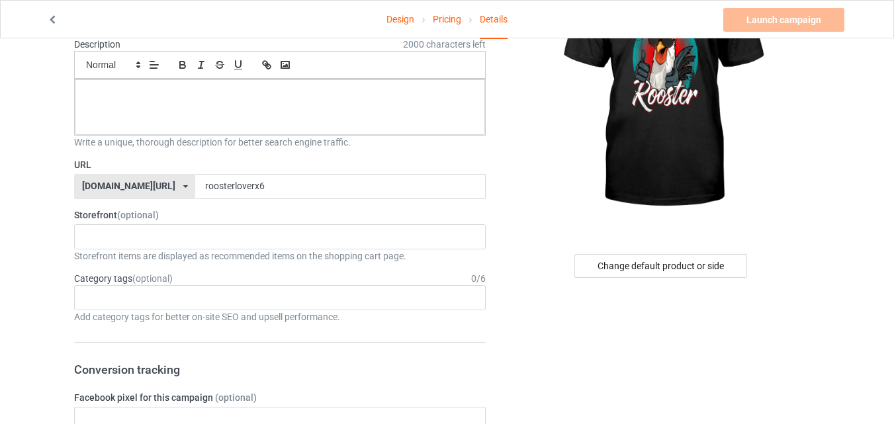
scroll to position [132, 0]
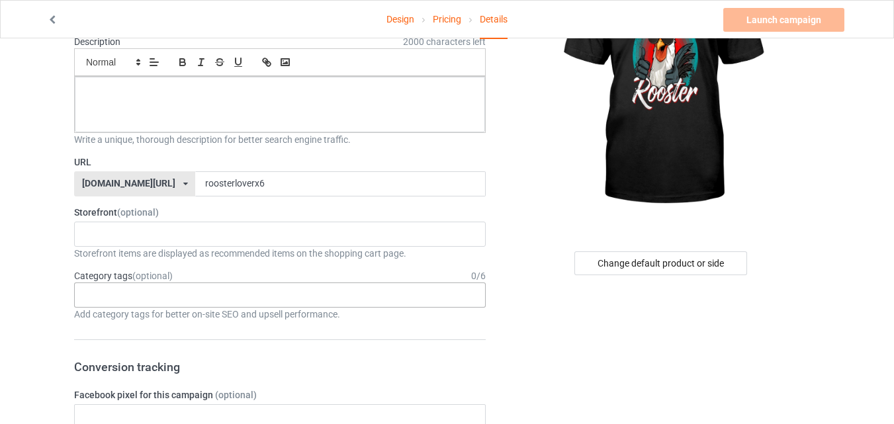
click at [306, 302] on div "Age > 1-19 > 1 Age > 1-12 Months > 1 Month Age > 1-12 Months Age > 1-19 Age > 1…" at bounding box center [280, 295] width 412 height 25
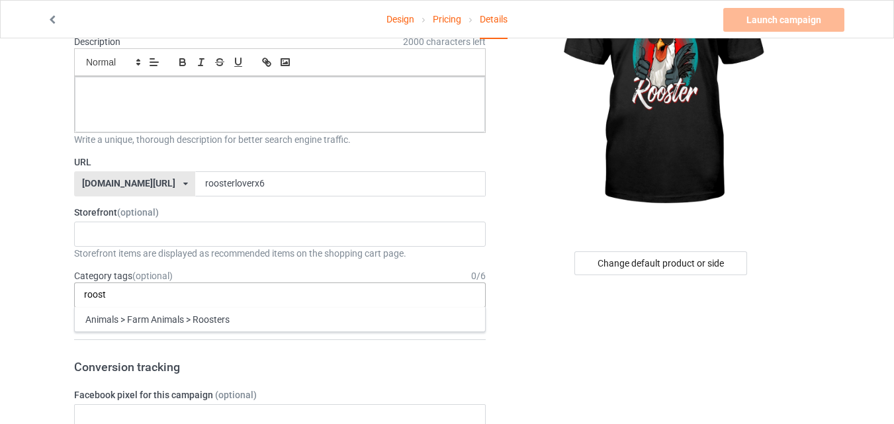
type input "roost"
type input "chick"
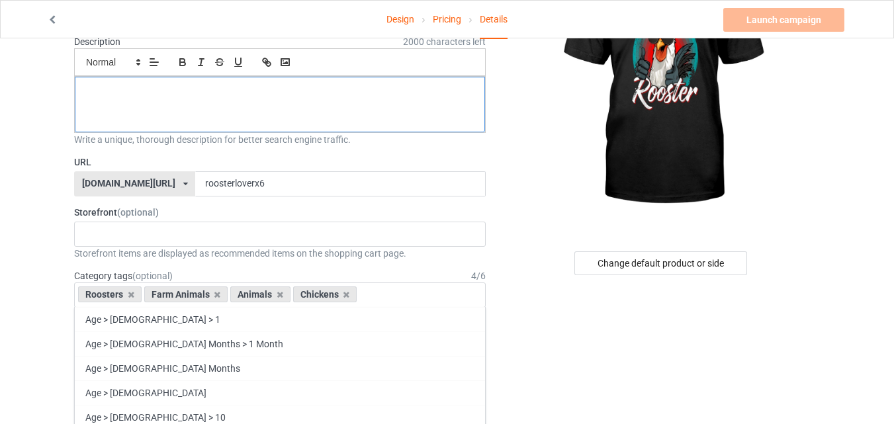
click at [234, 112] on div at bounding box center [280, 105] width 410 height 56
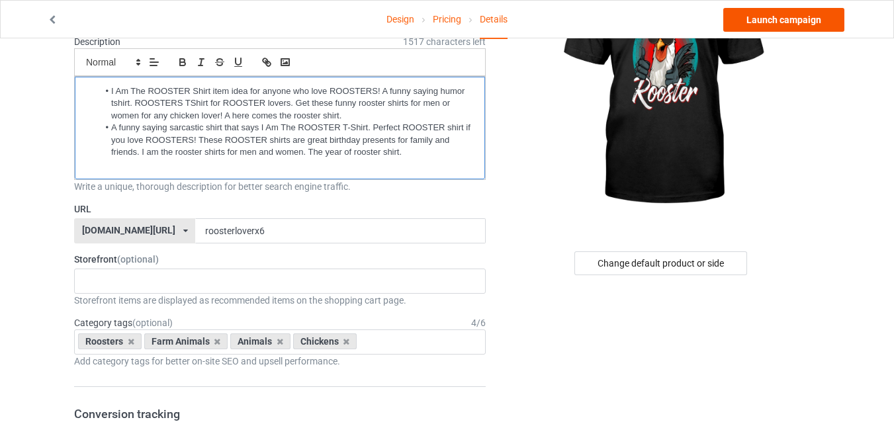
scroll to position [0, 0]
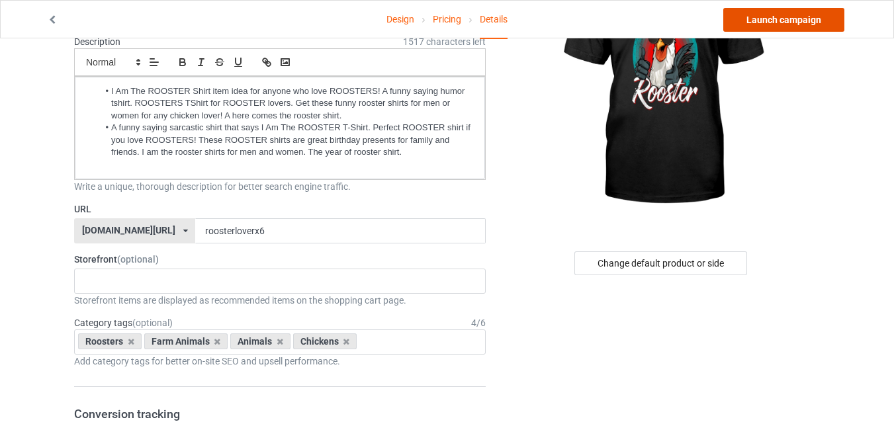
click at [821, 15] on link "Launch campaign" at bounding box center [784, 20] width 121 height 24
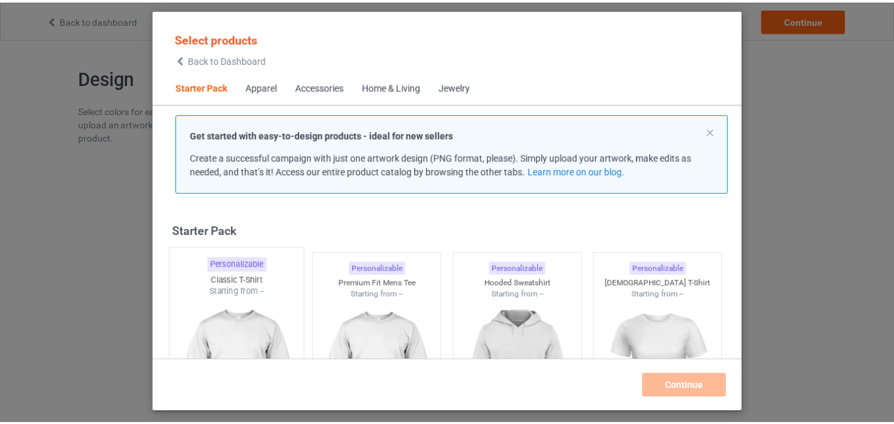
scroll to position [17, 0]
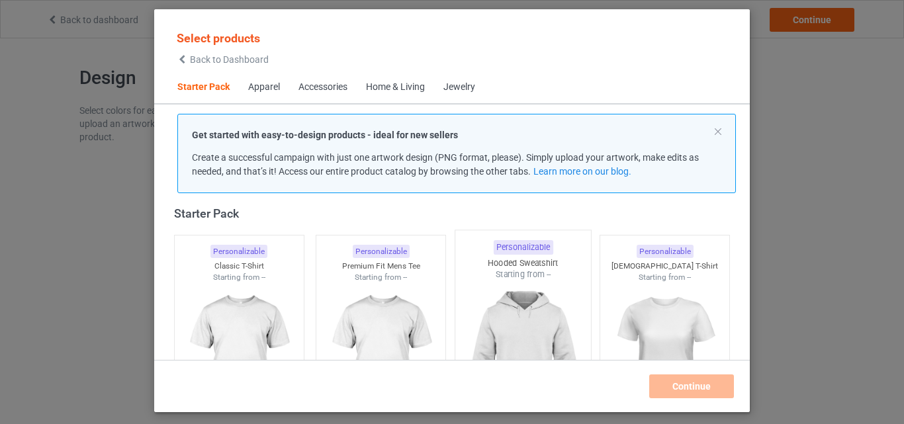
click at [237, 262] on div "Classic T-Shirt" at bounding box center [239, 266] width 129 height 11
click at [334, 283] on img at bounding box center [381, 357] width 118 height 148
click at [519, 295] on img at bounding box center [523, 359] width 124 height 156
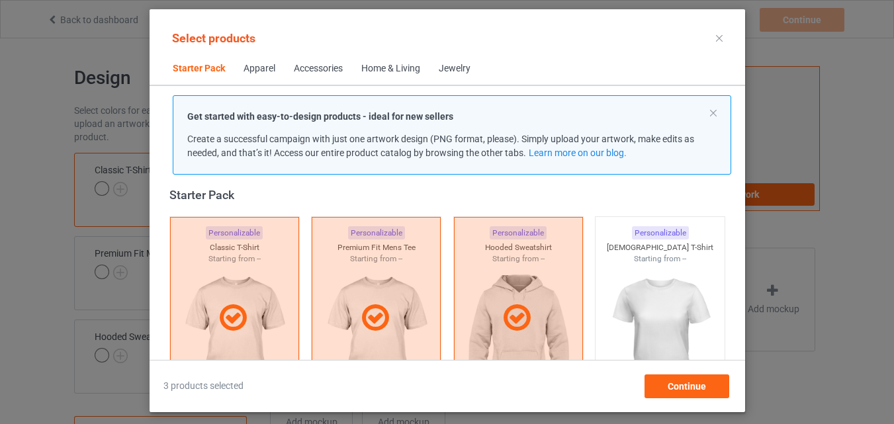
scroll to position [150, 0]
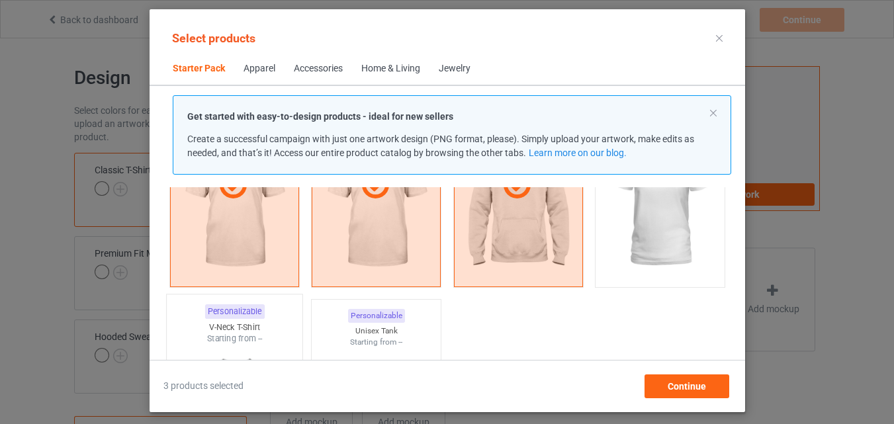
click at [266, 310] on div "Personalizable V-Neck T-Shirt Starting from --" at bounding box center [233, 402] width 137 height 214
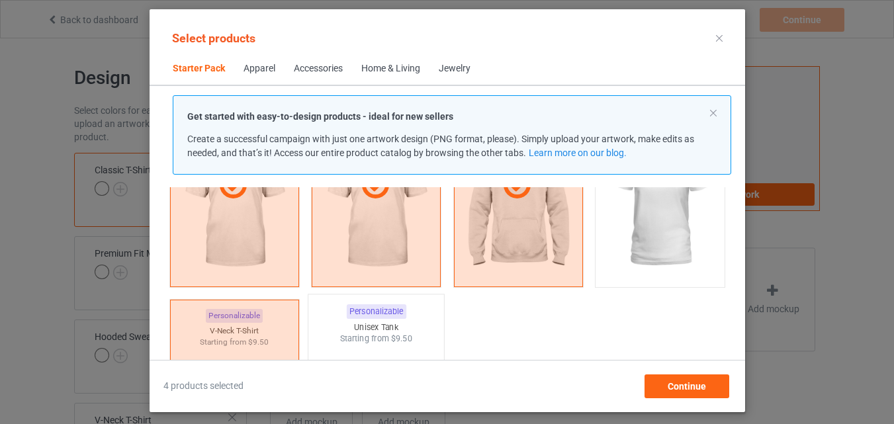
click at [371, 319] on div "Personalizable" at bounding box center [376, 312] width 60 height 15
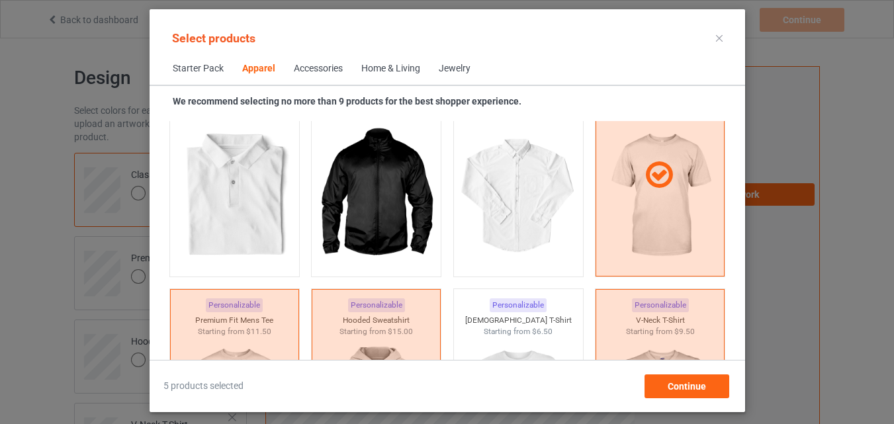
scroll to position [944, 0]
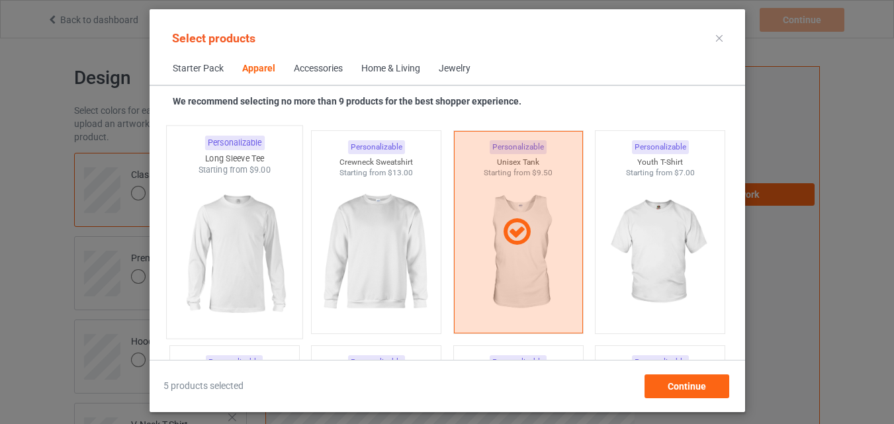
click at [261, 269] on img at bounding box center [234, 254] width 124 height 156
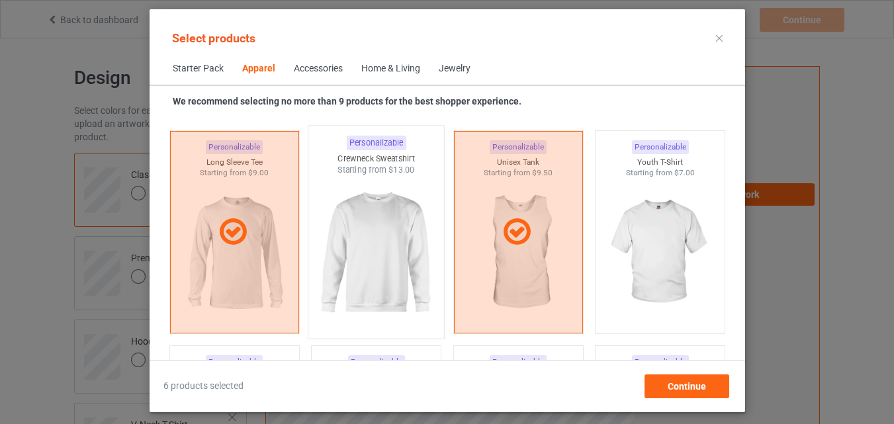
click at [357, 264] on img at bounding box center [376, 254] width 124 height 156
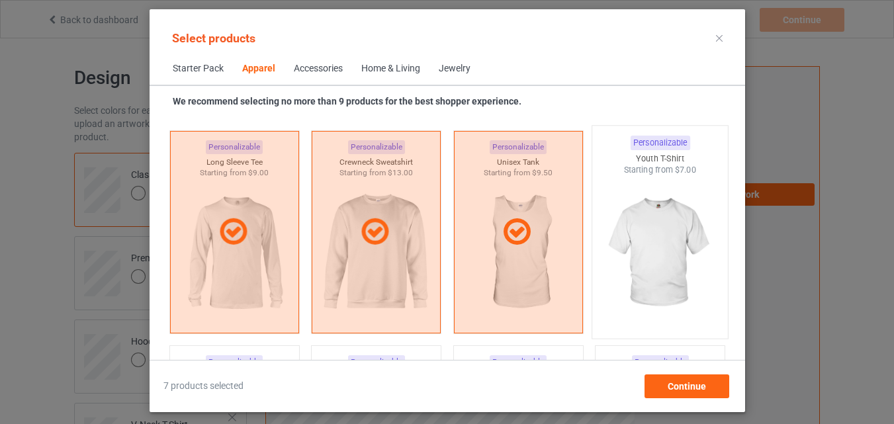
click at [632, 257] on img at bounding box center [660, 254] width 124 height 156
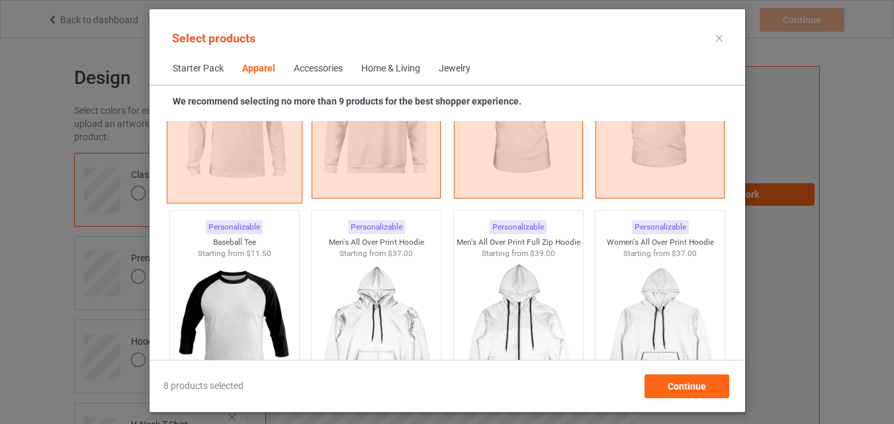
scroll to position [1143, 0]
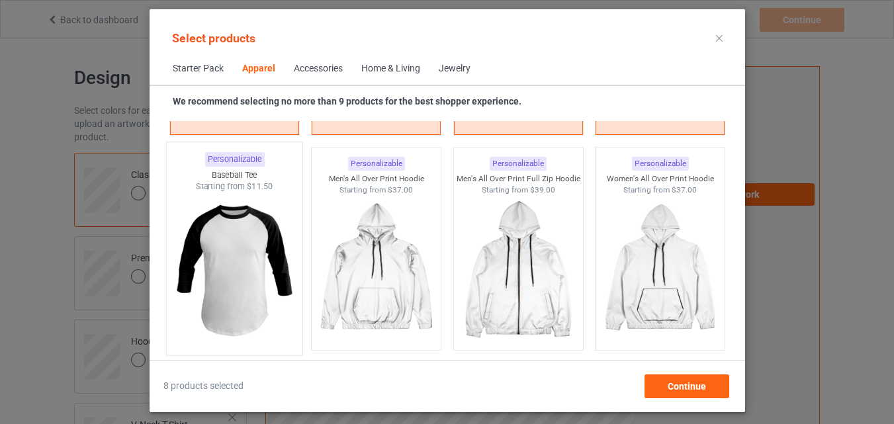
click at [254, 291] on img at bounding box center [234, 271] width 124 height 156
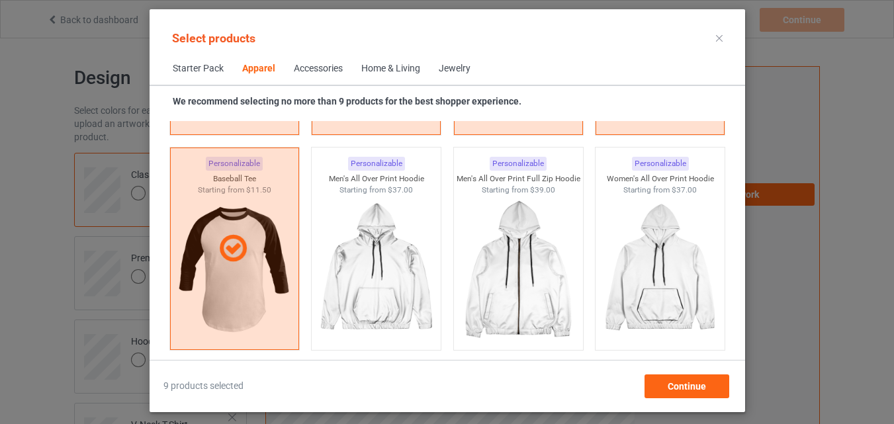
click at [381, 67] on div "Home & Living" at bounding box center [390, 68] width 59 height 13
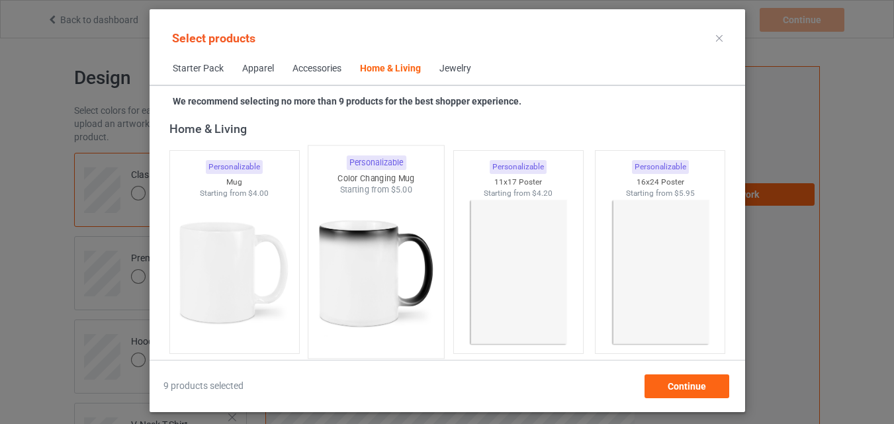
click at [250, 293] on img at bounding box center [234, 273] width 118 height 148
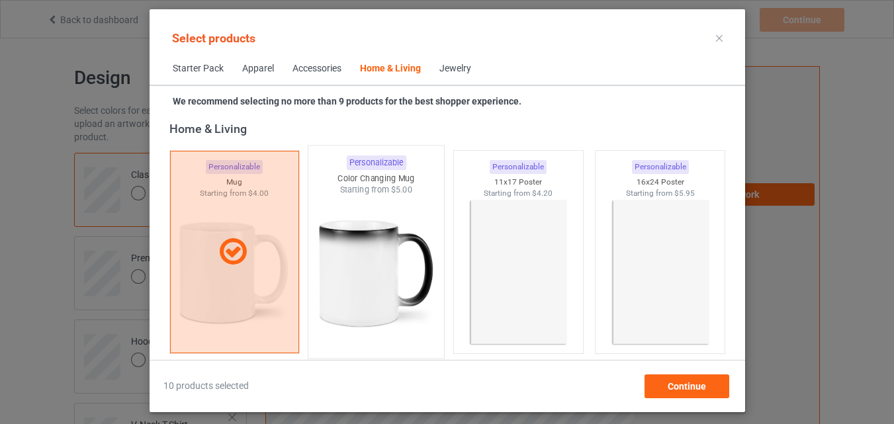
click at [375, 281] on img at bounding box center [376, 274] width 124 height 156
click at [464, 277] on img at bounding box center [518, 274] width 124 height 156
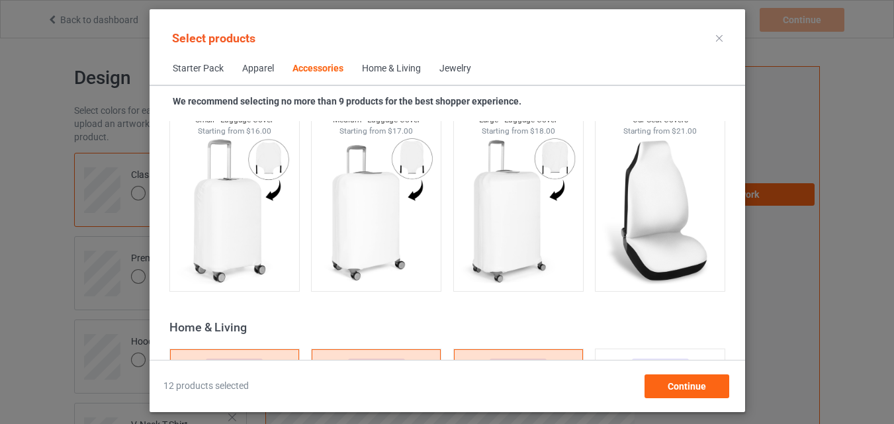
scroll to position [5044, 0]
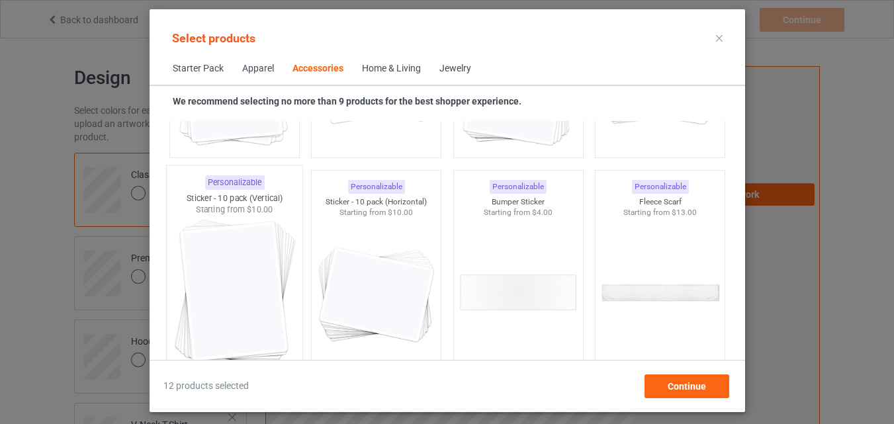
click at [260, 232] on img at bounding box center [234, 294] width 124 height 156
click at [396, 238] on img at bounding box center [376, 292] width 118 height 148
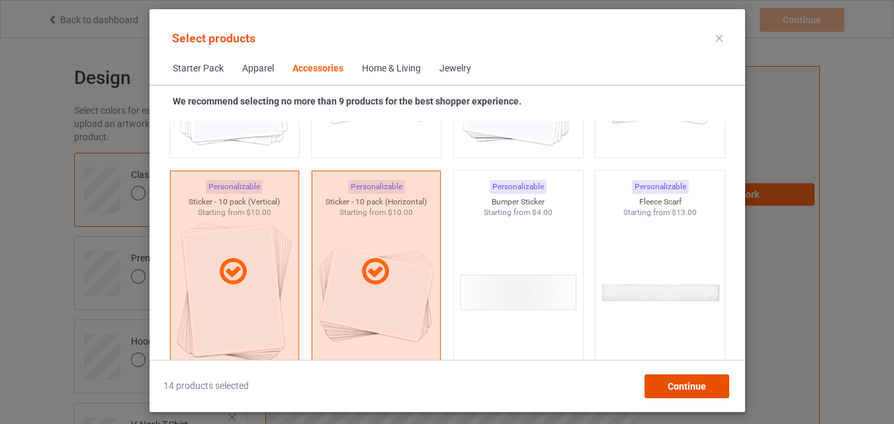
click at [690, 378] on div "Continue" at bounding box center [686, 387] width 85 height 24
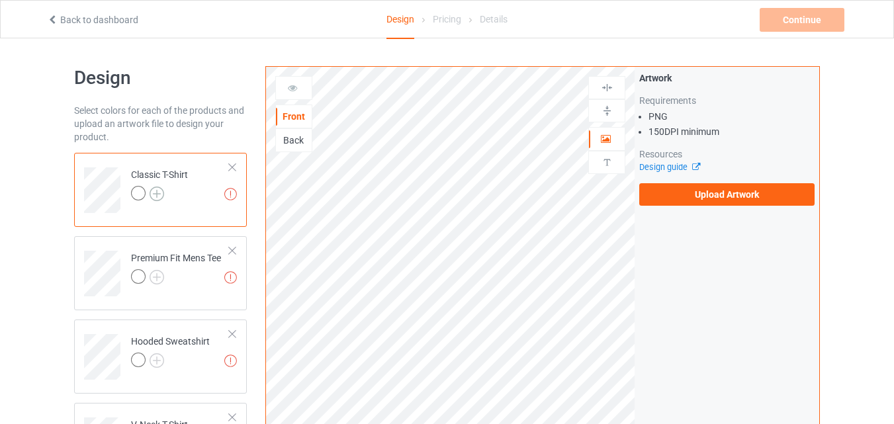
click at [158, 199] on img at bounding box center [157, 194] width 15 height 15
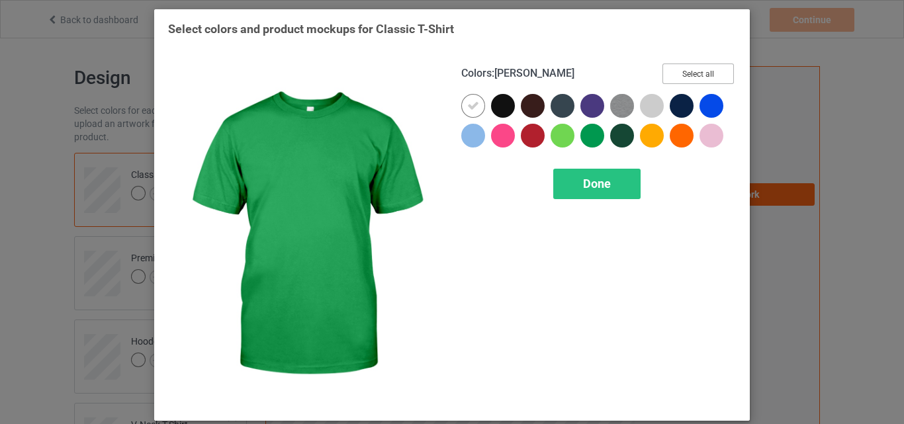
click at [707, 75] on button "Select all" at bounding box center [698, 74] width 71 height 21
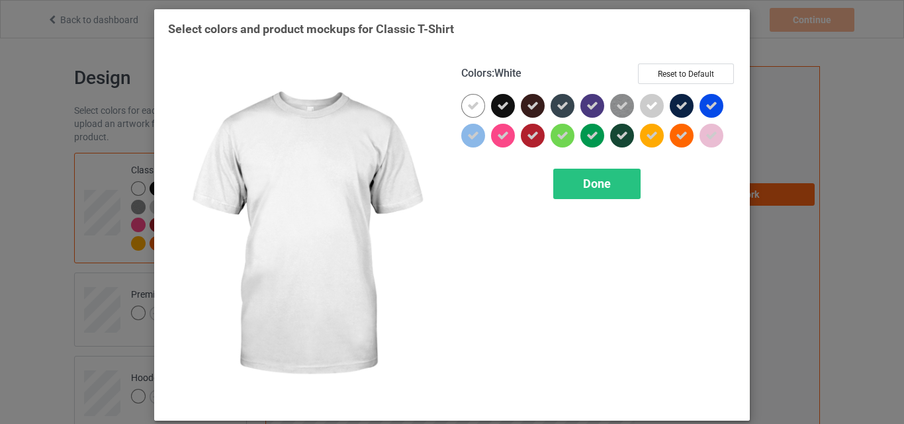
click at [473, 102] on icon at bounding box center [473, 106] width 12 height 12
click at [473, 102] on div at bounding box center [473, 106] width 24 height 24
click at [575, 190] on div "Done" at bounding box center [596, 184] width 87 height 30
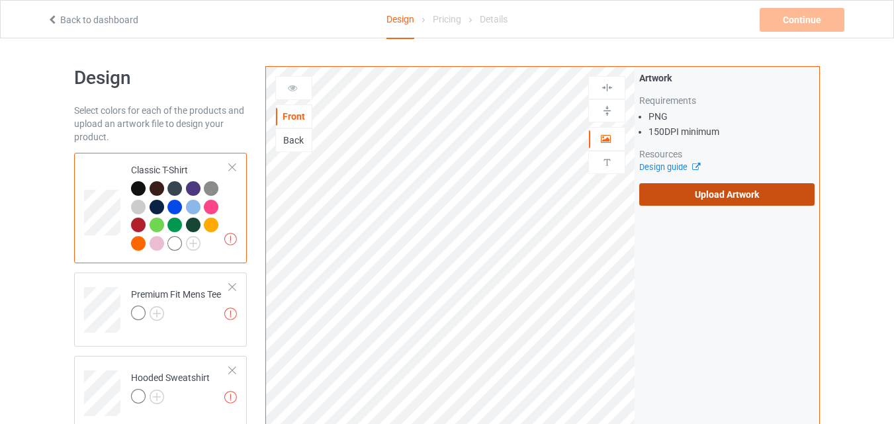
click at [724, 193] on label "Upload Artwork" at bounding box center [726, 194] width 175 height 23
click at [0, 0] on input "Upload Artwork" at bounding box center [0, 0] width 0 height 0
